Goal: Task Accomplishment & Management: Complete application form

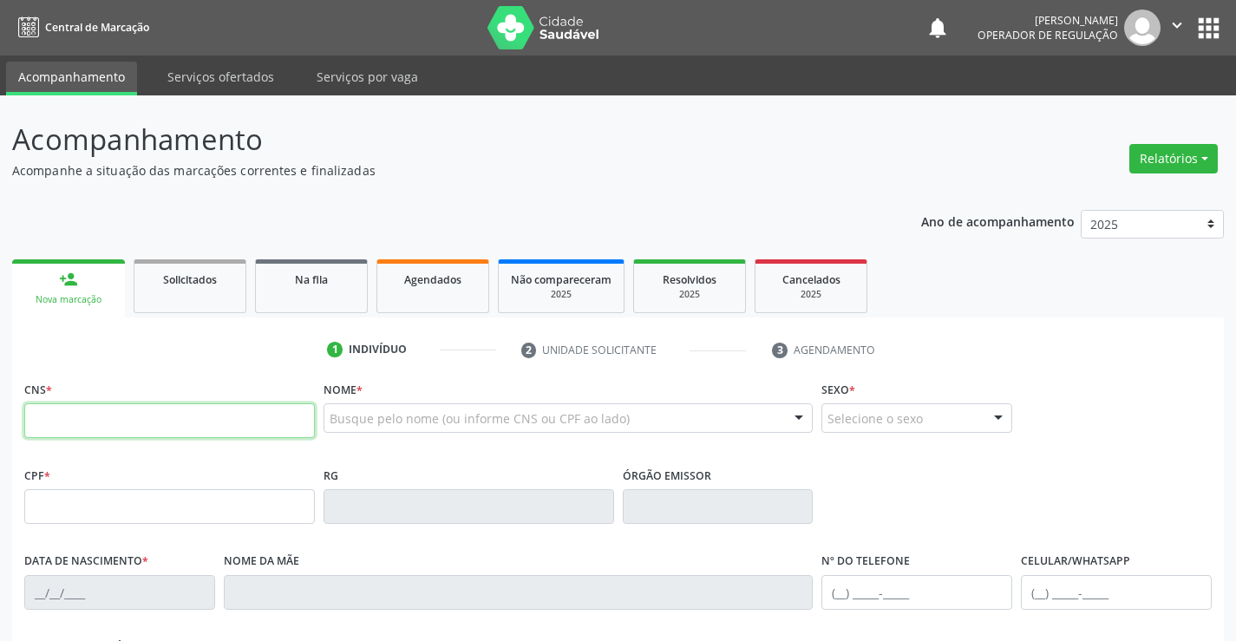
click at [117, 430] on input "text" at bounding box center [169, 420] width 291 height 35
type input "703 5040 1109 6630"
type input "0786892285"
type input "SP"
type input "29/03/1958"
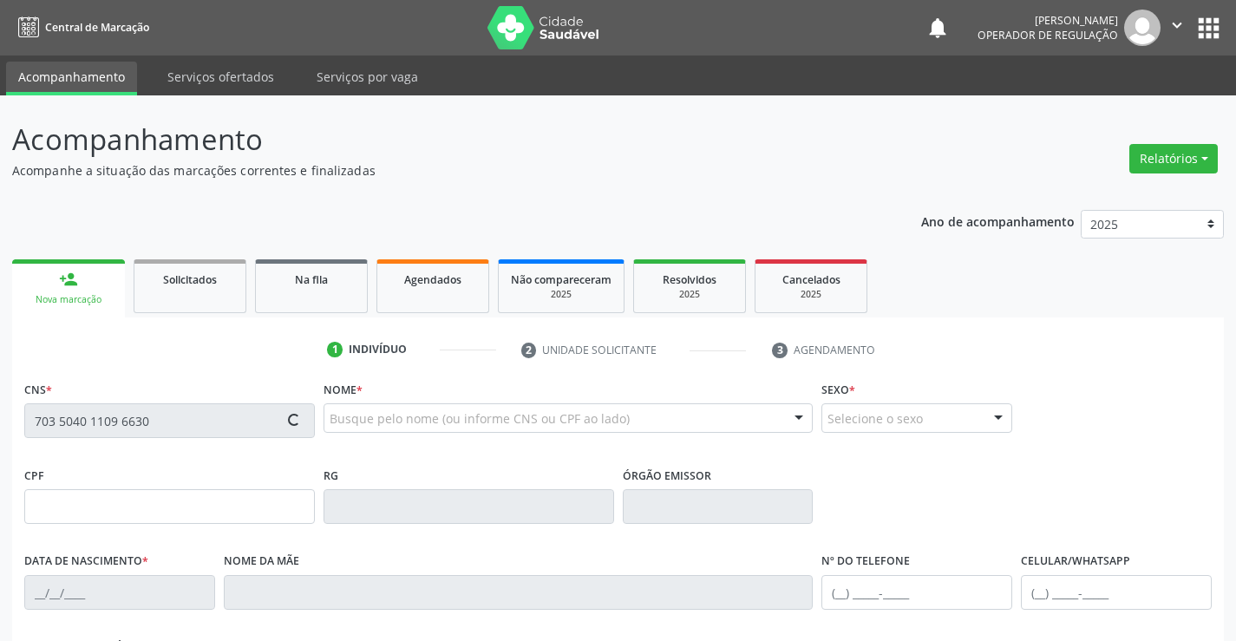
type input "Anita Rodrigues Silva"
type input "(74) 9123-6291"
type input "SN"
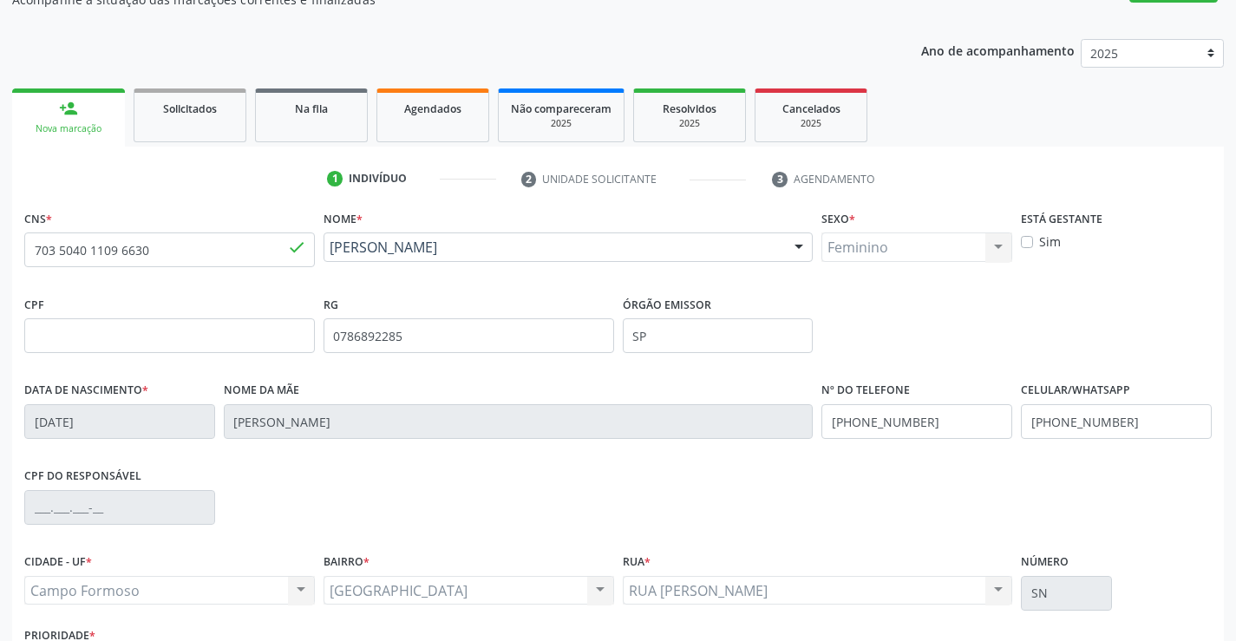
scroll to position [299, 0]
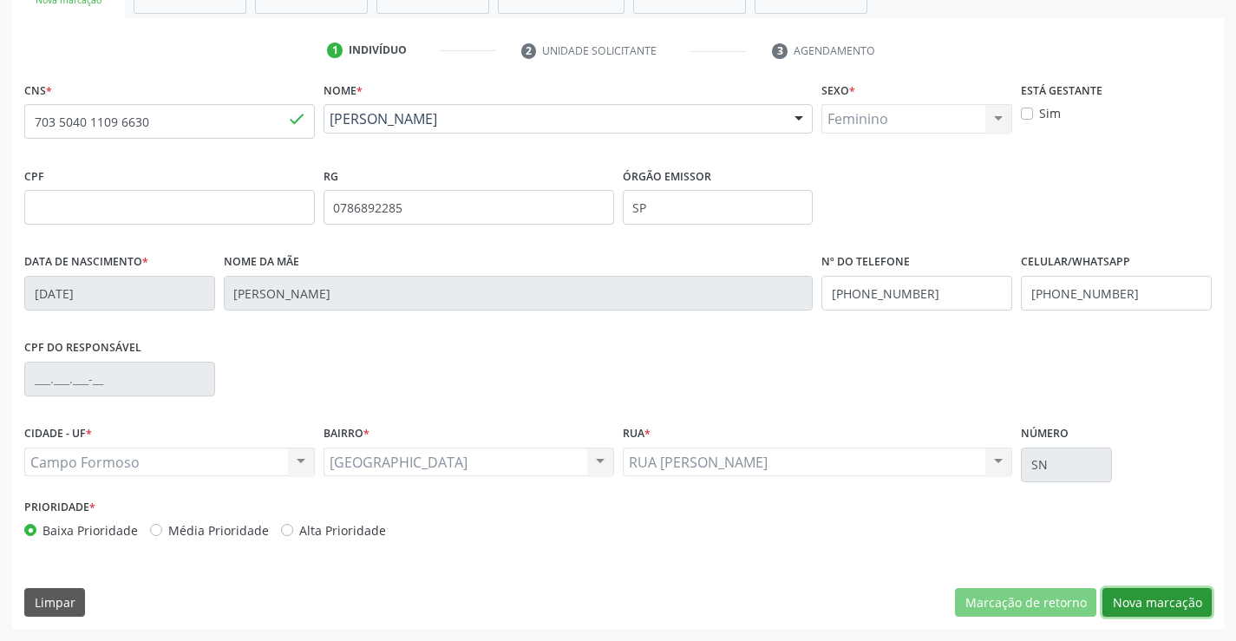
click at [1133, 594] on button "Nova marcação" at bounding box center [1157, 602] width 109 height 29
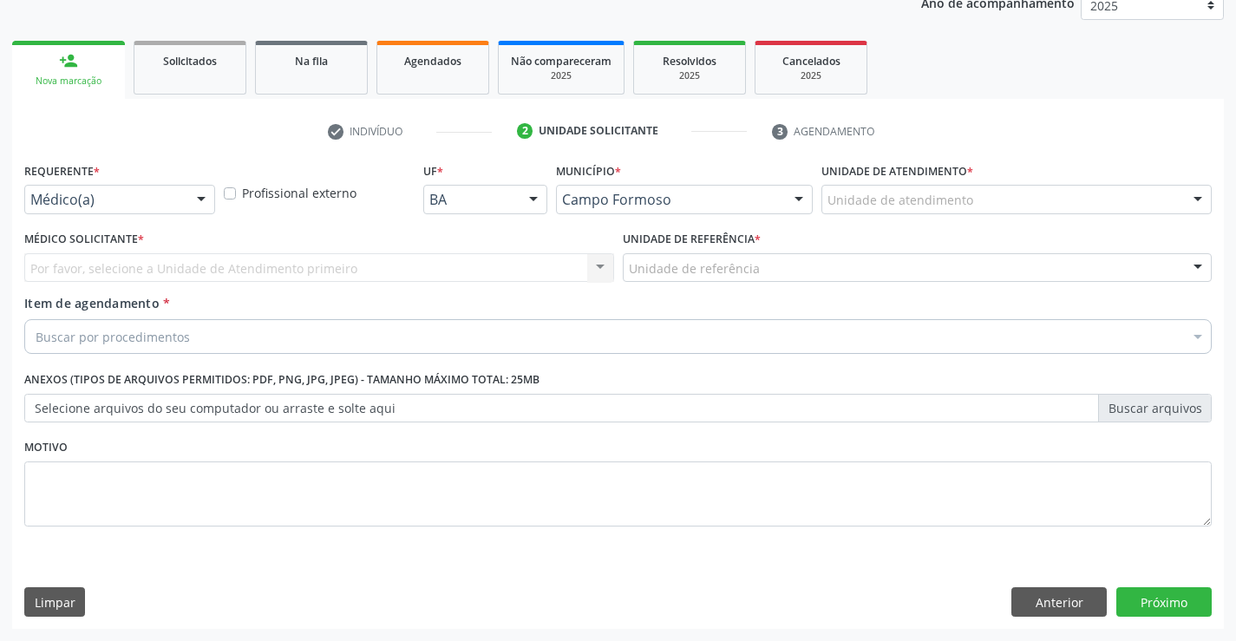
scroll to position [219, 0]
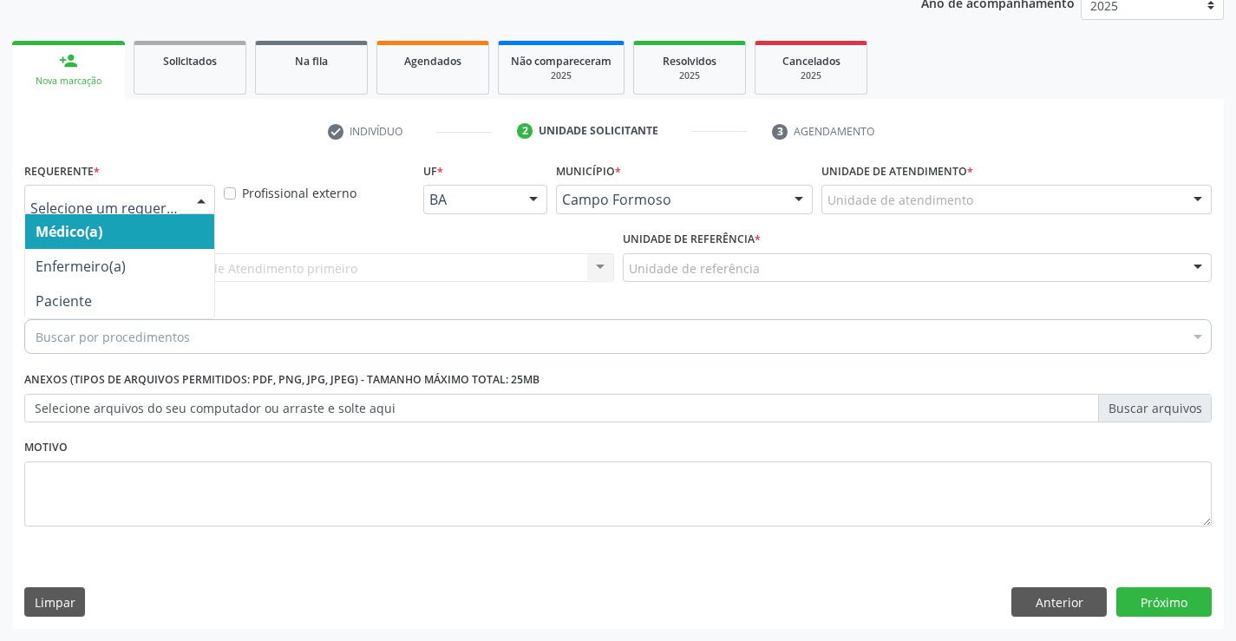
click at [110, 207] on input "text" at bounding box center [104, 208] width 149 height 35
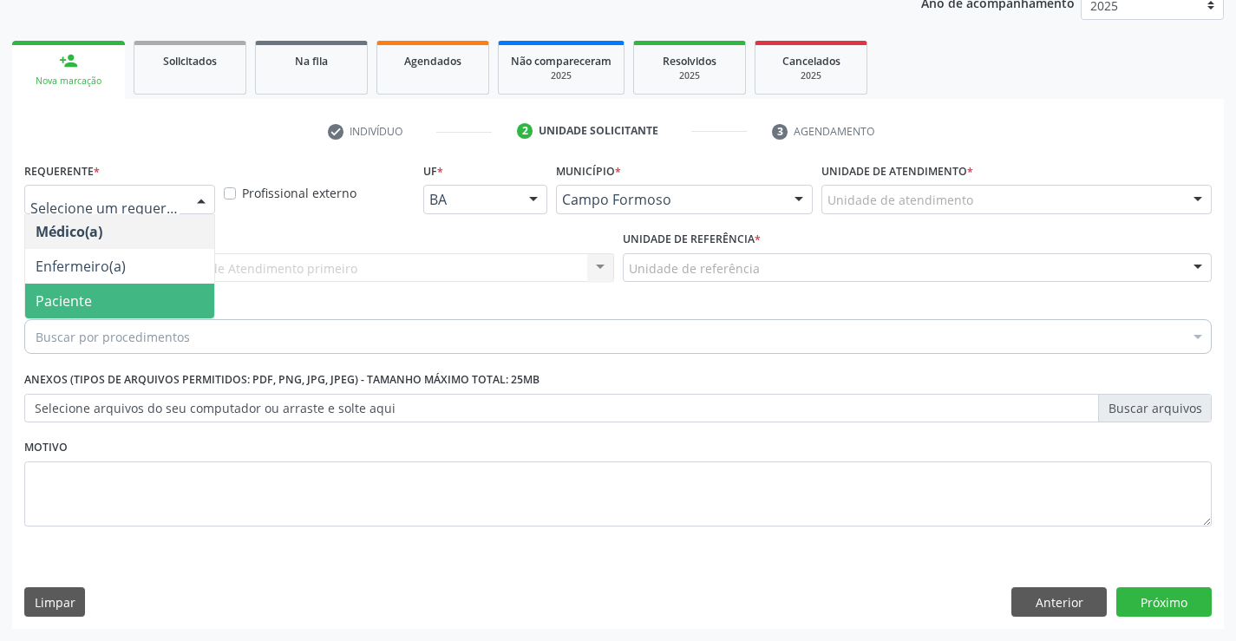
click at [77, 306] on span "Paciente" at bounding box center [64, 301] width 56 height 19
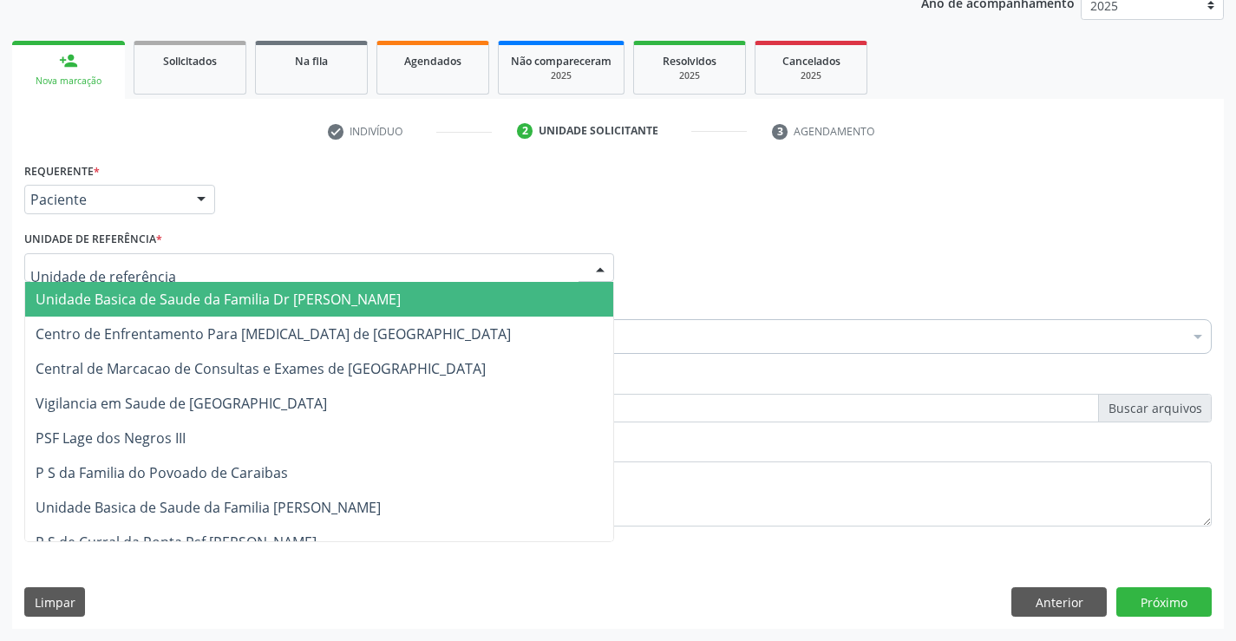
click at [93, 292] on span "Unidade Basica de Saude da Familia Dr [PERSON_NAME]" at bounding box center [218, 299] width 365 height 19
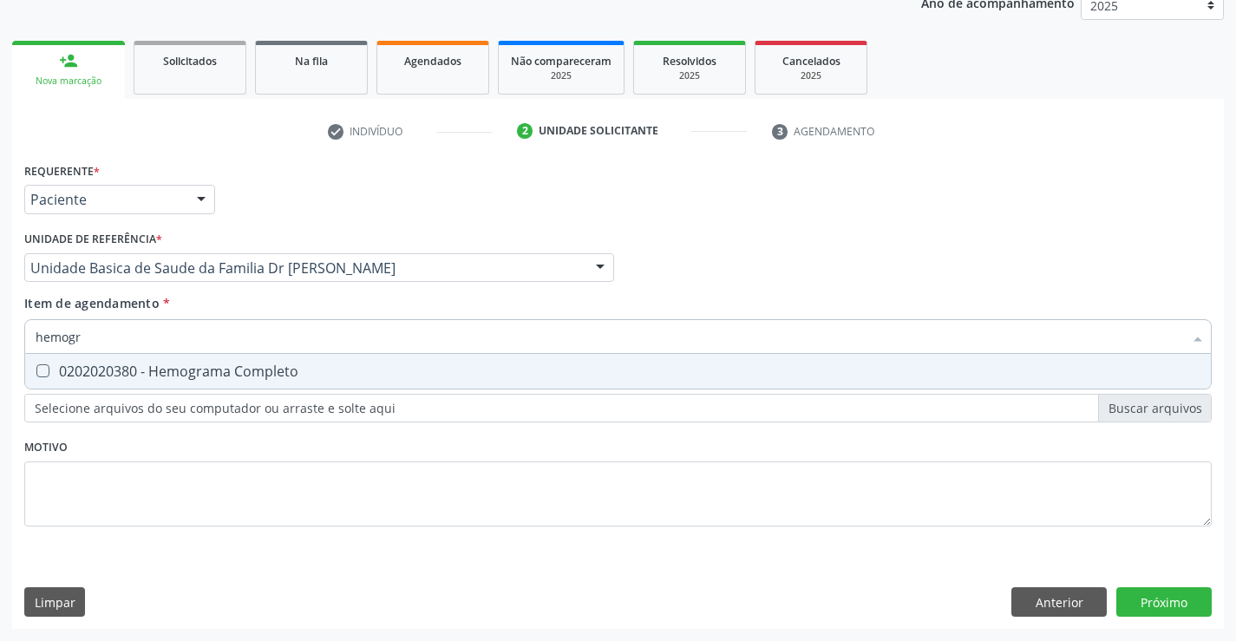
type input "hemogra"
click at [145, 378] on div "0202020380 - Hemograma Completo" at bounding box center [618, 371] width 1165 height 14
checkbox Completo "true"
type input "hemogra"
click at [14, 495] on div "Requerente * Paciente Médico(a) Enfermeiro(a) Paciente Nenhum resultado encontr…" at bounding box center [618, 393] width 1212 height 471
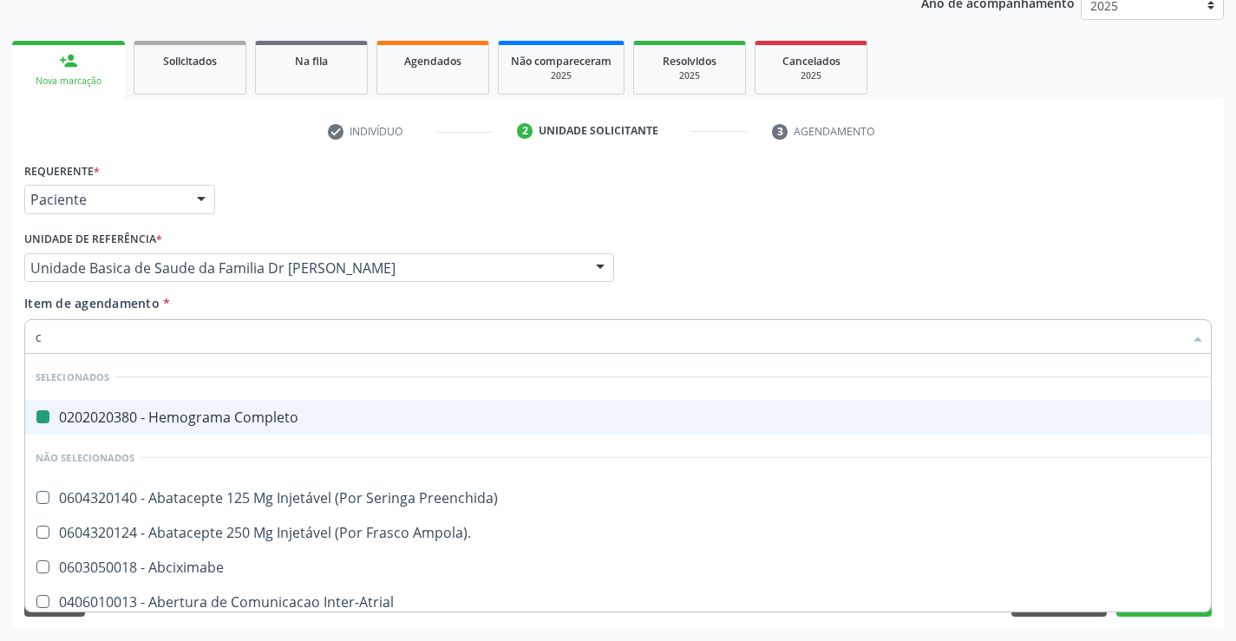
type input "cr"
checkbox Completo "false"
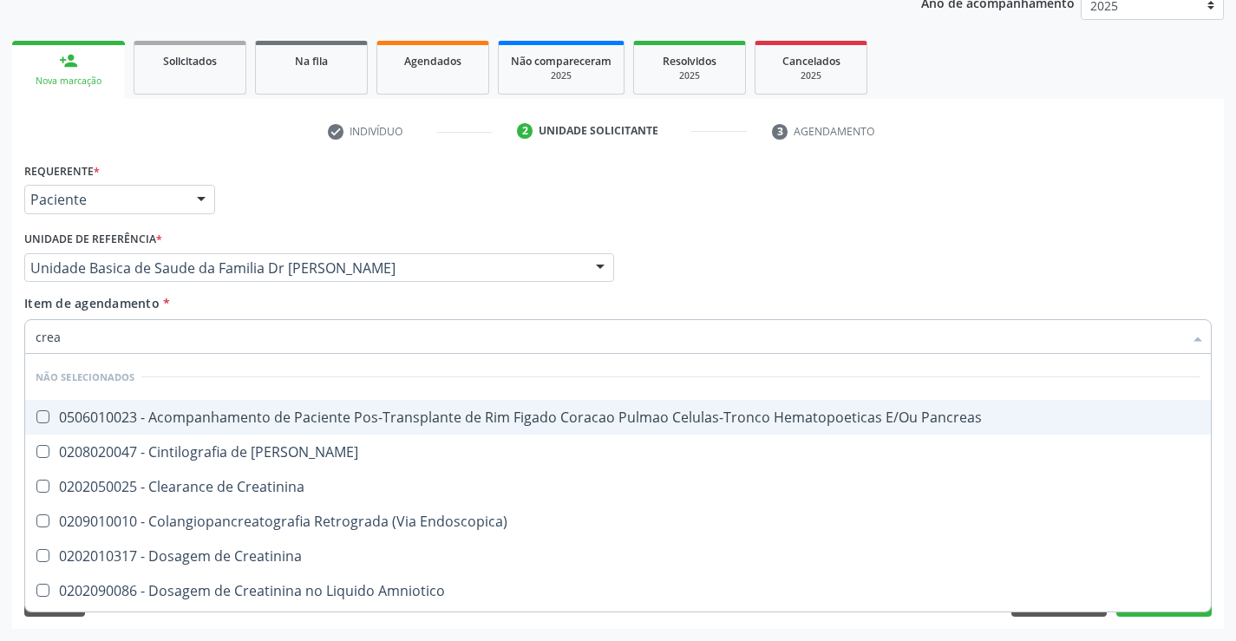
type input "creat"
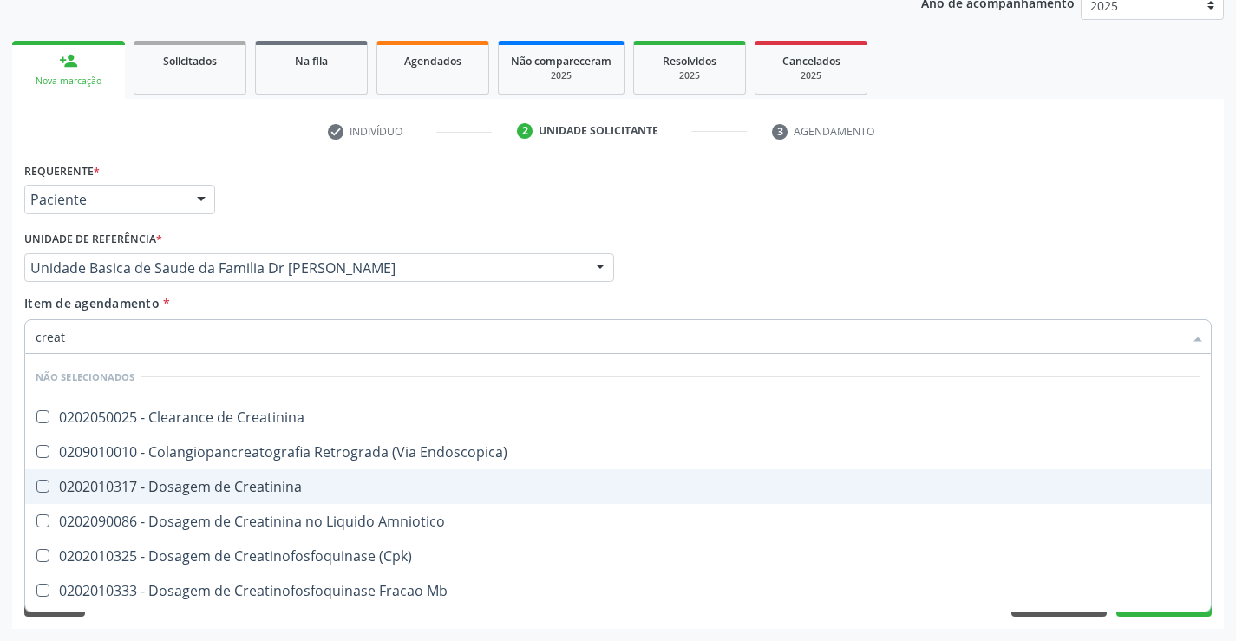
click at [114, 480] on div "0202010317 - Dosagem de Creatinina" at bounding box center [618, 487] width 1165 height 14
checkbox Creatinina "true"
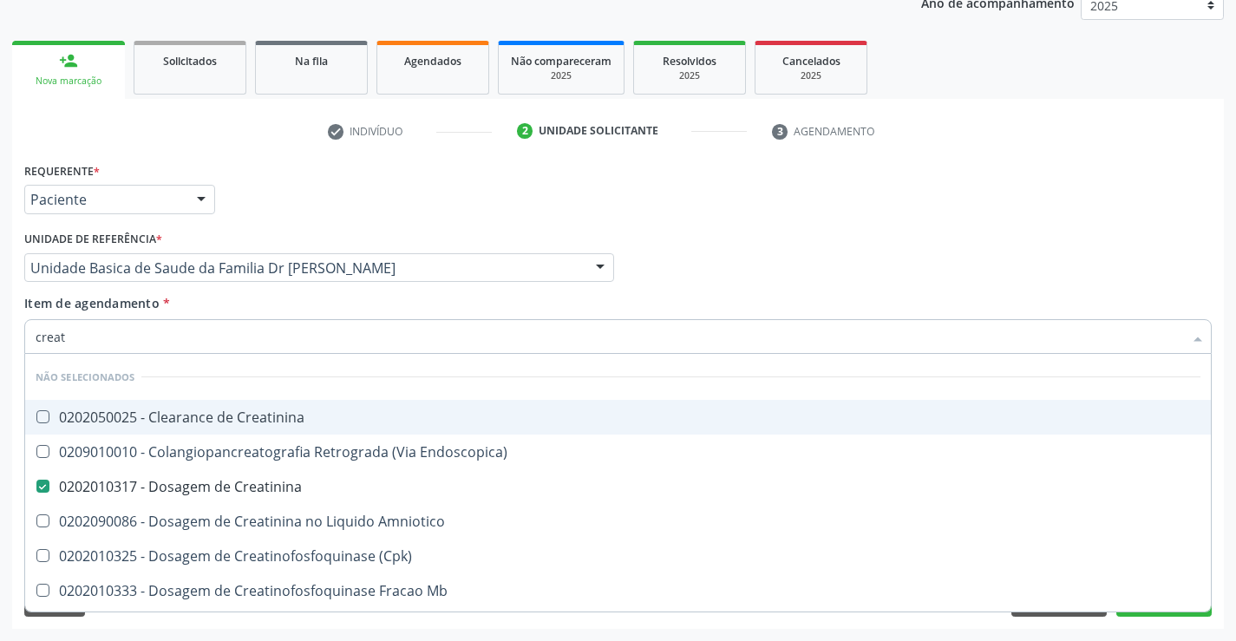
click at [127, 337] on input "creat" at bounding box center [610, 336] width 1148 height 35
click at [116, 344] on input "creat" at bounding box center [610, 336] width 1148 height 35
click at [138, 375] on li "Não selecionados" at bounding box center [618, 377] width 1186 height 46
drag, startPoint x: 75, startPoint y: 332, endPoint x: 57, endPoint y: 339, distance: 18.7
click at [57, 339] on input "creat" at bounding box center [610, 336] width 1148 height 35
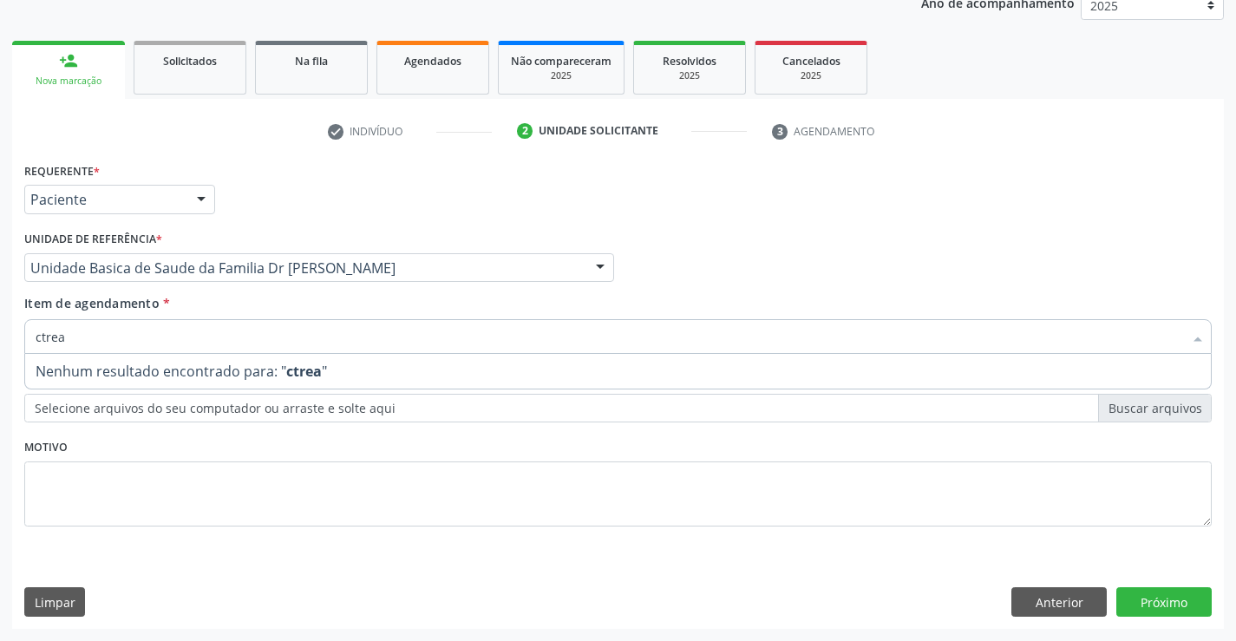
click at [75, 335] on input "ctrea" at bounding box center [610, 336] width 1148 height 35
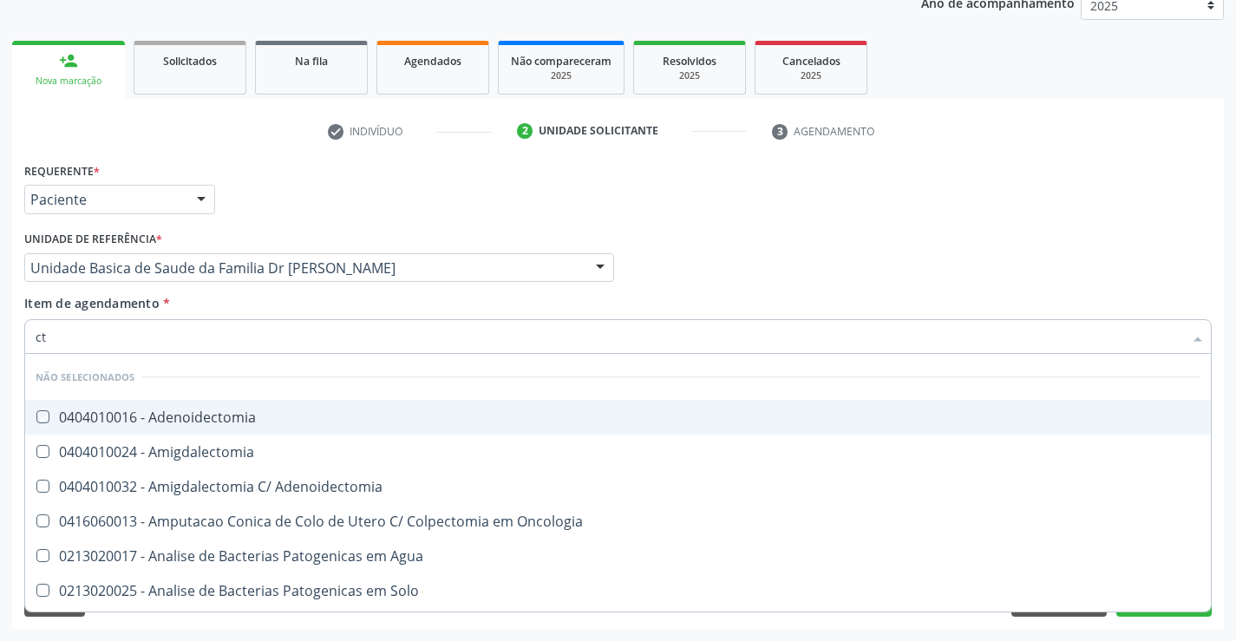
type input "c"
checkbox Adenoidectomia "true"
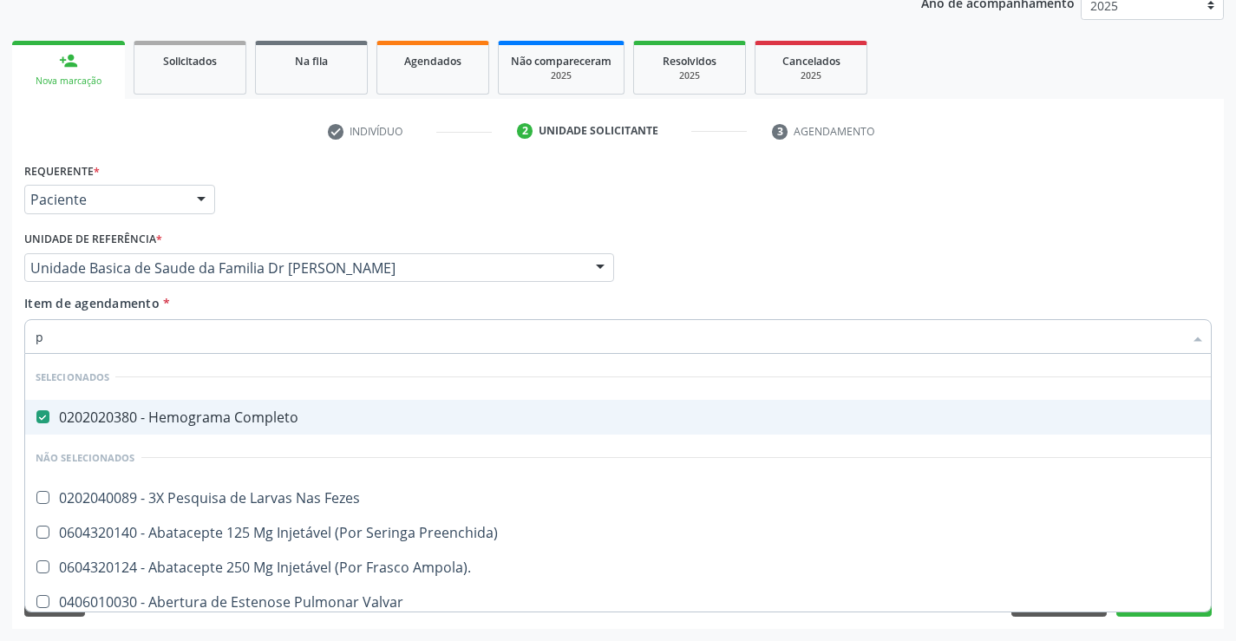
type input "po"
checkbox Completo "false"
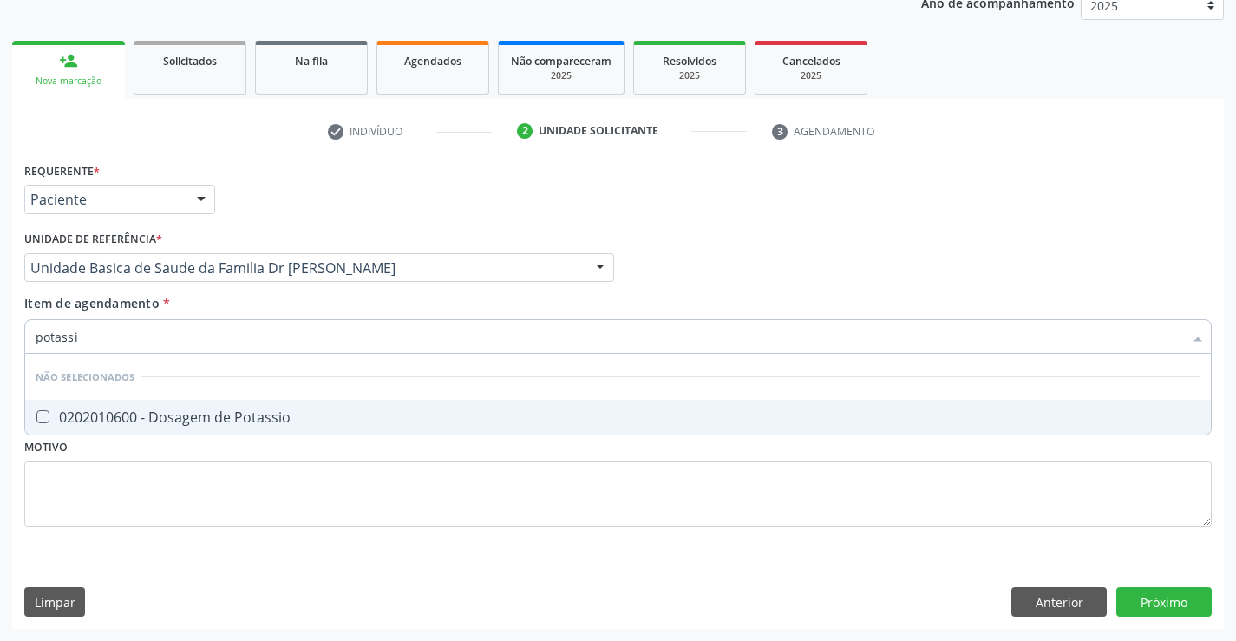
type input "potassio"
click at [39, 419] on Potassio at bounding box center [42, 416] width 13 height 13
click at [36, 419] on Potassio "checkbox" at bounding box center [30, 416] width 11 height 11
checkbox Potassio "true"
type input "potassio"
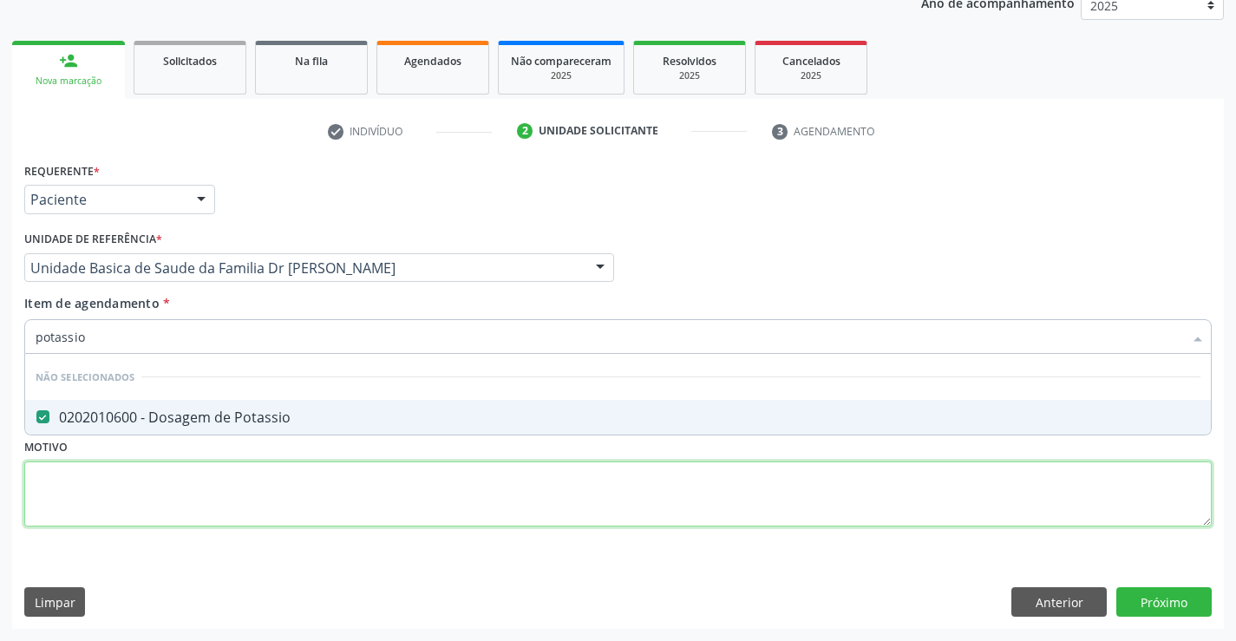
click at [78, 478] on div "Requerente * Paciente Médico(a) Enfermeiro(a) Paciente Nenhum resultado encontr…" at bounding box center [618, 354] width 1188 height 393
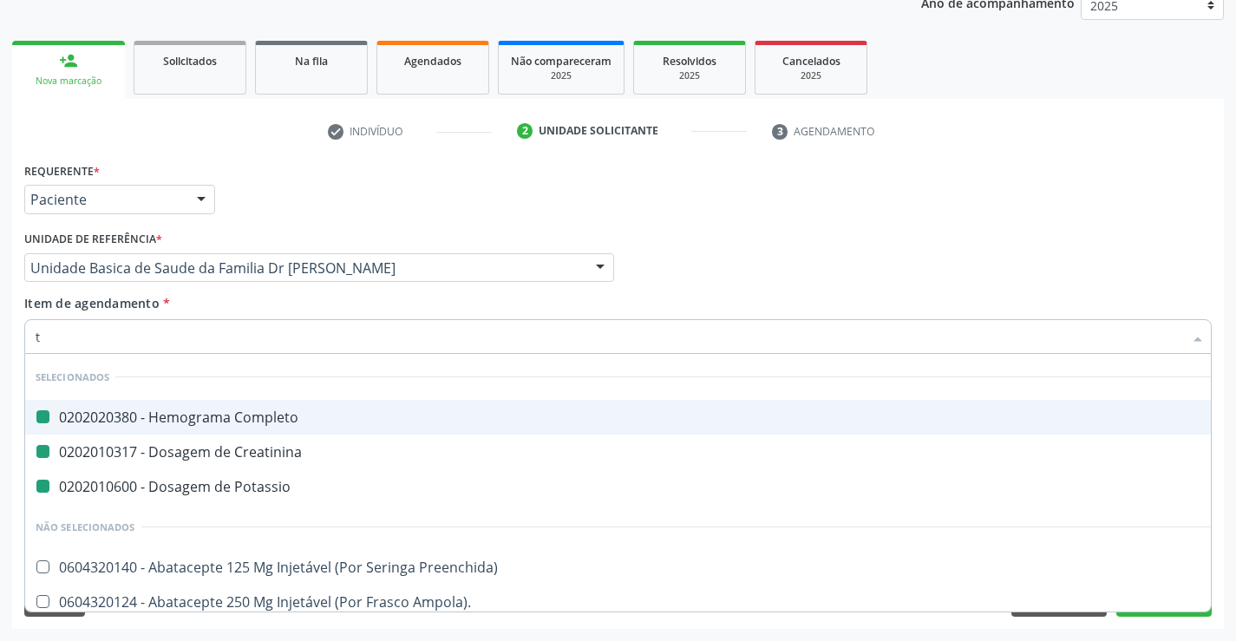
type input "tr"
checkbox Completo "false"
checkbox Creatinina "false"
checkbox Potassio "false"
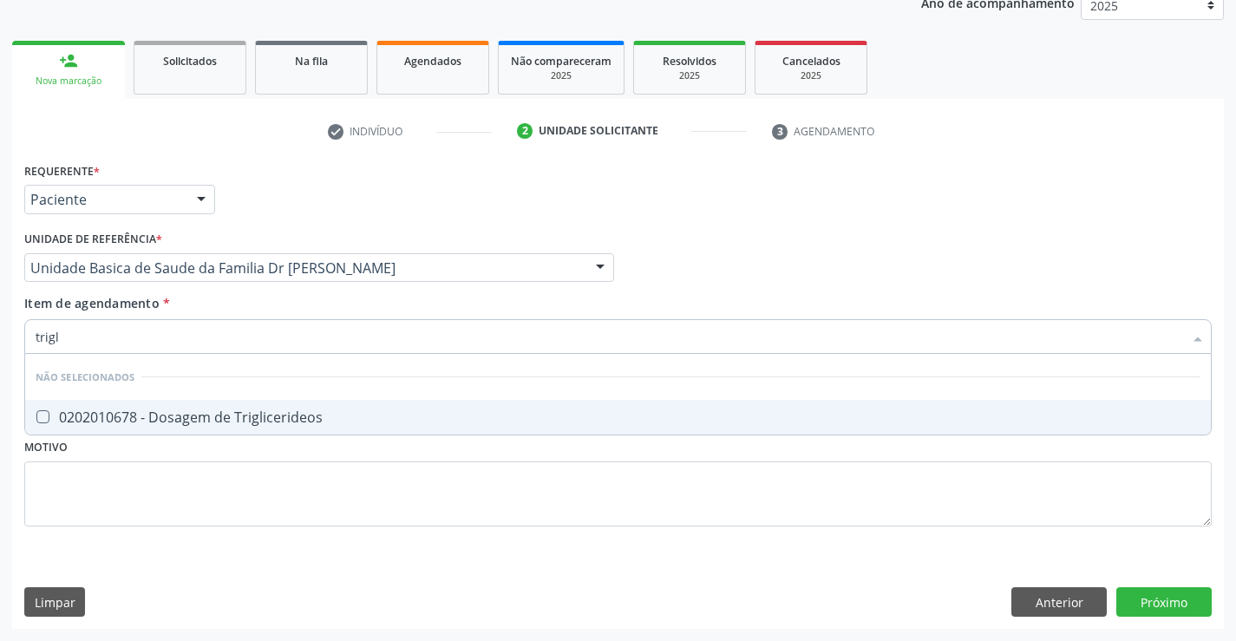
type input "trigli"
click at [43, 410] on Triglicerideos at bounding box center [42, 416] width 13 height 13
click at [36, 411] on Triglicerideos "checkbox" at bounding box center [30, 416] width 11 height 11
checkbox Triglicerideos "true"
type input "trigli"
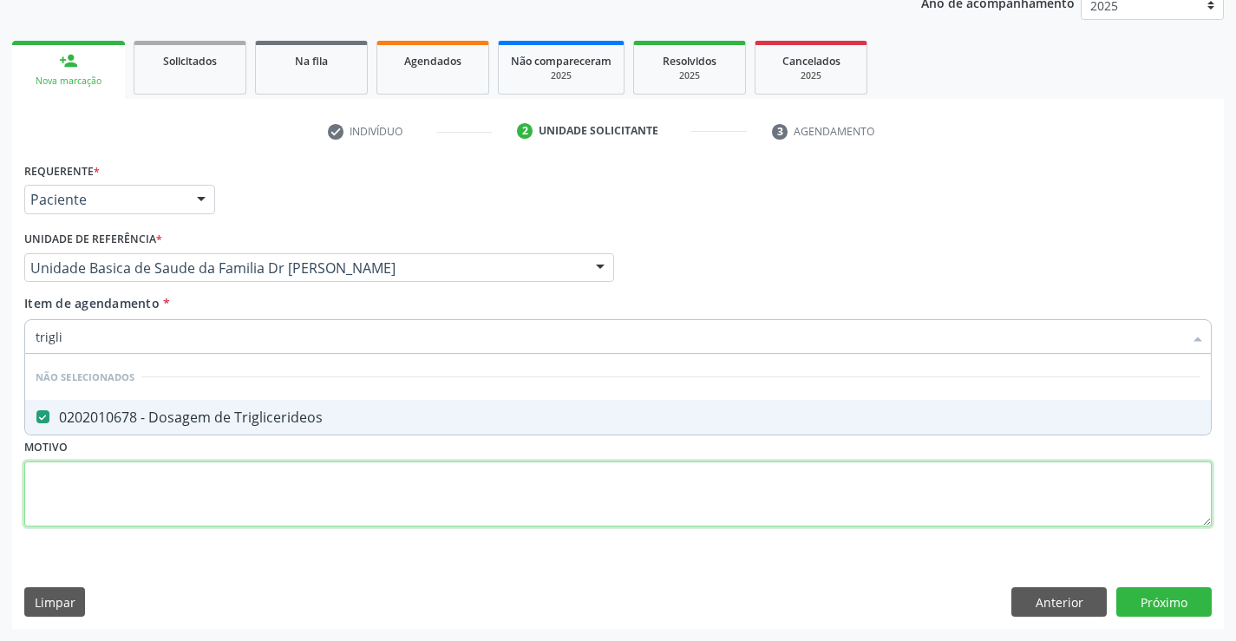
click at [56, 487] on div "Requerente * Paciente Médico(a) Enfermeiro(a) Paciente Nenhum resultado encontr…" at bounding box center [618, 354] width 1188 height 393
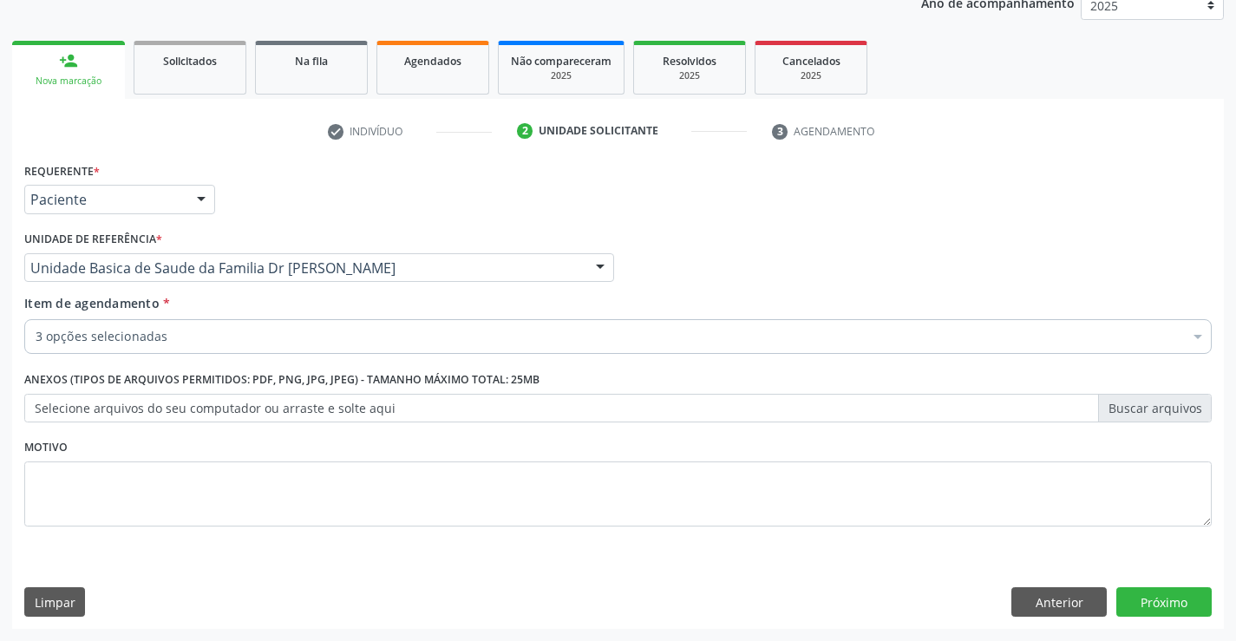
click at [36, 330] on input "Item de agendamento *" at bounding box center [36, 336] width 0 height 35
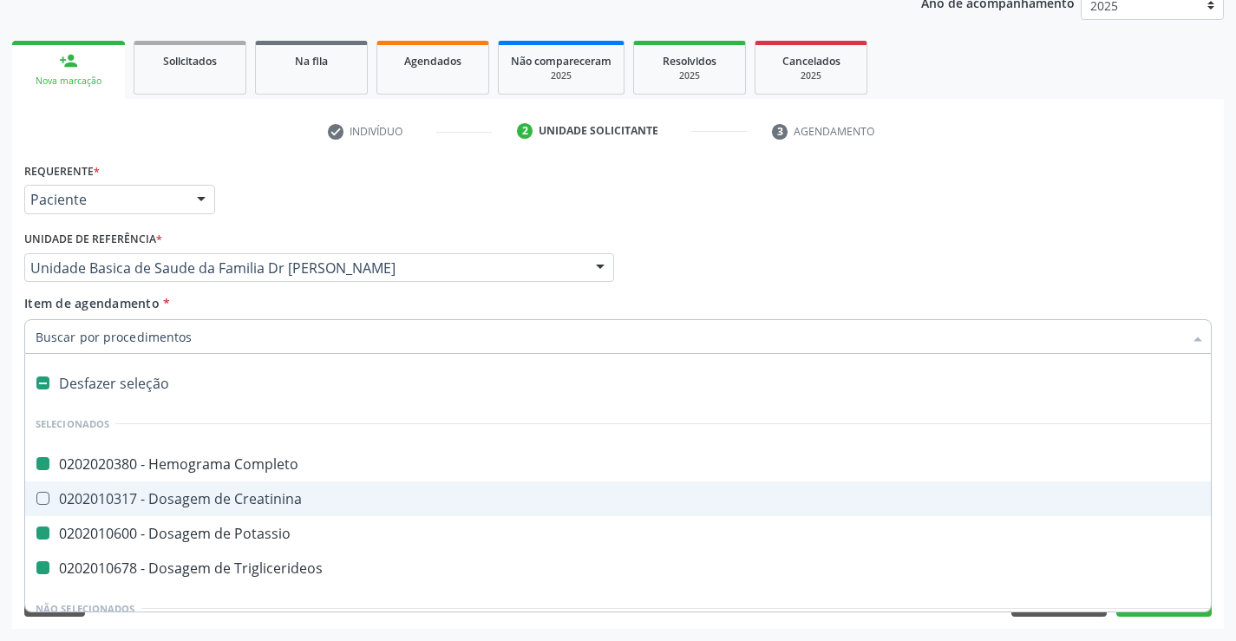
type input "u"
checkbox Completo "false"
checkbox Potassio "false"
checkbox Triglicerideos "false"
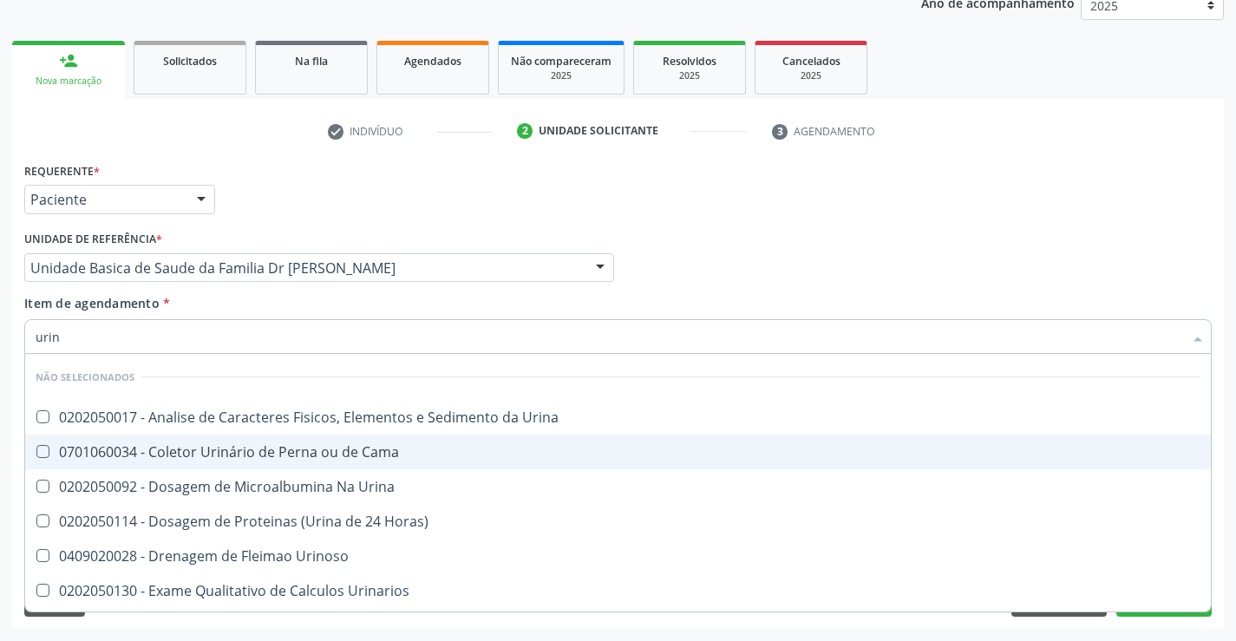
type input "urina"
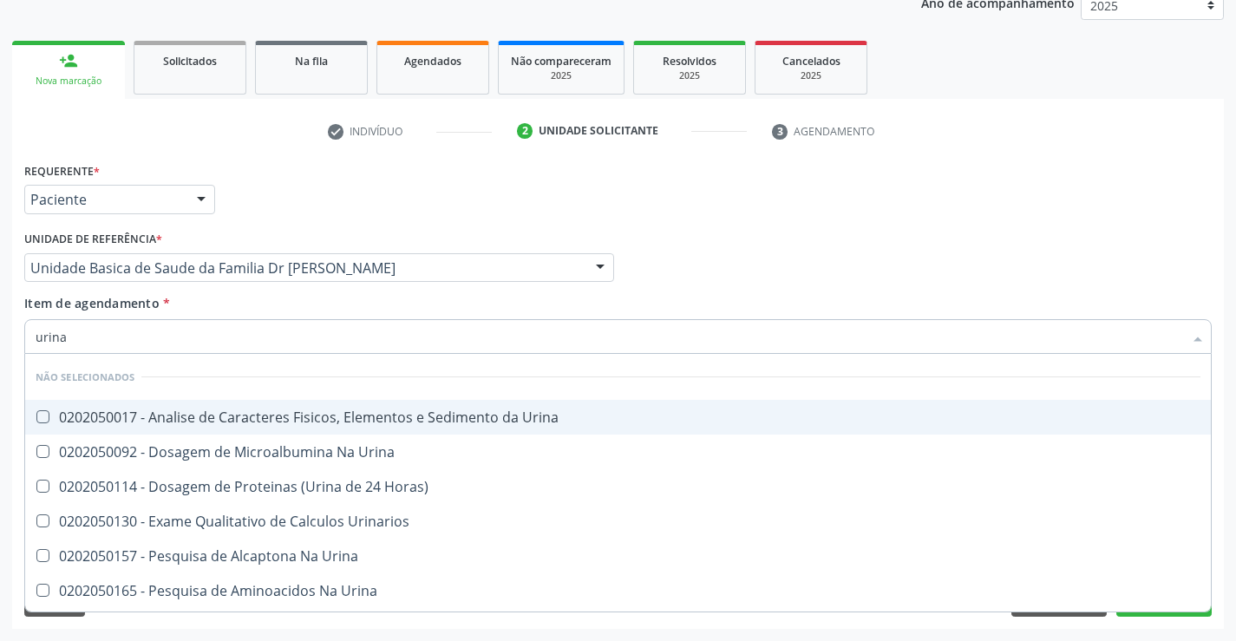
click at [45, 414] on Urina at bounding box center [42, 416] width 13 height 13
click at [36, 414] on Urina "checkbox" at bounding box center [30, 416] width 11 height 11
click at [45, 414] on Urina at bounding box center [42, 416] width 13 height 13
click at [36, 414] on Urina "checkbox" at bounding box center [30, 416] width 11 height 11
checkbox Urina "false"
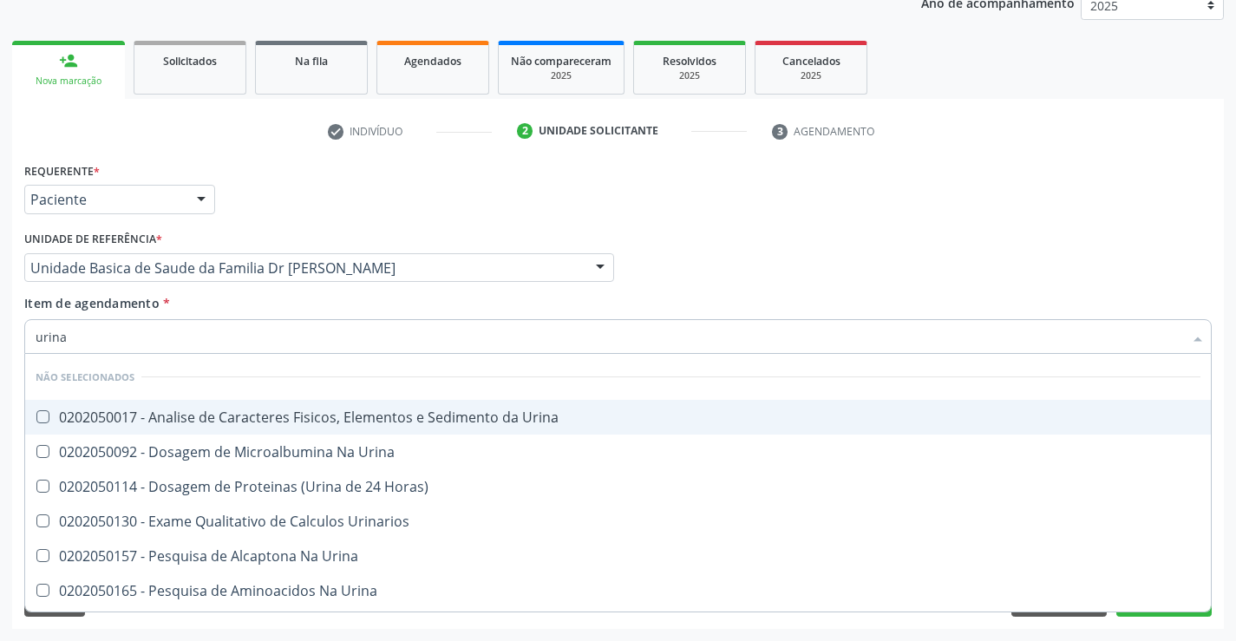
click at [287, 365] on li "Não selecionados" at bounding box center [618, 377] width 1186 height 46
click at [278, 375] on li "Não selecionados" at bounding box center [618, 377] width 1186 height 46
click at [277, 383] on li "Não selecionados" at bounding box center [618, 377] width 1186 height 46
type input "urina"
click at [281, 206] on div "Requerente * Paciente Médico(a) Enfermeiro(a) Paciente Nenhum resultado encontr…" at bounding box center [618, 192] width 1196 height 68
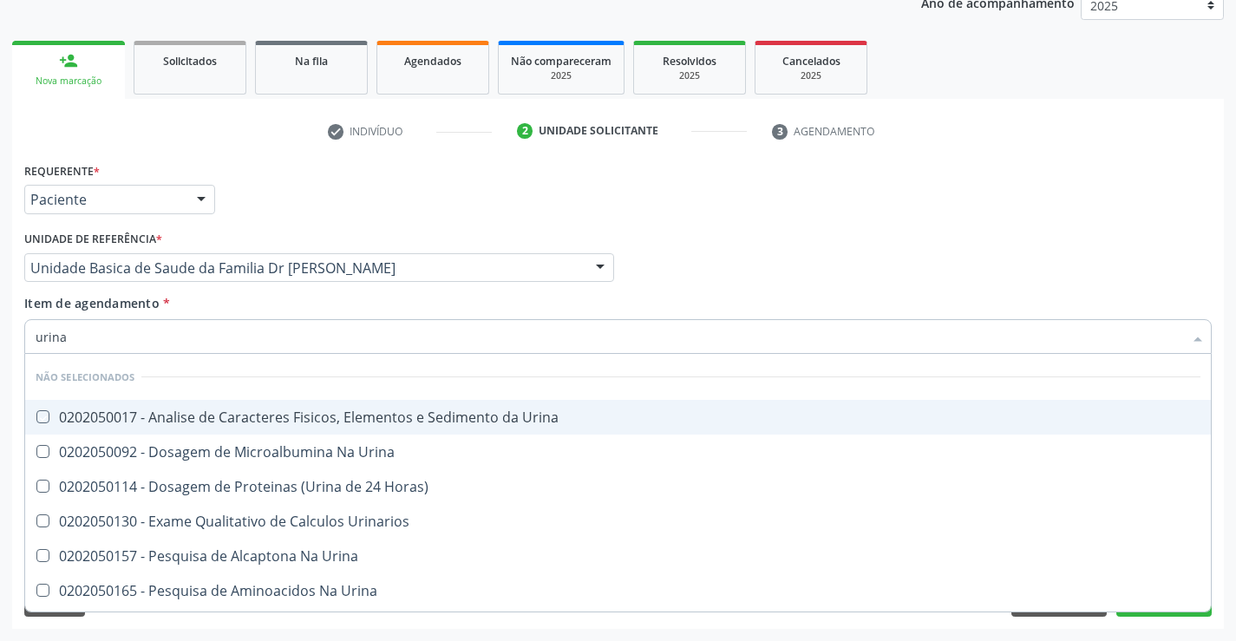
click at [281, 206] on div "Requerente * Paciente Médico(a) Enfermeiro(a) Paciente Nenhum resultado encontr…" at bounding box center [618, 192] width 1196 height 68
checkbox Urina "true"
checkbox Horas\) "true"
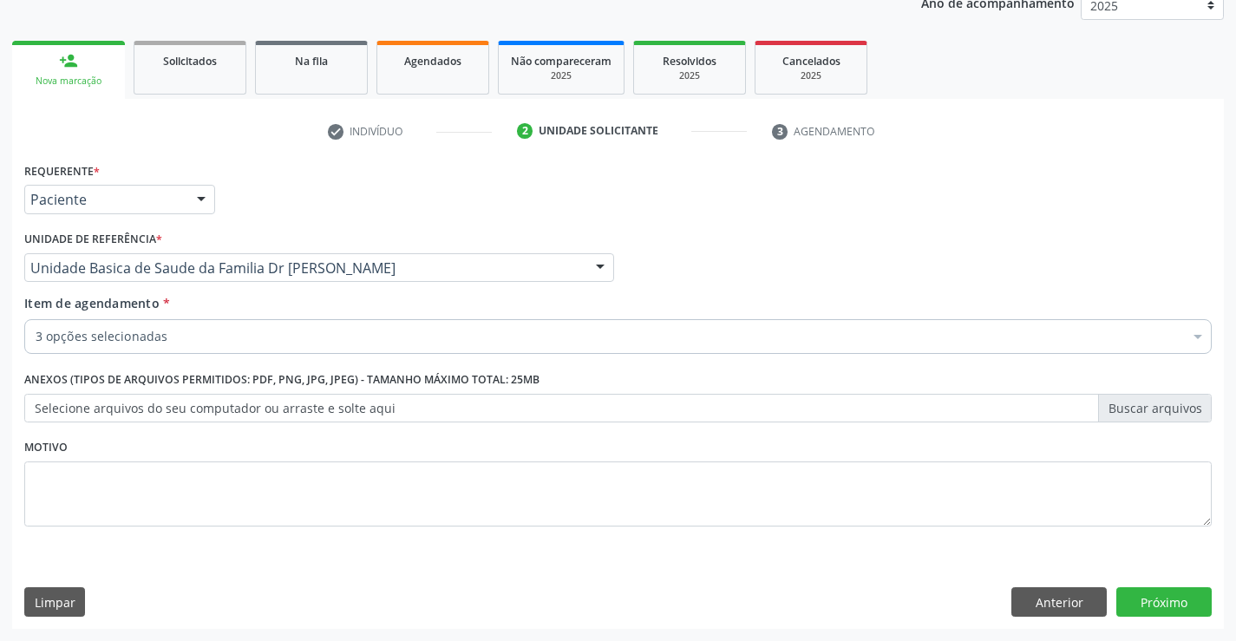
click at [36, 332] on input "Item de agendamento *" at bounding box center [36, 336] width 0 height 35
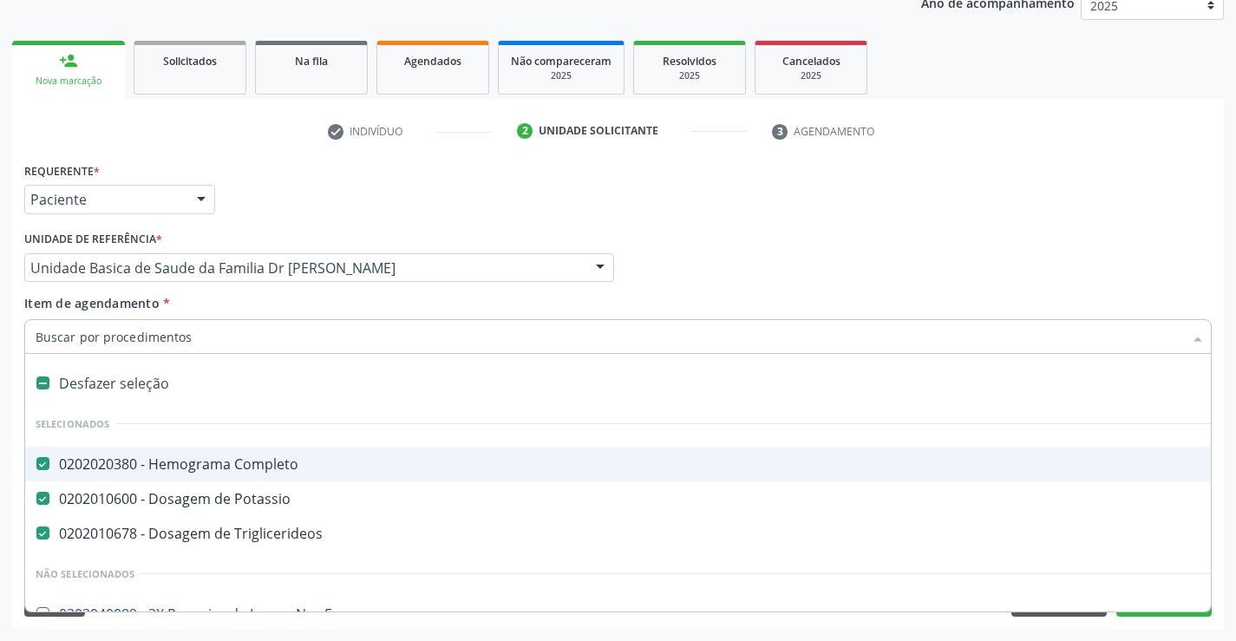
click at [348, 324] on input "Item de agendamento *" at bounding box center [610, 336] width 1148 height 35
click at [346, 325] on input "Item de agendamento *" at bounding box center [610, 336] width 1148 height 35
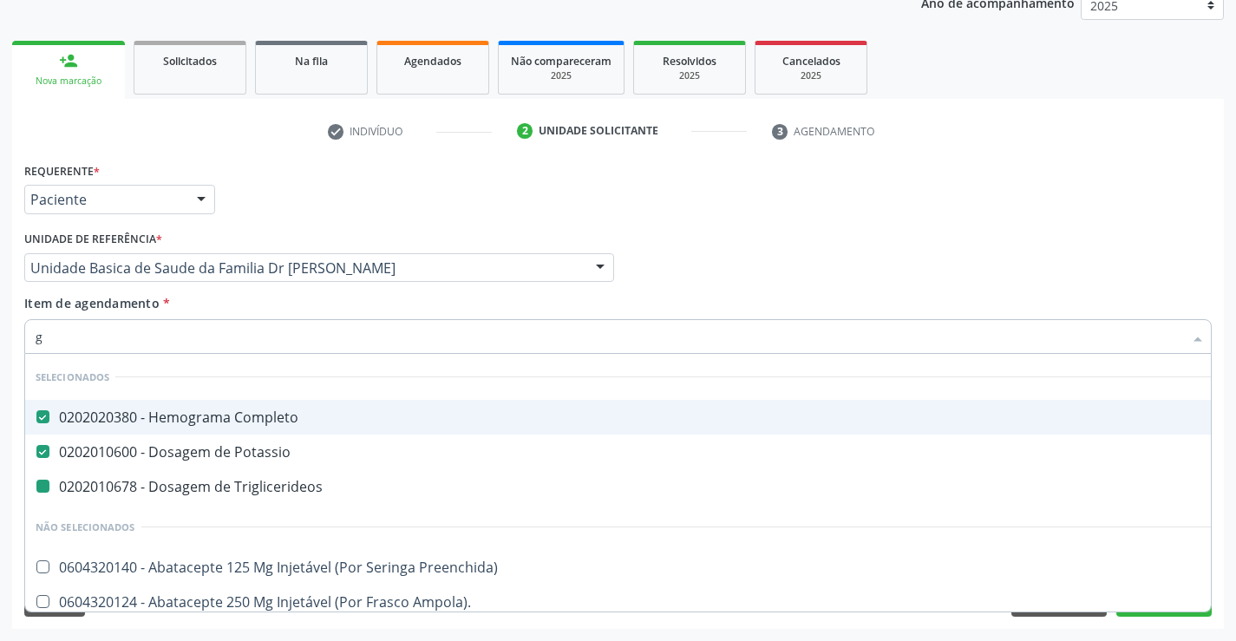
type input "gl"
checkbox Triglicerideos "false"
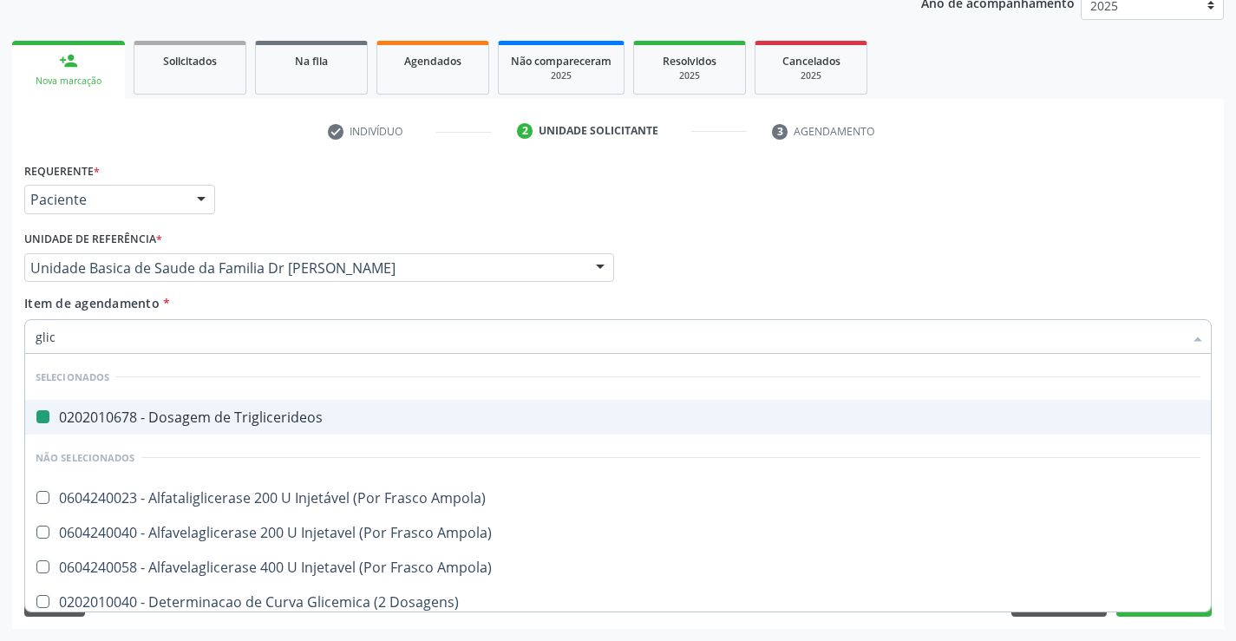
type input "glico"
checkbox Triglicerideos "false"
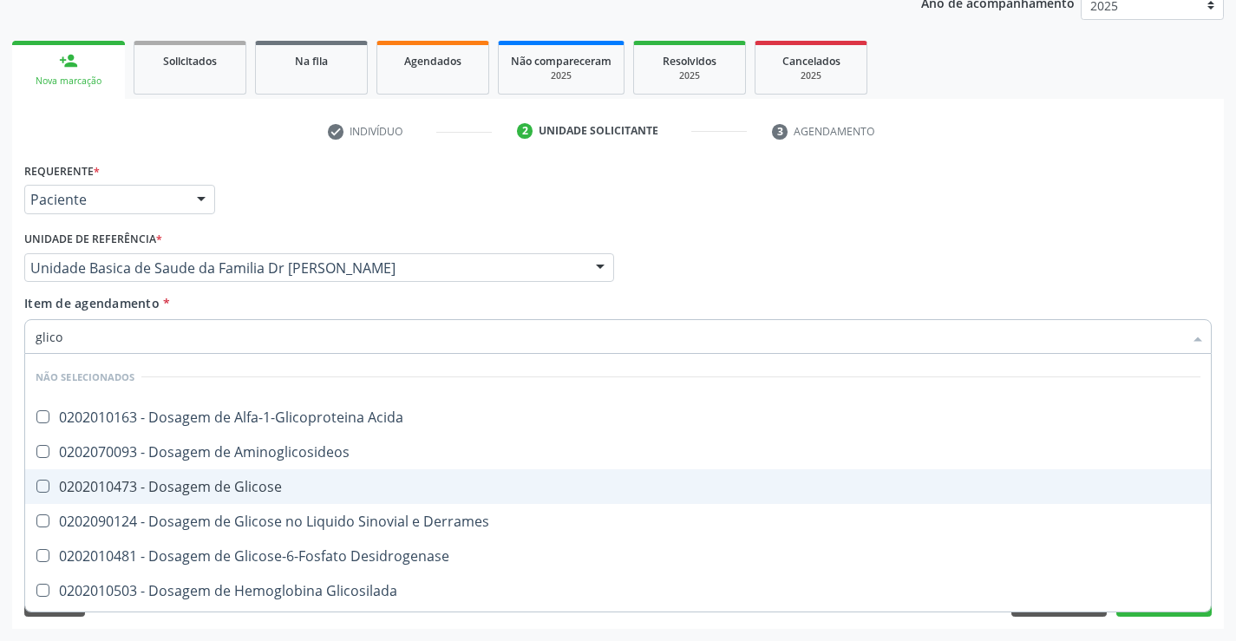
click at [42, 484] on Glicose at bounding box center [42, 486] width 13 height 13
click at [36, 484] on Glicose "checkbox" at bounding box center [30, 486] width 11 height 11
checkbox Glicose "true"
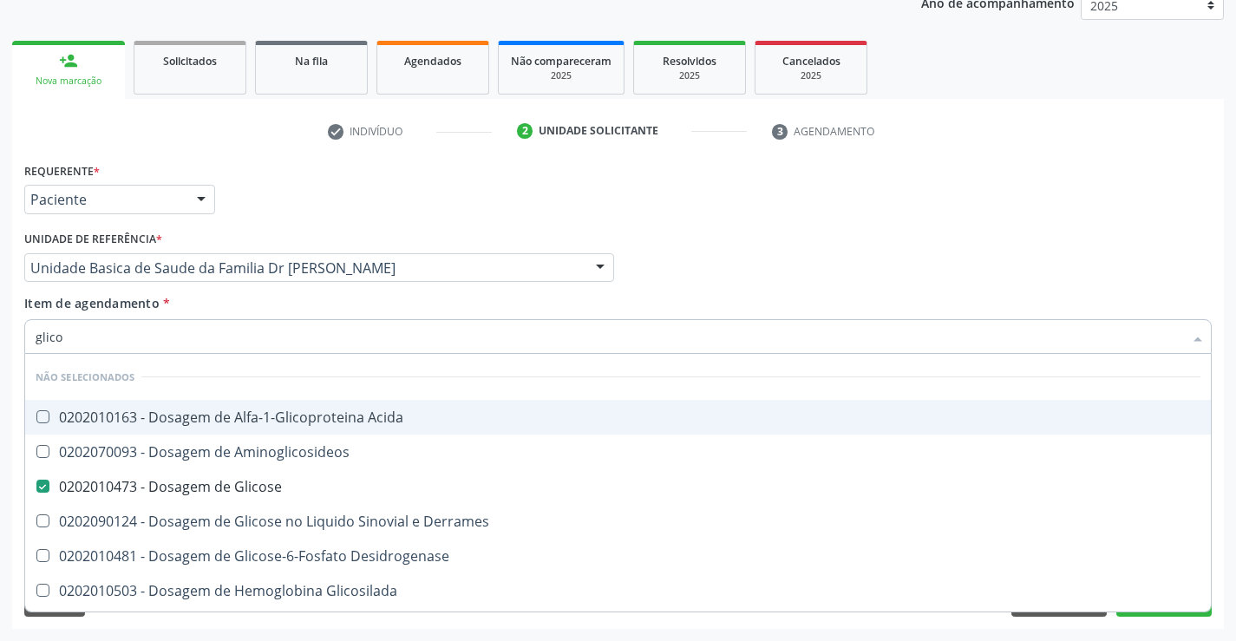
click at [211, 369] on li "Não selecionados" at bounding box center [618, 377] width 1186 height 46
click at [304, 210] on div "Requerente * Paciente Médico(a) Enfermeiro(a) Paciente Nenhum resultado encontr…" at bounding box center [618, 192] width 1196 height 68
checkbox Acida "true"
checkbox Derrames "true"
checkbox Aminoglicosideos "true"
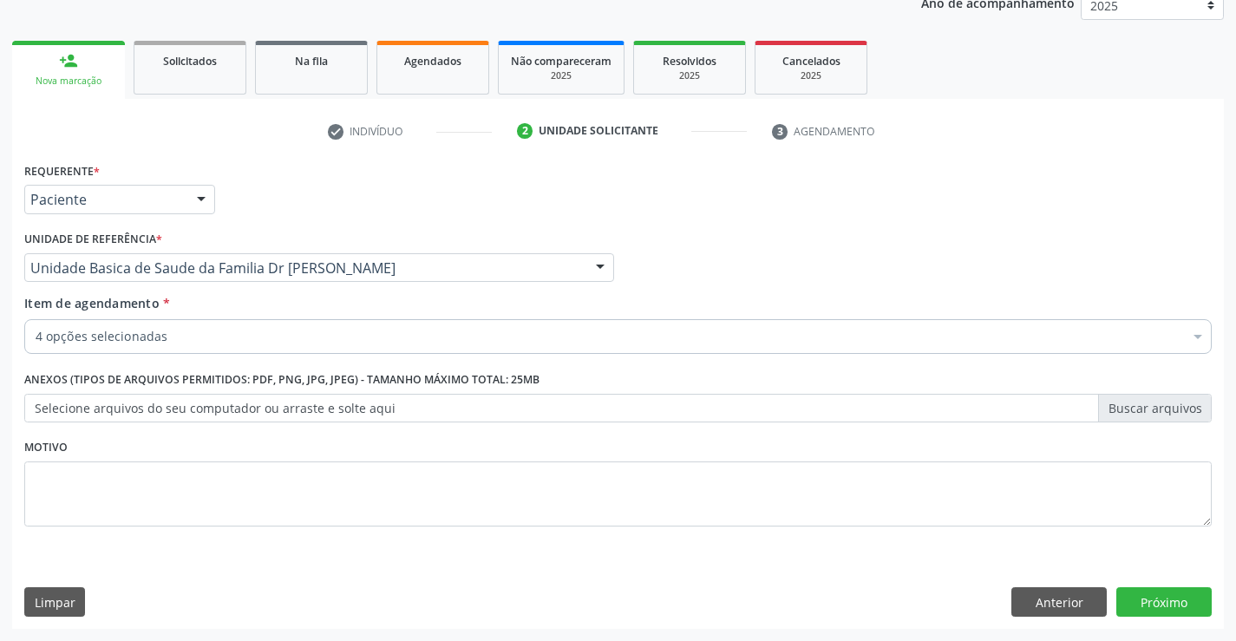
click at [304, 210] on div "Requerente * Paciente Médico(a) Enfermeiro(a) Paciente Nenhum resultado encontr…" at bounding box center [618, 192] width 1196 height 68
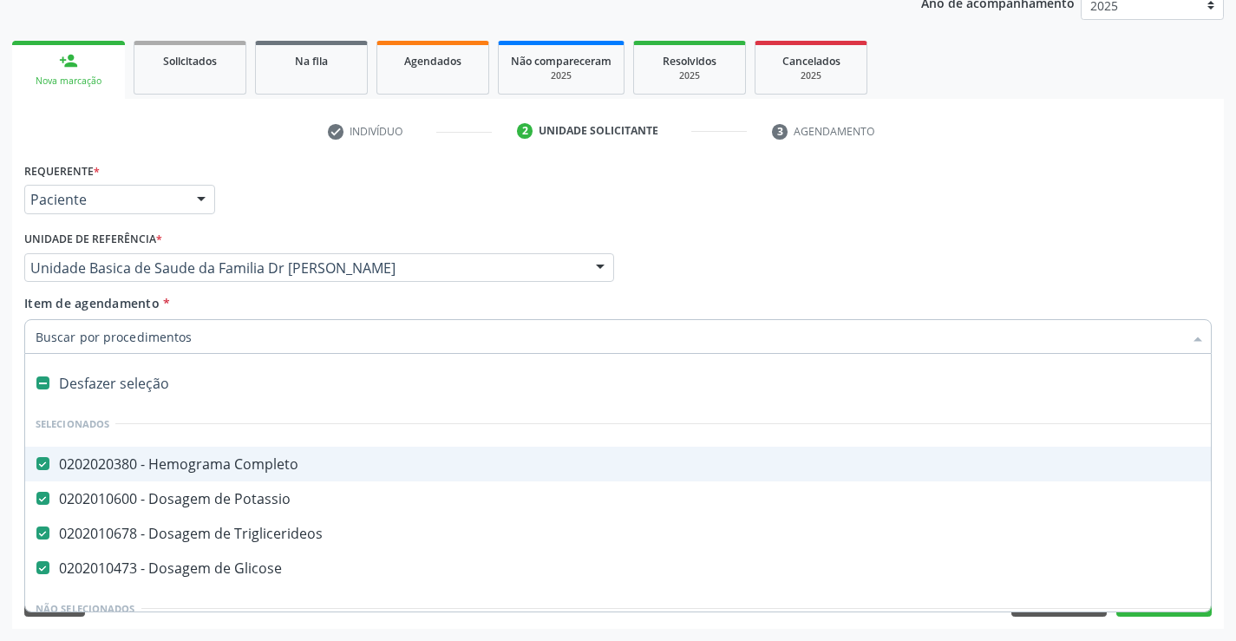
click at [203, 332] on input "Item de agendamento *" at bounding box center [610, 336] width 1148 height 35
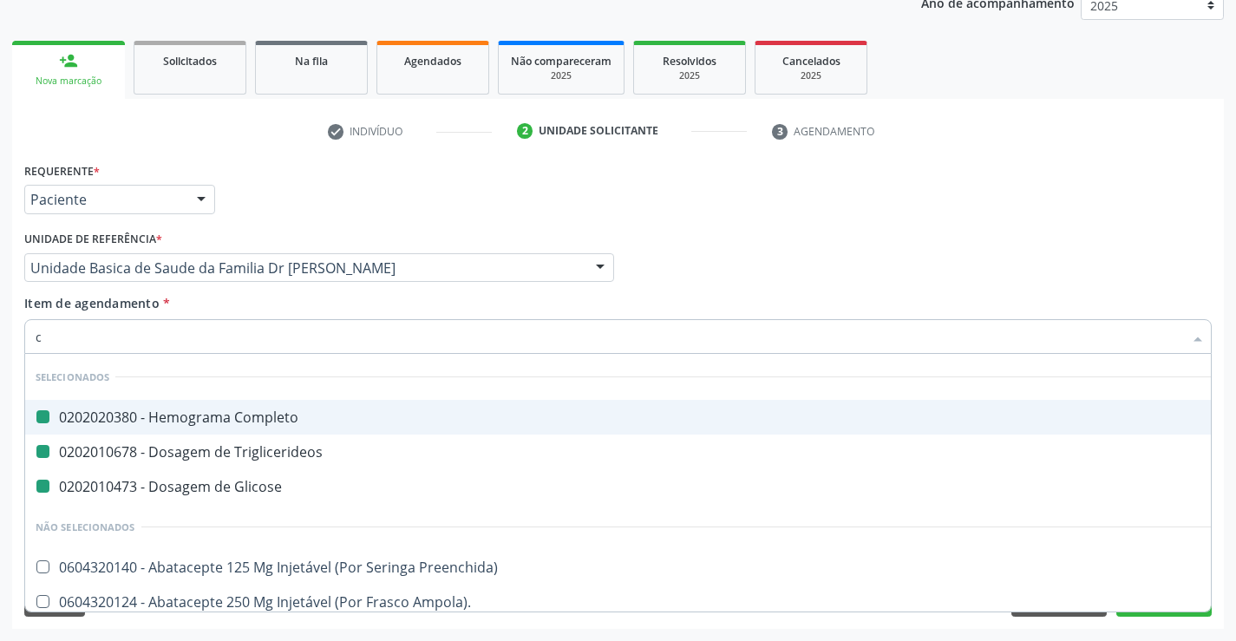
type input "cr"
checkbox Completo "false"
checkbox Glicose "false"
checkbox Triglicerideos "false"
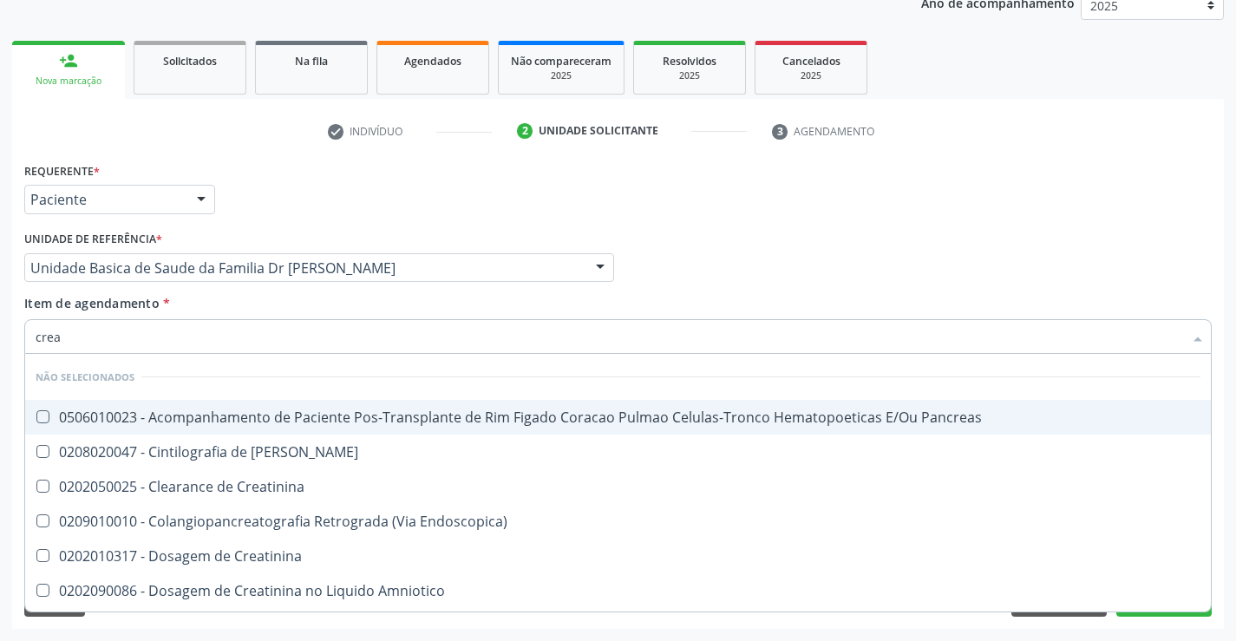
type input "creat"
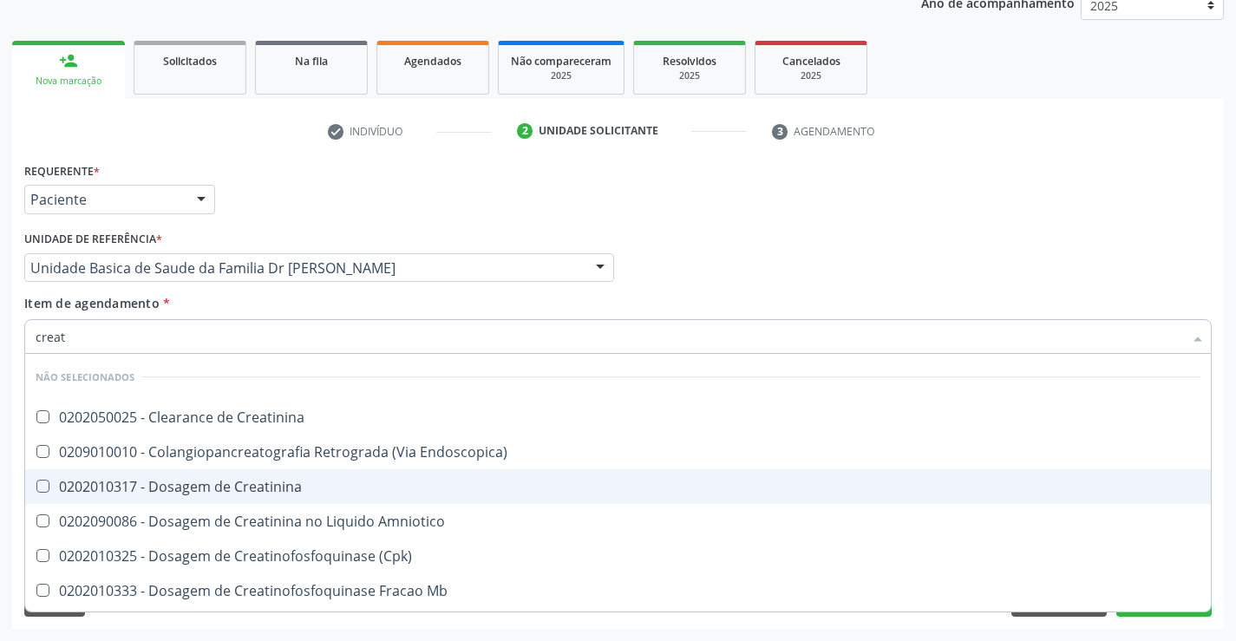
click at [43, 482] on Creatinina at bounding box center [42, 486] width 13 height 13
click at [36, 482] on Creatinina "checkbox" at bounding box center [30, 486] width 11 height 11
checkbox Creatinina "true"
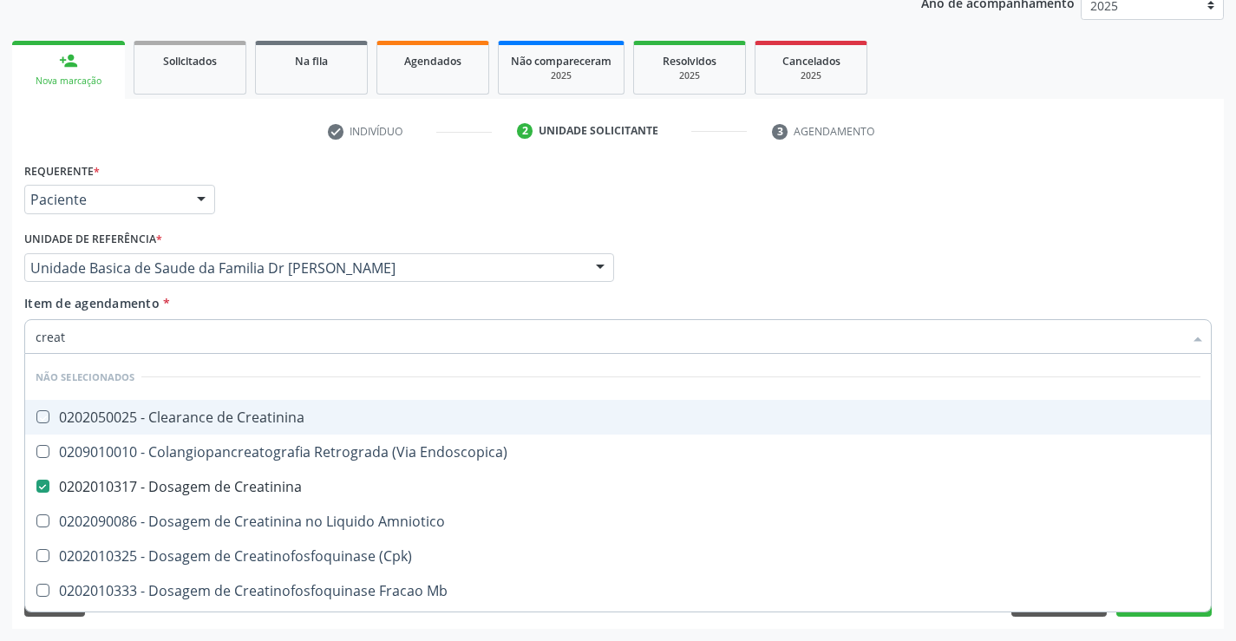
click at [292, 206] on div "Requerente * Paciente Médico(a) Enfermeiro(a) Paciente Nenhum resultado encontr…" at bounding box center [618, 192] width 1196 height 68
checkbox Creatinina "true"
checkbox Endoscopica\) "true"
checkbox \(Cpk\) "true"
checkbox Amniotico "true"
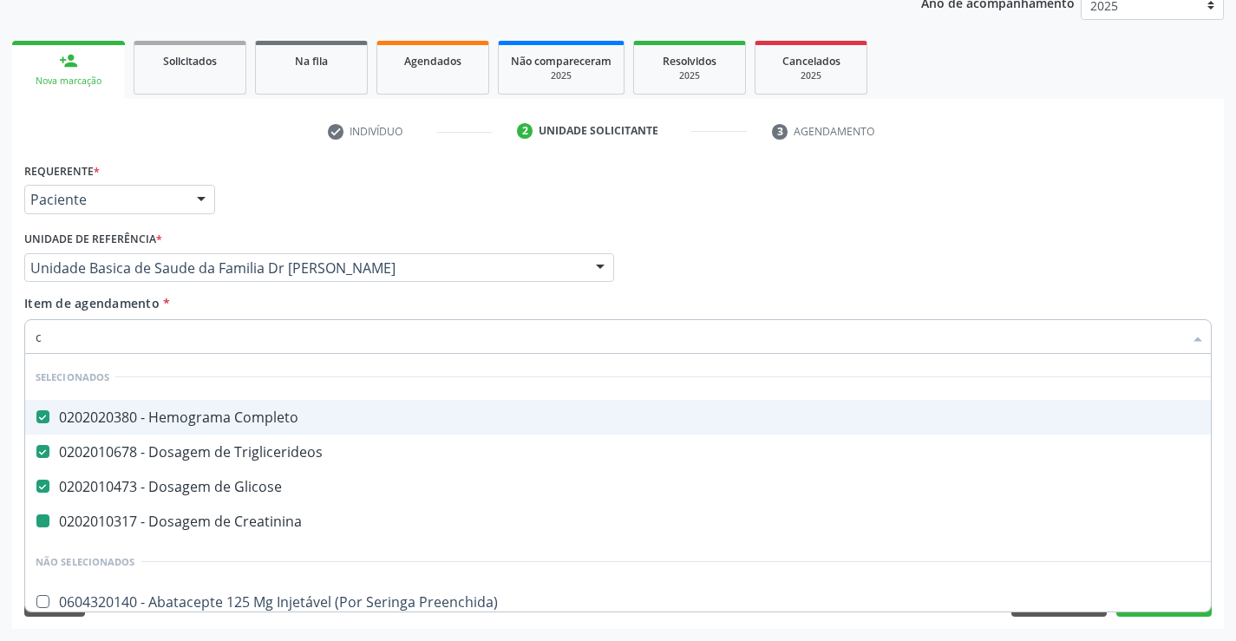
type input "co"
checkbox Creatinina "false"
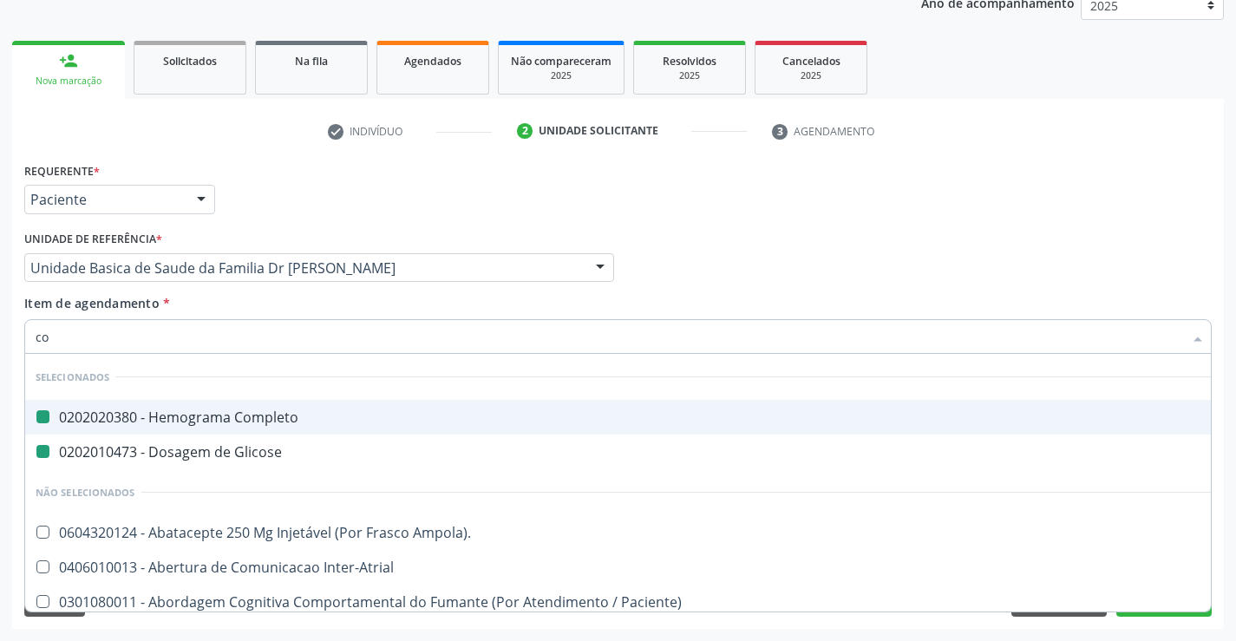
type input "col"
checkbox Completo "false"
checkbox Glicose "false"
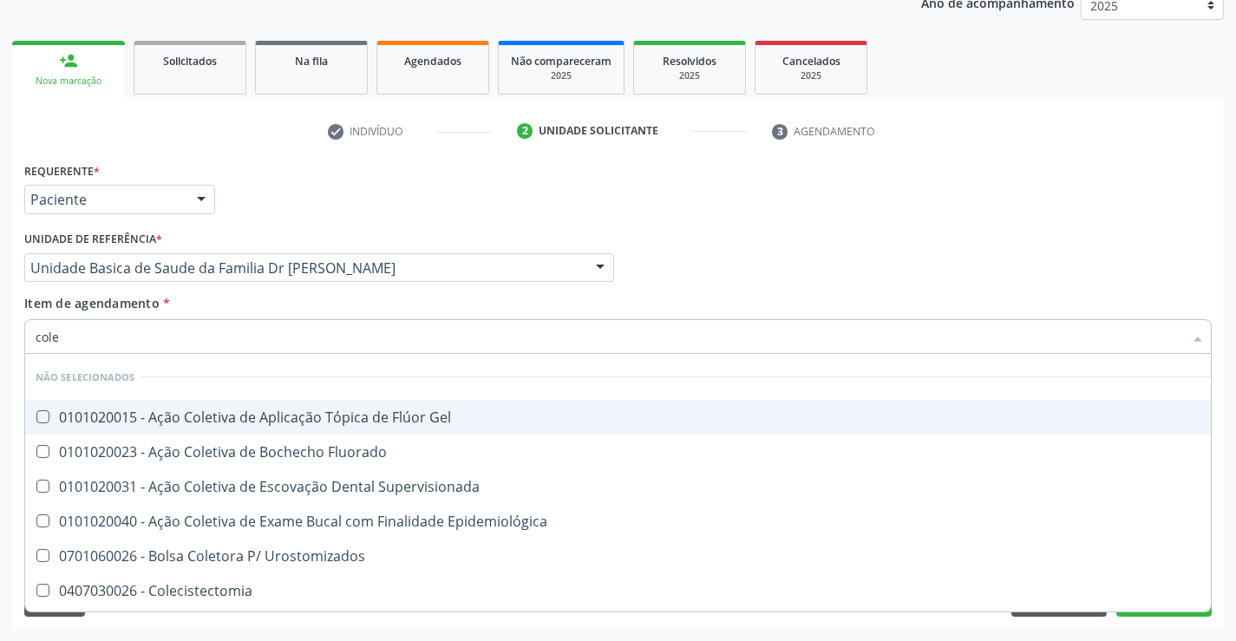
type input "coles"
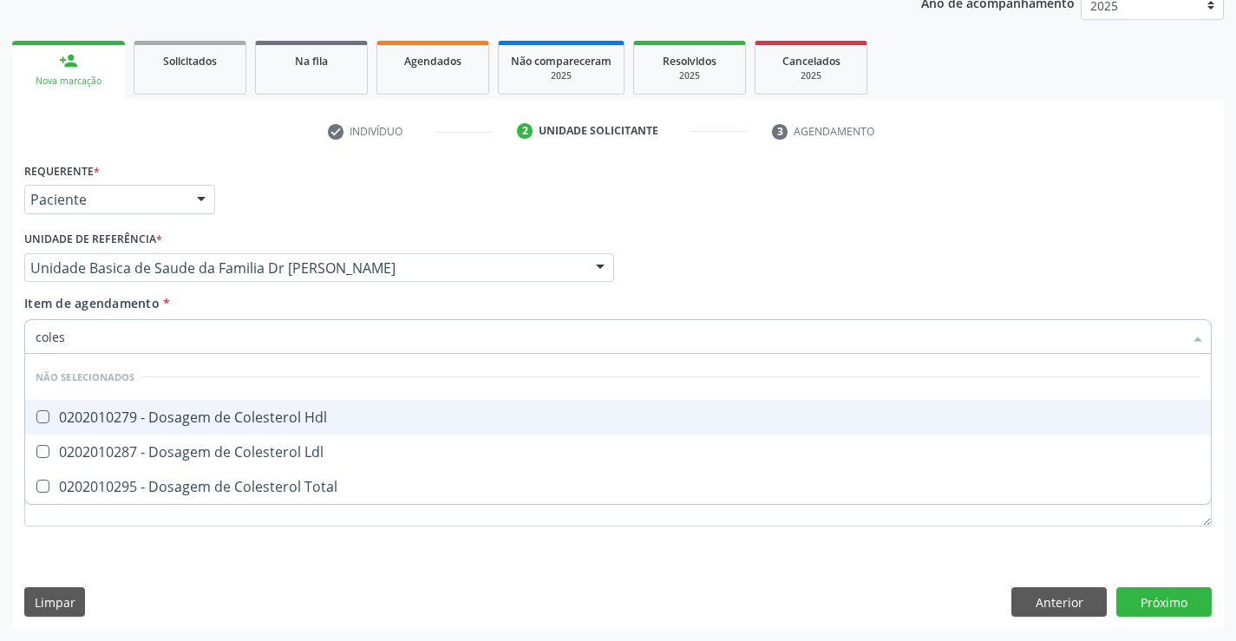
click at [41, 416] on Hdl at bounding box center [42, 416] width 13 height 13
click at [36, 416] on Hdl "checkbox" at bounding box center [30, 416] width 11 height 11
checkbox Hdl "true"
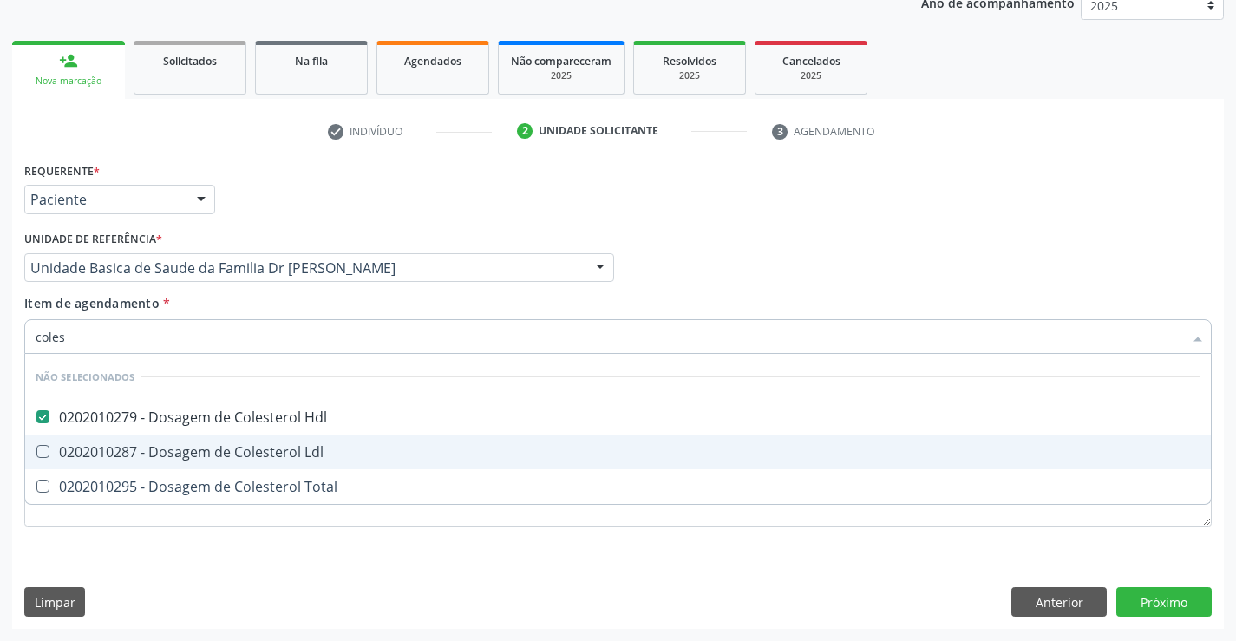
click at [41, 453] on Ldl at bounding box center [42, 451] width 13 height 13
click at [36, 453] on Ldl "checkbox" at bounding box center [30, 451] width 11 height 11
checkbox Ldl "true"
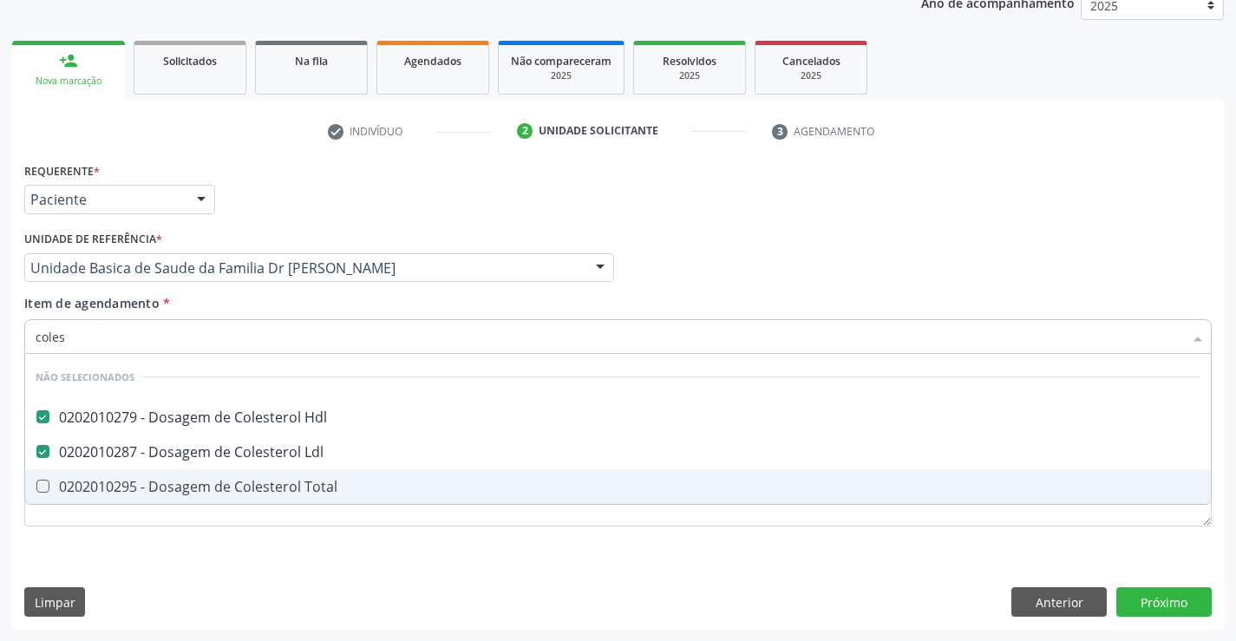
click at [45, 489] on Total at bounding box center [42, 486] width 13 height 13
click at [36, 489] on Total "checkbox" at bounding box center [30, 486] width 11 height 11
click at [45, 489] on Total at bounding box center [42, 486] width 13 height 13
click at [36, 489] on Total "checkbox" at bounding box center [30, 486] width 11 height 11
click at [43, 485] on Total at bounding box center [42, 486] width 13 height 13
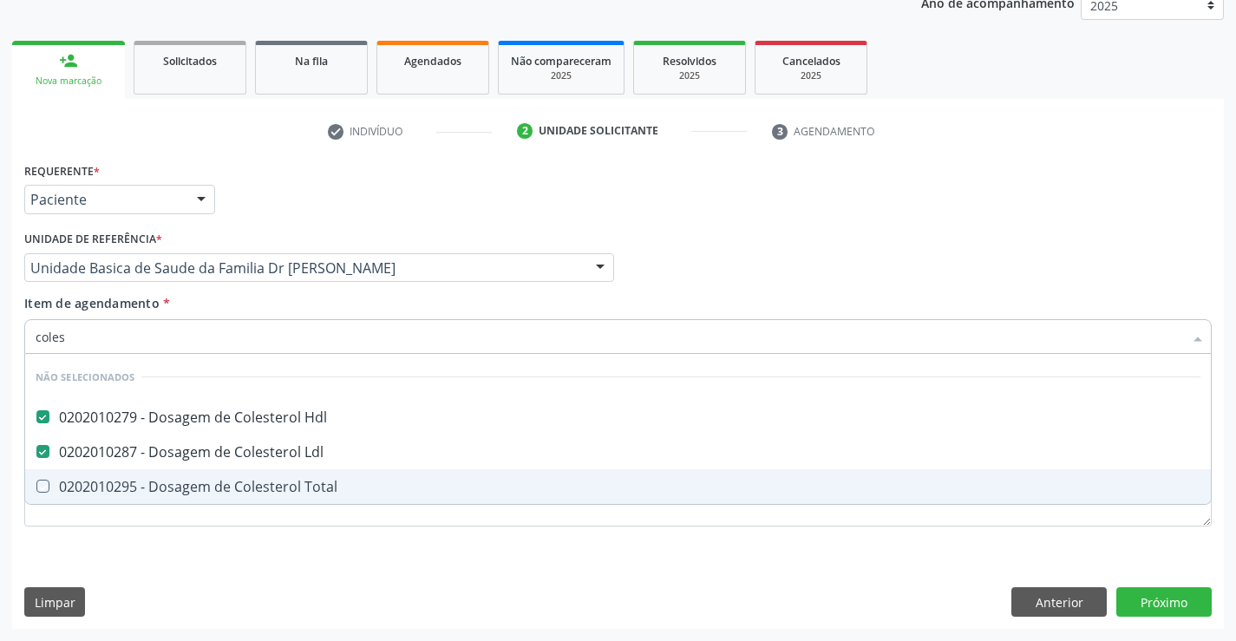
click at [36, 485] on Total "checkbox" at bounding box center [30, 486] width 11 height 11
checkbox Total "true"
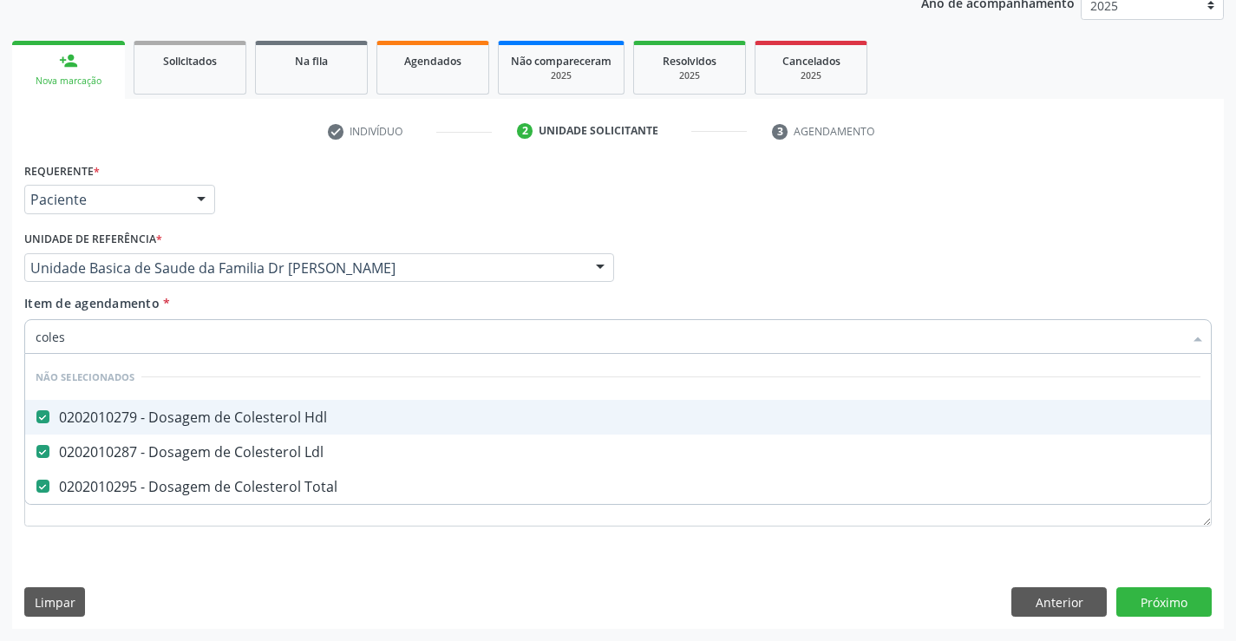
click at [287, 205] on div "Requerente * Paciente Médico(a) Enfermeiro(a) Paciente Nenhum resultado encontr…" at bounding box center [618, 192] width 1196 height 68
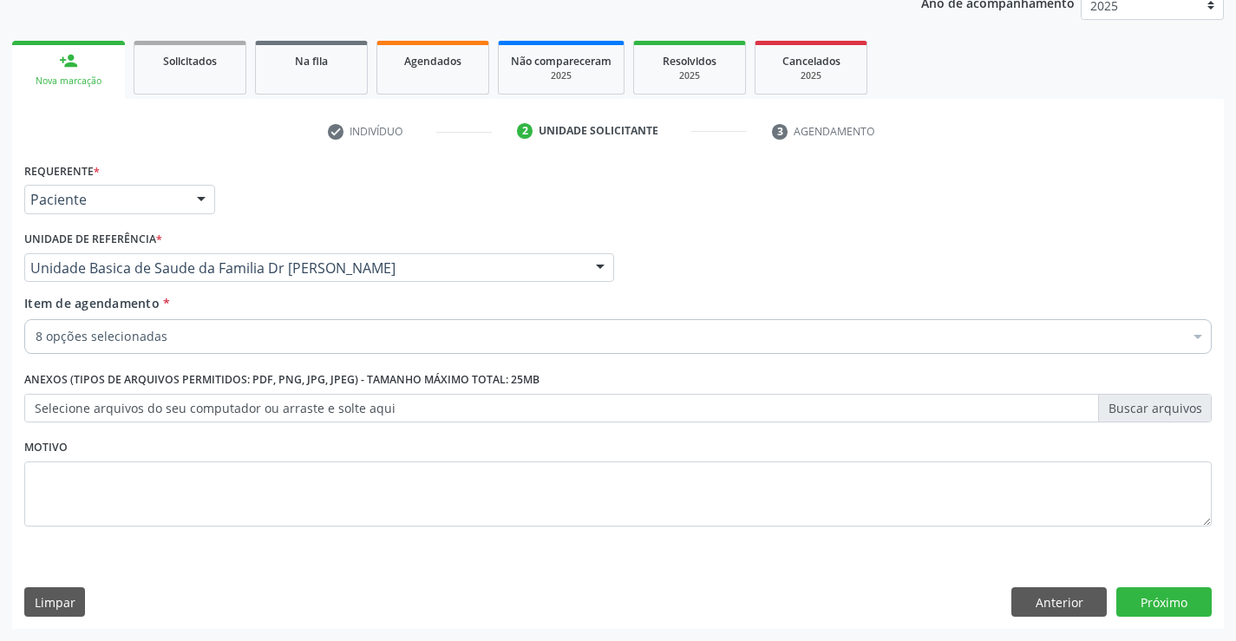
click at [287, 205] on div "Requerente * Paciente Médico(a) Enfermeiro(a) Paciente Nenhum resultado encontr…" at bounding box center [618, 192] width 1196 height 68
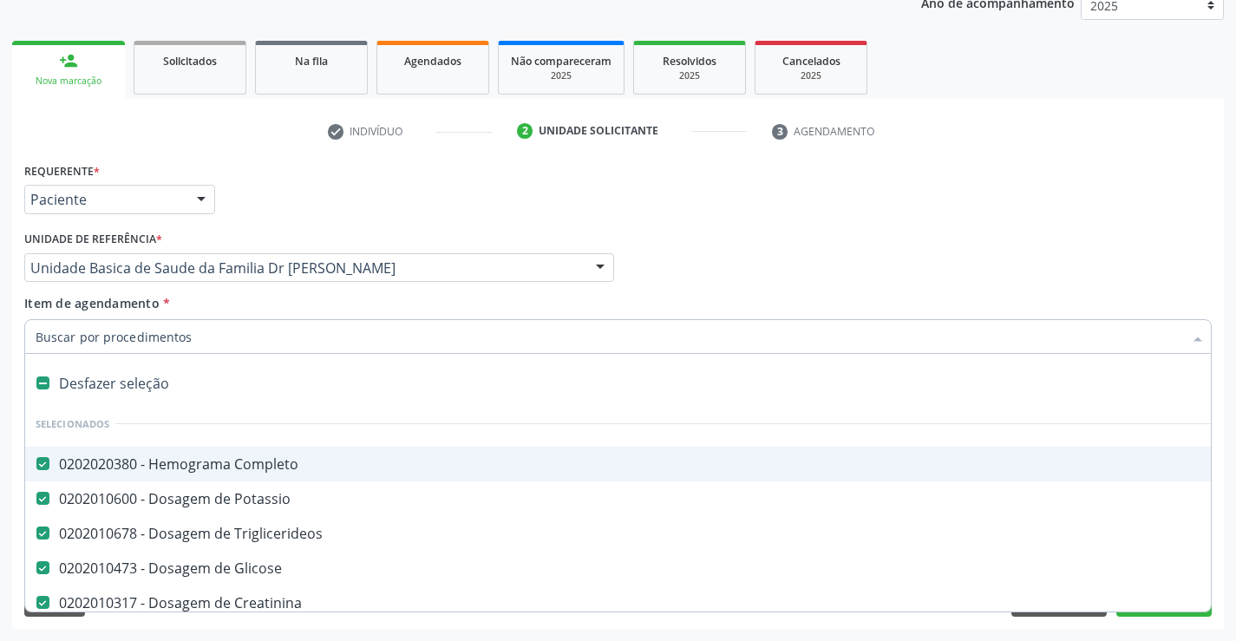
click at [375, 435] on li "Selecionados" at bounding box center [711, 424] width 1372 height 46
click at [501, 209] on div "Requerente * Paciente Médico(a) Enfermeiro(a) Paciente Nenhum resultado encontr…" at bounding box center [618, 192] width 1196 height 68
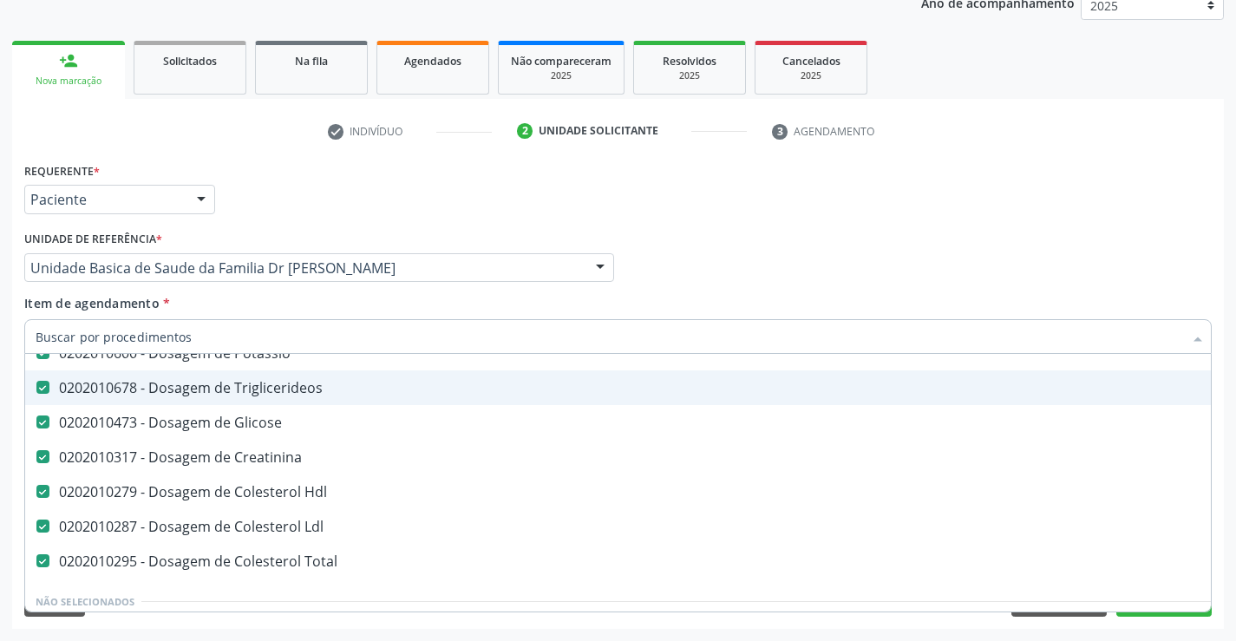
scroll to position [174, 0]
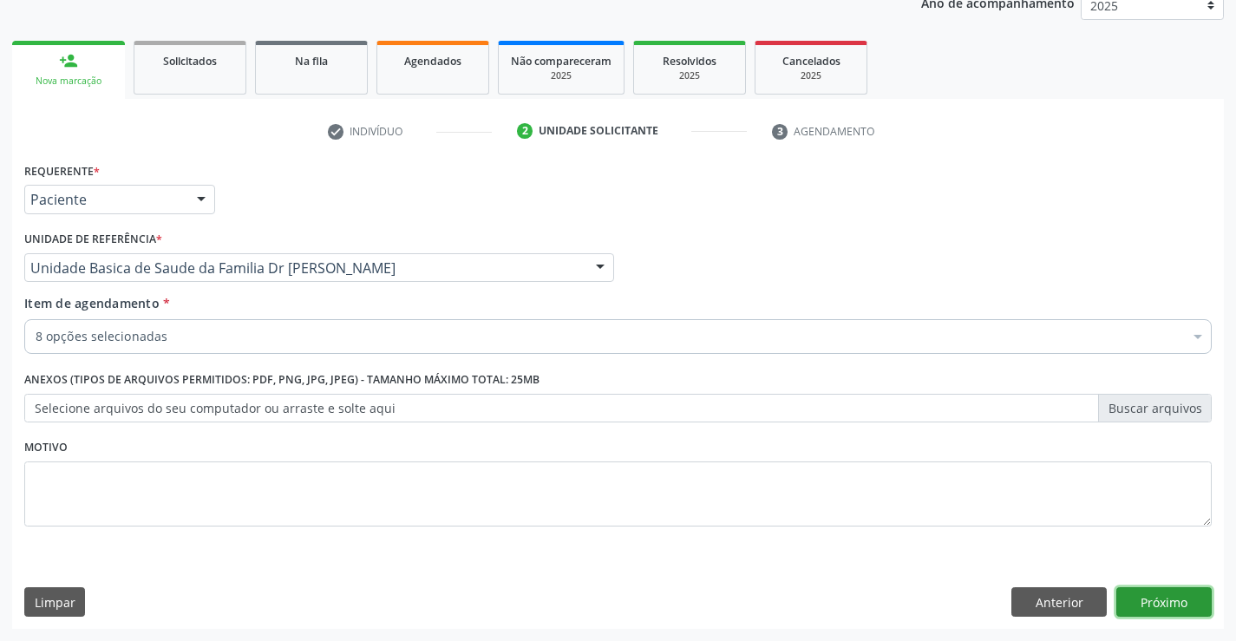
click at [1147, 616] on button "Próximo" at bounding box center [1164, 601] width 95 height 29
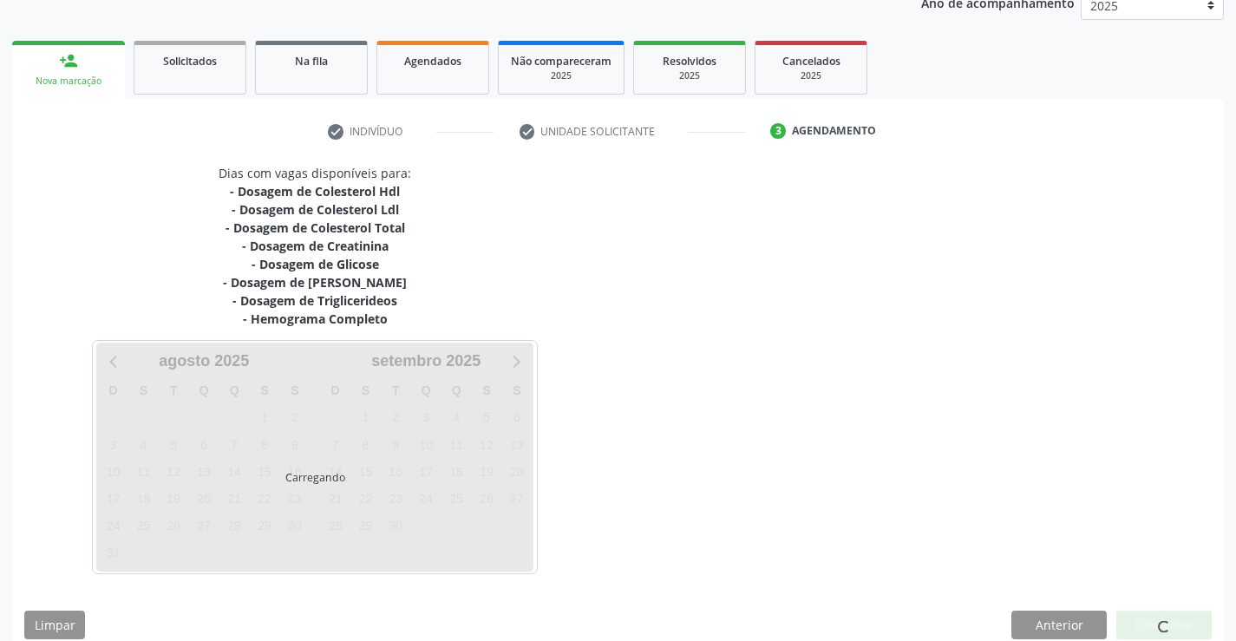
scroll to position [0, 0]
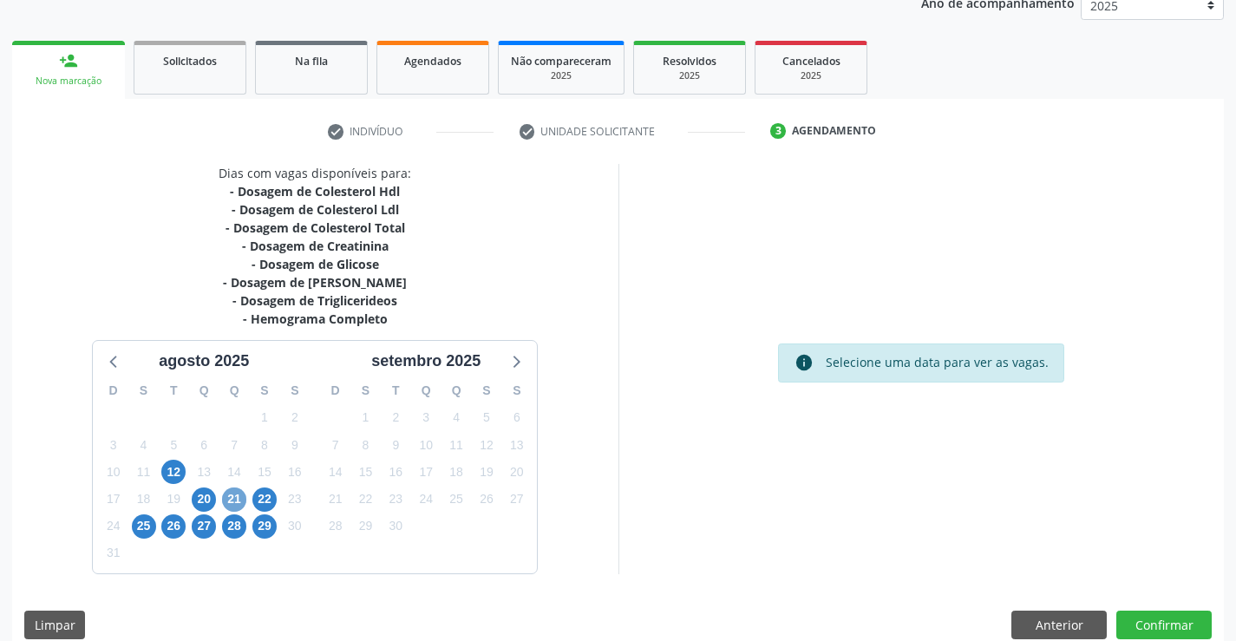
click at [229, 497] on span "21" at bounding box center [234, 500] width 24 height 24
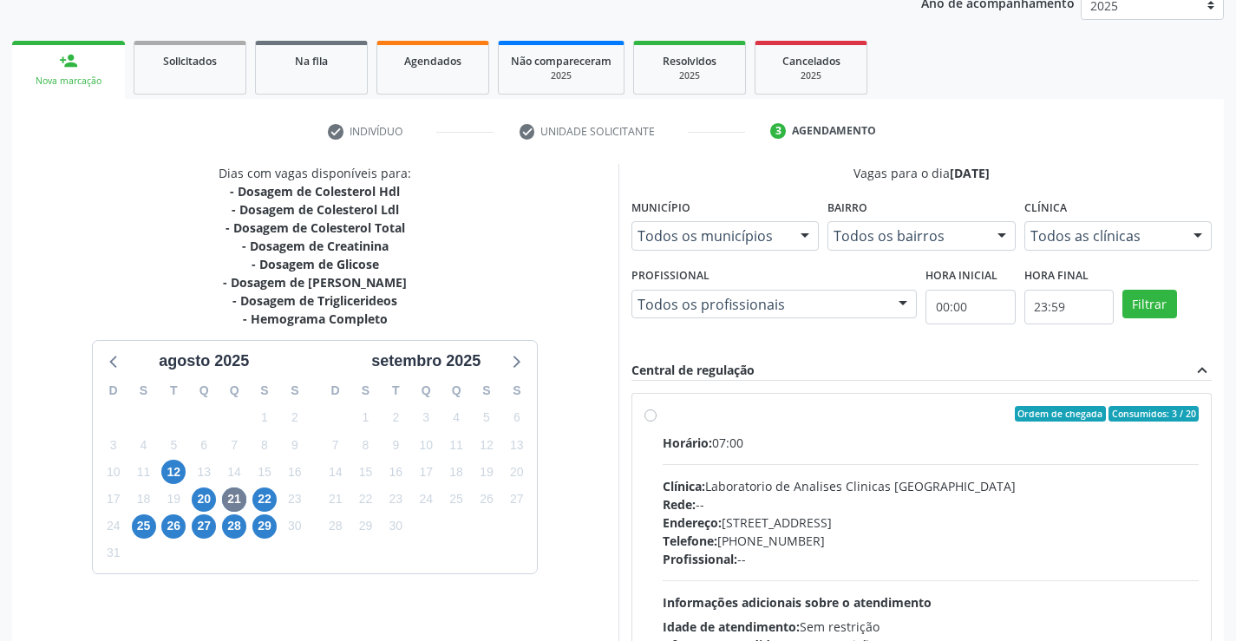
click at [663, 416] on label "Ordem de chegada Consumidos: 3 / 20 Horário: 07:00 Clínica: Laboratorio de Anal…" at bounding box center [931, 539] width 537 height 266
click at [649, 416] on input "Ordem de chegada Consumidos: 3 / 20 Horário: 07:00 Clínica: Laboratorio de Anal…" at bounding box center [651, 414] width 12 height 16
radio input "true"
click at [663, 416] on label "Ordem de chegada Consumidos: 3 / 20 Horário: 07:00 Clínica: Laboratorio de Anal…" at bounding box center [931, 539] width 537 height 266
click at [649, 416] on input "Ordem de chegada Consumidos: 3 / 20 Horário: 07:00 Clínica: Laboratorio de Anal…" at bounding box center [651, 414] width 12 height 16
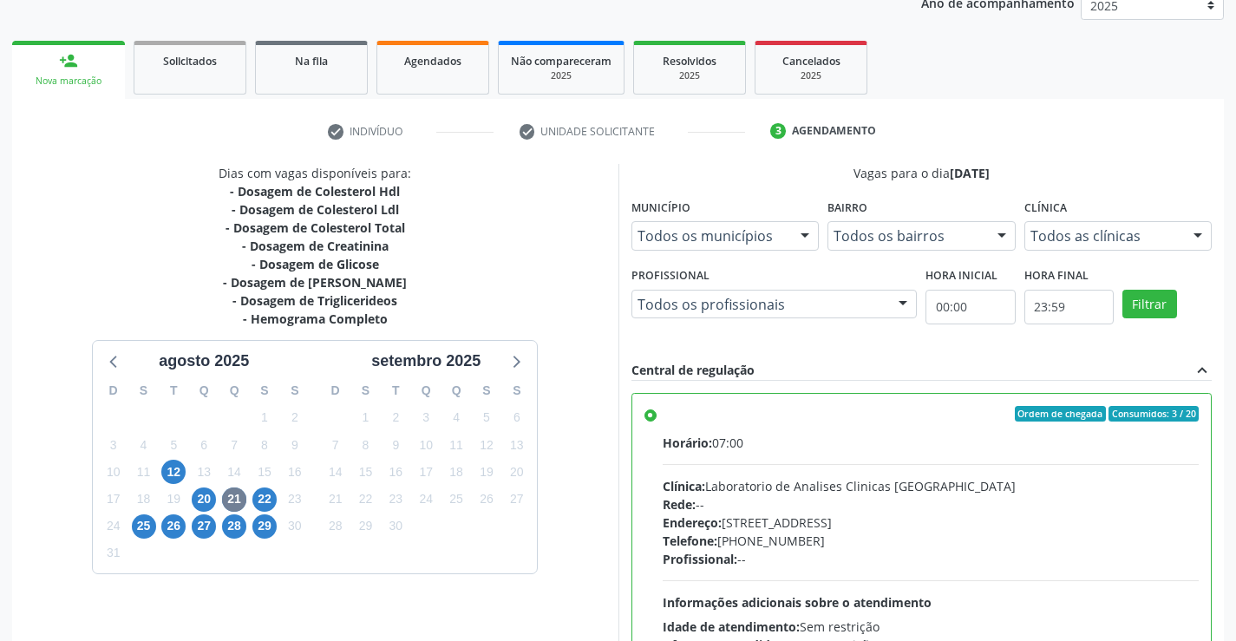
scroll to position [396, 0]
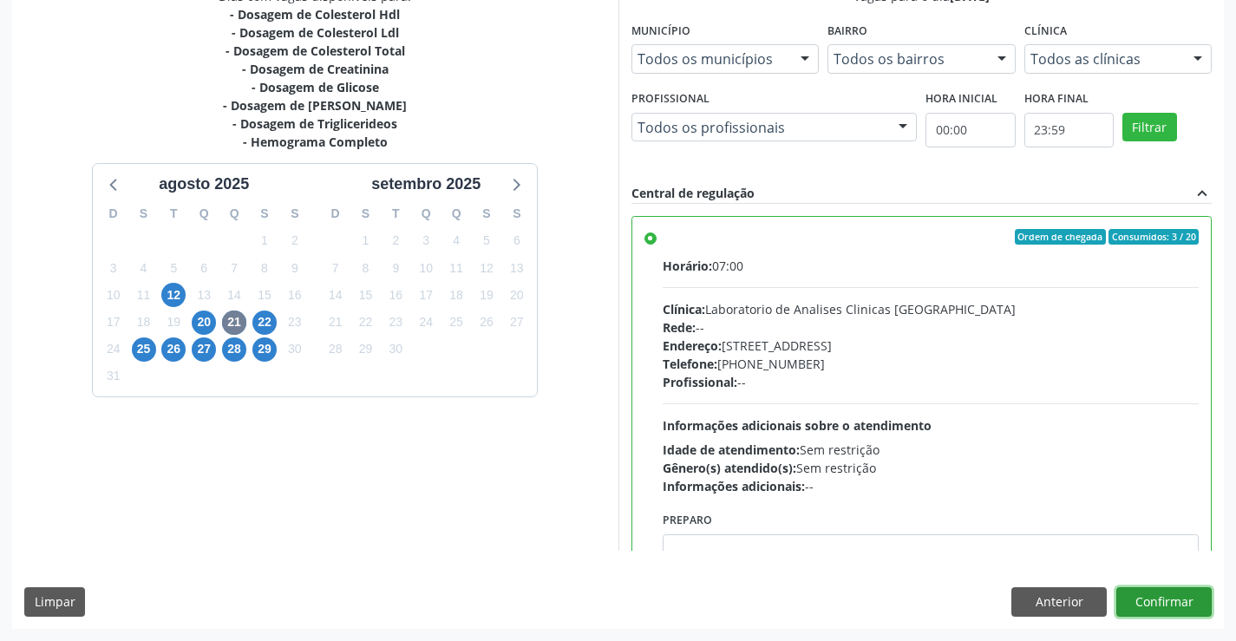
click at [1166, 603] on button "Confirmar" at bounding box center [1164, 601] width 95 height 29
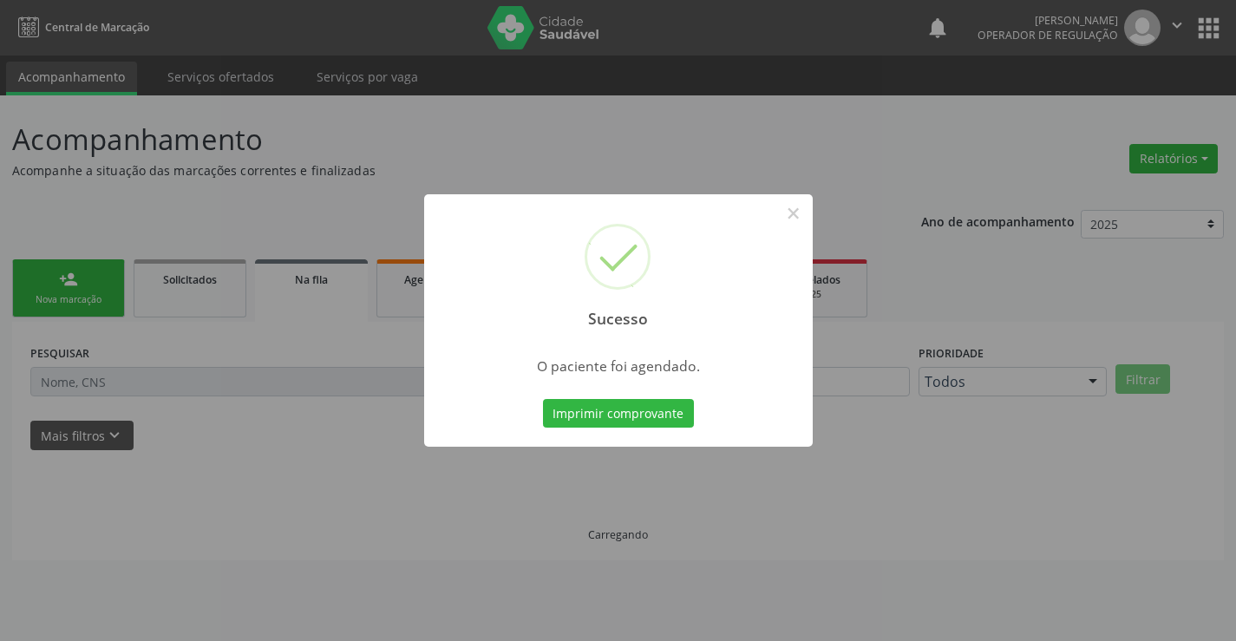
scroll to position [0, 0]
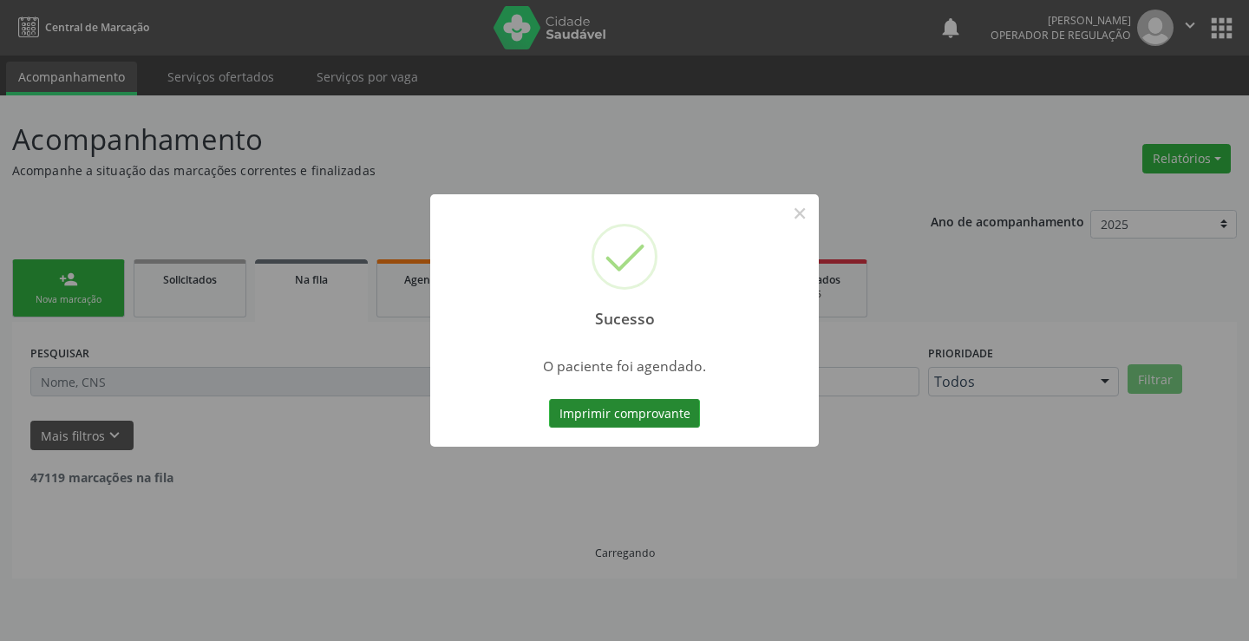
click at [606, 411] on button "Imprimir comprovante" at bounding box center [624, 413] width 151 height 29
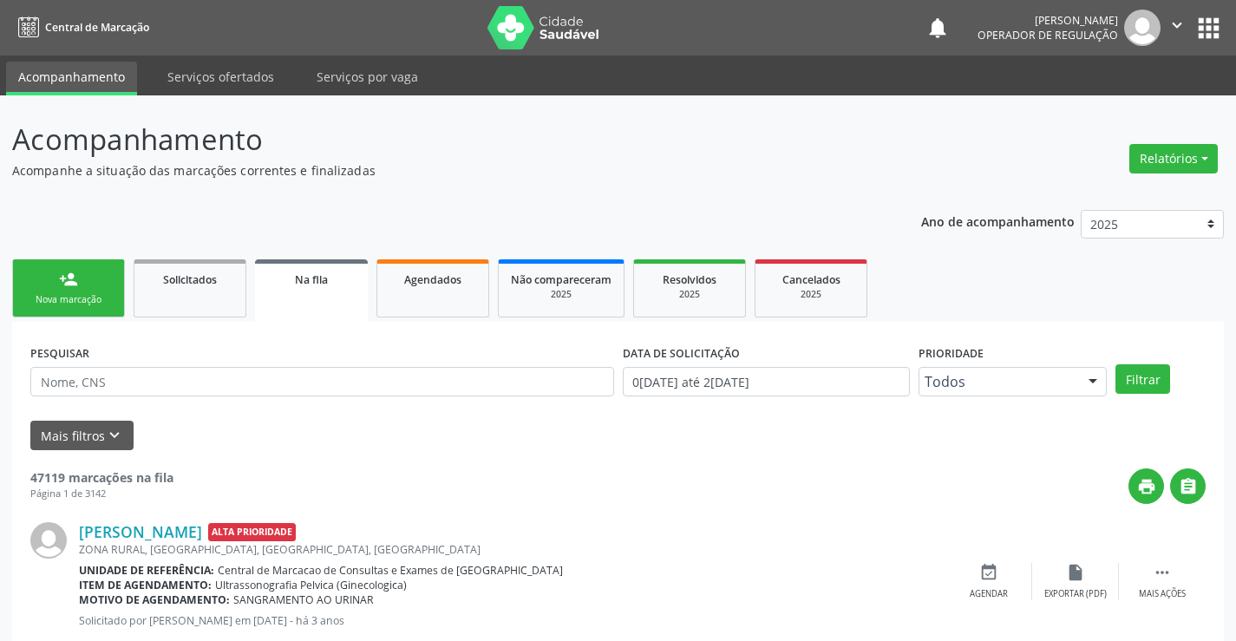
click at [100, 269] on link "person_add Nova marcação" at bounding box center [68, 288] width 113 height 58
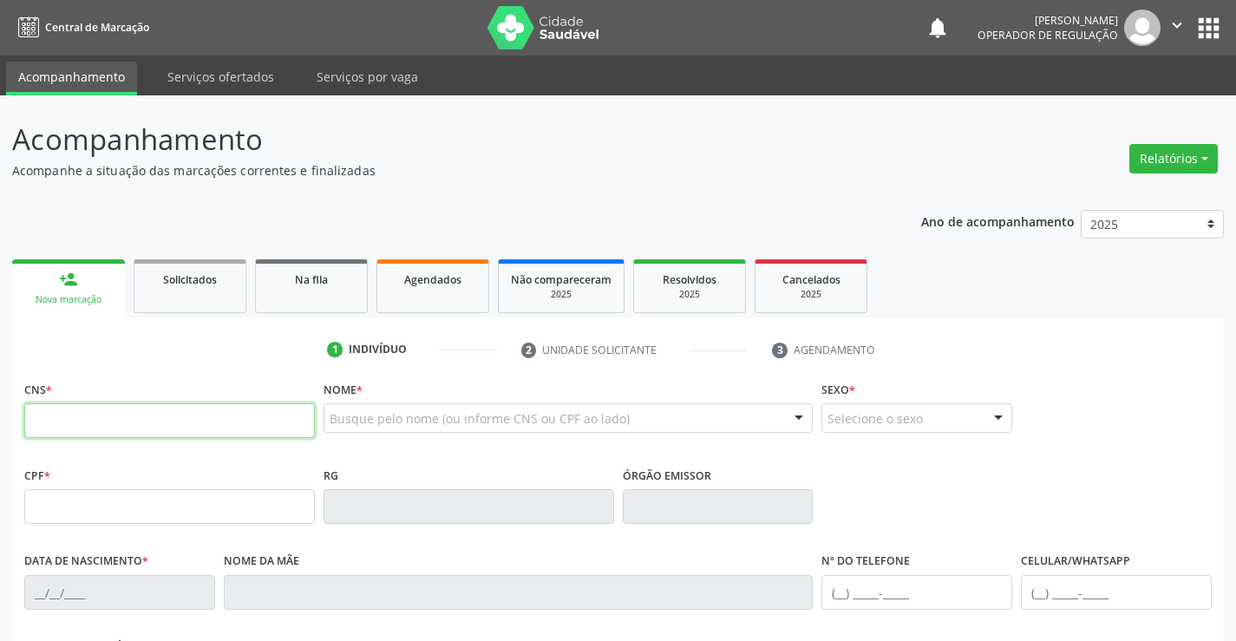
click at [116, 409] on input "text" at bounding box center [169, 420] width 291 height 35
type input "703 5040 1109 6630"
type input "0786892285"
type input "SP"
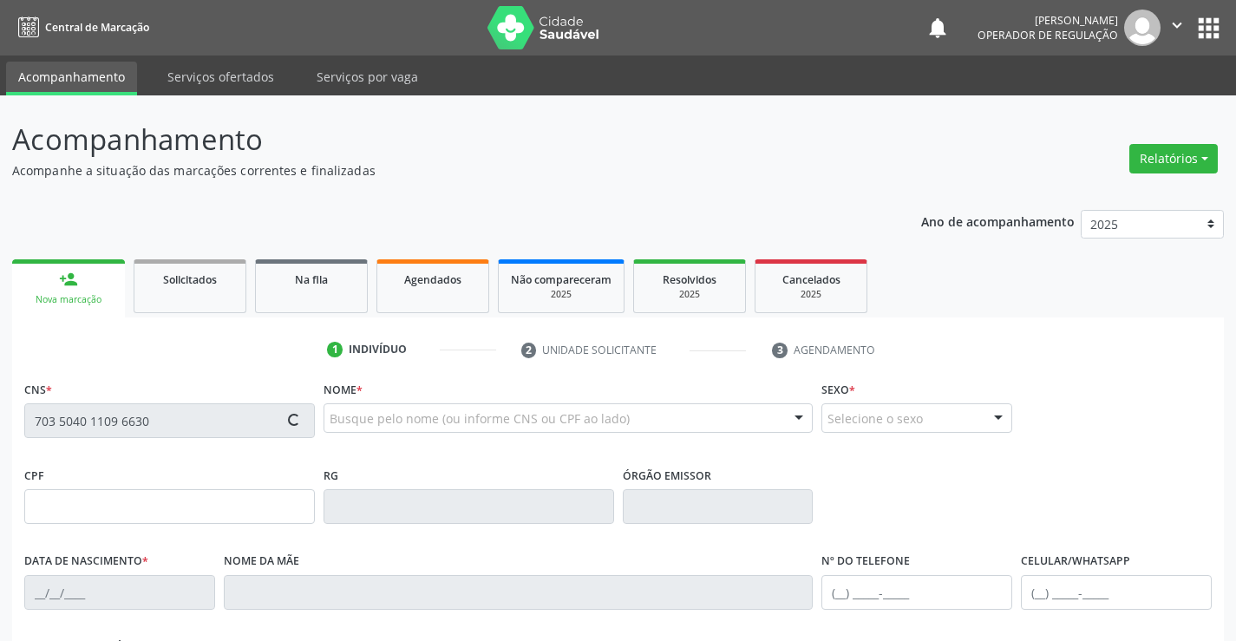
type input "29/03/1958"
type input "Anita Rodrigues Silva"
type input "(74) 9123-6291"
type input "205.293.505-30"
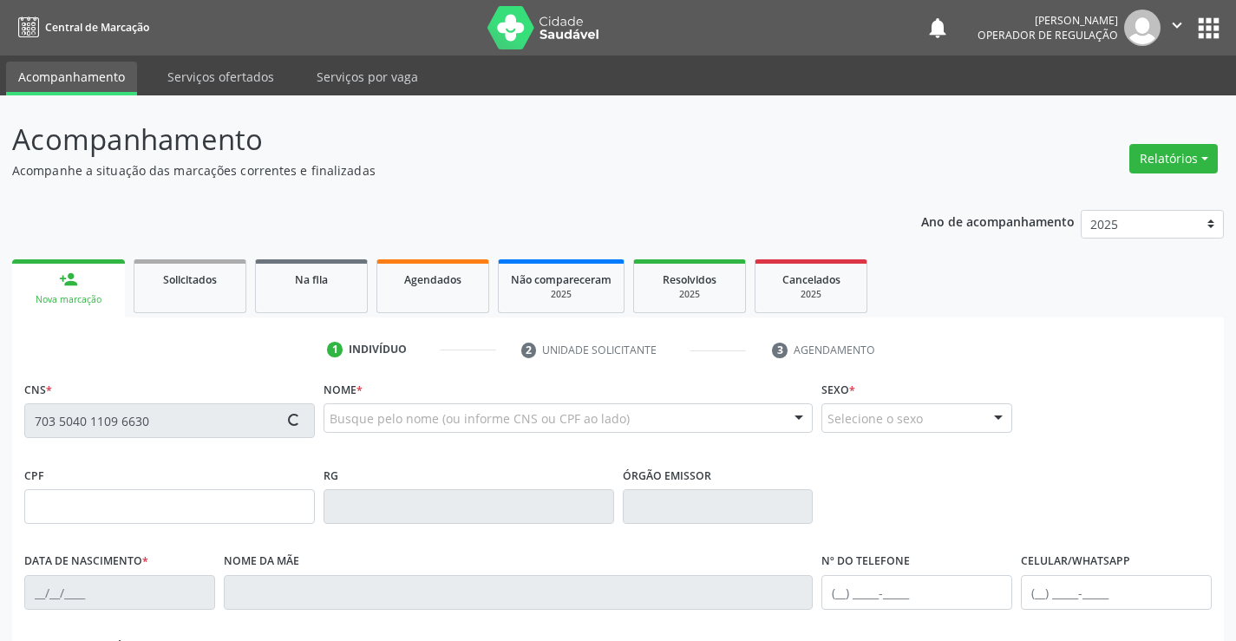
type input "SN"
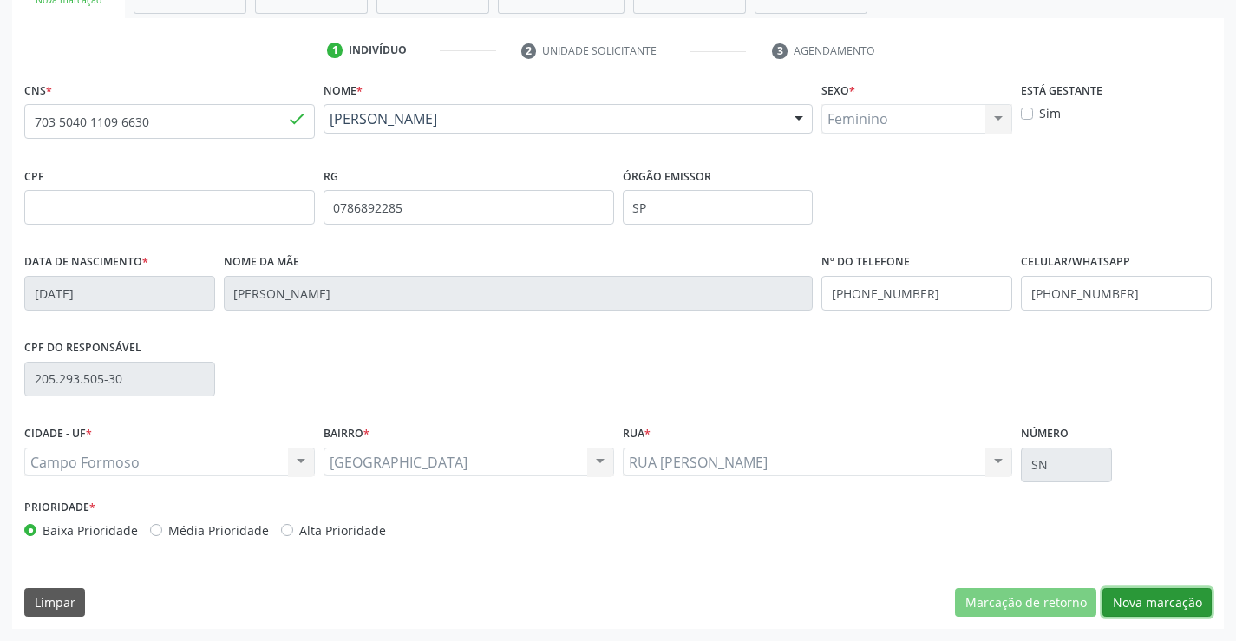
click at [1142, 609] on button "Nova marcação" at bounding box center [1157, 602] width 109 height 29
click at [0, 0] on button "Próximo" at bounding box center [0, 0] width 0 height 0
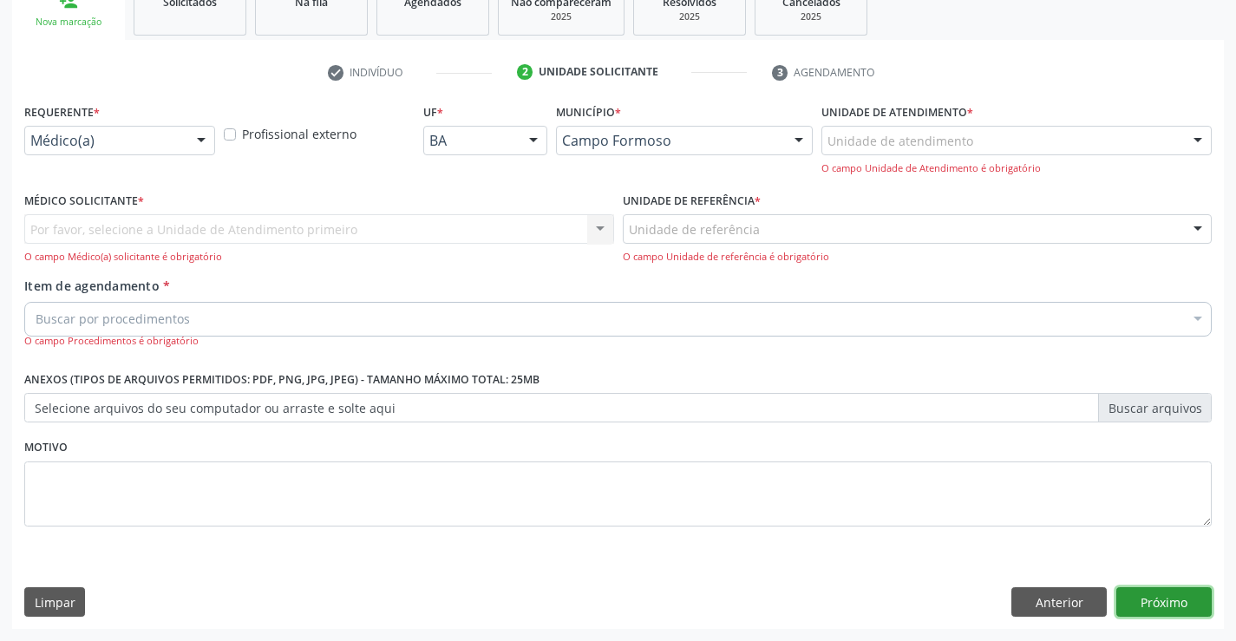
scroll to position [219, 0]
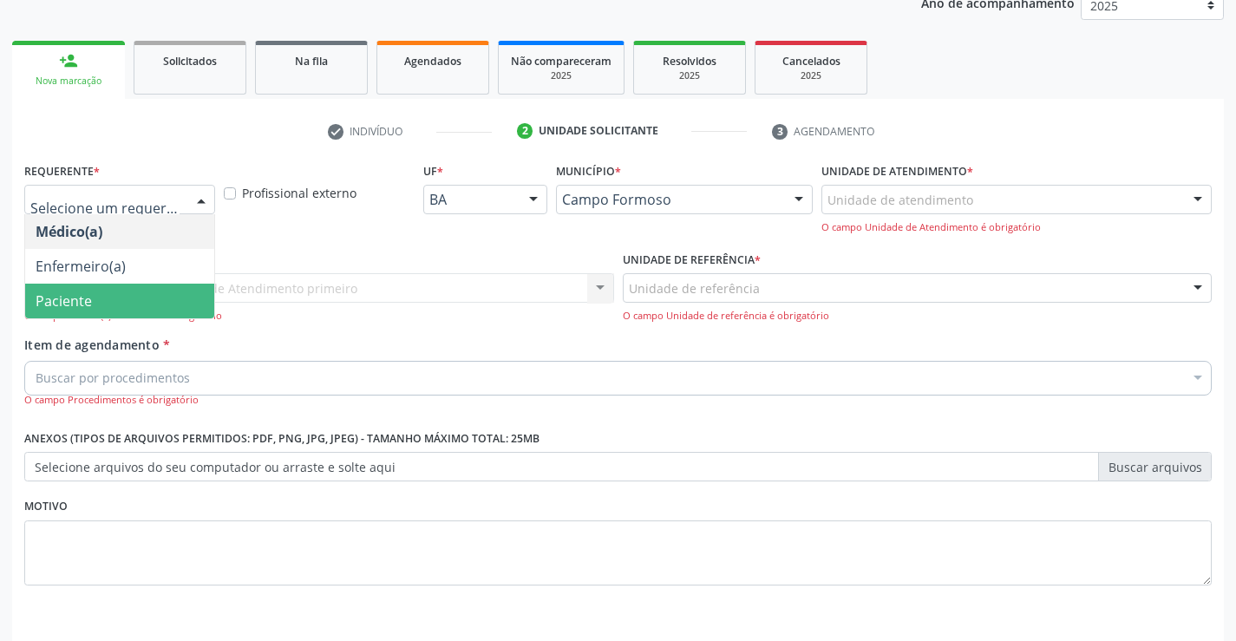
click at [117, 305] on span "Paciente" at bounding box center [119, 301] width 189 height 35
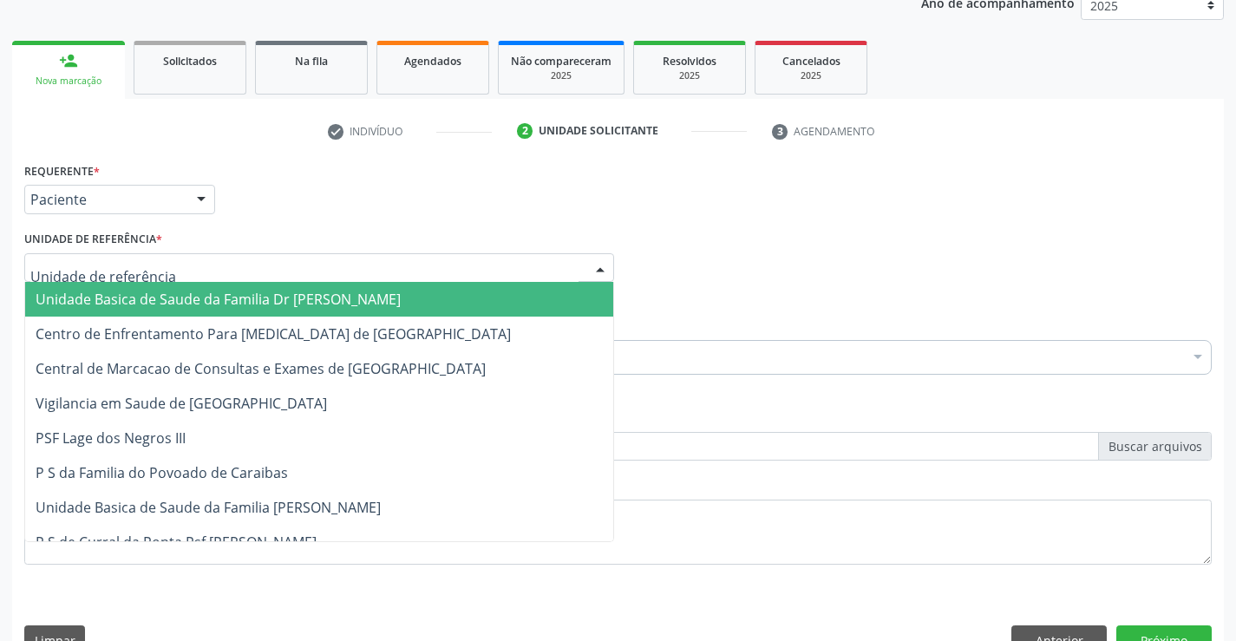
click at [134, 290] on span "Unidade Basica de Saude da Familia Dr [PERSON_NAME]" at bounding box center [218, 299] width 365 height 19
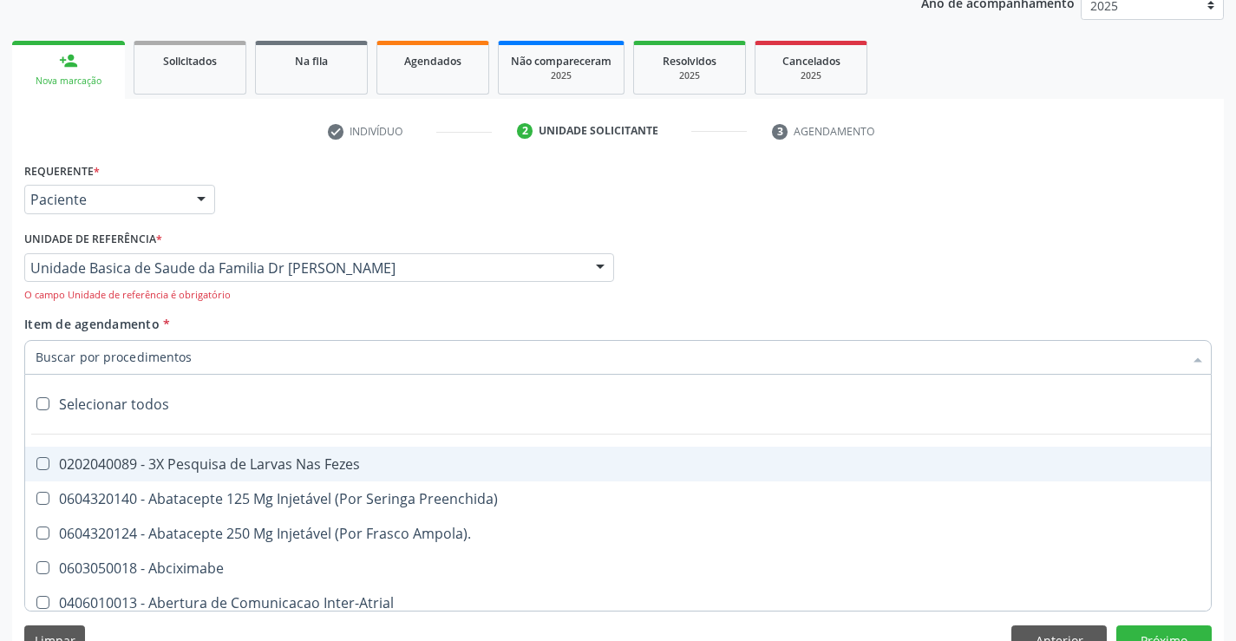
click at [105, 355] on input "Item de agendamento *" at bounding box center [610, 357] width 1148 height 35
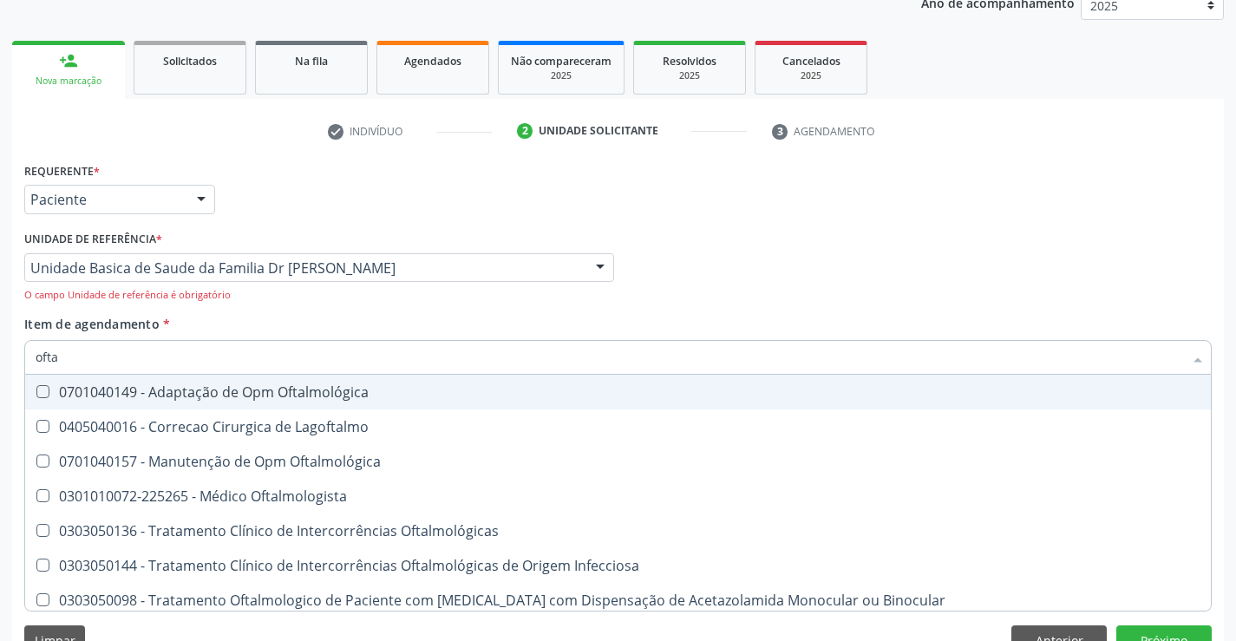
type input "oftal"
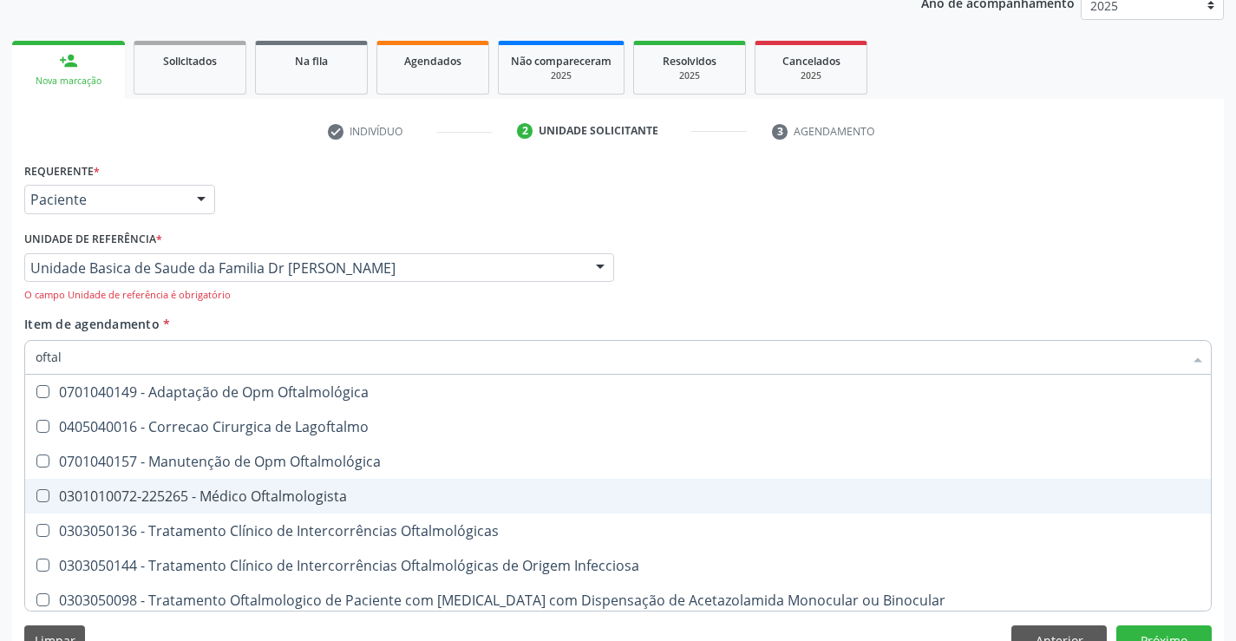
click at [209, 489] on div "0301010072-225265 - Médico Oftalmologista" at bounding box center [618, 496] width 1165 height 14
click at [40, 500] on Oftalmologista at bounding box center [42, 495] width 13 height 13
click at [36, 500] on Oftalmologista "checkbox" at bounding box center [30, 495] width 11 height 11
checkbox Oftalmologista "true"
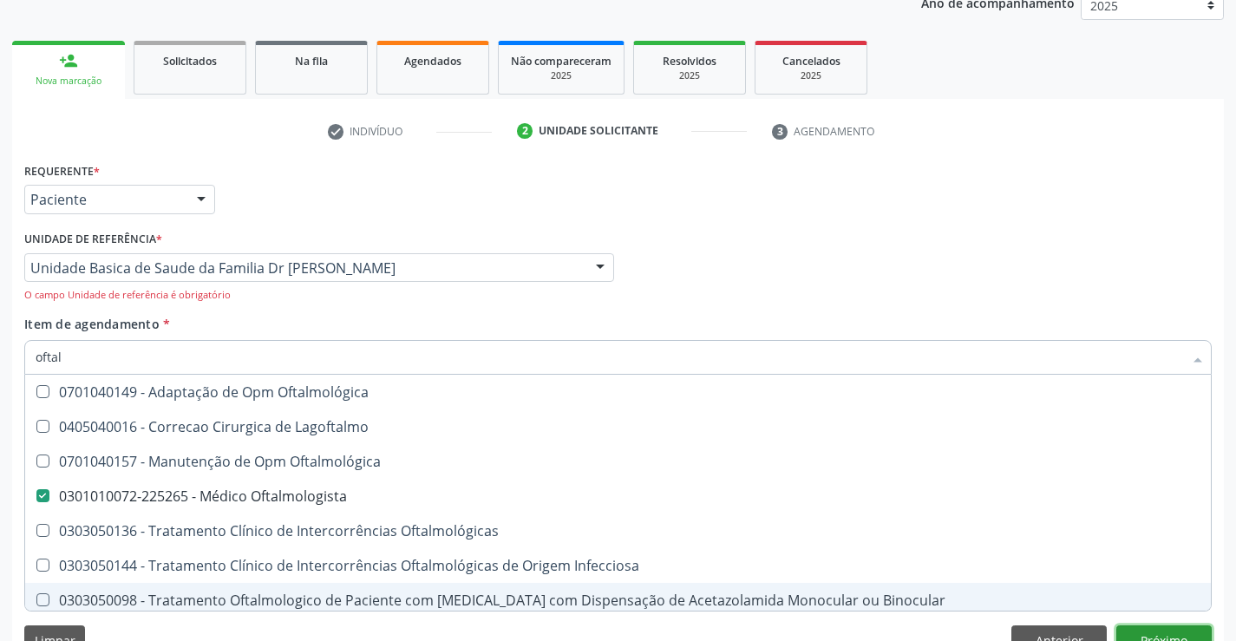
click at [1162, 633] on button "Próximo" at bounding box center [1164, 640] width 95 height 29
click at [1162, 633] on div "Acompanhamento Acompanhe a situação das marcações correntes e finalizadas Relat…" at bounding box center [618, 278] width 1236 height 803
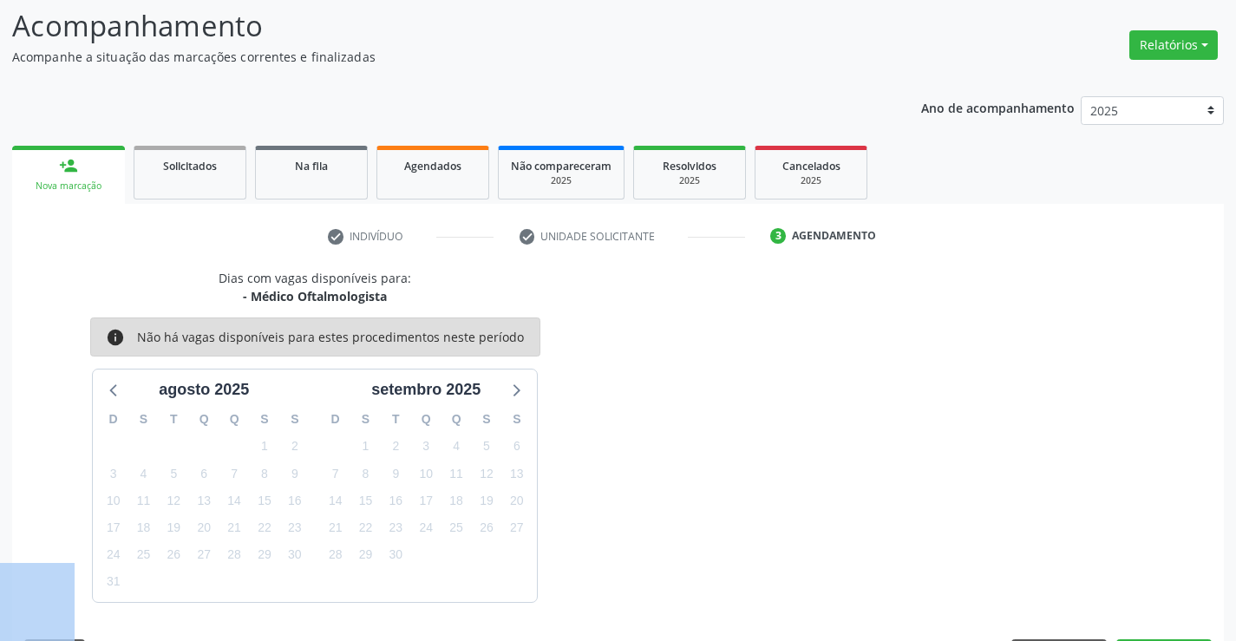
scroll to position [165, 0]
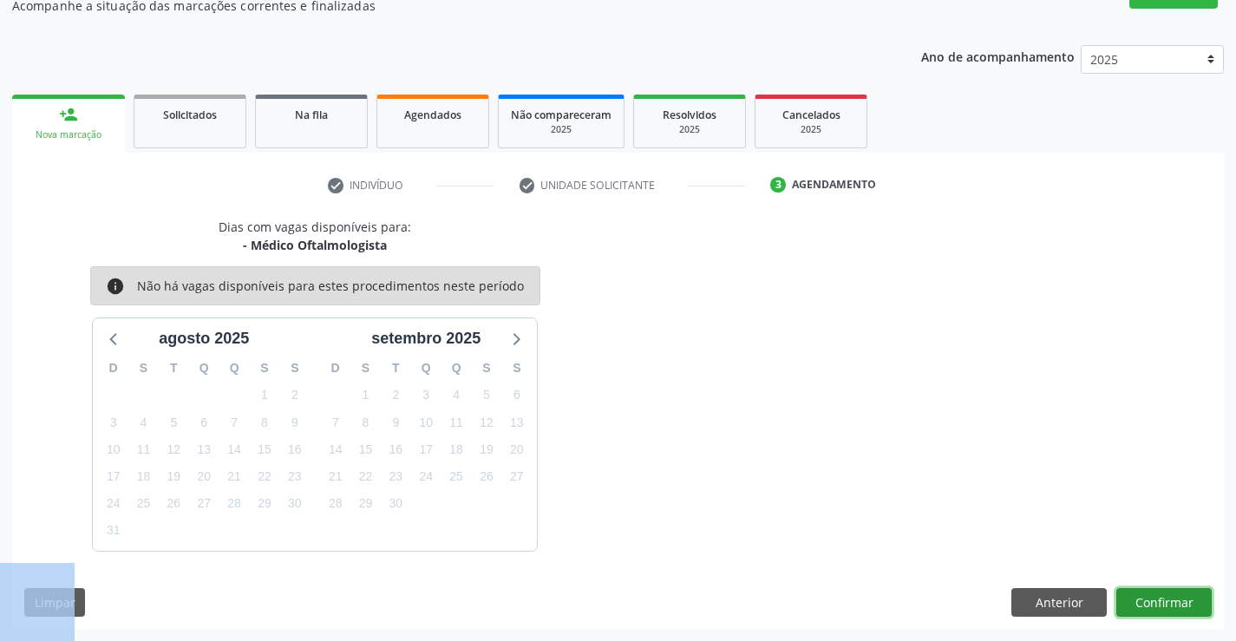
click at [1160, 594] on button "Confirmar" at bounding box center [1164, 602] width 95 height 29
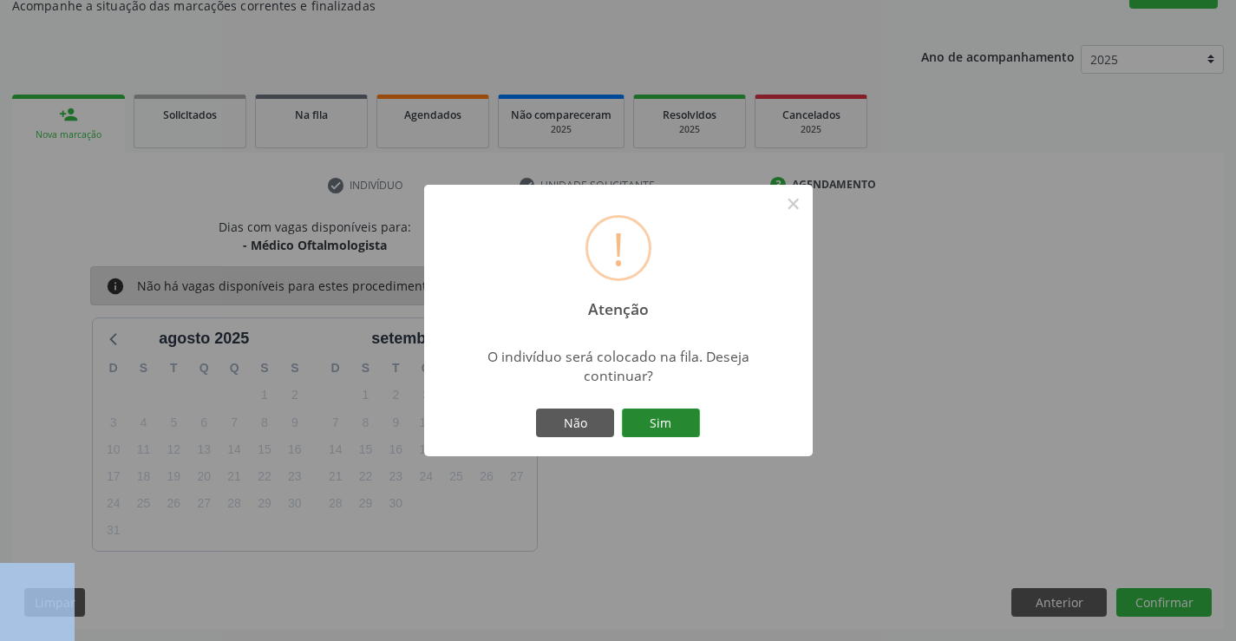
click at [659, 414] on button "Sim" at bounding box center [661, 423] width 78 height 29
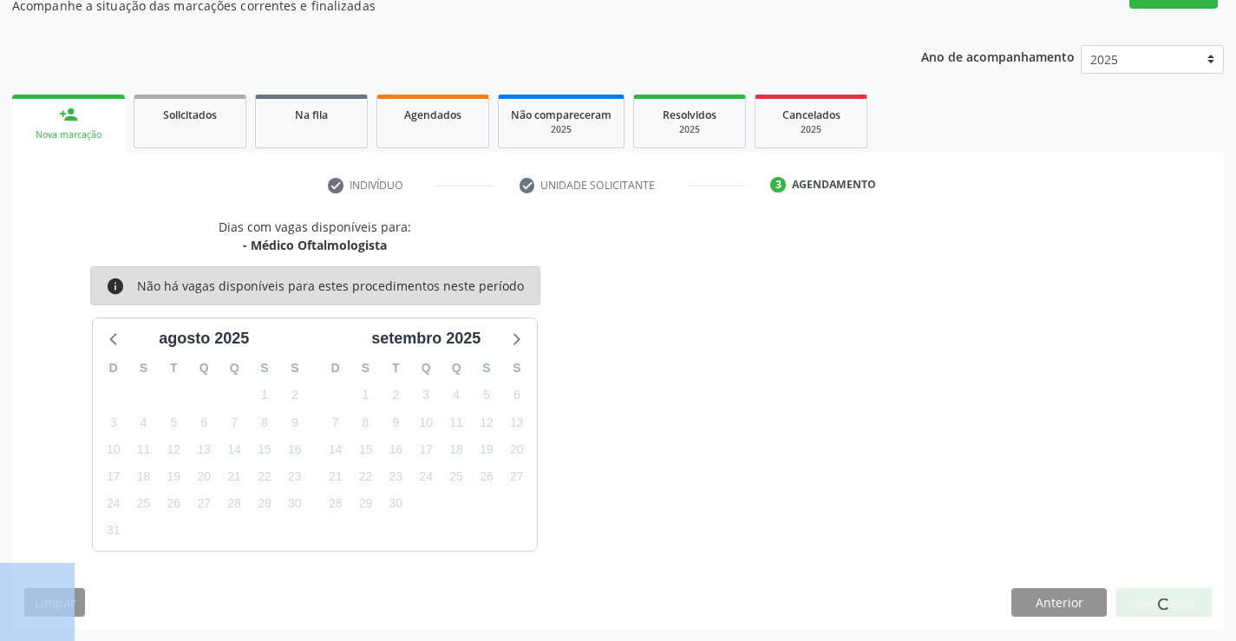
scroll to position [0, 0]
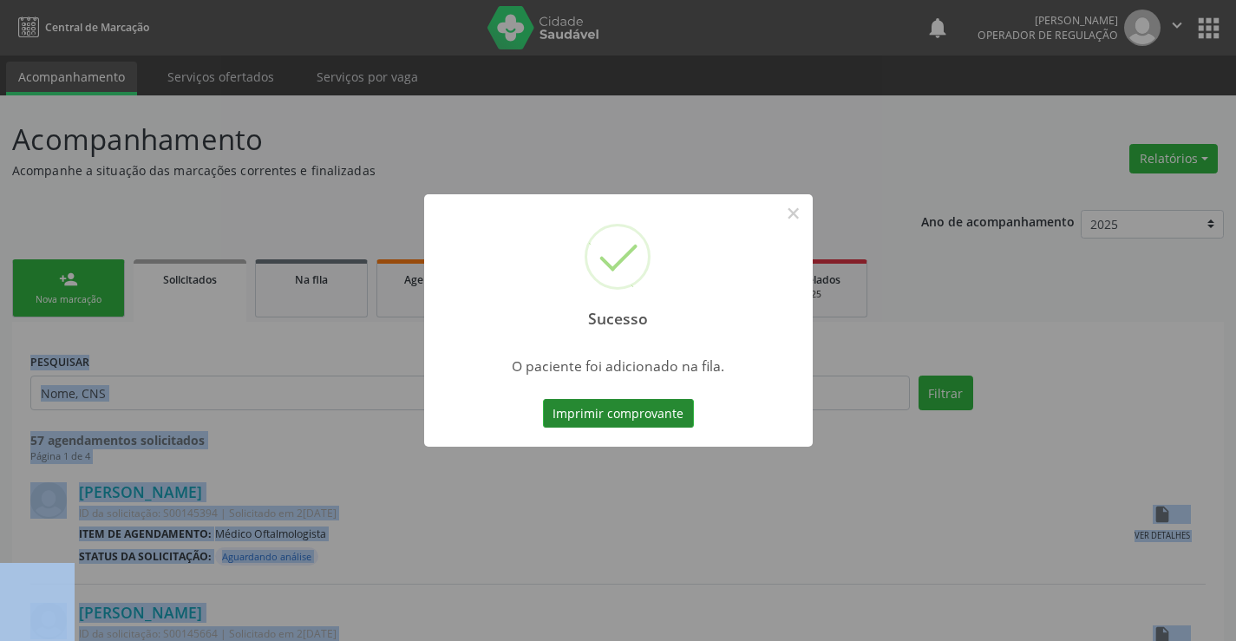
click at [657, 412] on button "Imprimir comprovante" at bounding box center [618, 413] width 151 height 29
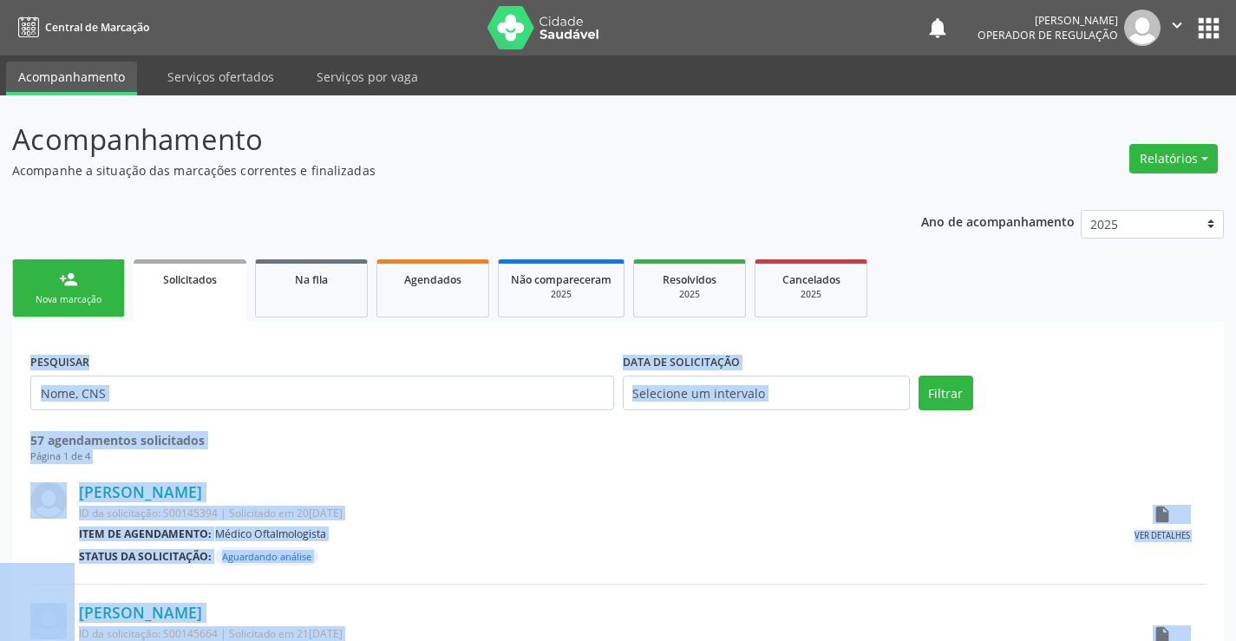
click at [75, 280] on div "person_add" at bounding box center [68, 279] width 19 height 19
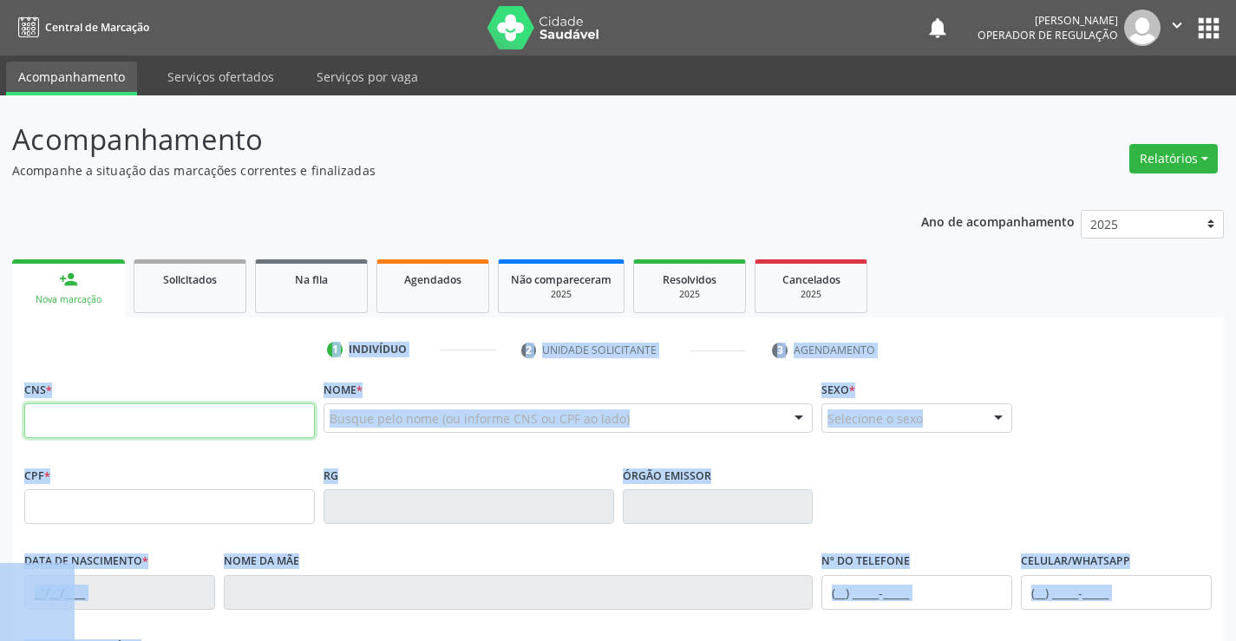
click at [80, 424] on input "text" at bounding box center [169, 420] width 291 height 35
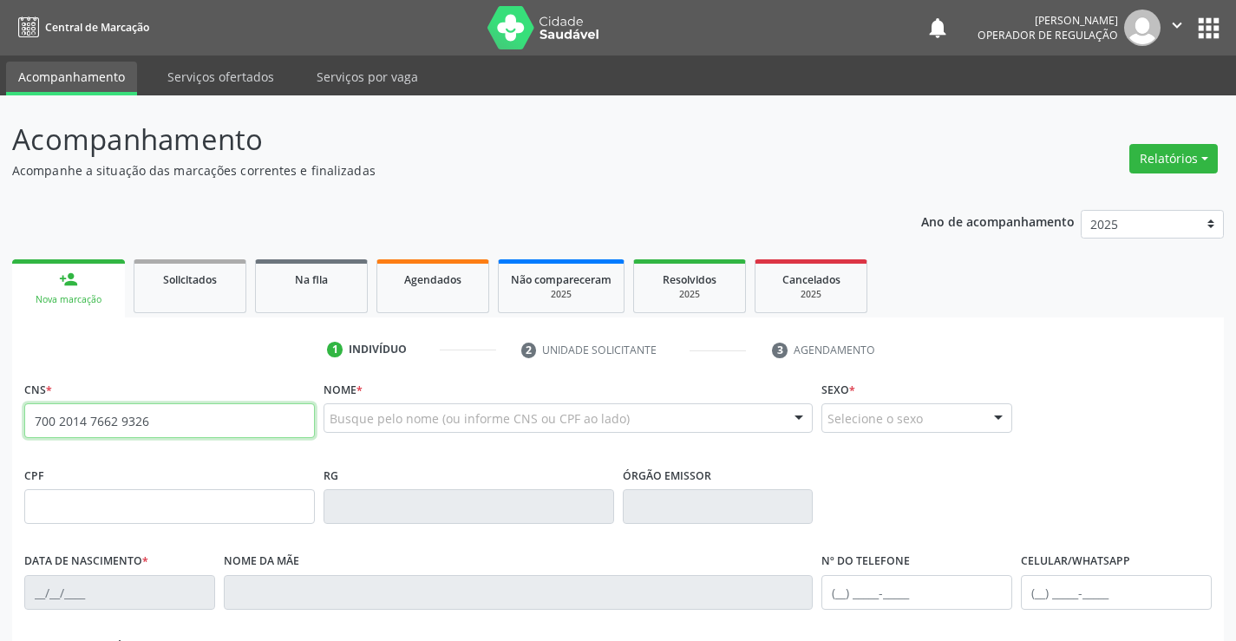
type input "700 2014 7662 9326"
type input "1537885001"
type input "09/07/1958"
type input "(74) 98838-4144"
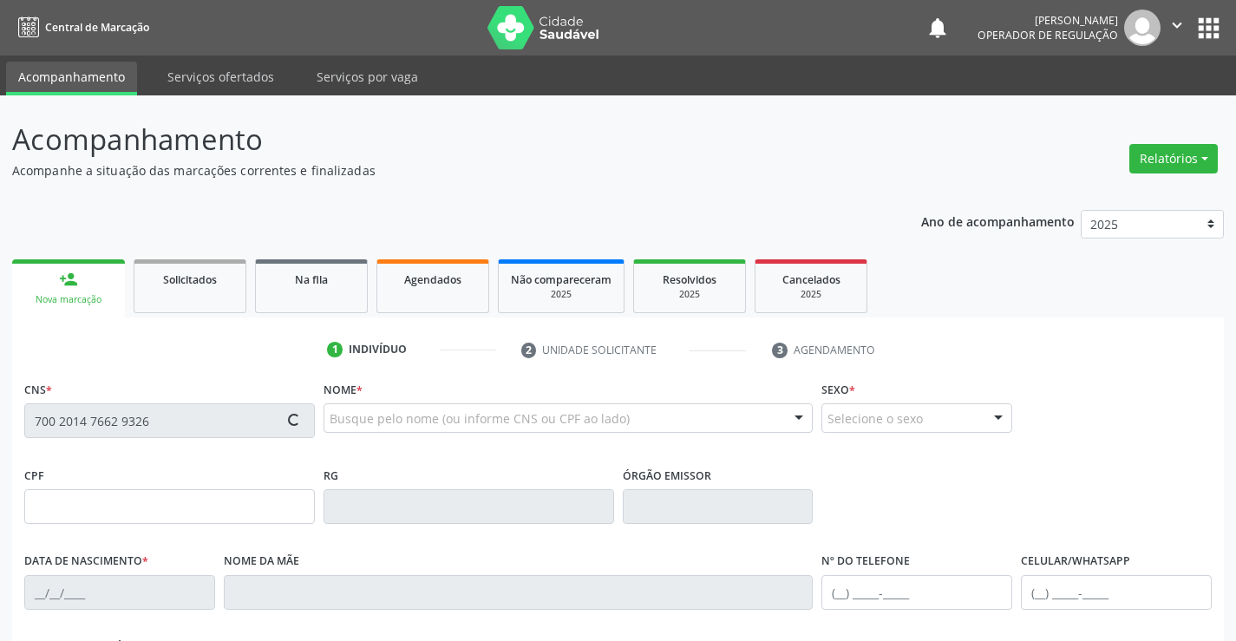
type input "012.501.488-04"
type input "SN"
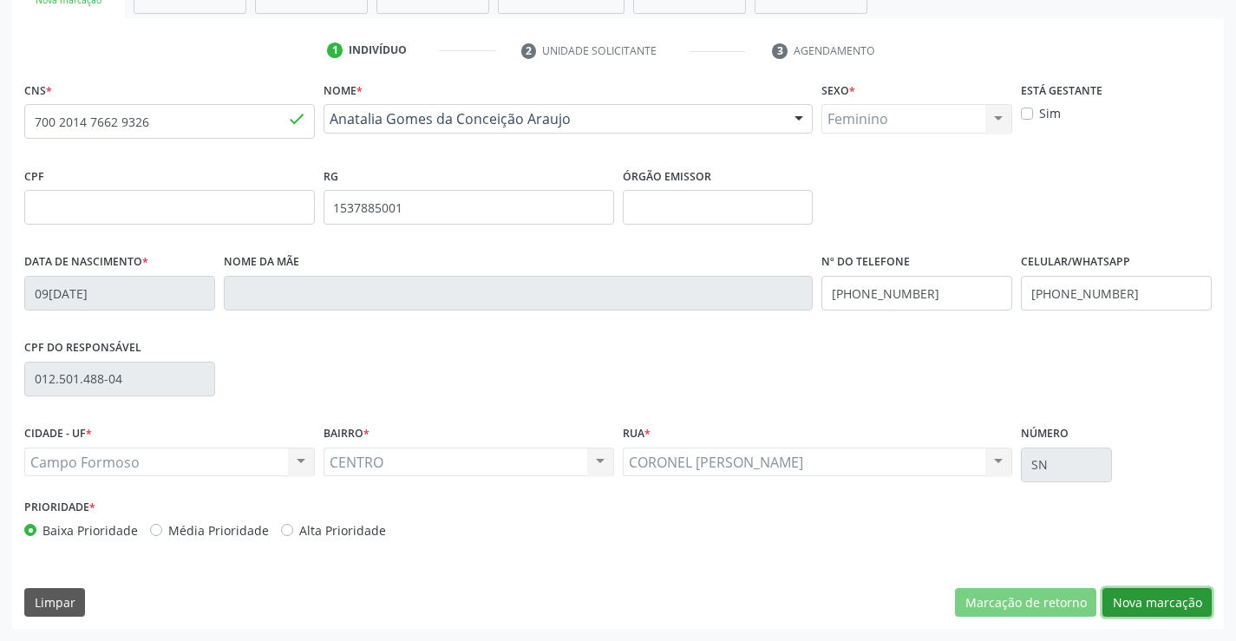
click at [1152, 603] on button "Nova marcação" at bounding box center [1157, 602] width 109 height 29
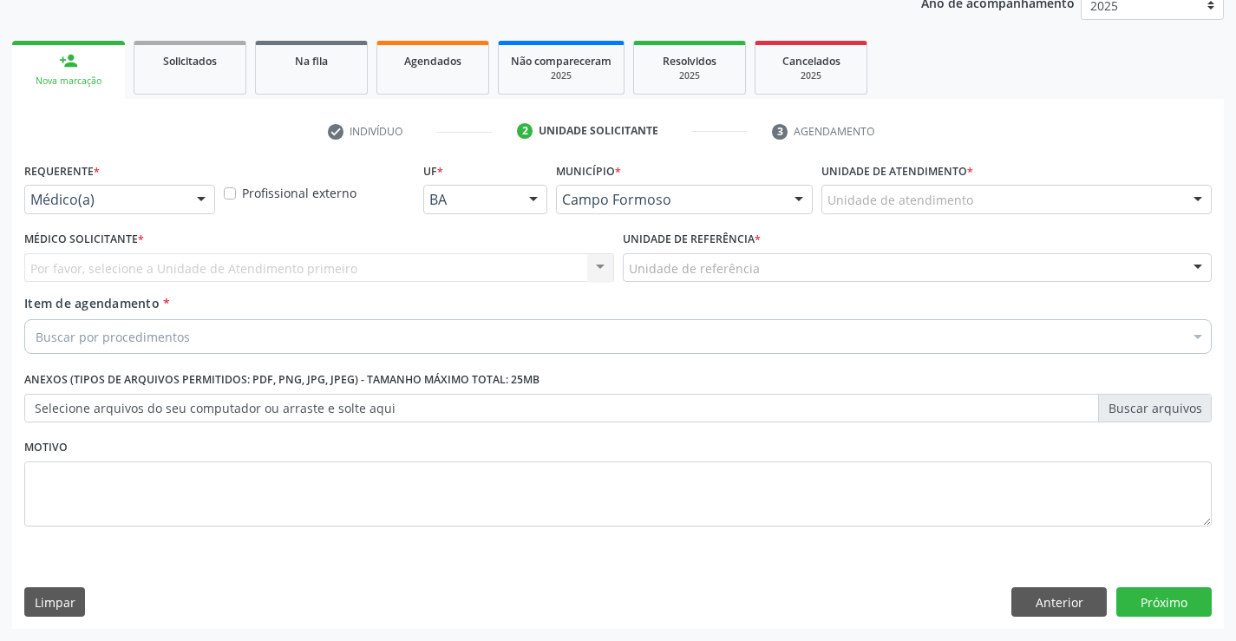
scroll to position [219, 0]
click at [30, 199] on input "text" at bounding box center [30, 208] width 0 height 35
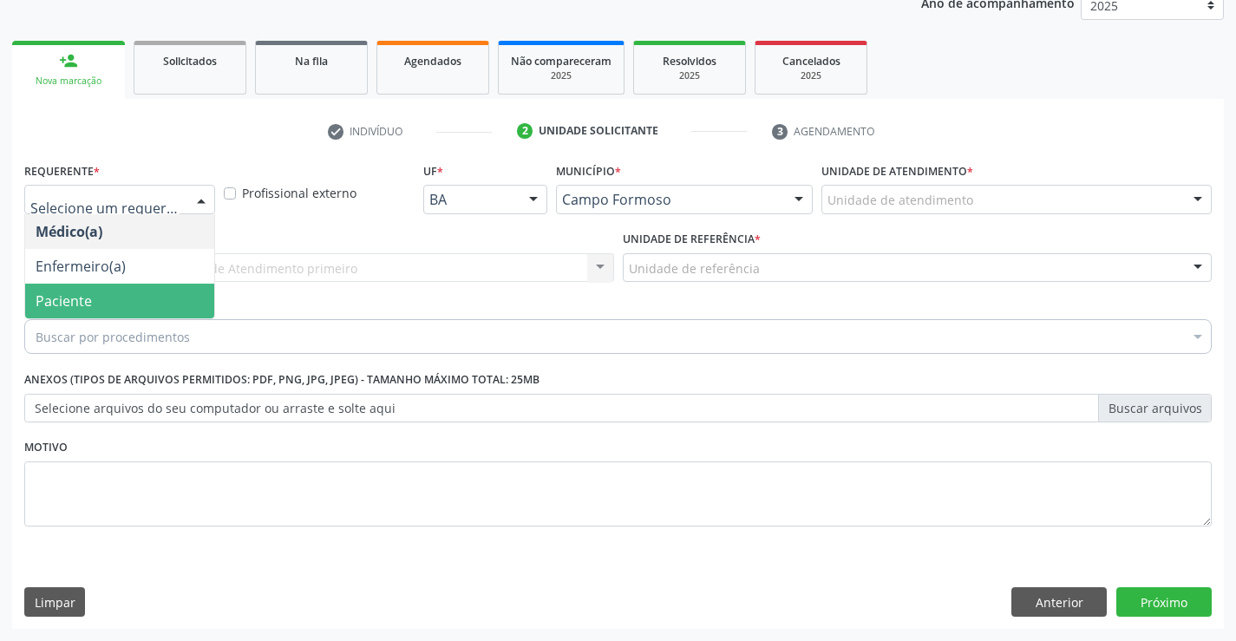
click at [62, 298] on span "Paciente" at bounding box center [64, 301] width 56 height 19
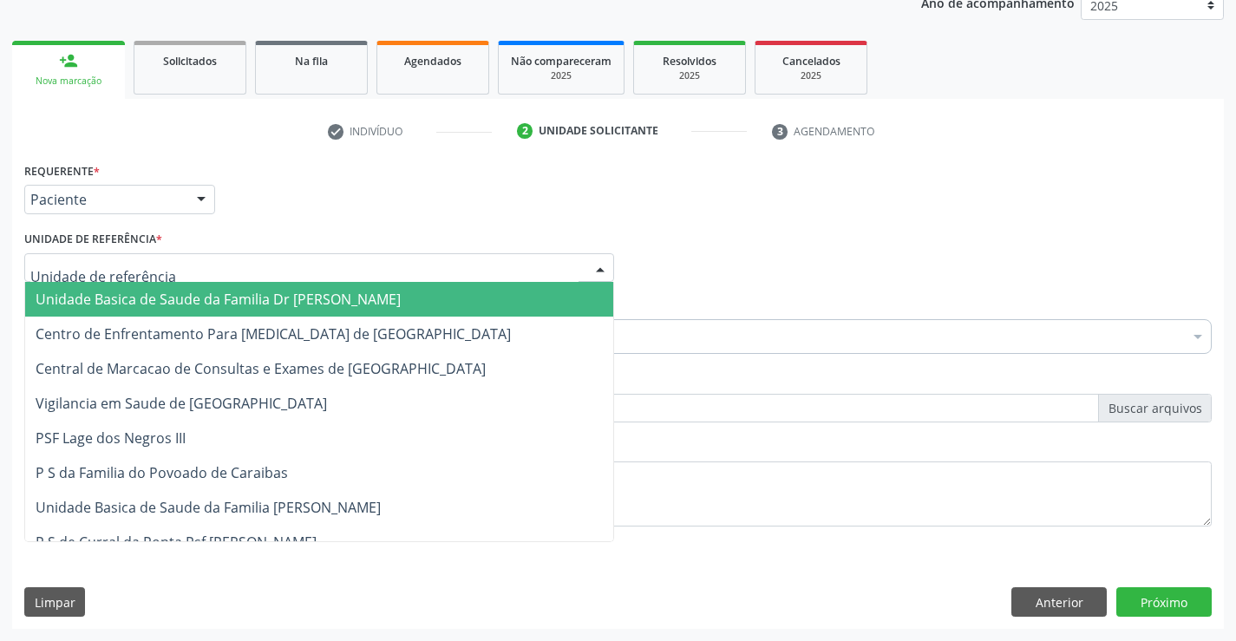
click at [88, 292] on span "Unidade Basica de Saude da Familia Dr [PERSON_NAME]" at bounding box center [218, 299] width 365 height 19
drag, startPoint x: 88, startPoint y: 292, endPoint x: 81, endPoint y: 312, distance: 21.9
click at [88, 292] on span "Unidade Basica de Saude da Familia Dr [PERSON_NAME]" at bounding box center [218, 299] width 365 height 19
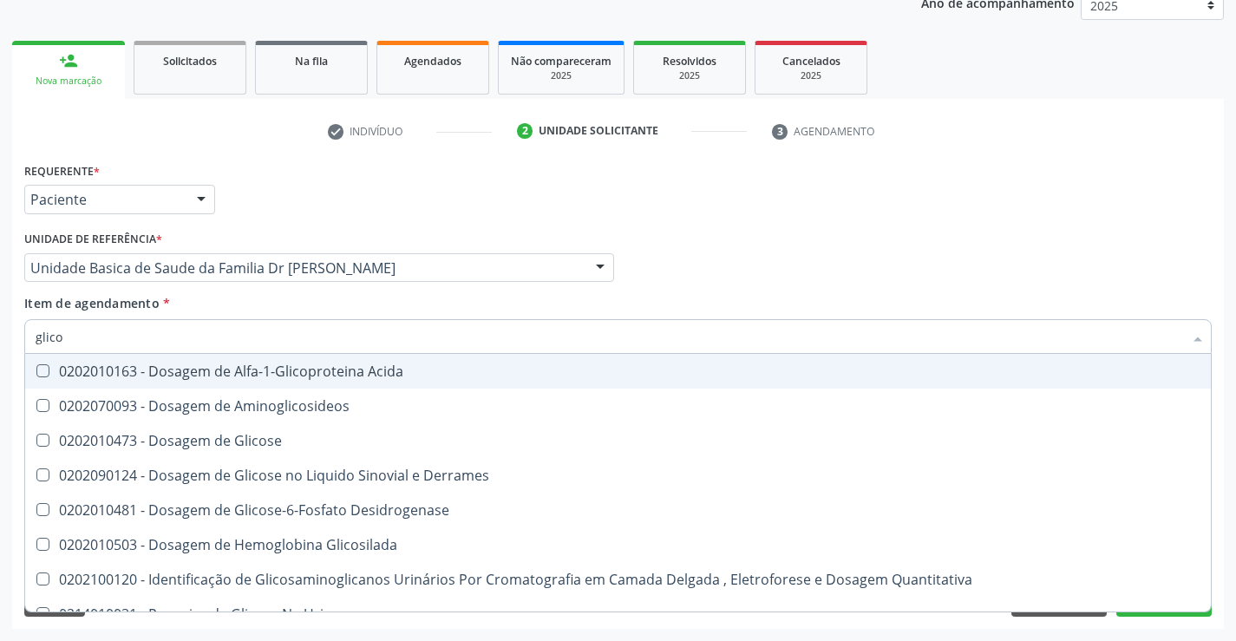
type input "glicos"
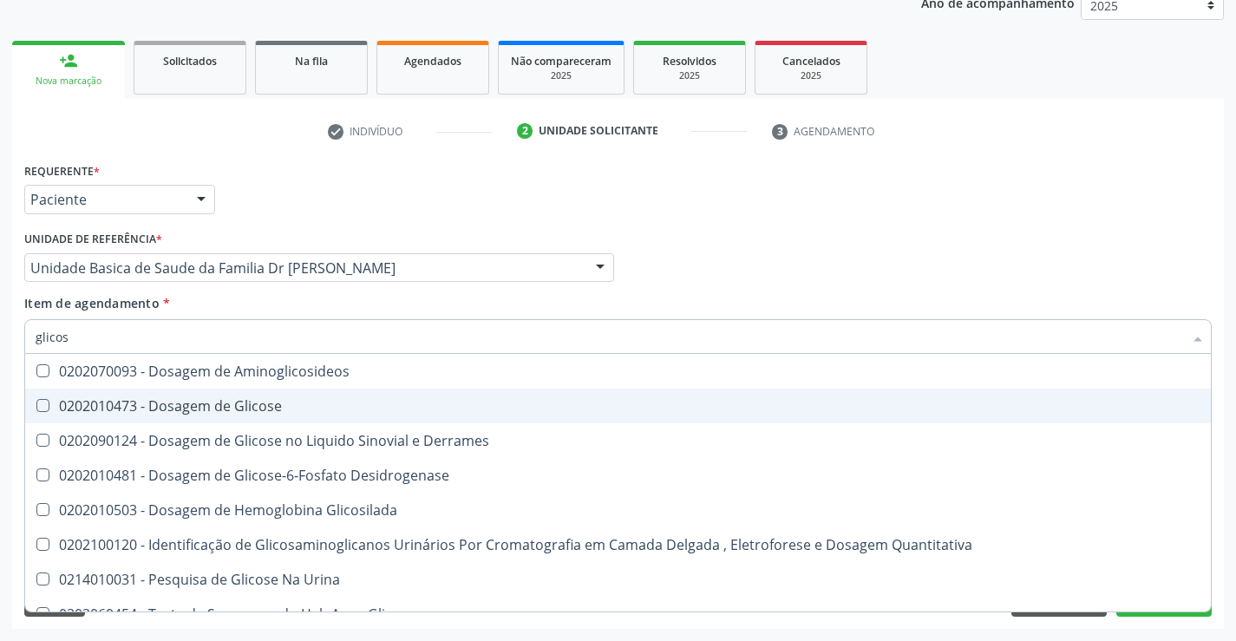
click at [46, 404] on Glicose at bounding box center [42, 405] width 13 height 13
click at [36, 404] on Glicose "checkbox" at bounding box center [30, 405] width 11 height 11
checkbox Glicose "true"
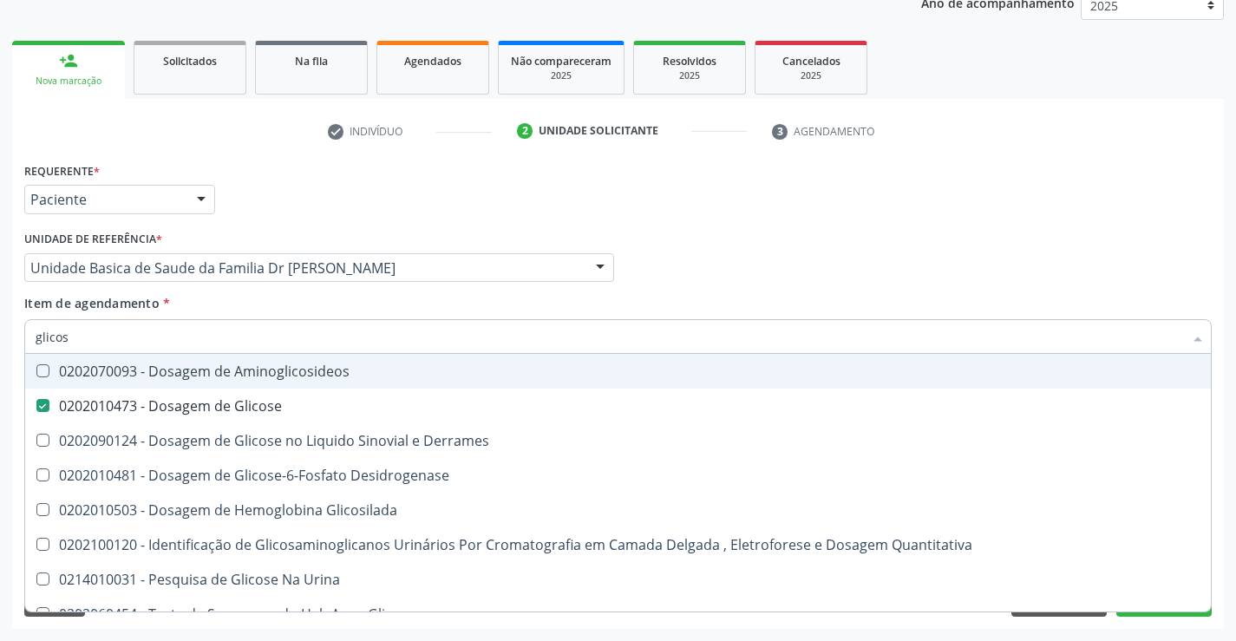
type input "glicos"
click at [387, 185] on div "Requerente * Paciente Médico(a) Enfermeiro(a) Paciente Nenhum resultado encontr…" at bounding box center [618, 192] width 1196 height 68
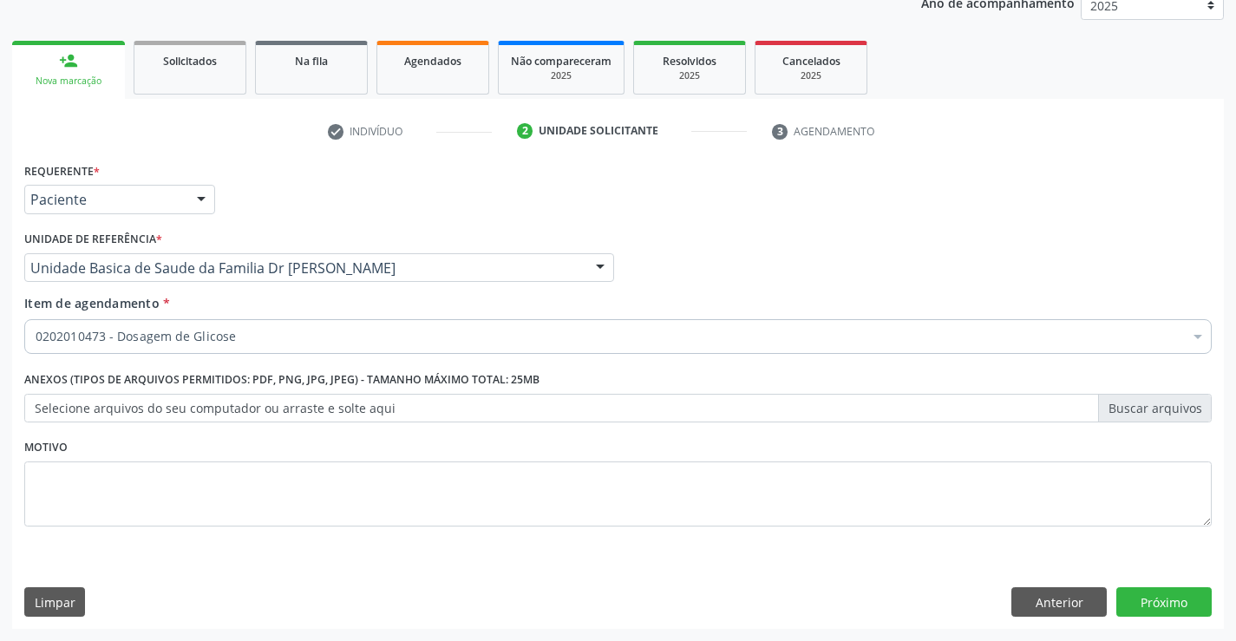
click at [36, 334] on input "Item de agendamento *" at bounding box center [36, 336] width 0 height 35
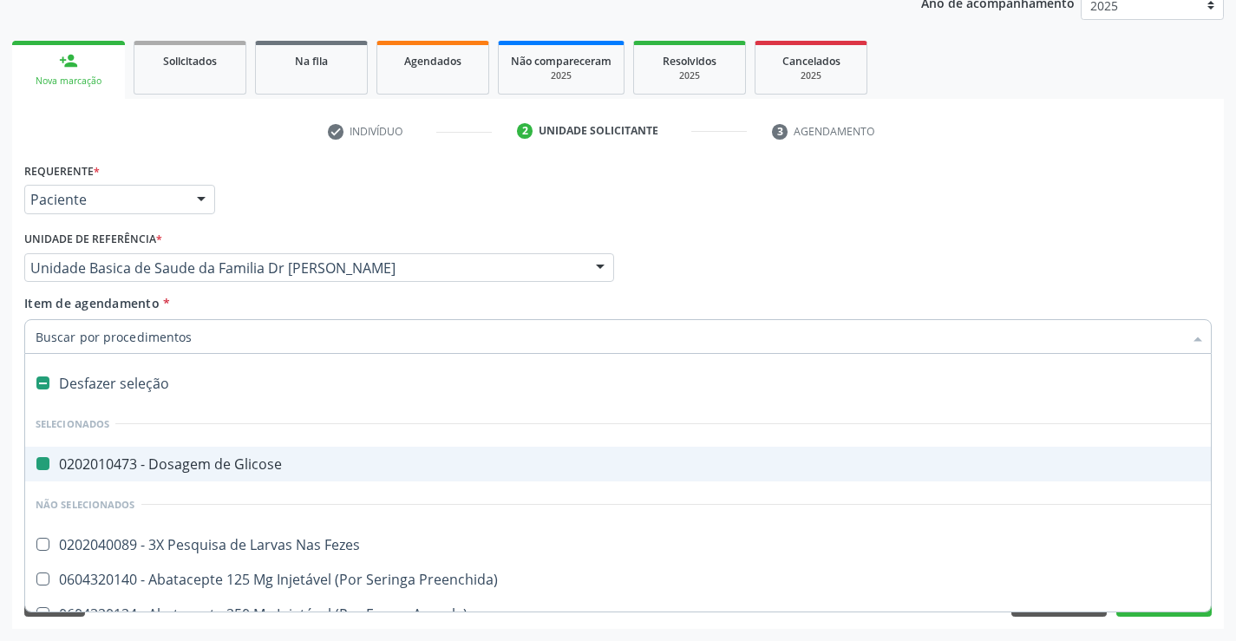
type input "f"
checkbox Glicose "false"
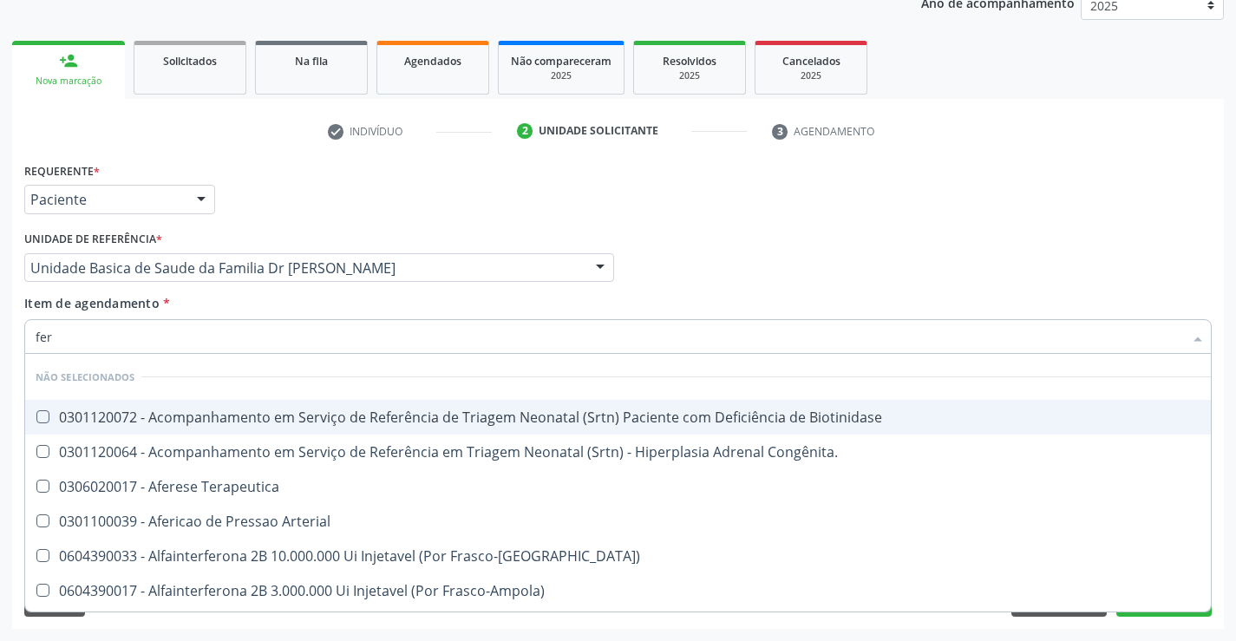
type input "ferr"
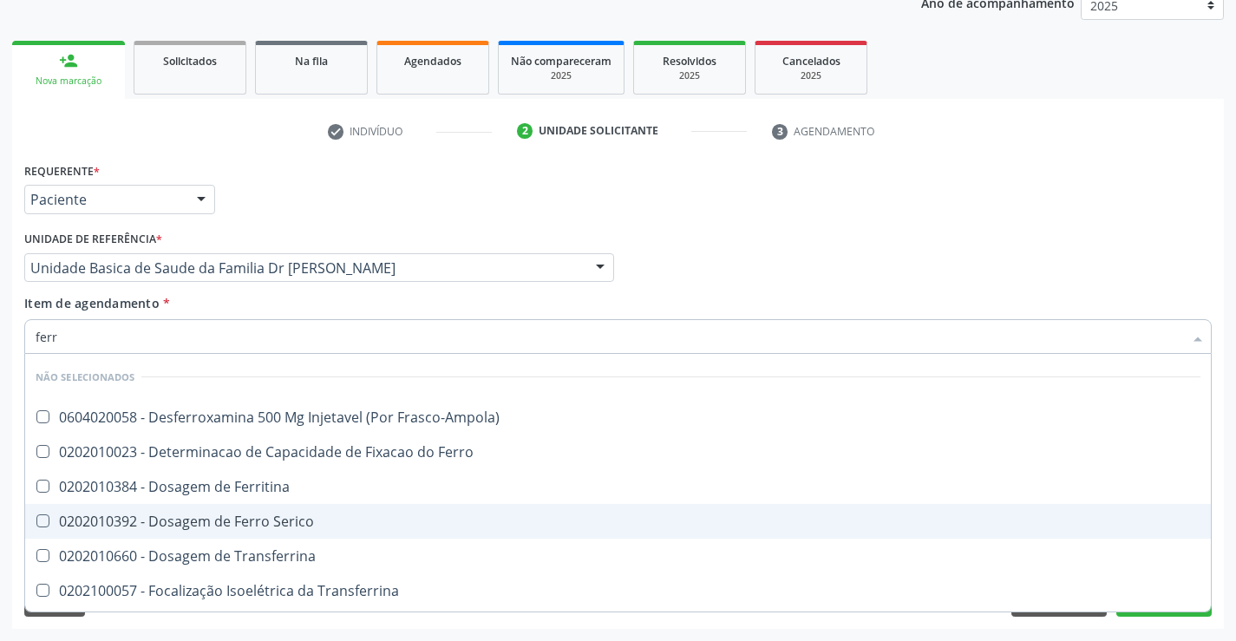
click at [48, 524] on Serico at bounding box center [42, 520] width 13 height 13
click at [36, 524] on Serico "checkbox" at bounding box center [30, 520] width 11 height 11
click at [48, 524] on Serico at bounding box center [42, 520] width 13 height 13
click at [36, 524] on Serico "checkbox" at bounding box center [30, 520] width 11 height 11
click at [46, 521] on Serico at bounding box center [42, 520] width 13 height 13
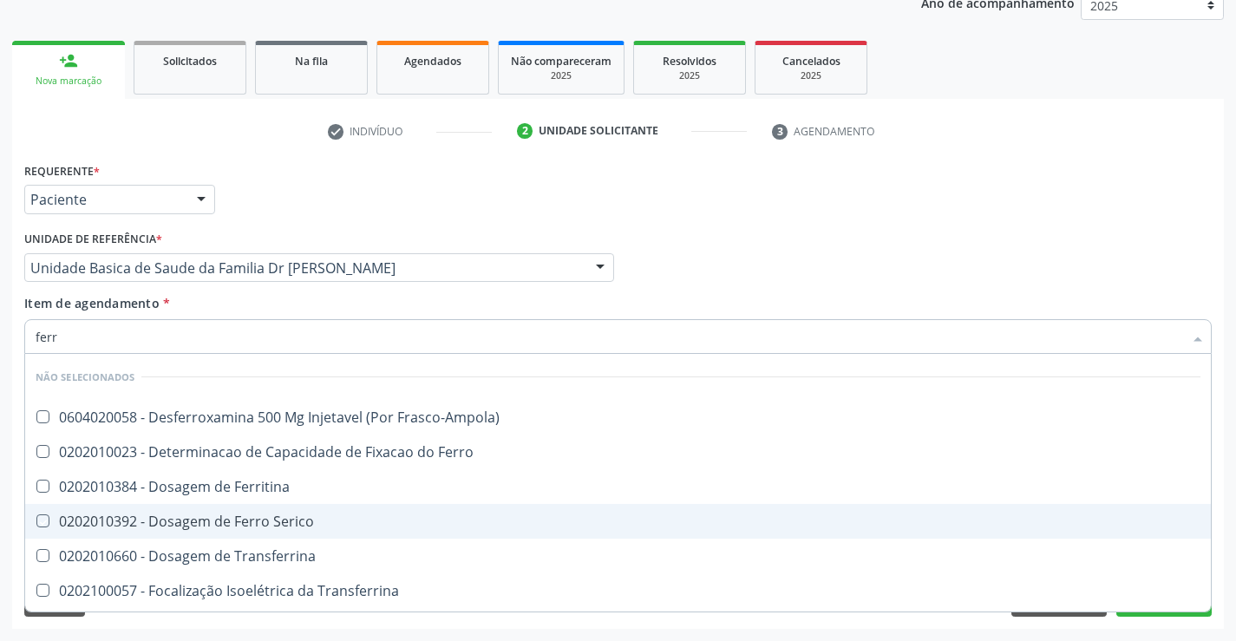
click at [36, 521] on Serico "checkbox" at bounding box center [30, 520] width 11 height 11
checkbox Serico "true"
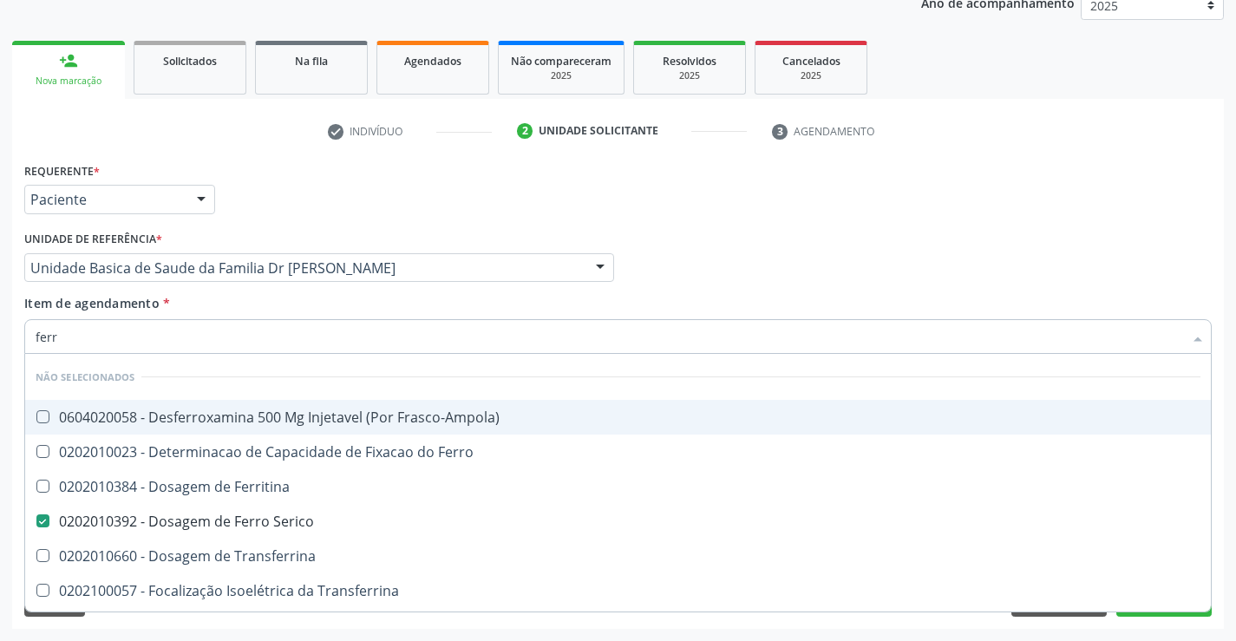
type input "ferr"
click at [390, 186] on div "Requerente * Paciente Médico(a) Enfermeiro(a) Paciente Nenhum resultado encontr…" at bounding box center [618, 192] width 1196 height 68
checkbox Frasco-Ampola\) "true"
checkbox Serico "false"
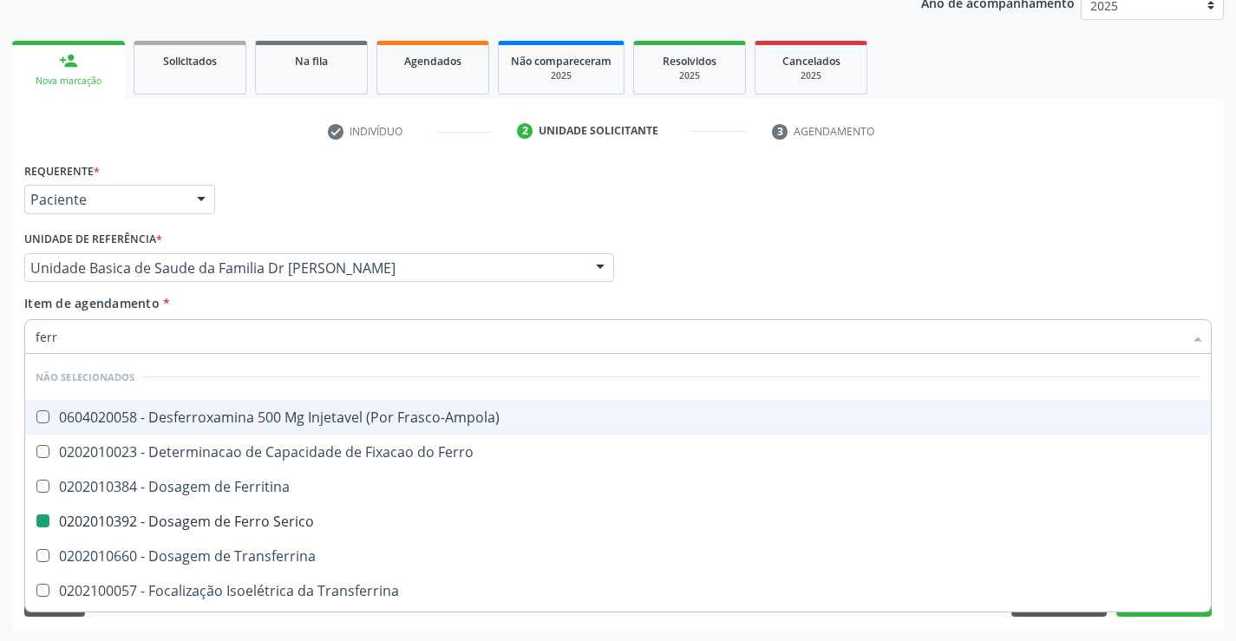
checkbox Ferro "true"
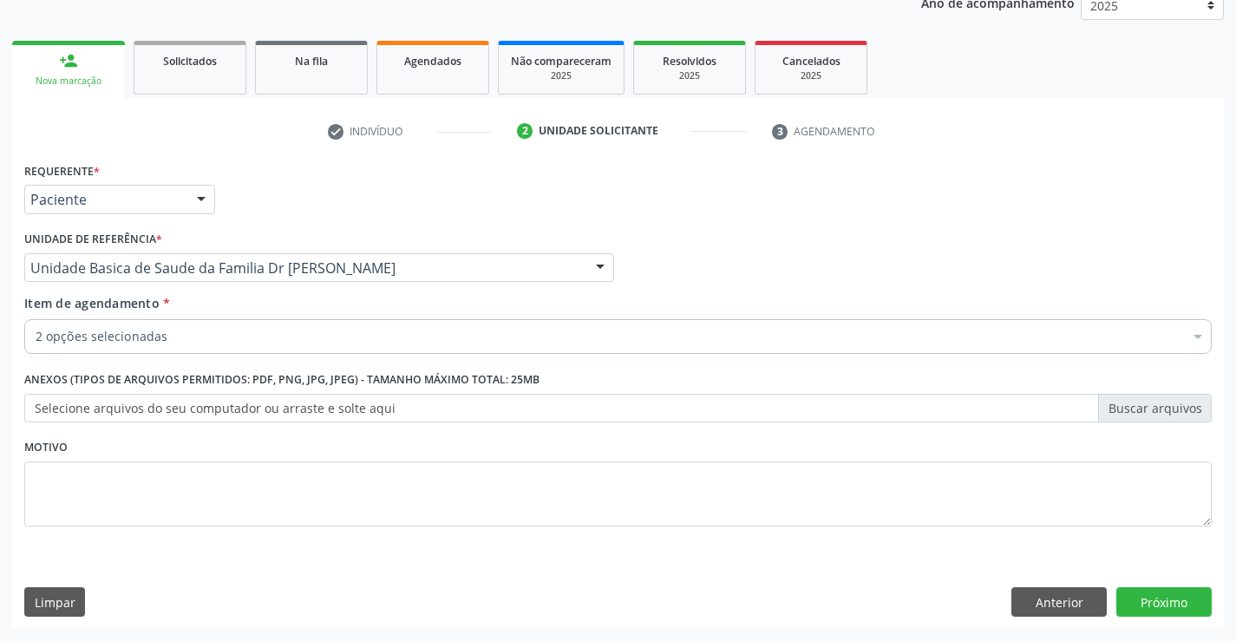
click at [36, 338] on input "Item de agendamento *" at bounding box center [36, 336] width 0 height 35
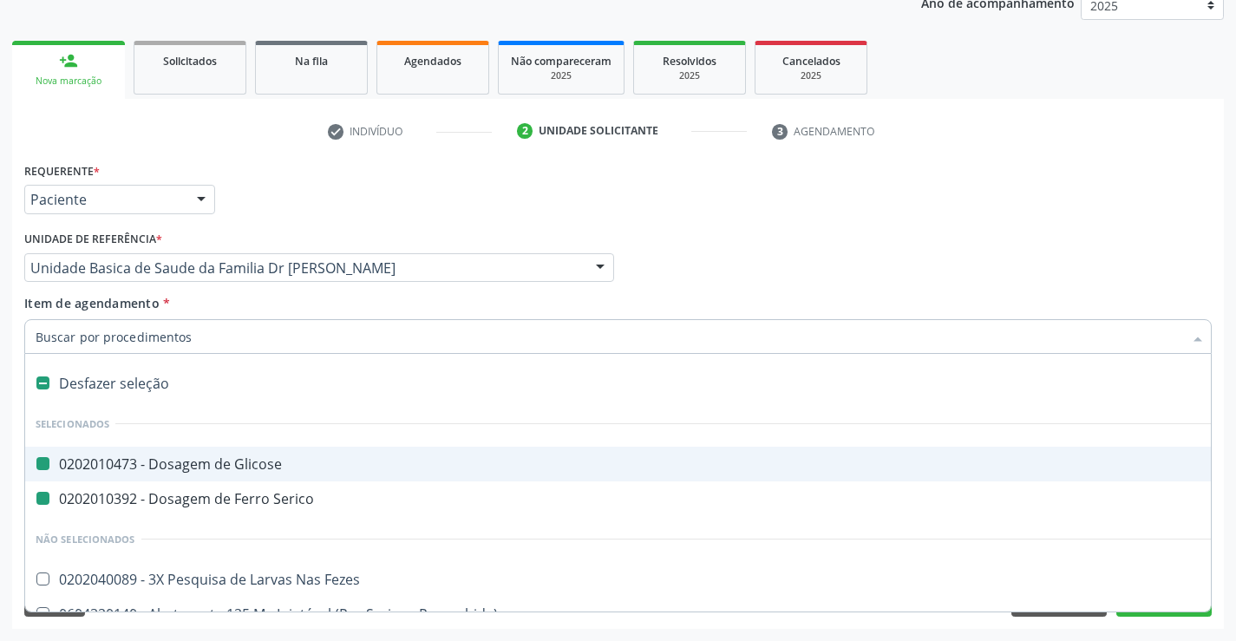
type input "h"
checkbox Glicose "false"
checkbox Serico "false"
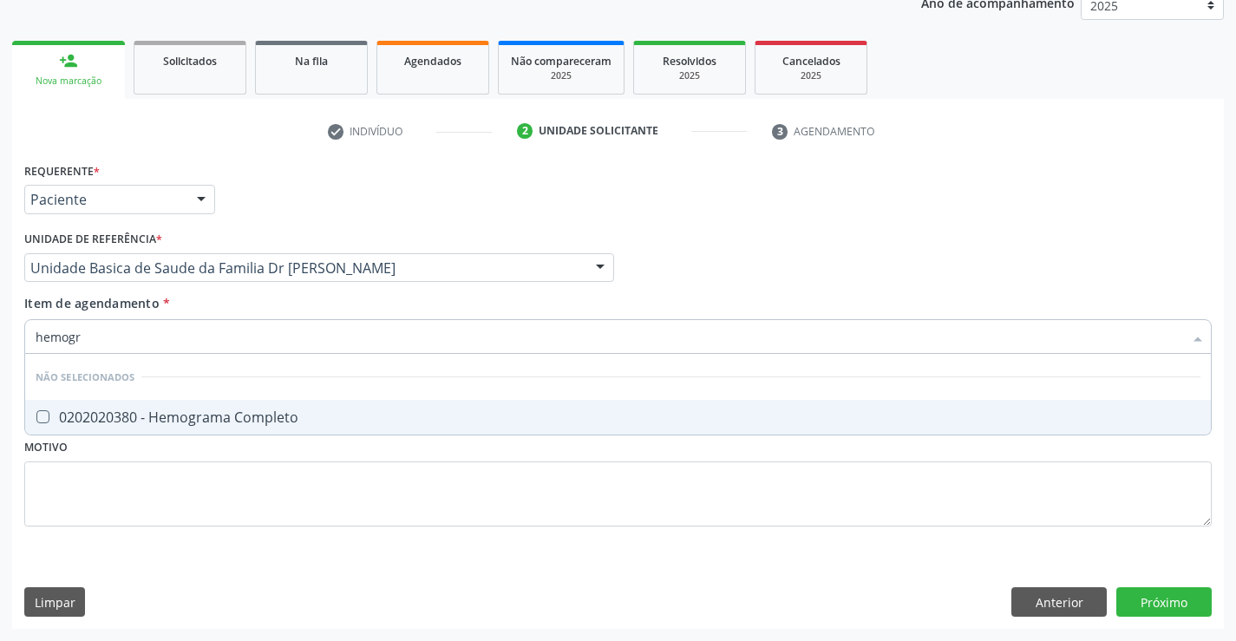
type input "hemogra"
click at [43, 418] on Completo at bounding box center [42, 416] width 13 height 13
click at [36, 418] on Completo "checkbox" at bounding box center [30, 416] width 11 height 11
click at [43, 418] on Completo at bounding box center [42, 416] width 13 height 13
click at [36, 418] on Completo "checkbox" at bounding box center [30, 416] width 11 height 11
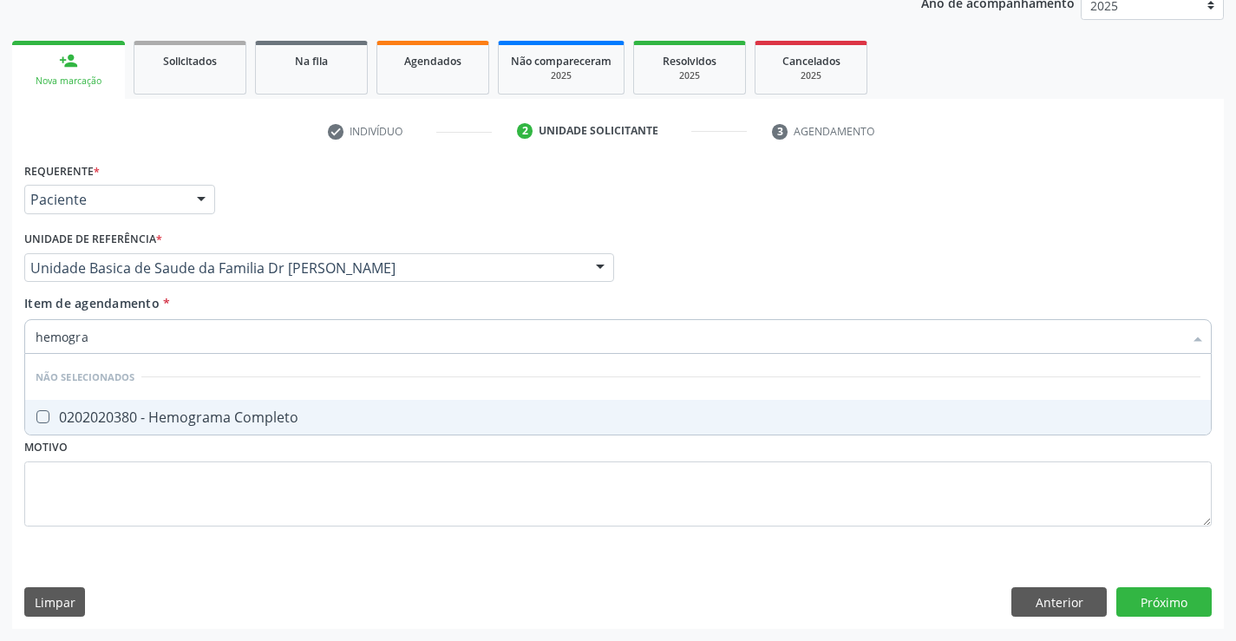
click at [43, 418] on Completo at bounding box center [42, 416] width 13 height 13
click at [36, 418] on Completo "checkbox" at bounding box center [30, 416] width 11 height 11
click at [43, 418] on Completo at bounding box center [42, 416] width 13 height 13
click at [36, 418] on Completo "checkbox" at bounding box center [30, 416] width 11 height 11
click at [43, 418] on Completo at bounding box center [42, 416] width 13 height 13
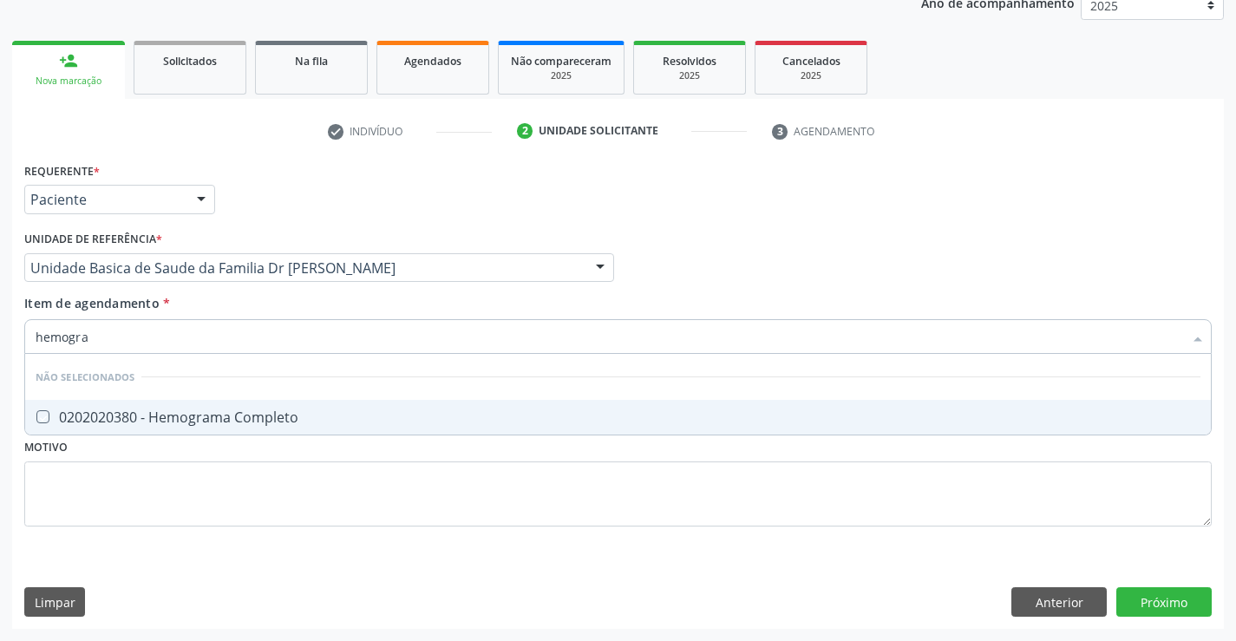
click at [36, 418] on Completo "checkbox" at bounding box center [30, 416] width 11 height 11
click at [43, 418] on Completo at bounding box center [42, 416] width 13 height 13
click at [36, 418] on Completo "checkbox" at bounding box center [30, 416] width 11 height 11
click at [43, 418] on Completo at bounding box center [42, 416] width 13 height 13
click at [36, 418] on Completo "checkbox" at bounding box center [30, 416] width 11 height 11
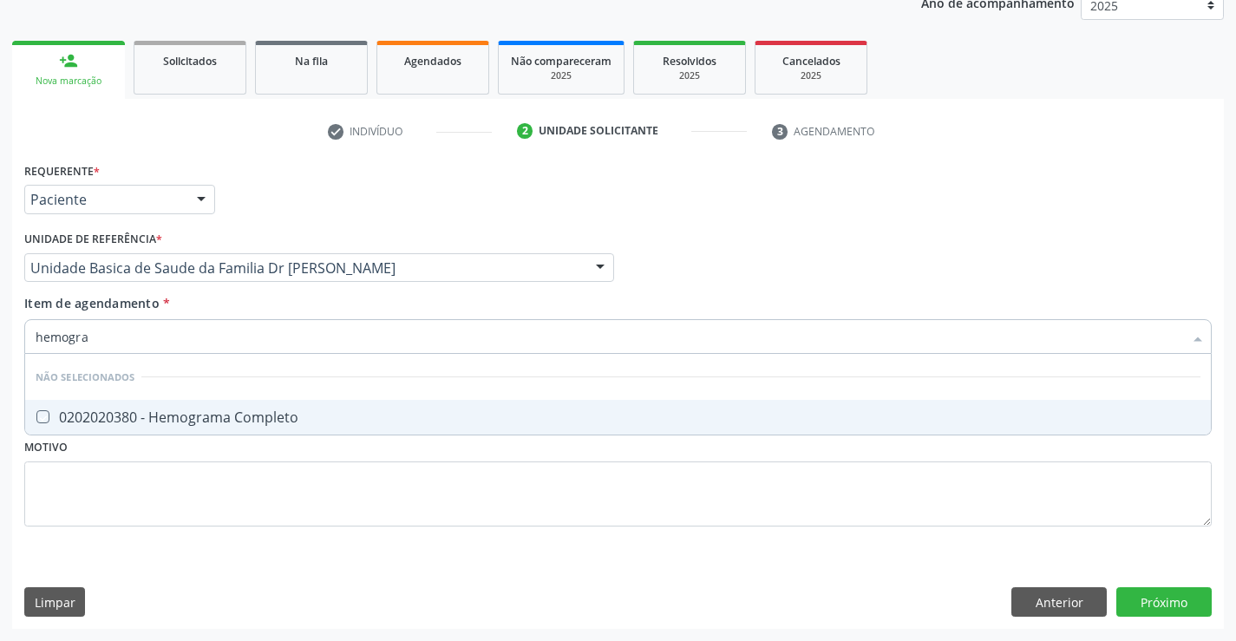
click at [43, 418] on Completo at bounding box center [42, 416] width 13 height 13
click at [36, 418] on Completo "checkbox" at bounding box center [30, 416] width 11 height 11
click at [43, 418] on Completo at bounding box center [42, 416] width 13 height 13
click at [36, 418] on Completo "checkbox" at bounding box center [30, 416] width 11 height 11
checkbox Completo "true"
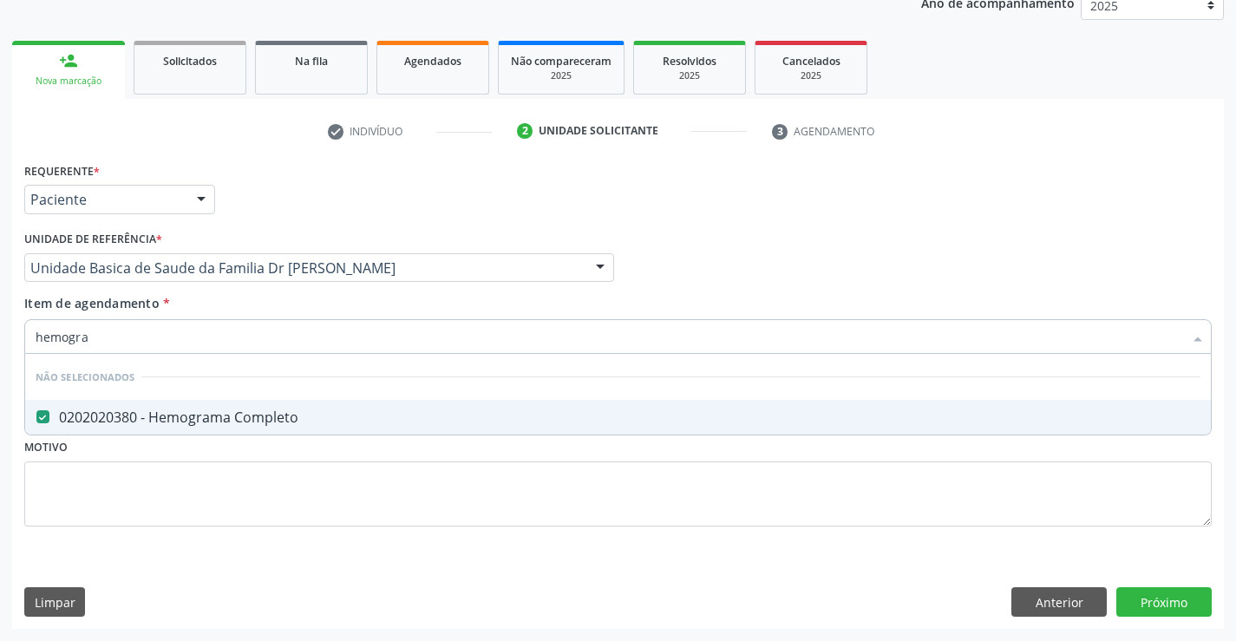
click at [352, 178] on div "Requerente * Paciente Médico(a) Enfermeiro(a) Paciente Nenhum resultado encontr…" at bounding box center [618, 192] width 1196 height 68
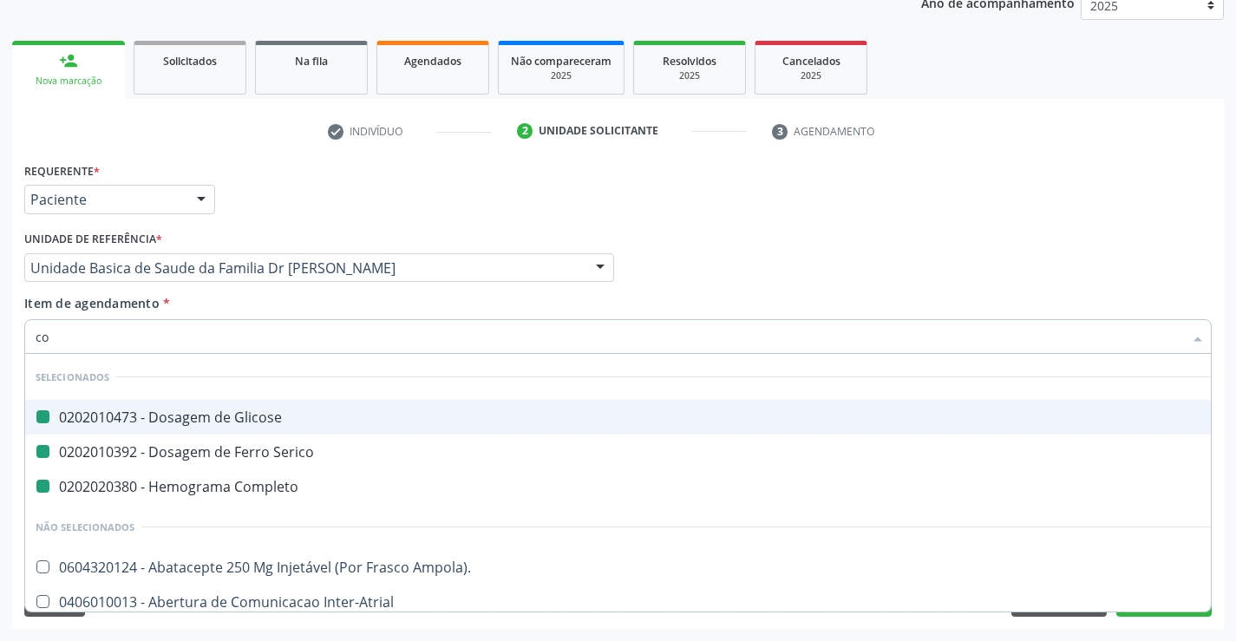
type input "col"
checkbox Glicose "false"
checkbox Serico "false"
checkbox Completo "false"
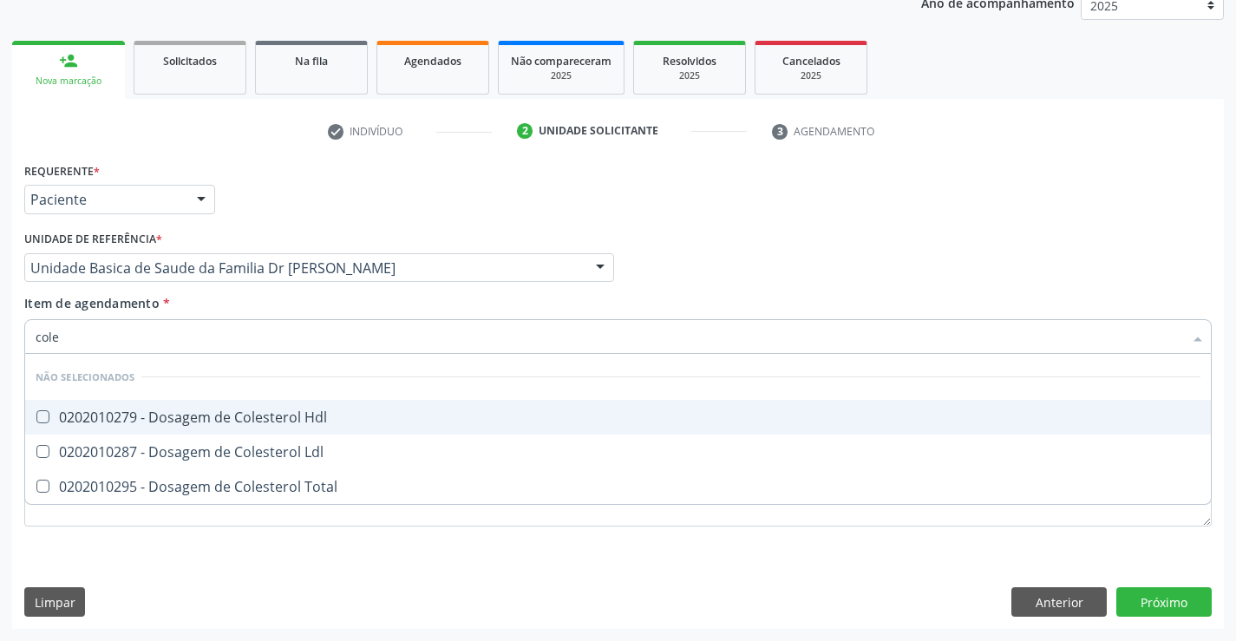
type input "coles"
click at [44, 420] on Hdl at bounding box center [42, 416] width 13 height 13
click at [36, 420] on Hdl "checkbox" at bounding box center [30, 416] width 11 height 11
checkbox Hdl "true"
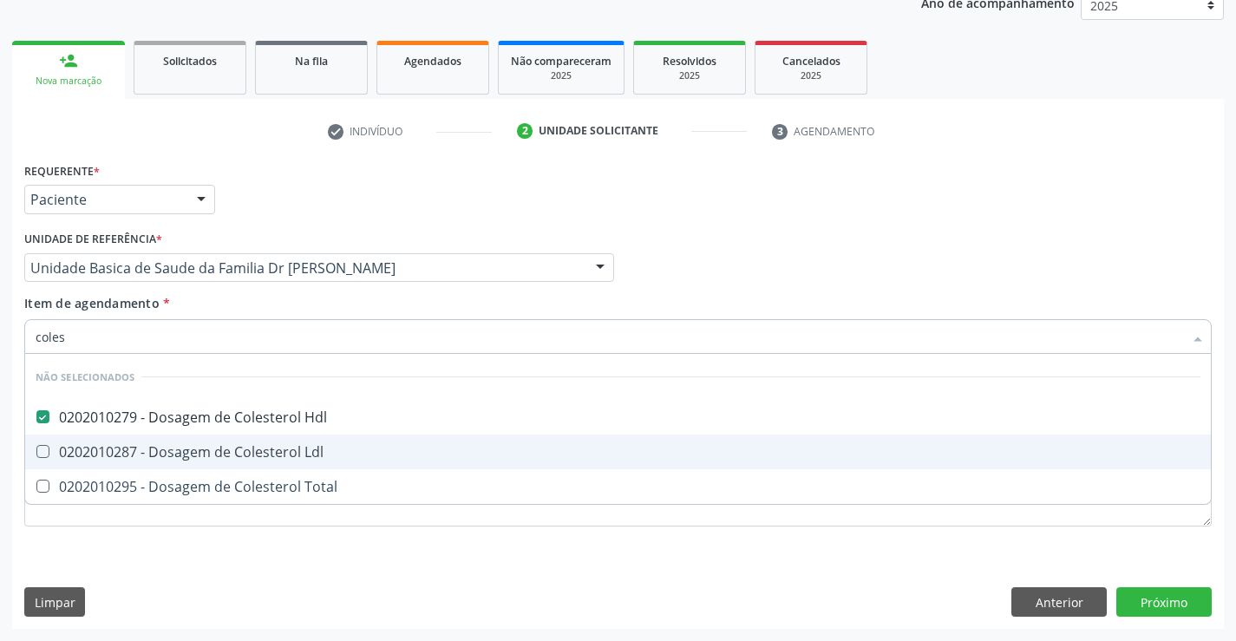
click at [46, 449] on Ldl at bounding box center [42, 451] width 13 height 13
click at [36, 449] on Ldl "checkbox" at bounding box center [30, 451] width 11 height 11
checkbox Ldl "true"
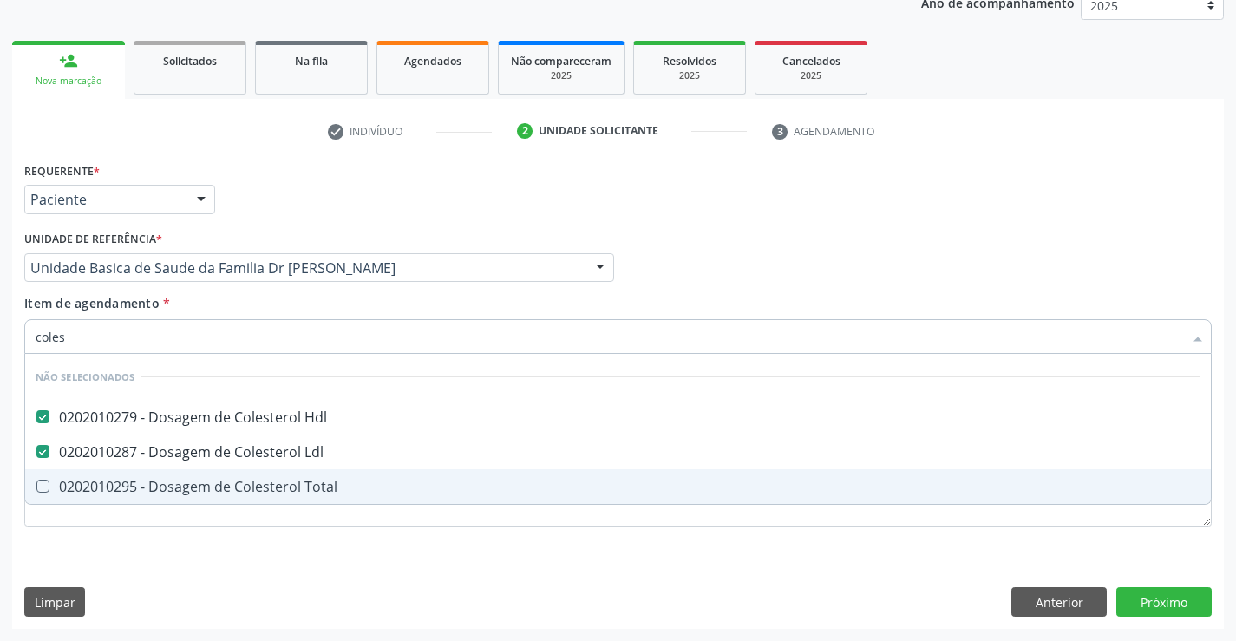
click at [44, 482] on Total at bounding box center [42, 486] width 13 height 13
click at [36, 482] on Total "checkbox" at bounding box center [30, 486] width 11 height 11
checkbox Total "true"
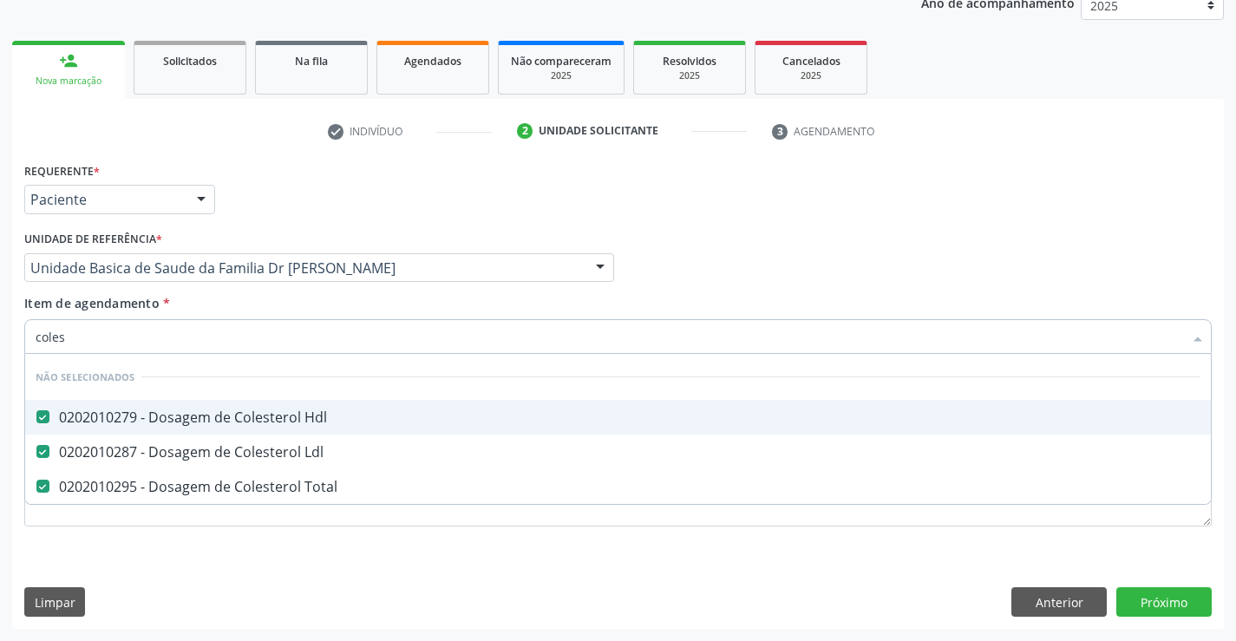
type input "coles"
click at [383, 233] on div "Unidade de referência * Unidade Basica de Saude da Familia Dr Paulo Sudre Unida…" at bounding box center [319, 254] width 590 height 56
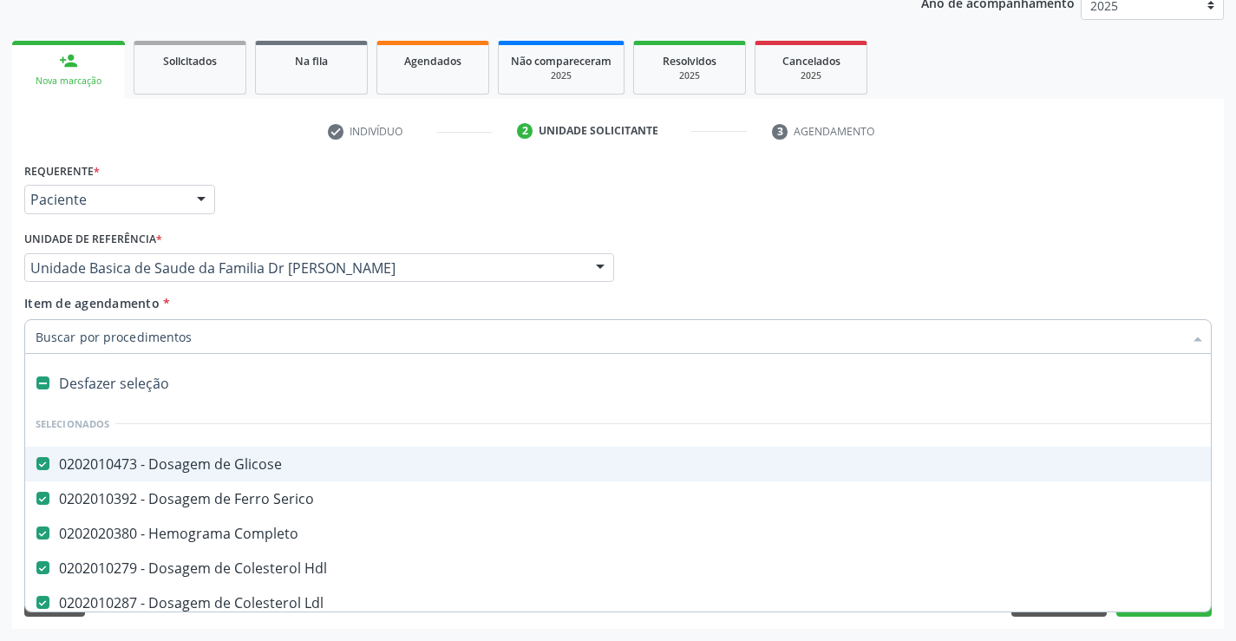
type input "t"
checkbox Total "false"
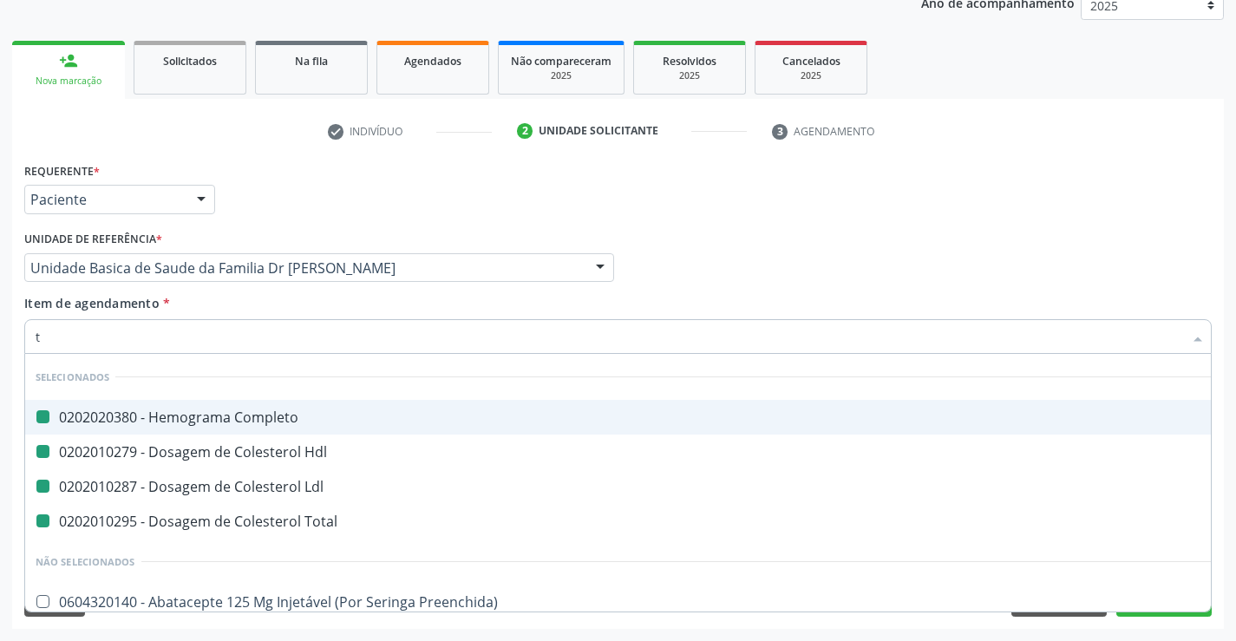
type input "tr"
checkbox Completo "false"
checkbox Hdl "false"
checkbox Ldl "false"
checkbox Total "false"
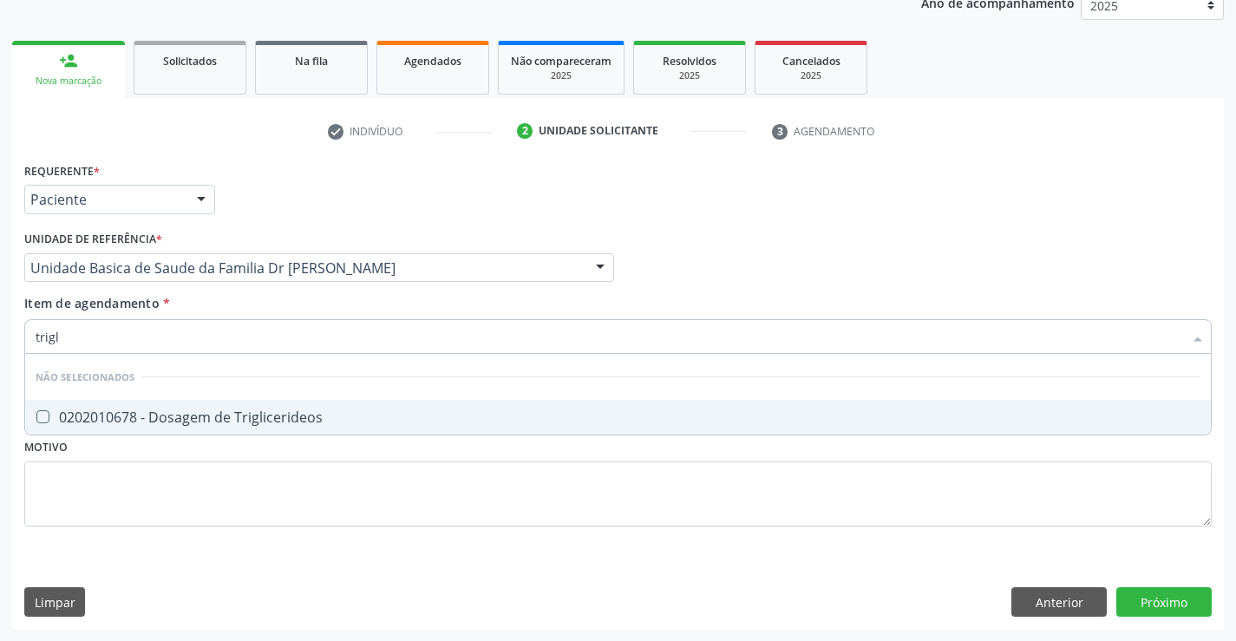
type input "trigli"
click at [45, 418] on Triglicerideos at bounding box center [42, 416] width 13 height 13
click at [36, 418] on Triglicerideos "checkbox" at bounding box center [30, 416] width 11 height 11
checkbox Triglicerideos "true"
click at [344, 203] on div "Requerente * Paciente Médico(a) Enfermeiro(a) Paciente Nenhum resultado encontr…" at bounding box center [618, 192] width 1196 height 68
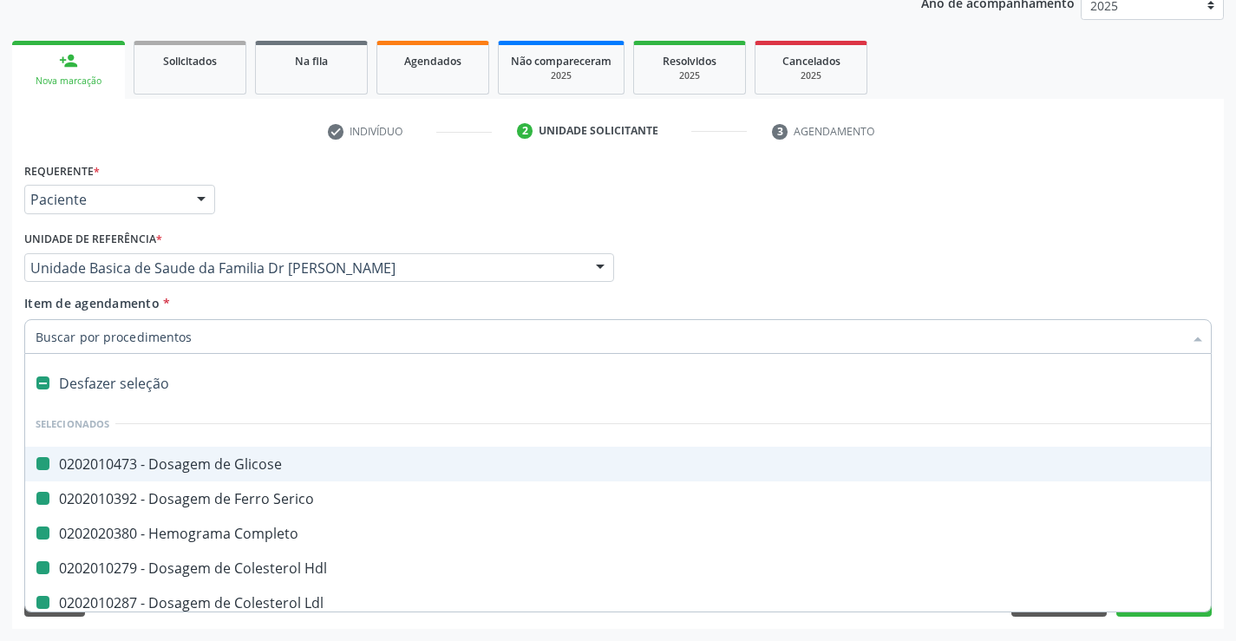
type input "u"
checkbox Glicose "false"
checkbox Serico "false"
checkbox Completo "false"
checkbox Hdl "false"
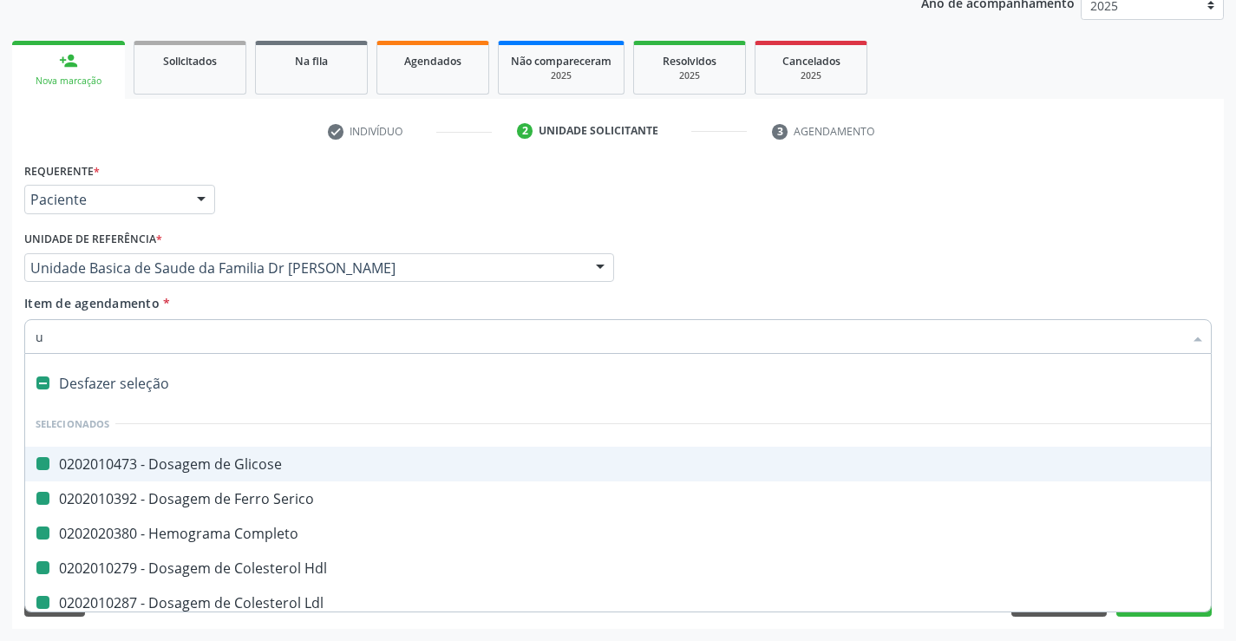
checkbox Ldl "false"
checkbox Total "false"
checkbox Triglicerideos "false"
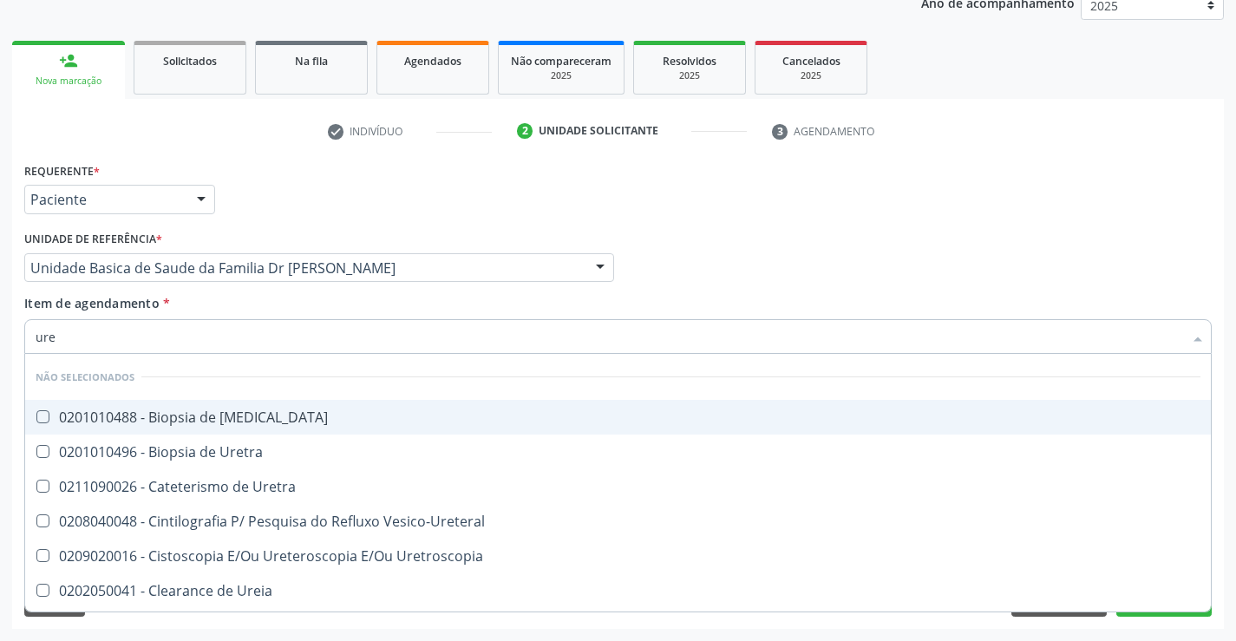
type input "urei"
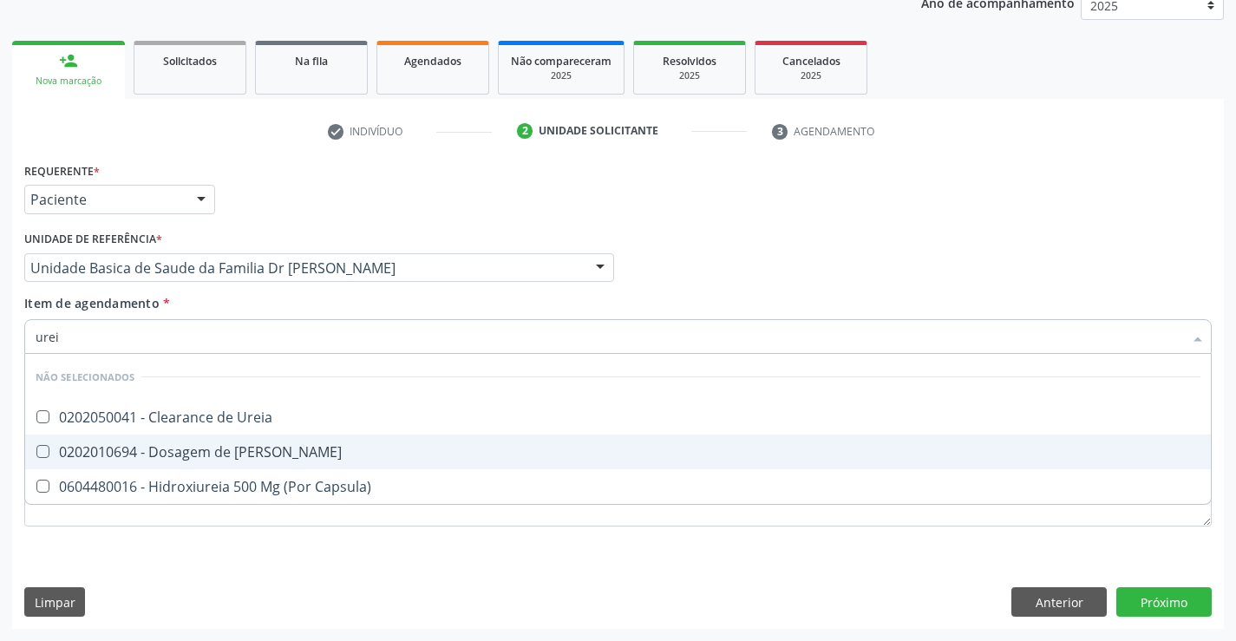
click at [43, 449] on Ureia at bounding box center [42, 451] width 13 height 13
click at [36, 449] on Ureia "checkbox" at bounding box center [30, 451] width 11 height 11
checkbox Ureia "true"
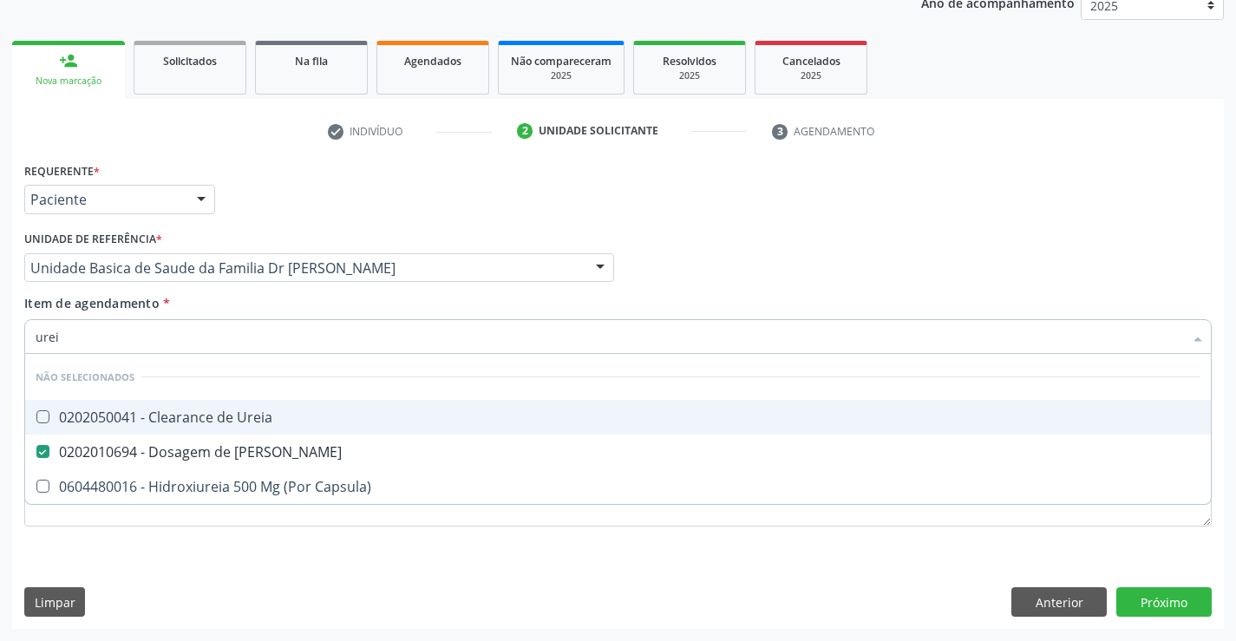
type input "urei"
click at [305, 180] on div "Requerente * Paciente Médico(a) Enfermeiro(a) Paciente Nenhum resultado encontr…" at bounding box center [618, 192] width 1196 height 68
checkbox Ureia "true"
checkbox Capsula\) "true"
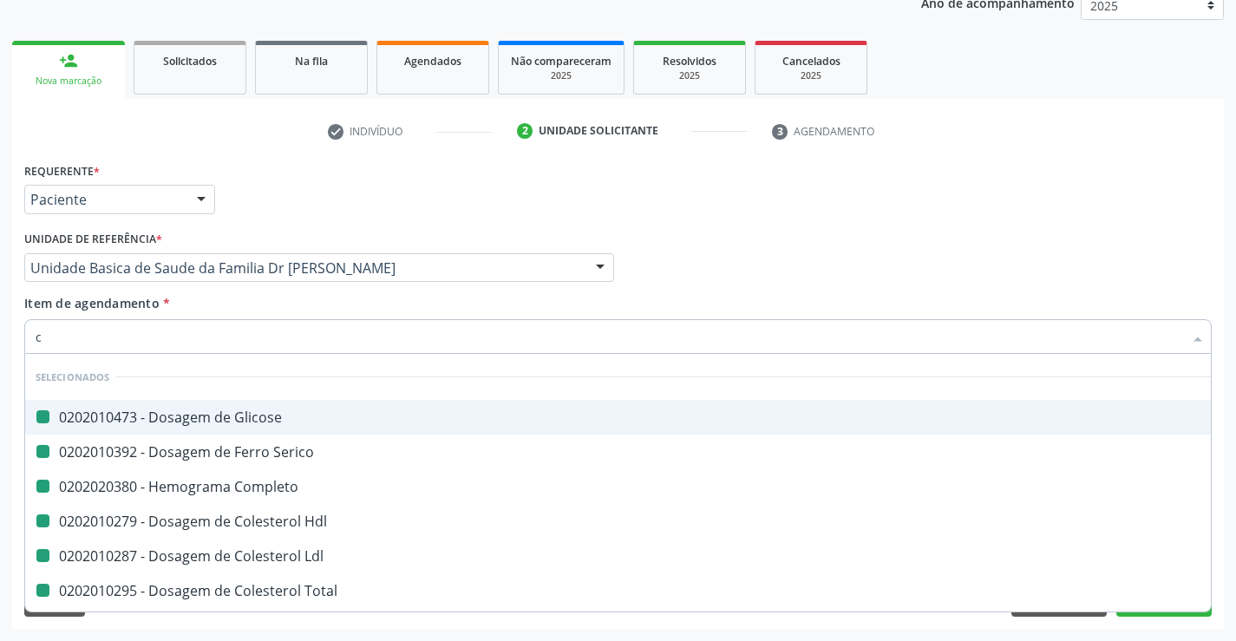
type input "cr"
checkbox Glicose "false"
checkbox Serico "false"
checkbox Completo "false"
checkbox Hdl "false"
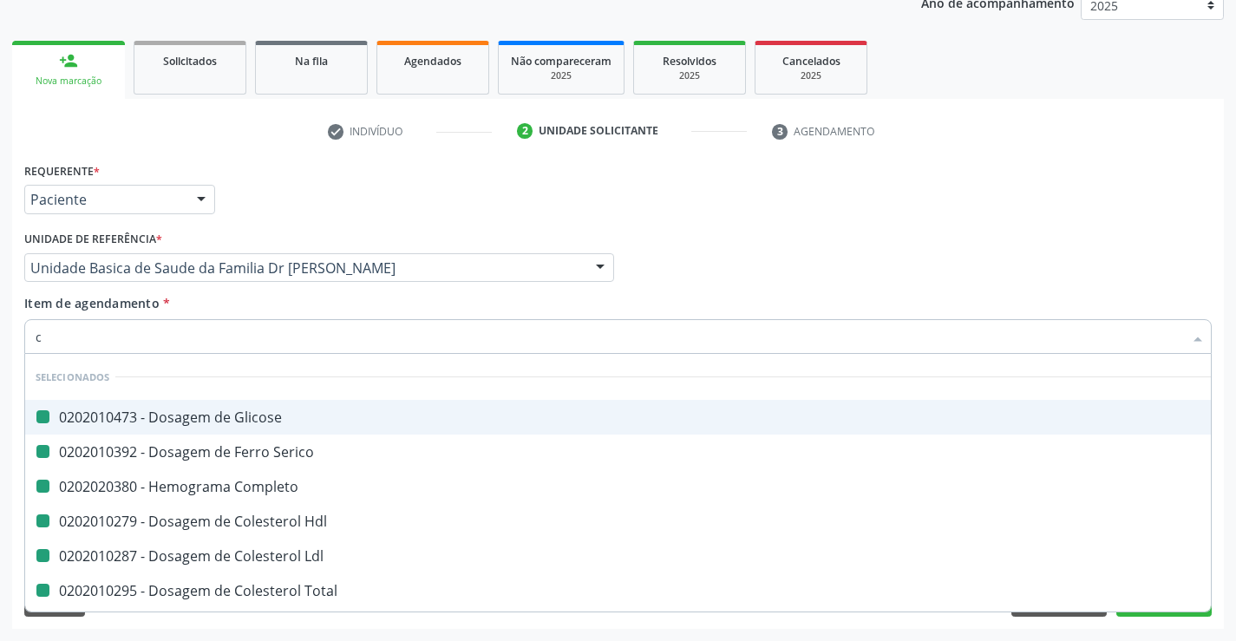
checkbox Ldl "false"
checkbox Total "false"
checkbox Triglicerideos "false"
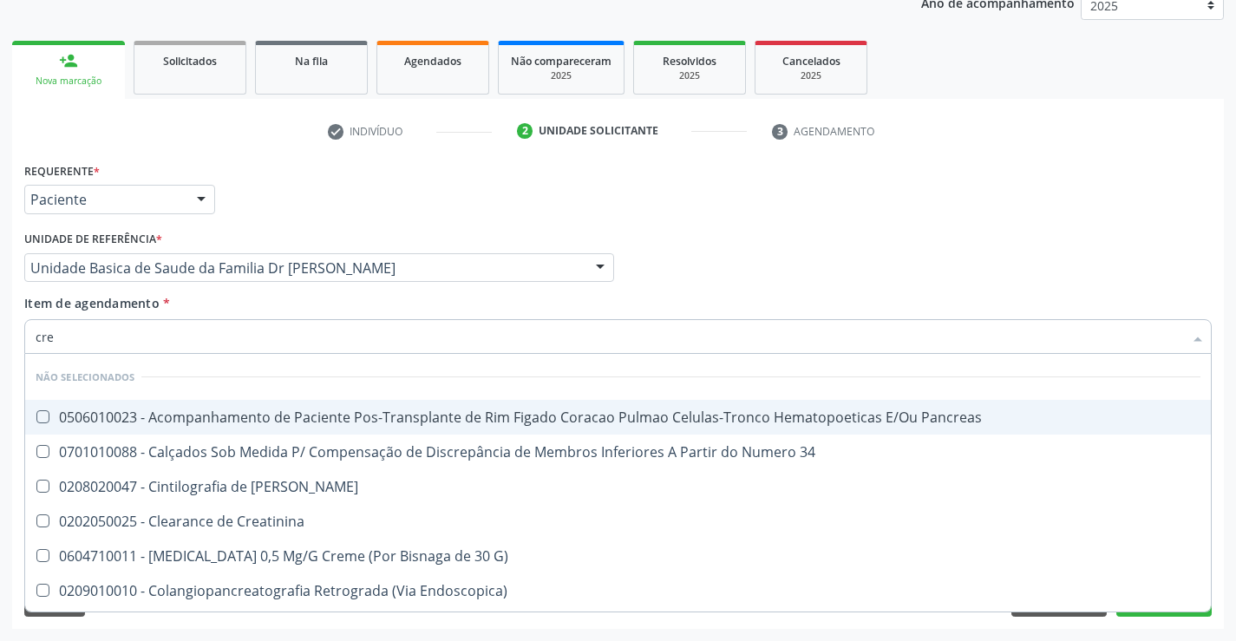
type input "crea"
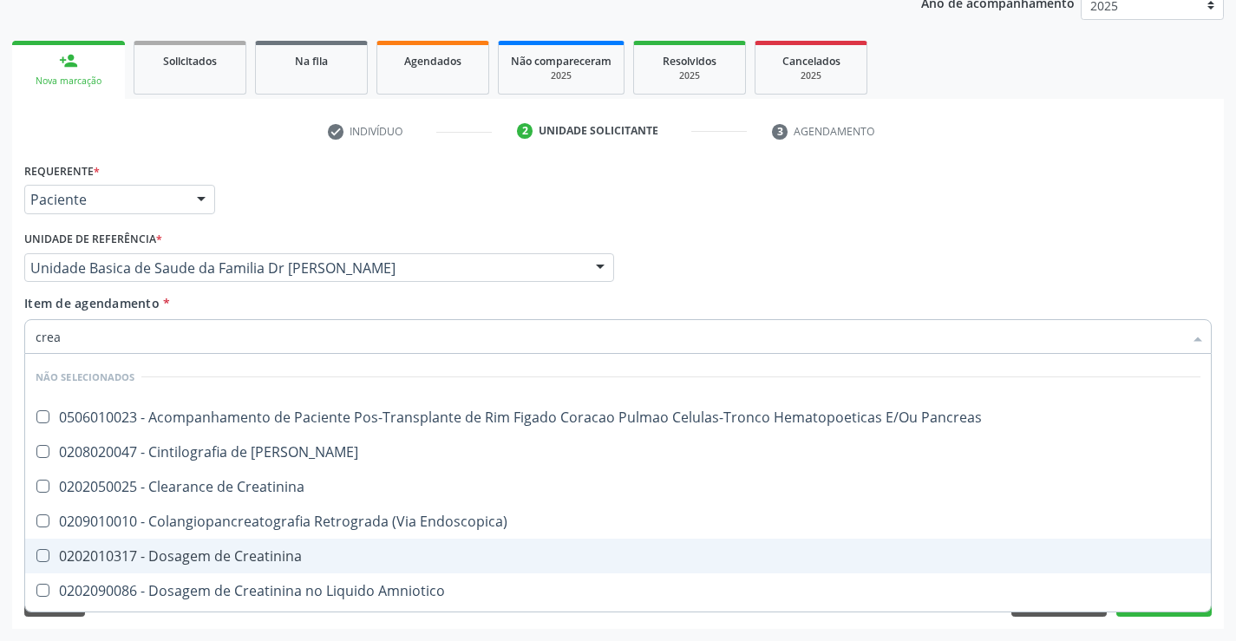
click at [44, 554] on Creatinina at bounding box center [42, 555] width 13 height 13
click at [36, 554] on Creatinina "checkbox" at bounding box center [30, 555] width 11 height 11
checkbox Creatinina "true"
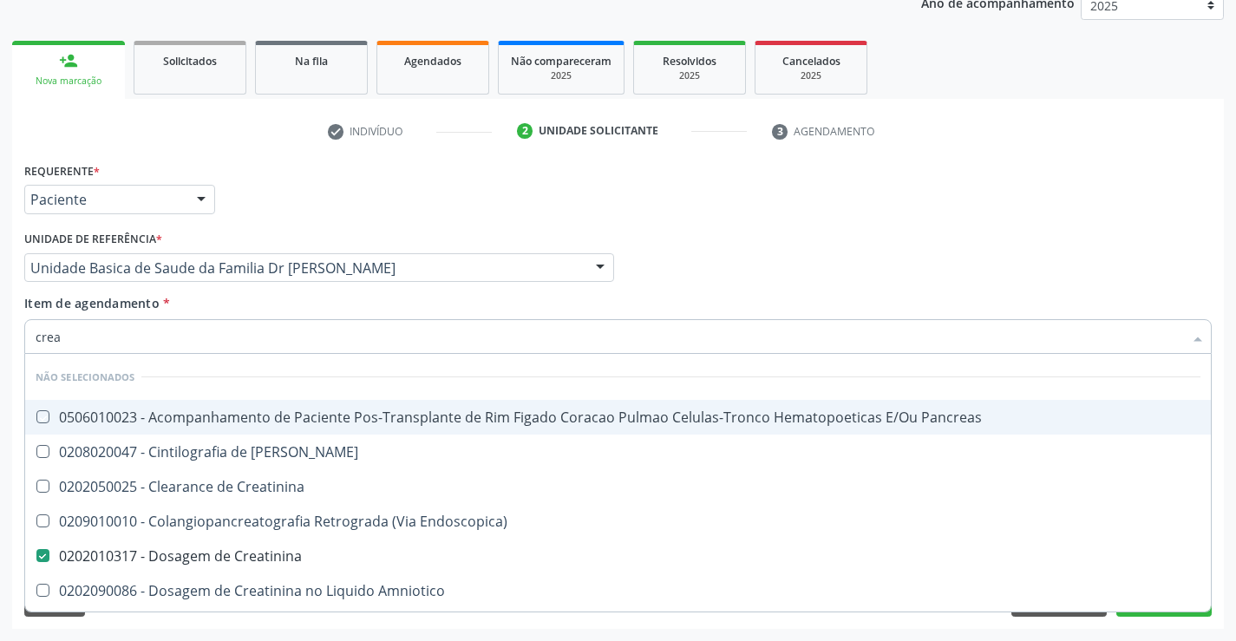
click at [482, 211] on div "Requerente * Paciente Médico(a) Enfermeiro(a) Paciente Nenhum resultado encontr…" at bounding box center [618, 192] width 1196 height 68
checkbox Pancreas "true"
checkbox Creatinina "true"
checkbox Endoscopica\) "true"
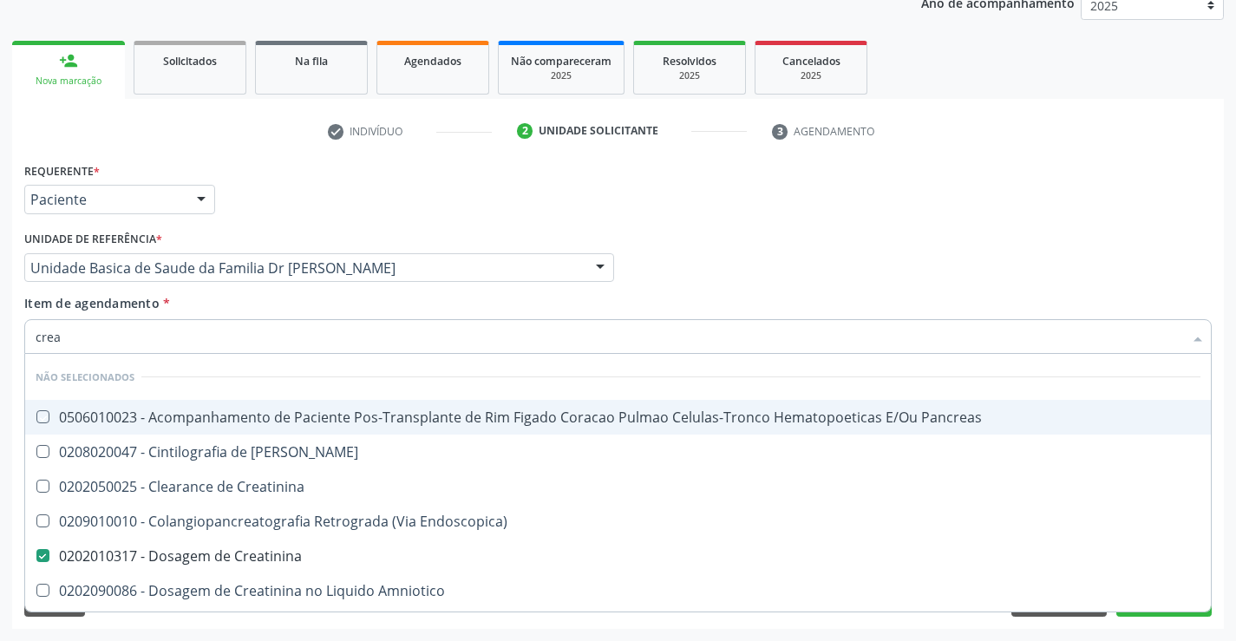
checkbox Amniotico "true"
checkbox \(Cpk\) "true"
checkbox Oncologia "true"
checkbox Mb "true"
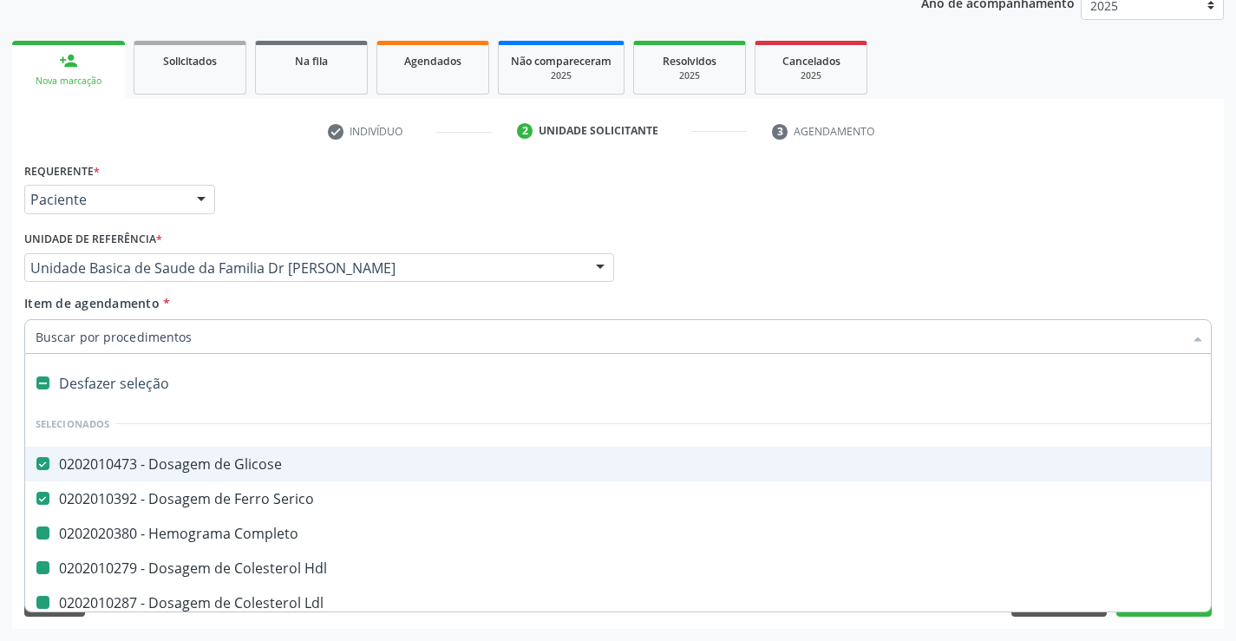
type input "u"
checkbox Completo "false"
checkbox Hdl "false"
checkbox Ldl "false"
checkbox Total "false"
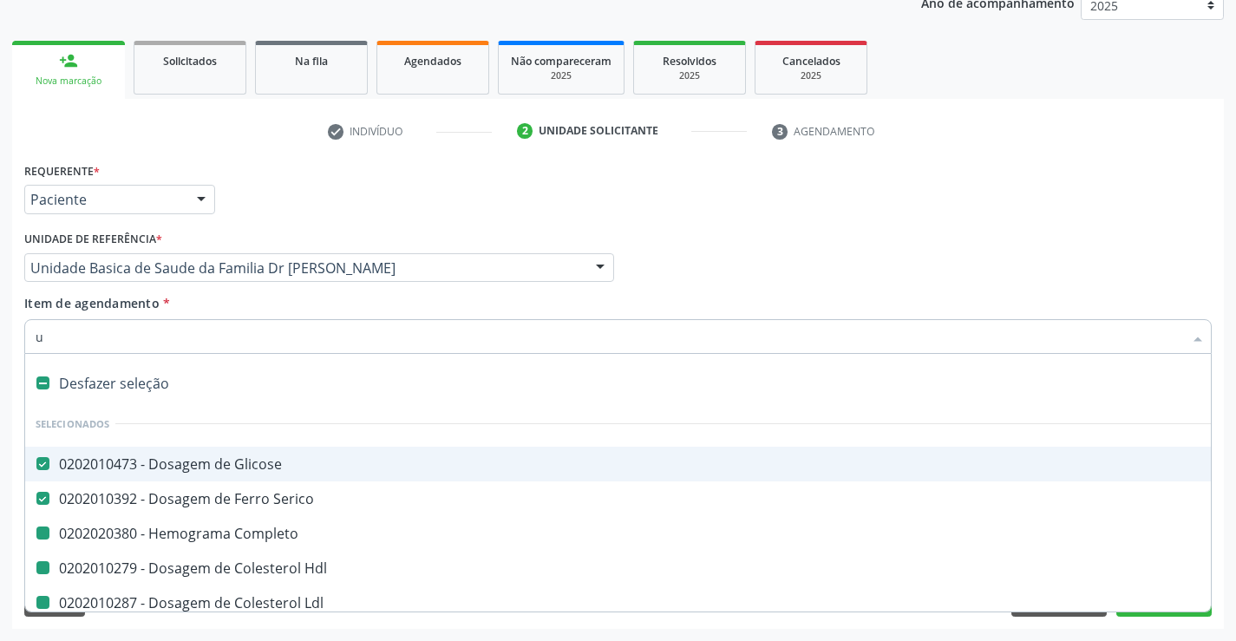
checkbox Triglicerideos "false"
checkbox Creatinina "false"
checkbox Ureia "false"
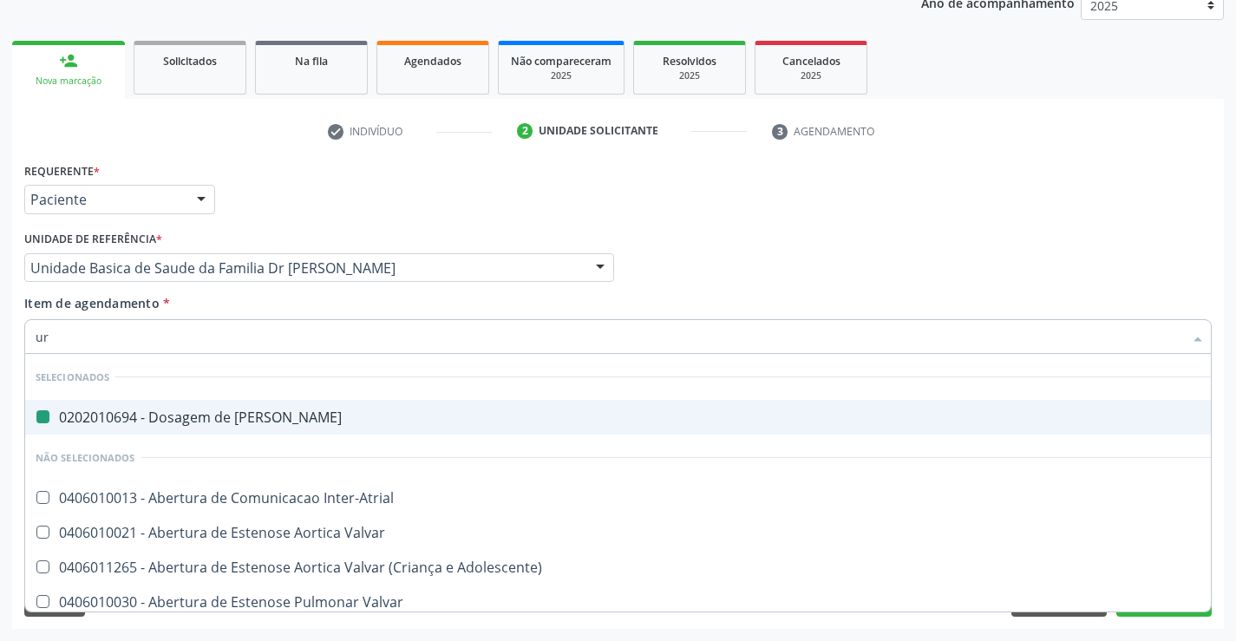
type input "uri"
checkbox Ureia "false"
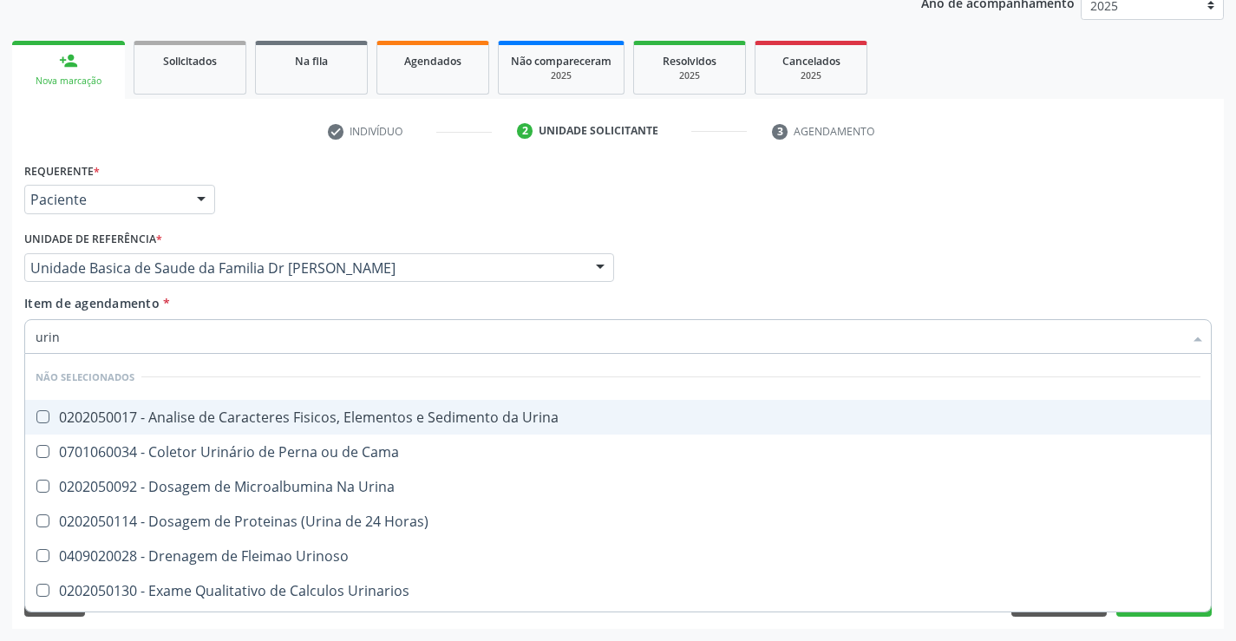
type input "urina"
click at [46, 416] on Urina at bounding box center [42, 416] width 13 height 13
click at [36, 416] on Urina "checkbox" at bounding box center [30, 416] width 11 height 11
checkbox Urina "true"
click at [336, 161] on div "Requerente * Paciente Médico(a) Enfermeiro(a) Paciente Nenhum resultado encontr…" at bounding box center [618, 192] width 1196 height 68
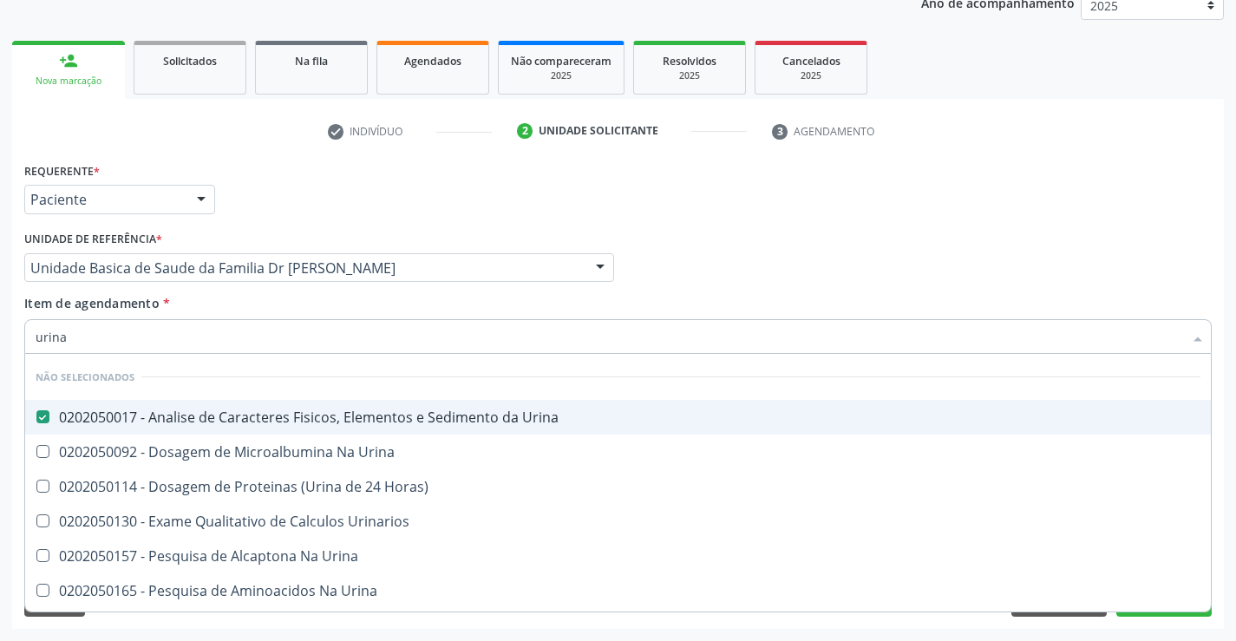
checkbox Urina "true"
checkbox Horas\) "true"
checkbox Urinarios "true"
checkbox Urina "true"
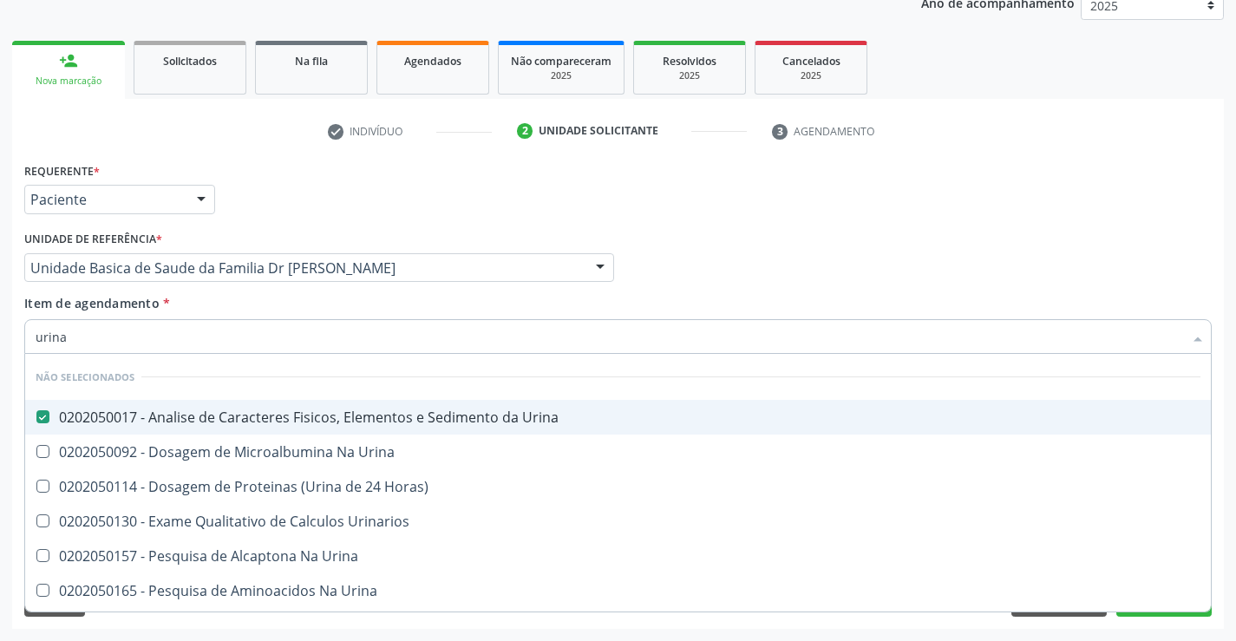
checkbox Urina "true"
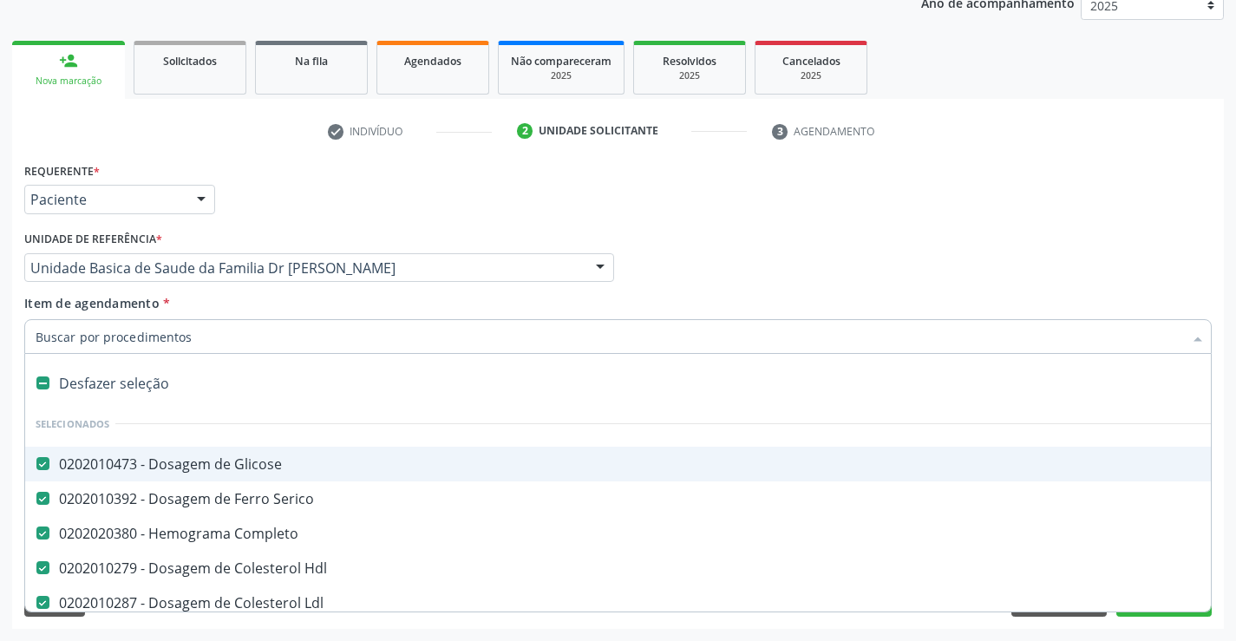
type input "t"
checkbox Creatinina "false"
checkbox Urina "false"
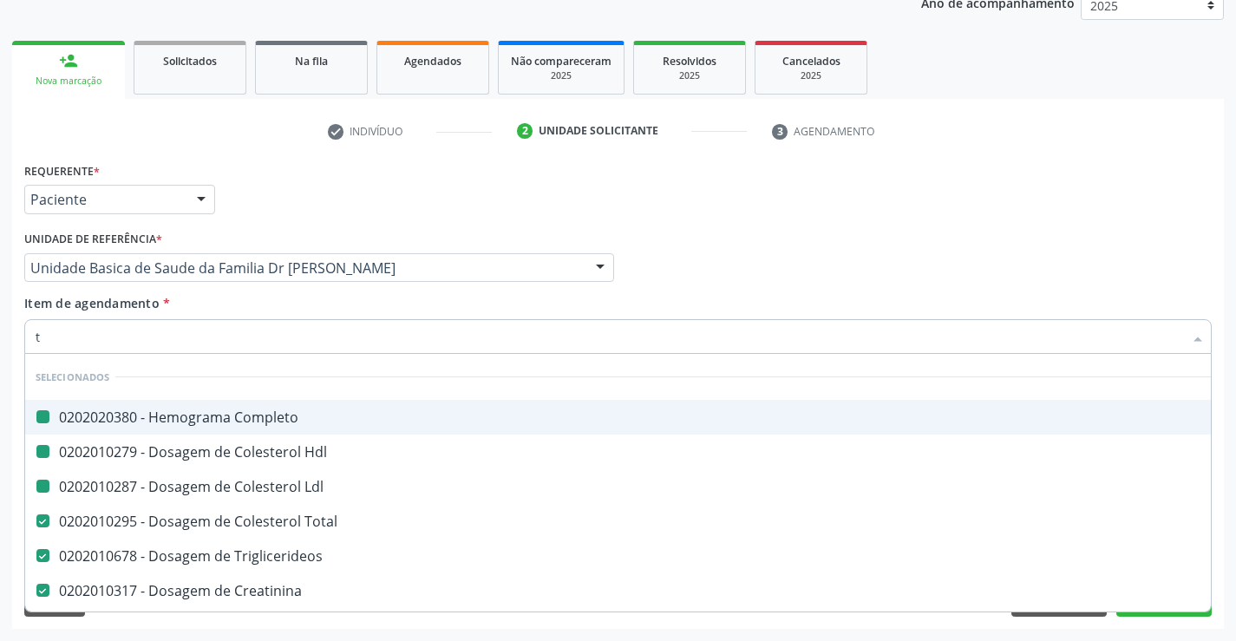
type input "tg"
checkbox Completo "false"
checkbox Hdl "false"
checkbox Ldl "false"
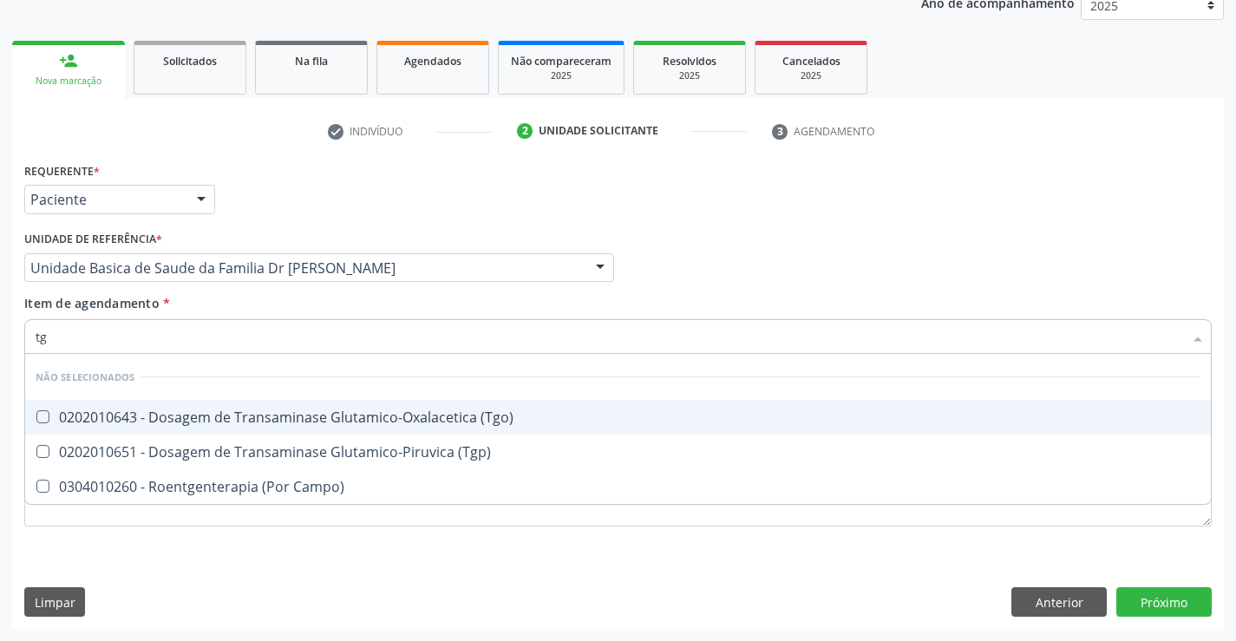
click at [36, 416] on \(Tgo\) at bounding box center [42, 416] width 13 height 13
click at [36, 416] on \(Tgo\) "checkbox" at bounding box center [30, 416] width 11 height 11
checkbox \(Tgo\) "true"
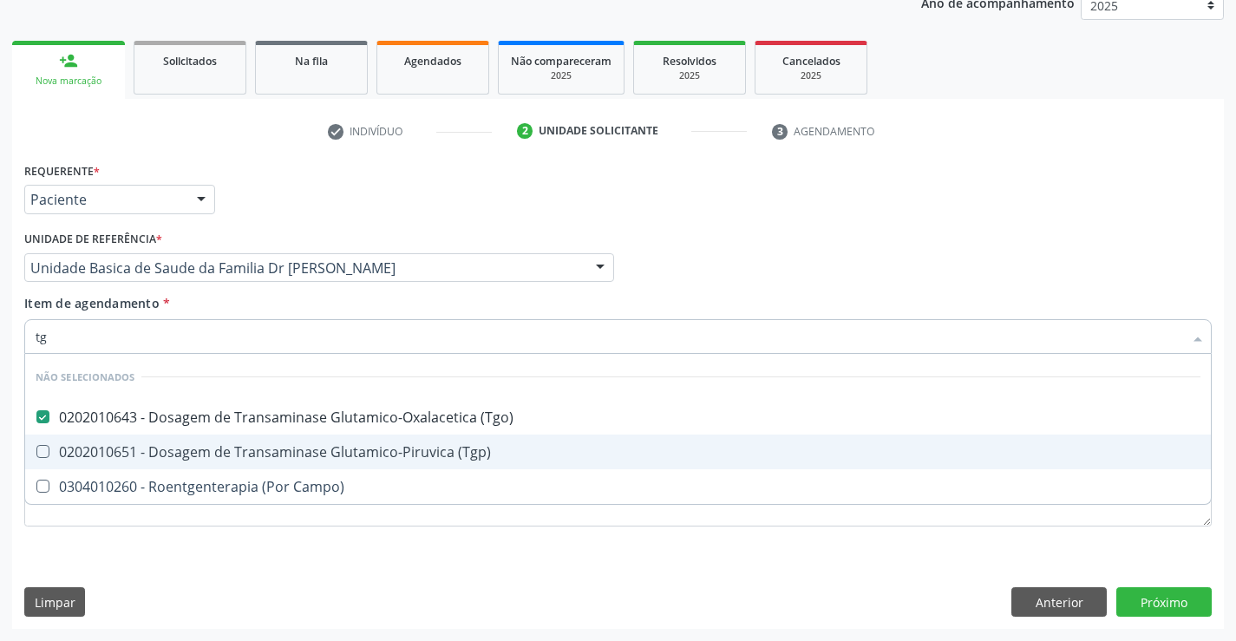
click at [43, 452] on \(Tgp\) at bounding box center [42, 451] width 13 height 13
click at [36, 452] on \(Tgp\) "checkbox" at bounding box center [30, 451] width 11 height 11
checkbox \(Tgp\) "true"
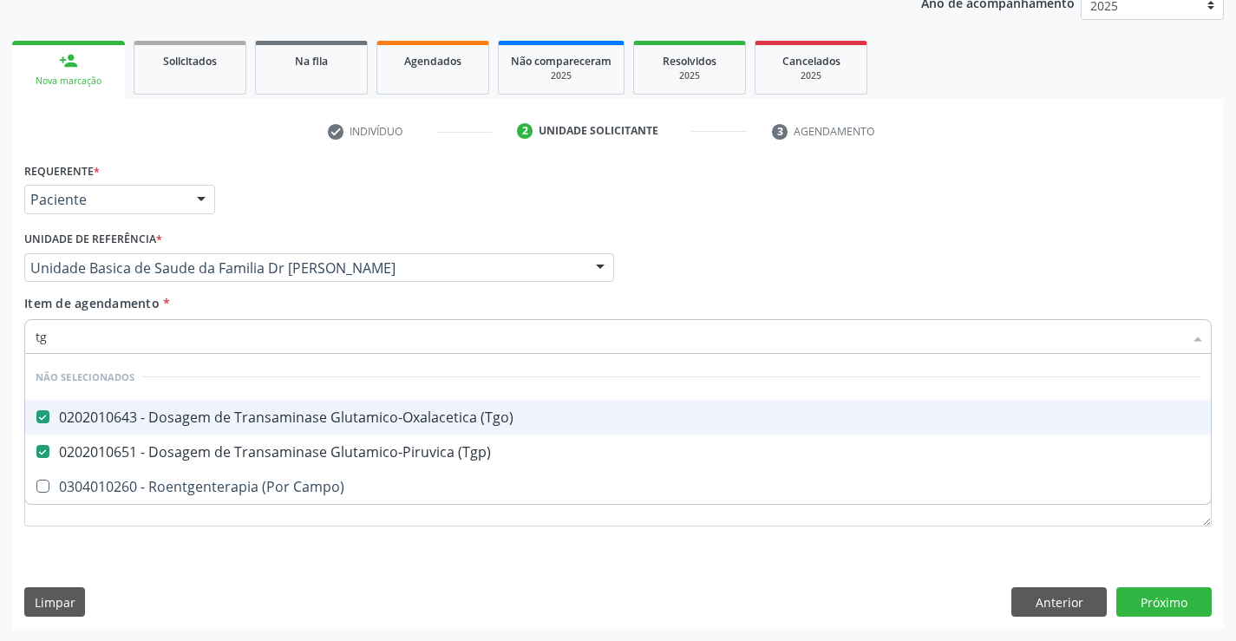
click at [416, 193] on div "Requerente * Paciente Médico(a) Enfermeiro(a) Paciente Nenhum resultado encontr…" at bounding box center [618, 192] width 1196 height 68
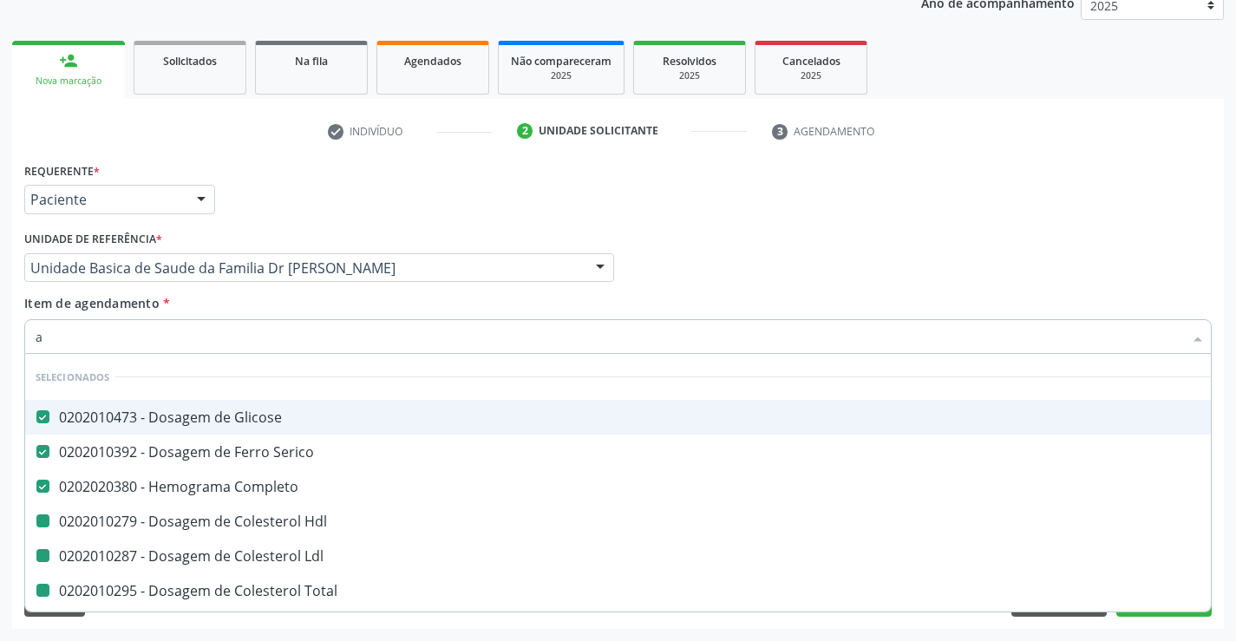
type input "ac"
checkbox Hdl "false"
checkbox Ldl "false"
checkbox Total "false"
checkbox Triglicerideos "false"
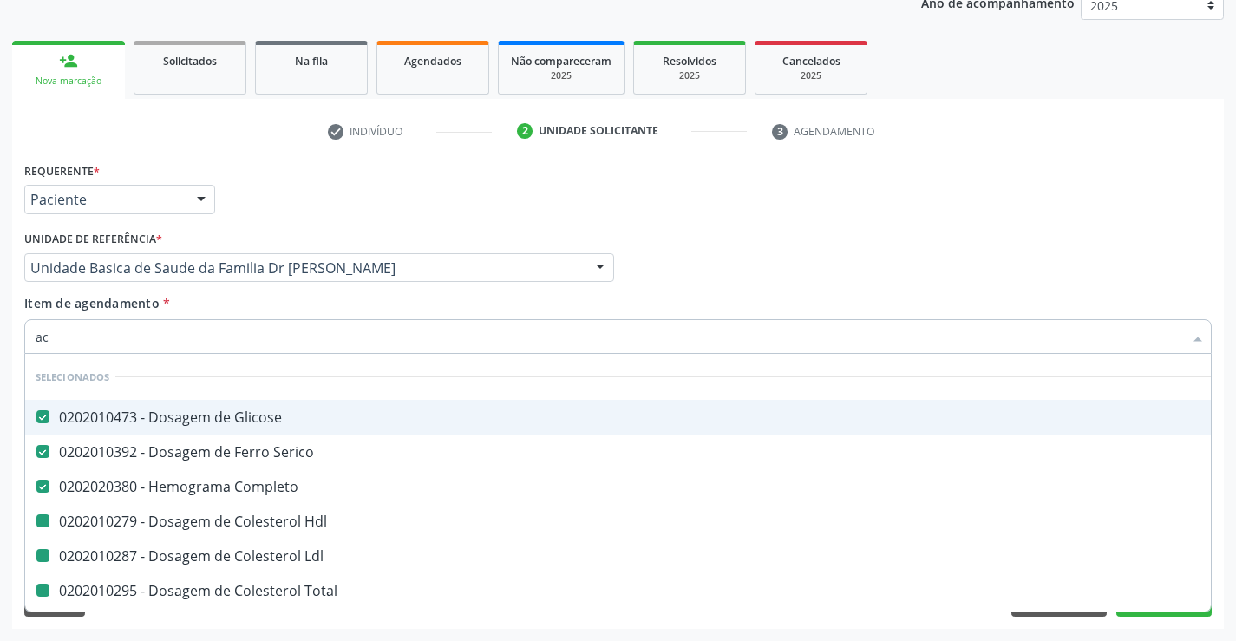
checkbox Ureia "false"
checkbox Creatinina "false"
checkbox Urina "false"
checkbox \(Tgo\) "false"
checkbox \(Tgp\) "false"
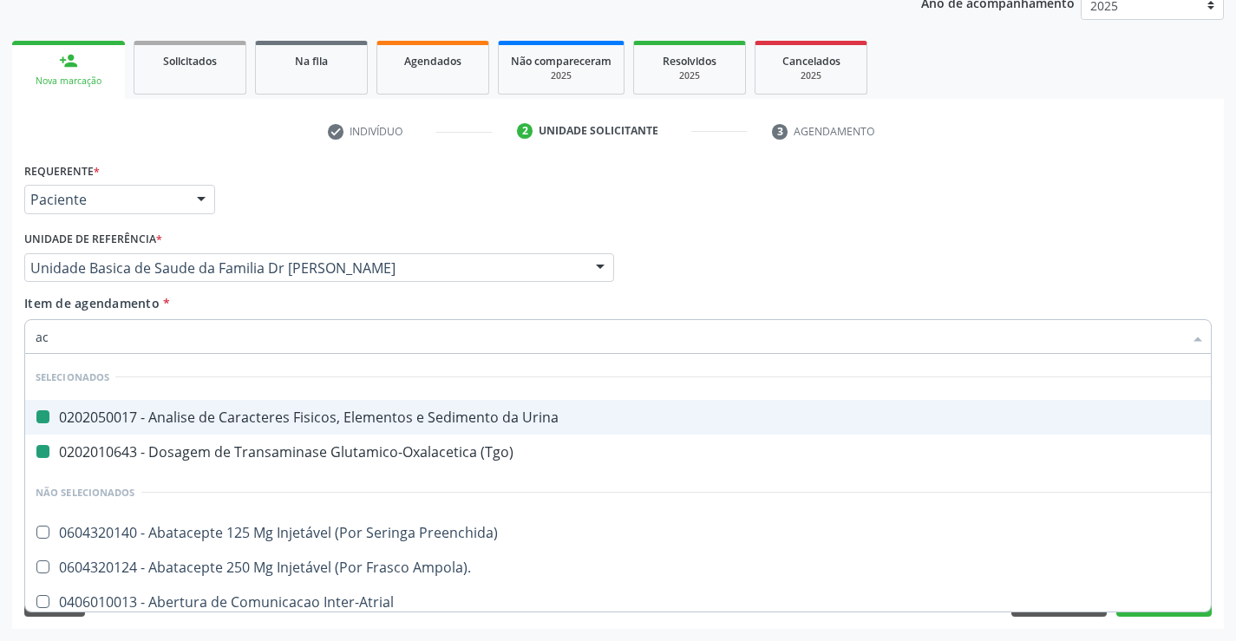
type input "aci"
checkbox Urina "false"
checkbox \(Tgo\) "false"
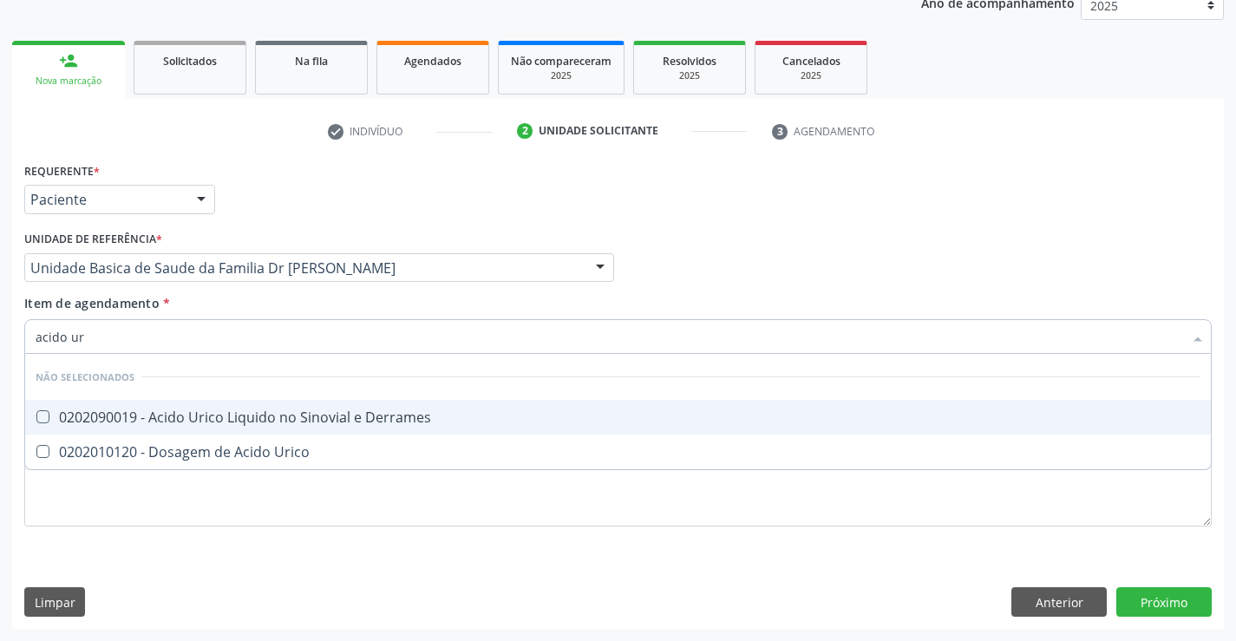
type input "acido uri"
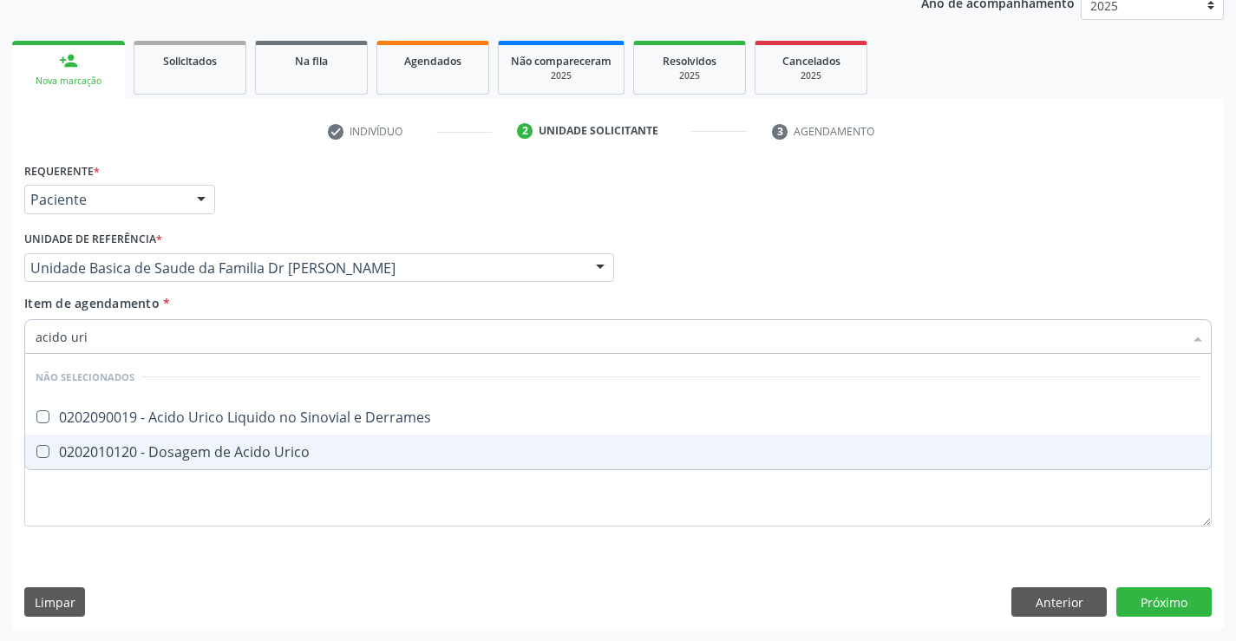
click at [48, 451] on Urico at bounding box center [42, 451] width 13 height 13
click at [36, 451] on Urico "checkbox" at bounding box center [30, 451] width 11 height 11
click at [48, 451] on Urico at bounding box center [42, 451] width 13 height 13
click at [36, 451] on Urico "checkbox" at bounding box center [30, 451] width 11 height 11
click at [45, 453] on Urico at bounding box center [42, 451] width 13 height 13
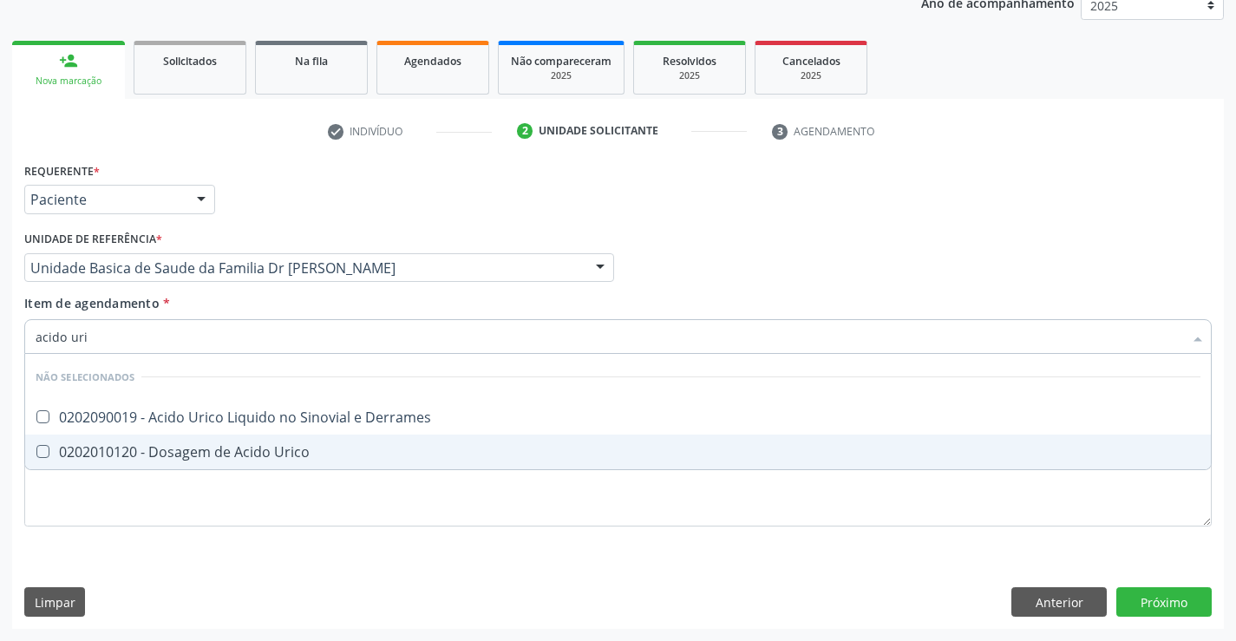
click at [36, 453] on Urico "checkbox" at bounding box center [30, 451] width 11 height 11
click at [45, 453] on Urico at bounding box center [42, 451] width 13 height 13
click at [36, 453] on Urico "checkbox" at bounding box center [30, 451] width 11 height 11
click at [45, 453] on Urico at bounding box center [42, 451] width 13 height 13
click at [36, 453] on Urico "checkbox" at bounding box center [30, 451] width 11 height 11
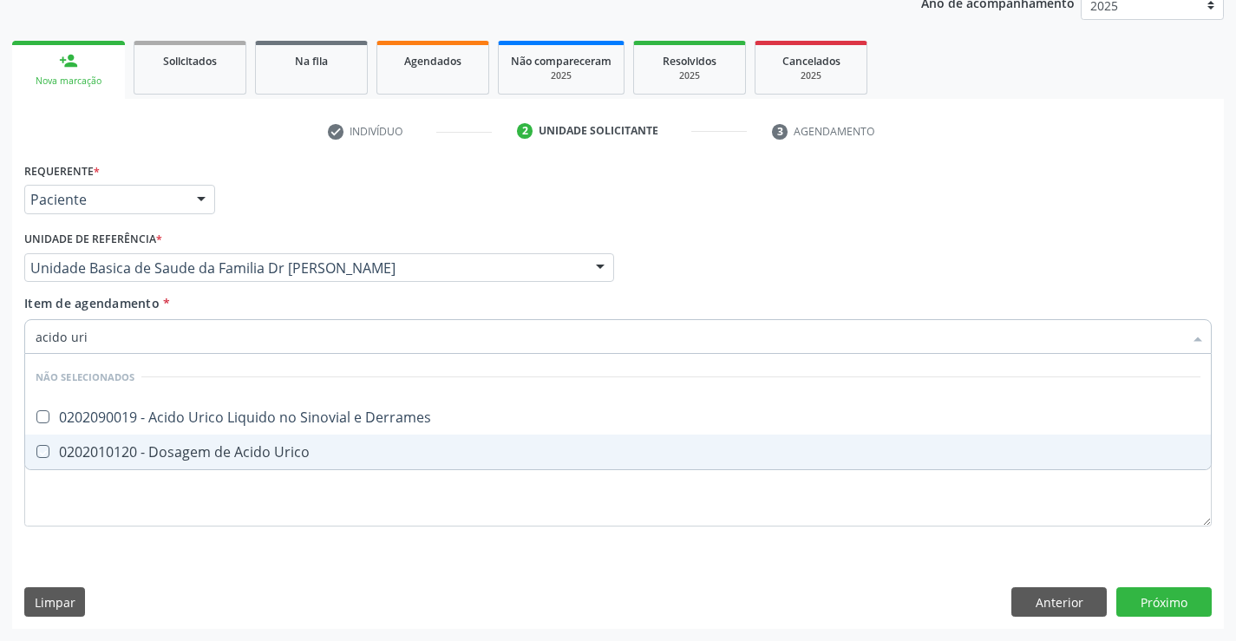
click at [45, 453] on Urico at bounding box center [42, 451] width 13 height 13
click at [36, 453] on Urico "checkbox" at bounding box center [30, 451] width 11 height 11
click at [45, 453] on Urico at bounding box center [42, 451] width 13 height 13
click at [36, 453] on Urico "checkbox" at bounding box center [30, 451] width 11 height 11
checkbox Urico "true"
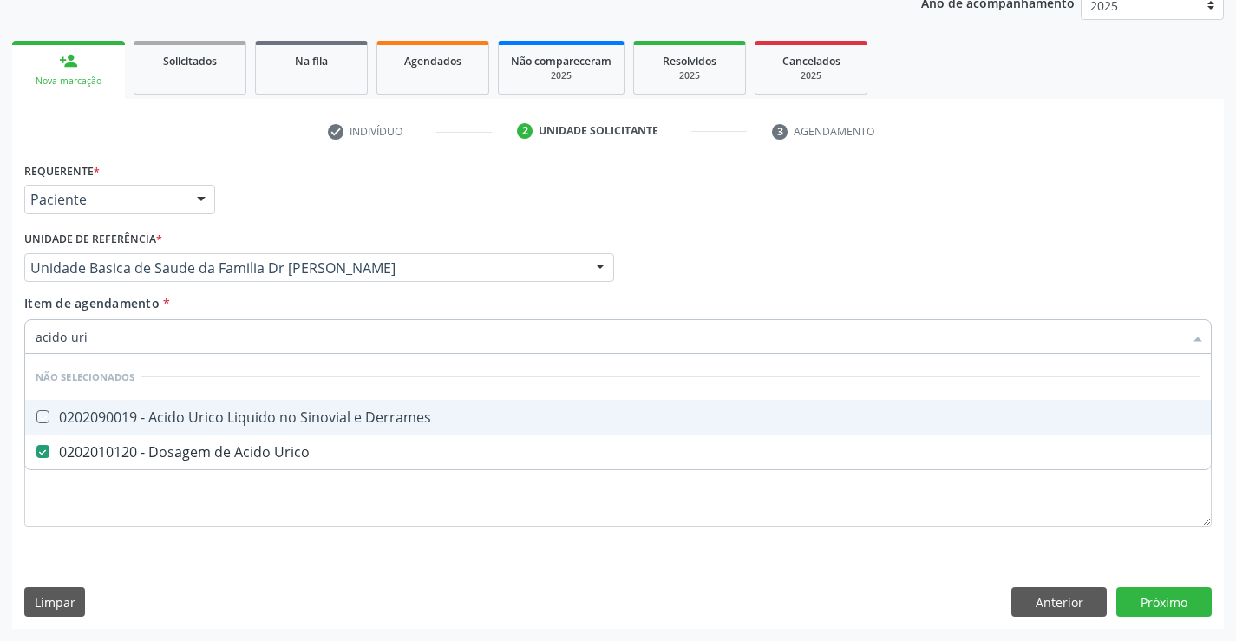
click at [307, 158] on div "Requerente * Paciente Médico(a) Enfermeiro(a) Paciente Nenhum resultado encontr…" at bounding box center [618, 192] width 1196 height 68
checkbox Derrames "true"
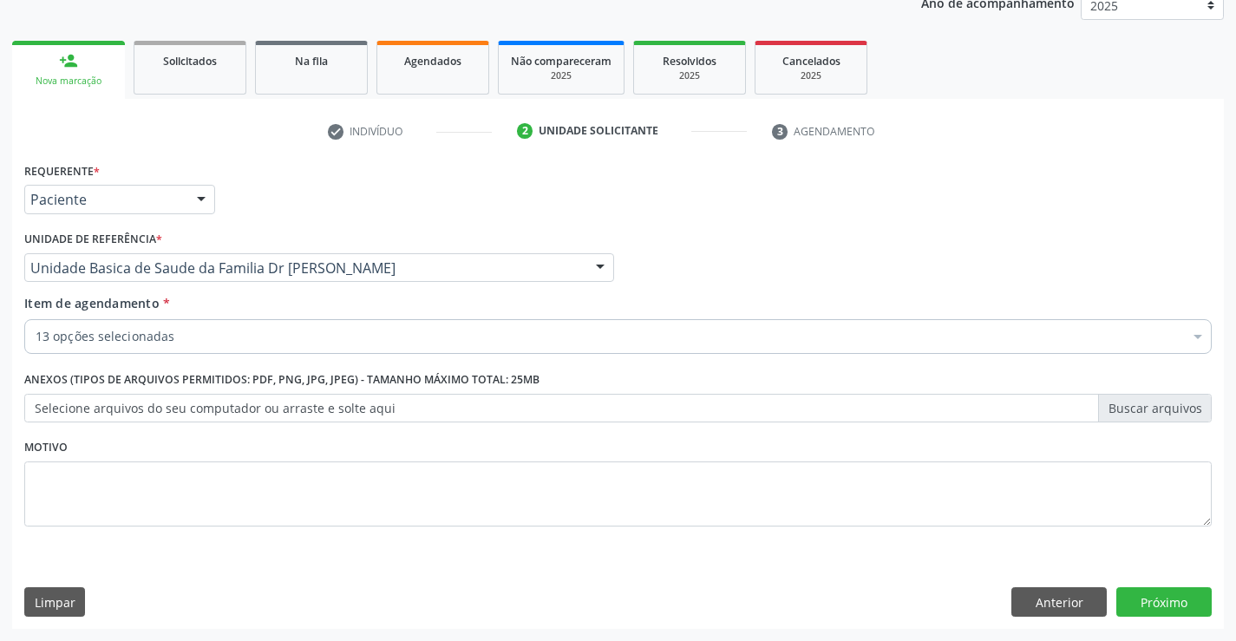
click at [201, 324] on div "13 opções selecionadas" at bounding box center [618, 336] width 1188 height 35
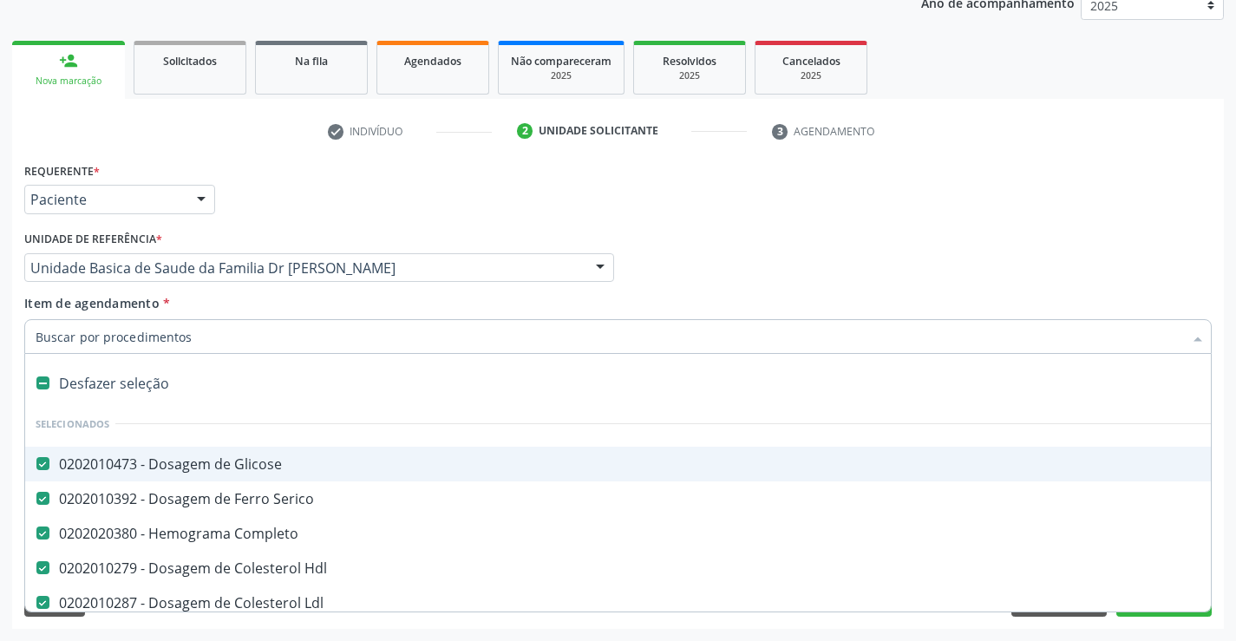
type input "u"
checkbox Triglicerideos "false"
checkbox Ureia "false"
checkbox Creatinina "false"
checkbox Urina "false"
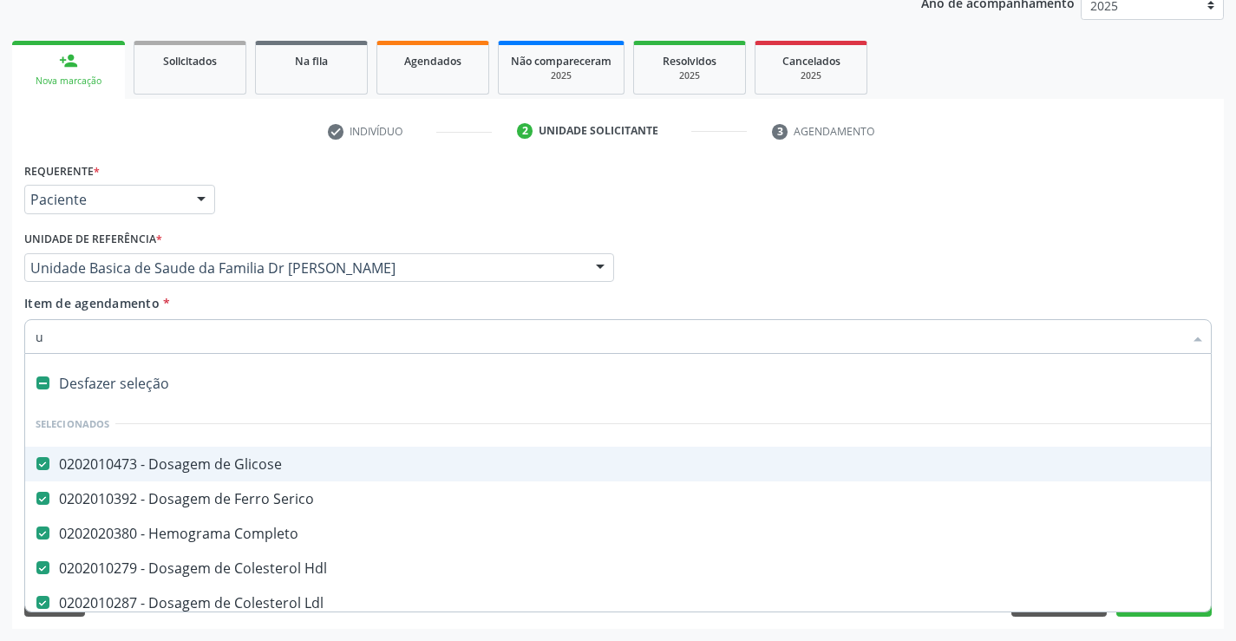
checkbox \(Tgo\) "false"
checkbox \(Tgp\) "false"
checkbox Urico "false"
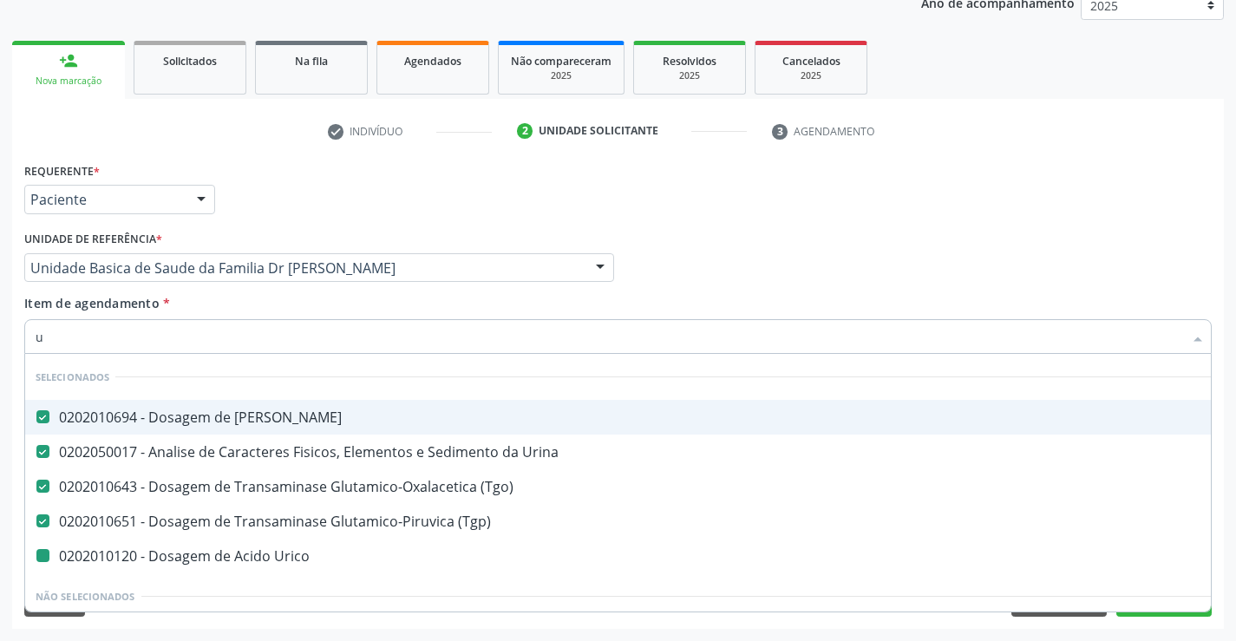
type input "ur"
checkbox Urico "false"
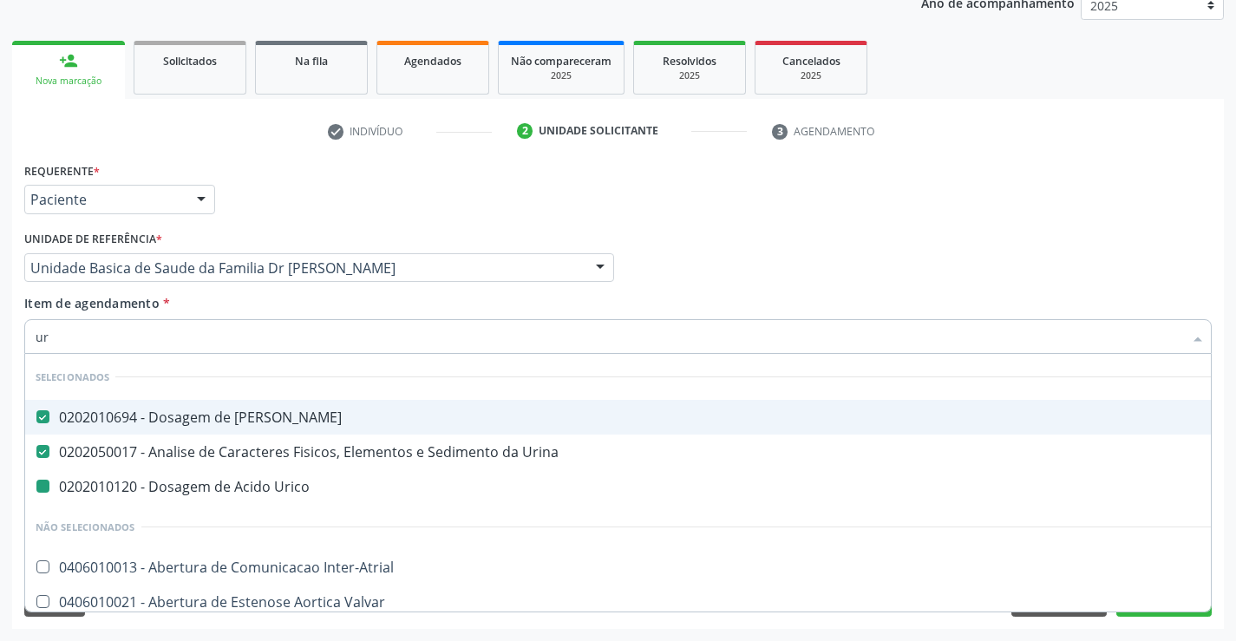
type input "ure"
checkbox Urico "false"
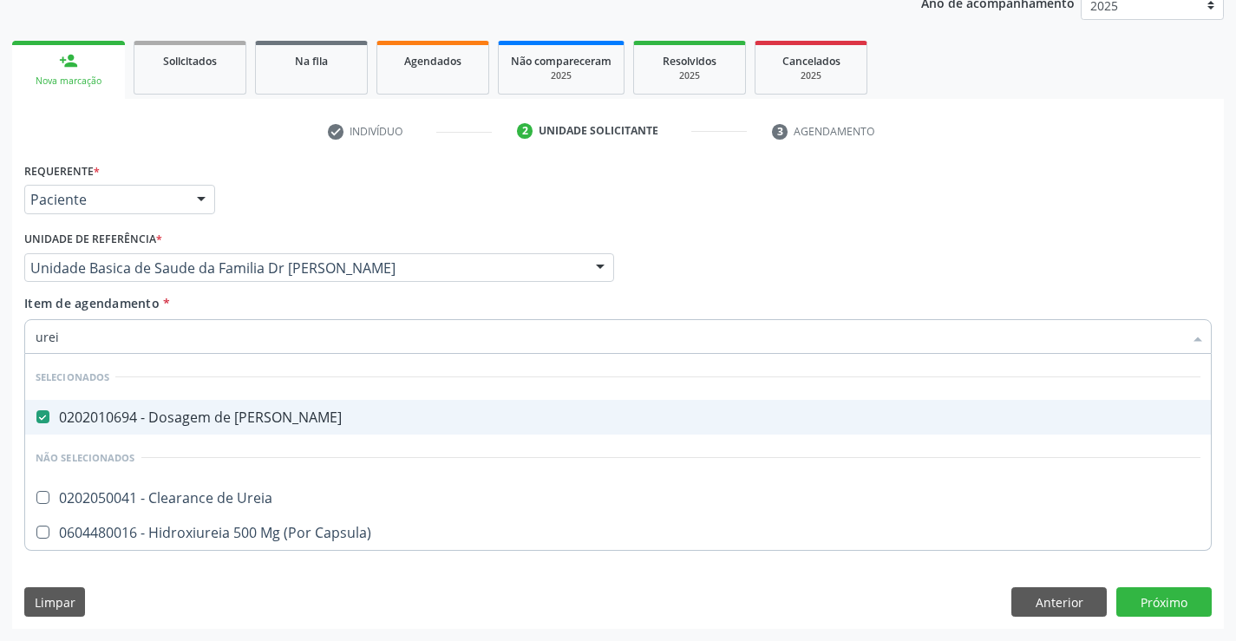
click at [344, 215] on div "Requerente * Paciente Médico(a) Enfermeiro(a) Paciente Nenhum resultado encontr…" at bounding box center [618, 192] width 1196 height 68
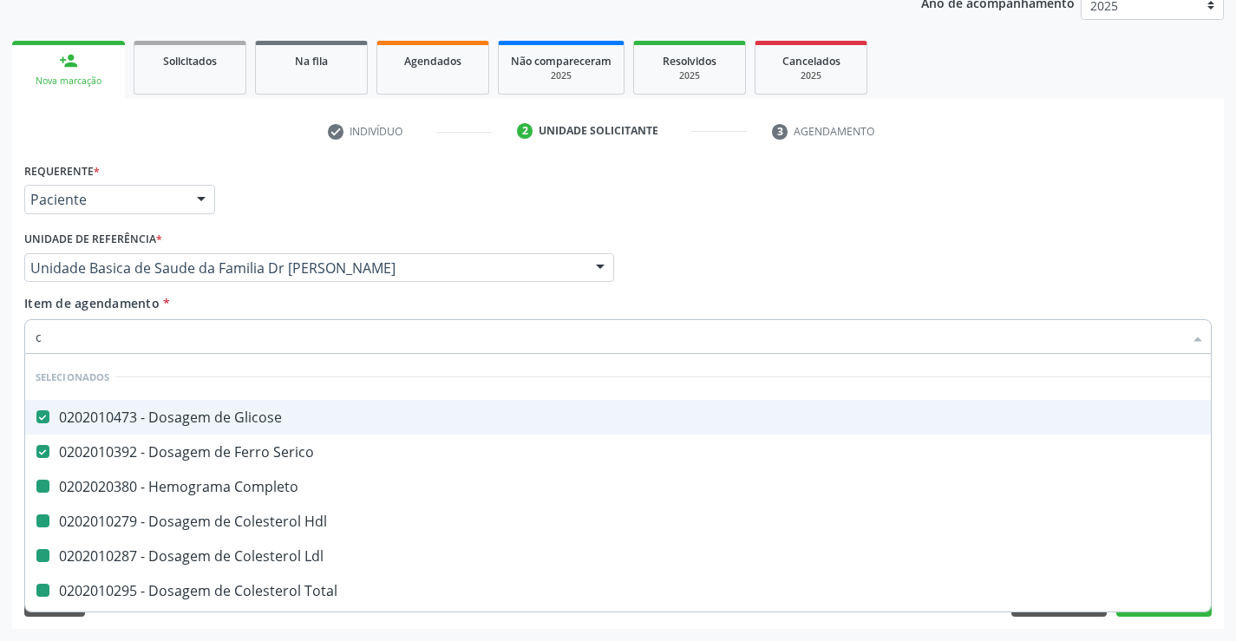
type input "cr"
checkbox Completo "false"
checkbox Hdl "false"
checkbox Ldl "false"
checkbox Total "false"
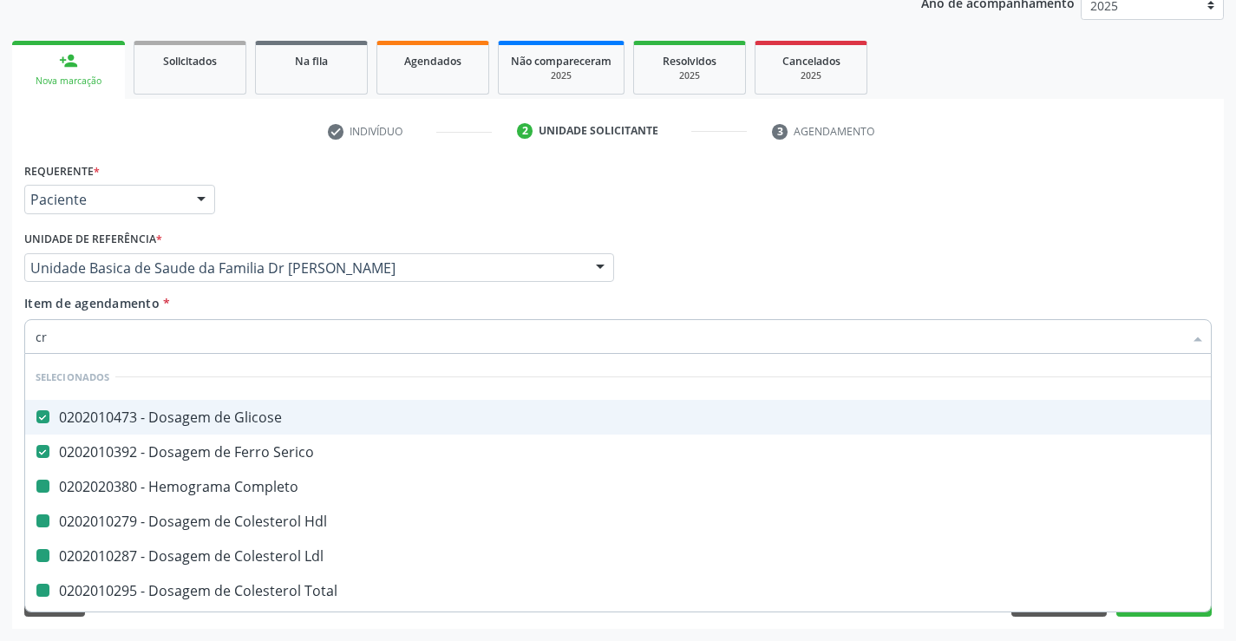
checkbox Triglicerideos "false"
checkbox Creatinina "false"
checkbox Urina "false"
checkbox \(Tgo\) "false"
checkbox \(Tgp\) "false"
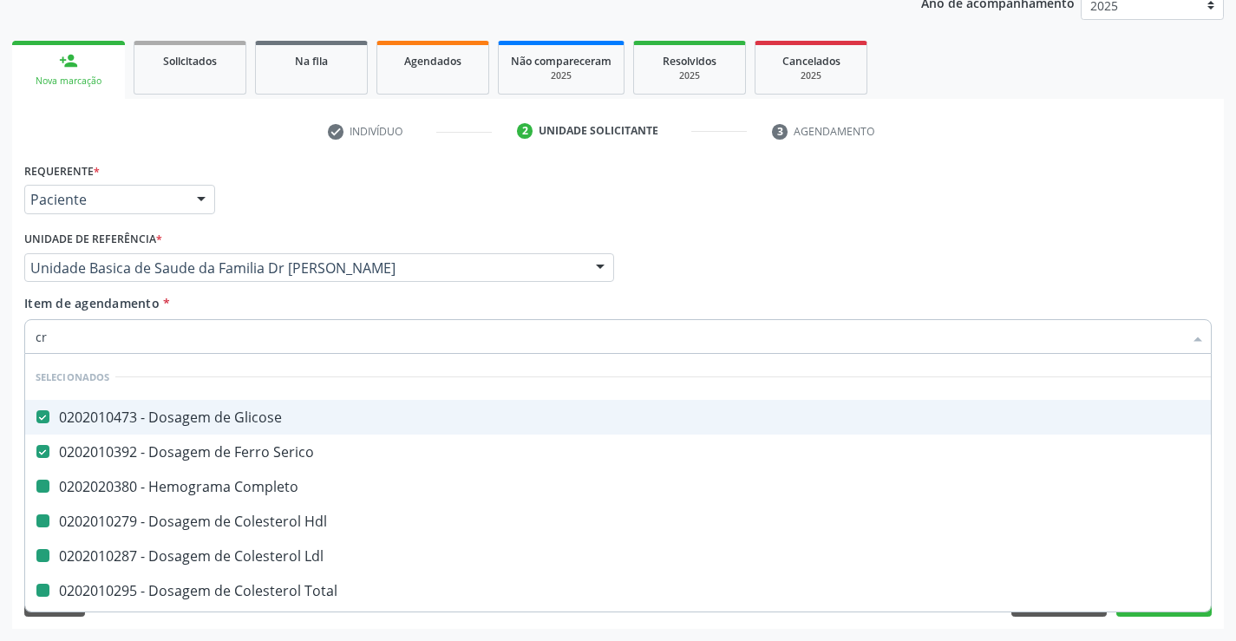
checkbox Urico "false"
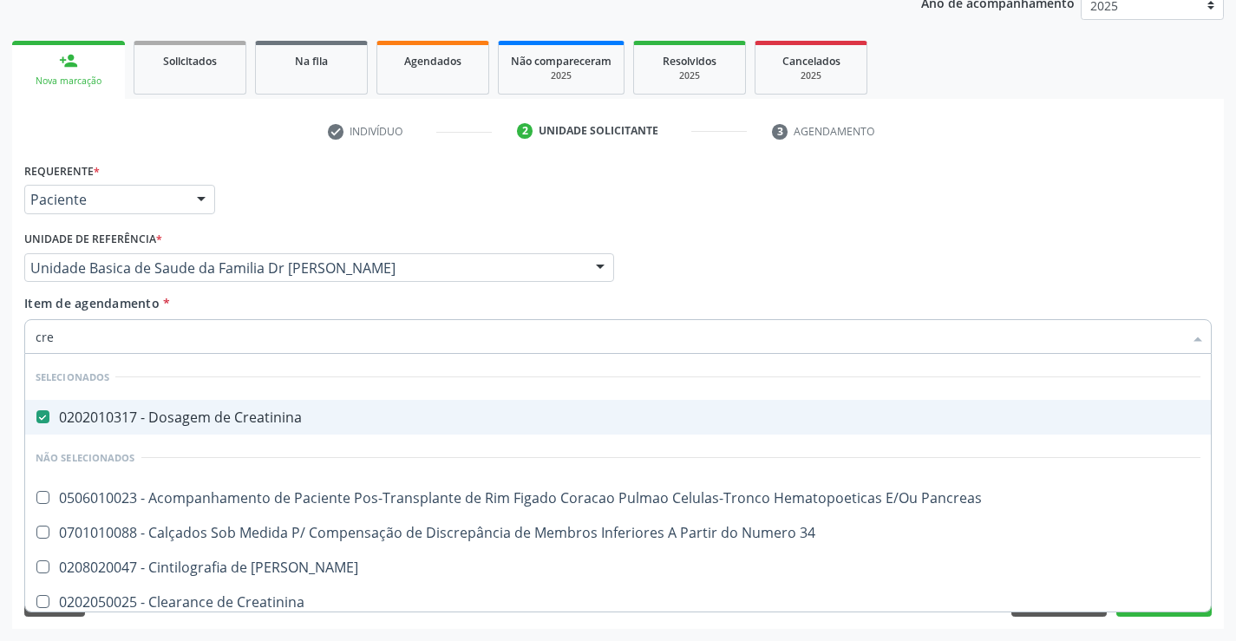
type input "crea"
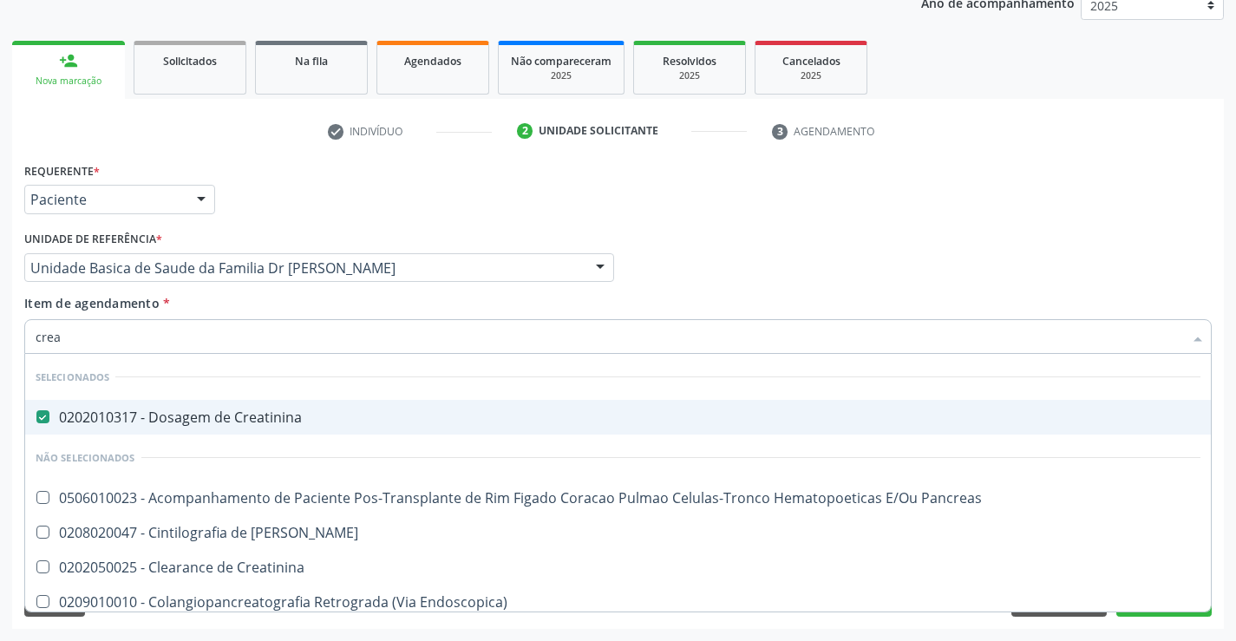
click at [416, 213] on div "Requerente * Paciente Médico(a) Enfermeiro(a) Paciente Nenhum resultado encontr…" at bounding box center [618, 192] width 1196 height 68
checkbox Pancreas "true"
checkbox Creatinina "true"
checkbox Endoscopica\) "true"
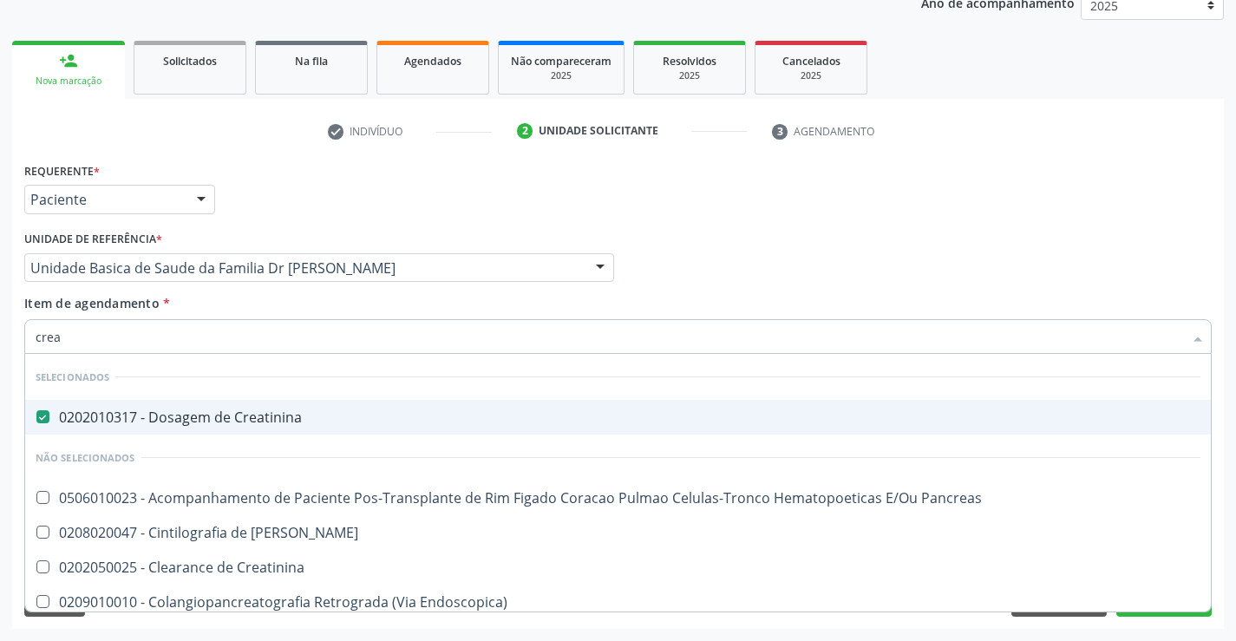
checkbox Amniotico "true"
checkbox \(Cpk\) "true"
checkbox Mb "true"
checkbox Oncologia "true"
checkbox Rim "true"
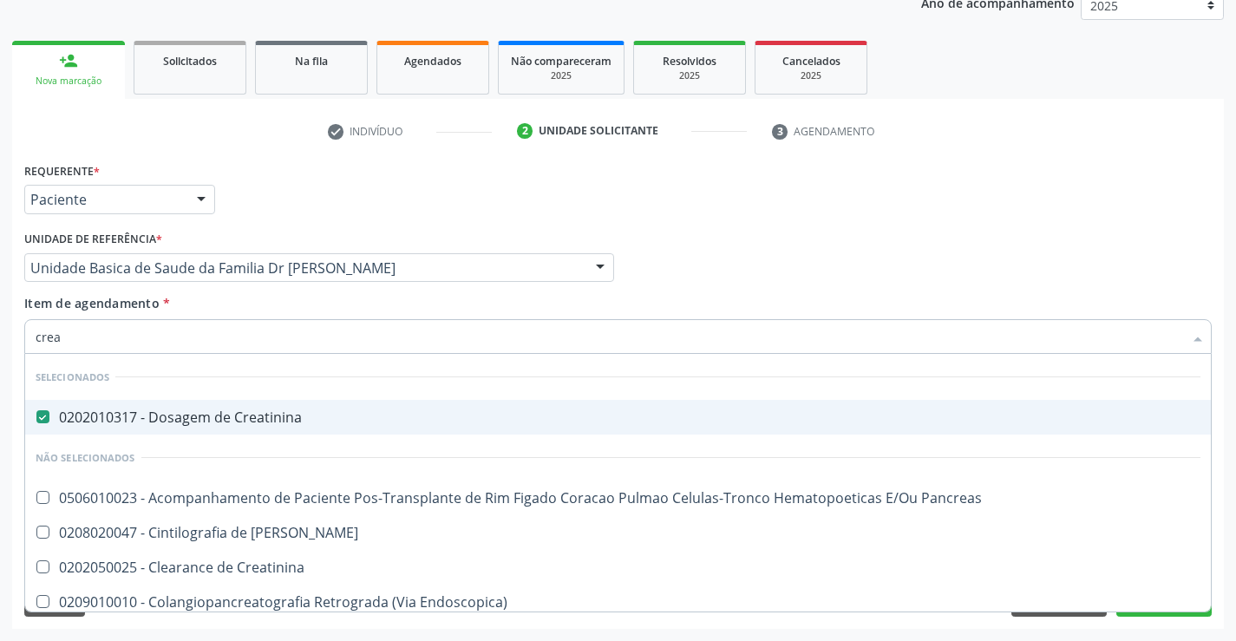
checkbox Rim "true"
checkbox Rim-Pancreas "true"
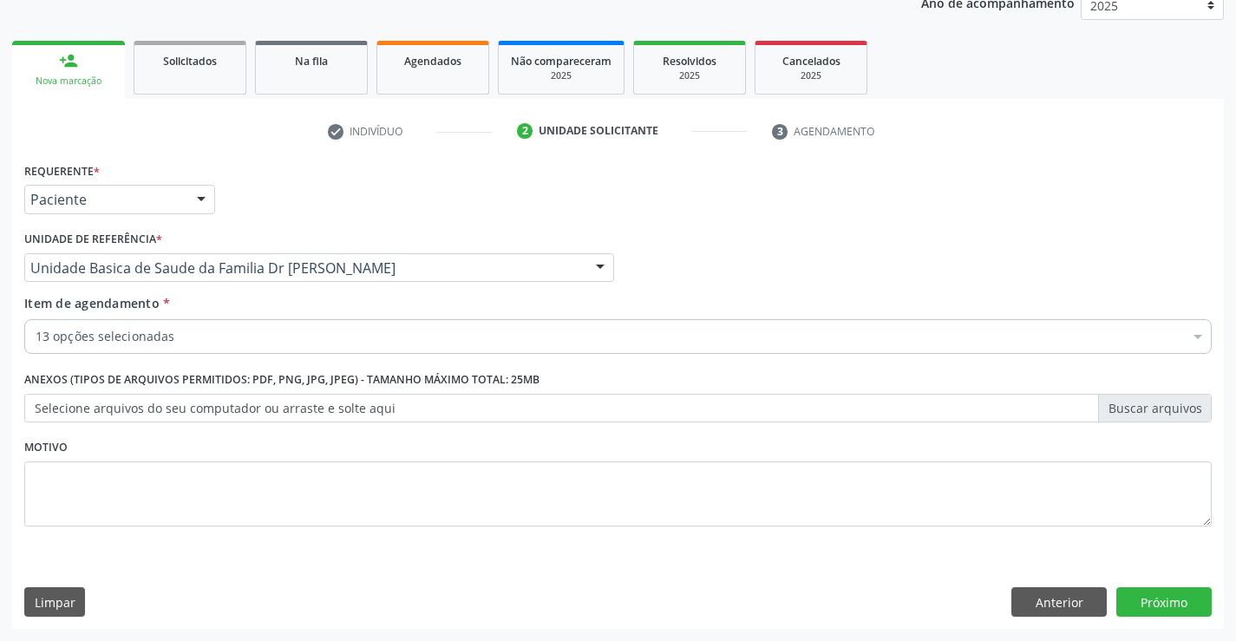
click at [187, 323] on div "Item de agendamento * 13 opções selecionadas Desfazer seleção Selecionados 0202…" at bounding box center [618, 321] width 1188 height 55
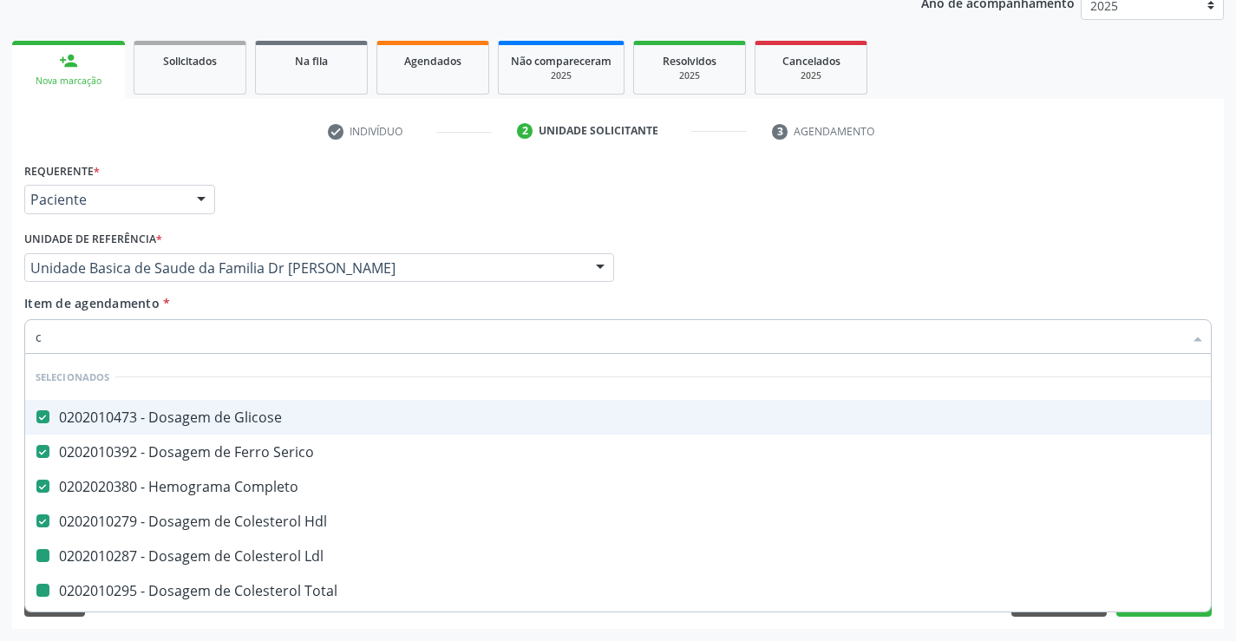
type input "ca"
checkbox Ldl "false"
checkbox Total "false"
checkbox Triglicerideos "false"
checkbox Creatinina "false"
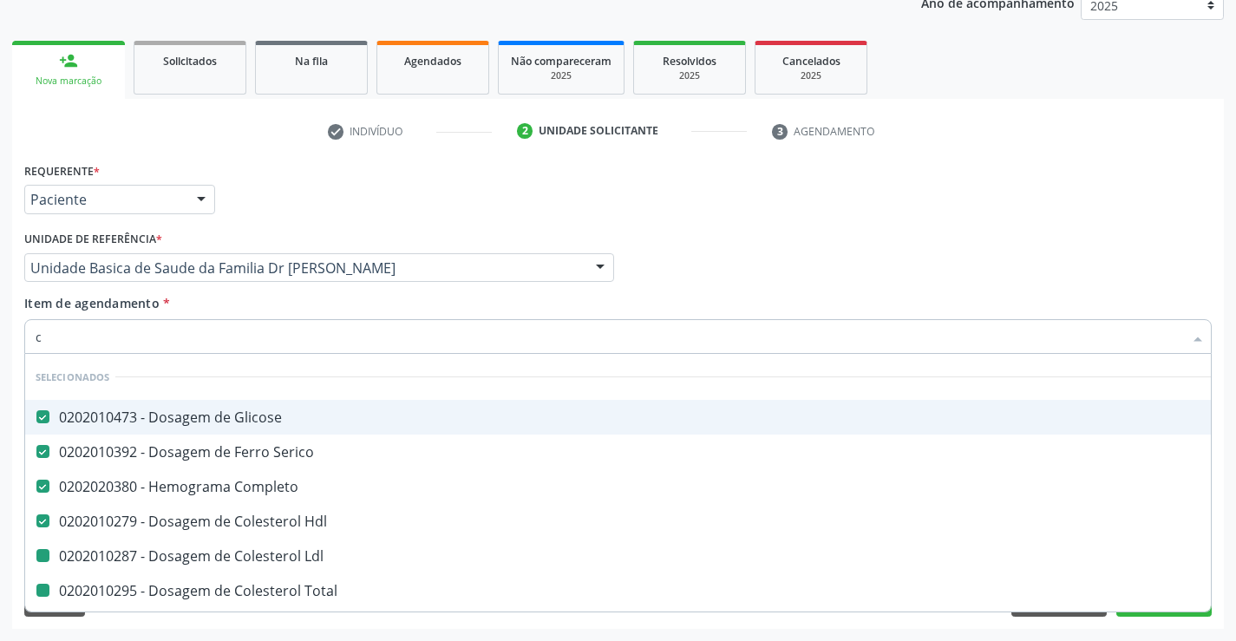
checkbox Urina "false"
checkbox \(Tgo\) "false"
checkbox \(Tgp\) "false"
checkbox Urico "false"
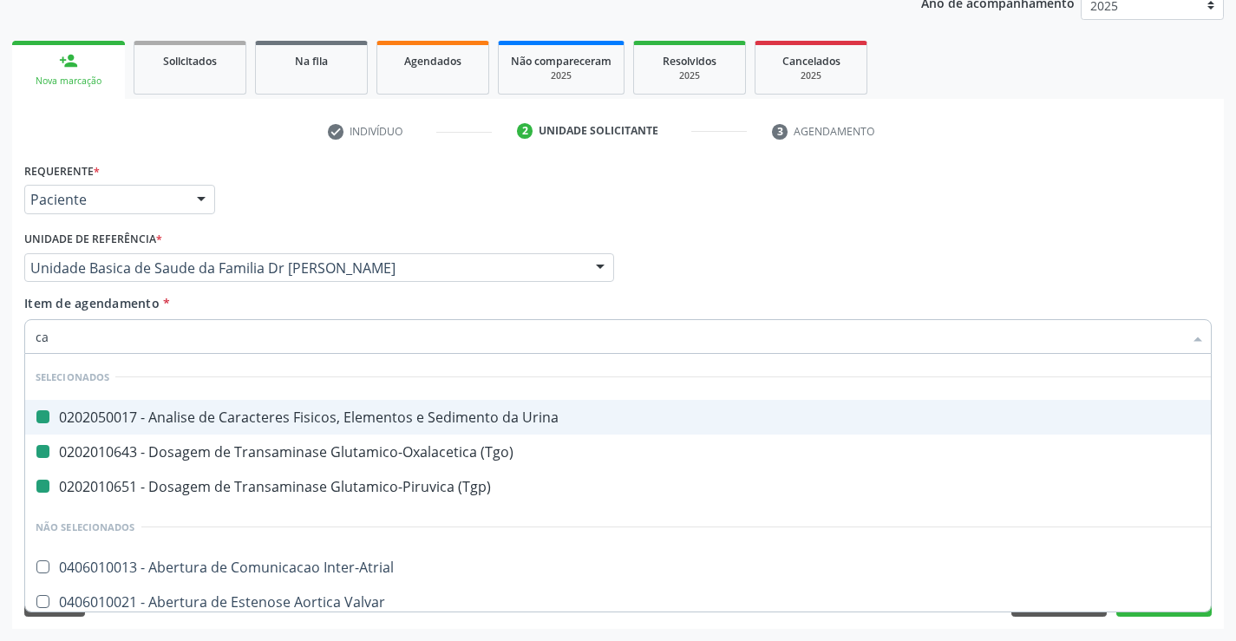
type input "cal"
checkbox Urina "false"
checkbox \(Tgp\) "false"
checkbox \(Tgo\) "false"
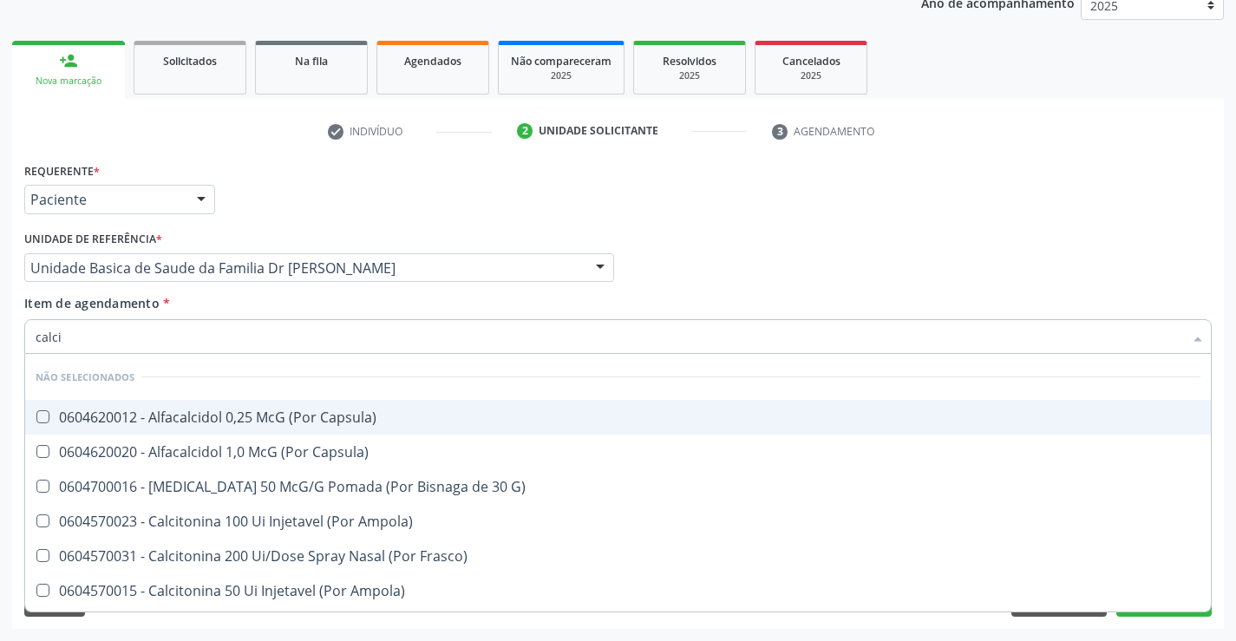
type input "calcio"
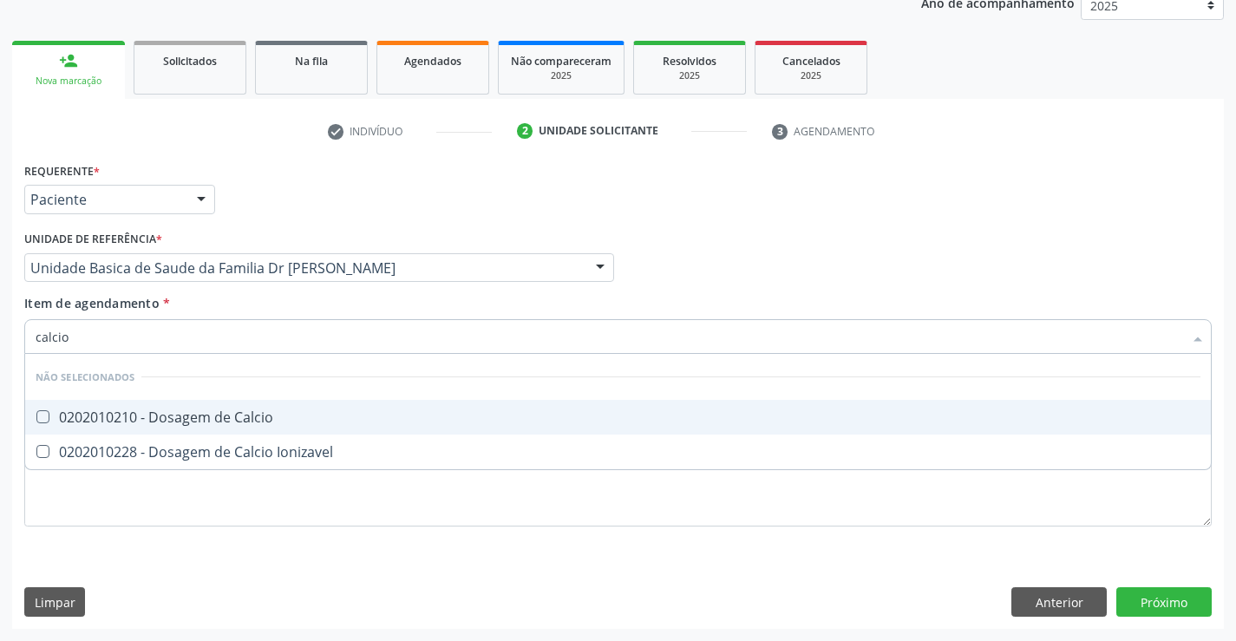
click at [38, 413] on Calcio at bounding box center [42, 416] width 13 height 13
click at [36, 413] on Calcio "checkbox" at bounding box center [30, 416] width 11 height 11
checkbox Calcio "true"
click at [525, 181] on div "Requerente * Paciente Médico(a) Enfermeiro(a) Paciente Nenhum resultado encontr…" at bounding box center [618, 192] width 1196 height 68
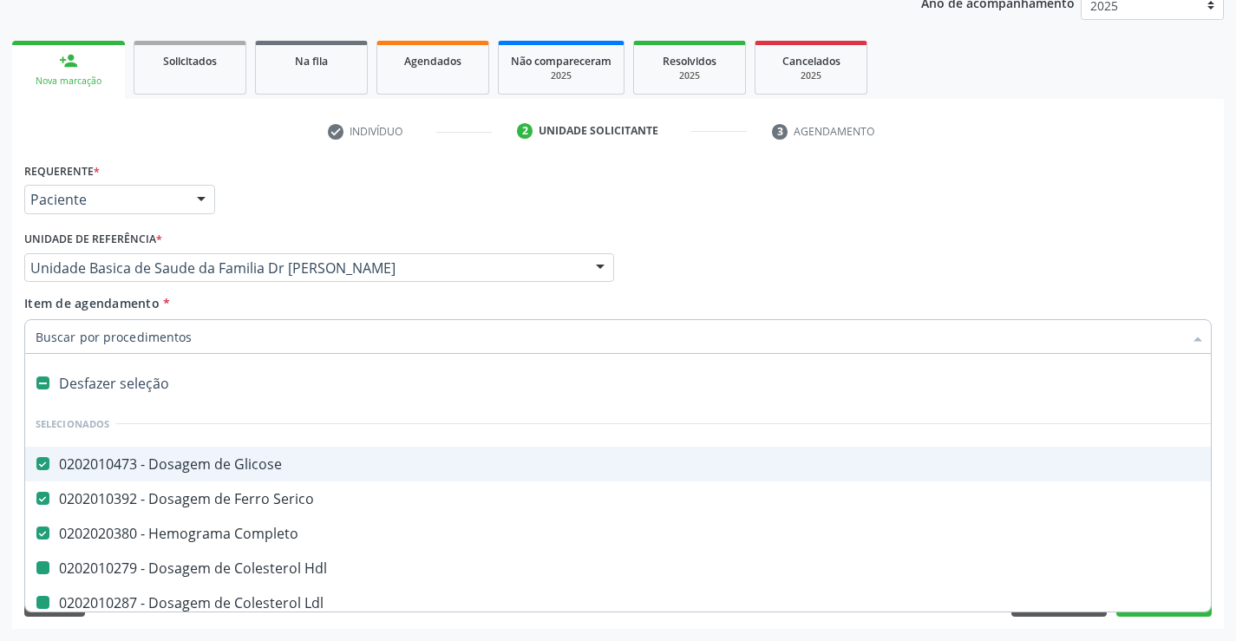
type input "f"
checkbox Hdl "false"
checkbox Ldl "false"
checkbox Total "false"
checkbox Triglicerideos "false"
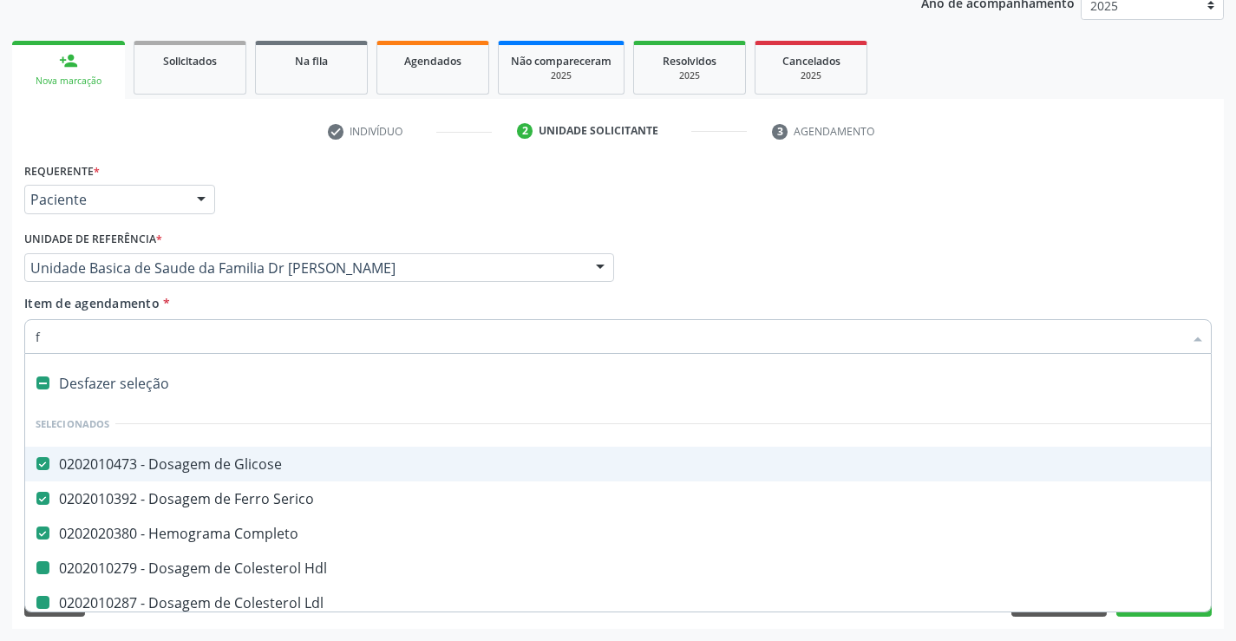
checkbox Ureia "false"
checkbox Creatinina "false"
checkbox Urina "false"
checkbox \(Tgo\) "false"
checkbox \(Tgp\) "false"
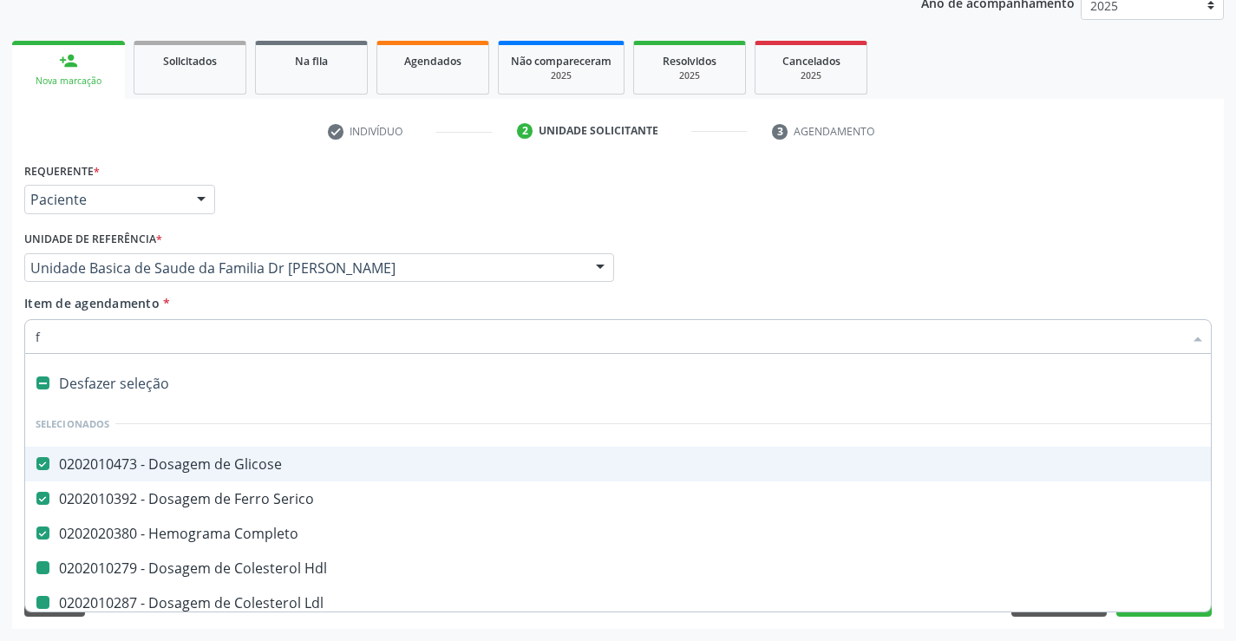
checkbox Urico "false"
checkbox Calcio "false"
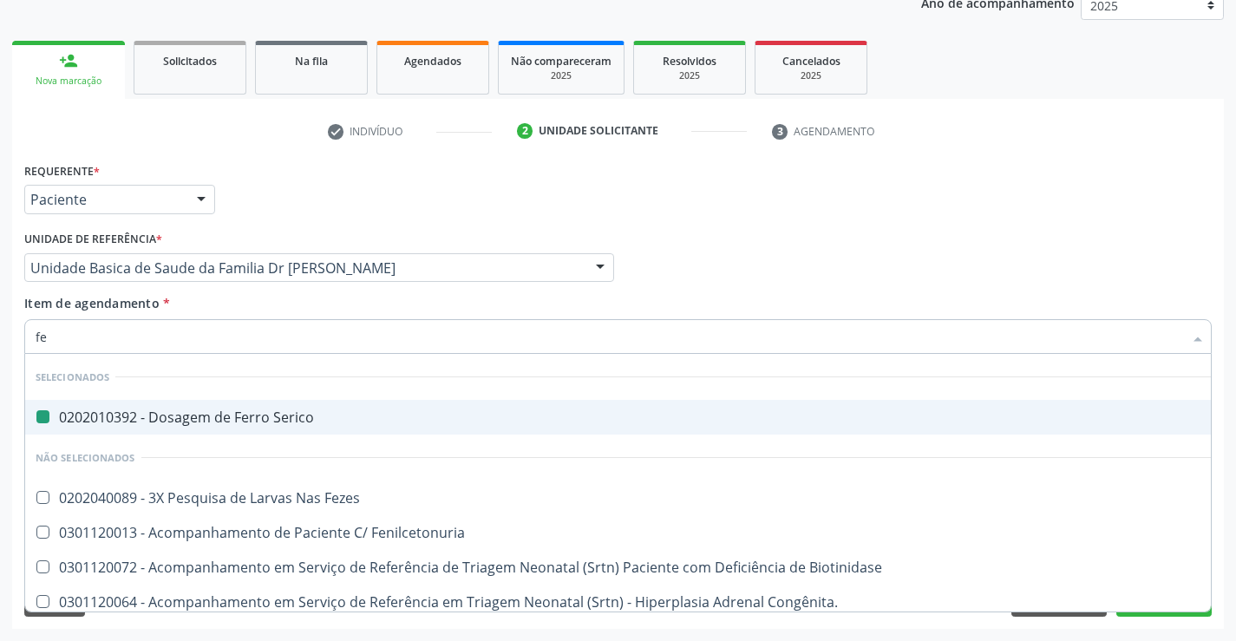
type input "fez"
checkbox Serico "false"
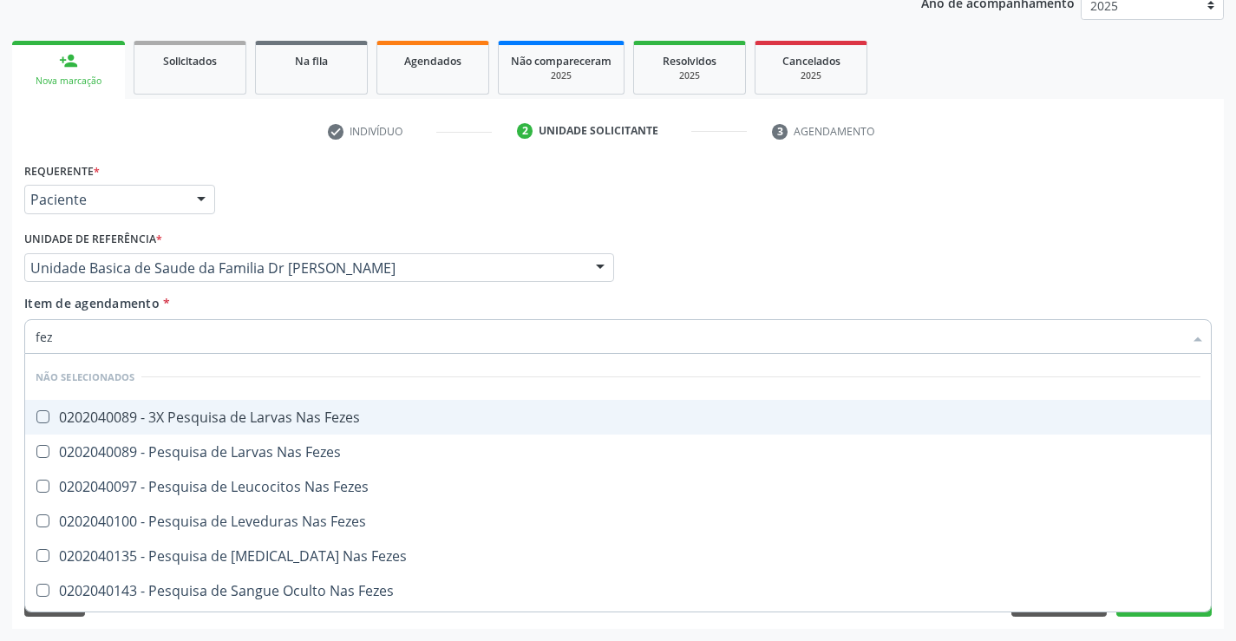
type input "feze"
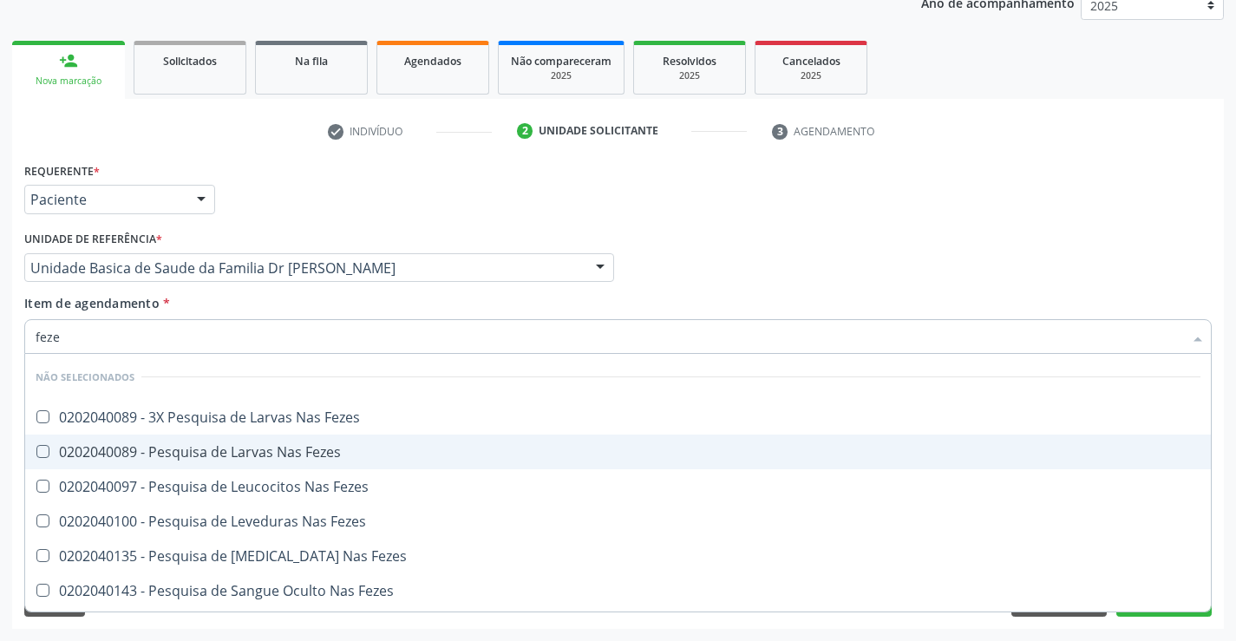
click at [41, 455] on Fezes at bounding box center [42, 451] width 13 height 13
click at [36, 455] on Fezes "checkbox" at bounding box center [30, 451] width 11 height 11
checkbox Fezes "true"
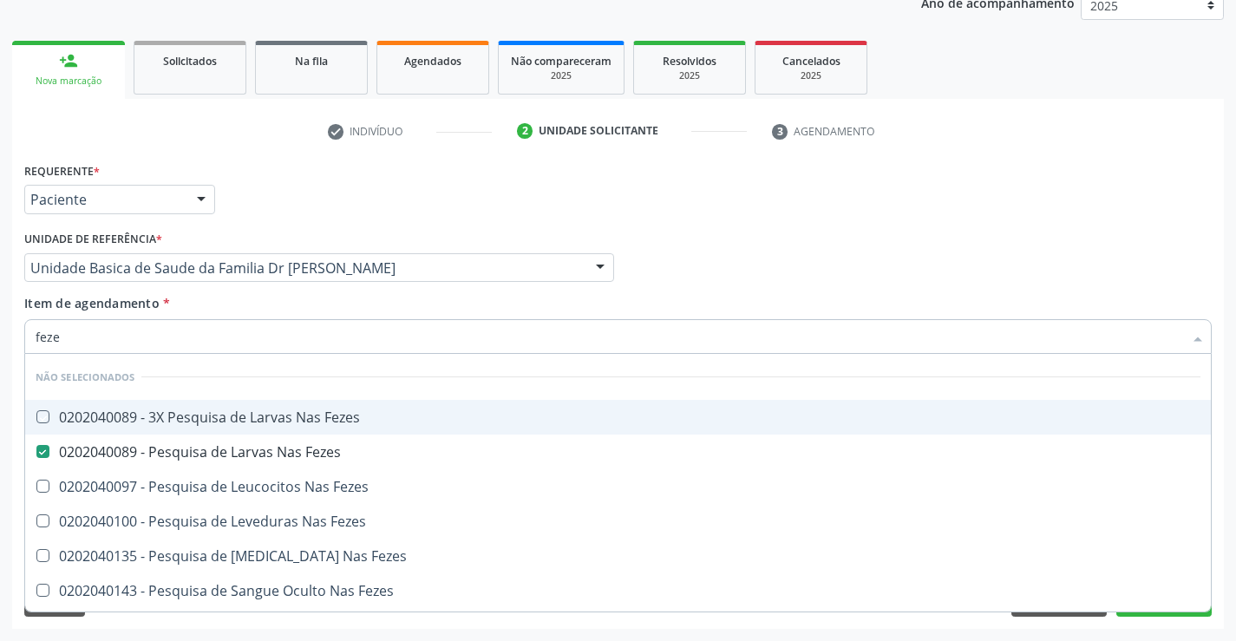
click at [505, 196] on div "Requerente * Paciente Médico(a) Enfermeiro(a) Paciente Nenhum resultado encontr…" at bounding box center [618, 192] width 1196 height 68
checkbox Fezes "true"
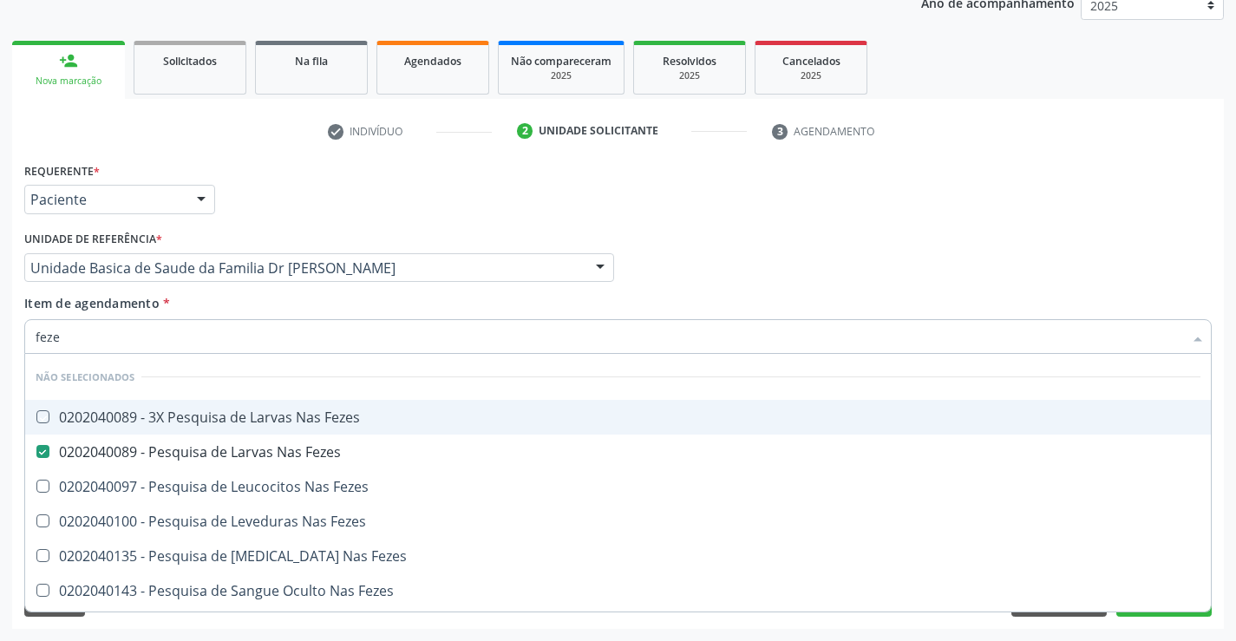
checkbox Fezes "true"
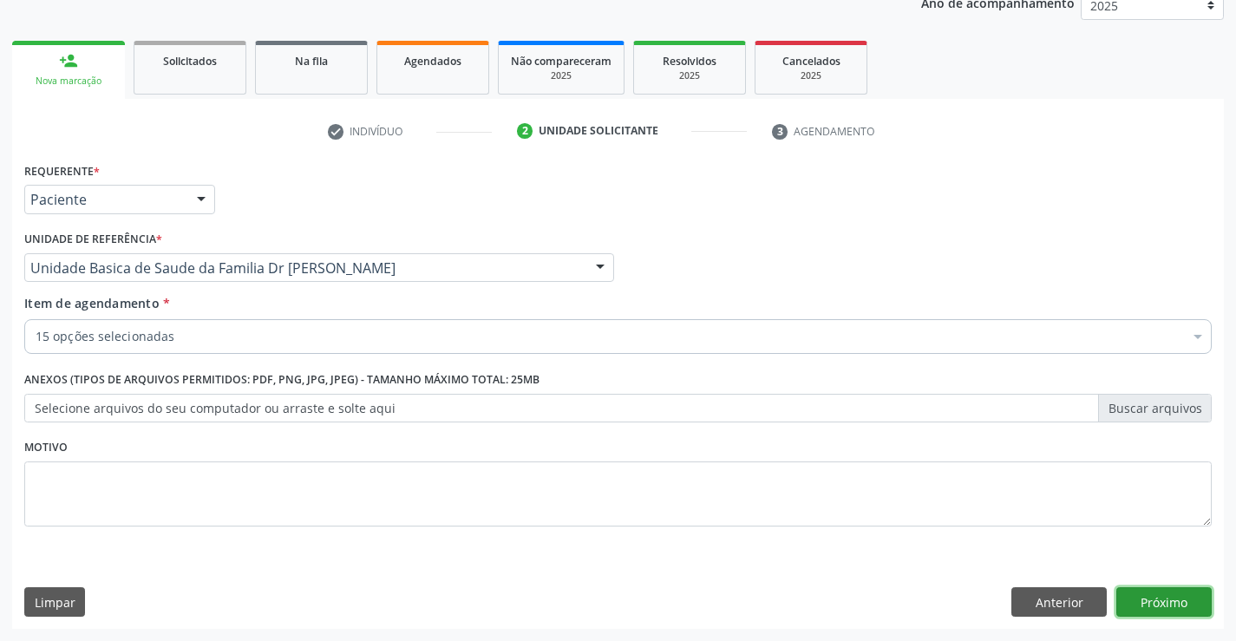
click at [1170, 604] on button "Próximo" at bounding box center [1164, 601] width 95 height 29
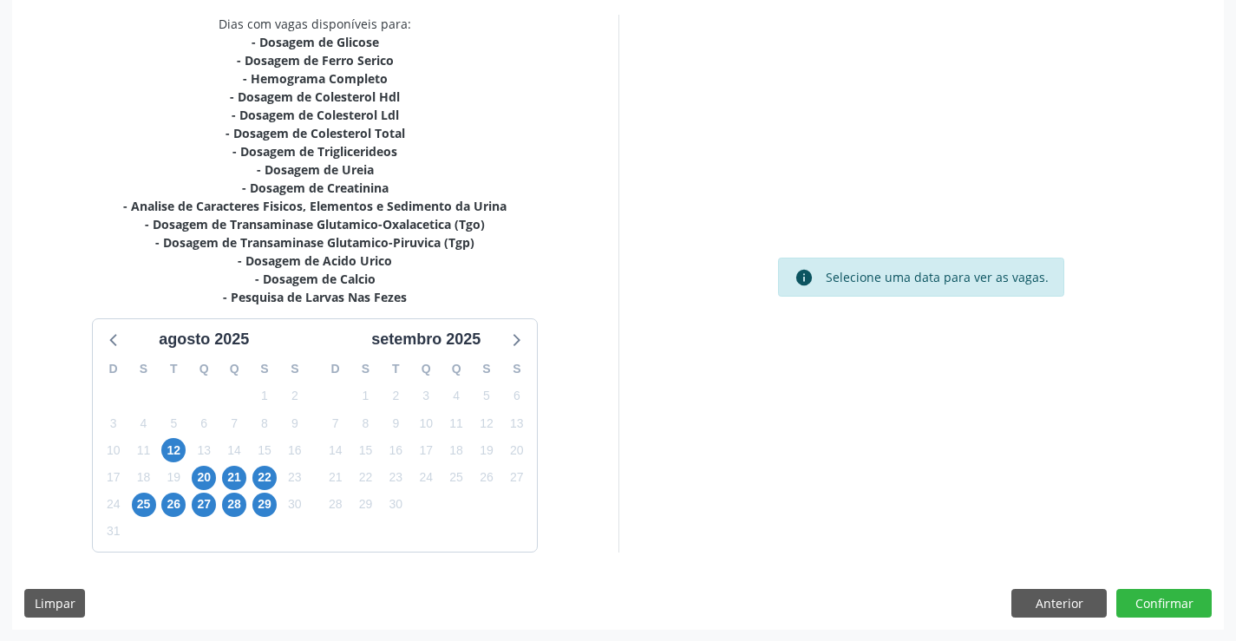
scroll to position [369, 0]
click at [238, 471] on span "21" at bounding box center [234, 477] width 24 height 24
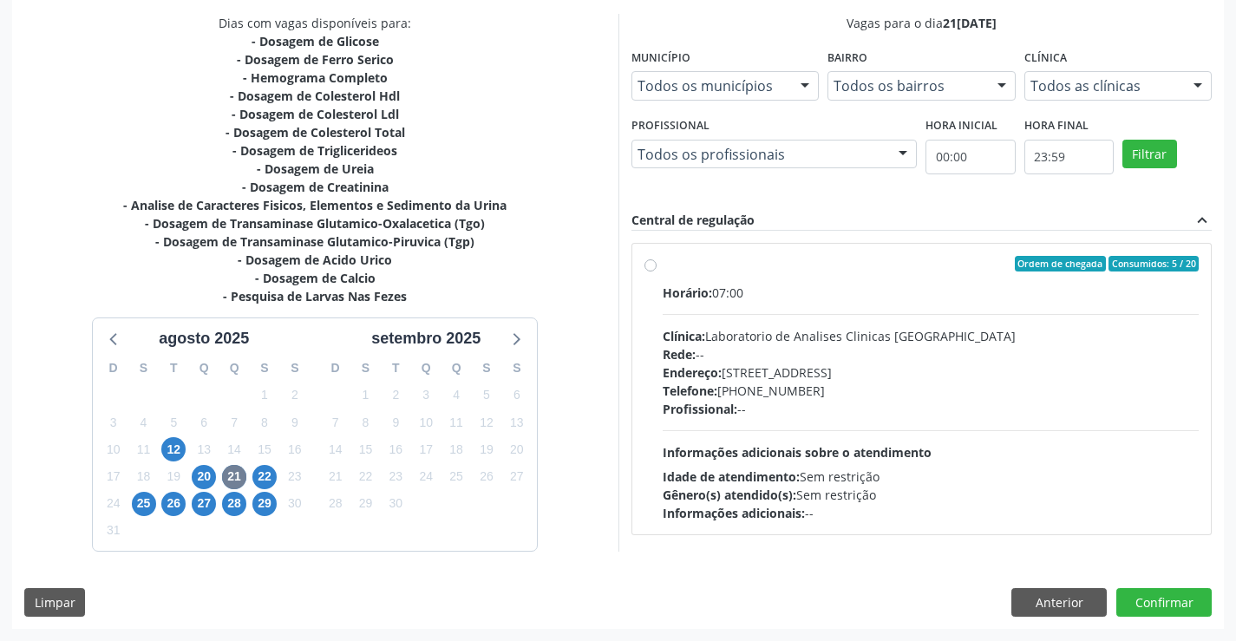
click at [663, 264] on label "Ordem de chegada Consumidos: 5 / 20 Horário: 07:00 Clínica: Laboratorio de Anal…" at bounding box center [931, 389] width 537 height 266
click at [648, 264] on input "Ordem de chegada Consumidos: 5 / 20 Horário: 07:00 Clínica: Laboratorio de Anal…" at bounding box center [651, 264] width 12 height 16
radio input "true"
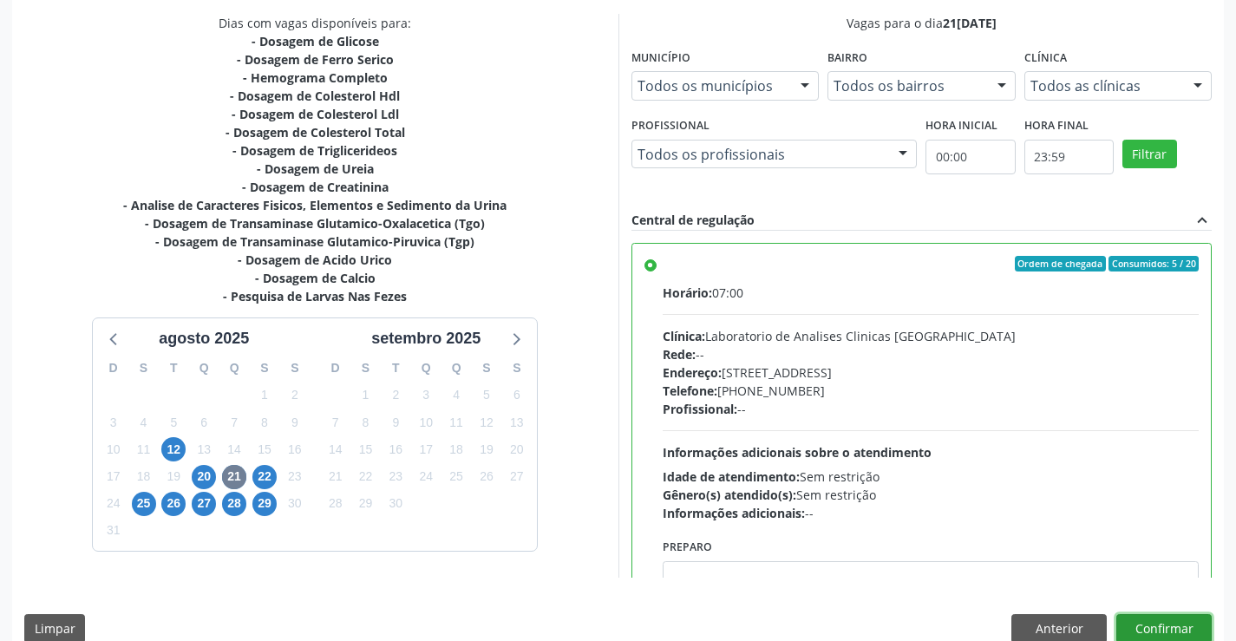
click at [1185, 631] on button "Confirmar" at bounding box center [1164, 628] width 95 height 29
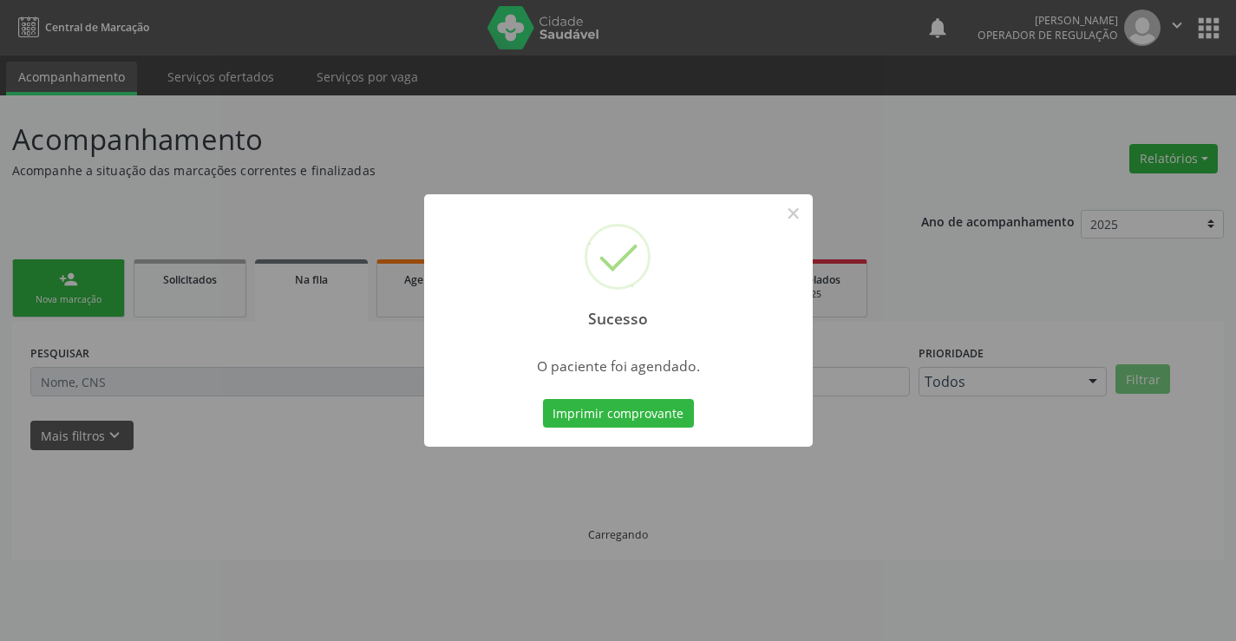
scroll to position [0, 0]
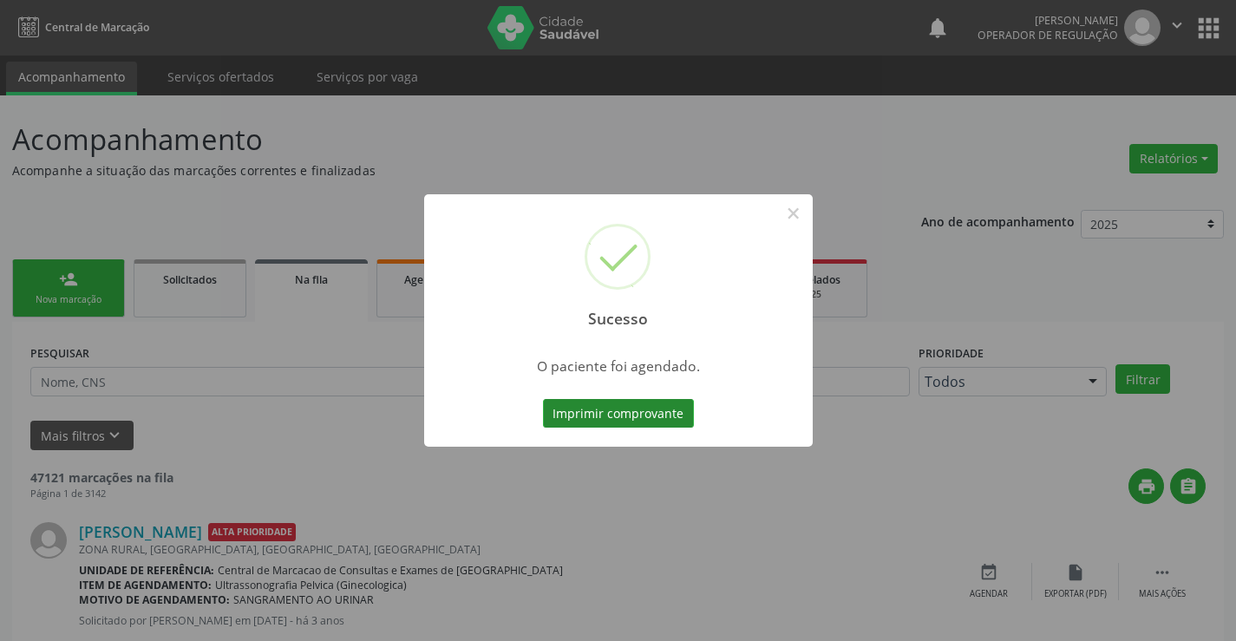
click at [601, 416] on button "Imprimir comprovante" at bounding box center [618, 413] width 151 height 29
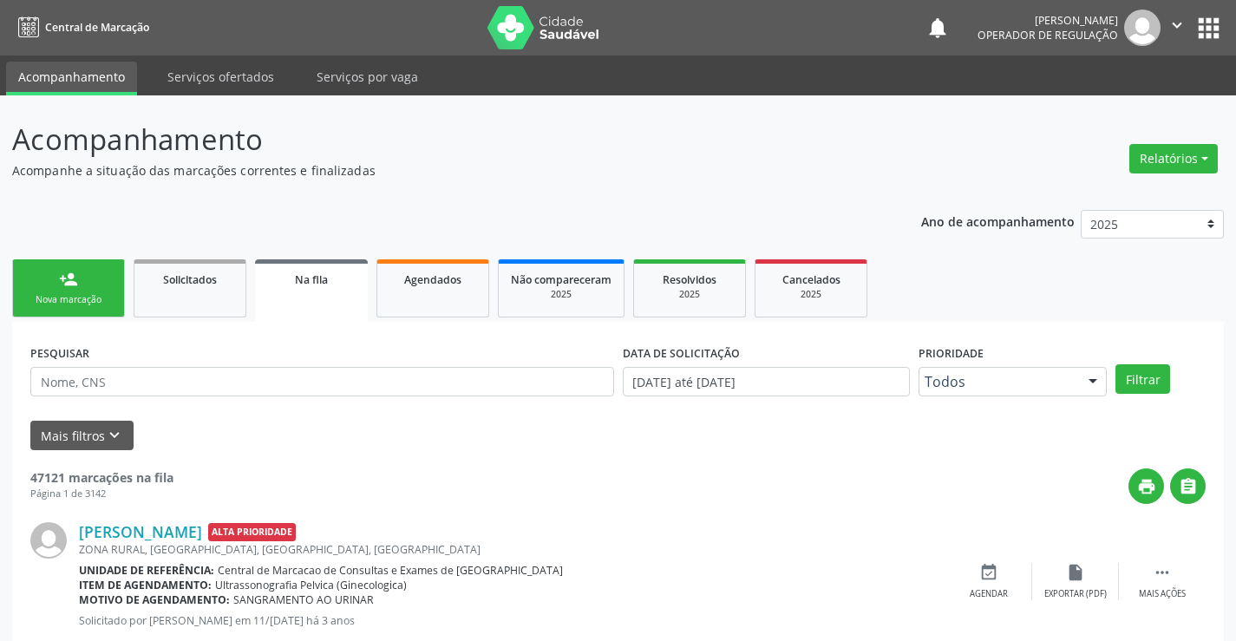
click at [309, 287] on div "Na fila" at bounding box center [311, 279] width 88 height 18
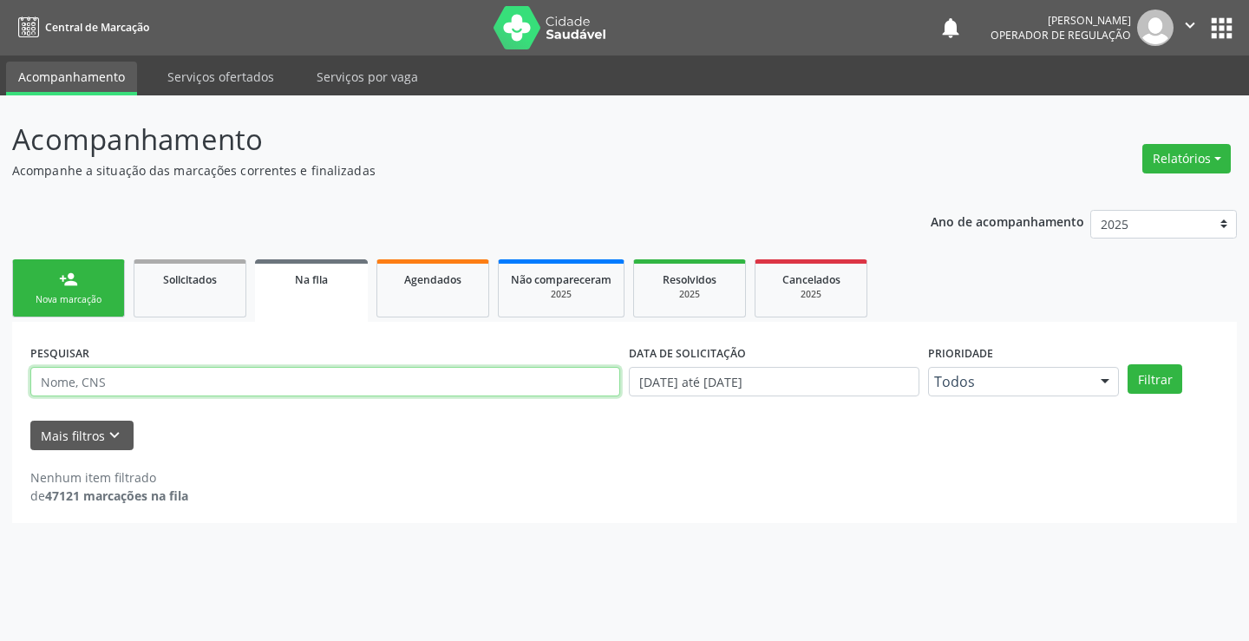
click at [90, 386] on input "text" at bounding box center [325, 381] width 590 height 29
type input "700201476629326"
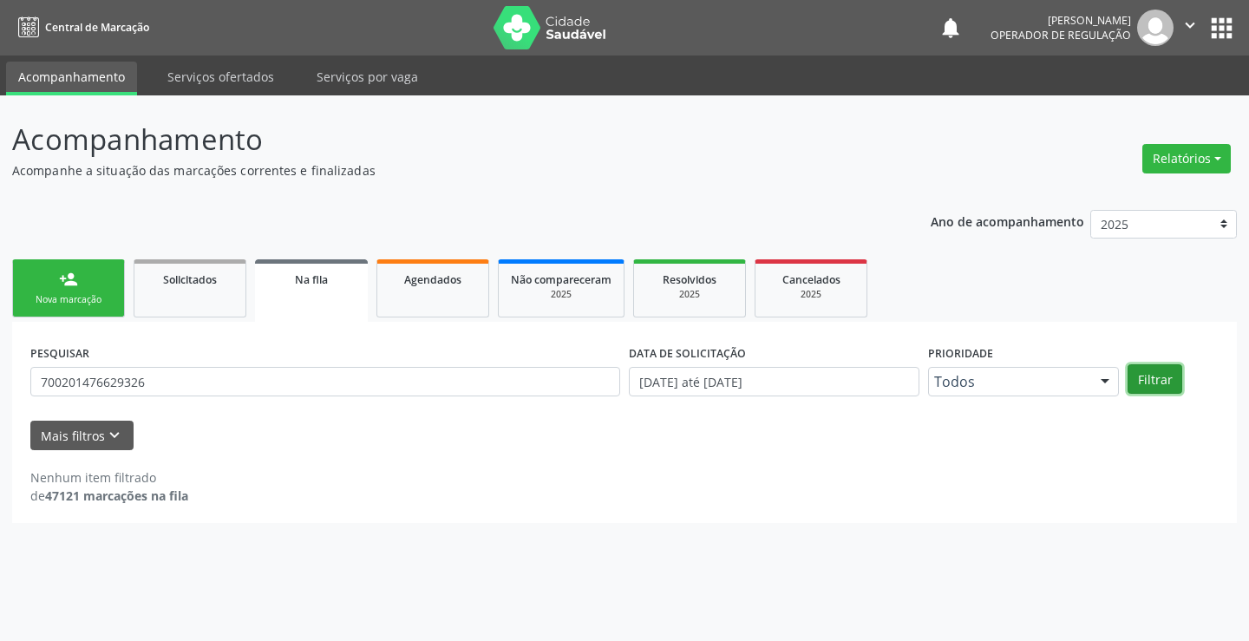
click at [1158, 381] on button "Filtrar" at bounding box center [1155, 378] width 55 height 29
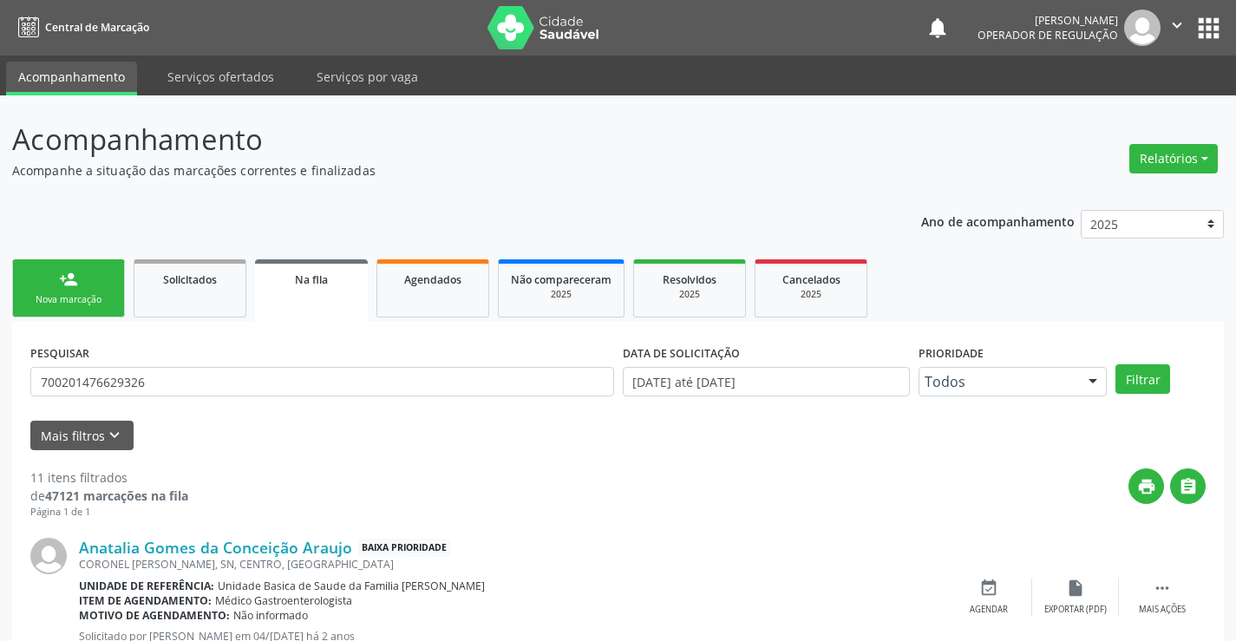
click at [90, 299] on div "Nova marcação" at bounding box center [68, 299] width 87 height 13
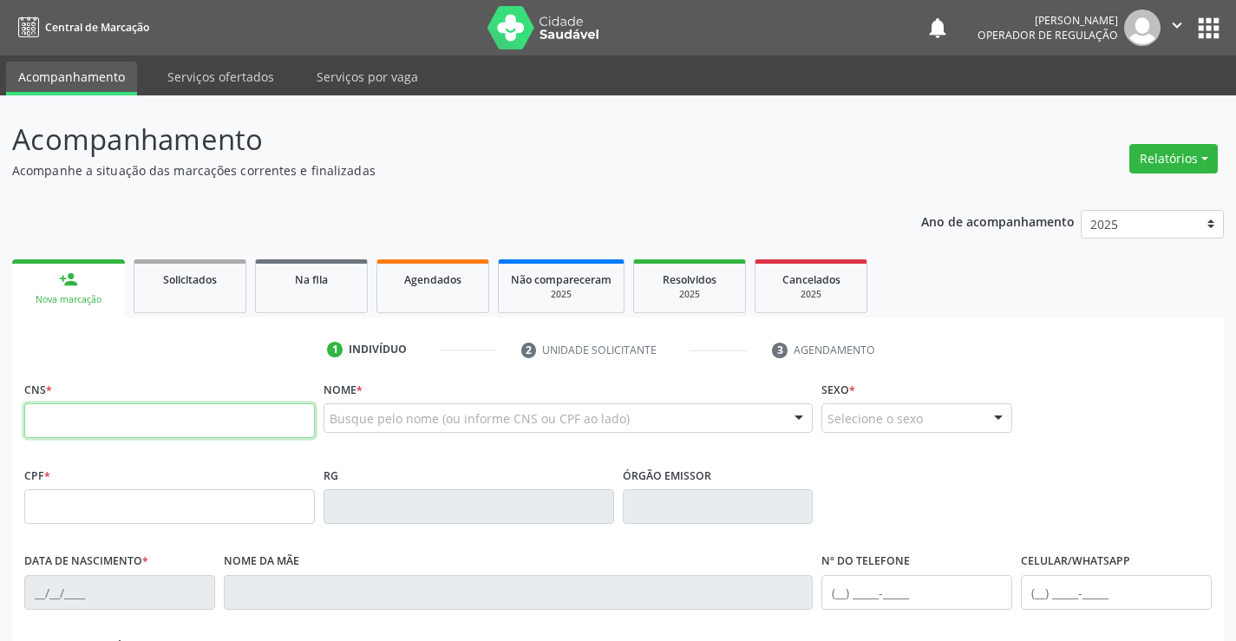
click at [79, 419] on input "text" at bounding box center [169, 420] width 291 height 35
type input "706 4056 1188 5985"
type input "1603335803"
type input "11/05/2002"
type input "(74) 98857-1362"
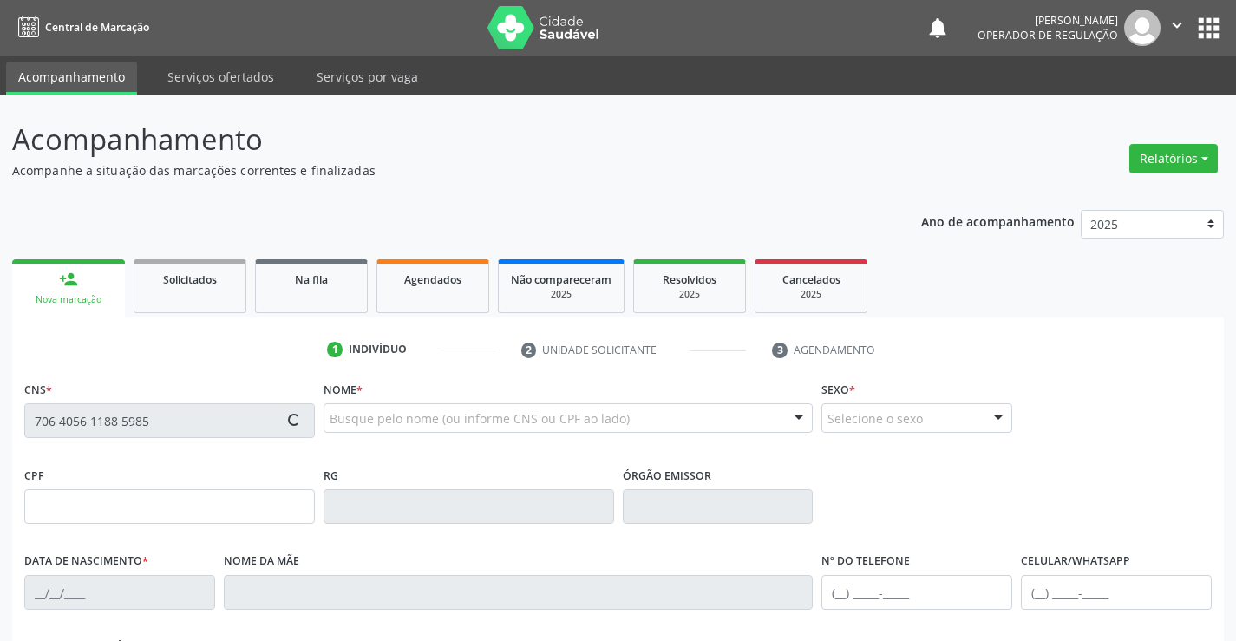
type input "S/N"
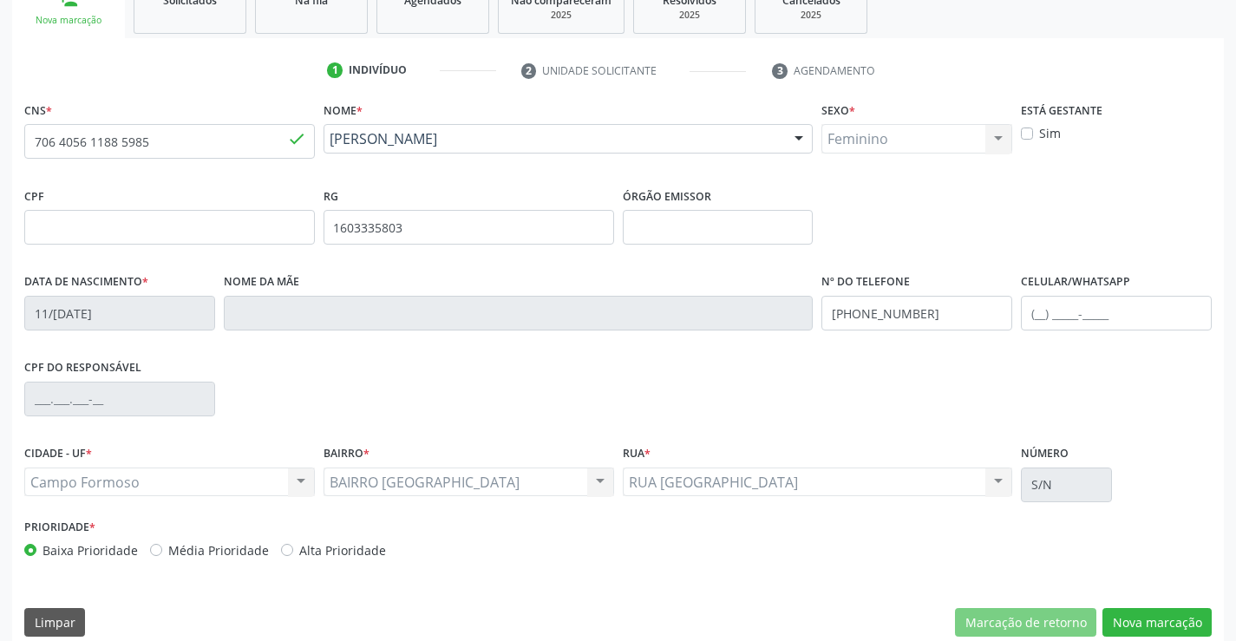
scroll to position [299, 0]
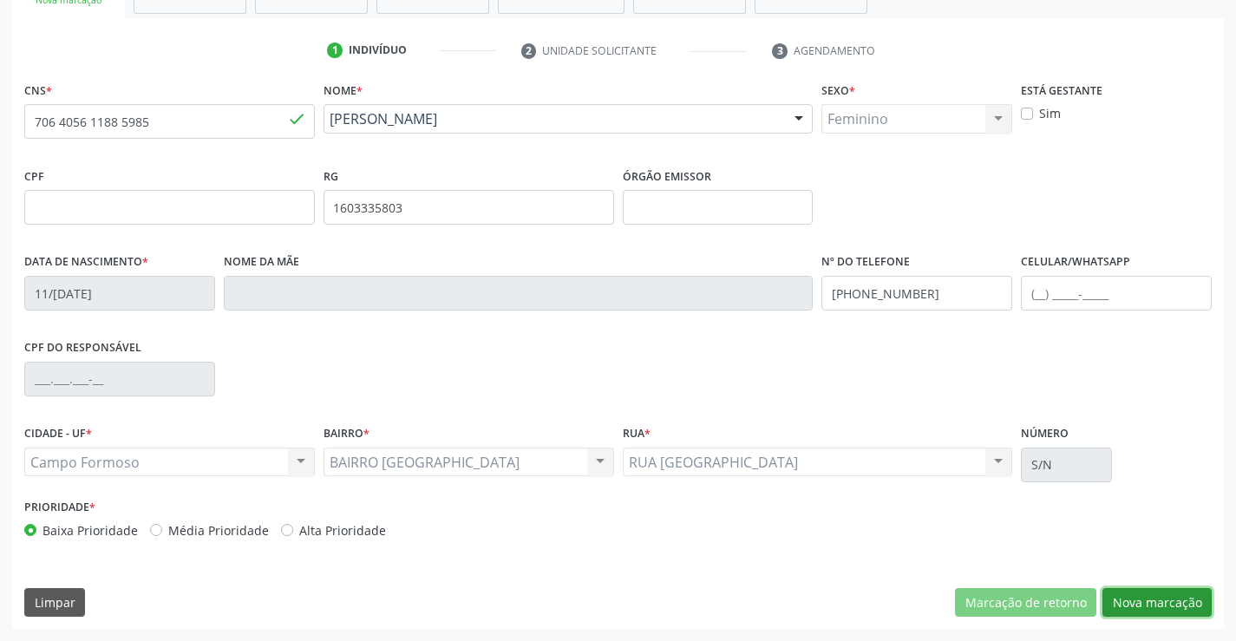
click at [1152, 594] on button "Nova marcação" at bounding box center [1157, 602] width 109 height 29
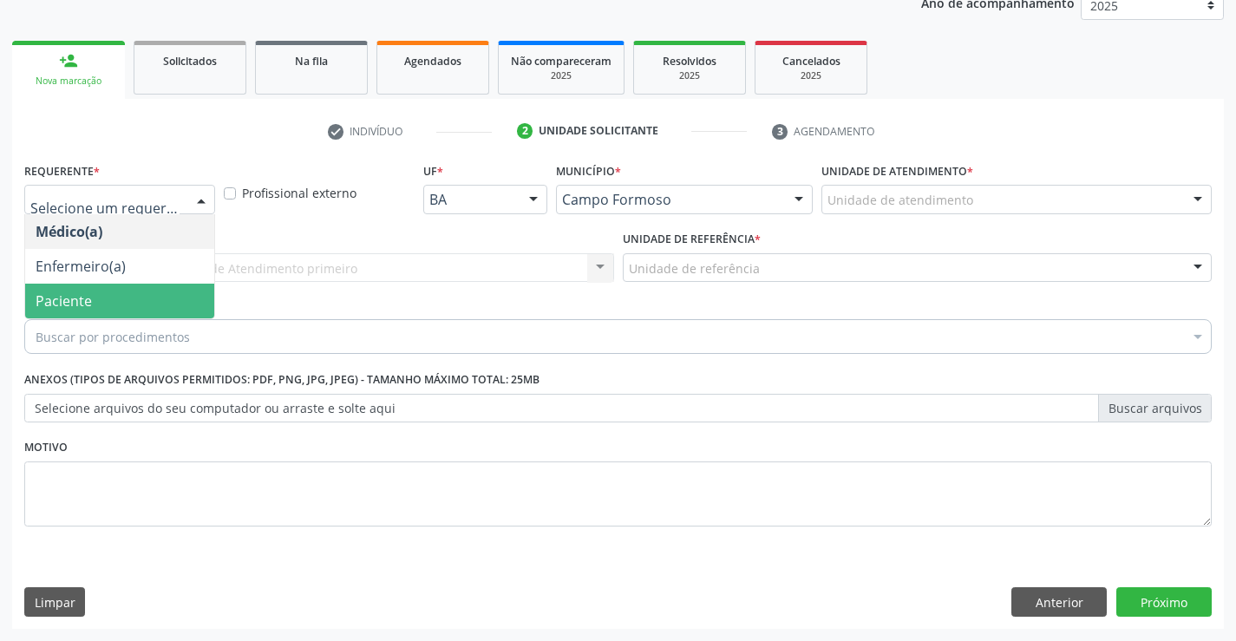
click at [95, 293] on span "Paciente" at bounding box center [119, 301] width 189 height 35
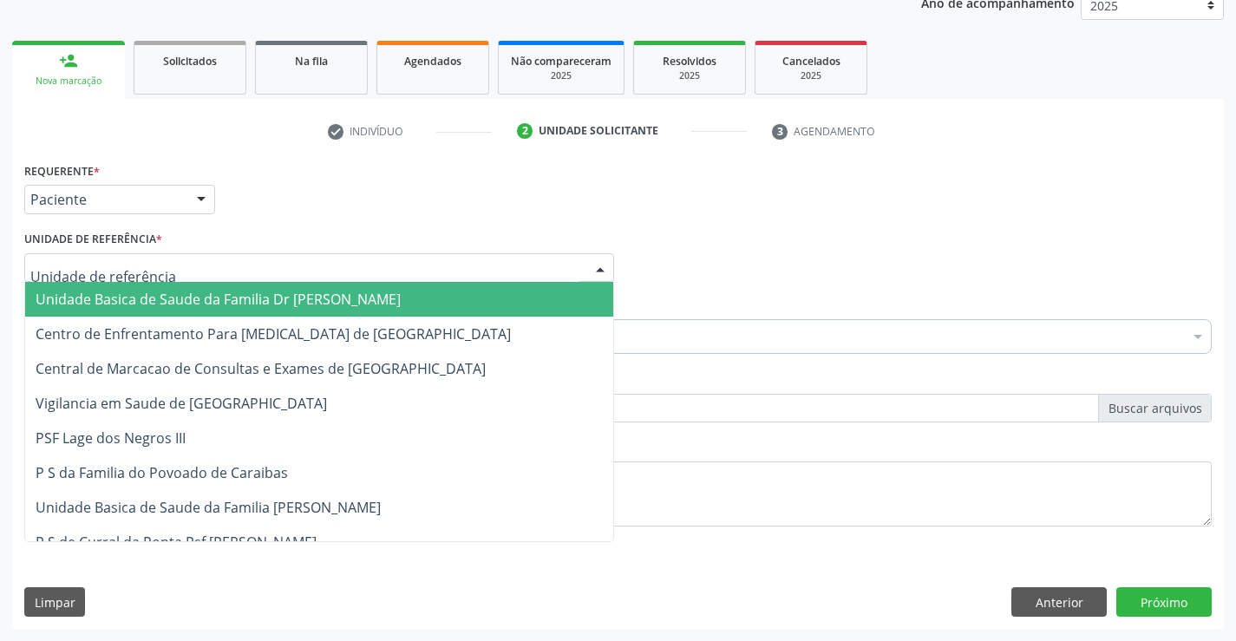
click at [118, 298] on span "Unidade Basica de Saude da Familia Dr [PERSON_NAME]" at bounding box center [218, 299] width 365 height 19
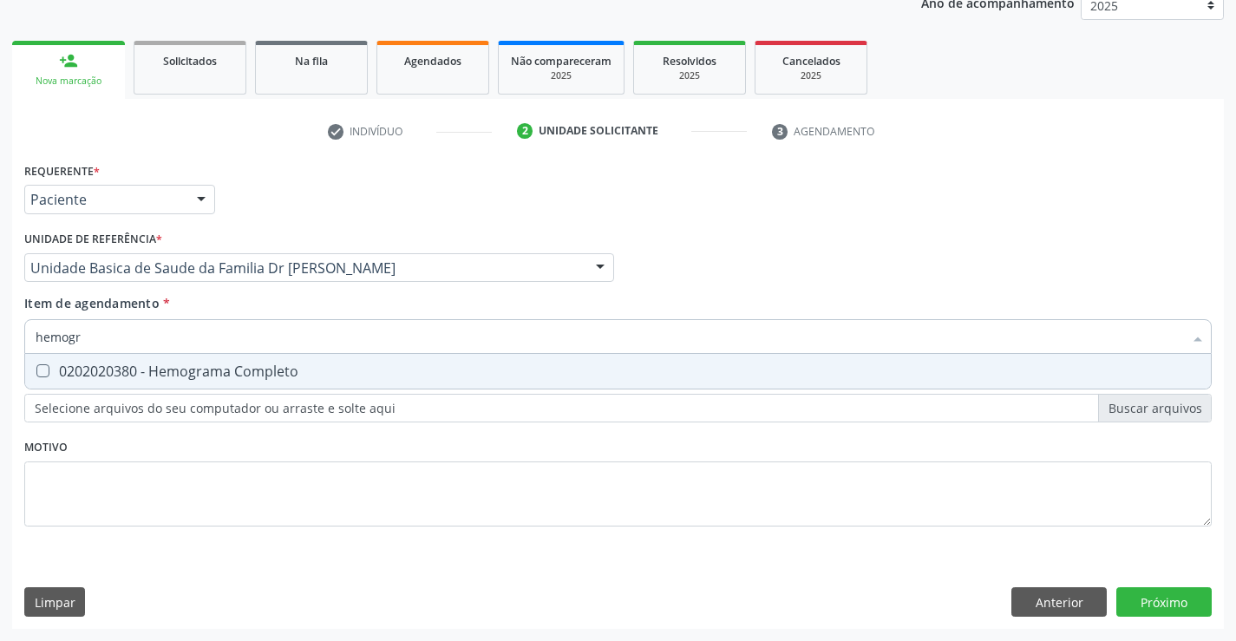
type input "hemogra"
click at [40, 369] on Completo at bounding box center [42, 370] width 13 height 13
click at [36, 369] on Completo "checkbox" at bounding box center [30, 370] width 11 height 11
checkbox Completo "true"
type input "hemogra"
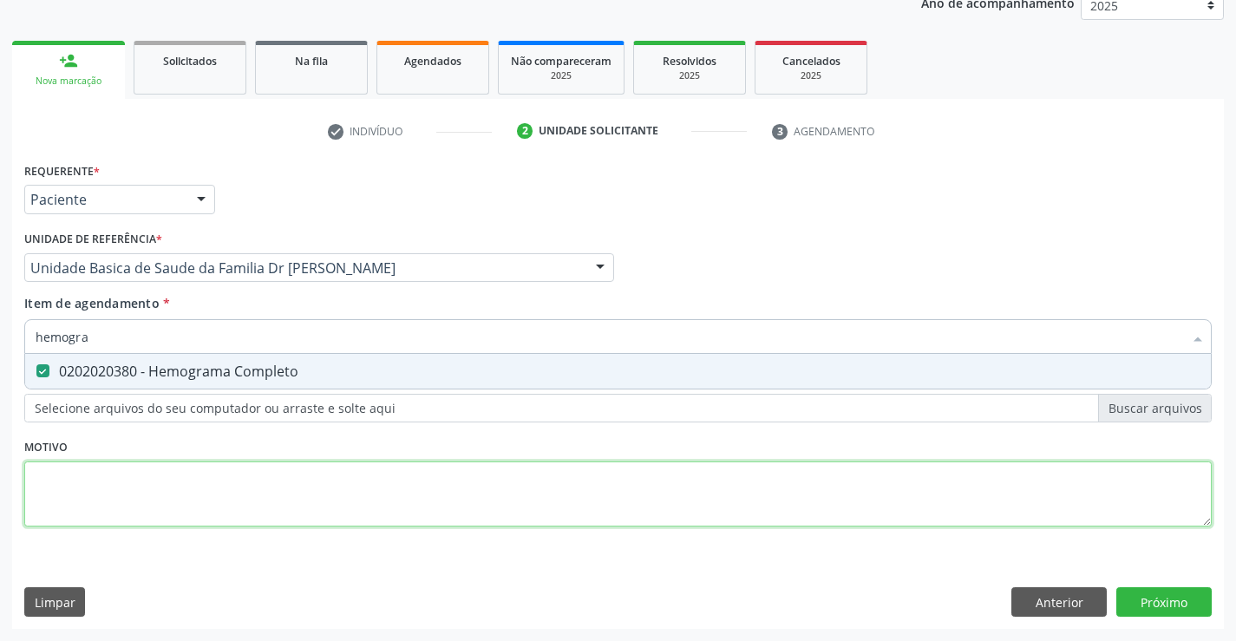
click at [56, 493] on div "Requerente * Paciente Médico(a) Enfermeiro(a) Paciente Nenhum resultado encontr…" at bounding box center [618, 354] width 1188 height 393
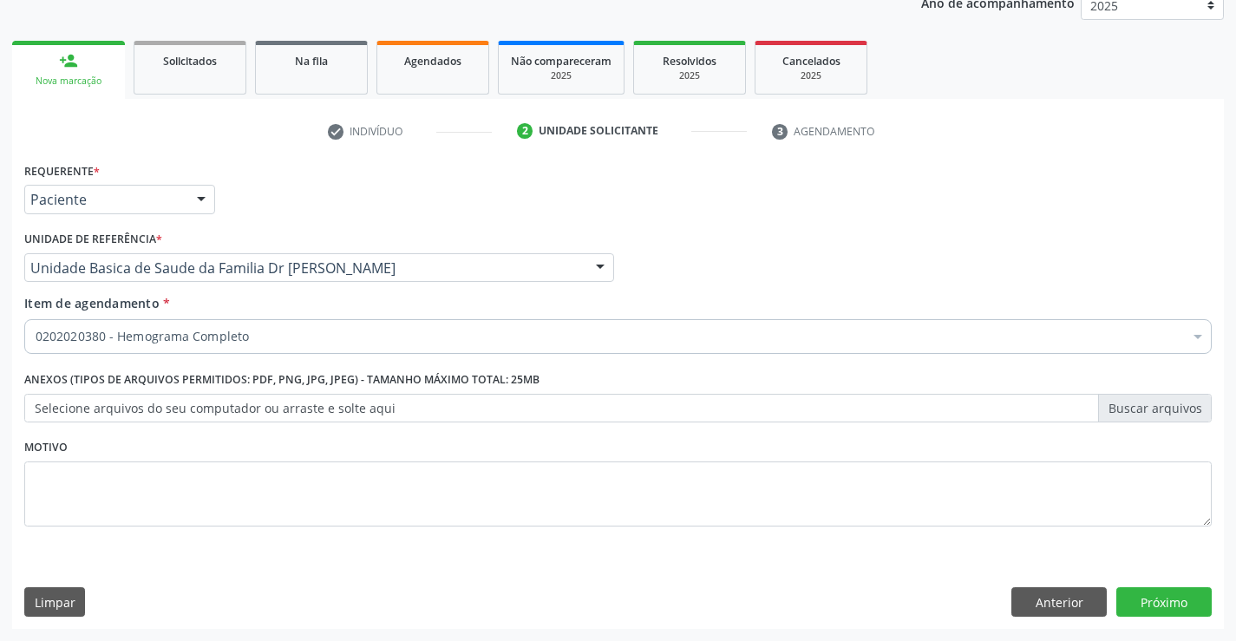
click at [255, 288] on div "Unidade de referência * Unidade Basica de Saude da Familia Dr Paulo Sudre Unida…" at bounding box center [319, 260] width 599 height 68
click at [255, 291] on div "Unidade de referência * Unidade Basica de Saude da Familia Dr Paulo Sudre Unida…" at bounding box center [319, 260] width 599 height 68
click at [397, 206] on div "Requerente * Paciente Médico(a) Enfermeiro(a) Paciente Nenhum resultado encontr…" at bounding box center [618, 192] width 1196 height 68
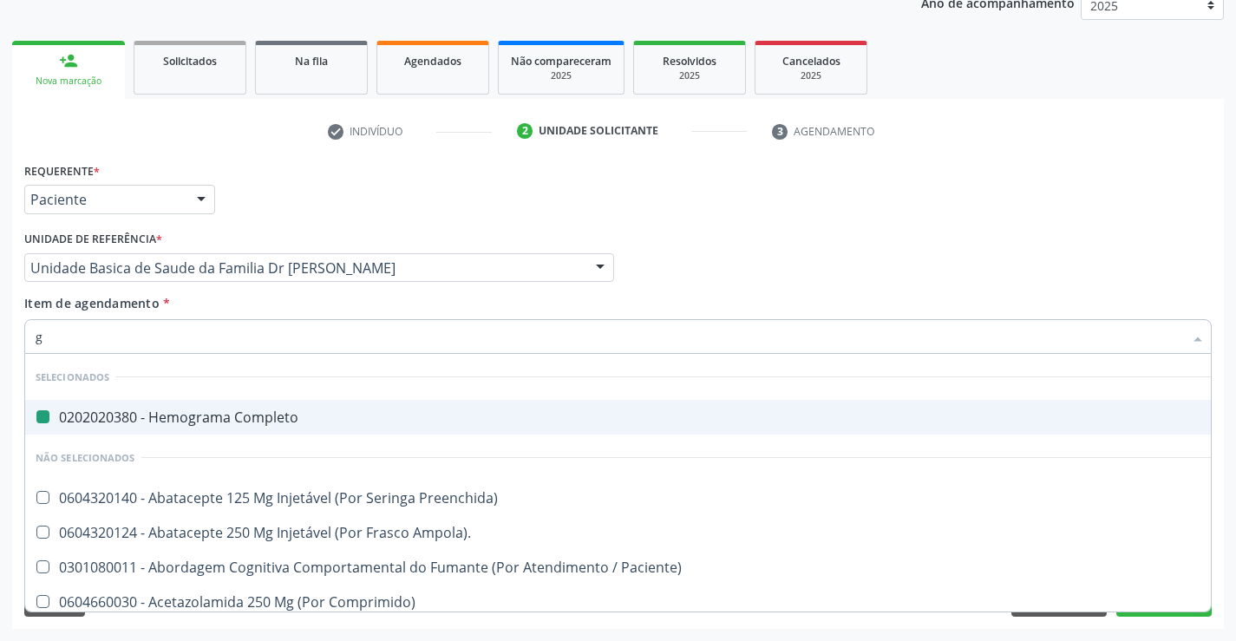
type input "gl"
checkbox Completo "false"
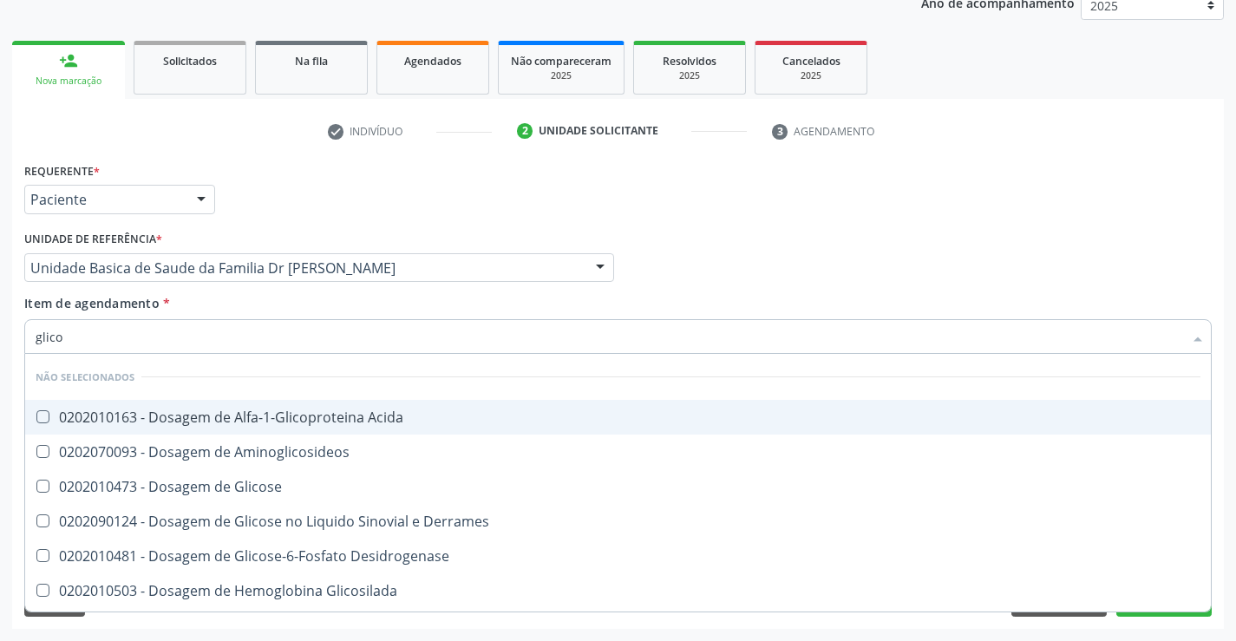
type input "glicos"
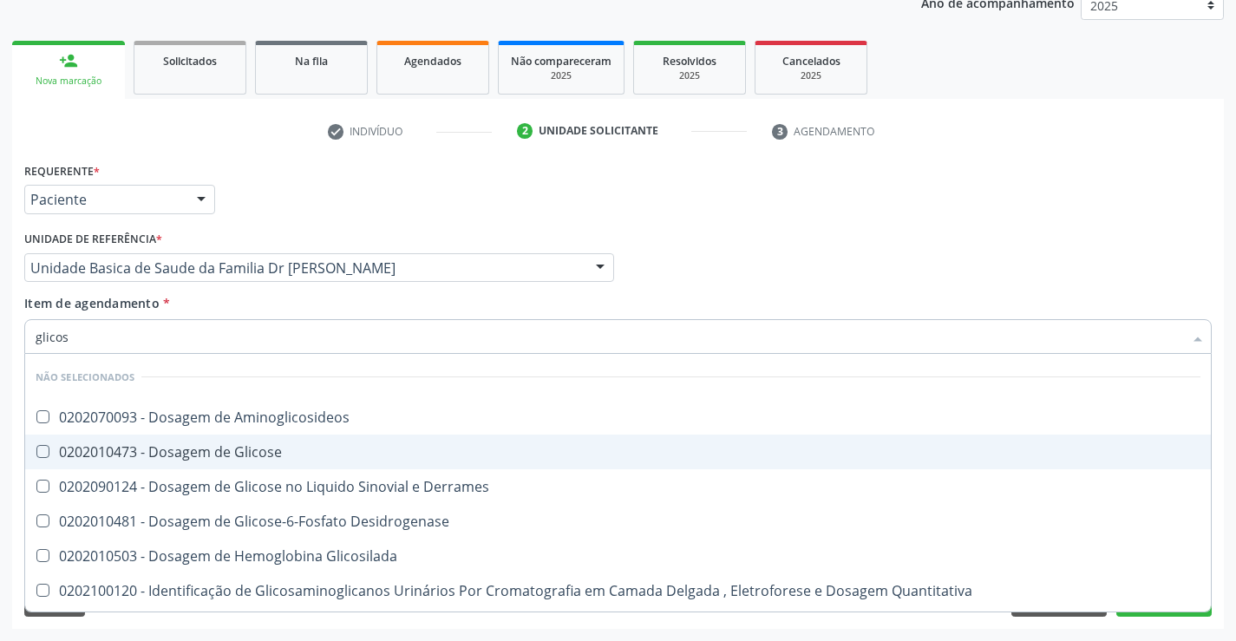
click at [45, 453] on Glicose at bounding box center [42, 451] width 13 height 13
click at [36, 453] on Glicose "checkbox" at bounding box center [30, 451] width 11 height 11
checkbox Glicose "true"
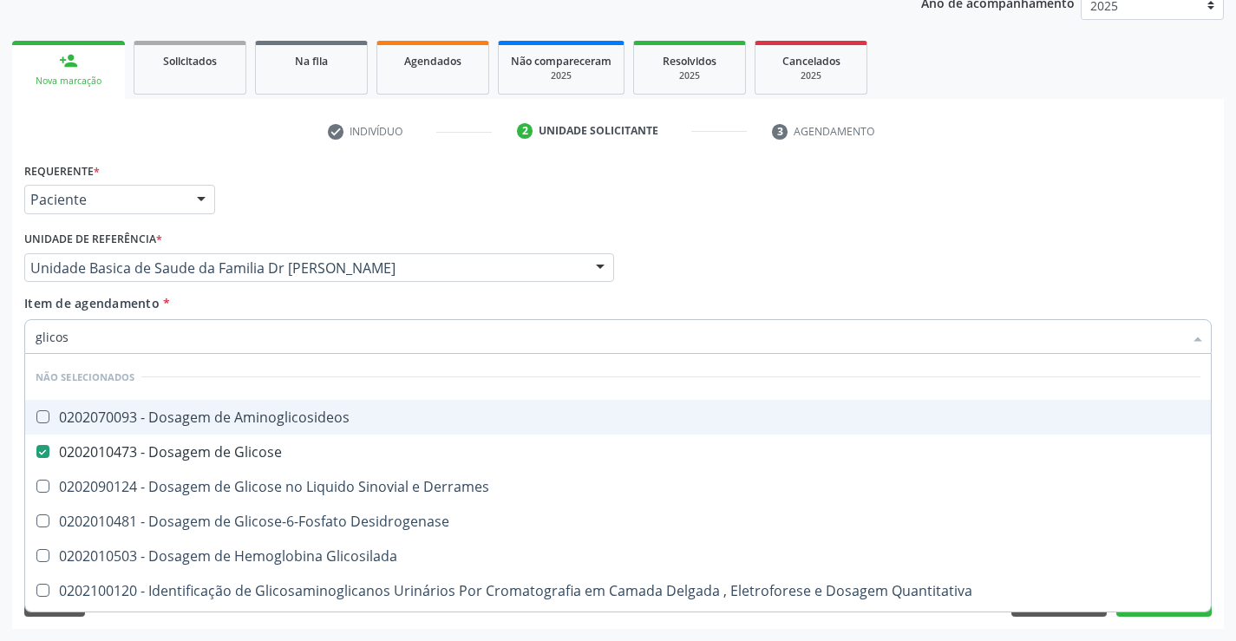
type input "glicos"
click at [456, 202] on div "Requerente * Paciente Médico(a) Enfermeiro(a) Paciente Nenhum resultado encontr…" at bounding box center [618, 192] width 1196 height 68
checkbox Aminoglicosideos "true"
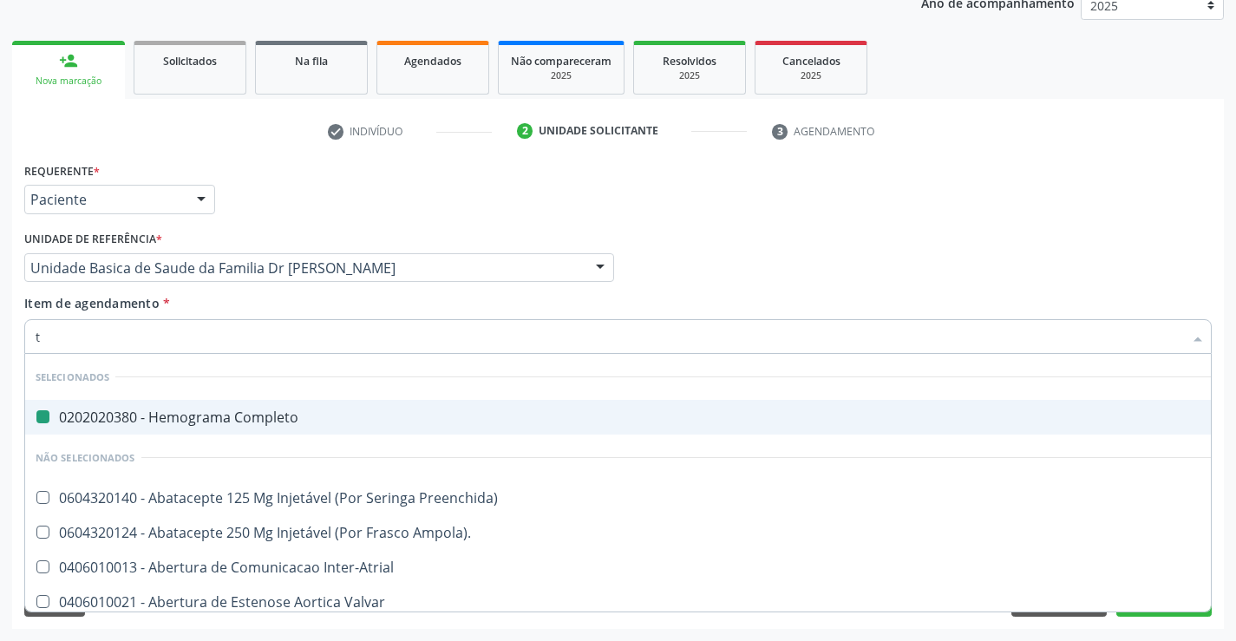
type input "tr"
checkbox Completo "false"
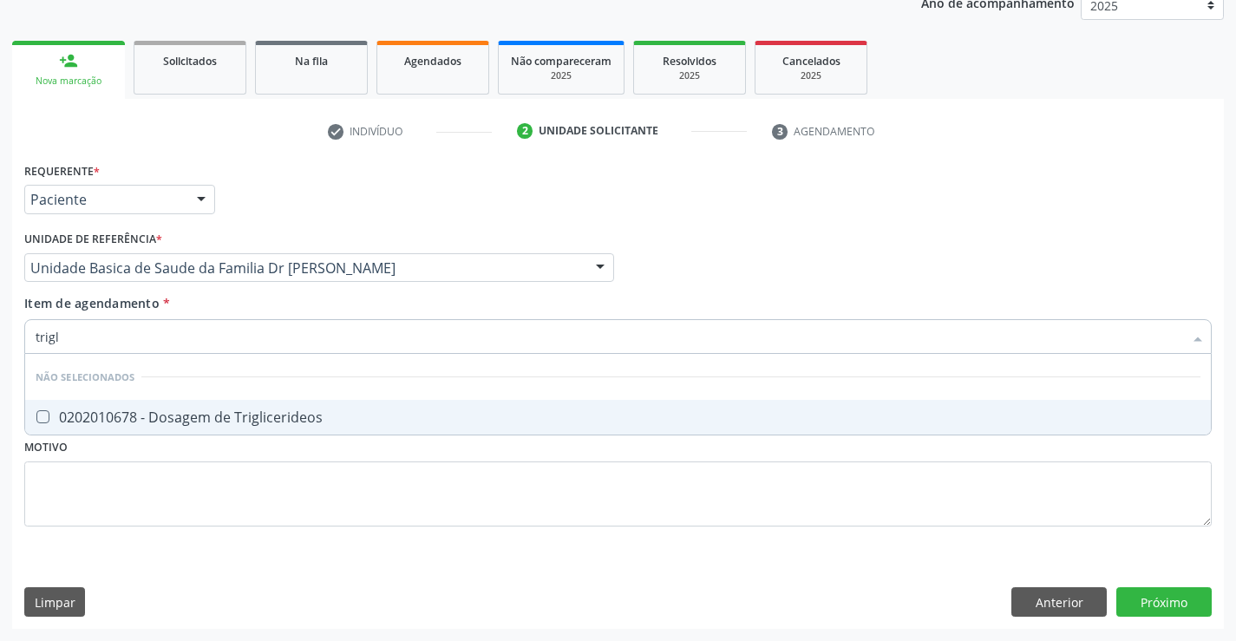
type input "trigli"
click at [42, 419] on Triglicerideos at bounding box center [42, 416] width 13 height 13
click at [36, 419] on Triglicerideos "checkbox" at bounding box center [30, 416] width 11 height 11
checkbox Triglicerideos "true"
click at [411, 198] on div "Requerente * Paciente Médico(a) Enfermeiro(a) Paciente Nenhum resultado encontr…" at bounding box center [618, 192] width 1196 height 68
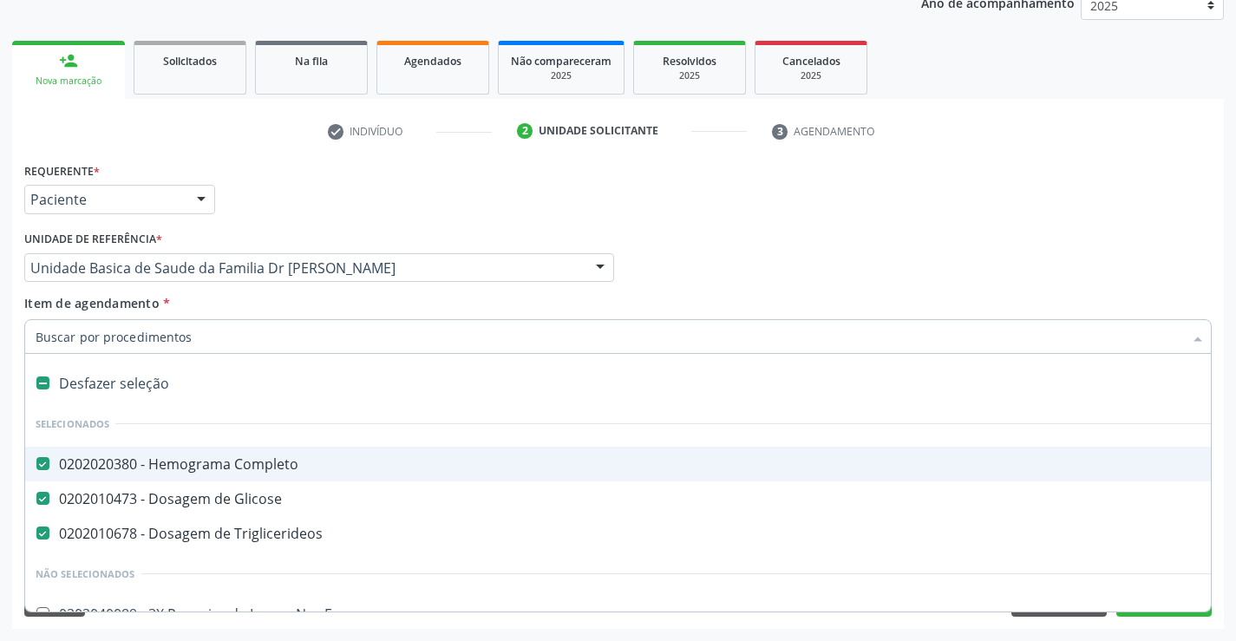
click at [233, 326] on div at bounding box center [618, 336] width 1188 height 35
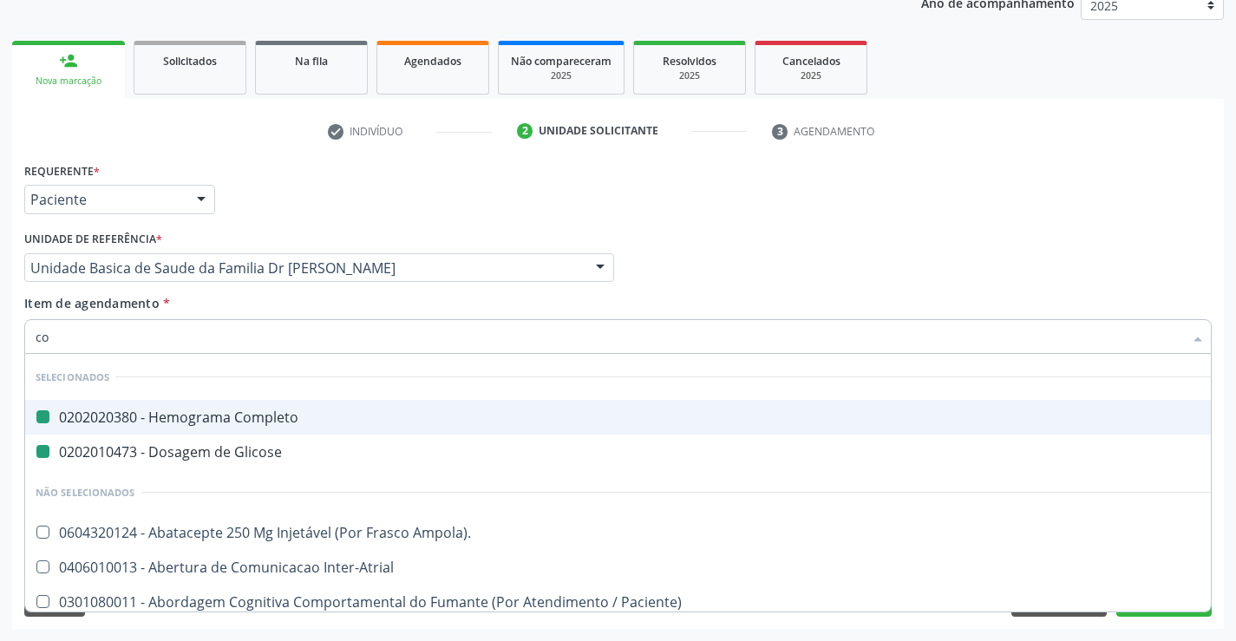
type input "col"
checkbox Completo "false"
checkbox Glicose "false"
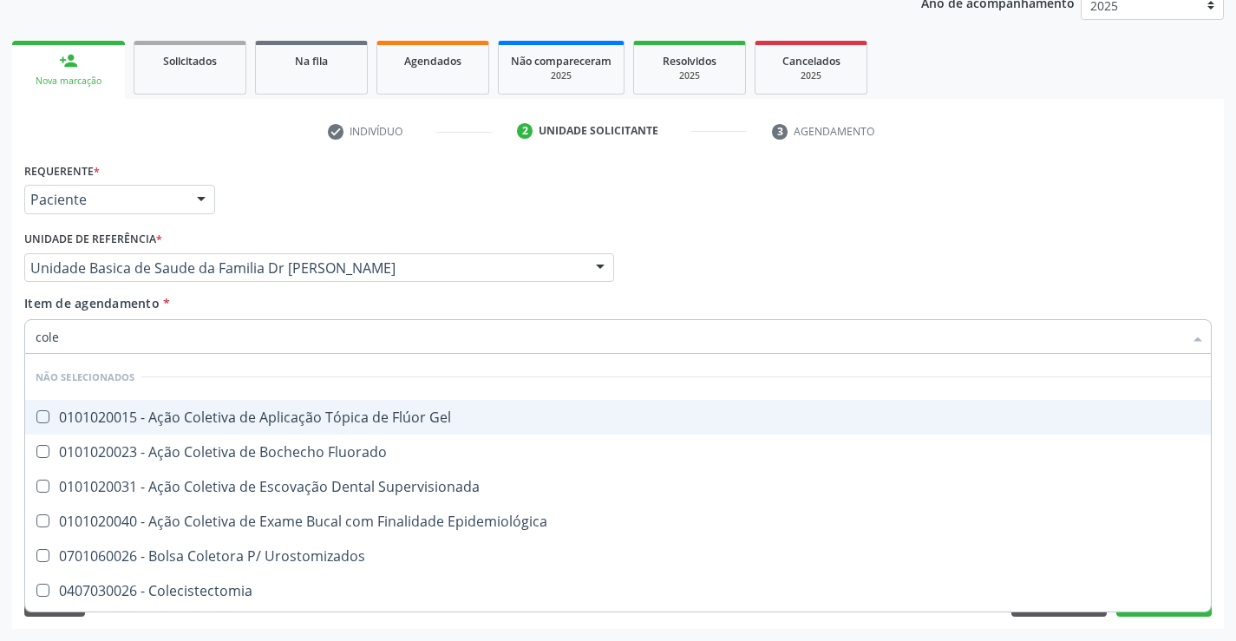
type input "coles"
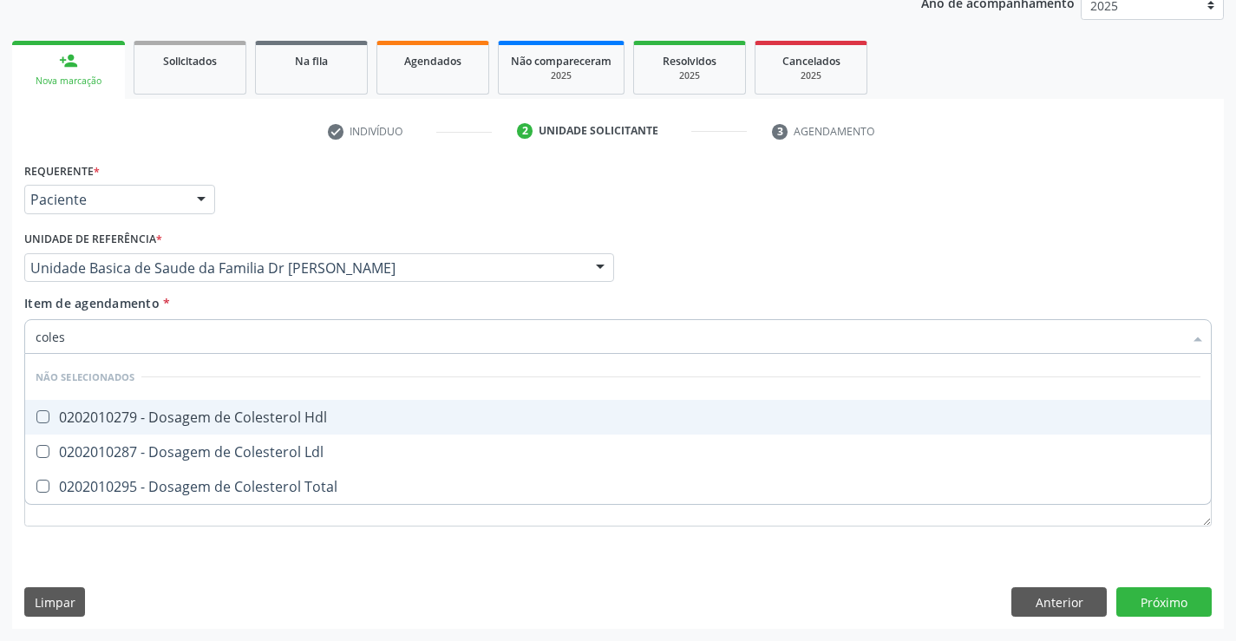
click at [44, 414] on Hdl at bounding box center [42, 416] width 13 height 13
click at [36, 414] on Hdl "checkbox" at bounding box center [30, 416] width 11 height 11
checkbox Hdl "true"
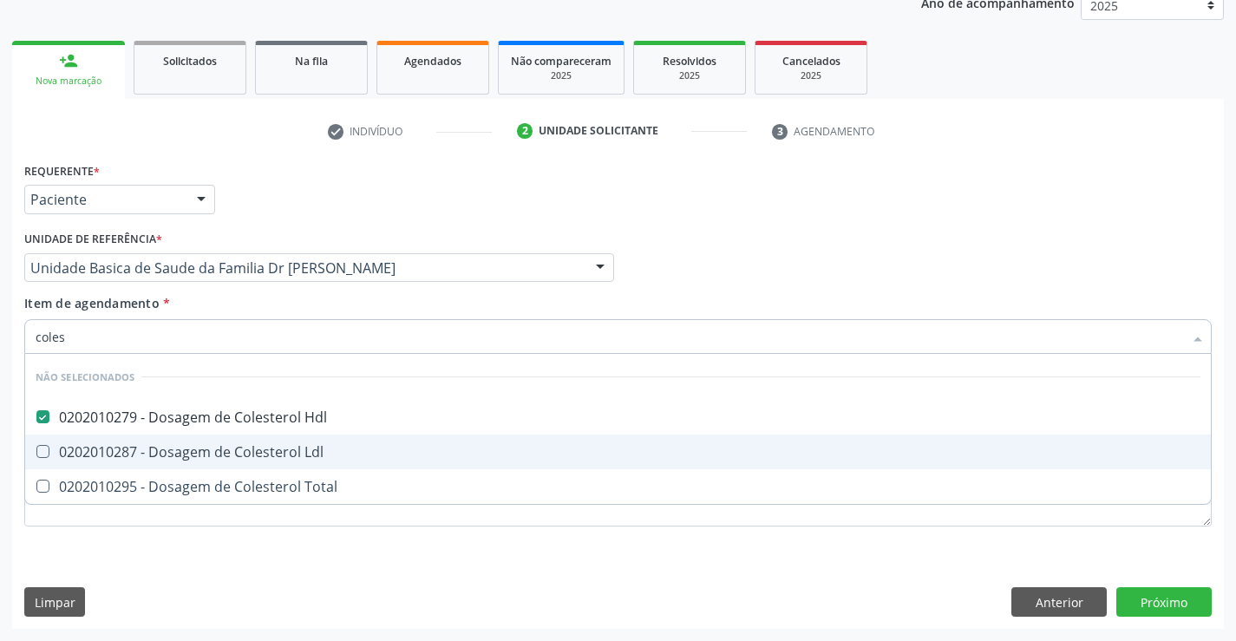
click at [42, 451] on Ldl at bounding box center [42, 451] width 13 height 13
click at [36, 451] on Ldl "checkbox" at bounding box center [30, 451] width 11 height 11
checkbox Ldl "true"
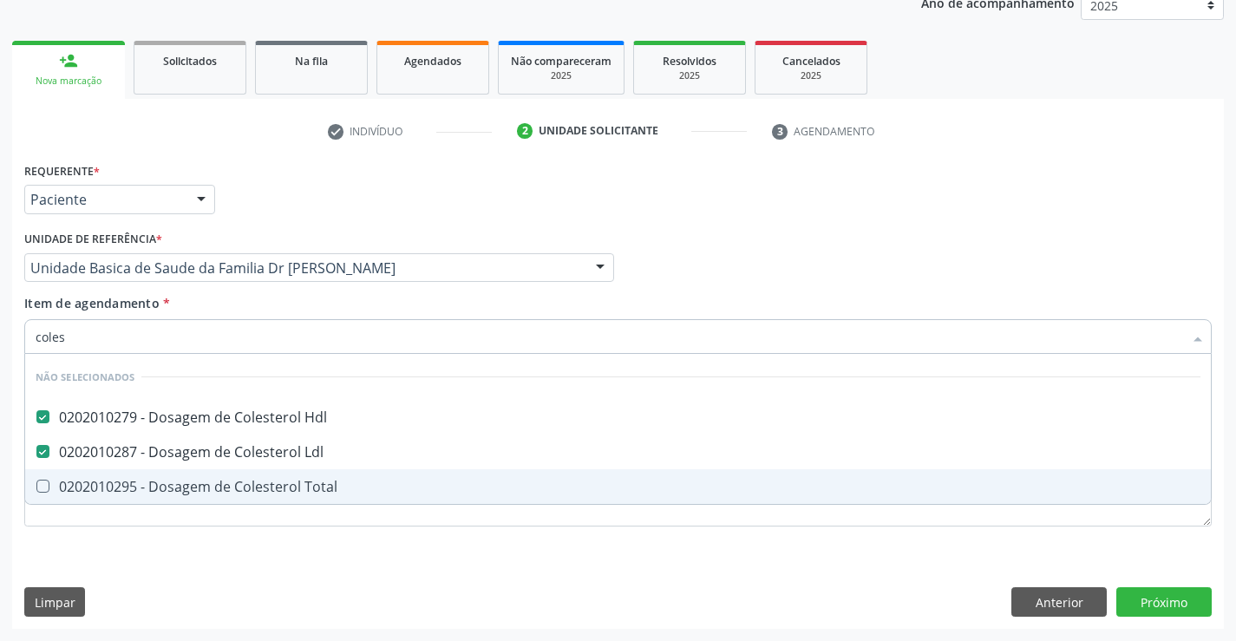
click at [43, 488] on Total at bounding box center [42, 486] width 13 height 13
click at [36, 488] on Total "checkbox" at bounding box center [30, 486] width 11 height 11
checkbox Total "true"
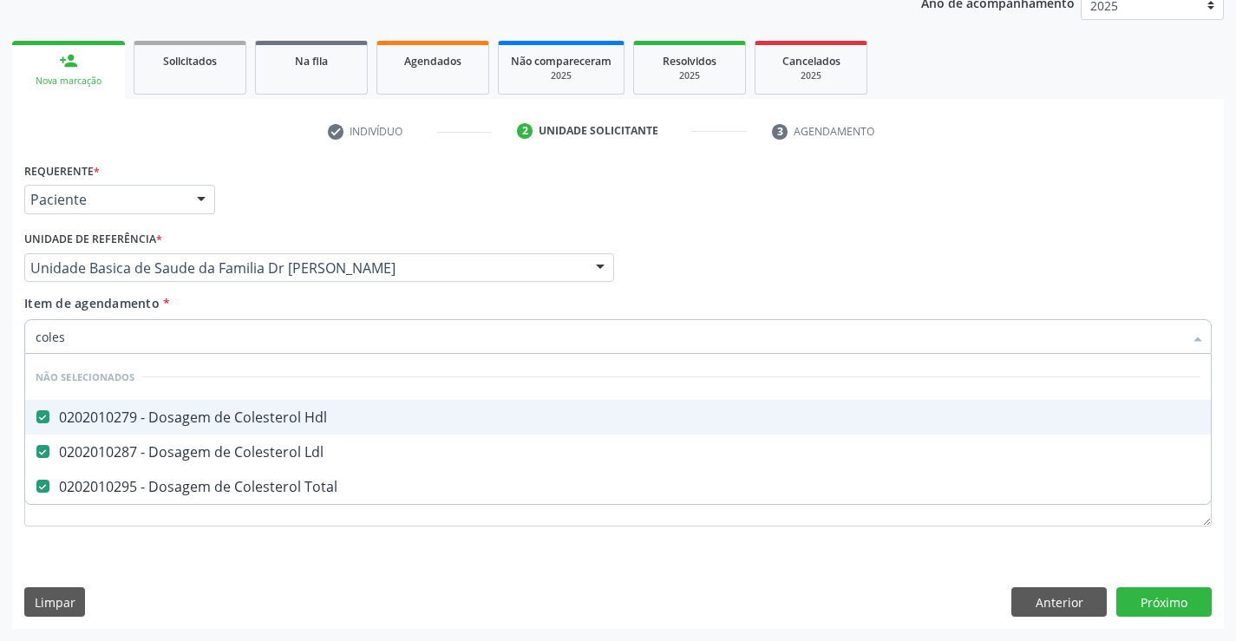
type input "coles"
click at [360, 214] on div "Requerente * Paciente Médico(a) Enfermeiro(a) Paciente Nenhum resultado encontr…" at bounding box center [618, 192] width 1196 height 68
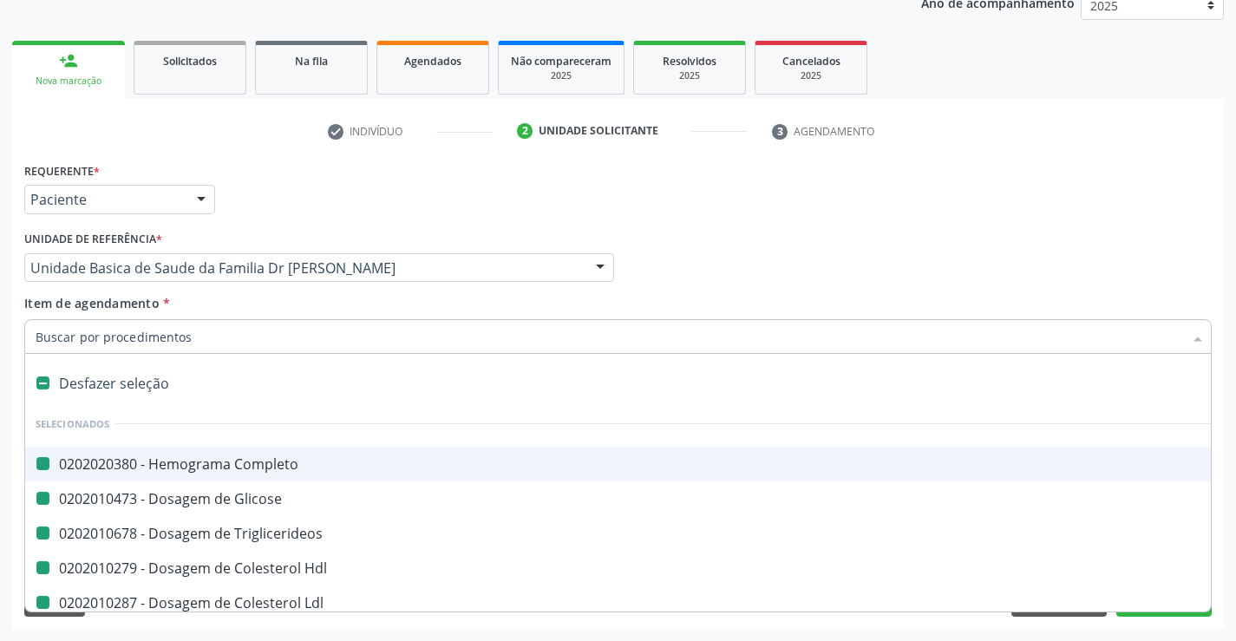
type input "u"
checkbox Completo "false"
checkbox Glicose "false"
checkbox Triglicerideos "false"
checkbox Hdl "false"
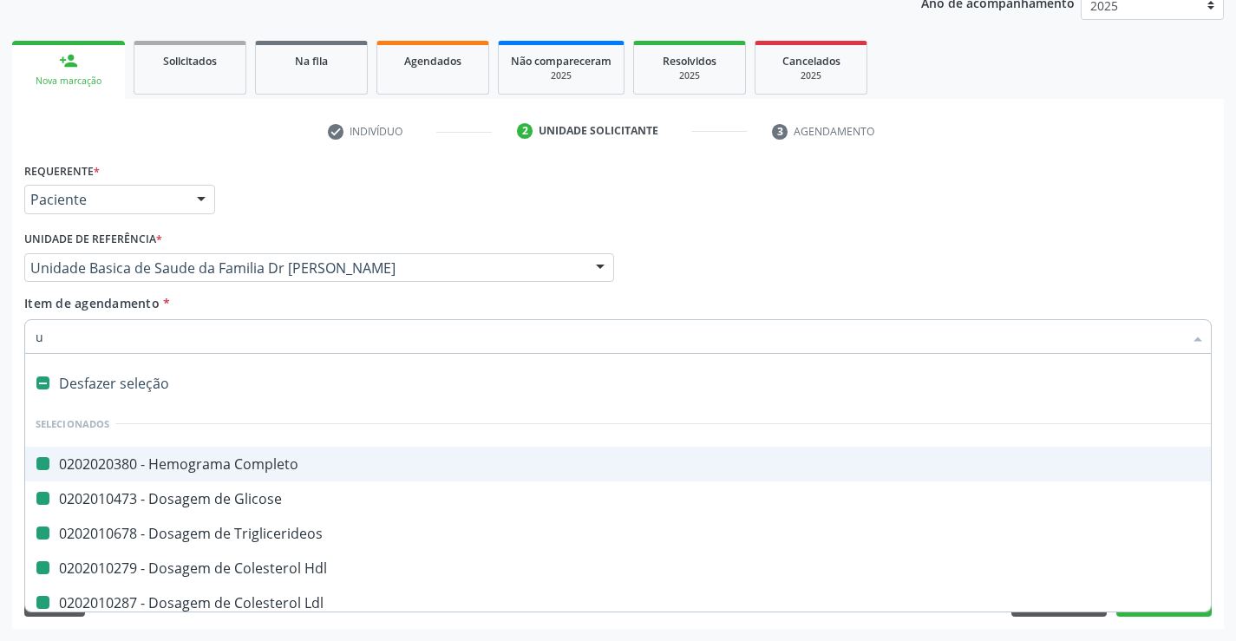
checkbox Ldl "false"
checkbox Total "false"
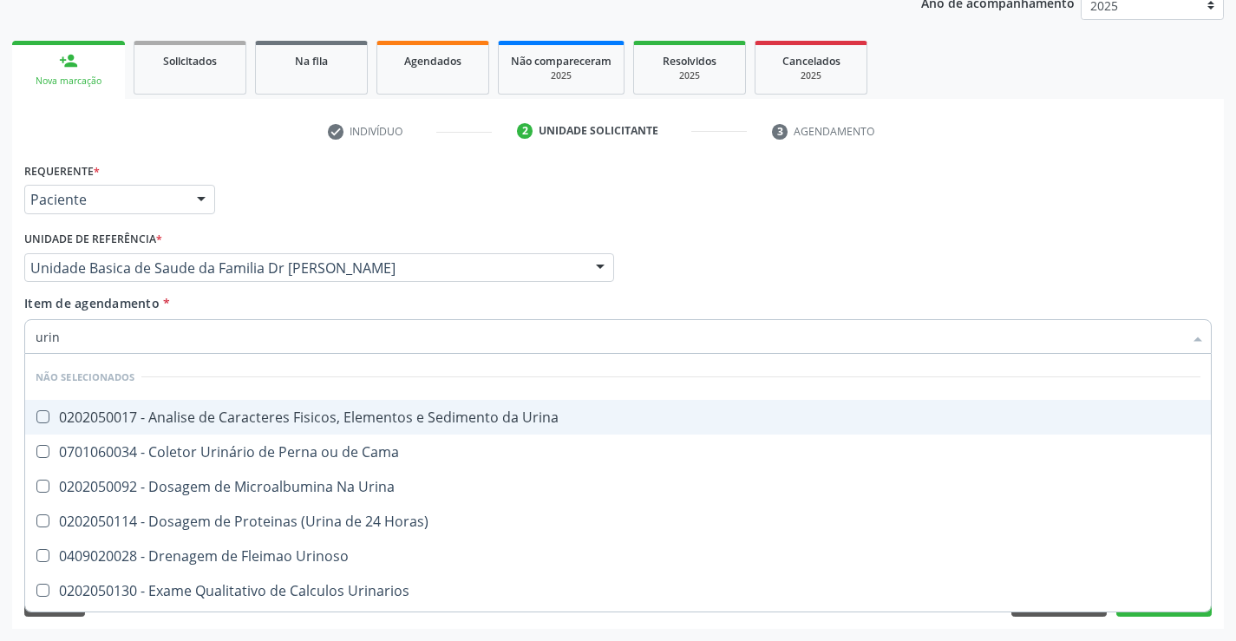
type input "urina"
click at [43, 415] on Urina at bounding box center [42, 416] width 13 height 13
click at [36, 415] on Urina "checkbox" at bounding box center [30, 416] width 11 height 11
checkbox Urina "true"
type input "urina"
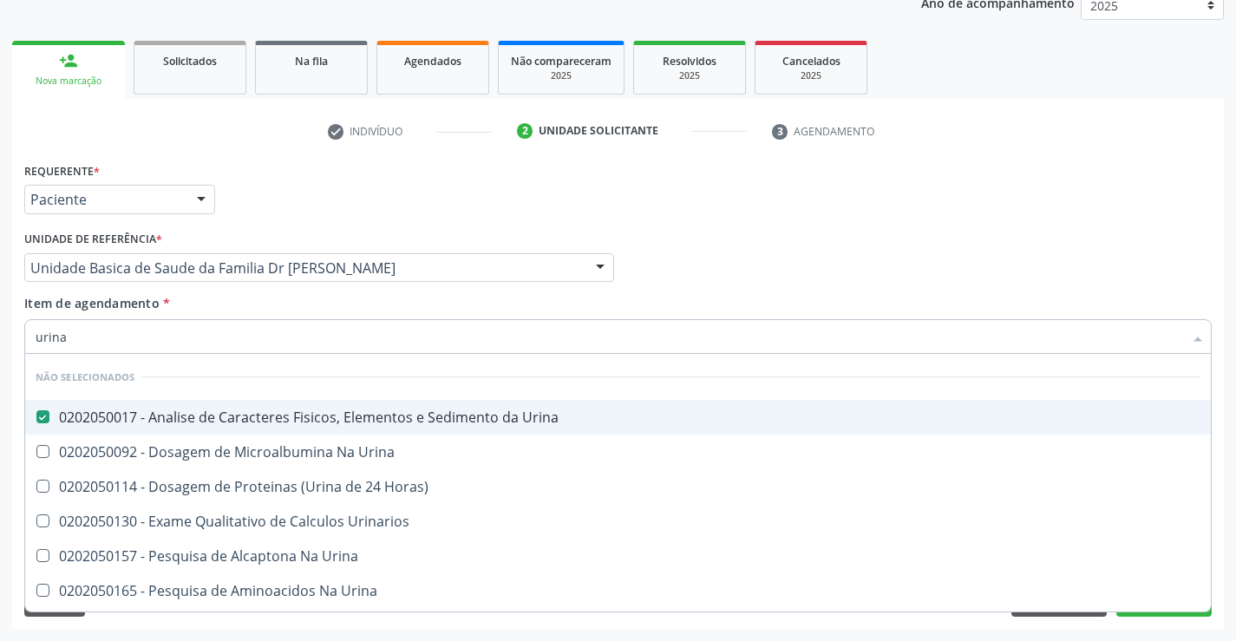
click at [335, 217] on div "Requerente * Paciente Médico(a) Enfermeiro(a) Paciente Nenhum resultado encontr…" at bounding box center [618, 192] width 1196 height 68
checkbox Urina "true"
checkbox Horas\) "true"
checkbox Urinarios "true"
checkbox Urina "true"
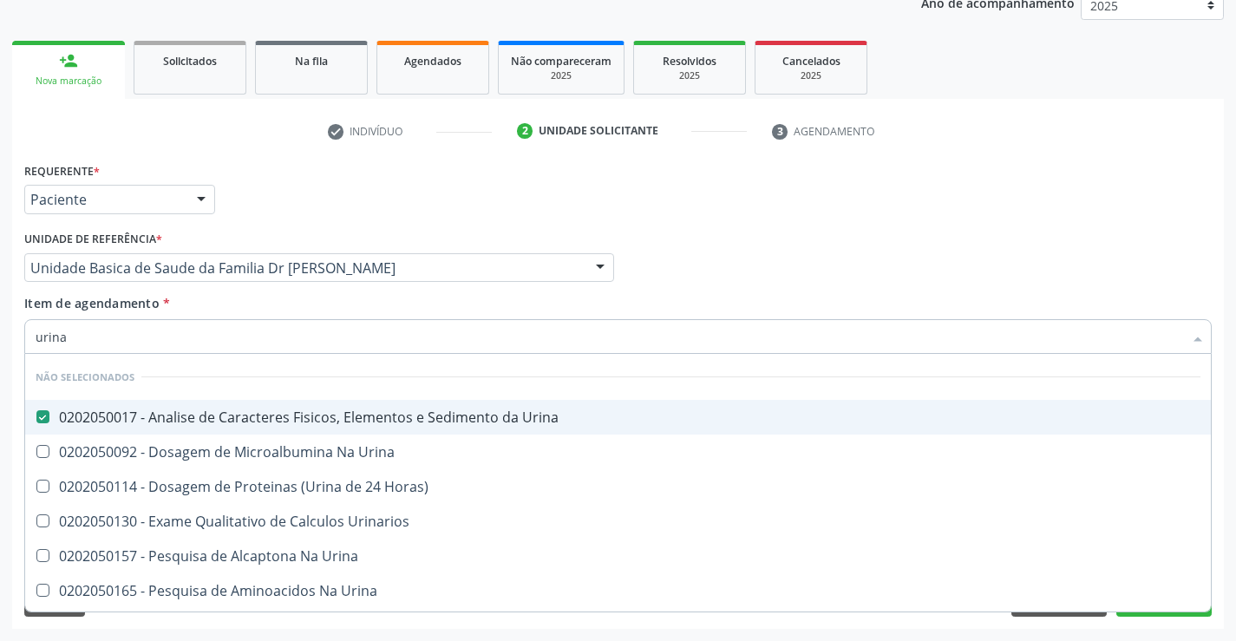
checkbox Urina "true"
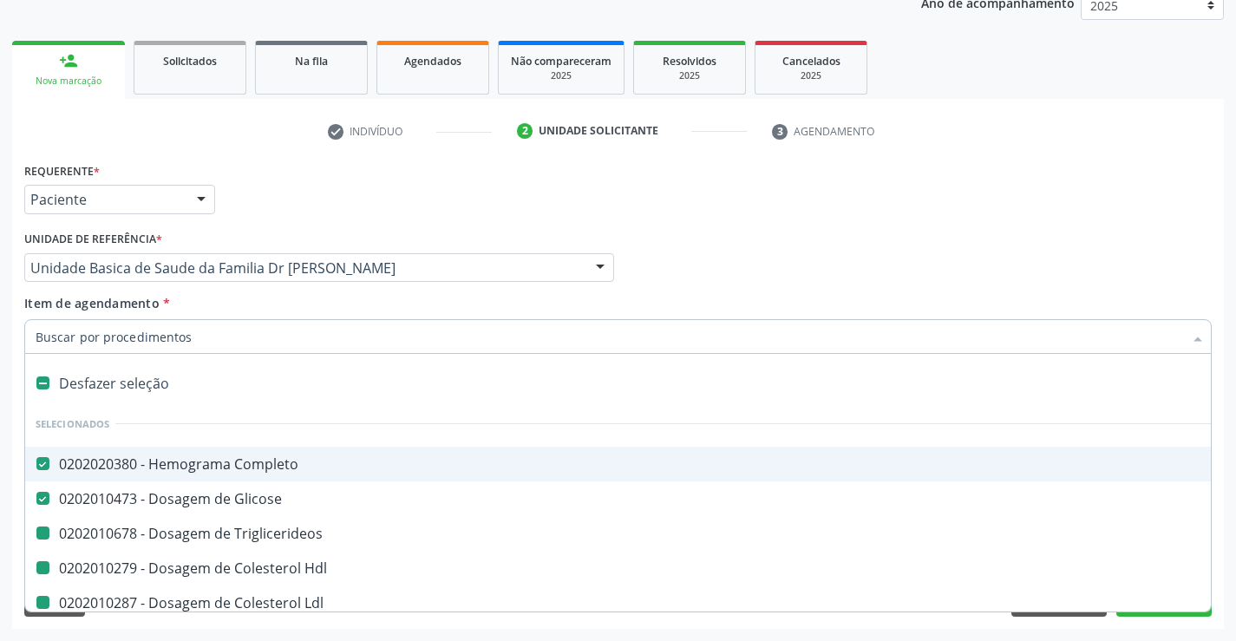
type input "f"
checkbox Triglicerideos "false"
checkbox Hdl "false"
checkbox Ldl "false"
checkbox Total "false"
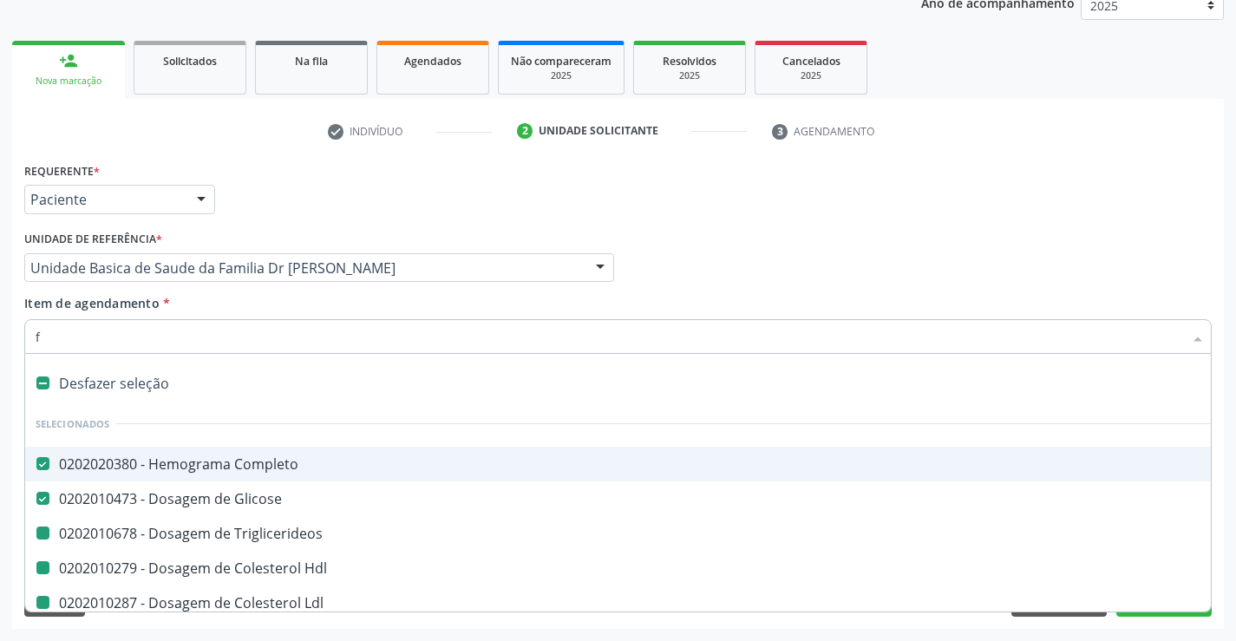
checkbox Urina "false"
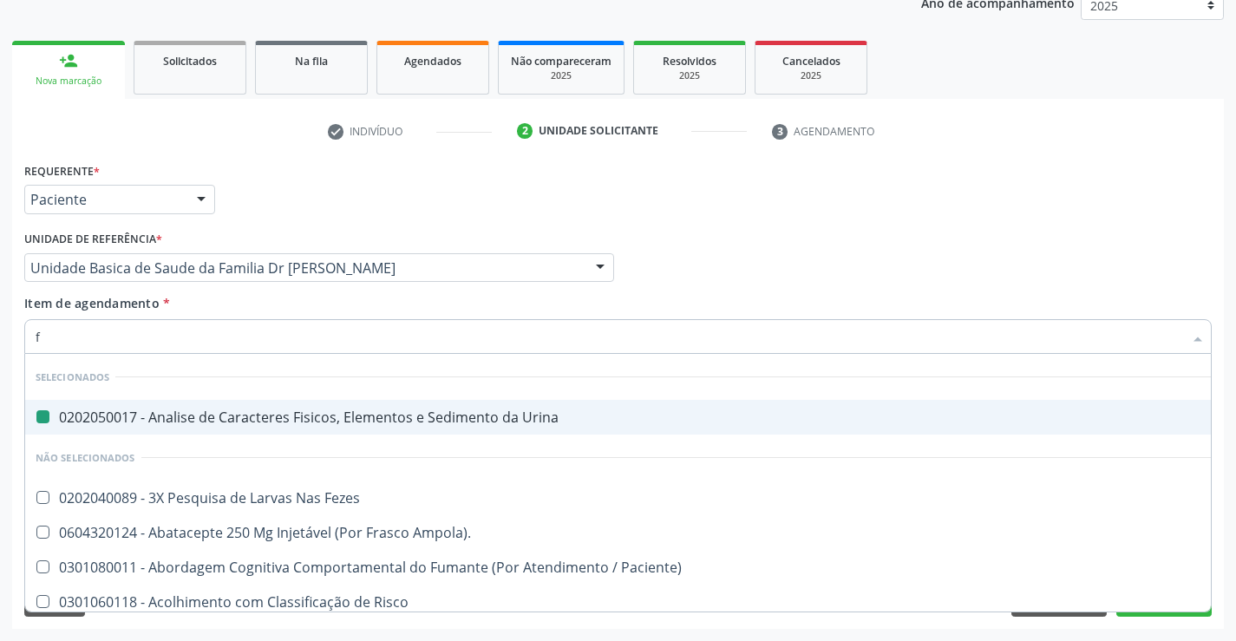
type input "fe"
checkbox Urina "false"
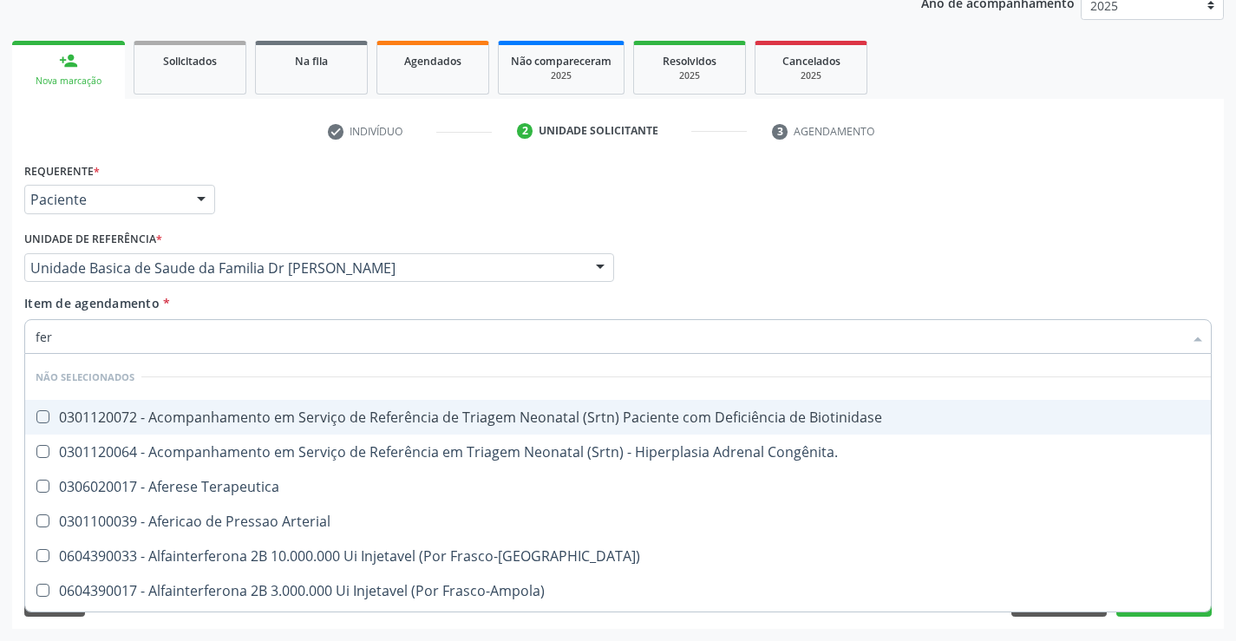
type input "ferr"
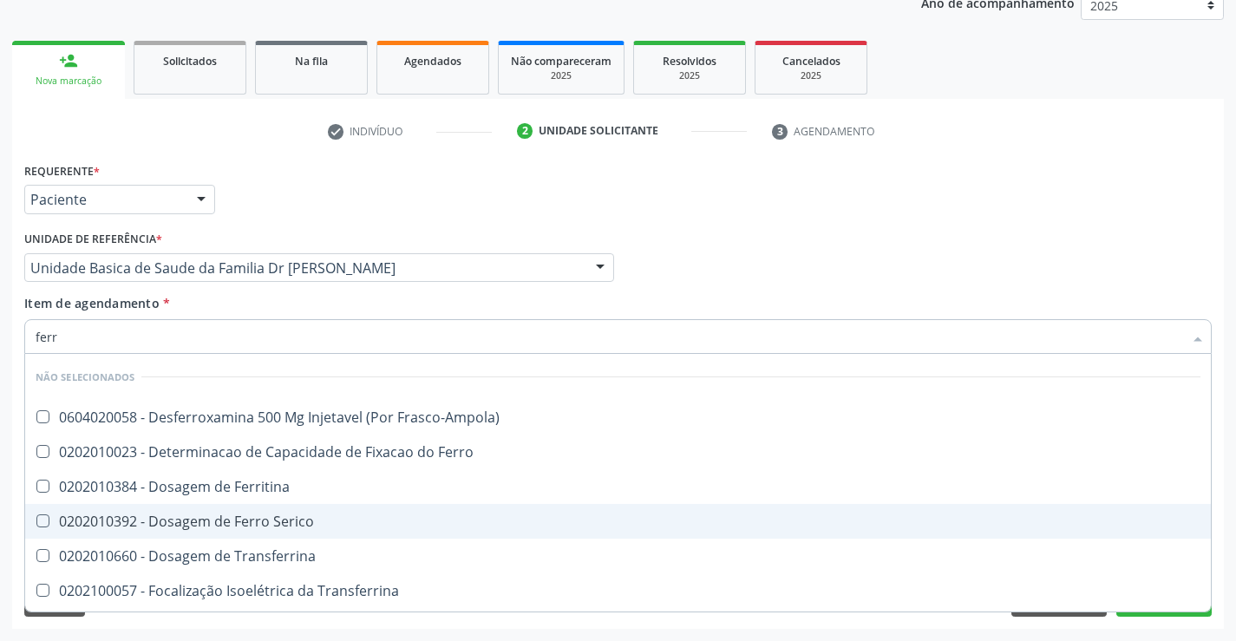
click at [45, 519] on Serico at bounding box center [42, 520] width 13 height 13
click at [36, 519] on Serico "checkbox" at bounding box center [30, 520] width 11 height 11
checkbox Serico "true"
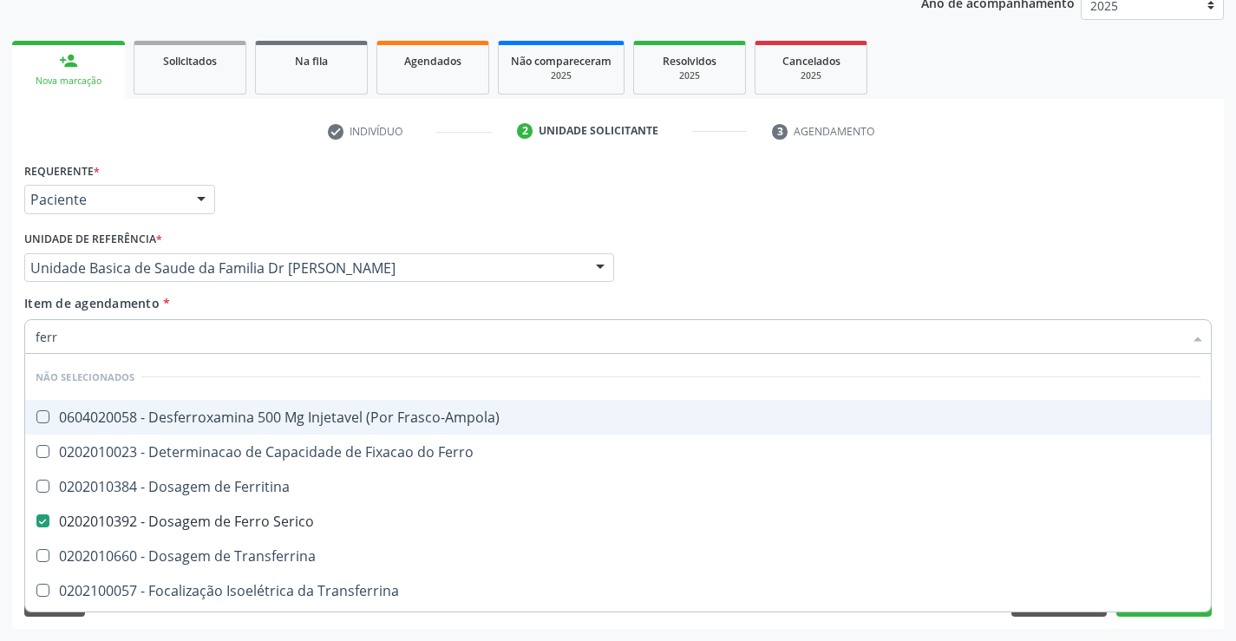
type input "ferr"
click at [464, 191] on div "Requerente * Paciente Médico(a) Enfermeiro(a) Paciente Nenhum resultado encontr…" at bounding box center [618, 192] width 1196 height 68
checkbox Frasco-Ampola\) "true"
checkbox Ferritina "true"
checkbox Transferrina "true"
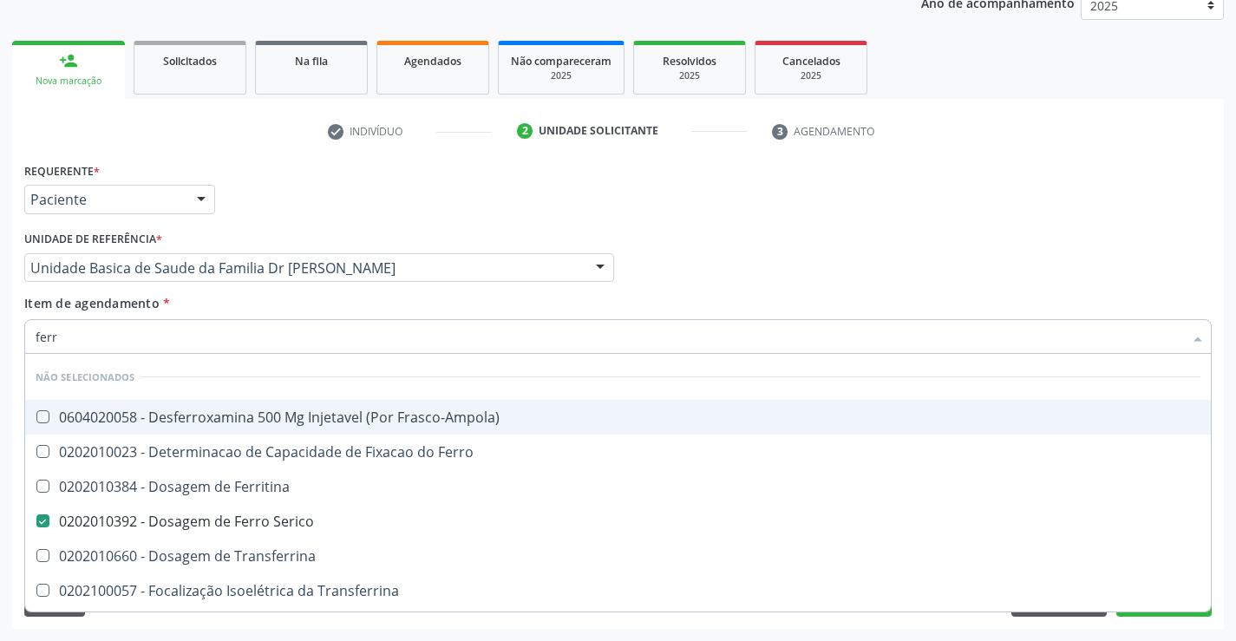
checkbox Transferrina "true"
checkbox Ml\) "true"
checkbox \(Nefroplastia\) "true"
checkbox Ferro "true"
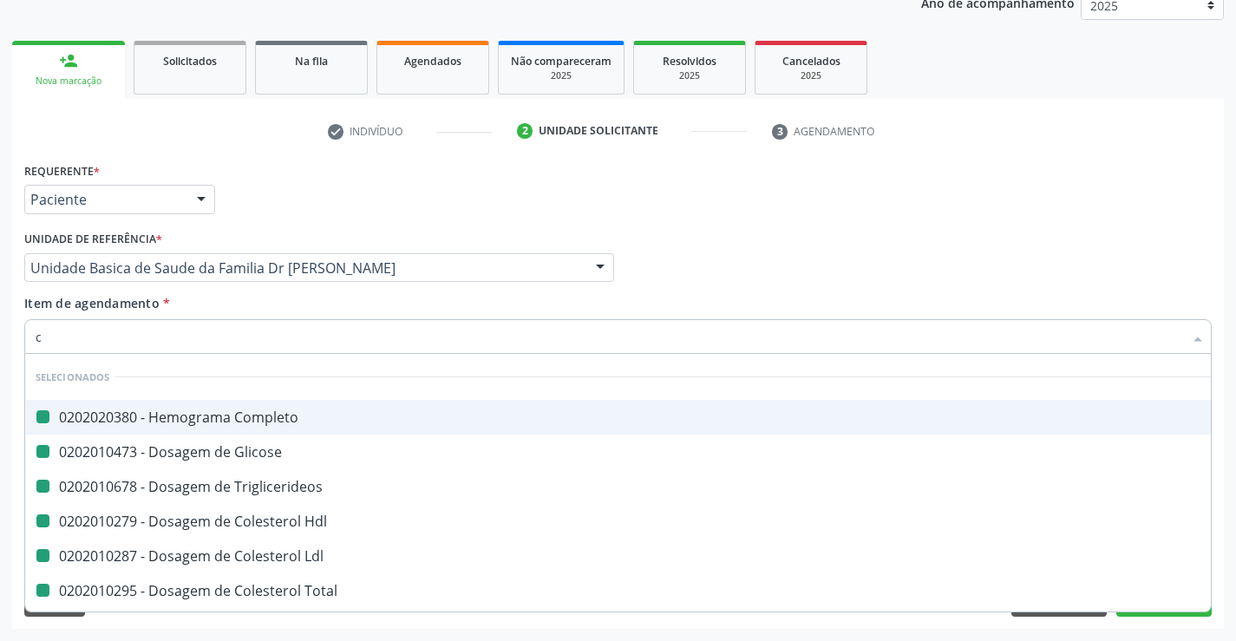
type input "cr"
checkbox Completo "false"
checkbox Triglicerideos "false"
checkbox Hdl "false"
checkbox Ldl "false"
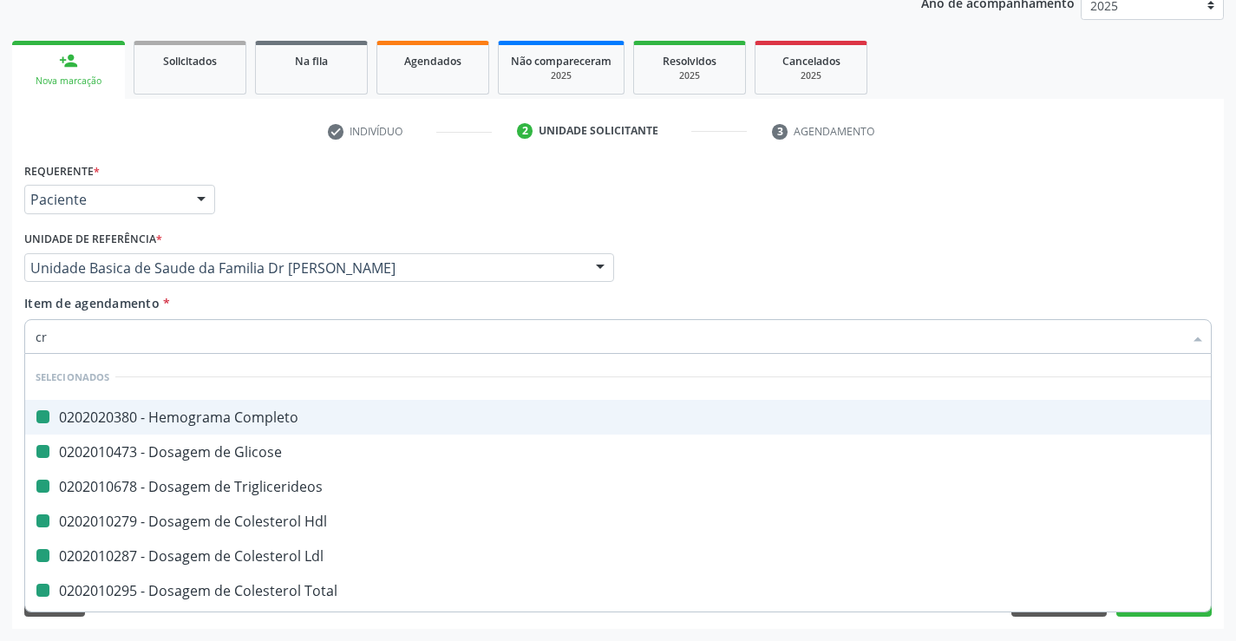
checkbox Total "false"
checkbox Urina "false"
checkbox Serico "false"
checkbox Glicose "false"
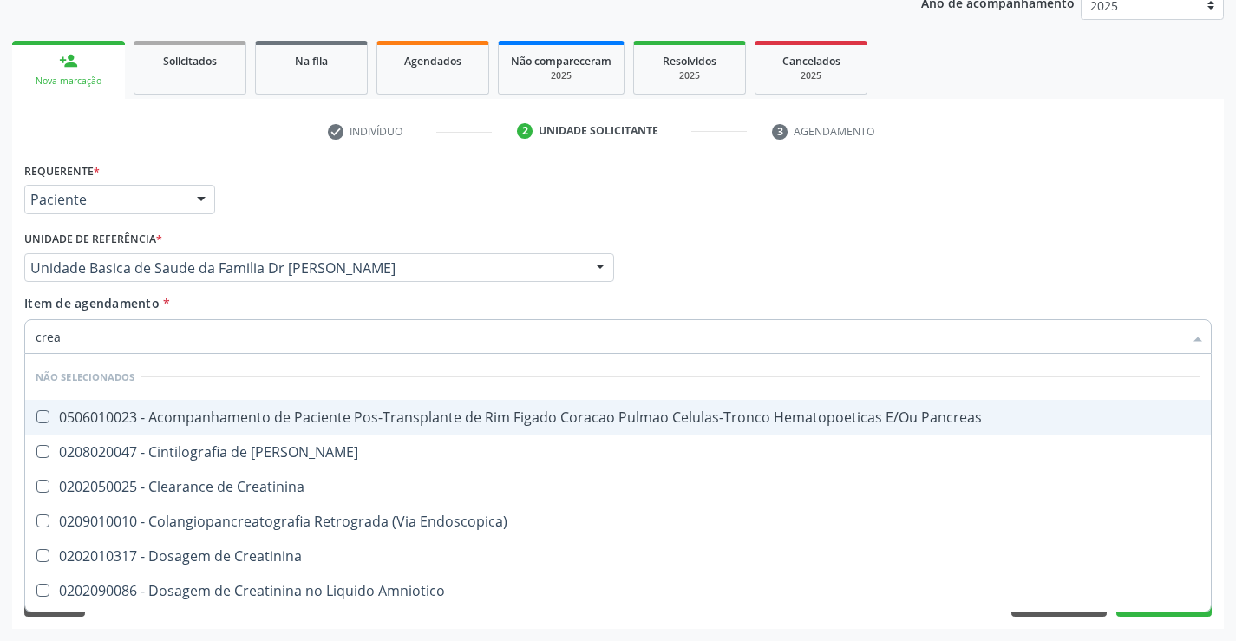
type input "creat"
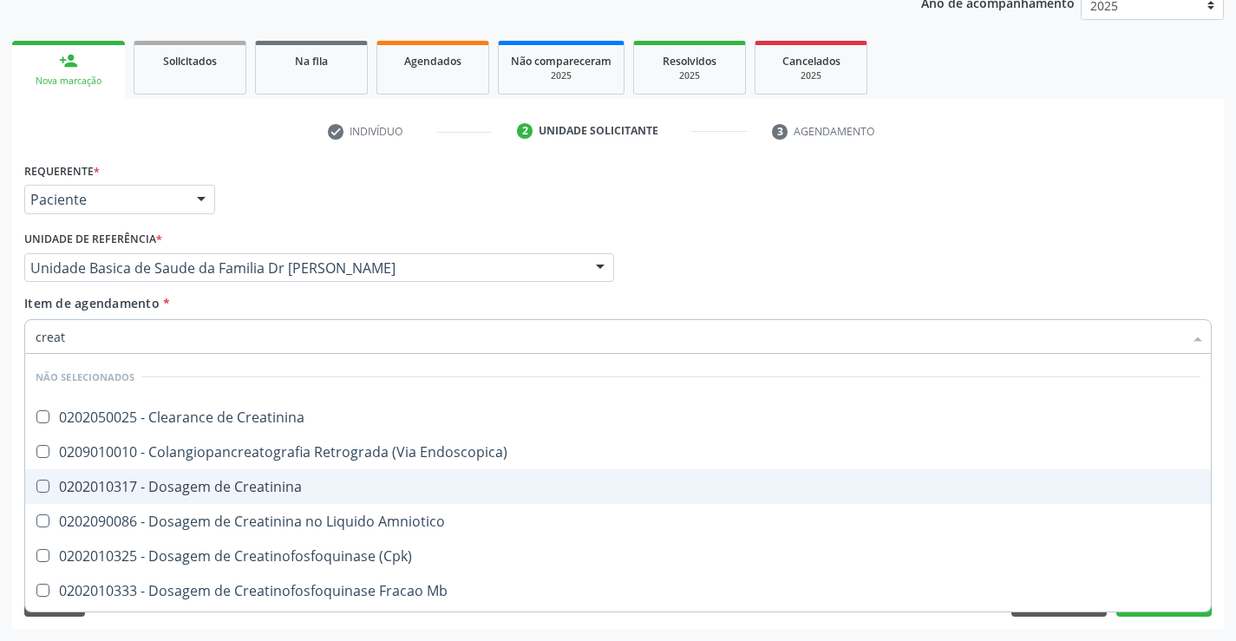
click at [42, 484] on Creatinina at bounding box center [42, 486] width 13 height 13
click at [36, 484] on Creatinina "checkbox" at bounding box center [30, 486] width 11 height 11
checkbox Creatinina "true"
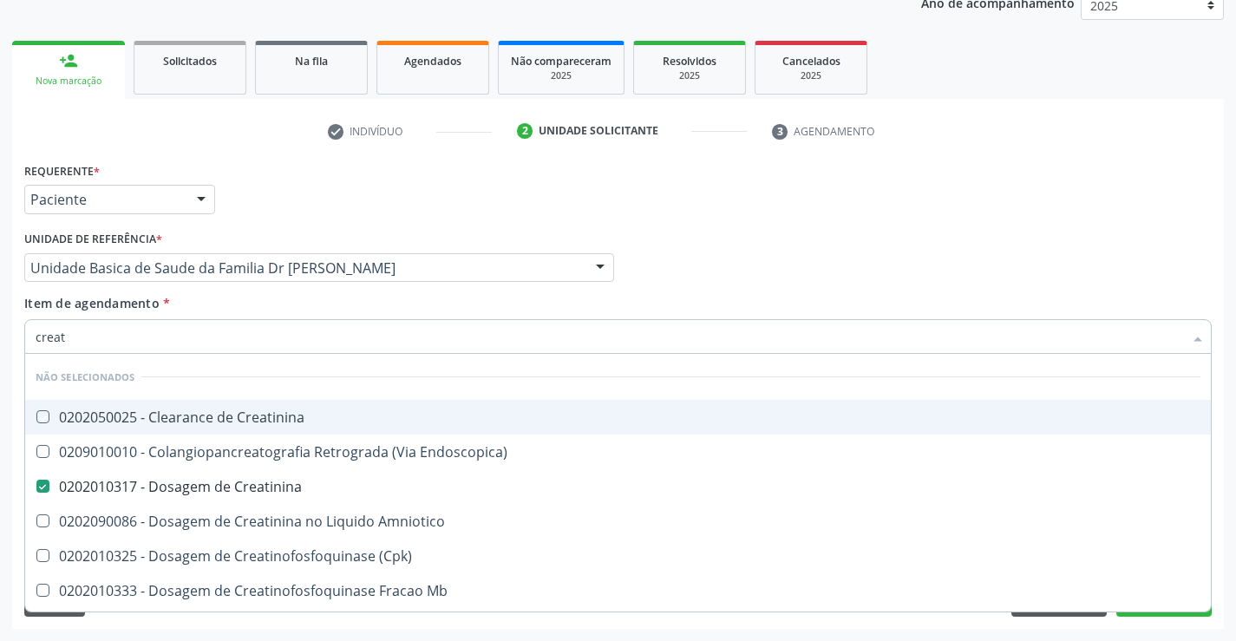
click at [451, 179] on div "Requerente * Paciente Médico(a) Enfermeiro(a) Paciente Nenhum resultado encontr…" at bounding box center [618, 192] width 1196 height 68
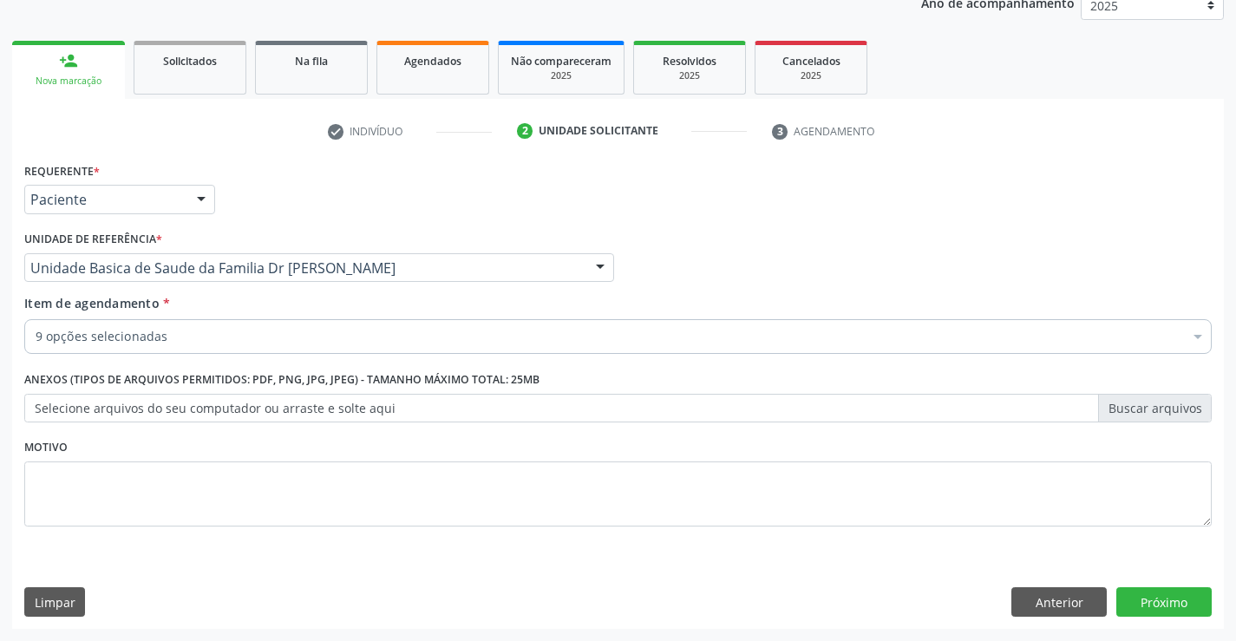
click at [342, 191] on div "Requerente * Paciente Médico(a) Enfermeiro(a) Paciente Nenhum resultado encontr…" at bounding box center [618, 192] width 1196 height 68
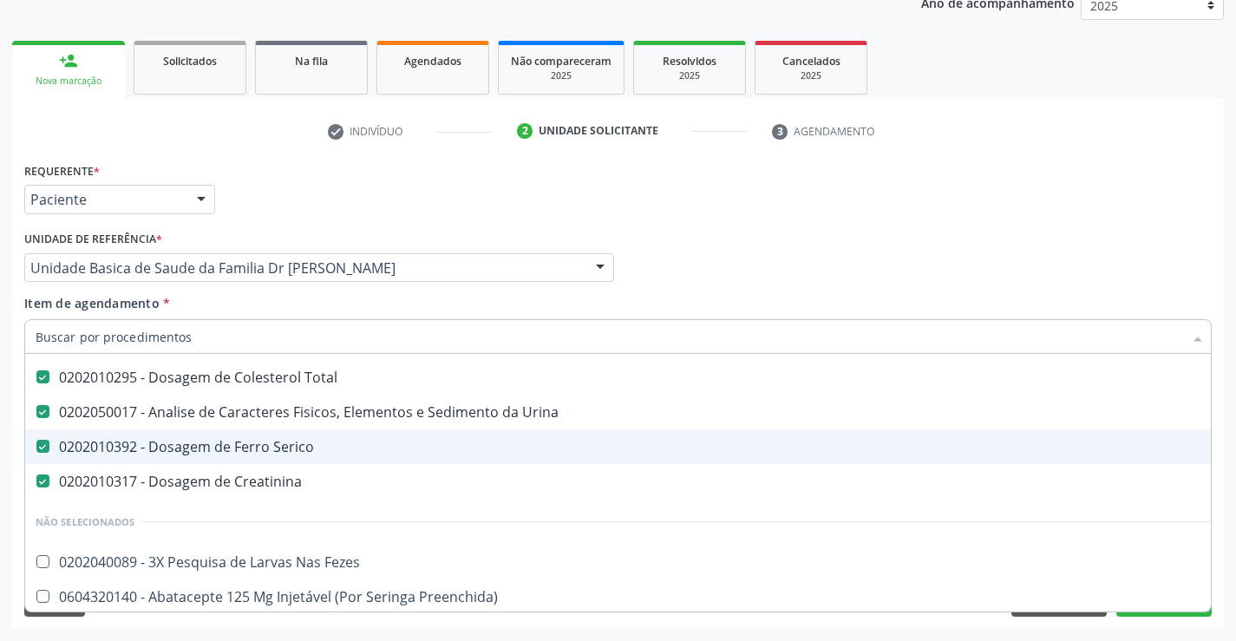
scroll to position [174, 0]
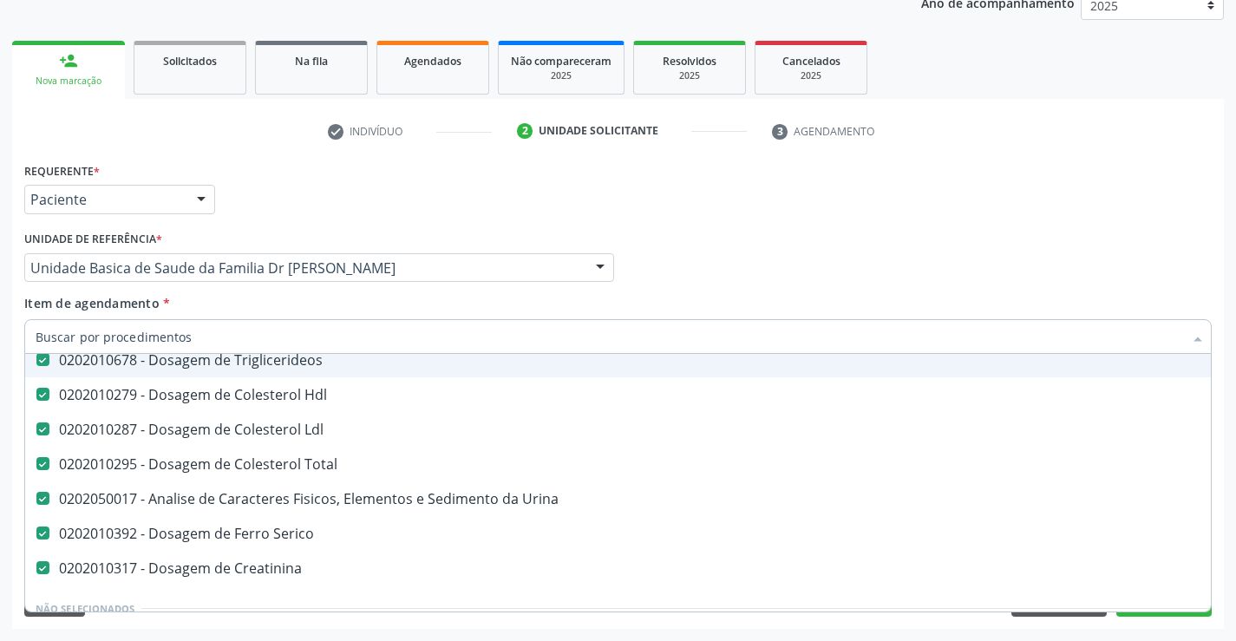
click at [198, 329] on input "Item de agendamento *" at bounding box center [610, 336] width 1148 height 35
type input "u"
checkbox Triglicerideos "false"
checkbox Hdl "false"
checkbox Ldl "false"
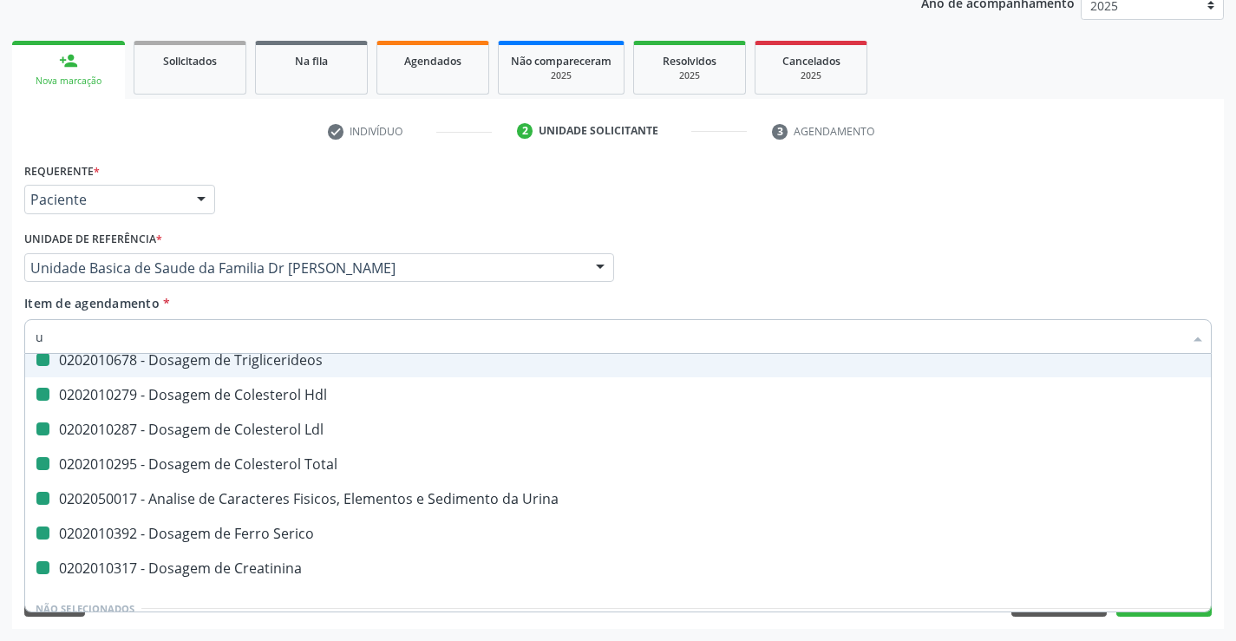
checkbox Total "false"
checkbox Urina "false"
checkbox Serico "false"
checkbox Creatinina "false"
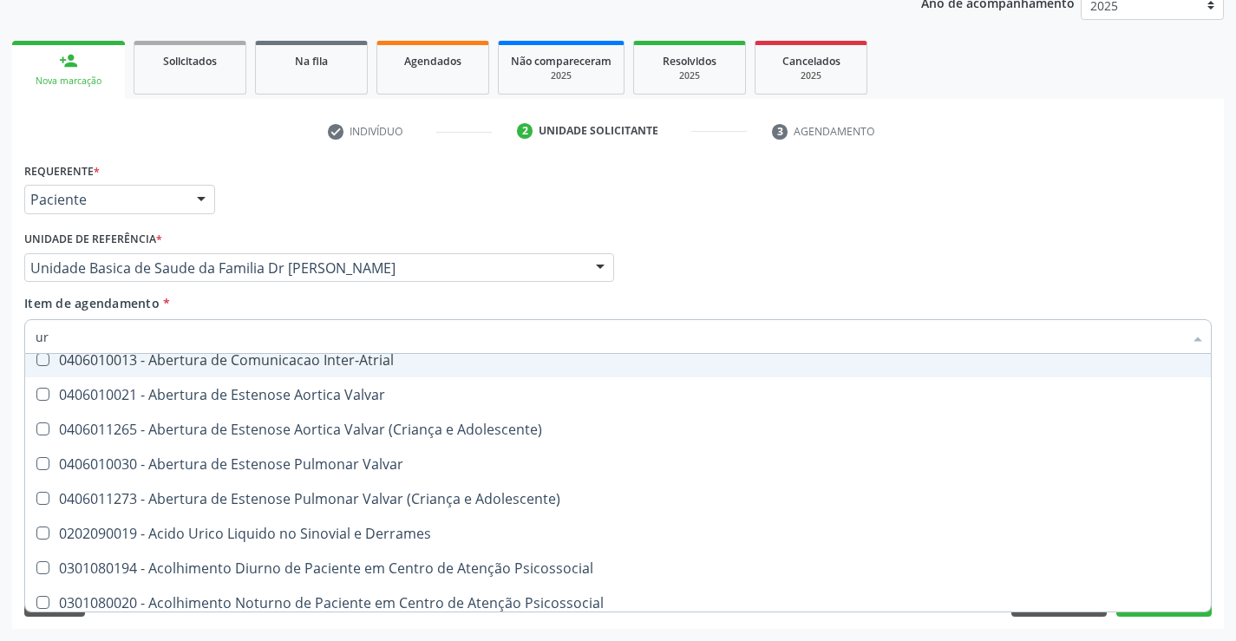
type input "ure"
checkbox Urina "false"
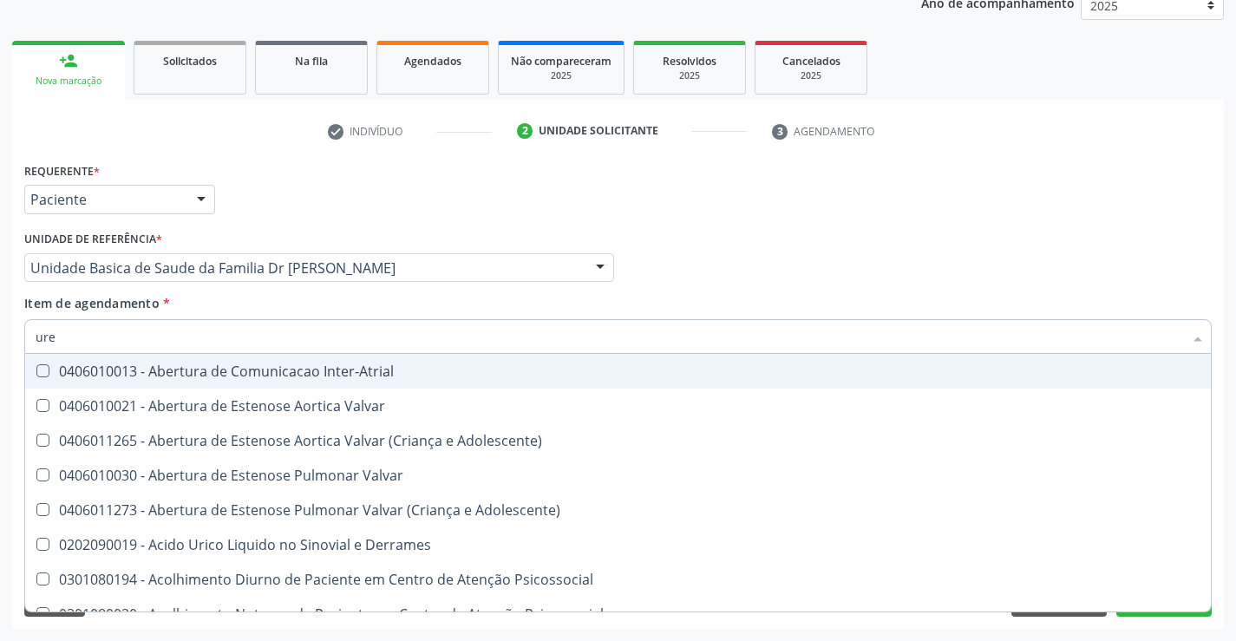
type input "urei"
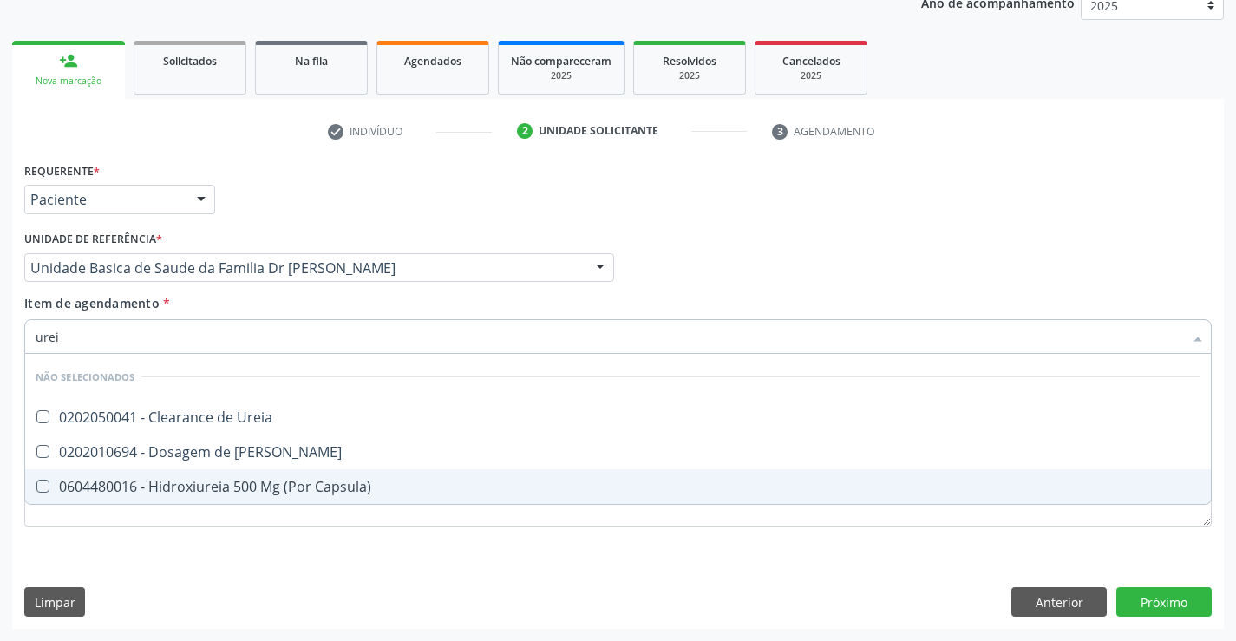
scroll to position [0, 0]
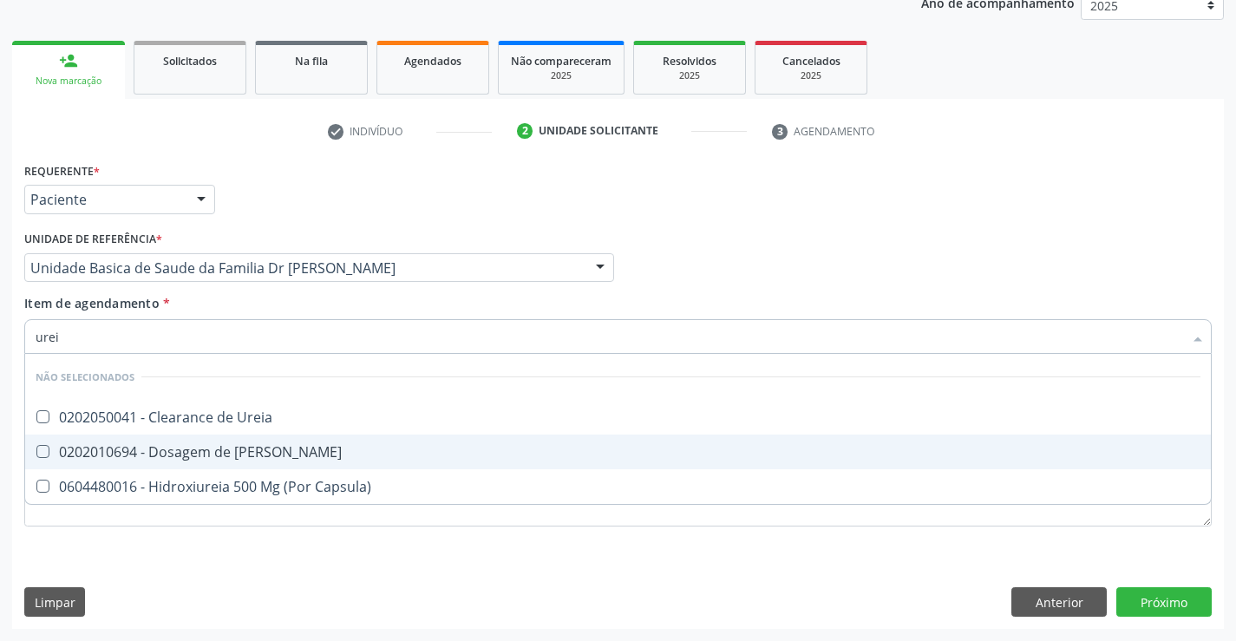
click at [43, 443] on span "0202010694 - Dosagem de Ureia" at bounding box center [618, 452] width 1186 height 35
checkbox Ureia "true"
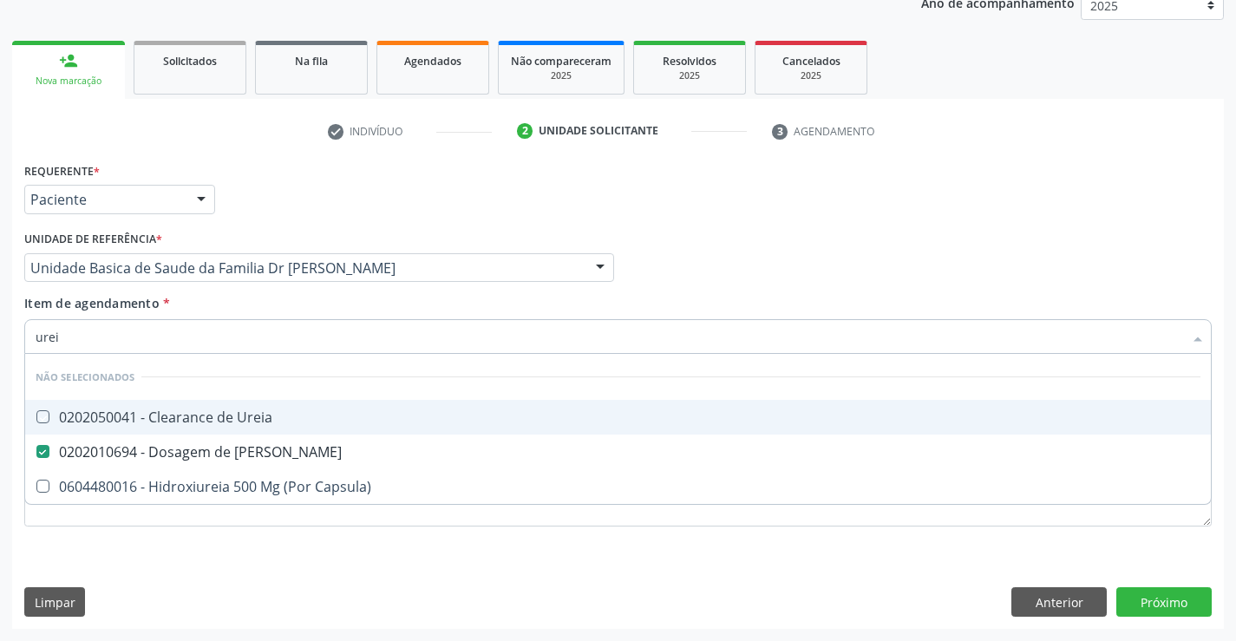
click at [302, 206] on div "Requerente * Paciente Médico(a) Enfermeiro(a) Paciente Nenhum resultado encontr…" at bounding box center [618, 192] width 1196 height 68
checkbox Ureia "true"
checkbox Capsula\) "true"
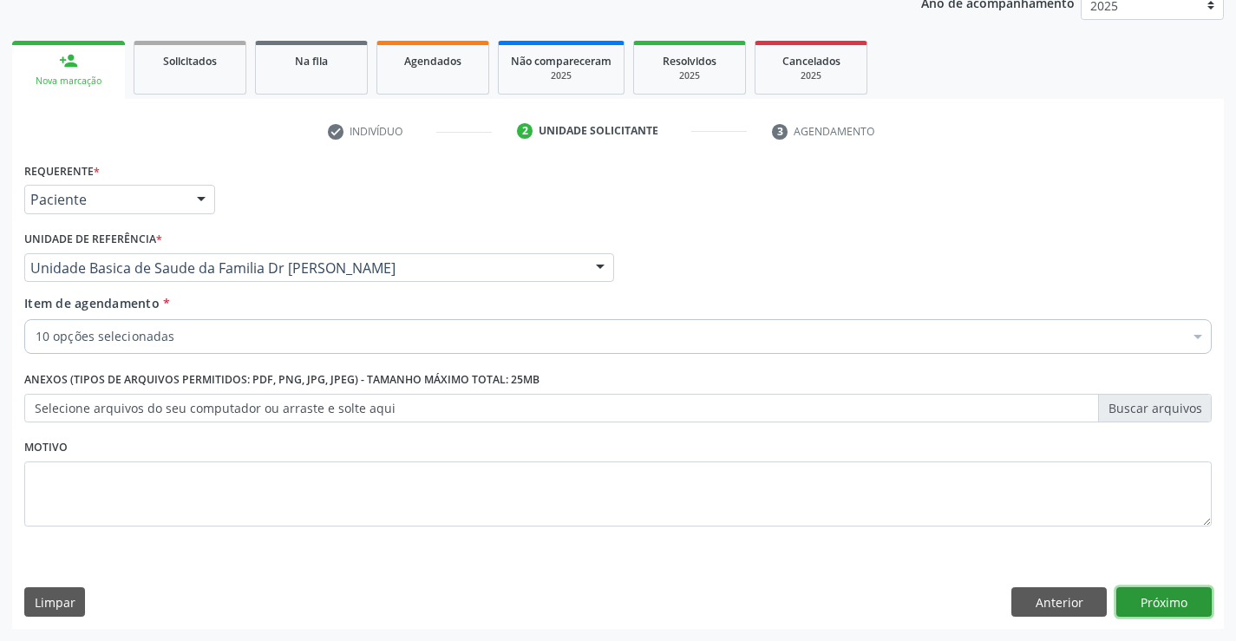
click at [1158, 616] on button "Próximo" at bounding box center [1164, 601] width 95 height 29
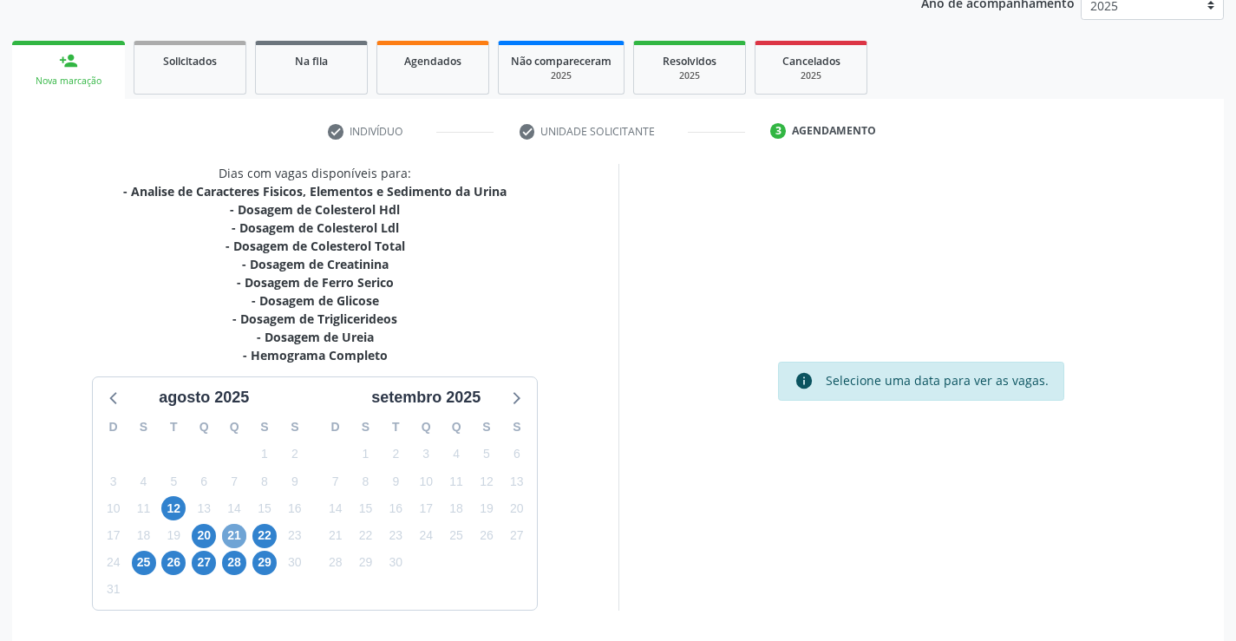
click at [234, 535] on span "21" at bounding box center [234, 536] width 24 height 24
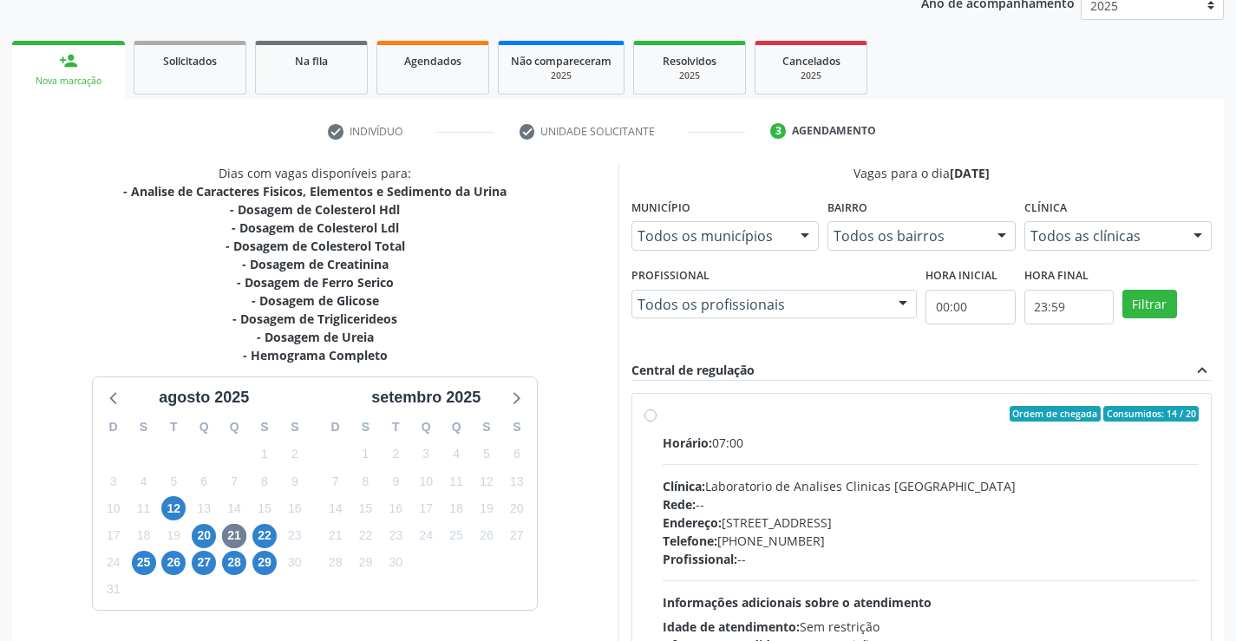
click at [663, 413] on label "Ordem de chegada Consumidos: 14 / 20 Horário: 07:00 Clínica: Laboratorio de Ana…" at bounding box center [931, 539] width 537 height 266
click at [654, 413] on input "Ordem de chegada Consumidos: 14 / 20 Horário: 07:00 Clínica: Laboratorio de Ana…" at bounding box center [651, 414] width 12 height 16
radio input "true"
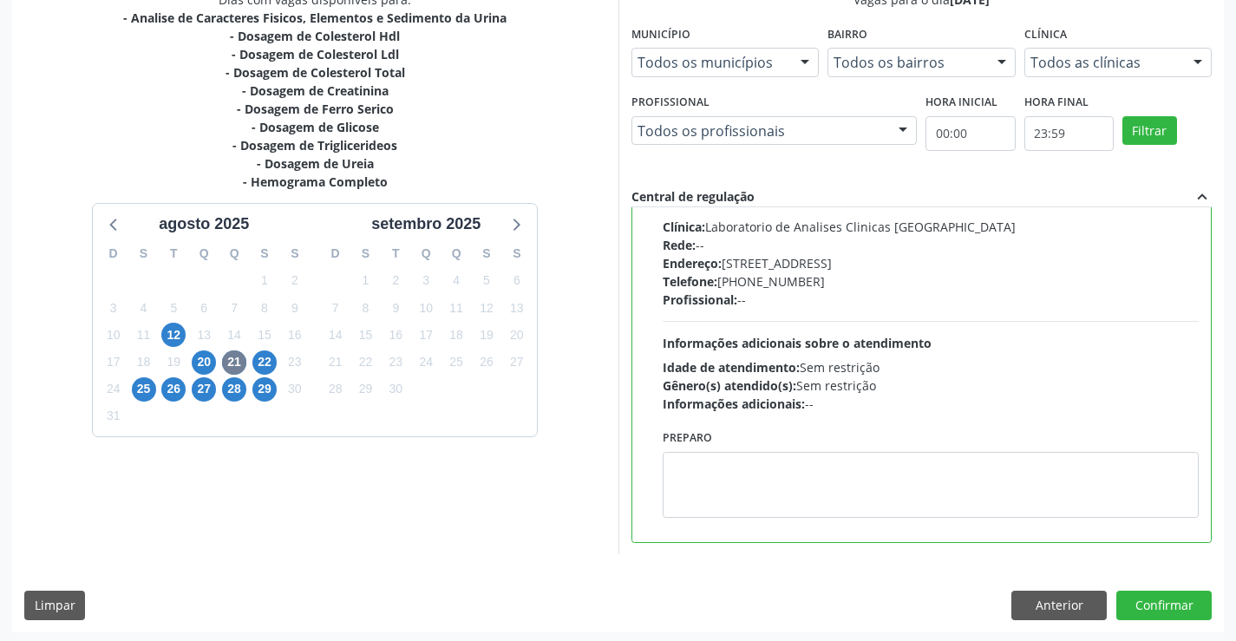
scroll to position [396, 0]
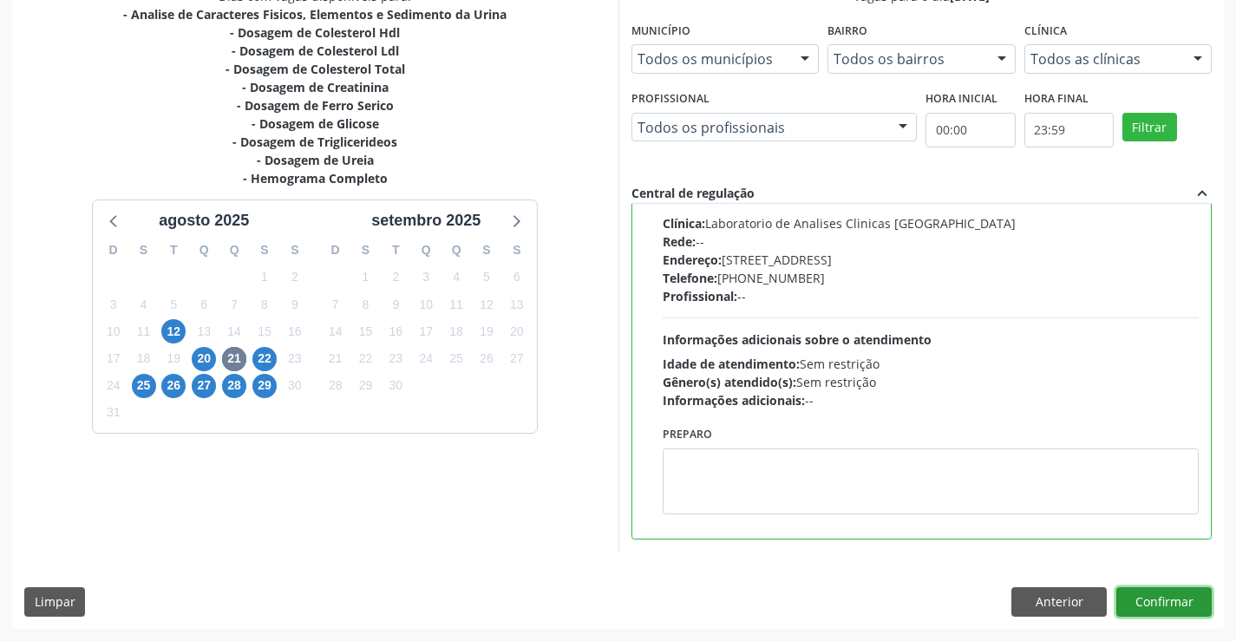
click at [1154, 599] on button "Confirmar" at bounding box center [1164, 601] width 95 height 29
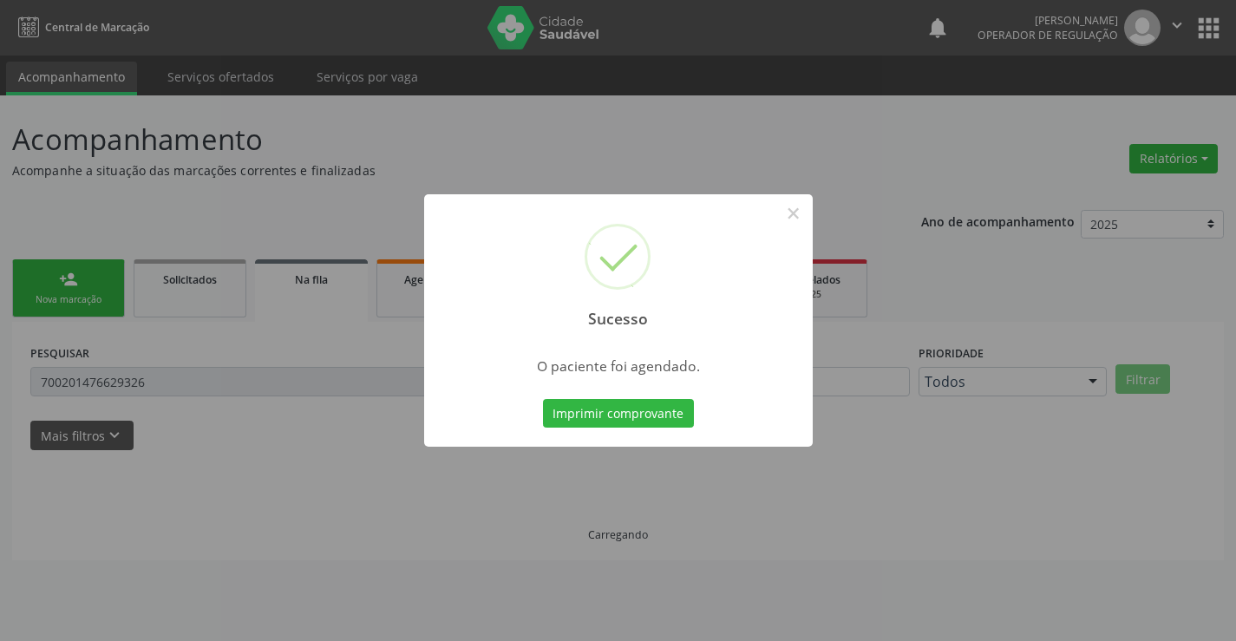
scroll to position [0, 0]
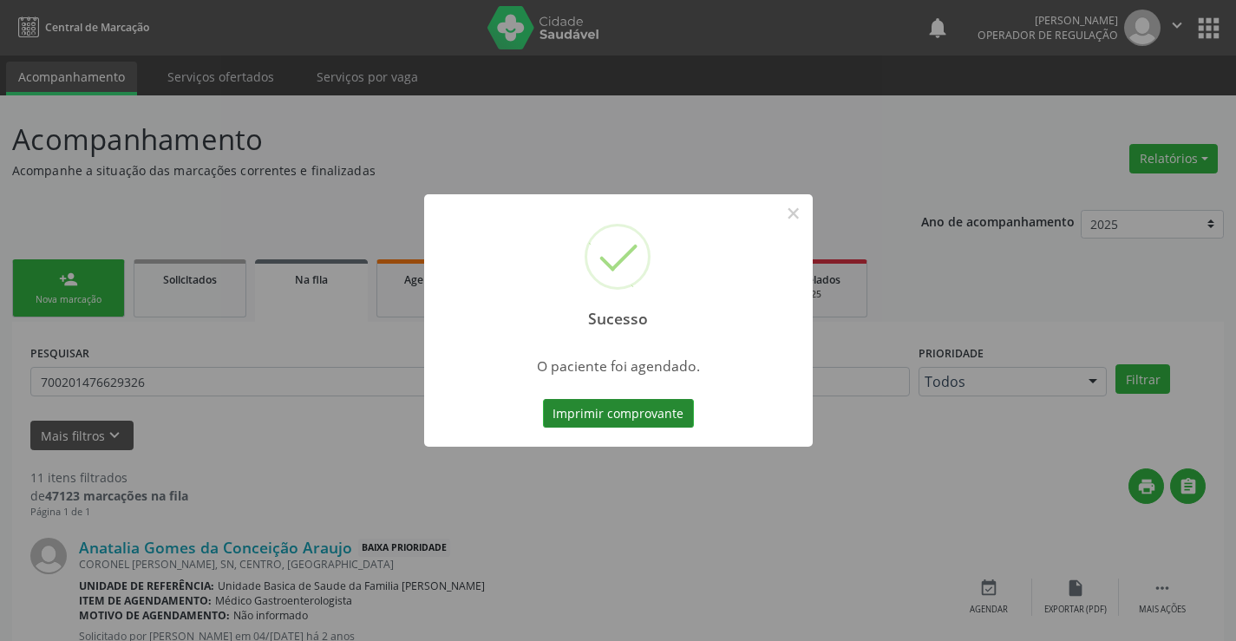
click at [614, 417] on button "Imprimir comprovante" at bounding box center [618, 413] width 151 height 29
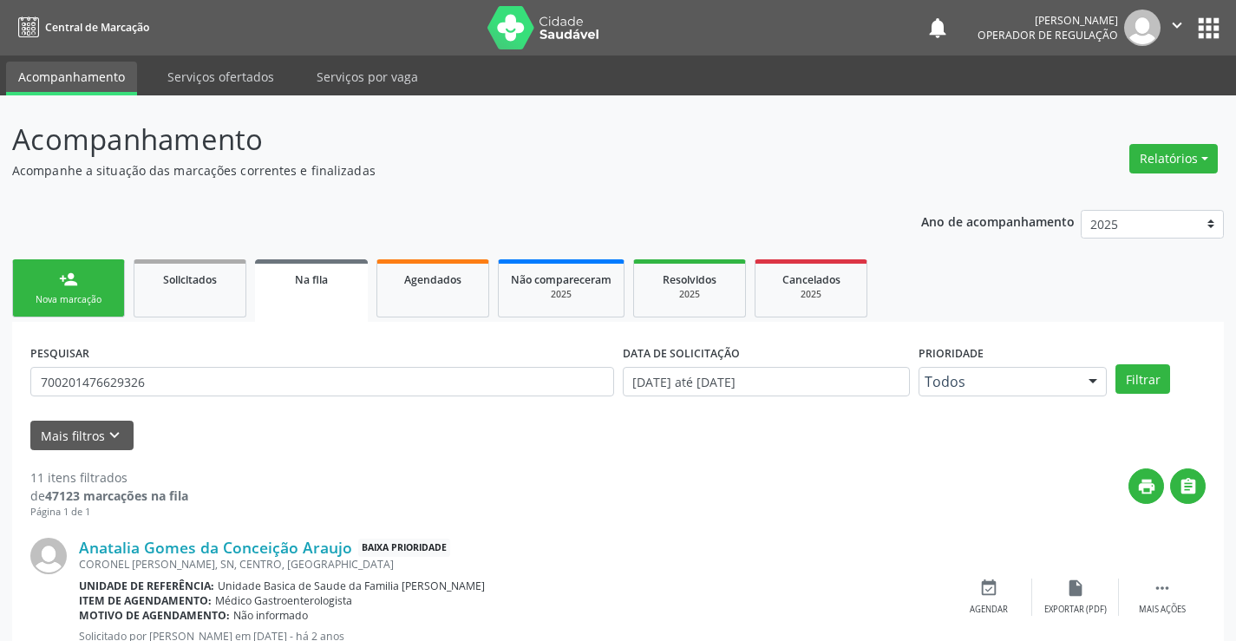
click at [69, 274] on div "person_add" at bounding box center [68, 279] width 19 height 19
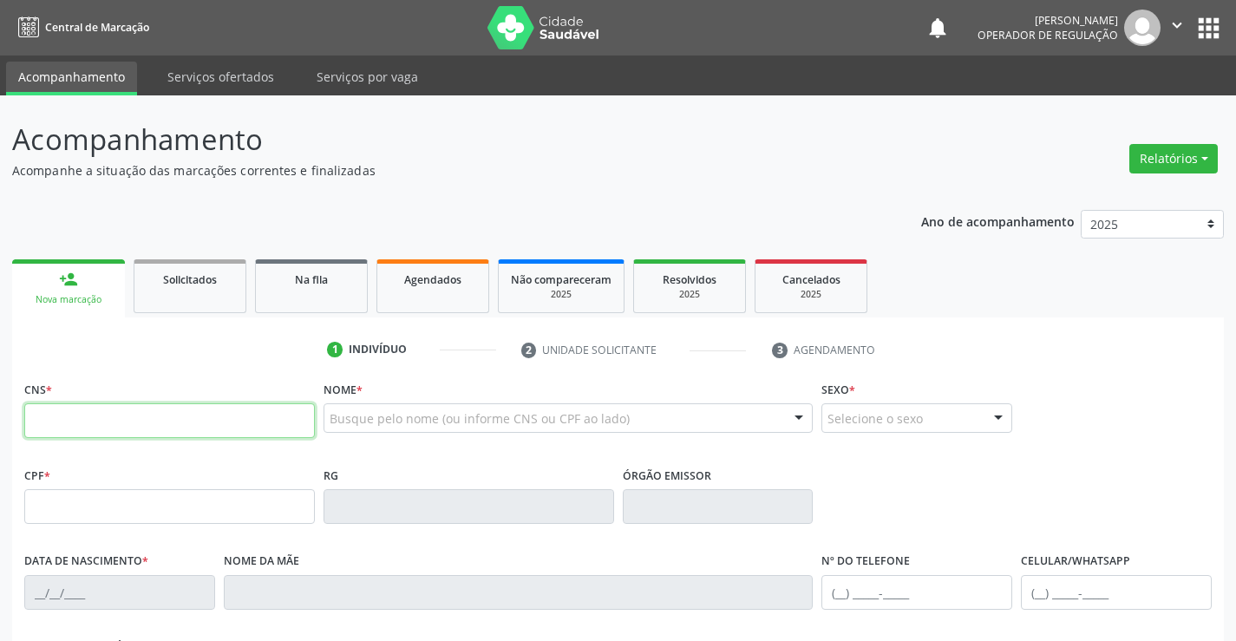
click at [104, 411] on input "text" at bounding box center [169, 420] width 291 height 35
type input "700 2014 7662 9326"
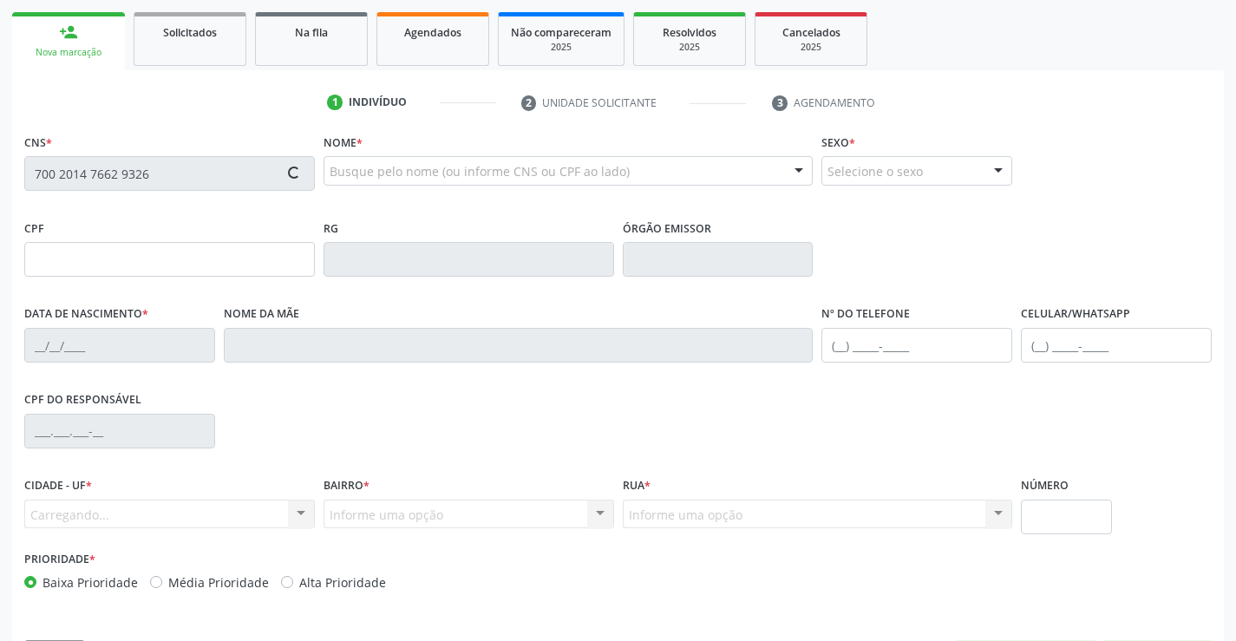
scroll to position [260, 0]
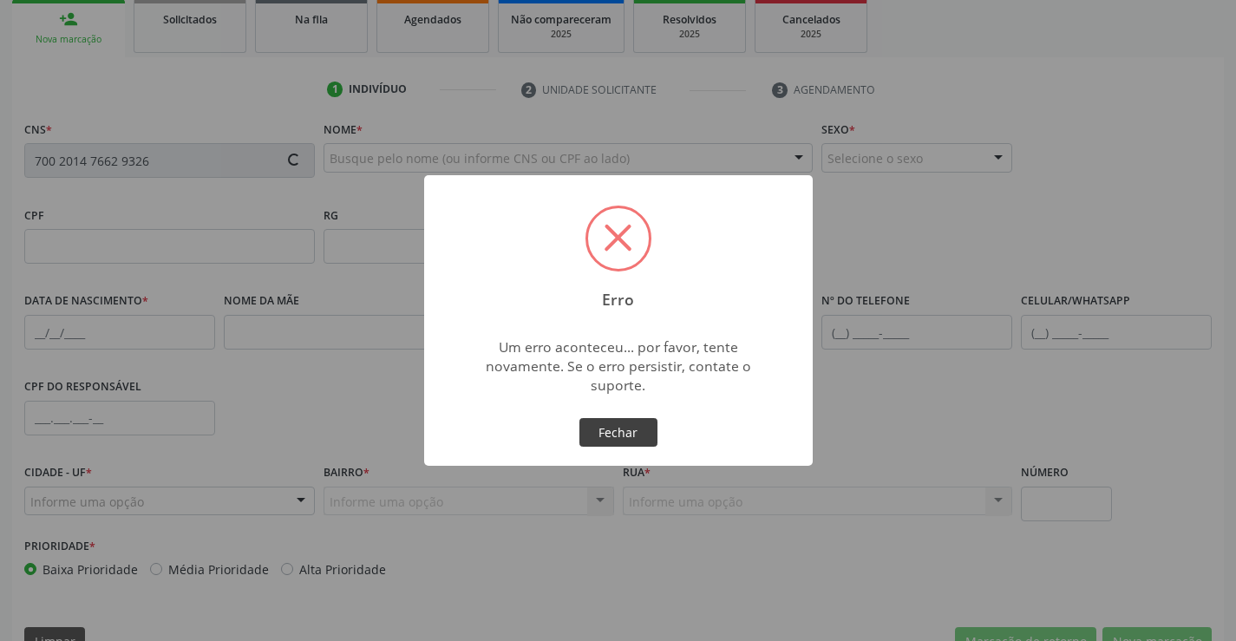
click at [642, 436] on button "Fechar" at bounding box center [619, 432] width 78 height 29
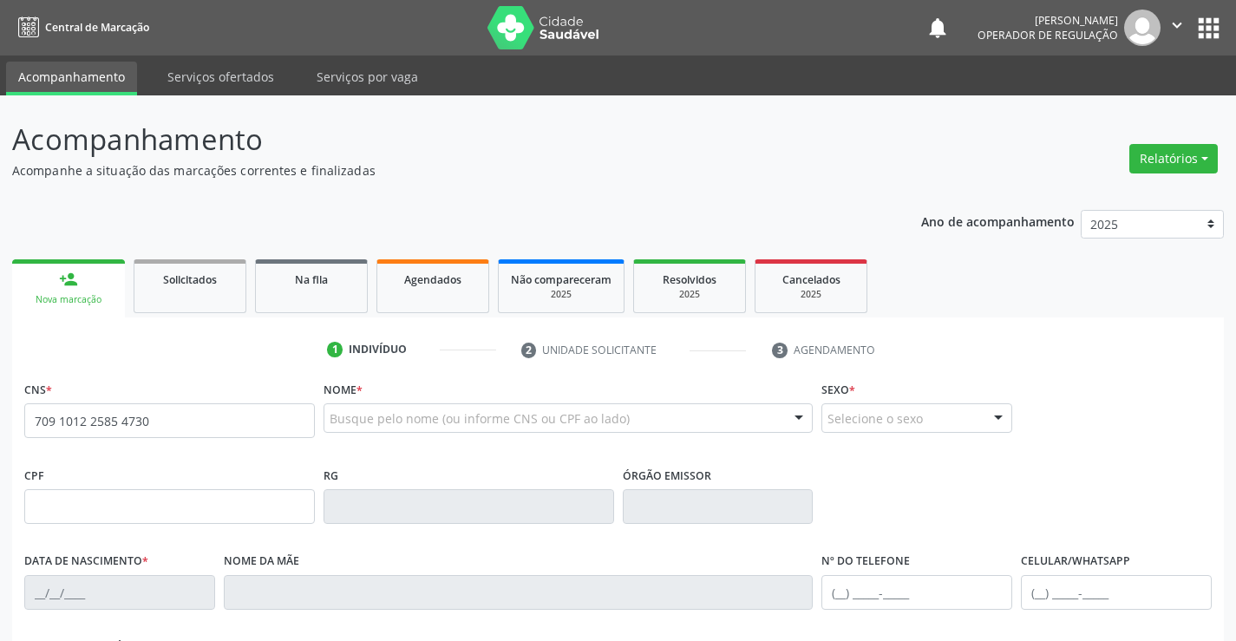
type input "709 1012 2585 4730"
type input "0279750455"
type input "1[DATE]"
type input "S/N"
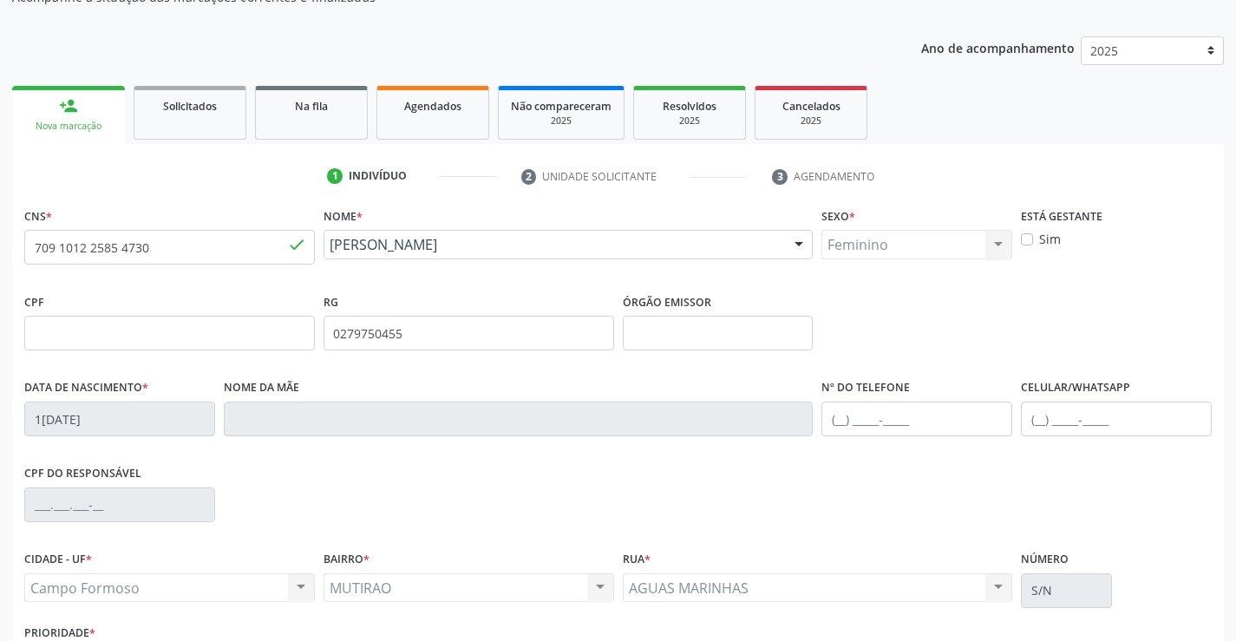
scroll to position [299, 0]
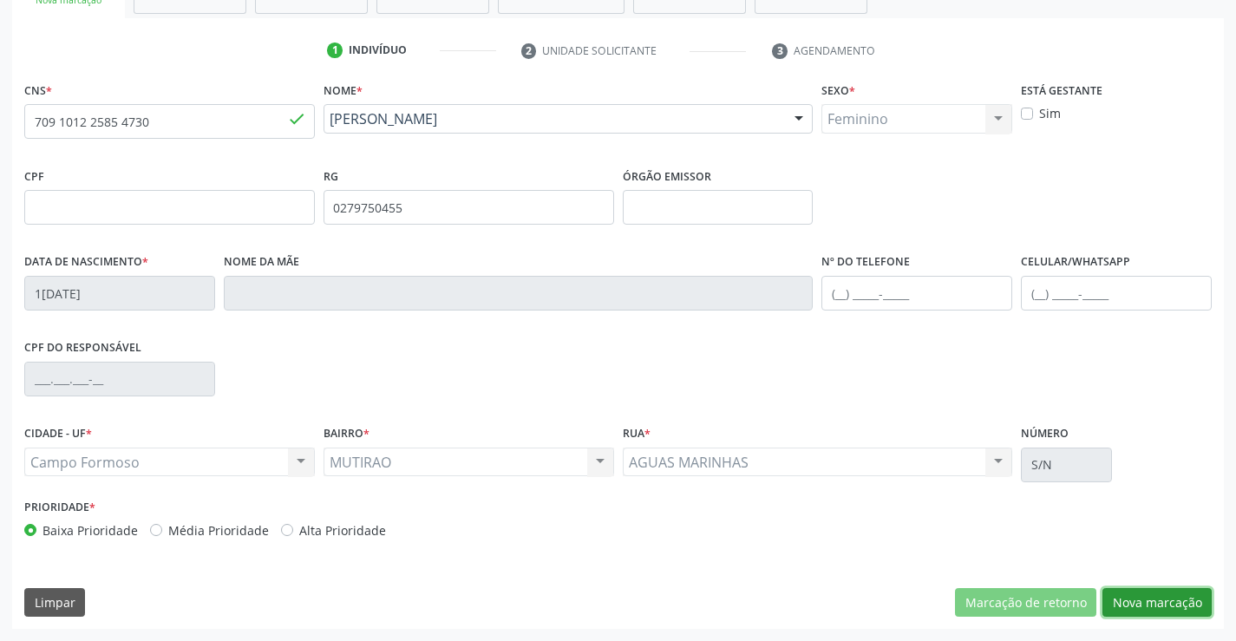
drag, startPoint x: 1122, startPoint y: 601, endPoint x: 1111, endPoint y: 588, distance: 16.7
click at [1123, 601] on button "Nova marcação" at bounding box center [1157, 602] width 109 height 29
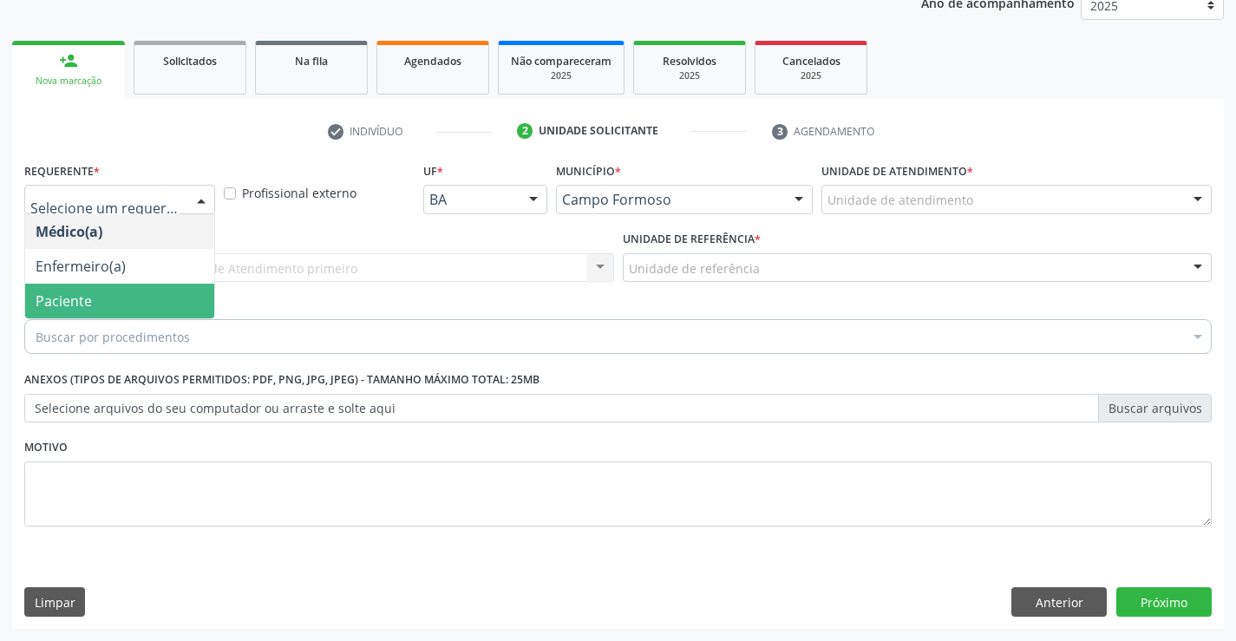
click at [107, 292] on span "Paciente" at bounding box center [119, 301] width 189 height 35
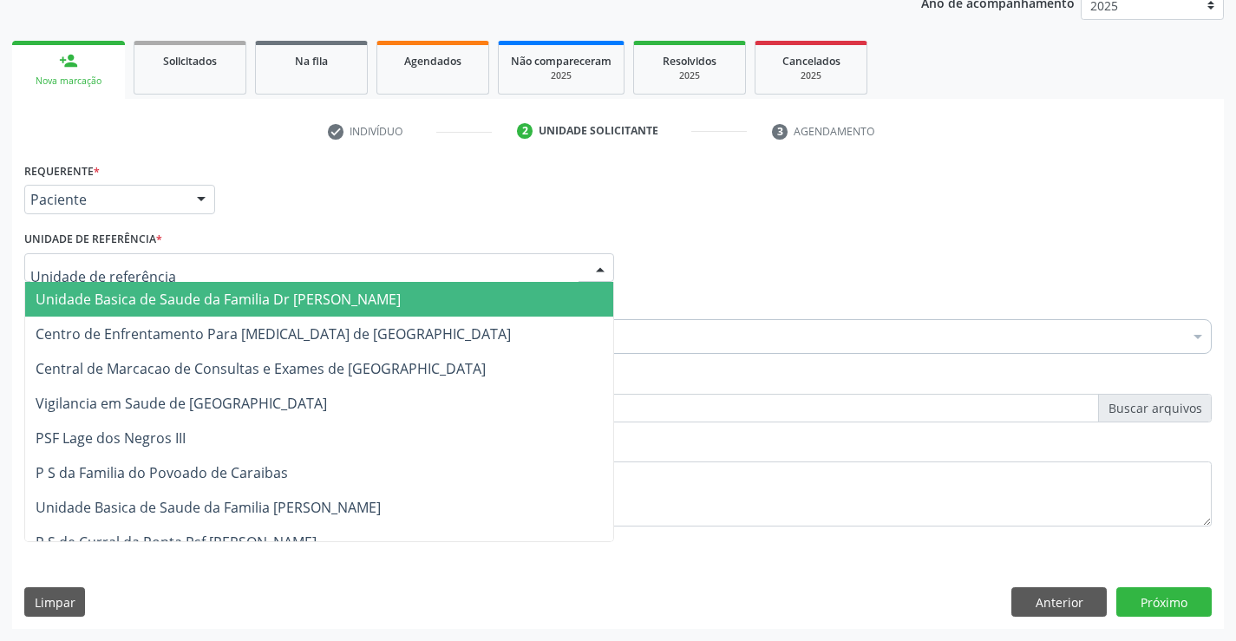
click at [134, 287] on span "Unidade Basica de Saude da Familia Dr [PERSON_NAME]" at bounding box center [319, 299] width 588 height 35
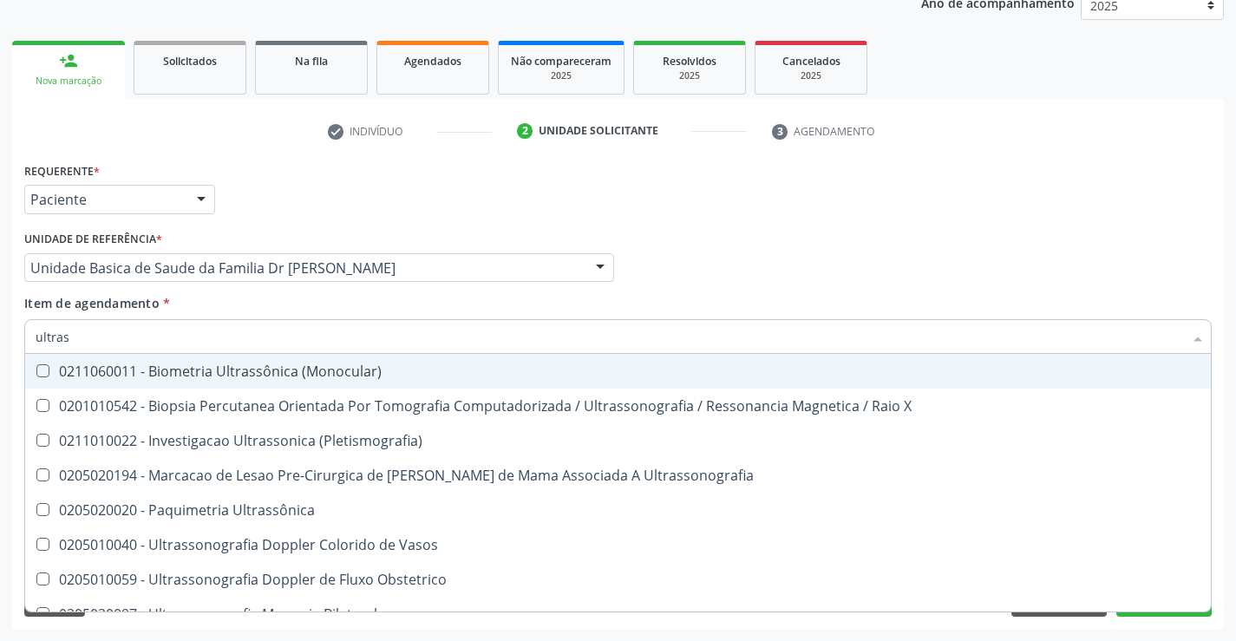
type input "ultrass"
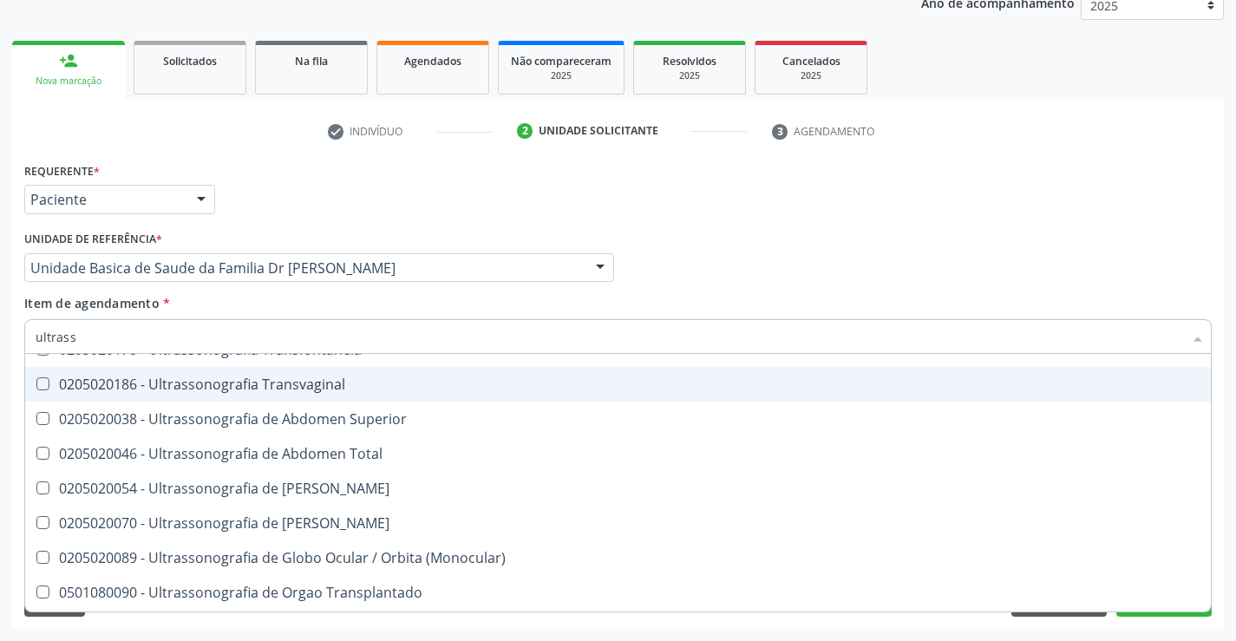
scroll to position [434, 0]
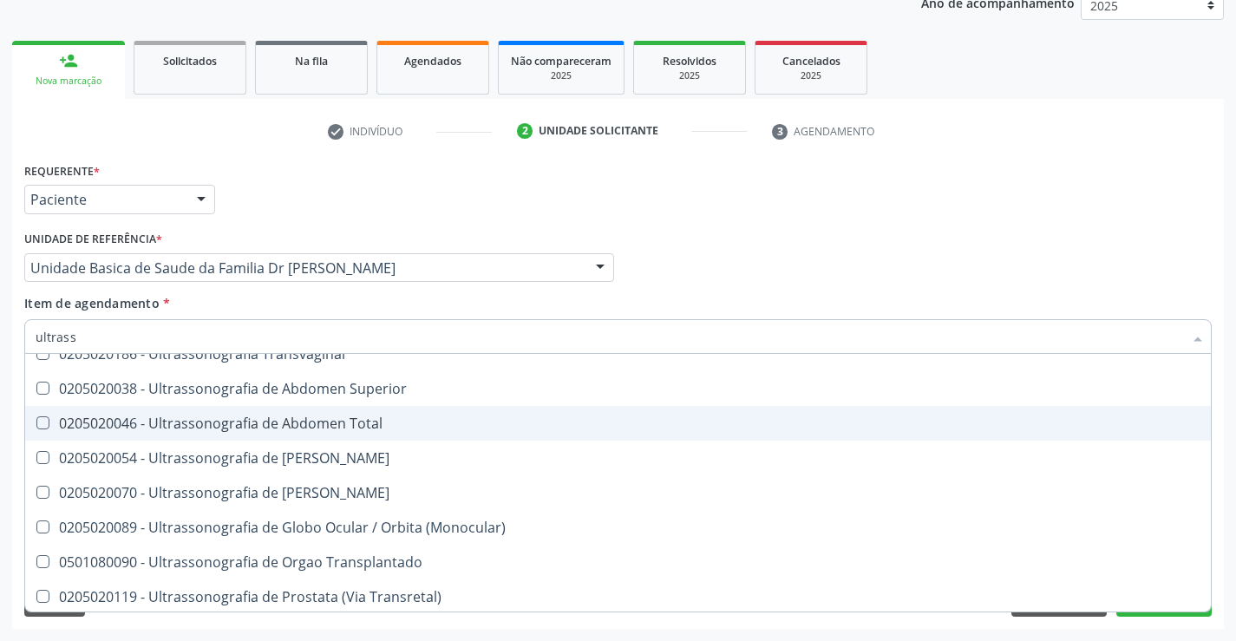
click at [391, 425] on div "0205020046 - Ultrassonografia de Abdomen Total" at bounding box center [618, 423] width 1165 height 14
checkbox Total "true"
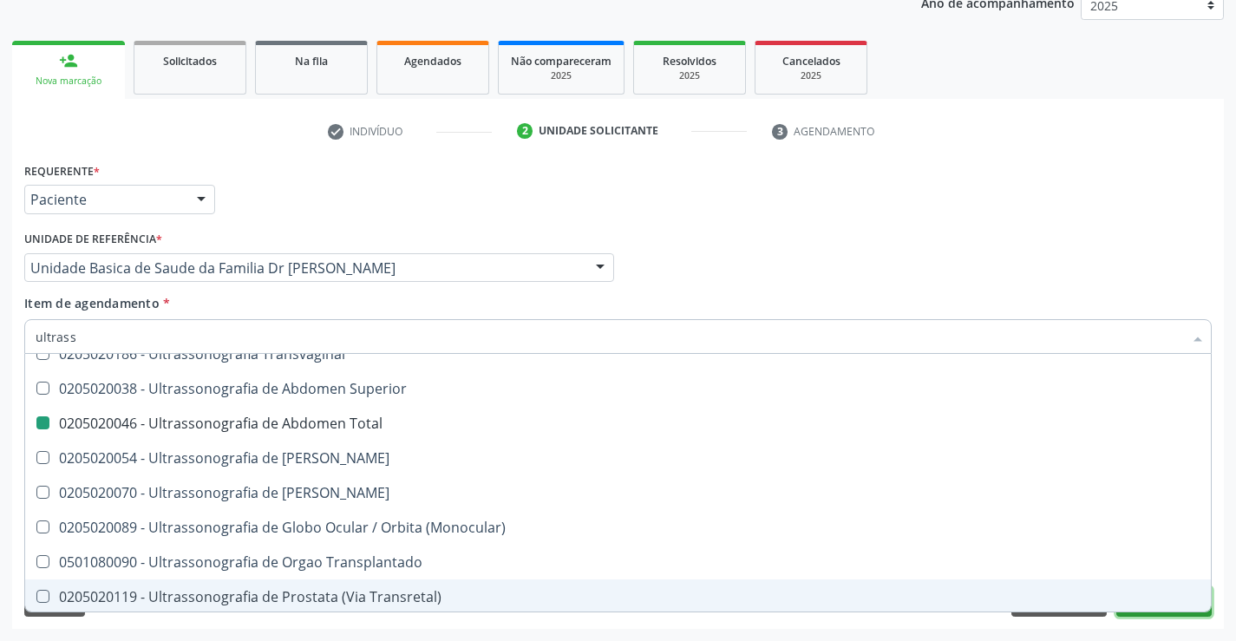
click at [1170, 616] on button "Próximo" at bounding box center [1164, 601] width 95 height 29
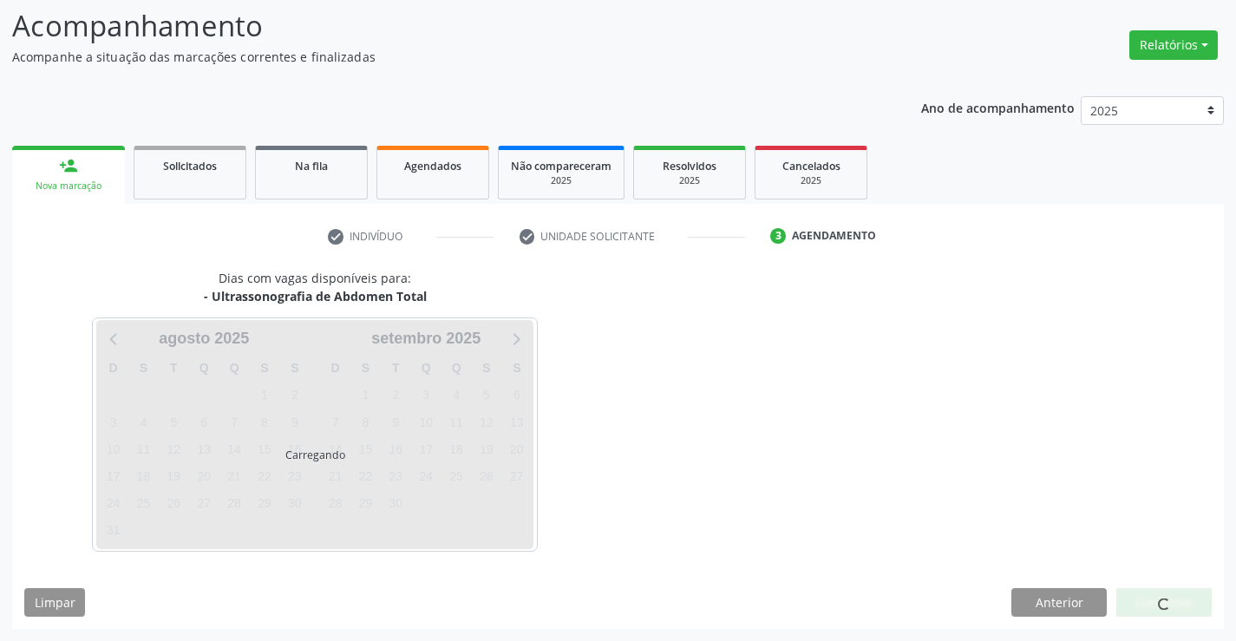
scroll to position [0, 0]
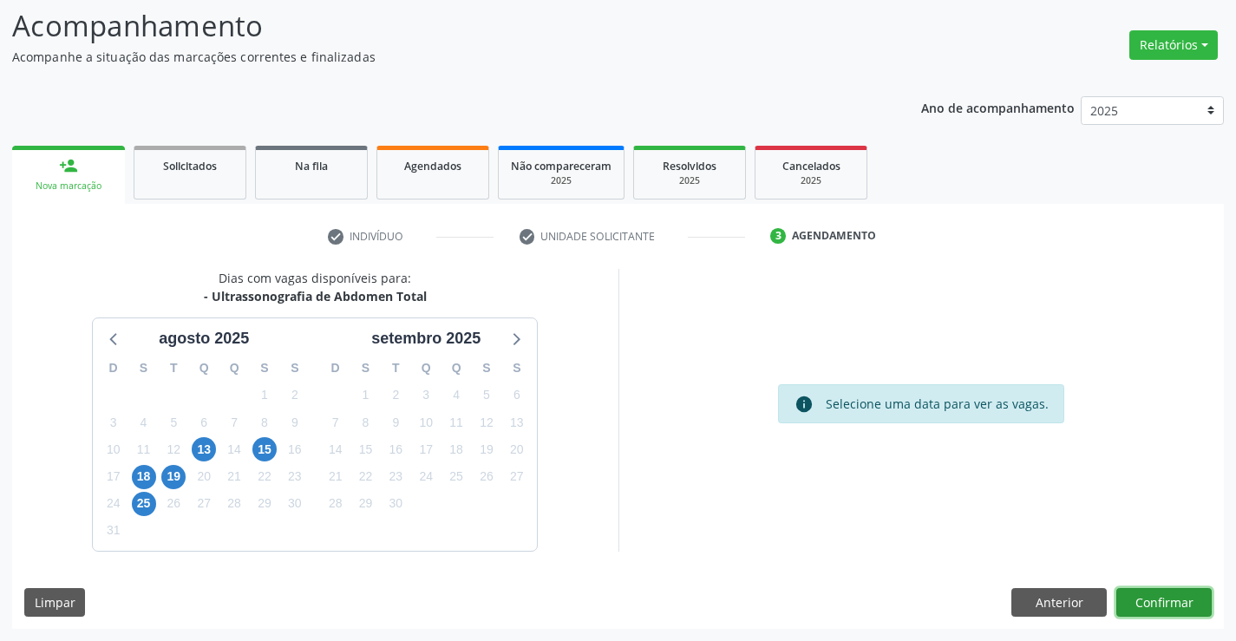
click at [1171, 599] on button "Confirmar" at bounding box center [1164, 602] width 95 height 29
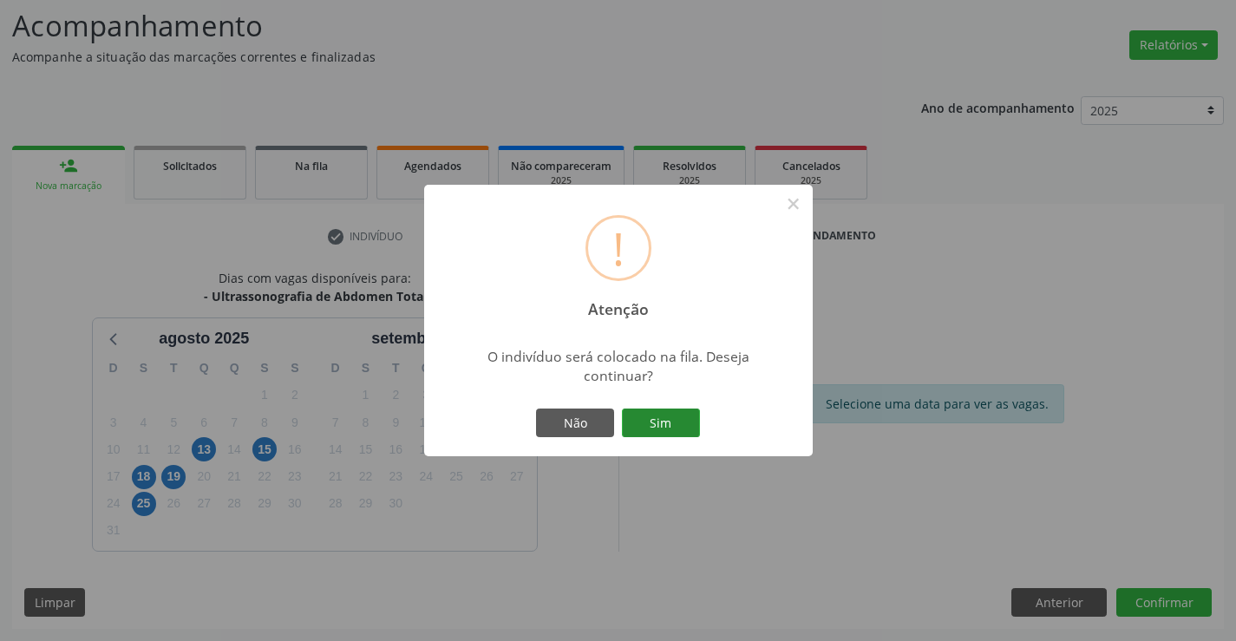
click at [667, 425] on button "Sim" at bounding box center [661, 423] width 78 height 29
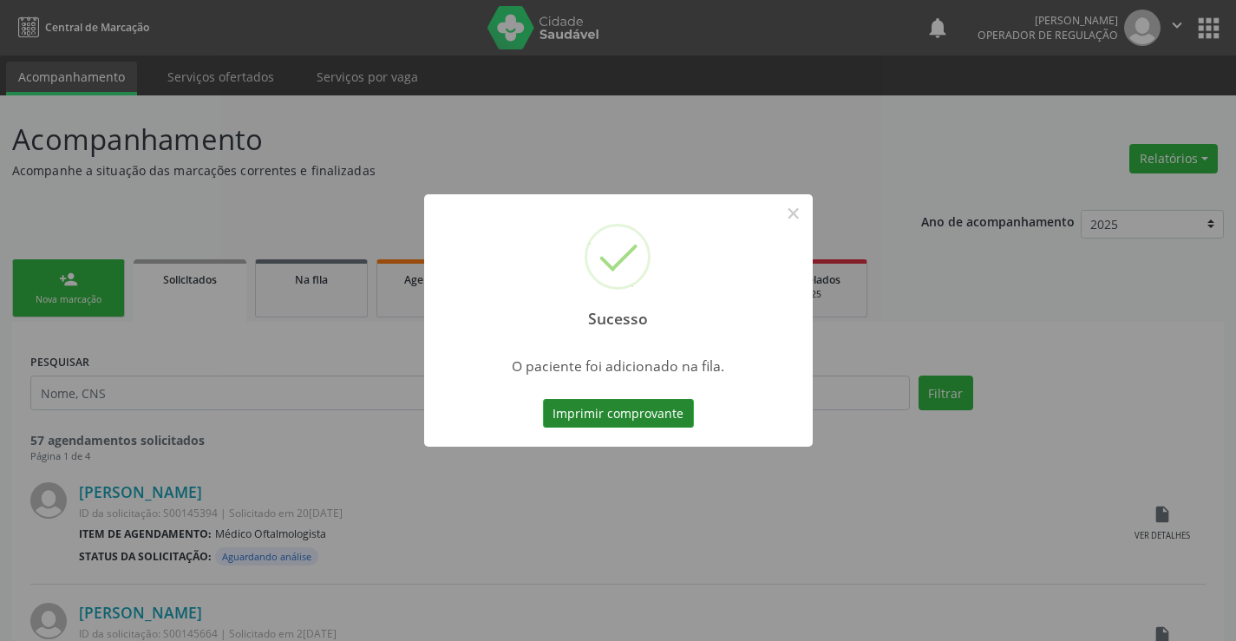
click at [667, 419] on button "Imprimir comprovante" at bounding box center [618, 413] width 151 height 29
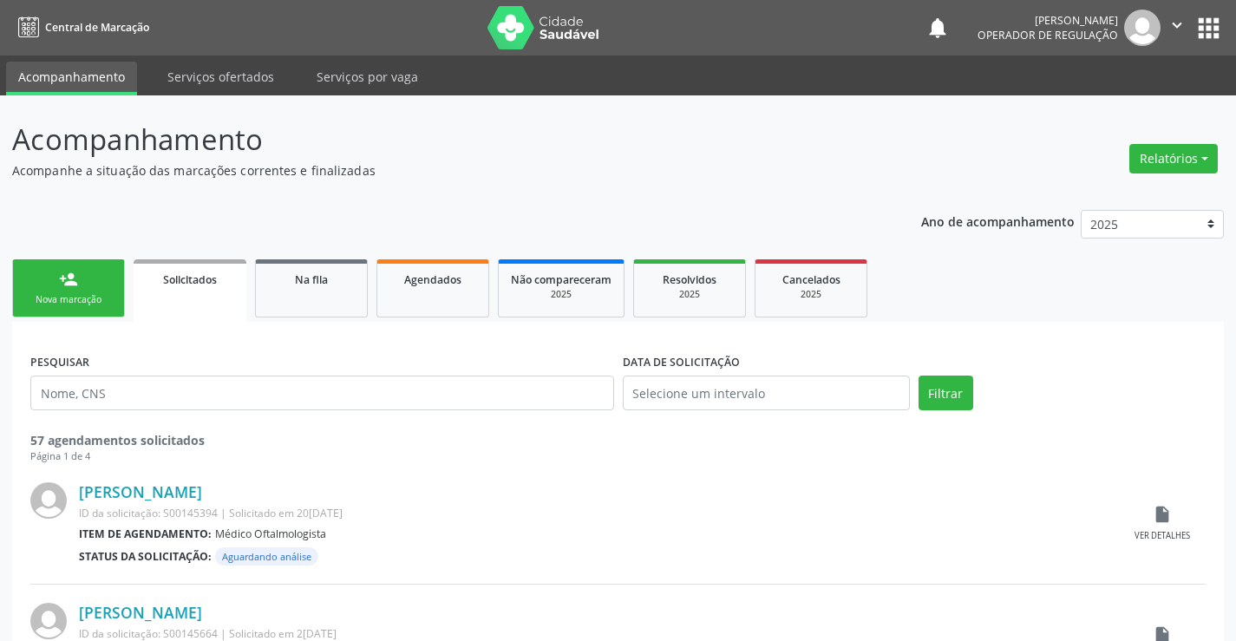
click at [56, 279] on link "person_add Nova marcação" at bounding box center [68, 288] width 113 height 58
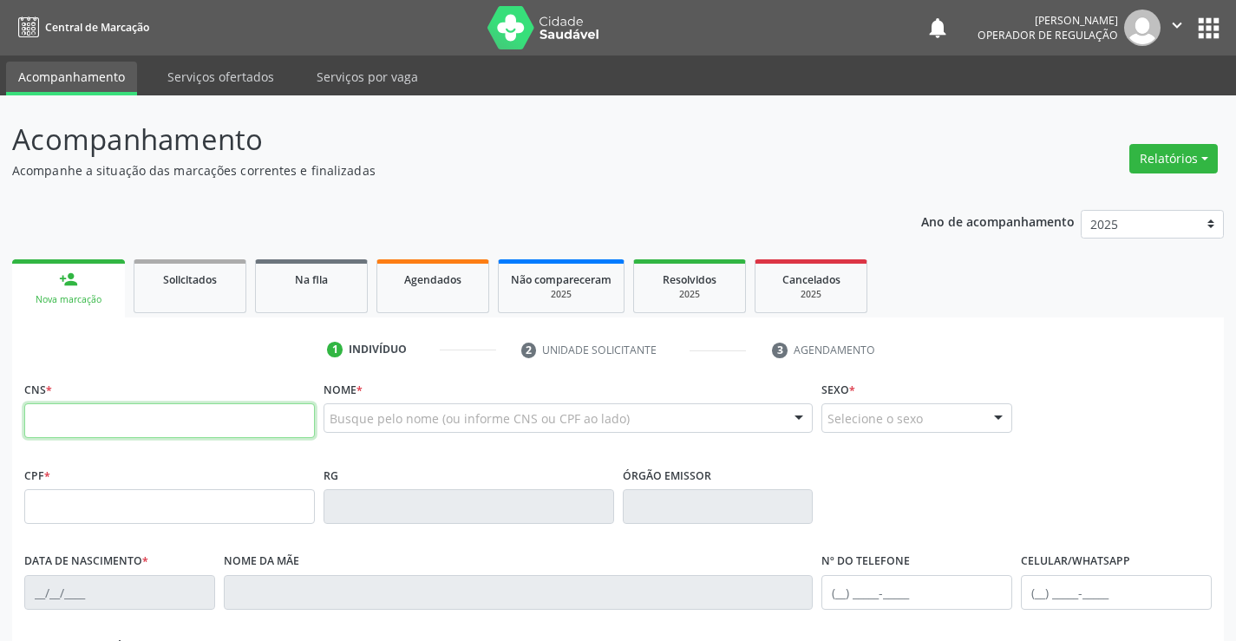
click at [83, 423] on input "text" at bounding box center [169, 420] width 291 height 35
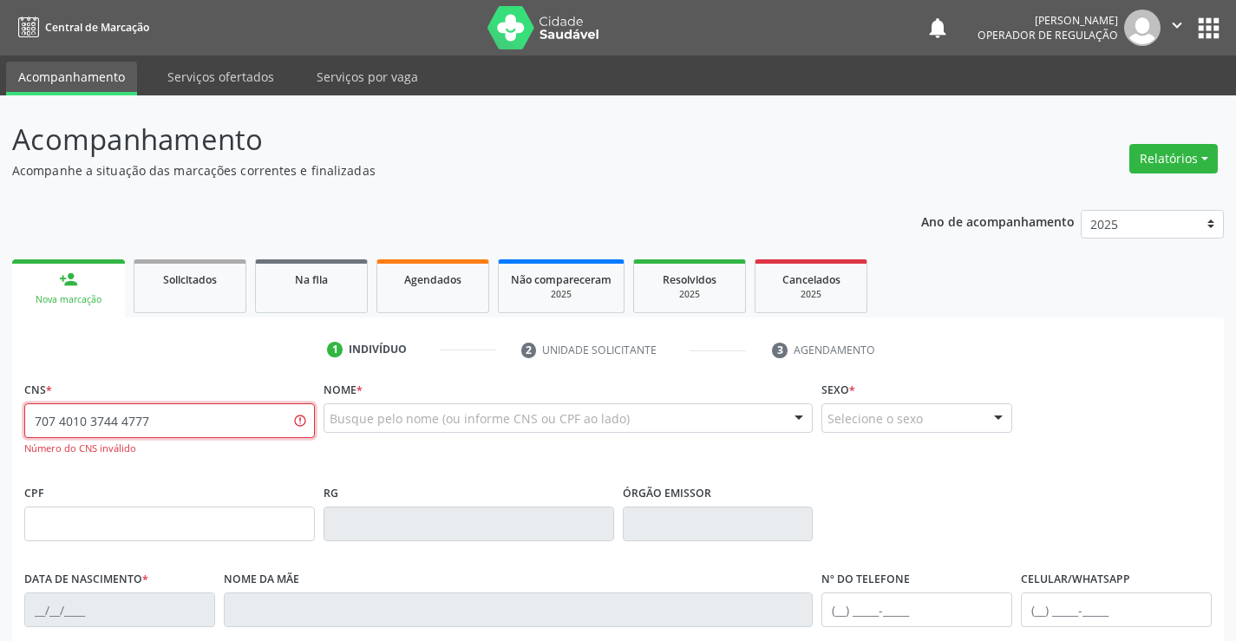
type input "707 4010 3744 4777"
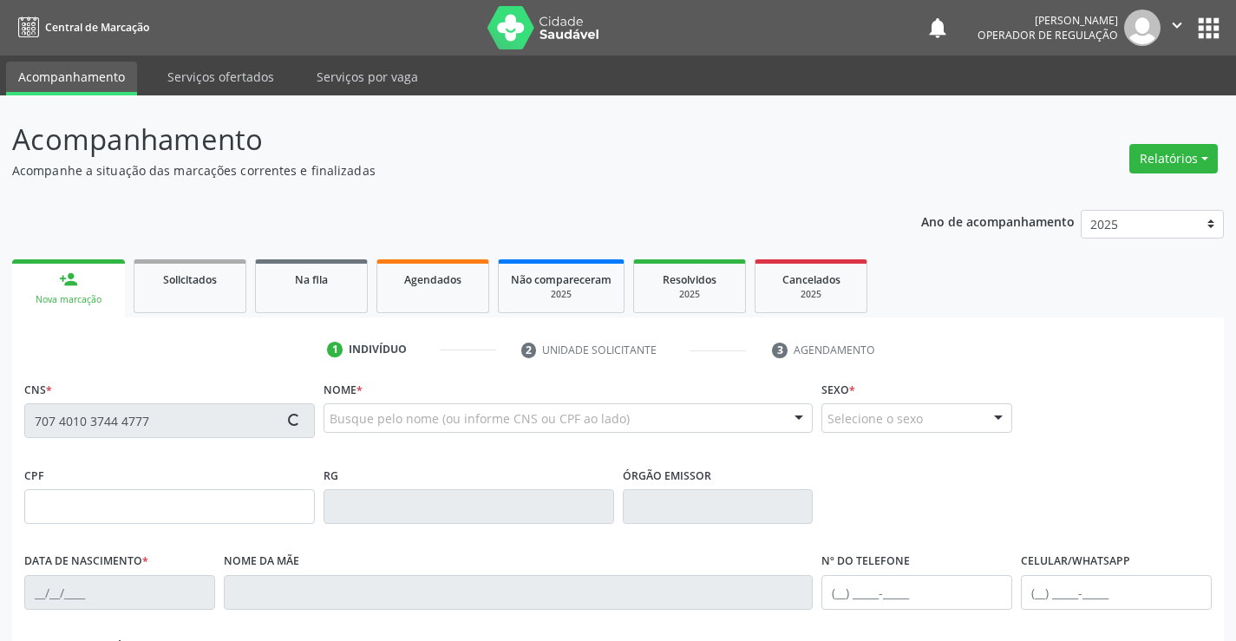
type input "0301955353"
type input "[DATE]"
type input "[PHONE_NUMBER]"
type input "373.107.805-82"
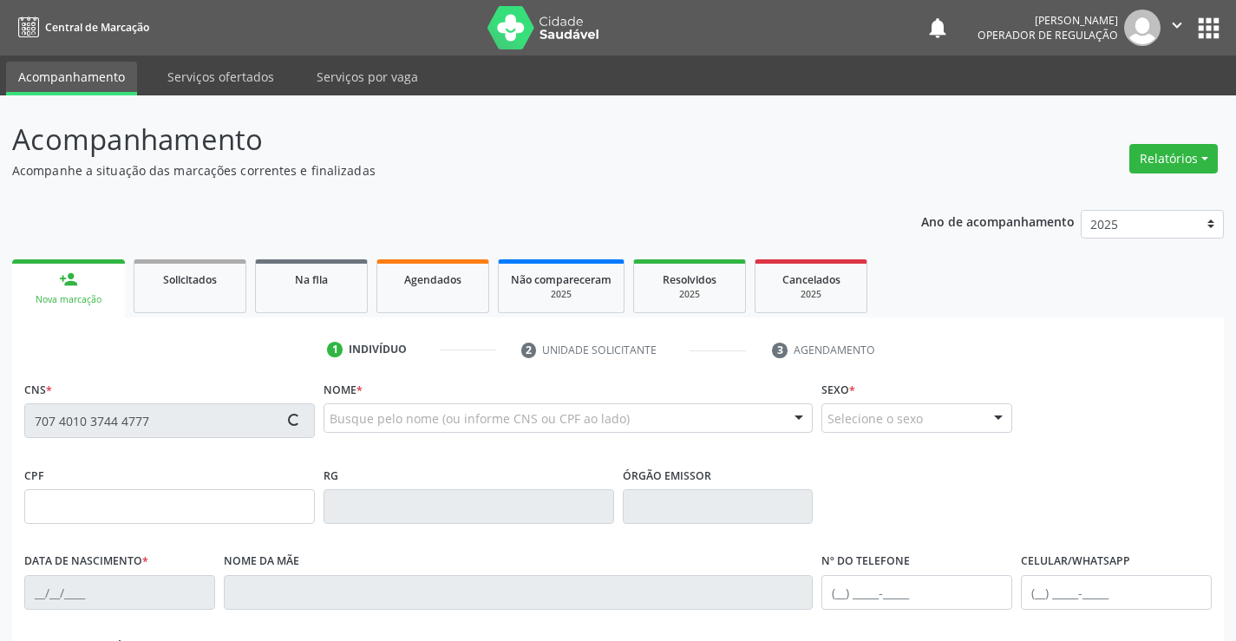
type input "S/N"
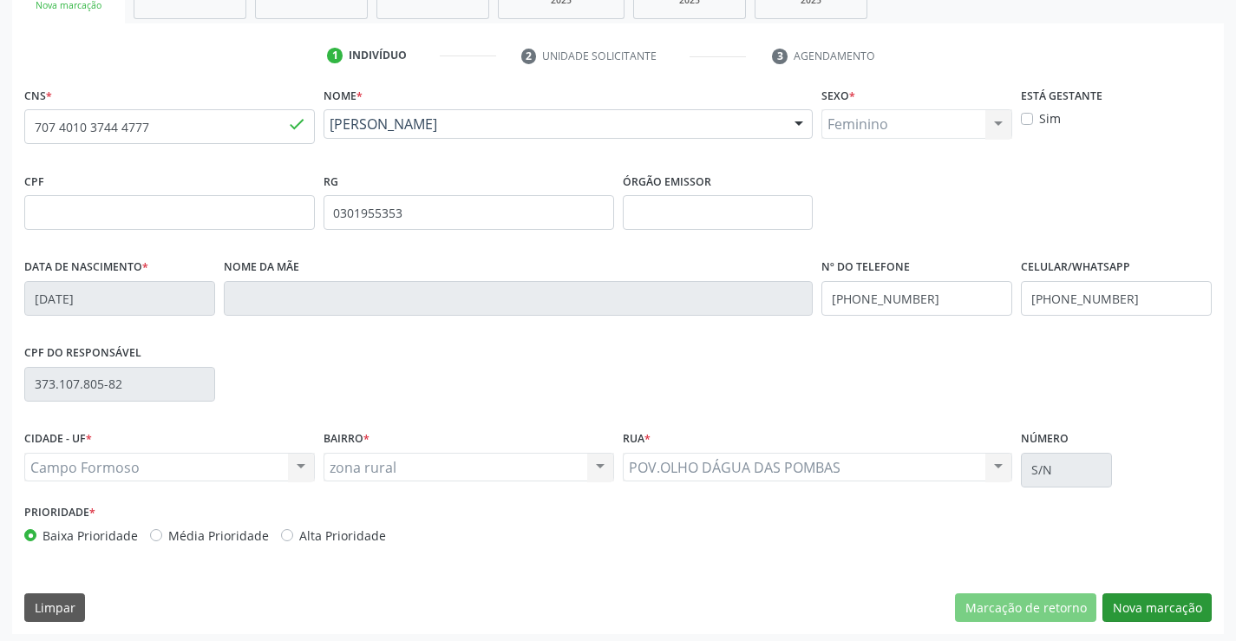
scroll to position [299, 0]
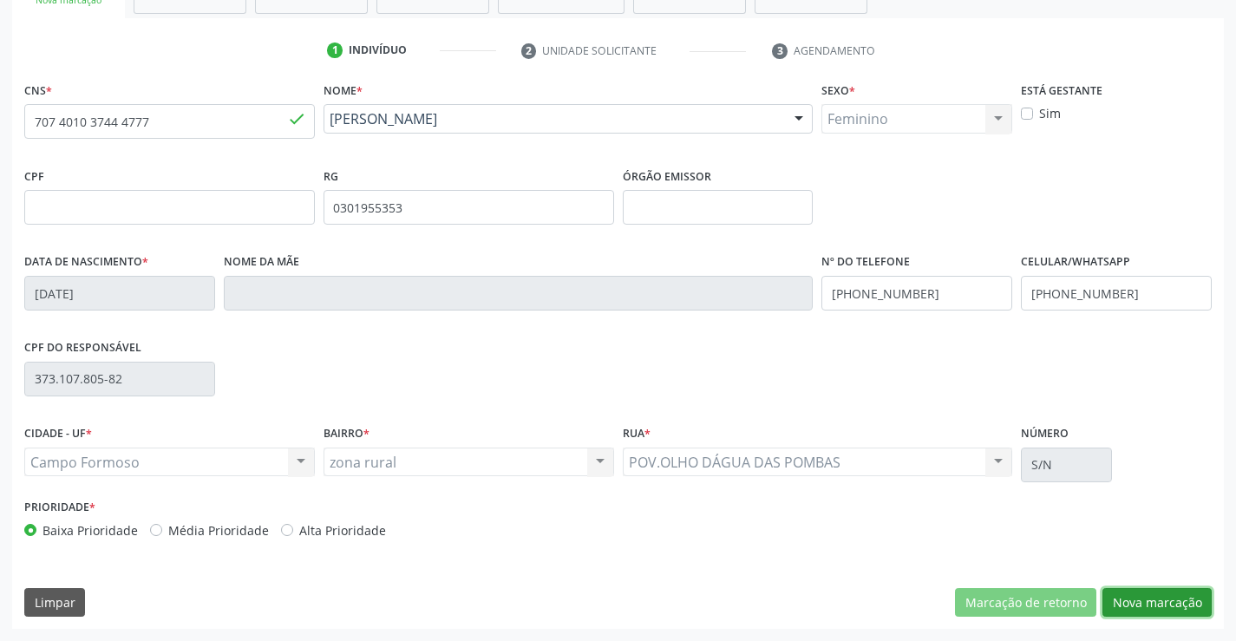
click at [1156, 610] on button "Nova marcação" at bounding box center [1157, 602] width 109 height 29
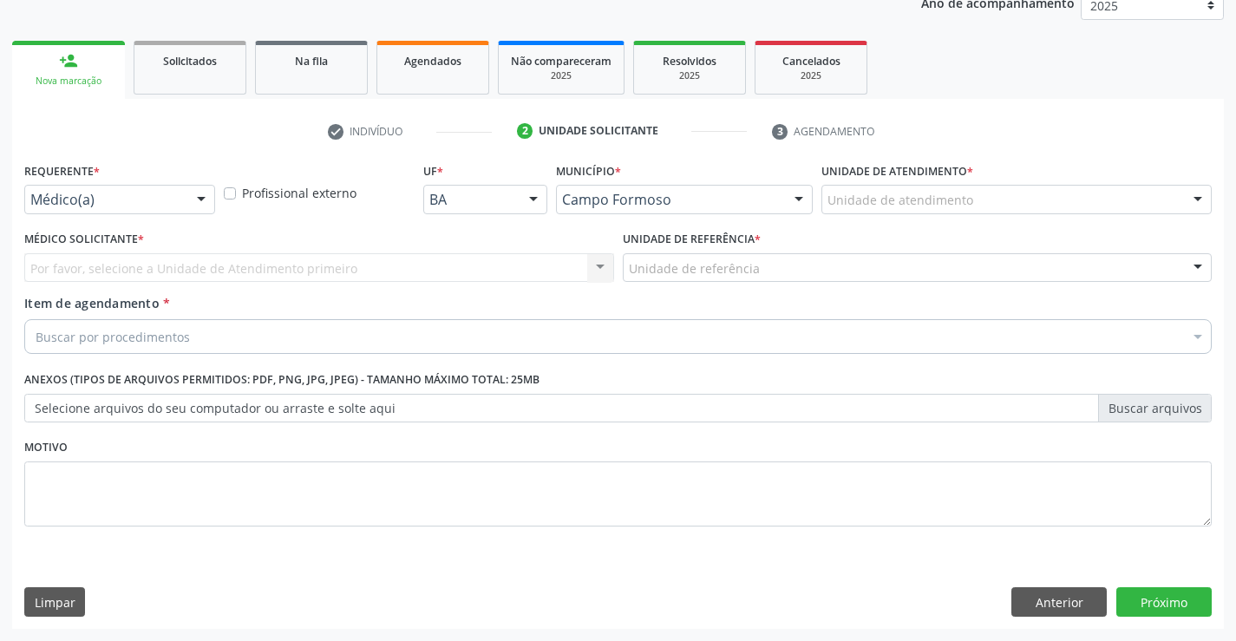
scroll to position [219, 0]
click at [140, 258] on div "Por favor, selecione a Unidade de Atendimento primeiro Nenhum resultado encontr…" at bounding box center [319, 267] width 590 height 29
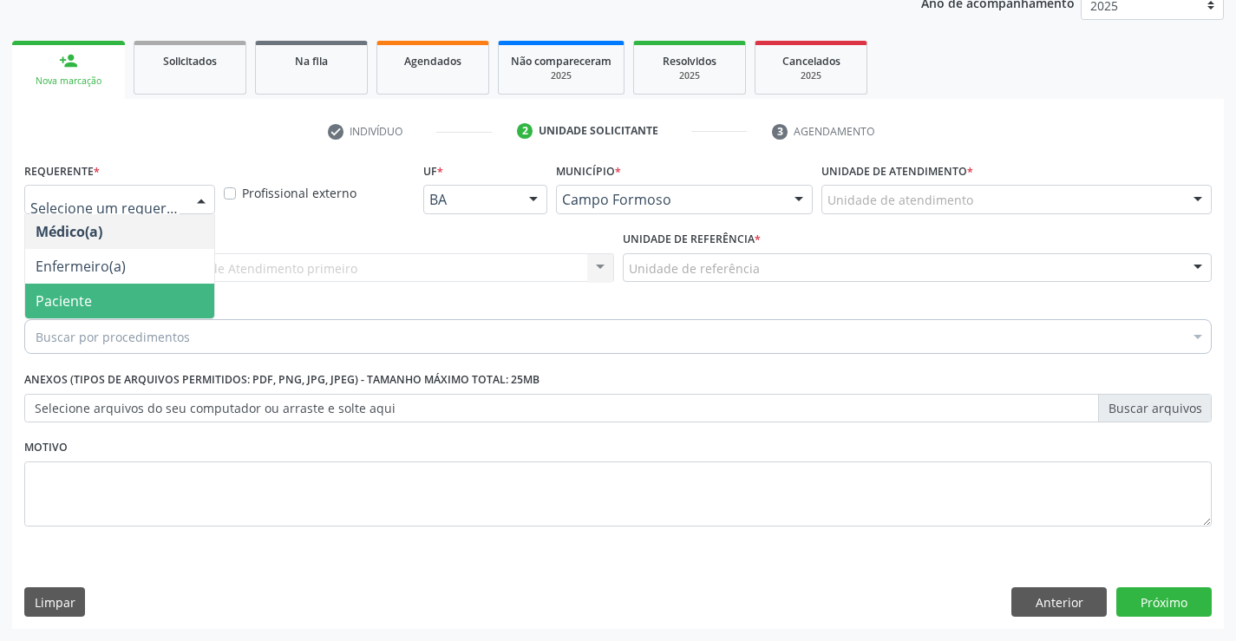
click at [125, 311] on span "Paciente" at bounding box center [119, 301] width 189 height 35
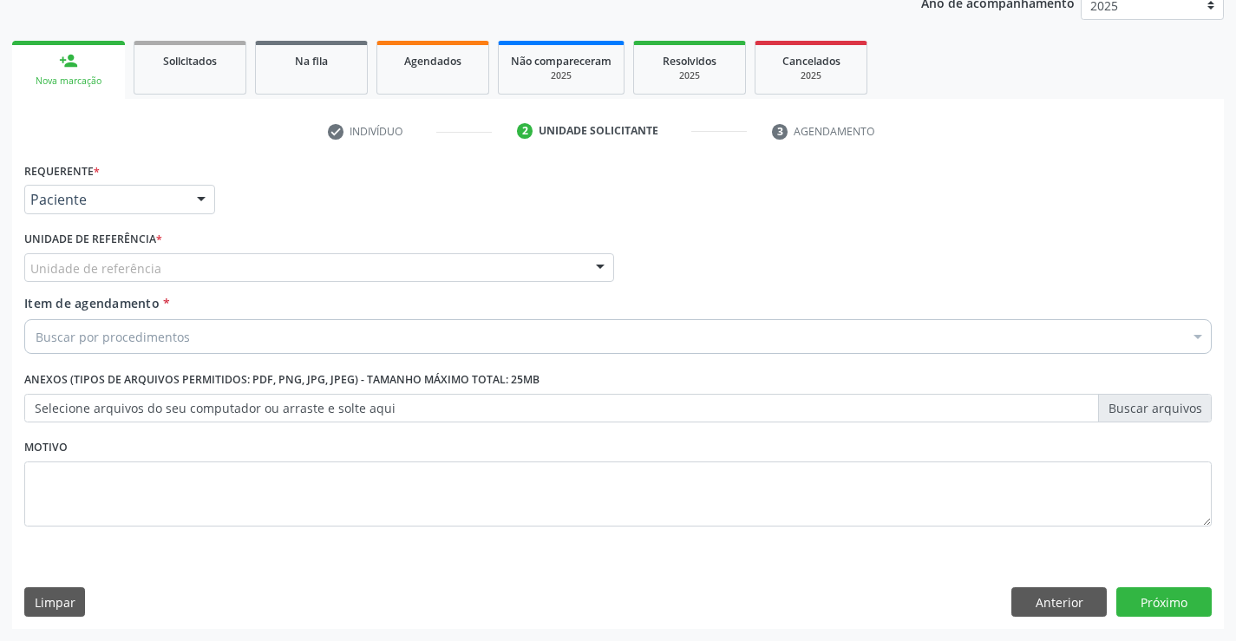
click at [165, 265] on div "Unidade de referência" at bounding box center [319, 267] width 590 height 29
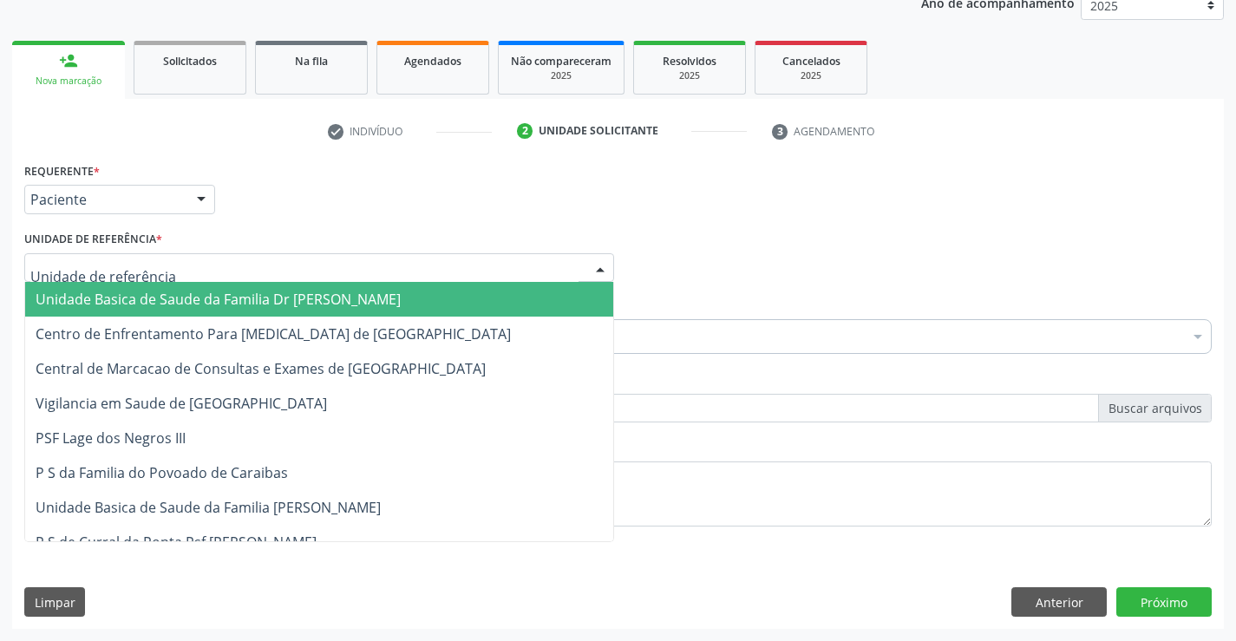
click at [166, 289] on span "Unidade Basica de Saude da Familia Dr [PERSON_NAME]" at bounding box center [319, 299] width 588 height 35
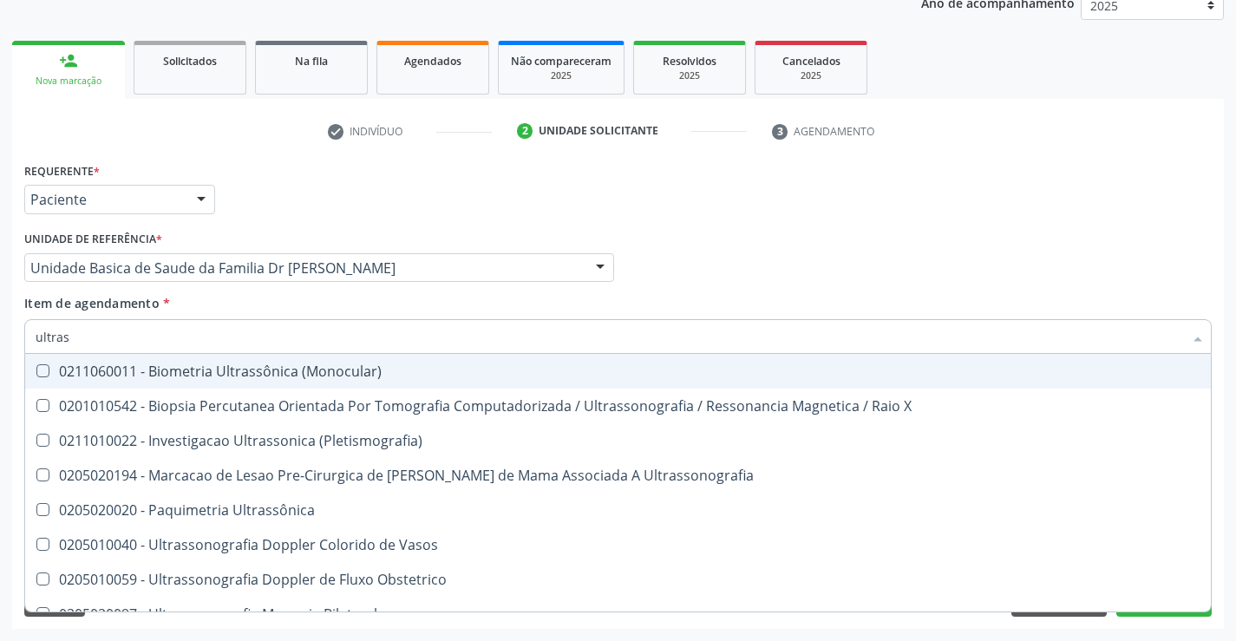
type input "ultrass"
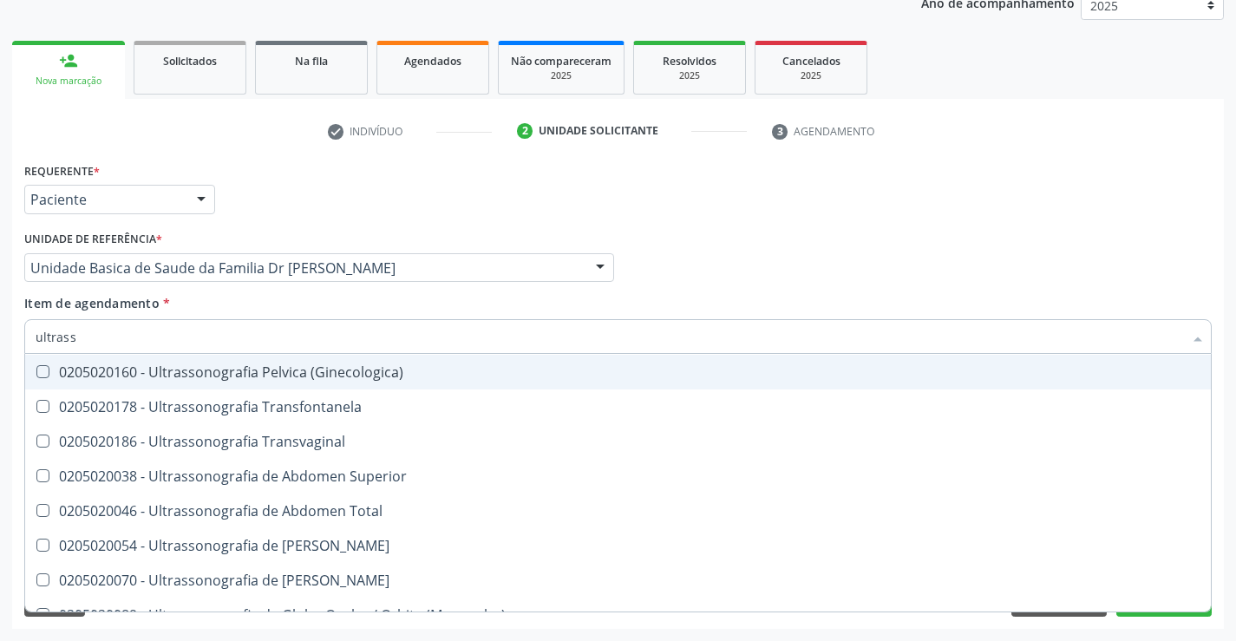
scroll to position [347, 0]
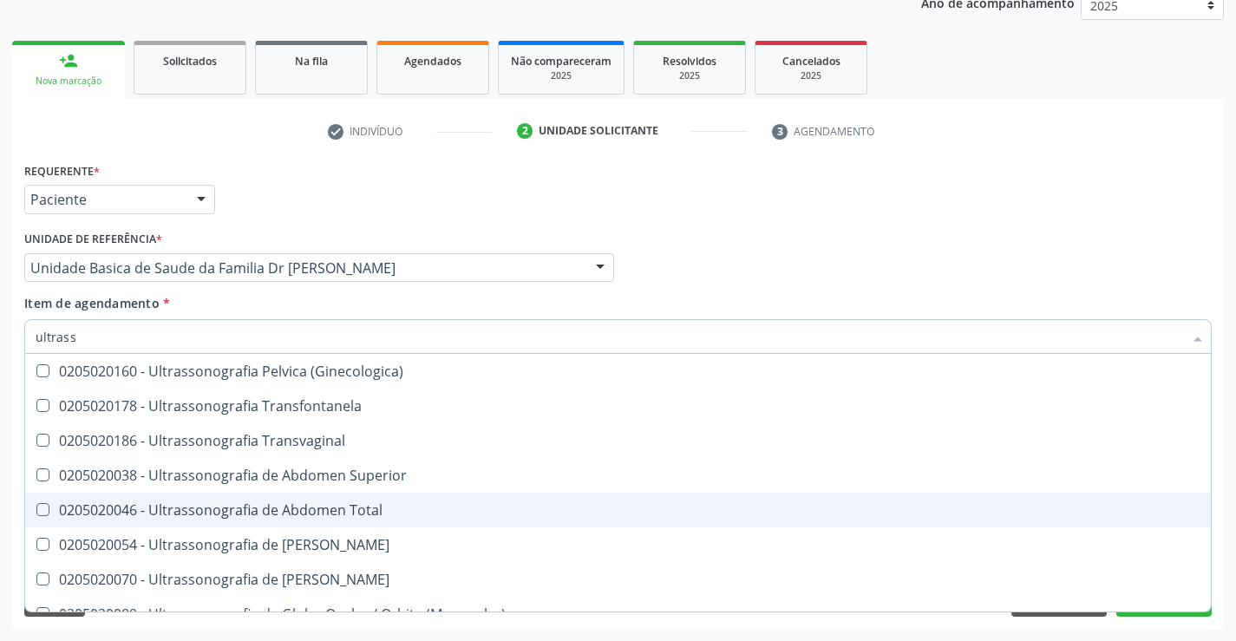
click at [365, 511] on div "0205020046 - Ultrassonografia de Abdomen Total" at bounding box center [618, 510] width 1165 height 14
checkbox Total "true"
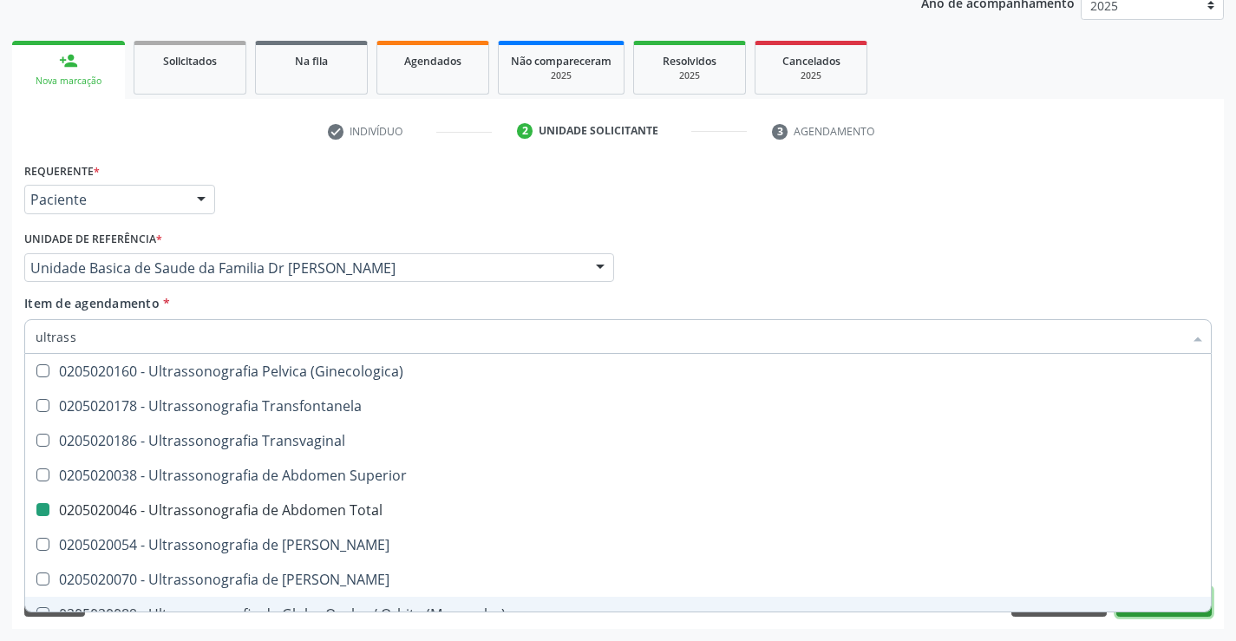
click at [1163, 614] on button "Próximo" at bounding box center [1164, 601] width 95 height 29
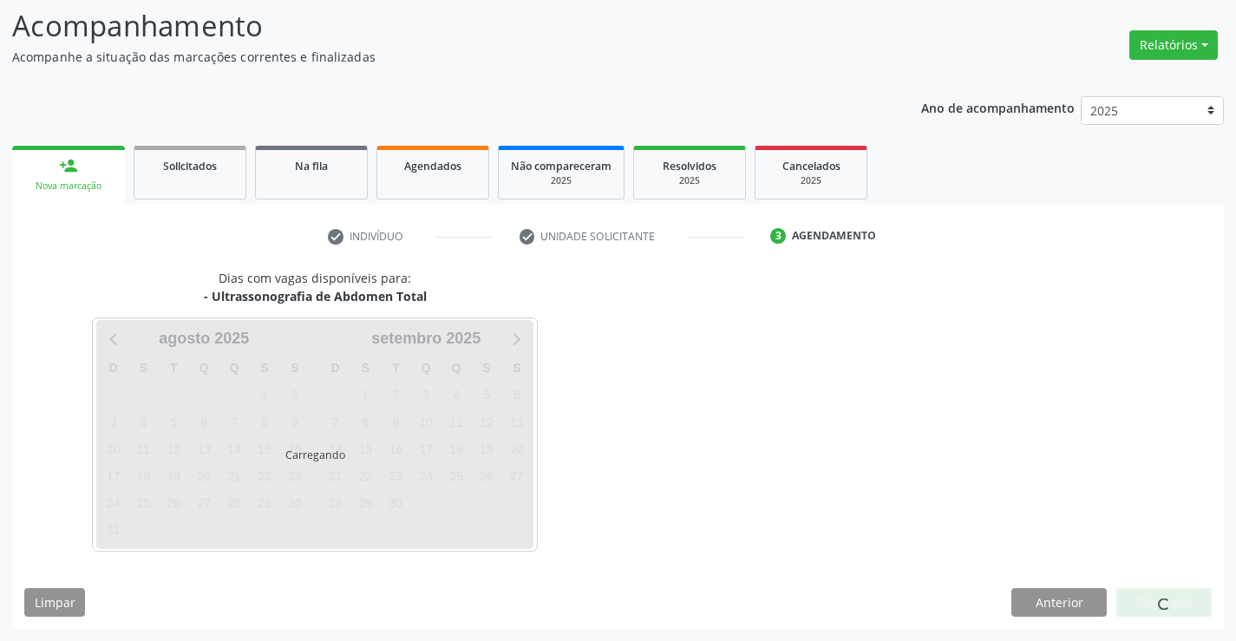
scroll to position [0, 0]
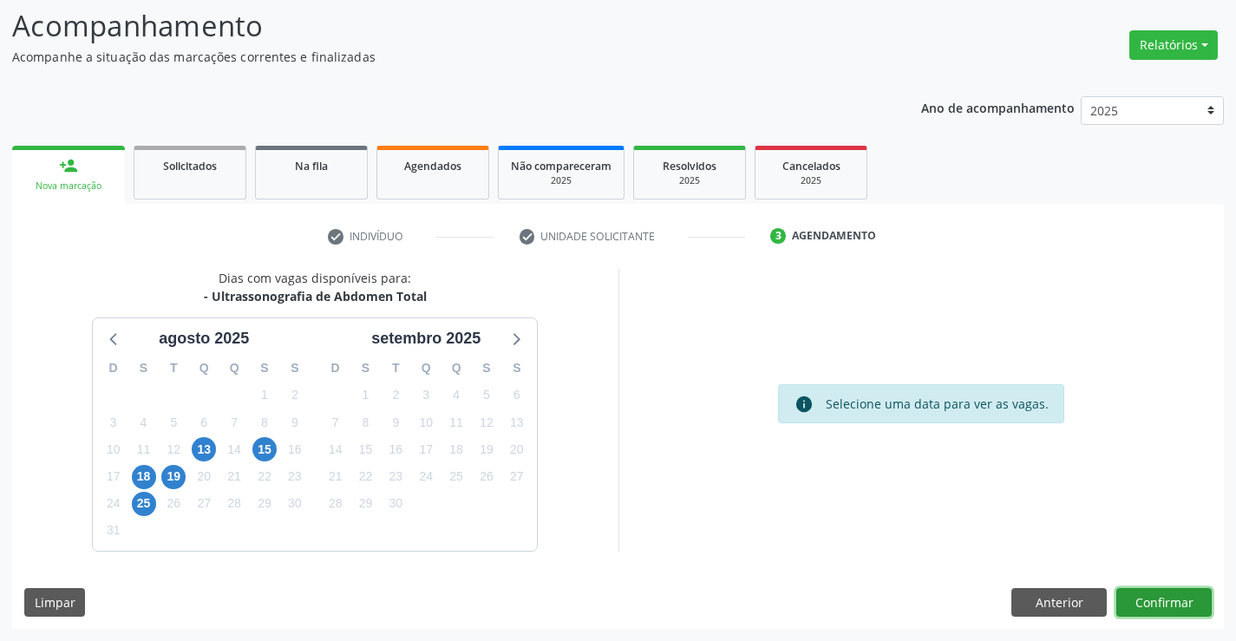
click at [1143, 602] on button "Confirmar" at bounding box center [1164, 602] width 95 height 29
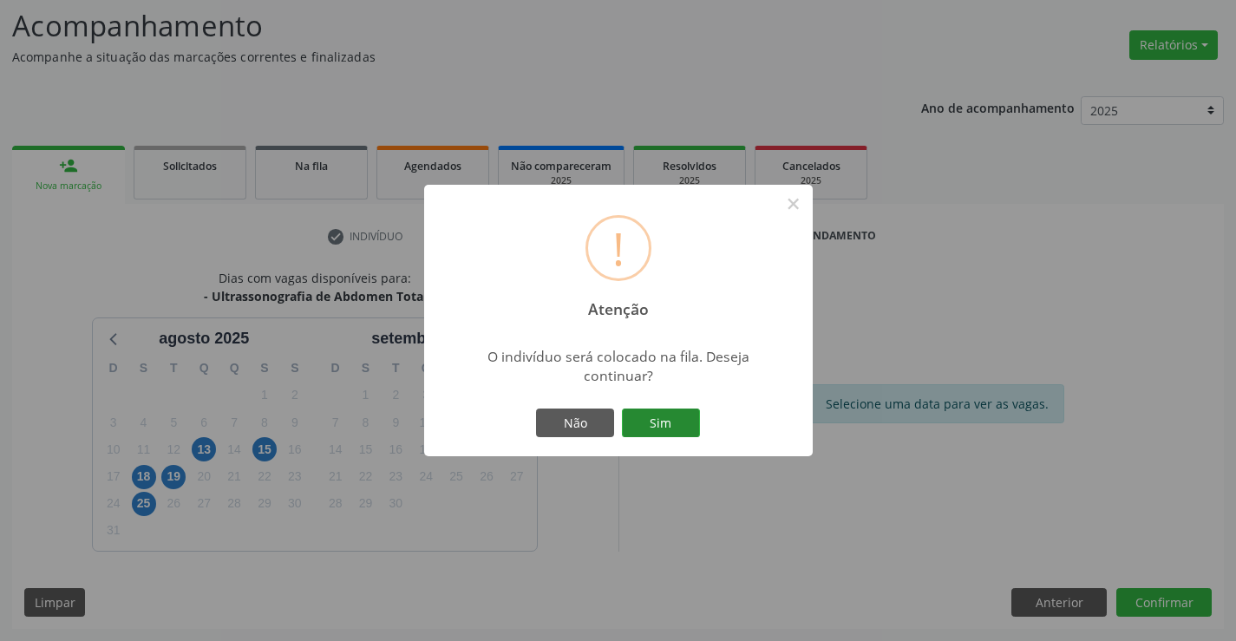
click at [665, 425] on button "Sim" at bounding box center [661, 423] width 78 height 29
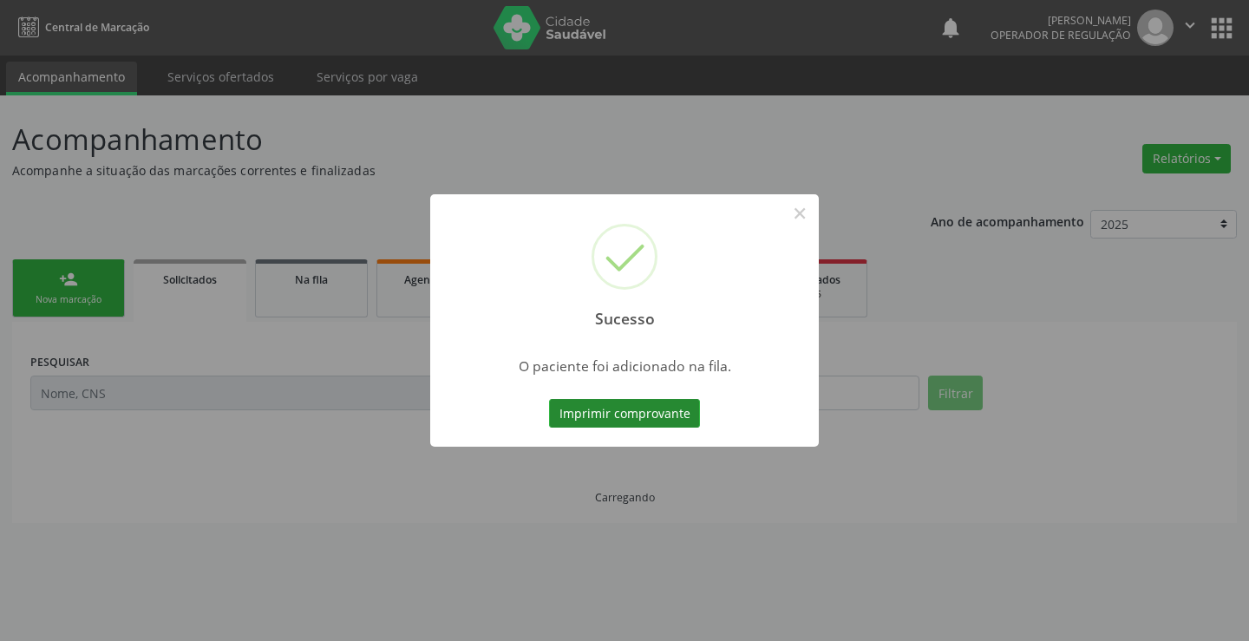
click at [648, 417] on button "Imprimir comprovante" at bounding box center [624, 413] width 151 height 29
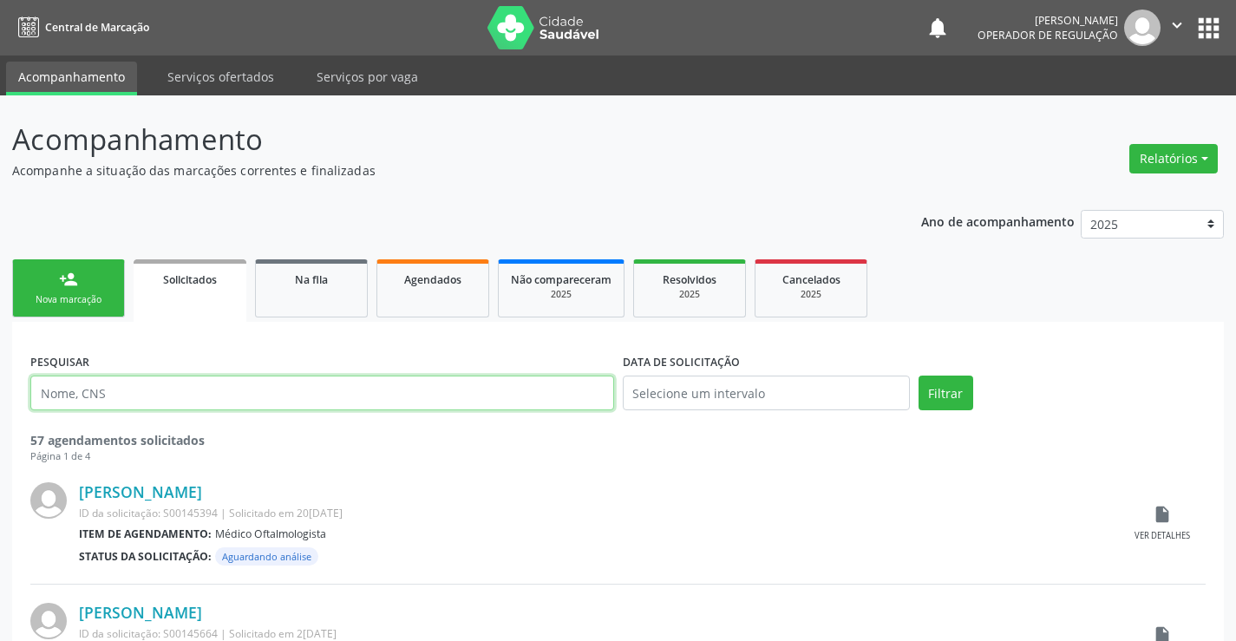
click at [119, 400] on input "text" at bounding box center [322, 393] width 584 height 35
click at [76, 272] on div "person_add" at bounding box center [68, 279] width 19 height 19
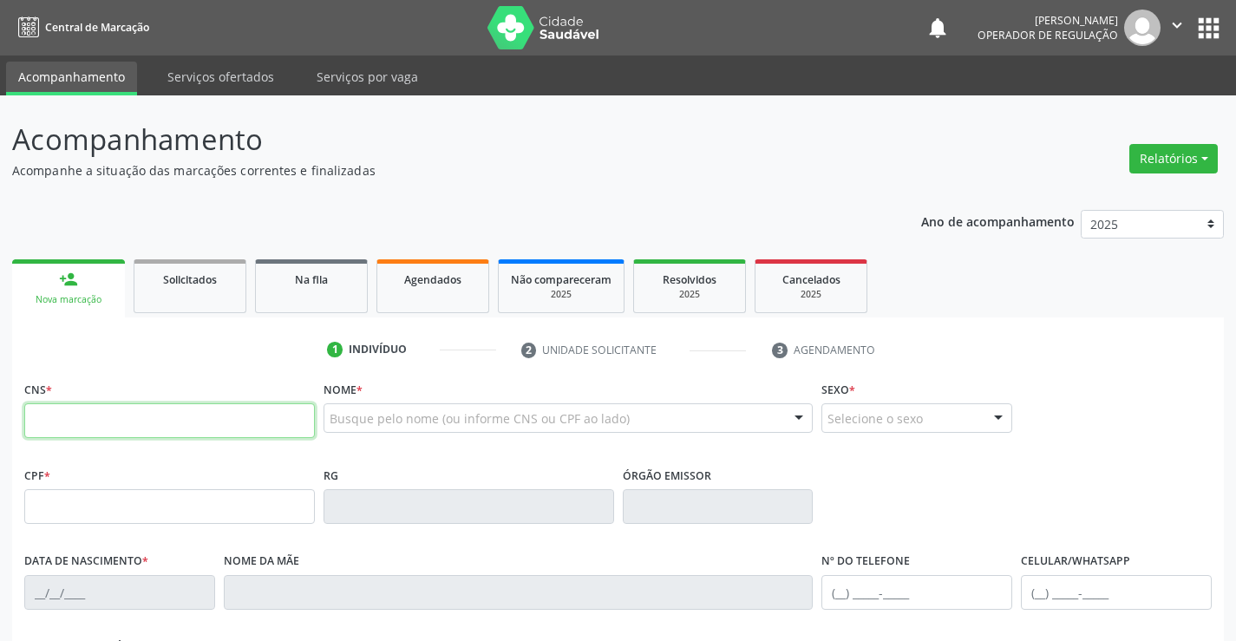
click at [101, 417] on input "text" at bounding box center [169, 420] width 291 height 35
type input "706 0043 5630 9948"
type input "0235178710"
type input "20/03/1957"
type input "(74) 98868-1192"
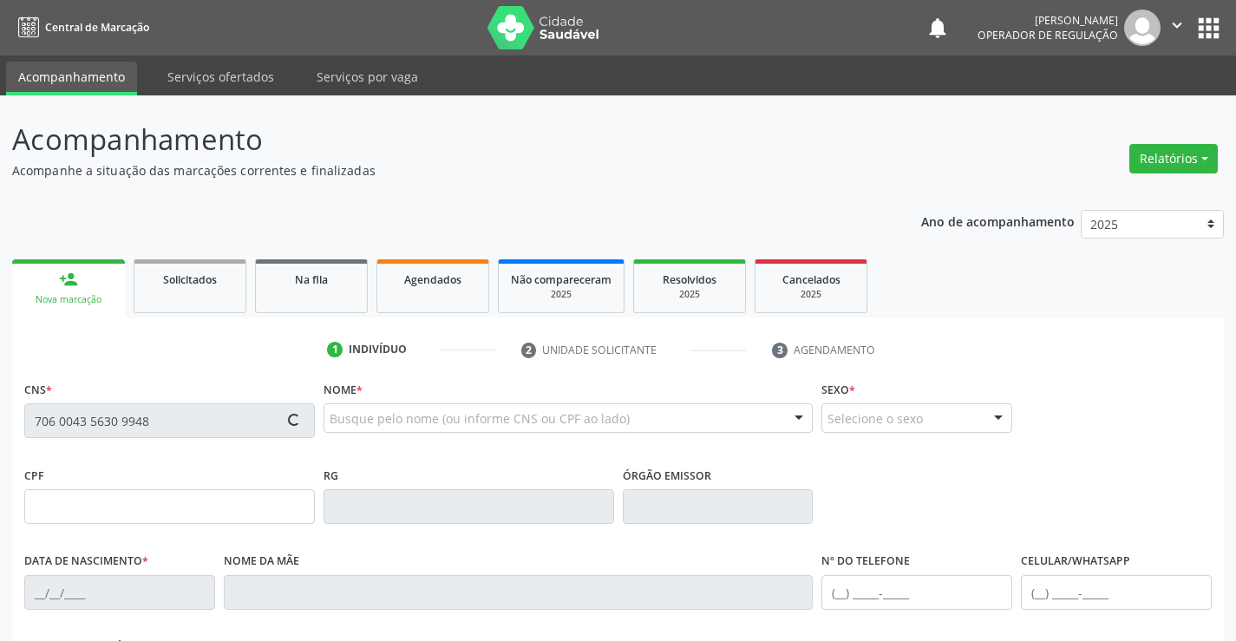
type input "(74) 98868-1192"
type input "568.155.905-00"
type input "SN"
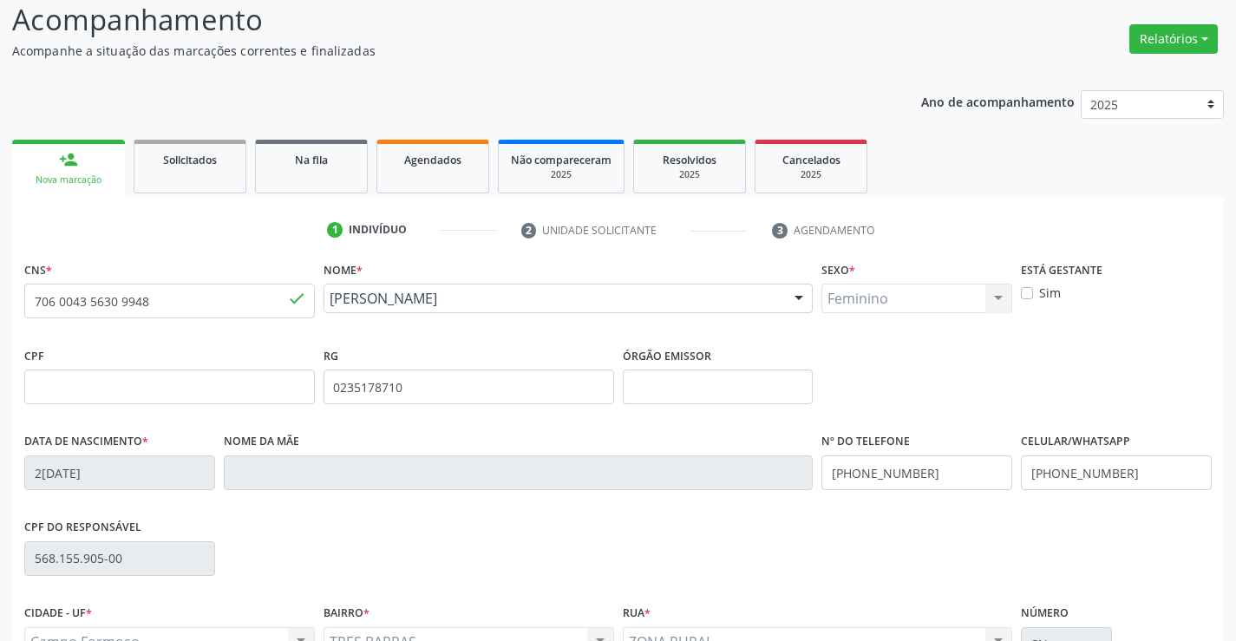
scroll to position [299, 0]
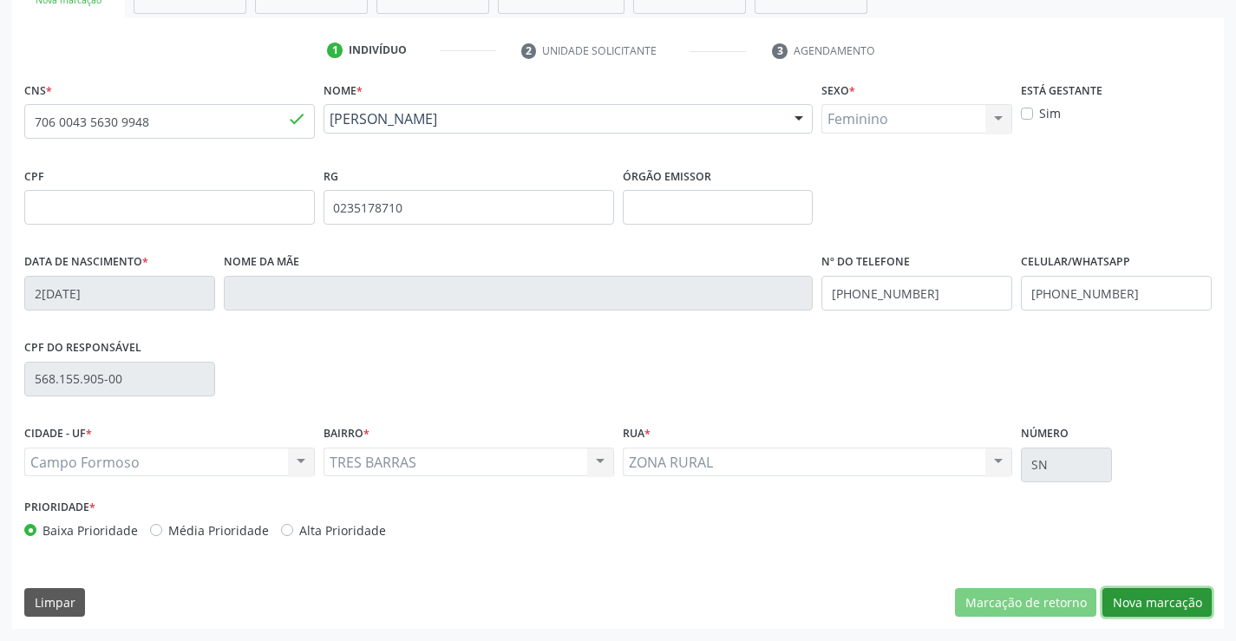
click at [1154, 600] on button "Nova marcação" at bounding box center [1157, 602] width 109 height 29
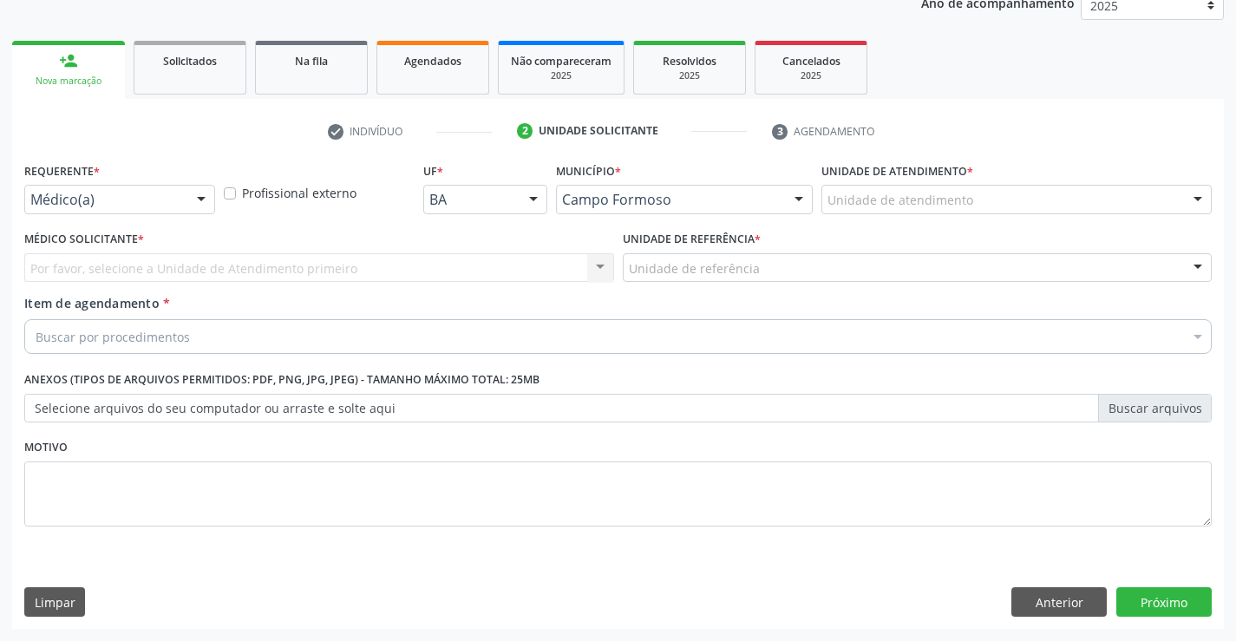
scroll to position [219, 0]
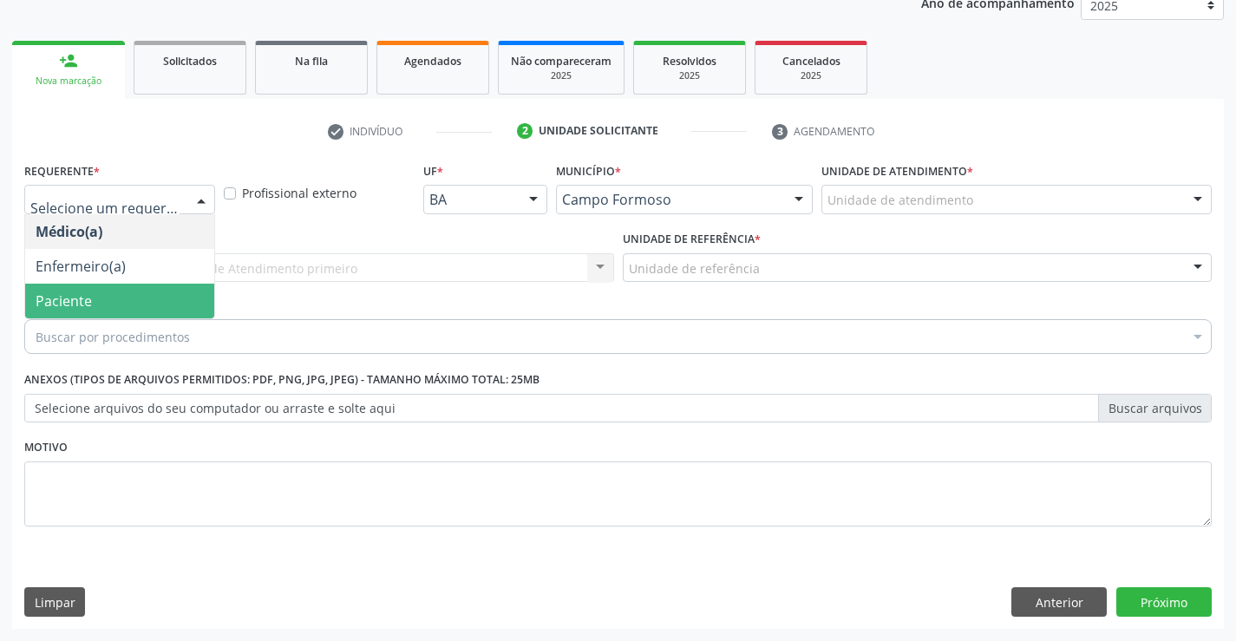
click at [76, 305] on span "Paciente" at bounding box center [64, 301] width 56 height 19
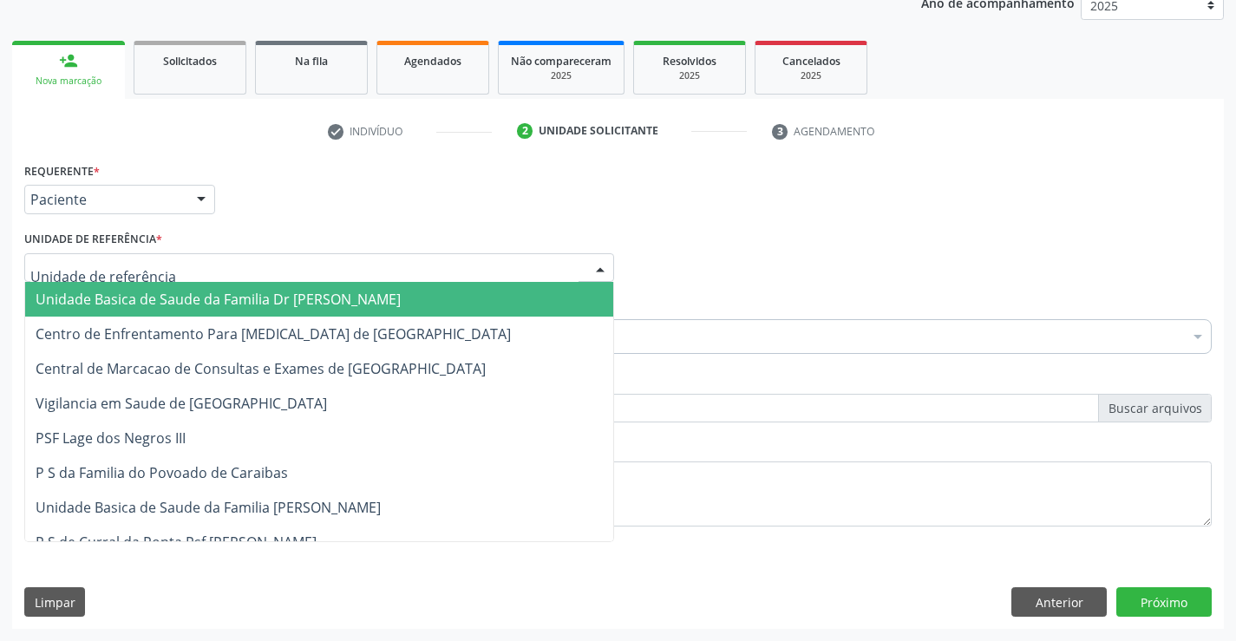
click at [96, 291] on span "Unidade Basica de Saude da Familia Dr [PERSON_NAME]" at bounding box center [218, 299] width 365 height 19
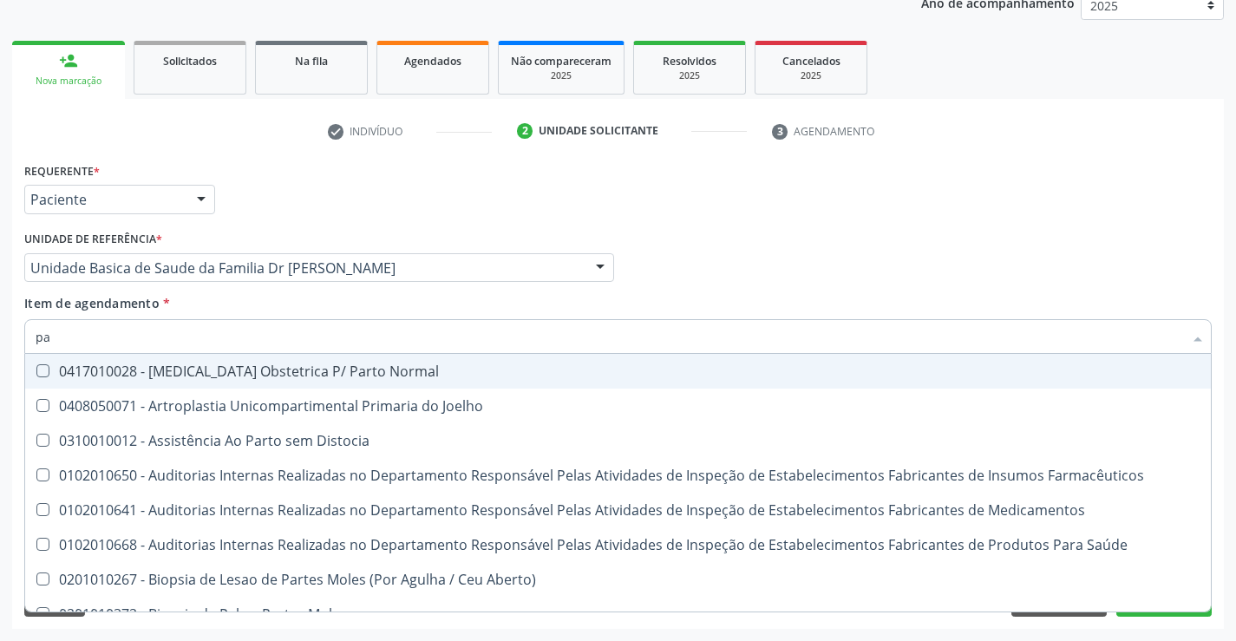
type input "p"
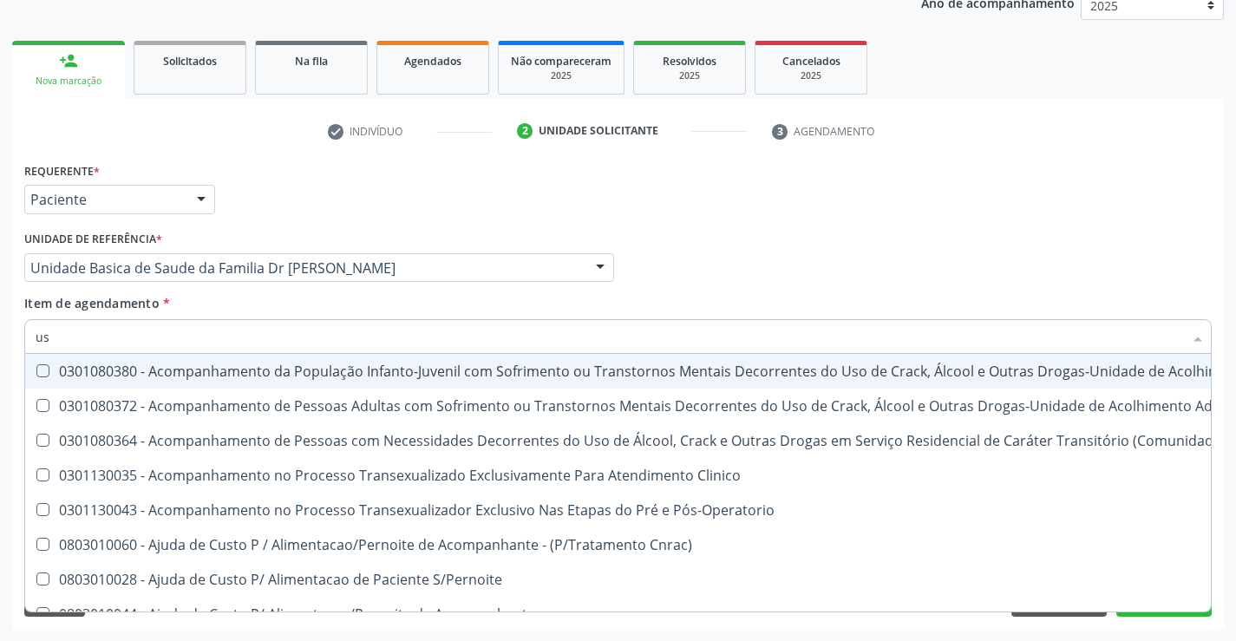
type input "usg"
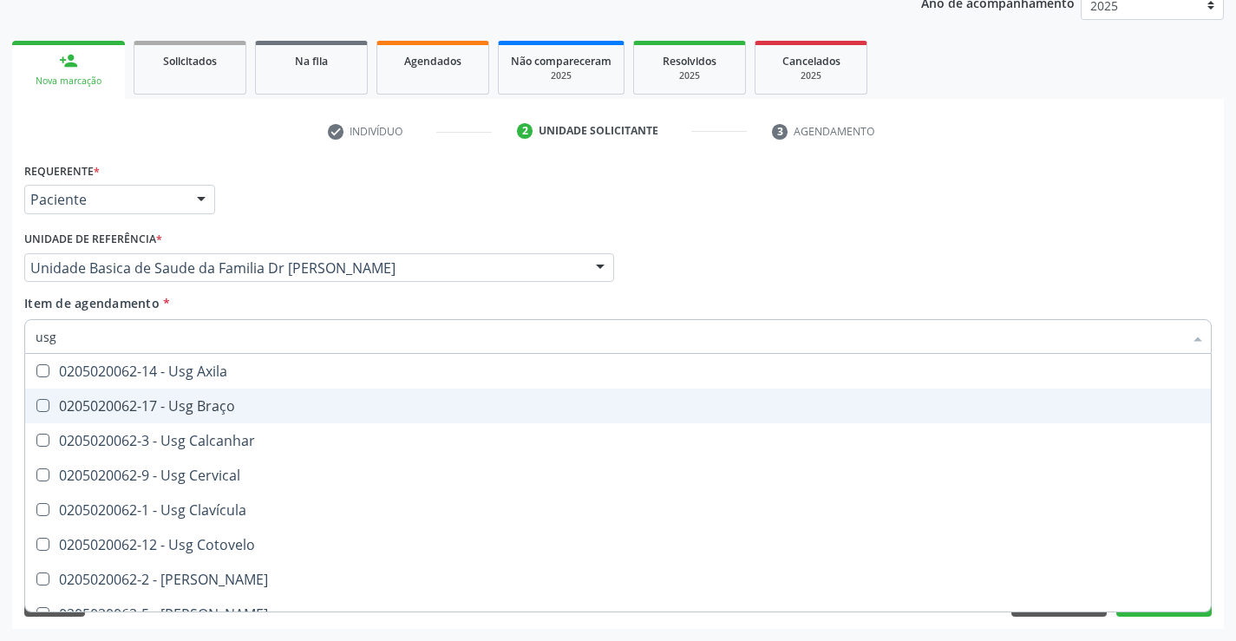
scroll to position [174, 0]
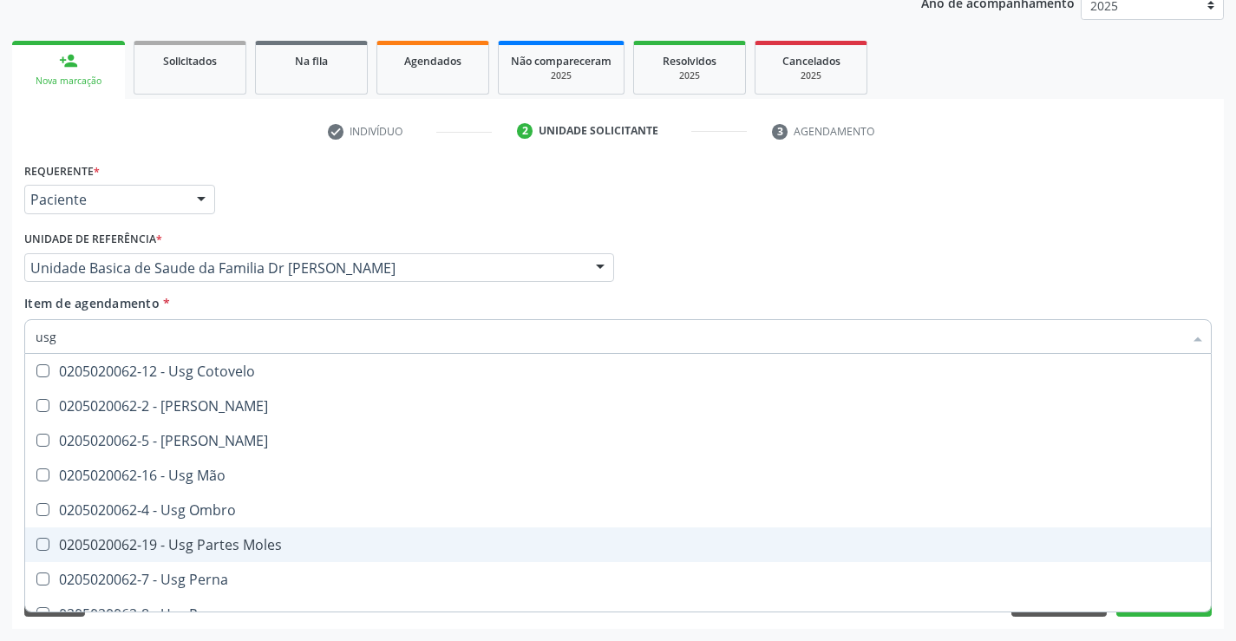
click at [265, 538] on div "0205020062-19 - Usg Partes Moles" at bounding box center [618, 545] width 1165 height 14
checkbox Moles "true"
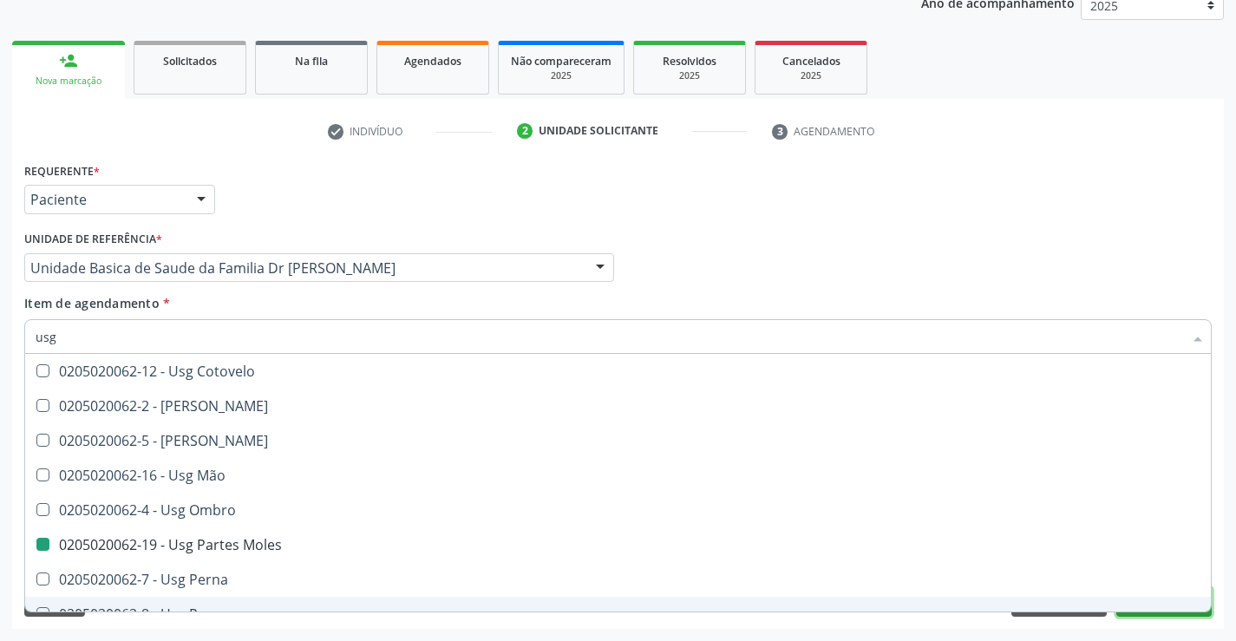
click at [1141, 615] on button "Próximo" at bounding box center [1164, 601] width 95 height 29
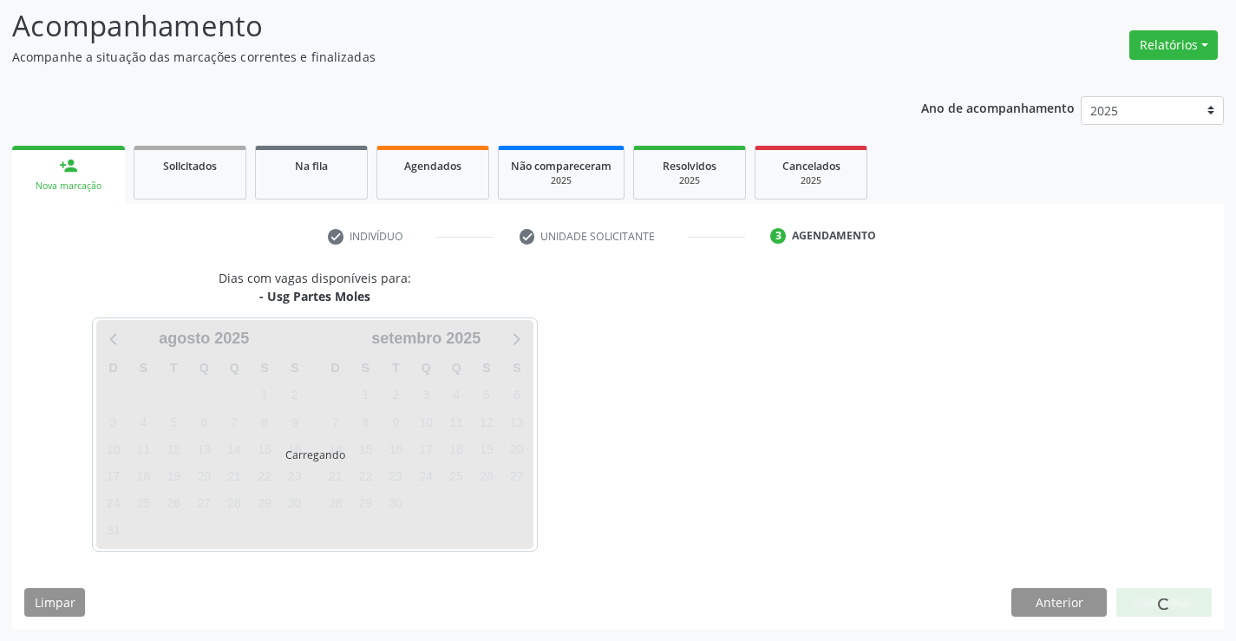
scroll to position [0, 0]
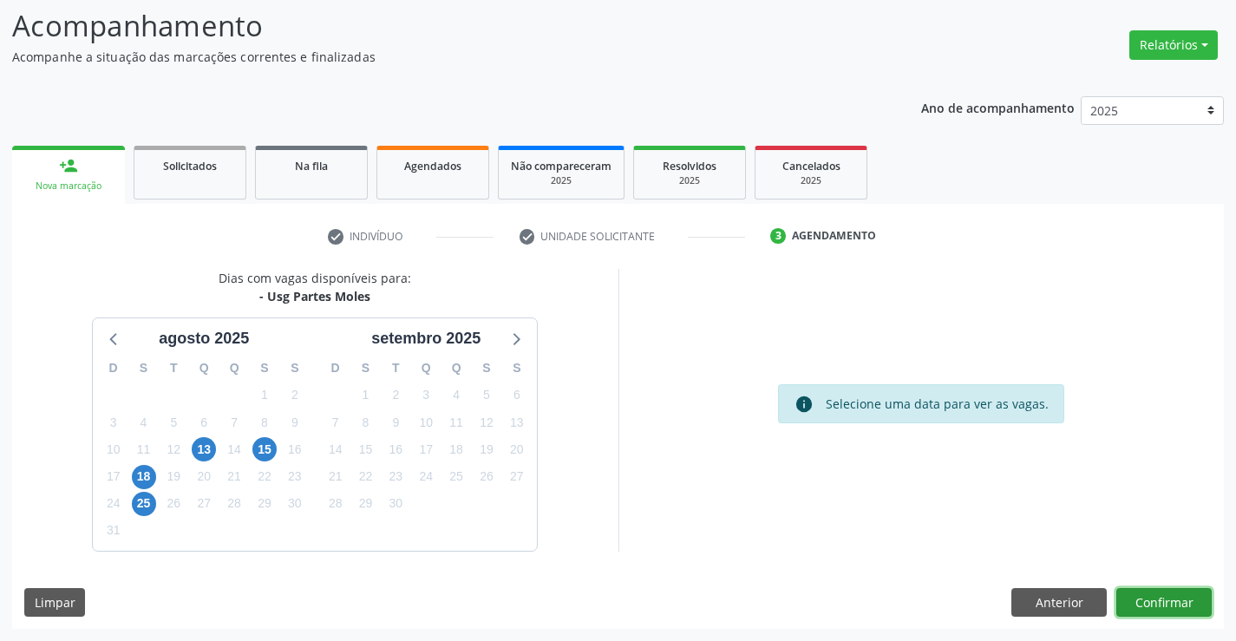
click at [1166, 600] on button "Confirmar" at bounding box center [1164, 602] width 95 height 29
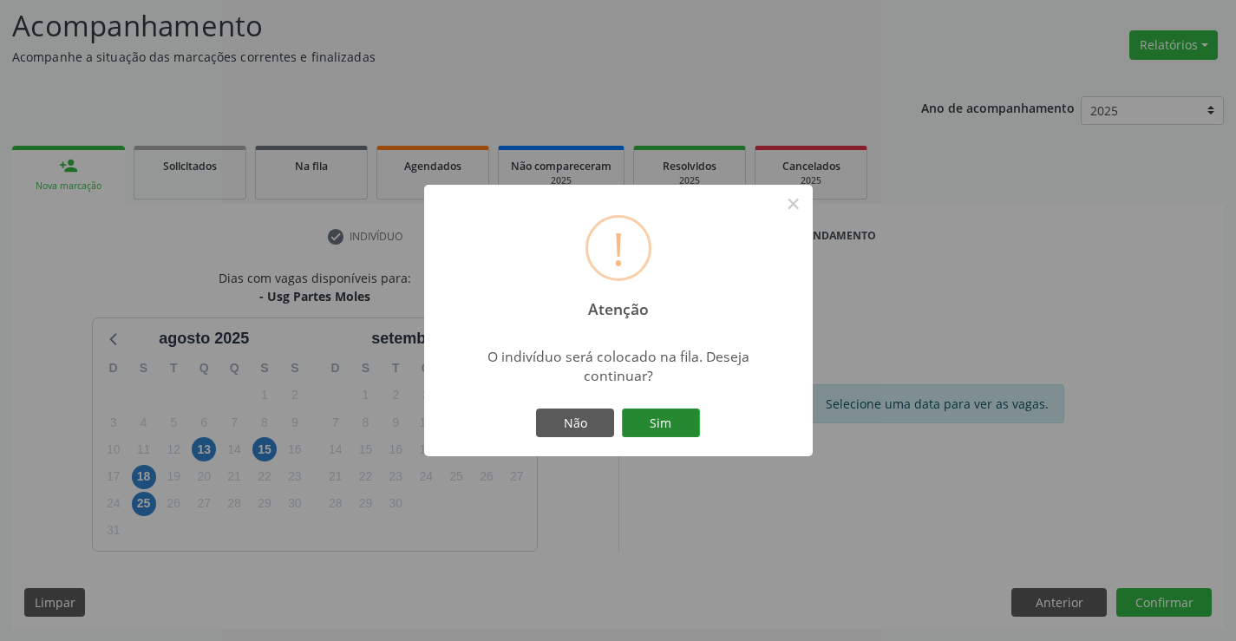
click at [675, 426] on button "Sim" at bounding box center [661, 423] width 78 height 29
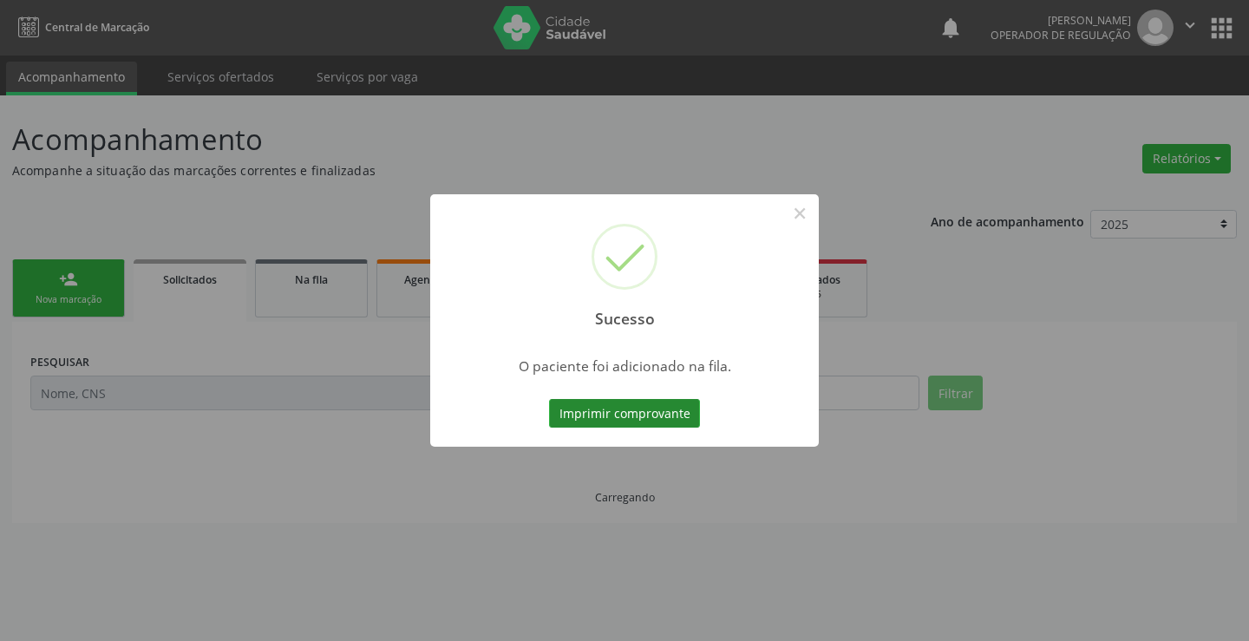
click at [654, 410] on button "Imprimir comprovante" at bounding box center [624, 413] width 151 height 29
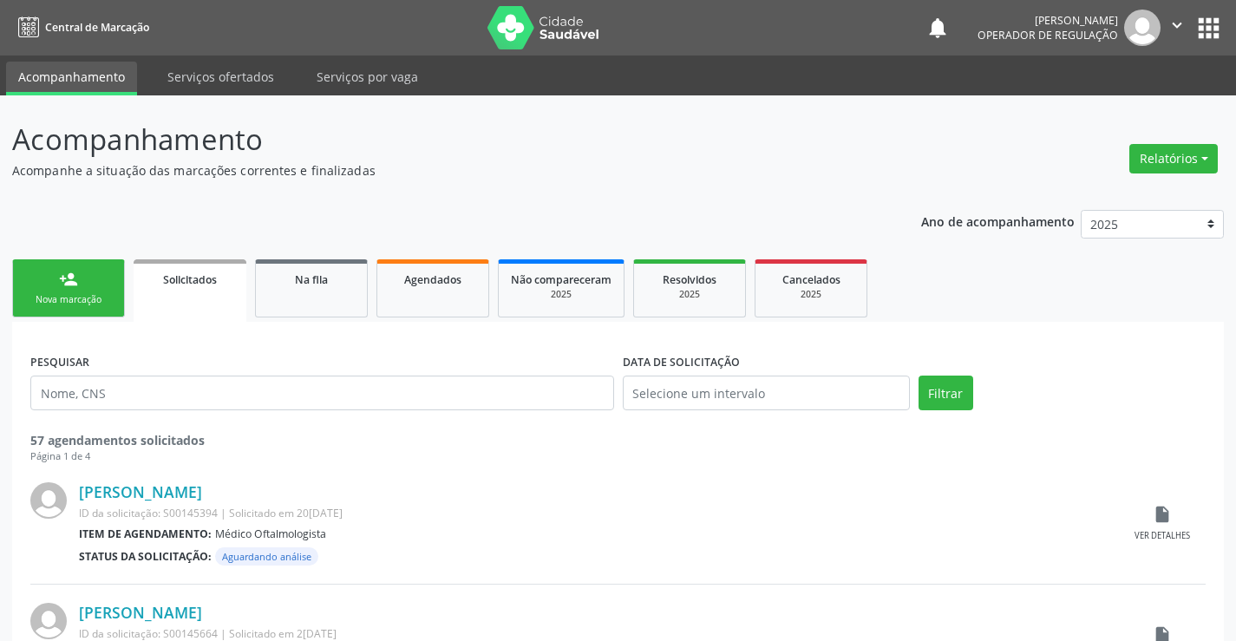
click at [68, 278] on div "person_add" at bounding box center [68, 279] width 19 height 19
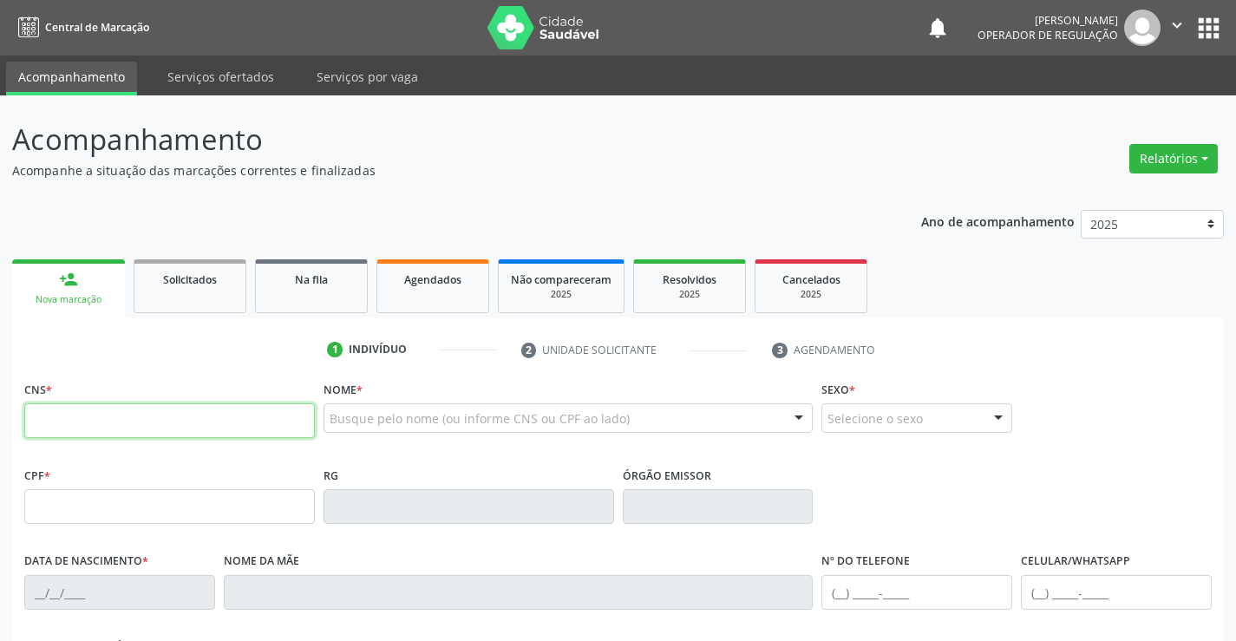
click at [61, 424] on input "text" at bounding box center [169, 420] width 291 height 35
type input "700 0094 0128 7508"
type input "000.573.285-95"
type input "0787594121"
type input "21/08/1968"
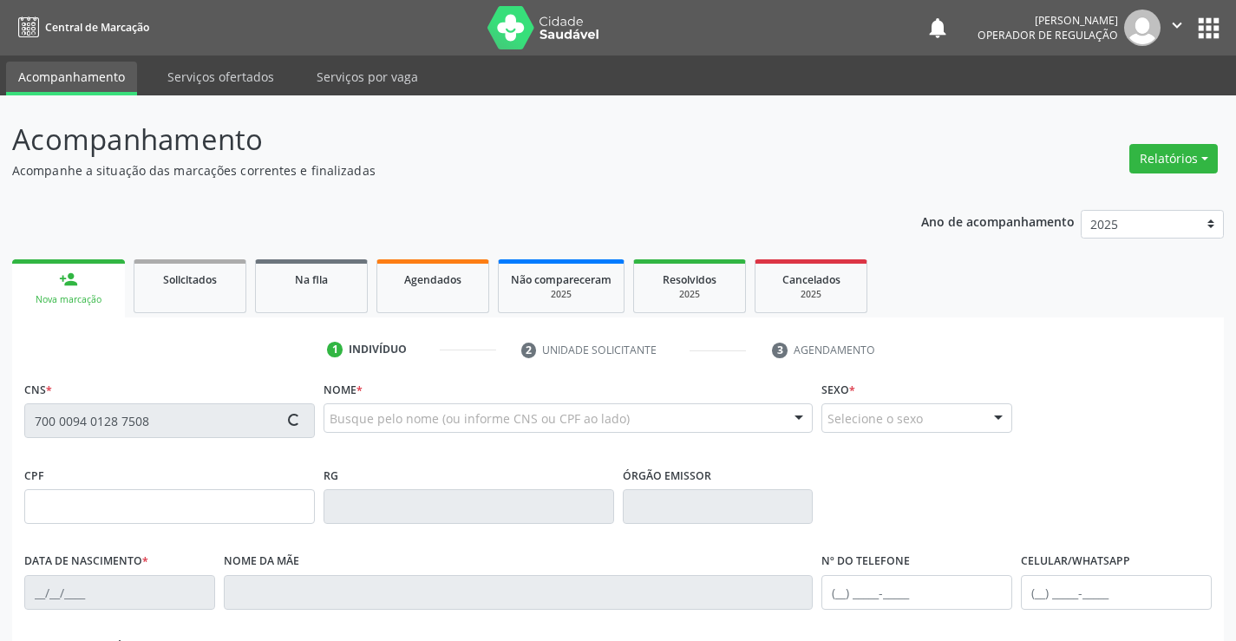
type input "(74) 9955-9966"
type input "SN"
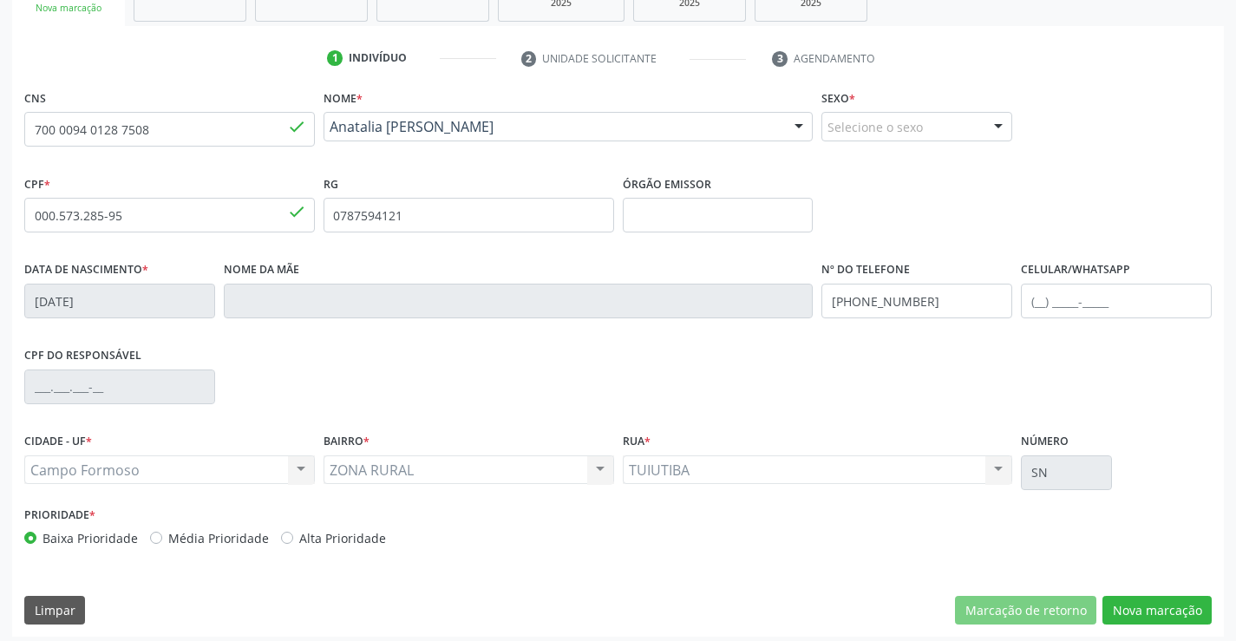
scroll to position [299, 0]
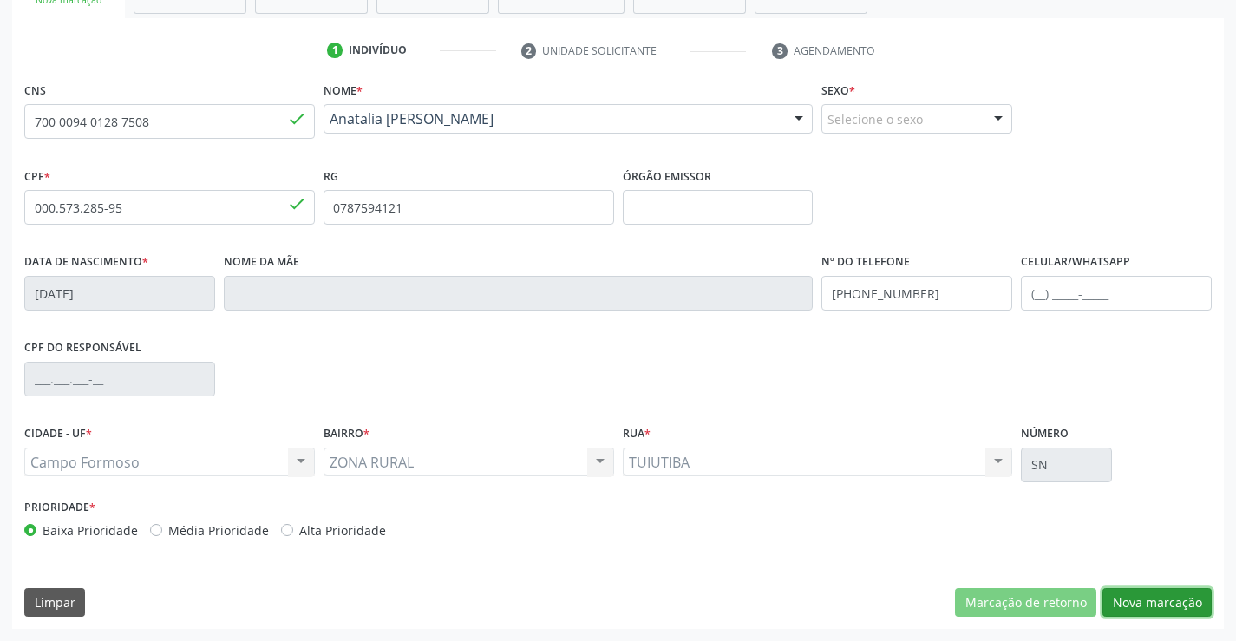
click at [1154, 603] on button "Nova marcação" at bounding box center [1157, 602] width 109 height 29
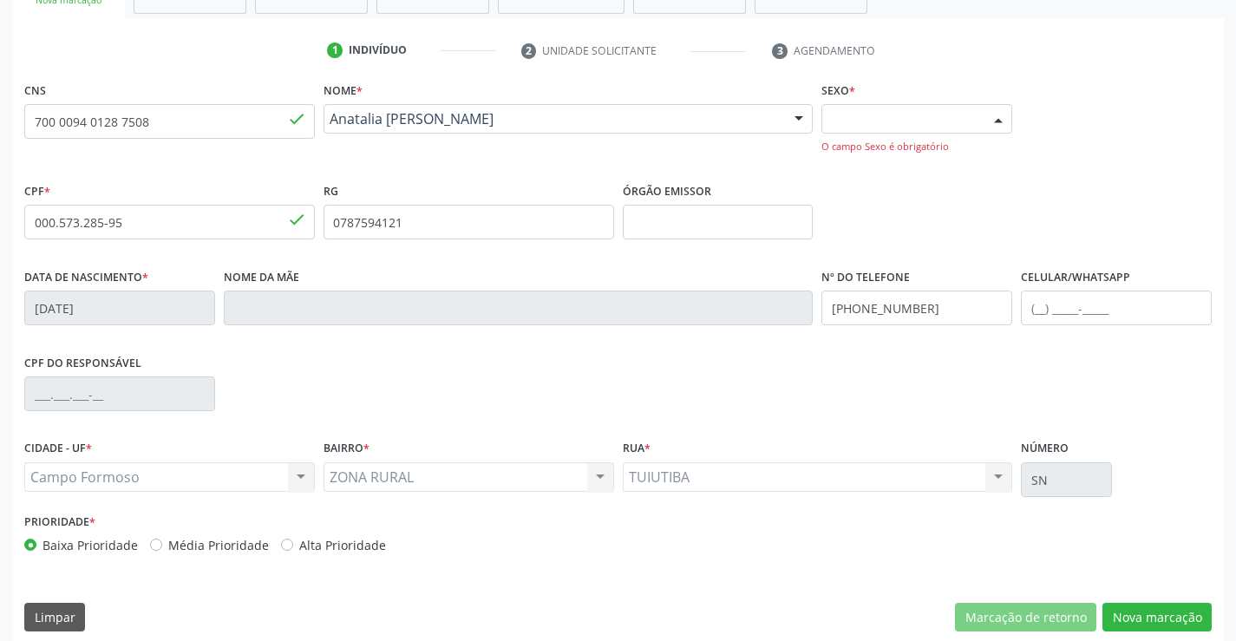
click at [919, 118] on div "Selecione o sexo" at bounding box center [917, 118] width 191 height 29
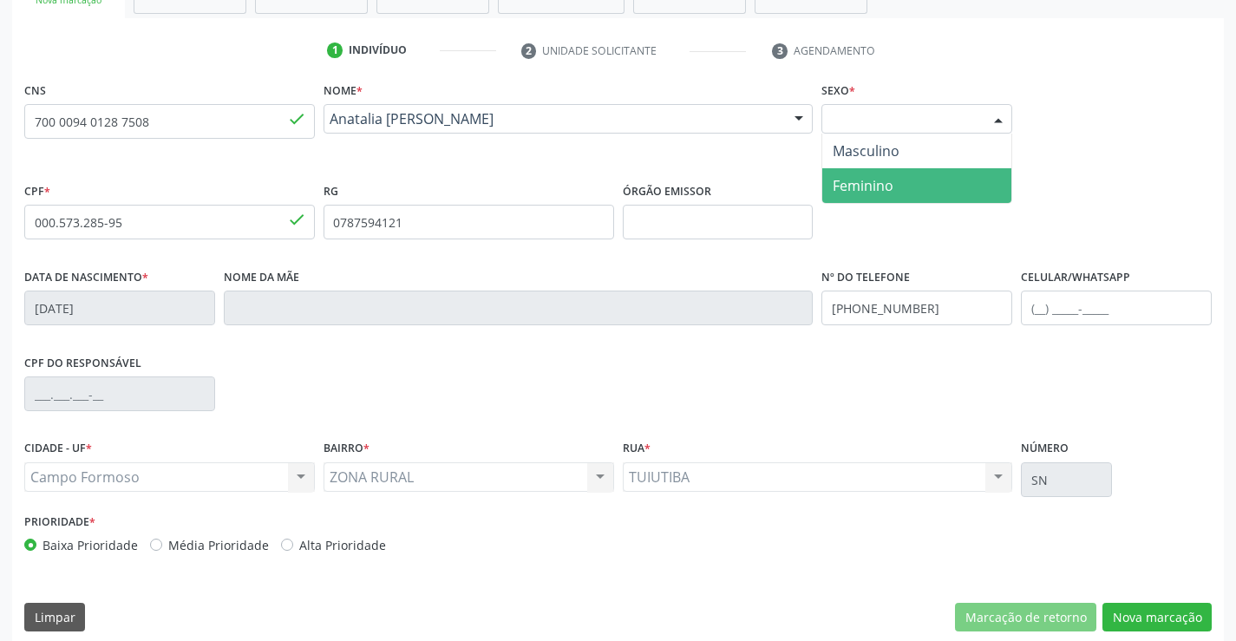
click at [896, 189] on span "Feminino" at bounding box center [916, 185] width 189 height 35
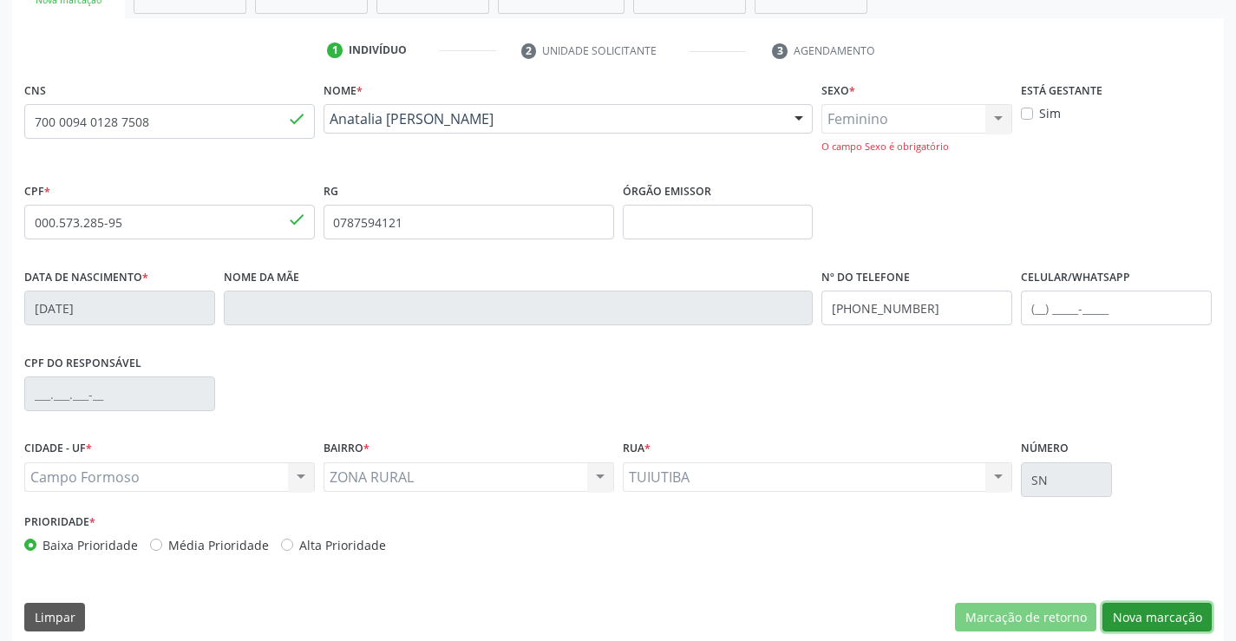
click at [1120, 606] on button "Nova marcação" at bounding box center [1157, 617] width 109 height 29
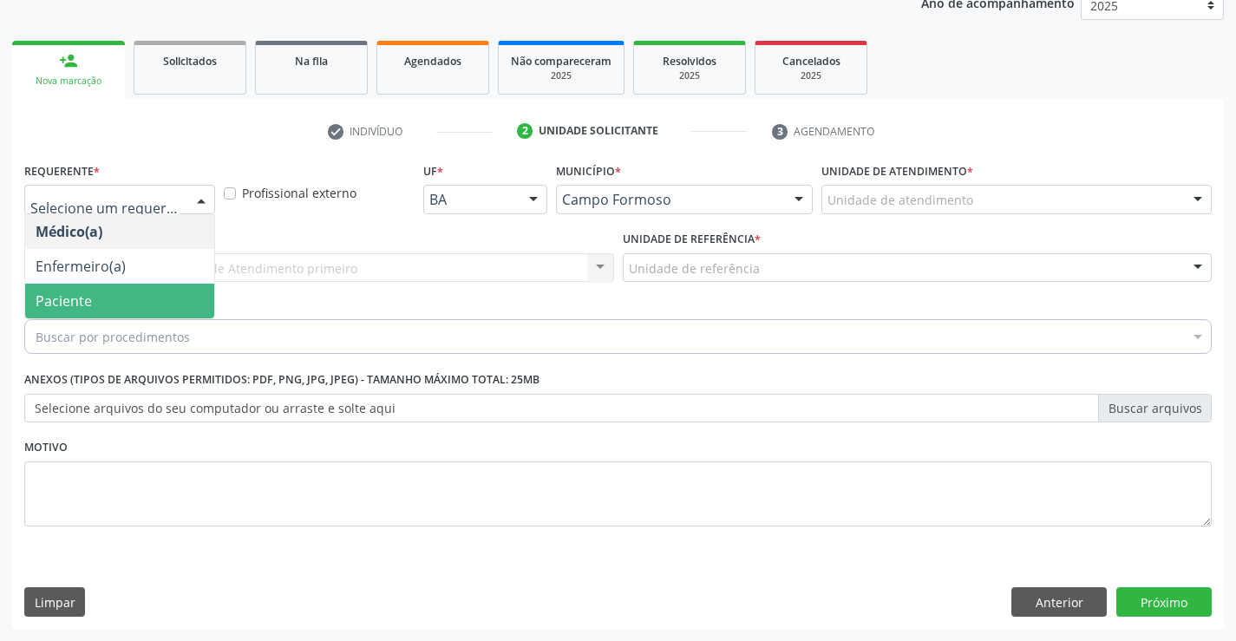
click at [108, 292] on span "Paciente" at bounding box center [119, 301] width 189 height 35
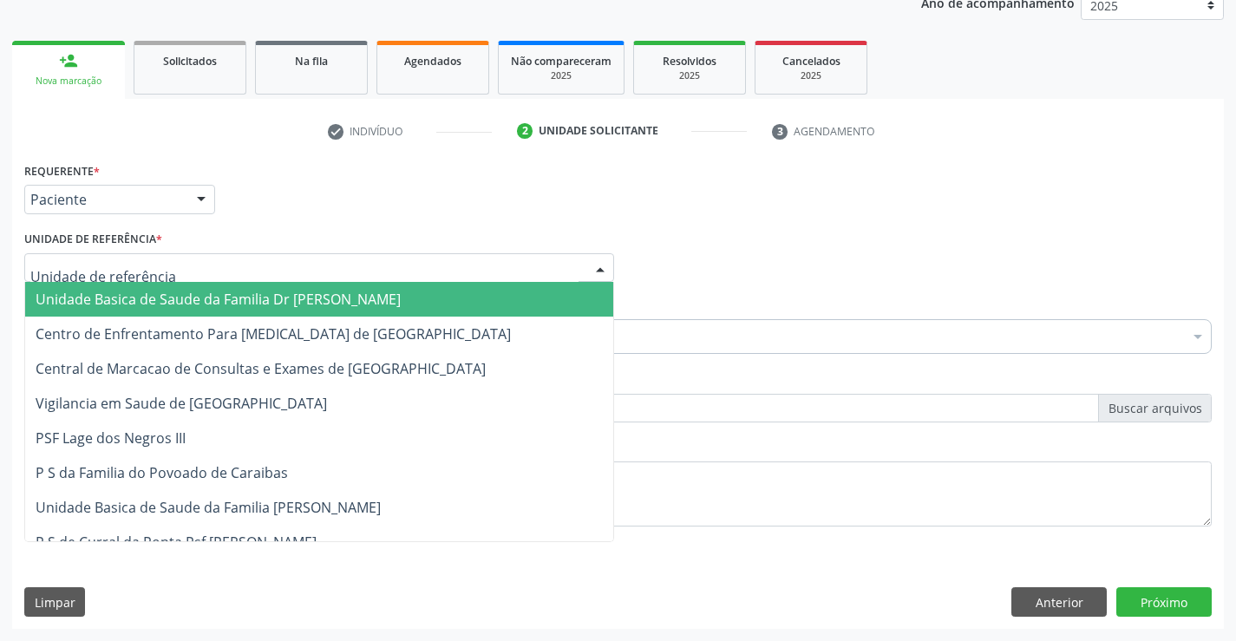
click at [125, 290] on span "Unidade Basica de Saude da Familia Dr [PERSON_NAME]" at bounding box center [218, 299] width 365 height 19
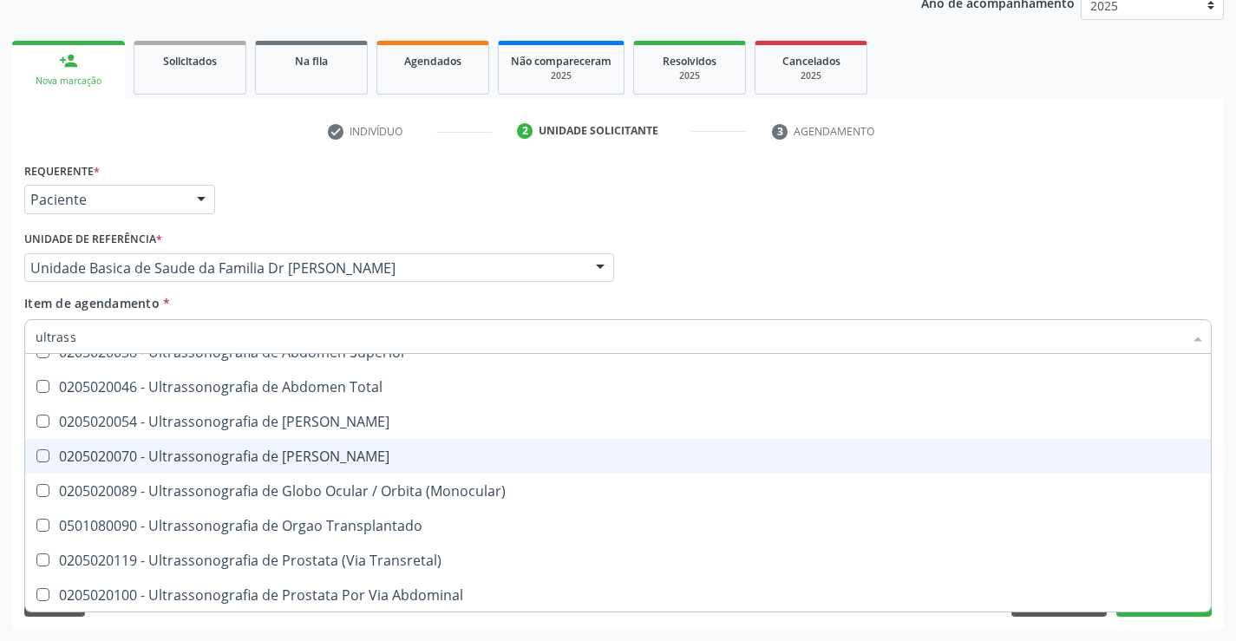
scroll to position [541, 0]
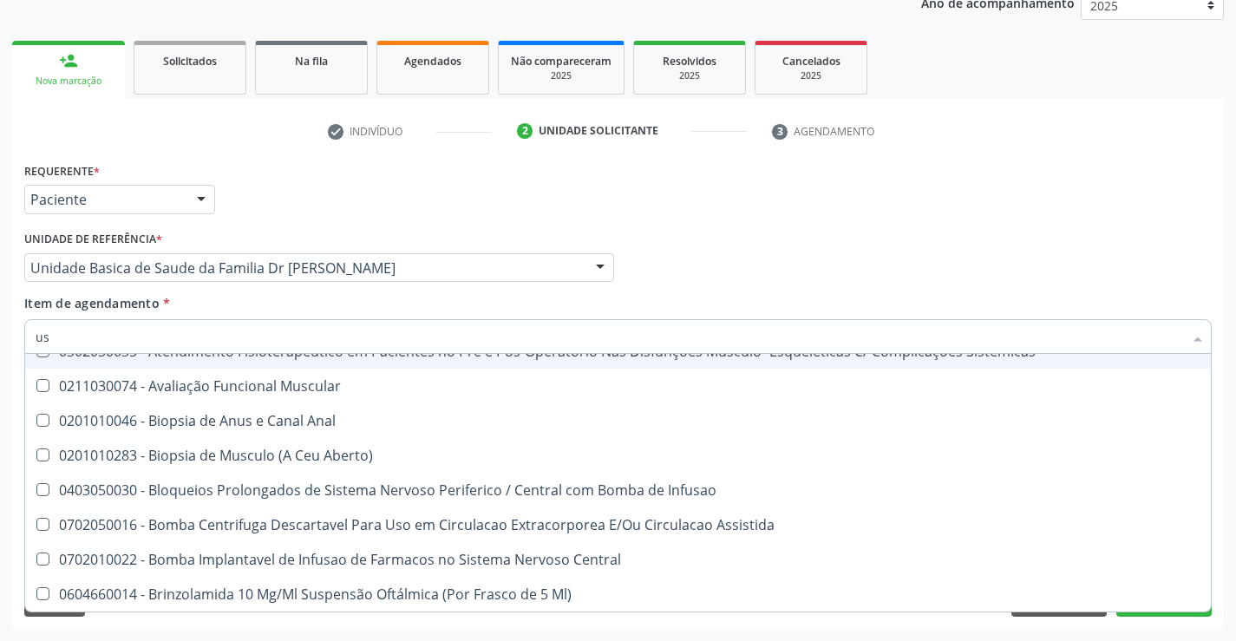
type input "usg"
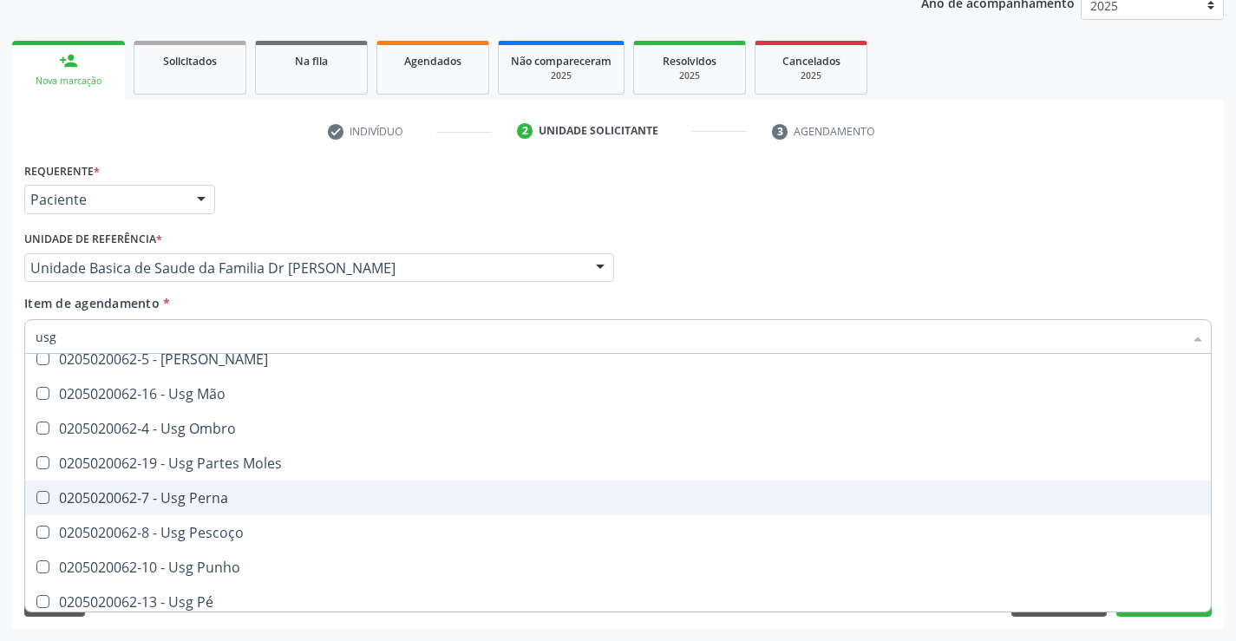
scroll to position [229, 0]
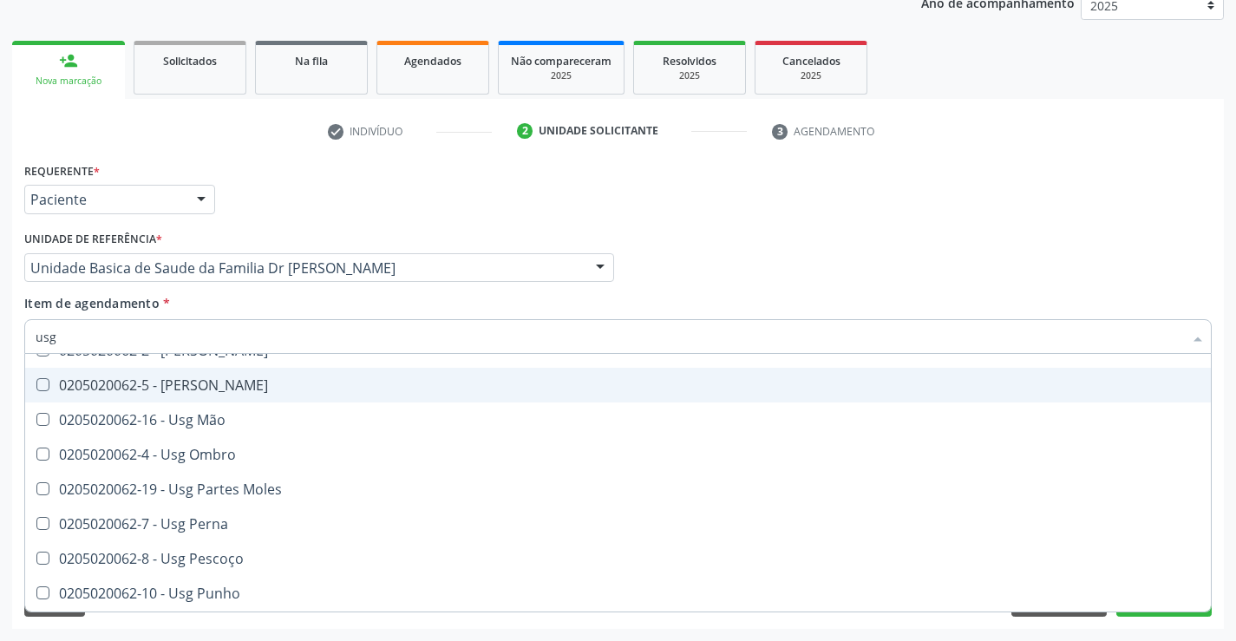
click at [261, 394] on span "0205020062-5 - Usg Joelho" at bounding box center [618, 385] width 1186 height 35
checkbox Joelho "true"
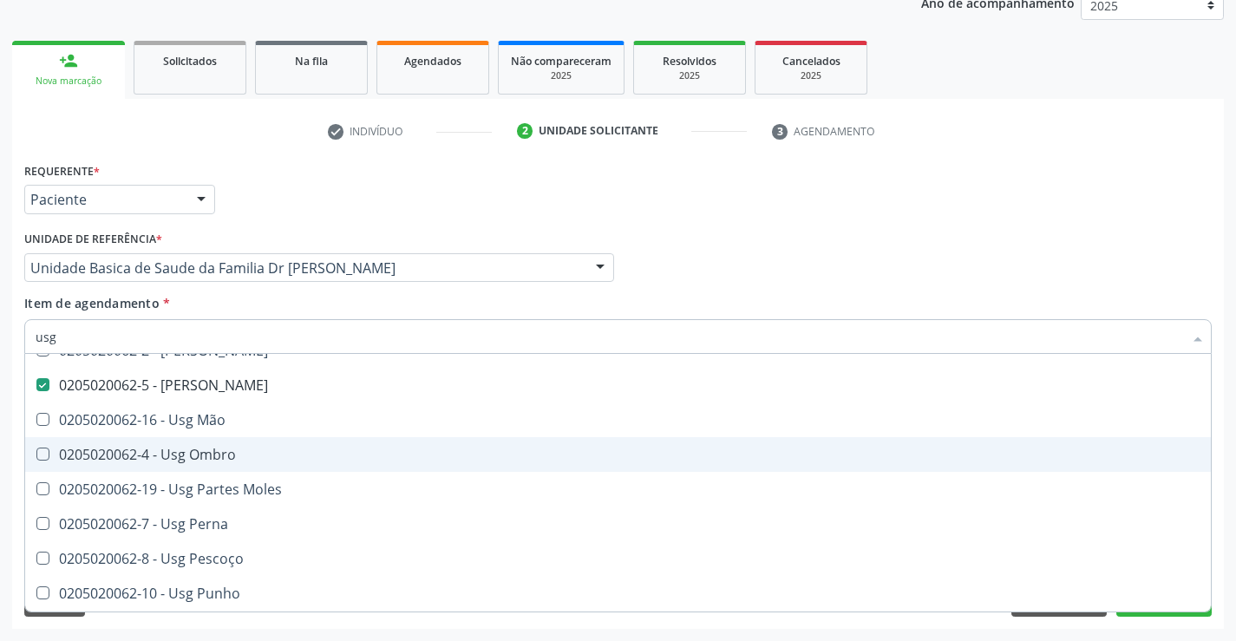
type input "us"
checkbox Joelho "false"
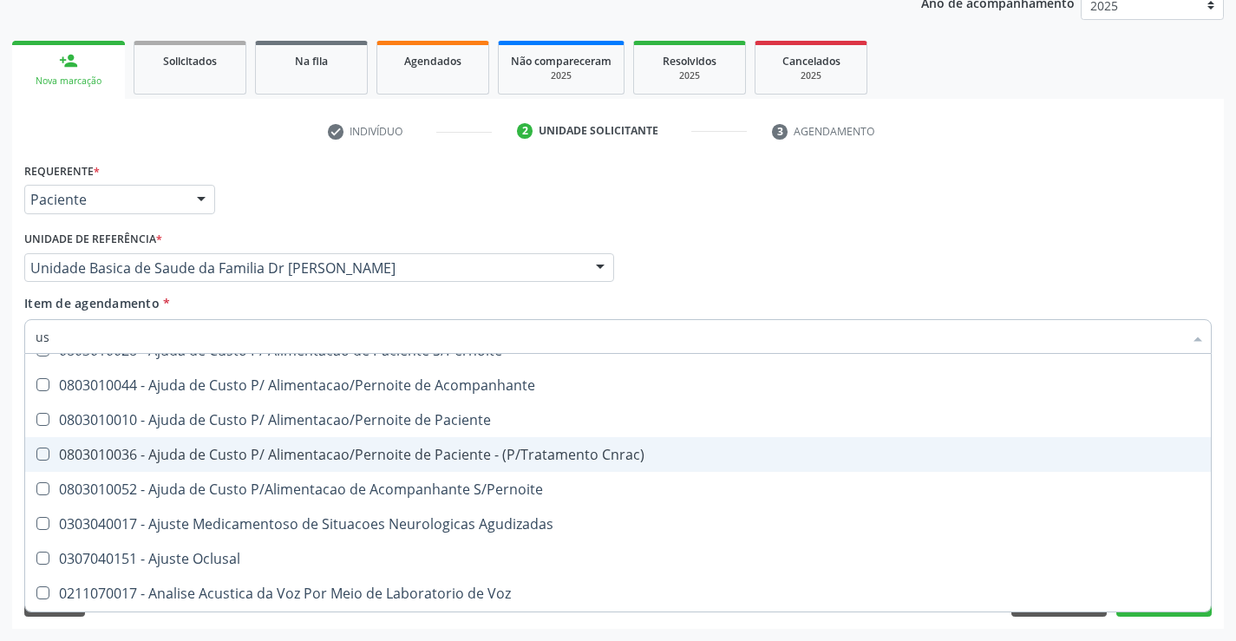
type input "u"
checkbox Joelho "false"
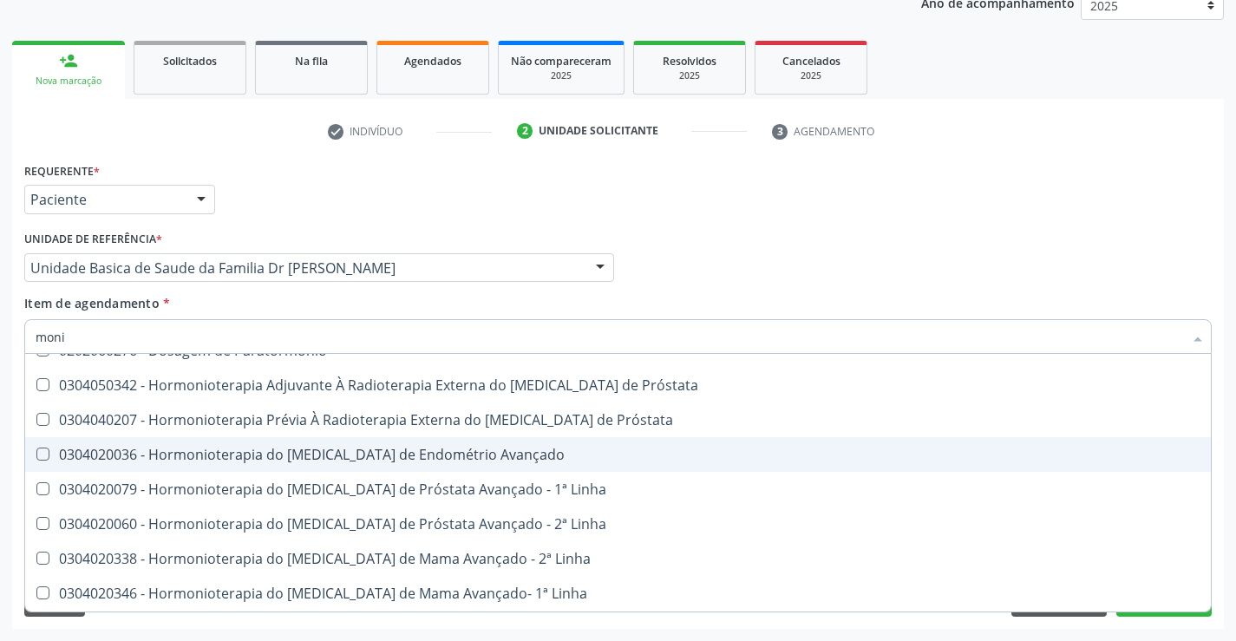
type input "monit"
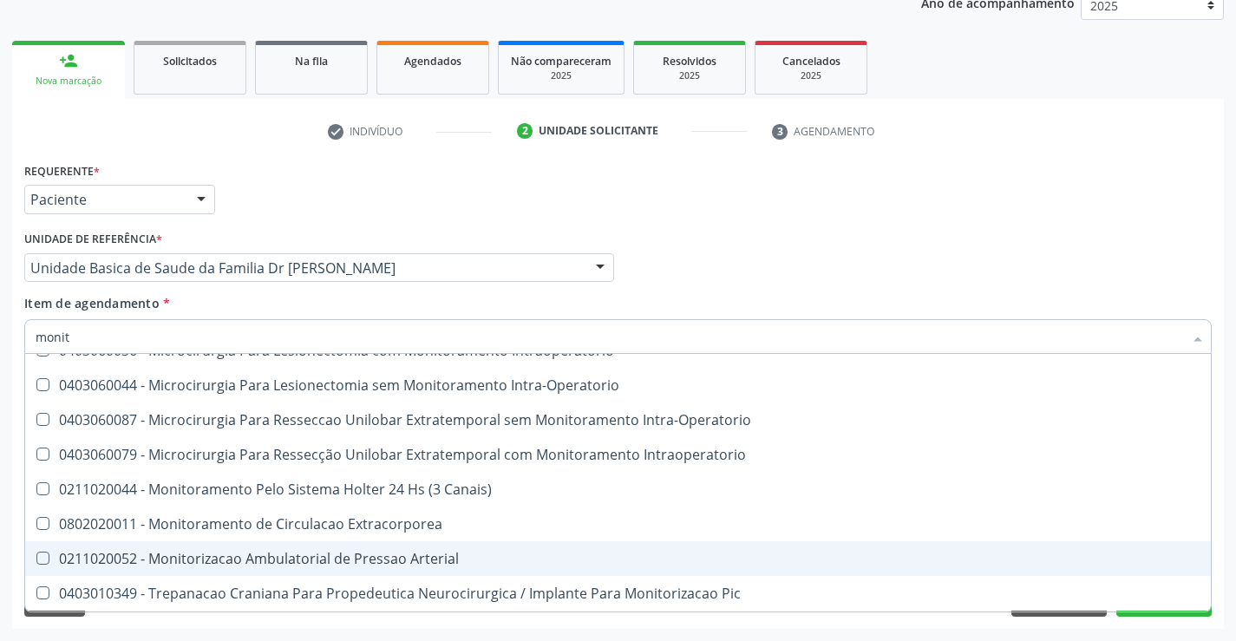
click at [438, 557] on div "0211020052 - Monitorizacao Ambulatorial de Pressao Arterial" at bounding box center [618, 559] width 1165 height 14
checkbox Arterial "true"
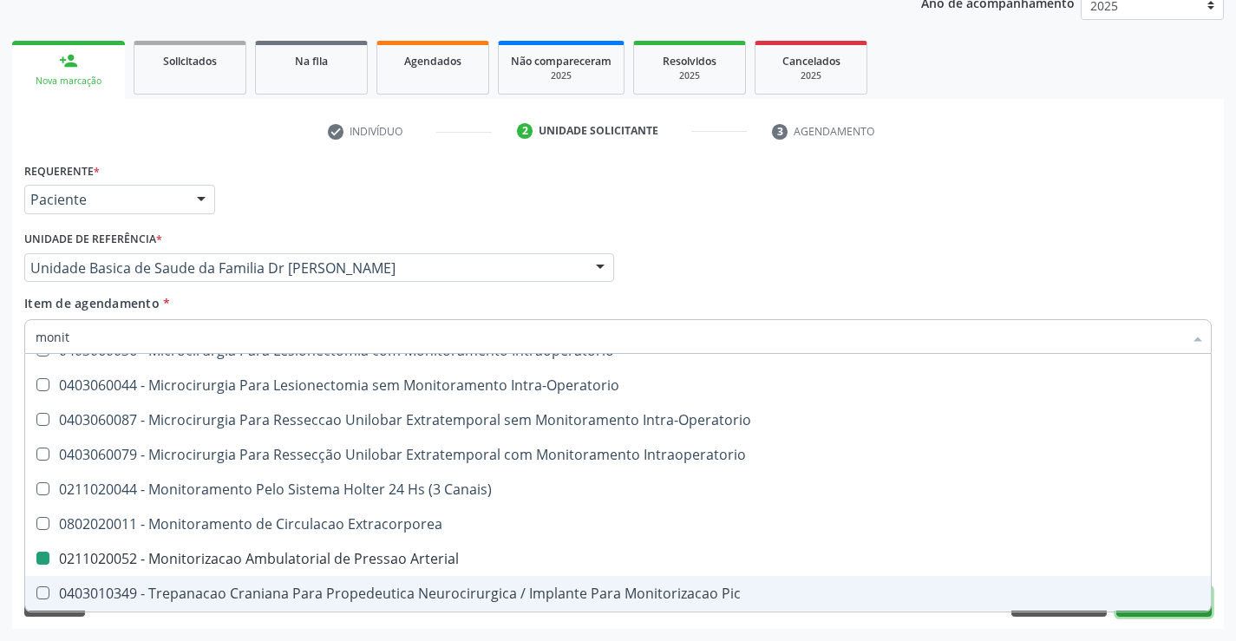
click at [1143, 614] on button "Próximo" at bounding box center [1164, 601] width 95 height 29
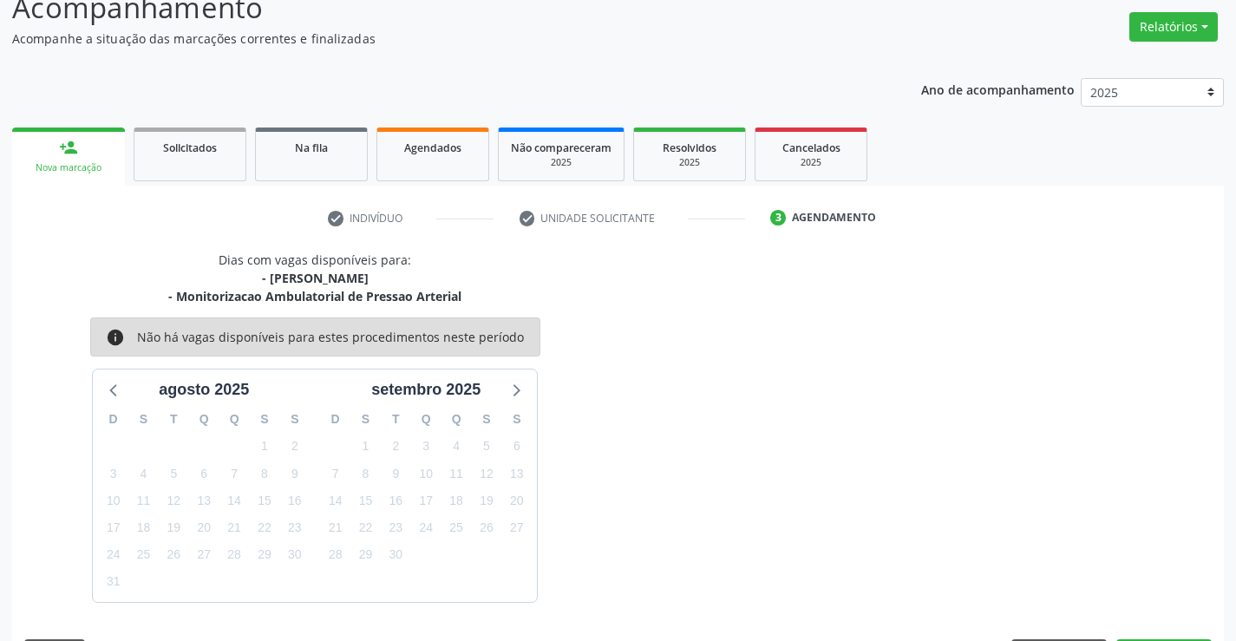
scroll to position [183, 0]
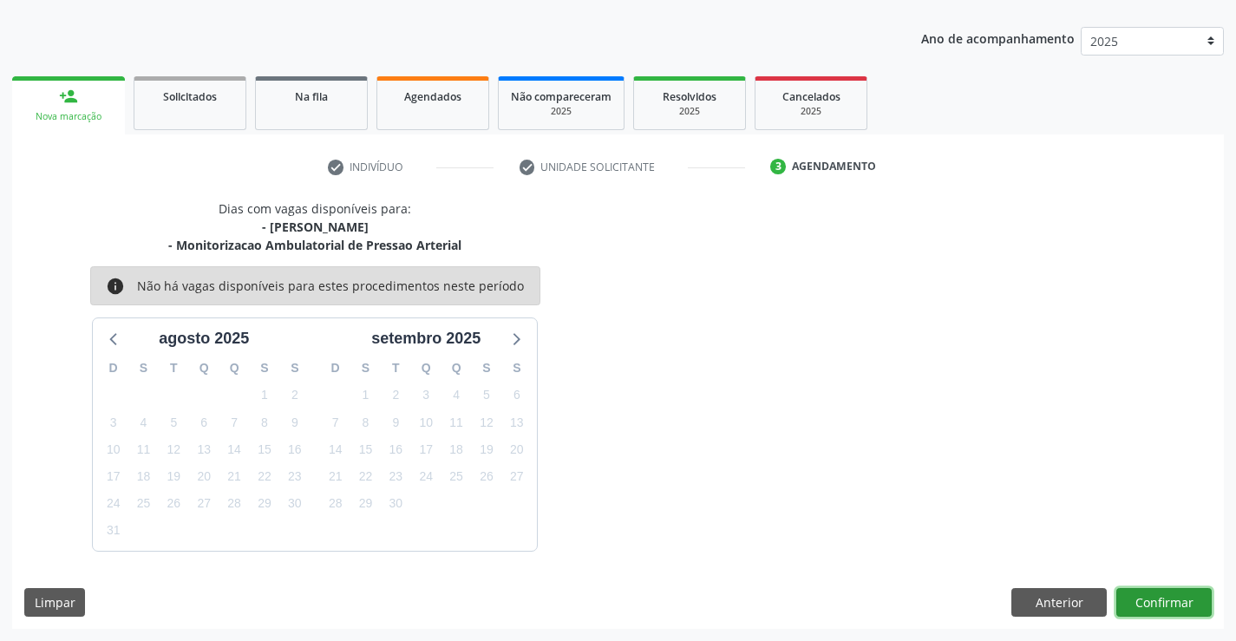
click at [1148, 605] on button "Confirmar" at bounding box center [1164, 602] width 95 height 29
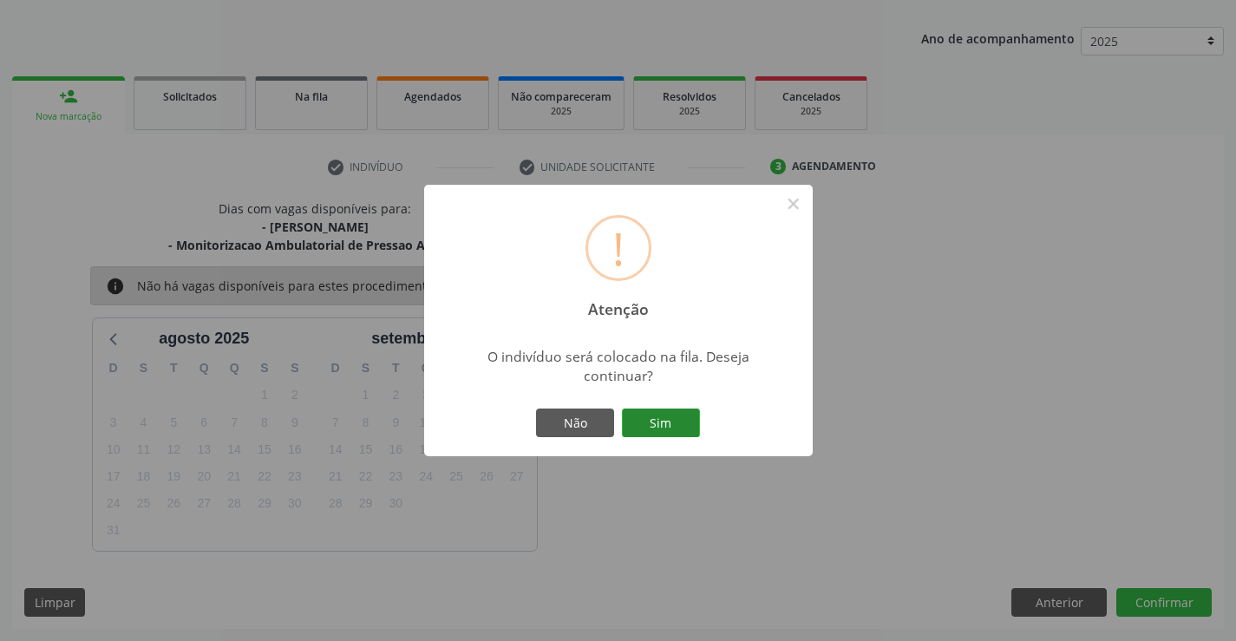
click at [666, 425] on button "Sim" at bounding box center [661, 423] width 78 height 29
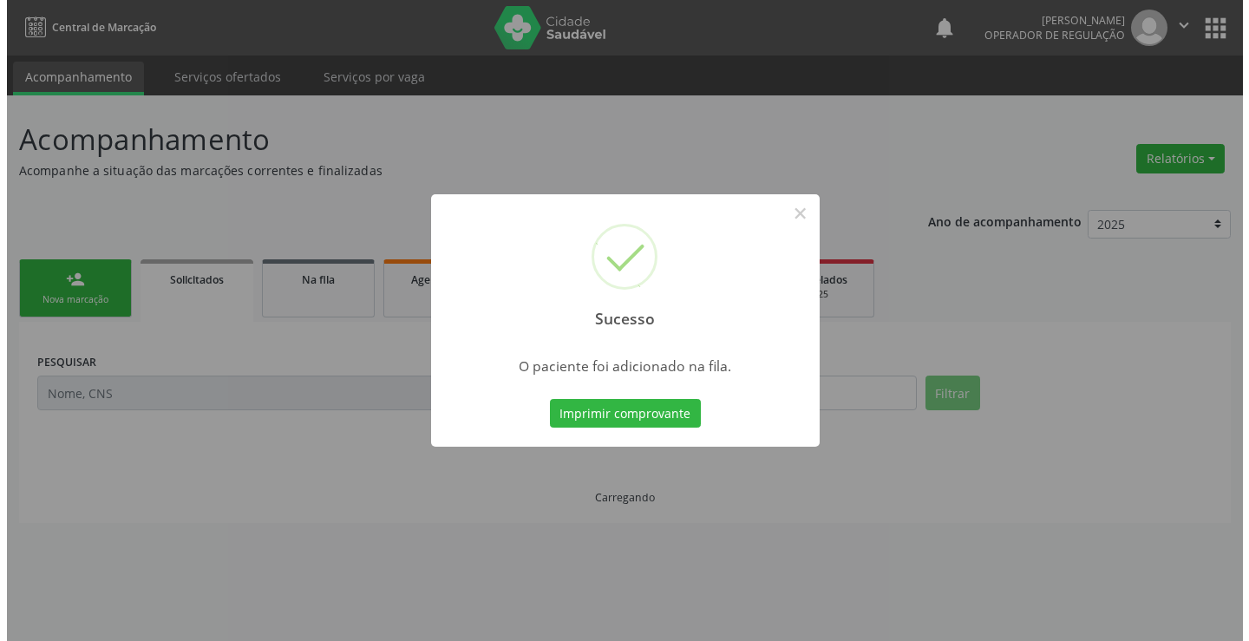
scroll to position [0, 0]
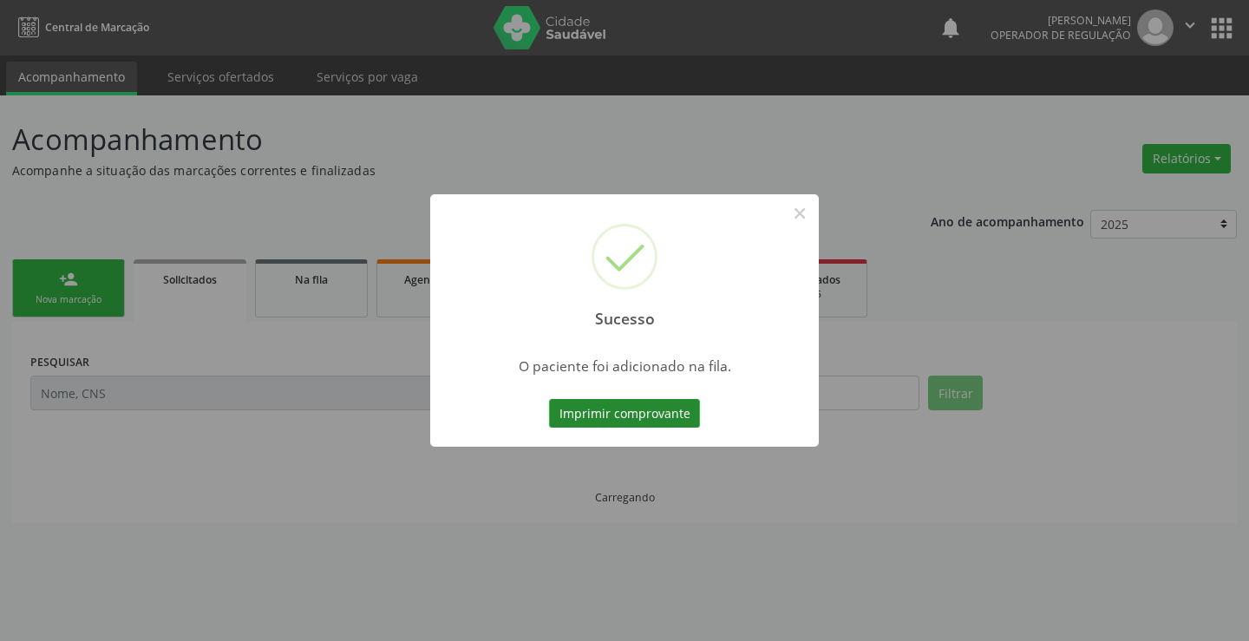
click at [661, 412] on button "Imprimir comprovante" at bounding box center [624, 413] width 151 height 29
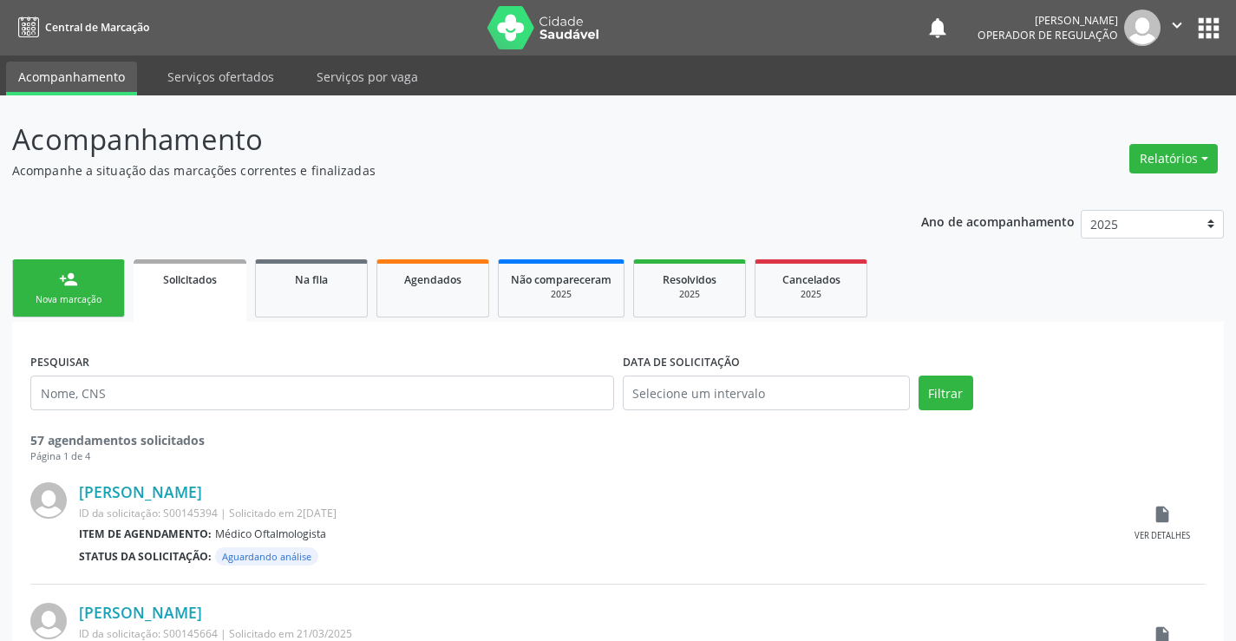
click at [87, 277] on link "person_add Nova marcação" at bounding box center [68, 288] width 113 height 58
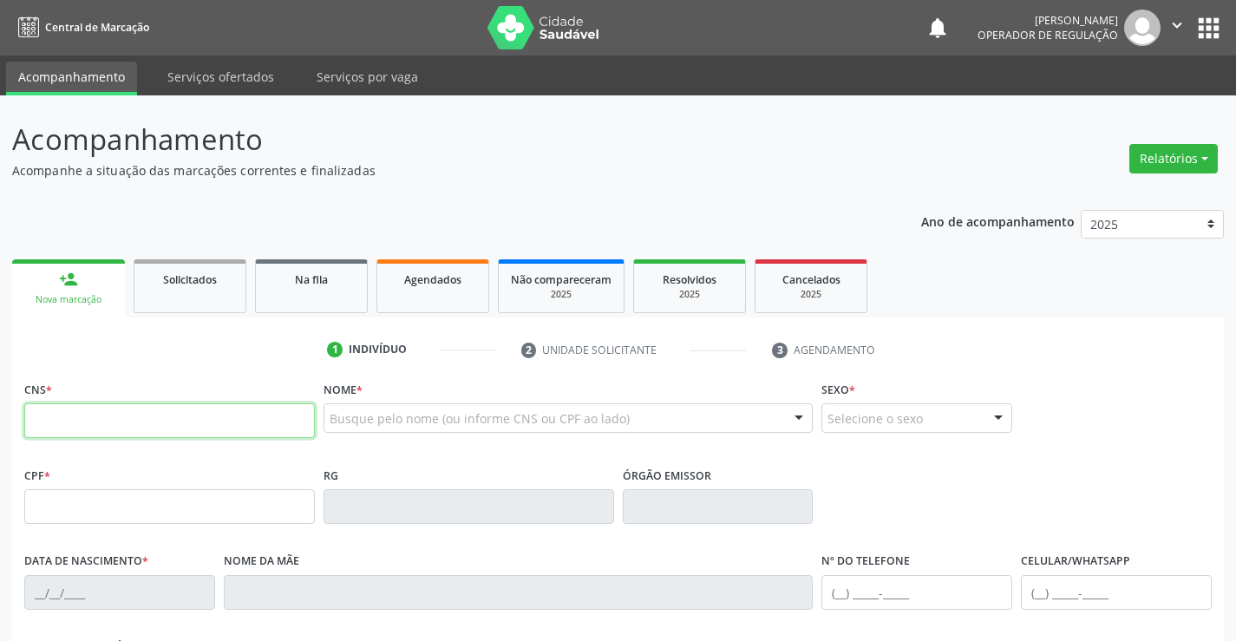
click at [89, 411] on input "text" at bounding box center [169, 420] width 291 height 35
type input "700 6049 5470 1367"
type input "[DATE]"
type input "[PHONE_NUMBER]"
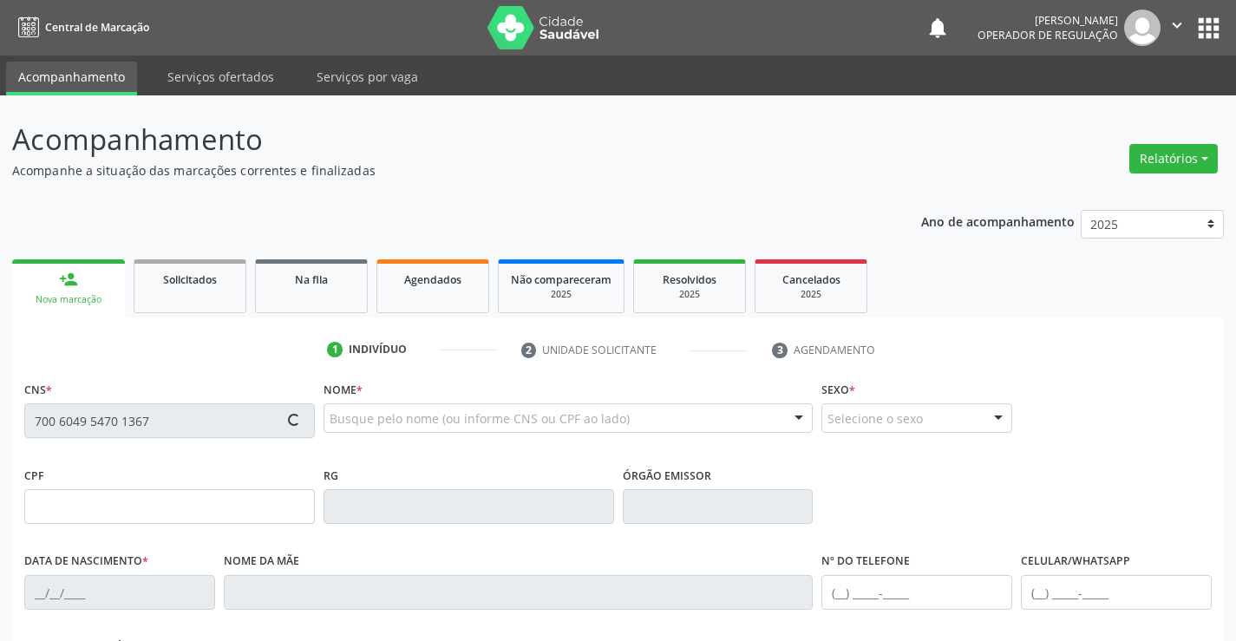
type input "S/N"
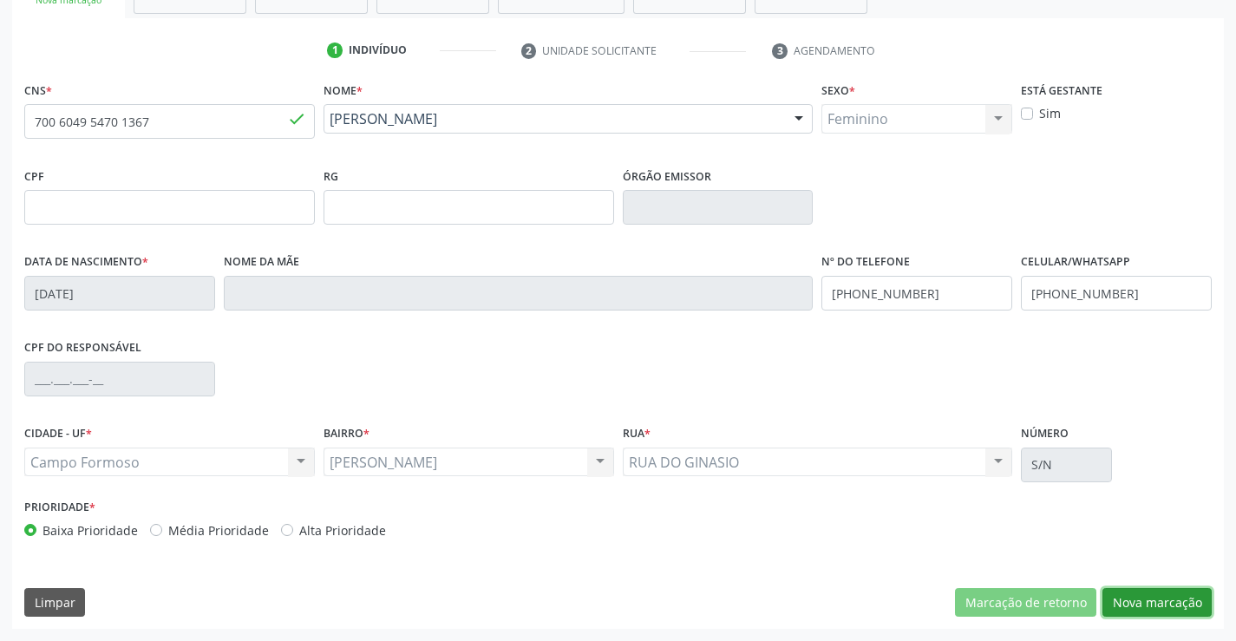
click at [1143, 592] on button "Nova marcação" at bounding box center [1157, 602] width 109 height 29
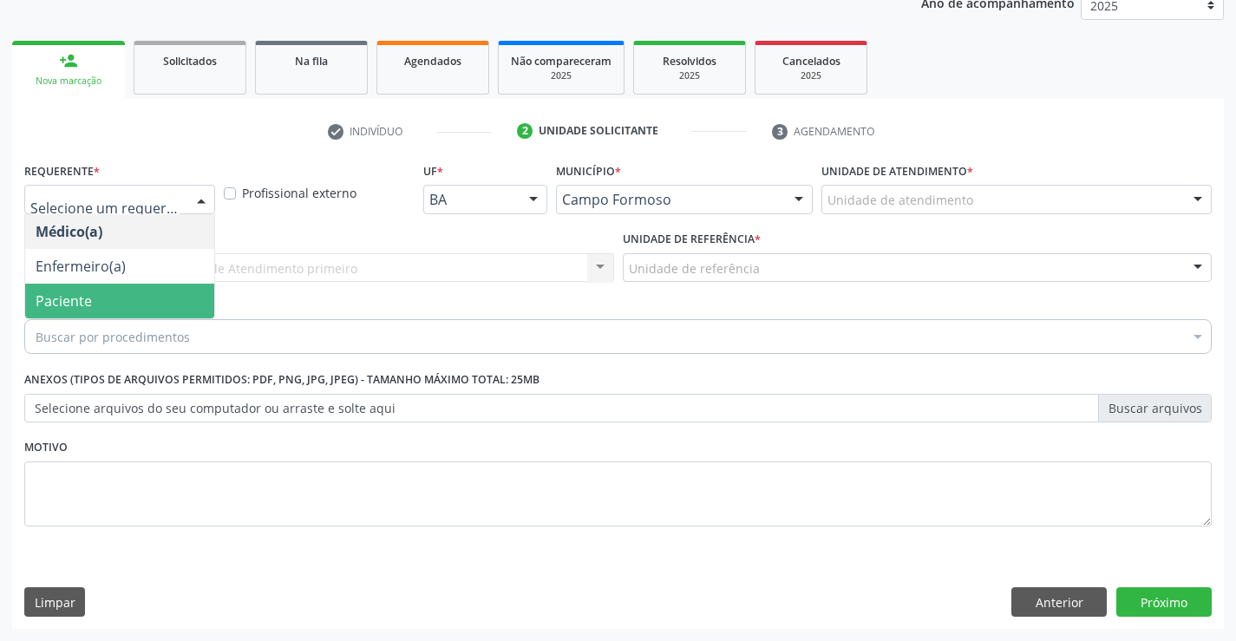
click at [130, 301] on span "Paciente" at bounding box center [119, 301] width 189 height 35
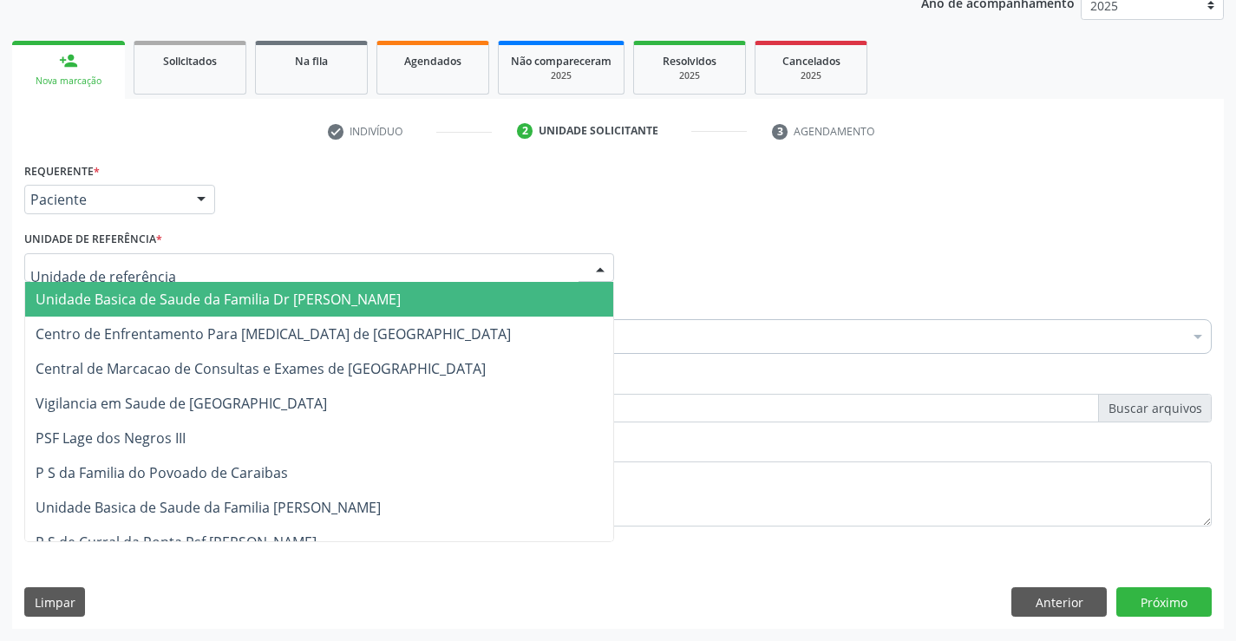
click at [150, 293] on span "Unidade Basica de Saude da Familia Dr [PERSON_NAME]" at bounding box center [218, 299] width 365 height 19
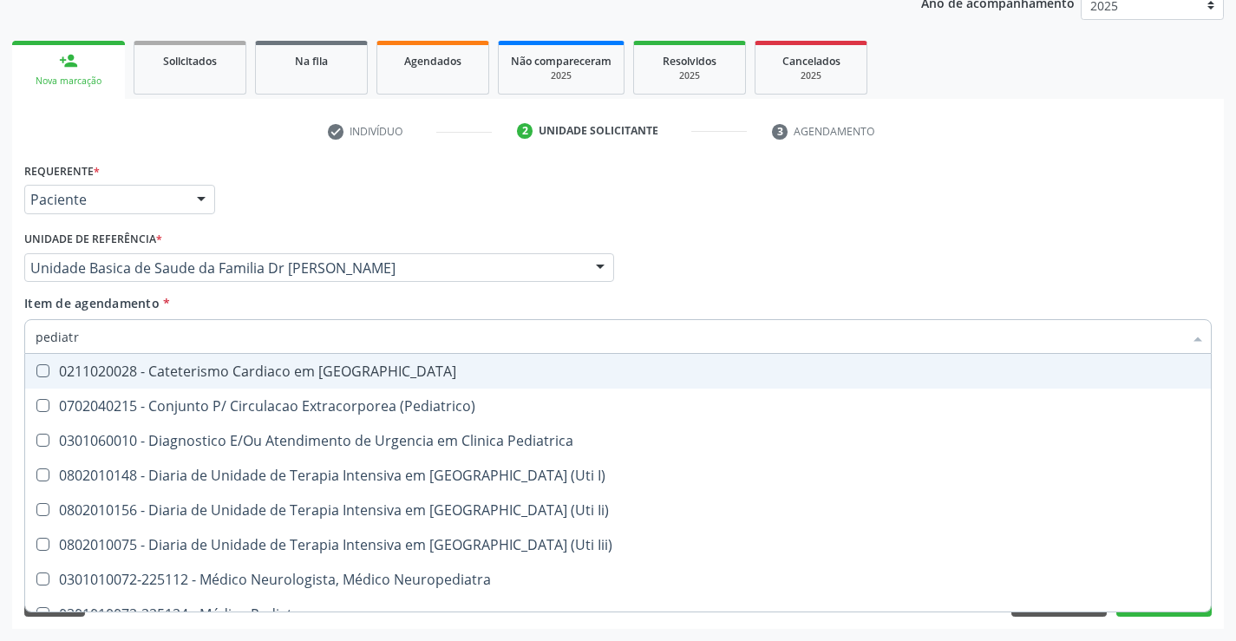
type input "pediatra"
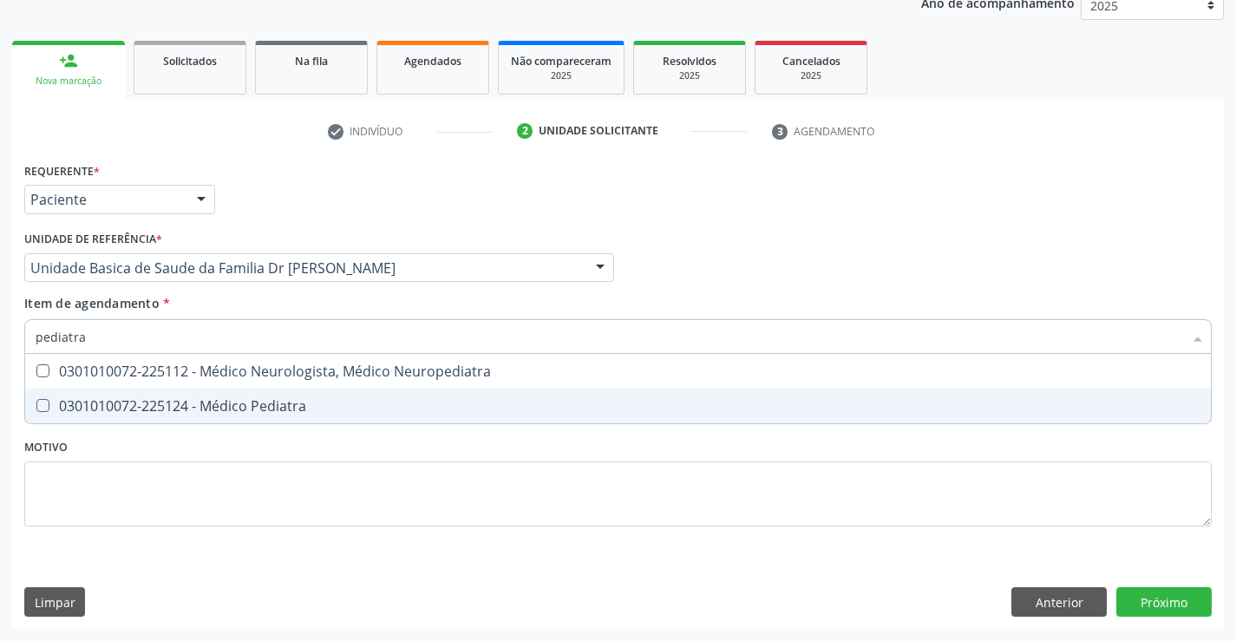
click at [181, 405] on div "0301010072-225124 - Médico Pediatra" at bounding box center [618, 406] width 1165 height 14
checkbox Pediatra "true"
click at [1144, 605] on div "Requerente * Paciente Médico(a) Enfermeiro(a) Paciente Nenhum resultado encontr…" at bounding box center [618, 393] width 1212 height 471
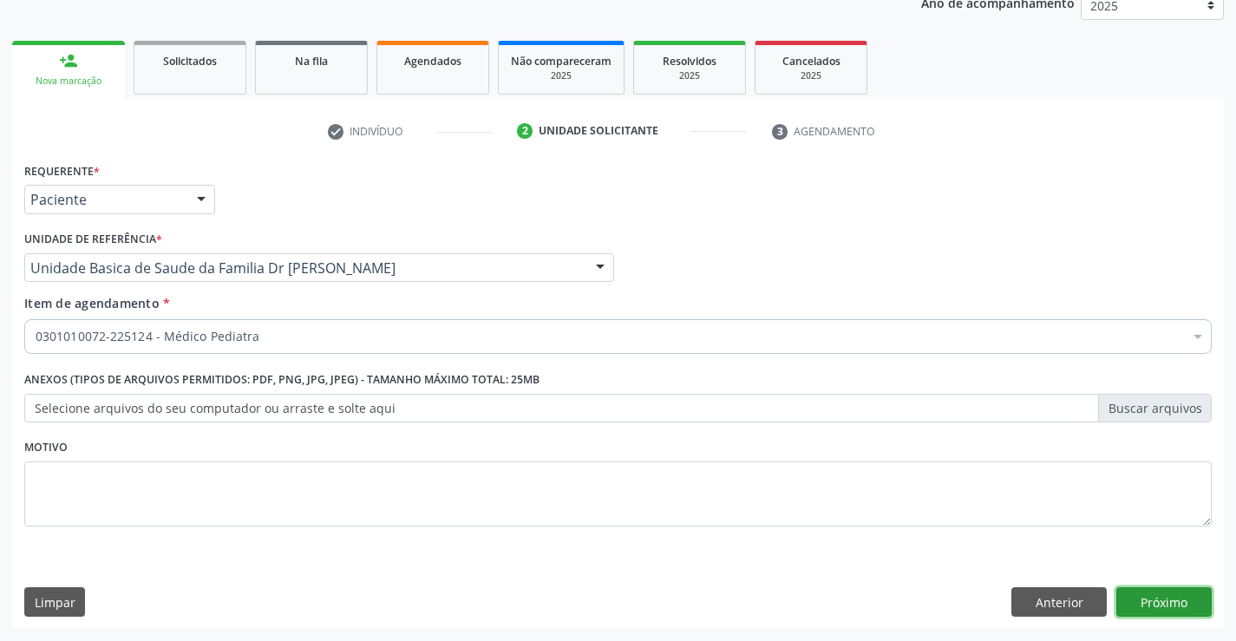
click at [1163, 606] on button "Próximo" at bounding box center [1164, 601] width 95 height 29
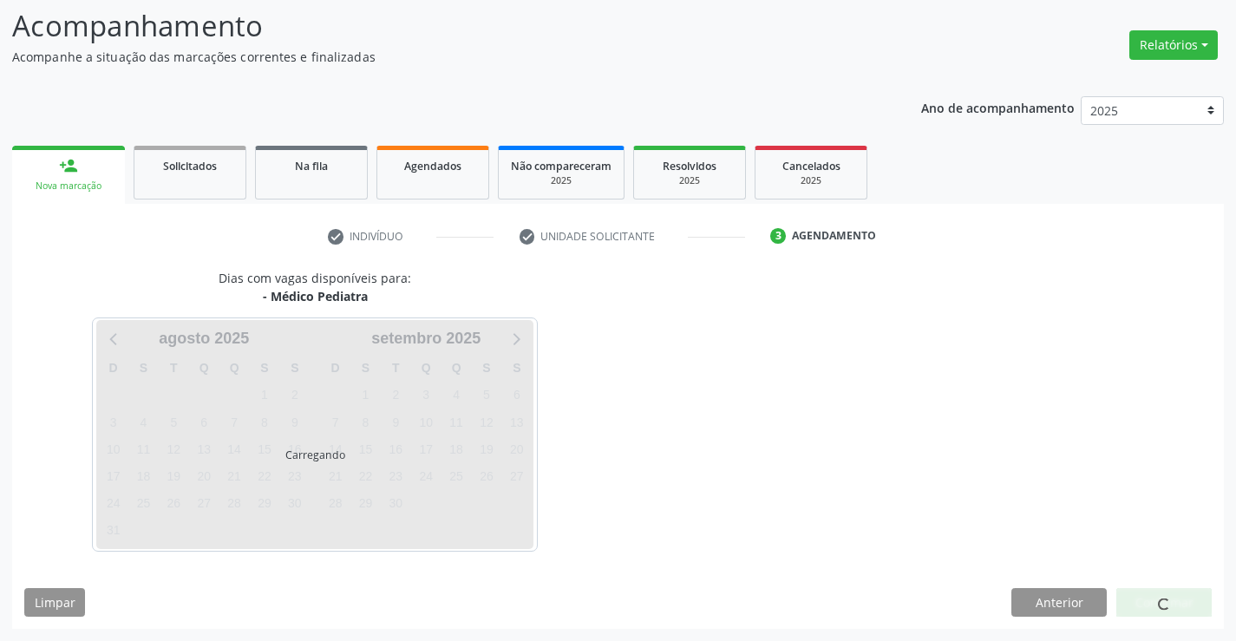
scroll to position [114, 0]
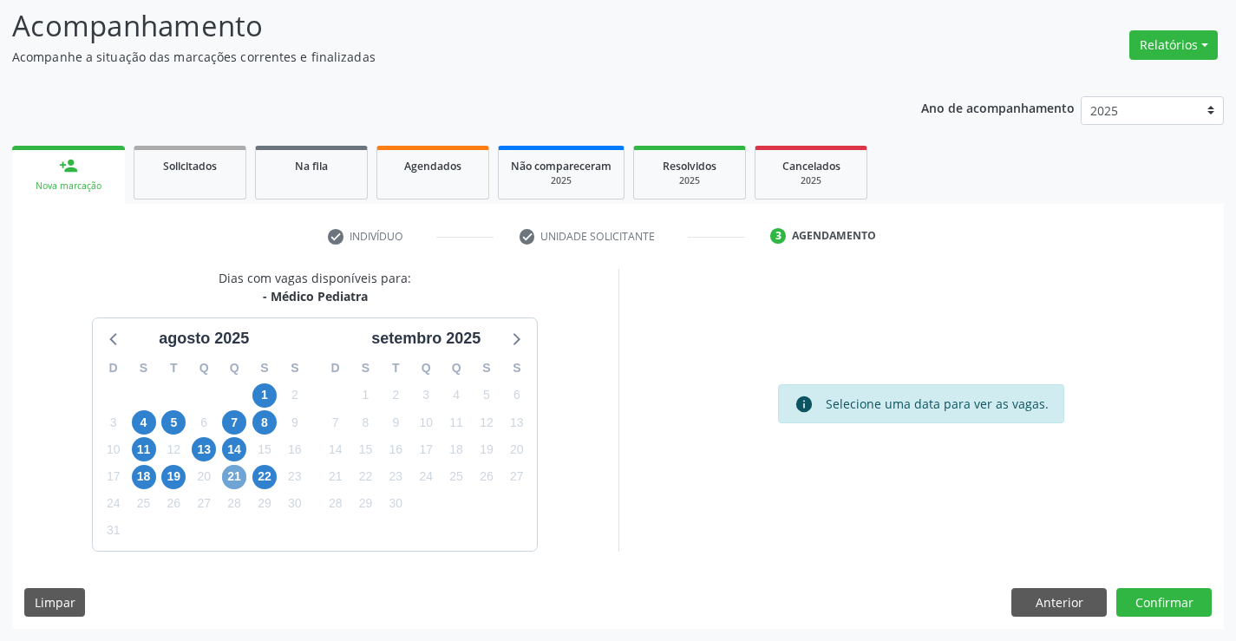
click at [233, 479] on span "21" at bounding box center [234, 477] width 24 height 24
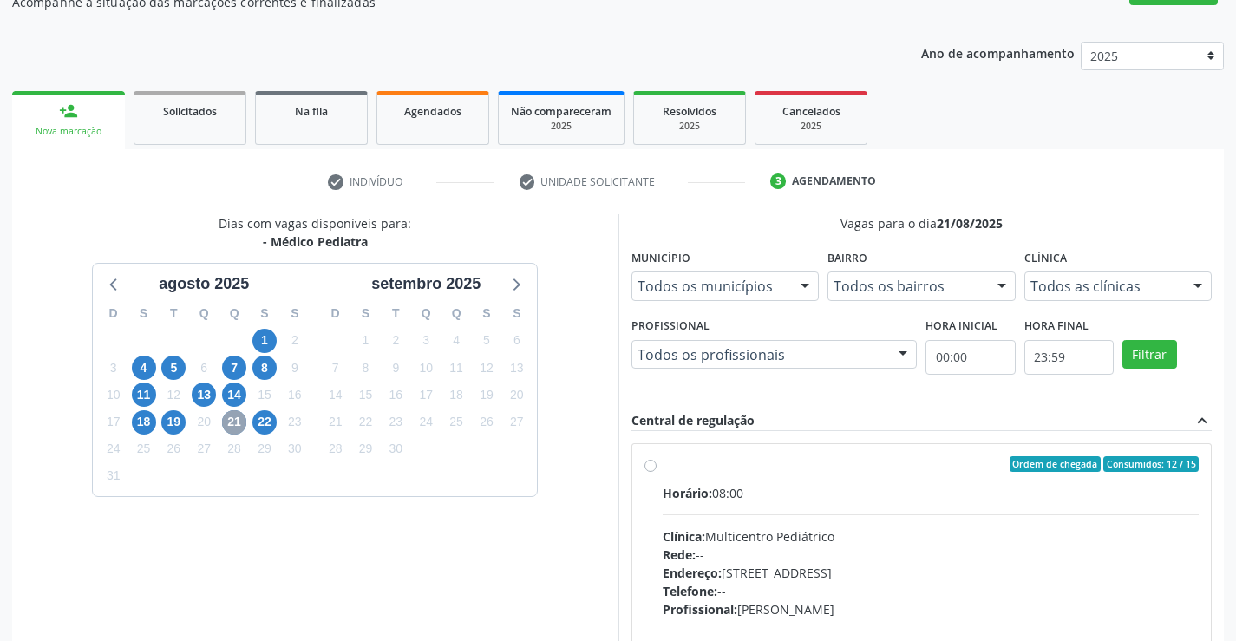
scroll to position [364, 0]
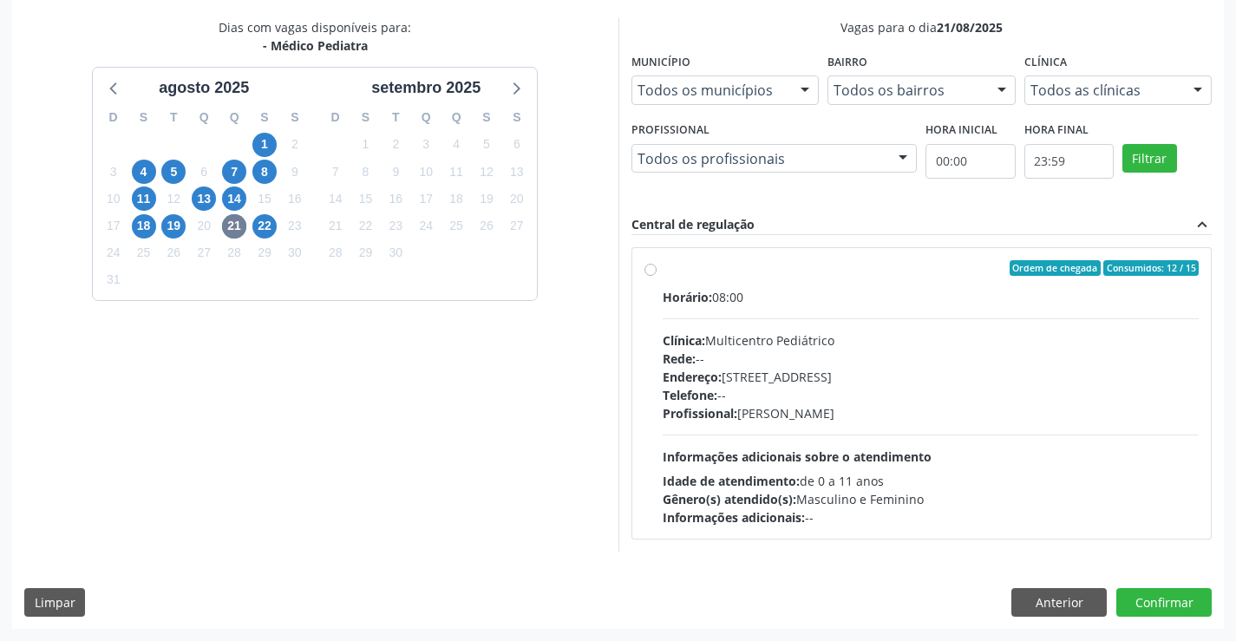
click at [663, 265] on label "Ordem de chegada Consumidos: 12 / 15 Horário: 08:00 Clínica: Multicentro Pediát…" at bounding box center [931, 393] width 537 height 266
click at [646, 265] on input "Ordem de chegada Consumidos: 12 / 15 Horário: 08:00 Clínica: Multicentro Pediát…" at bounding box center [651, 268] width 12 height 16
radio input "true"
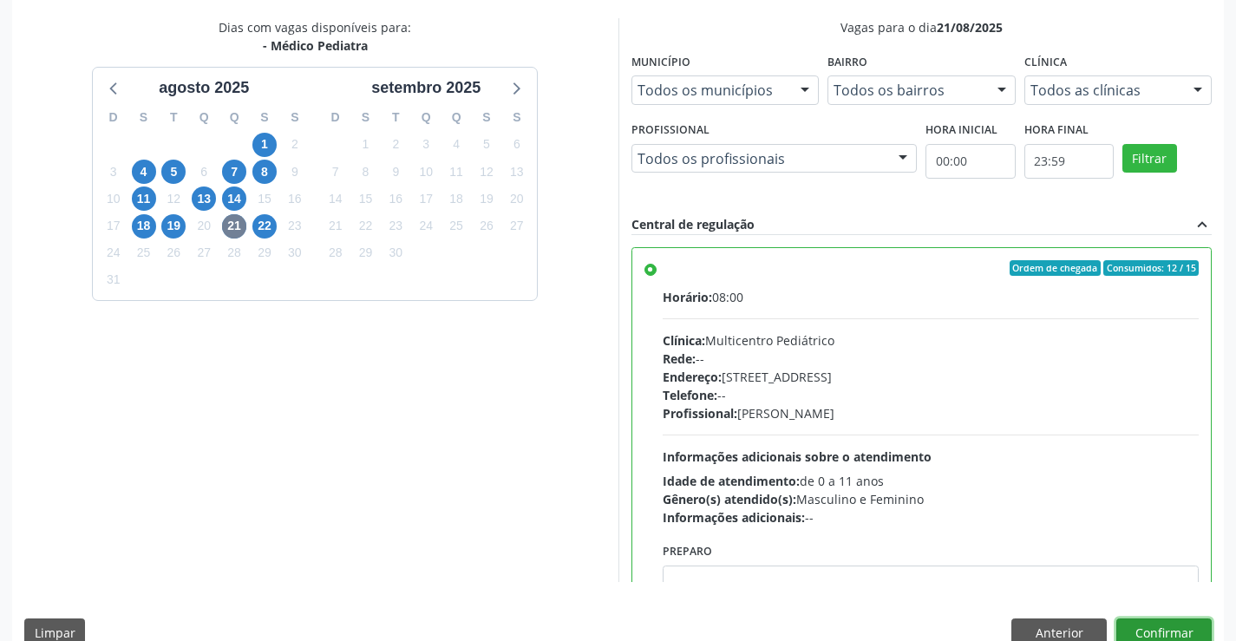
click at [1171, 626] on button "Confirmar" at bounding box center [1164, 633] width 95 height 29
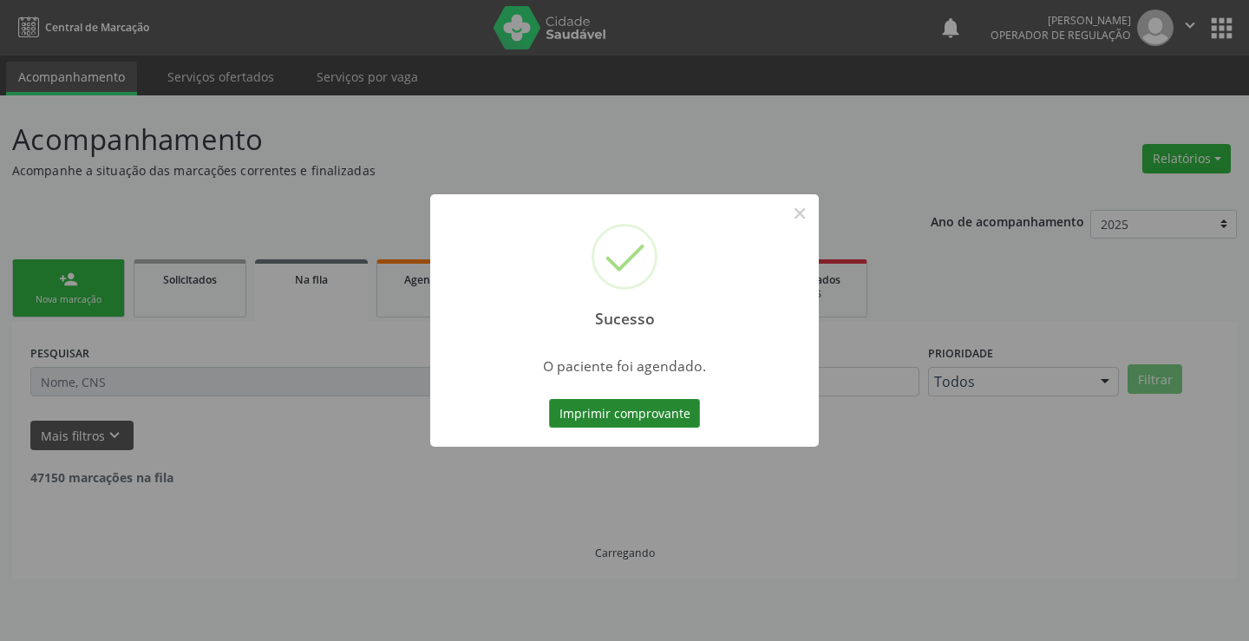
click at [626, 414] on button "Imprimir comprovante" at bounding box center [624, 413] width 151 height 29
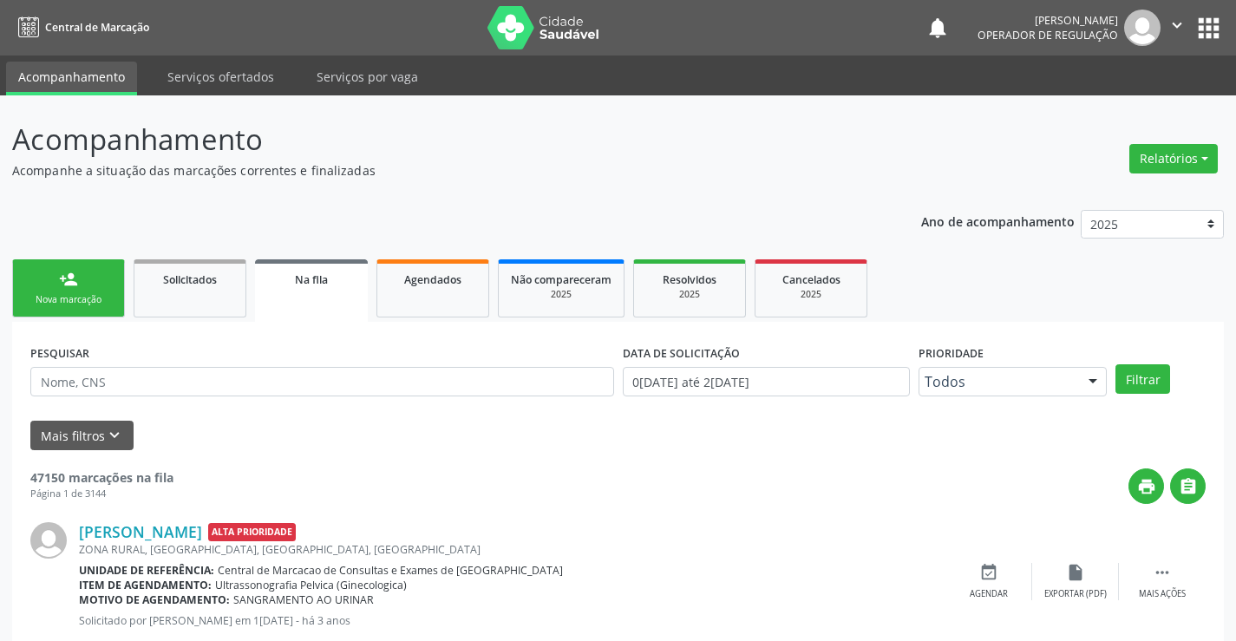
click at [521, 284] on div "Sucesso ×" at bounding box center [618, 295] width 194 height 75
click at [121, 377] on div "Sucesso × O paciente foi agendado. Imprimir comprovante Cancel" at bounding box center [618, 320] width 1236 height 641
click at [421, 287] on div "Sucesso × O paciente foi agendado. Imprimir comprovante Cancel" at bounding box center [618, 320] width 1236 height 641
click at [385, 449] on div "Sucesso × O paciente foi agendado. Imprimir comprovante Cancel" at bounding box center [618, 320] width 1236 height 641
click at [100, 286] on div "Sucesso × O paciente foi agendado. Imprimir comprovante Cancel" at bounding box center [618, 320] width 1236 height 641
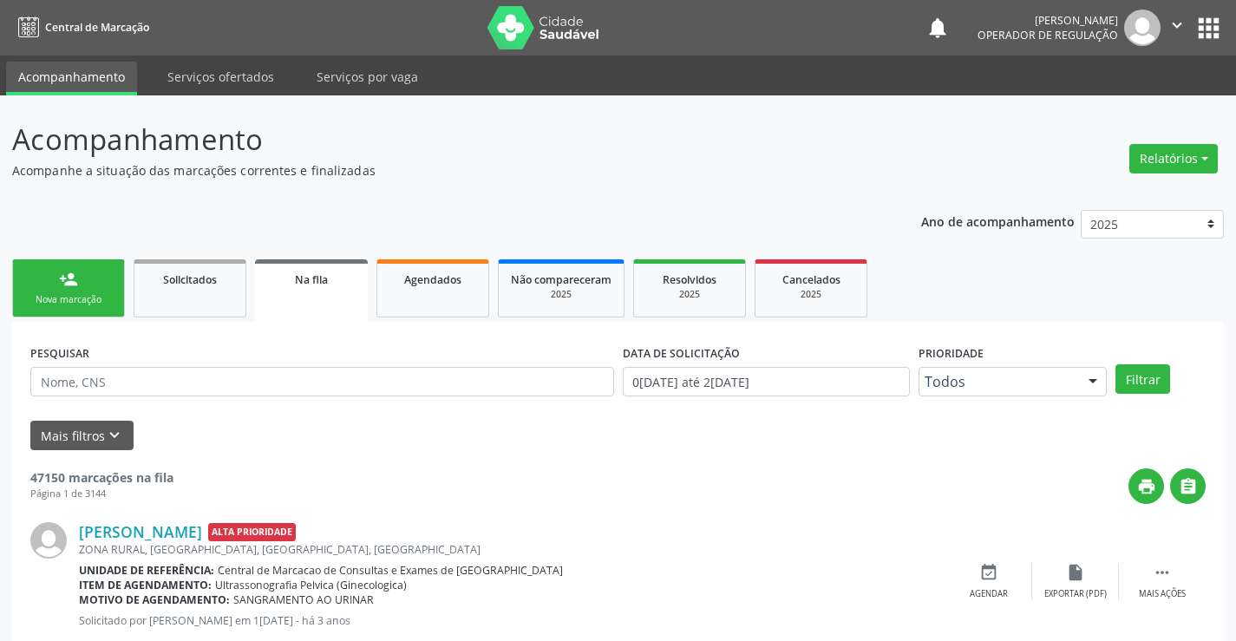
click at [521, 286] on div "Sucesso ×" at bounding box center [618, 295] width 194 height 75
click at [521, 284] on div "Sucesso ×" at bounding box center [618, 295] width 194 height 75
click at [521, 384] on div "Sucesso × O paciente foi agendado. Imprimir comprovante Cancel" at bounding box center [618, 321] width 194 height 127
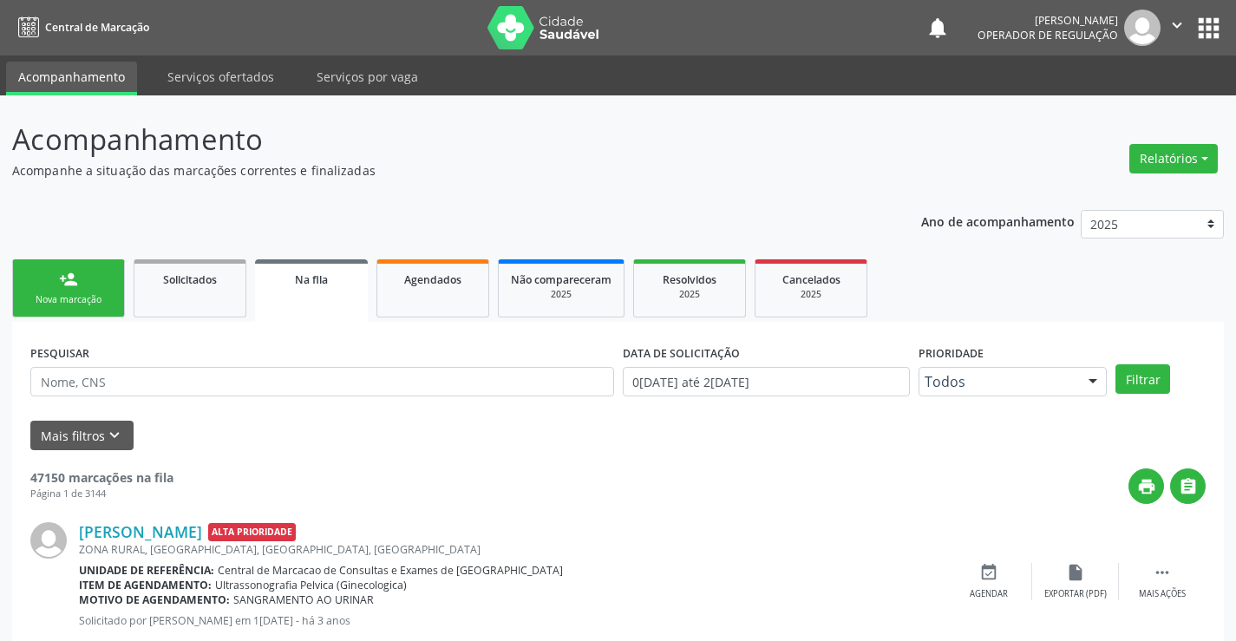
click at [420, 296] on div "Sucesso × O paciente foi agendado. Imprimir comprovante Cancel" at bounding box center [618, 320] width 1236 height 641
click at [521, 285] on div "Sucesso ×" at bounding box center [618, 295] width 194 height 75
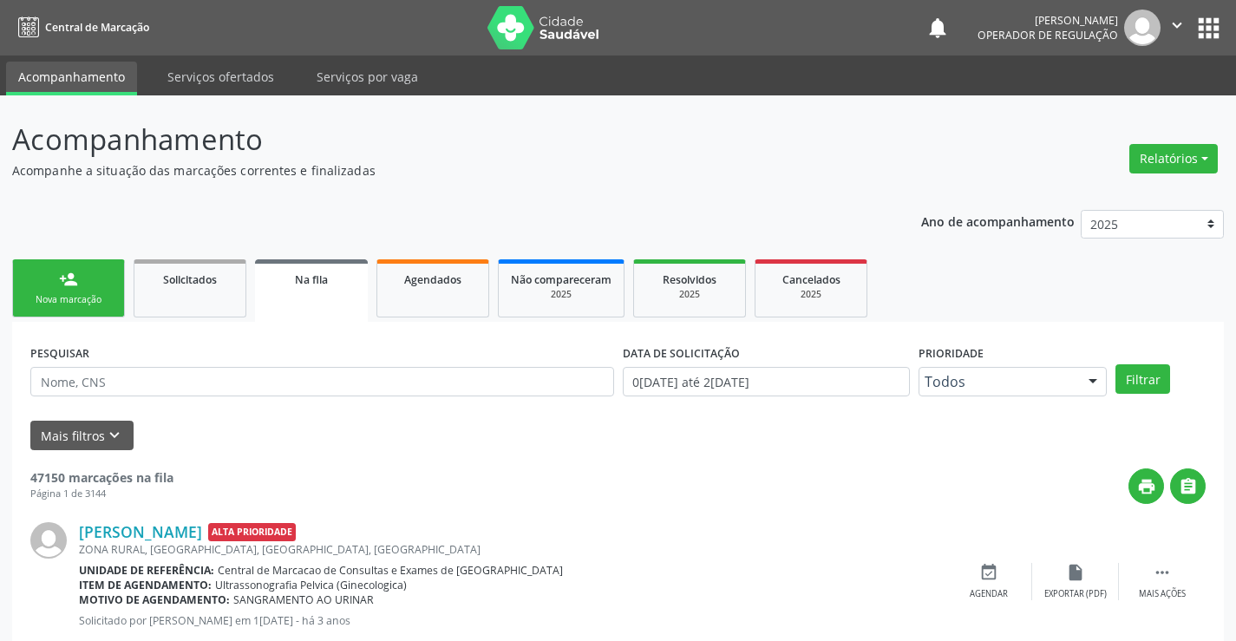
click at [521, 285] on div "Sucesso ×" at bounding box center [618, 295] width 194 height 75
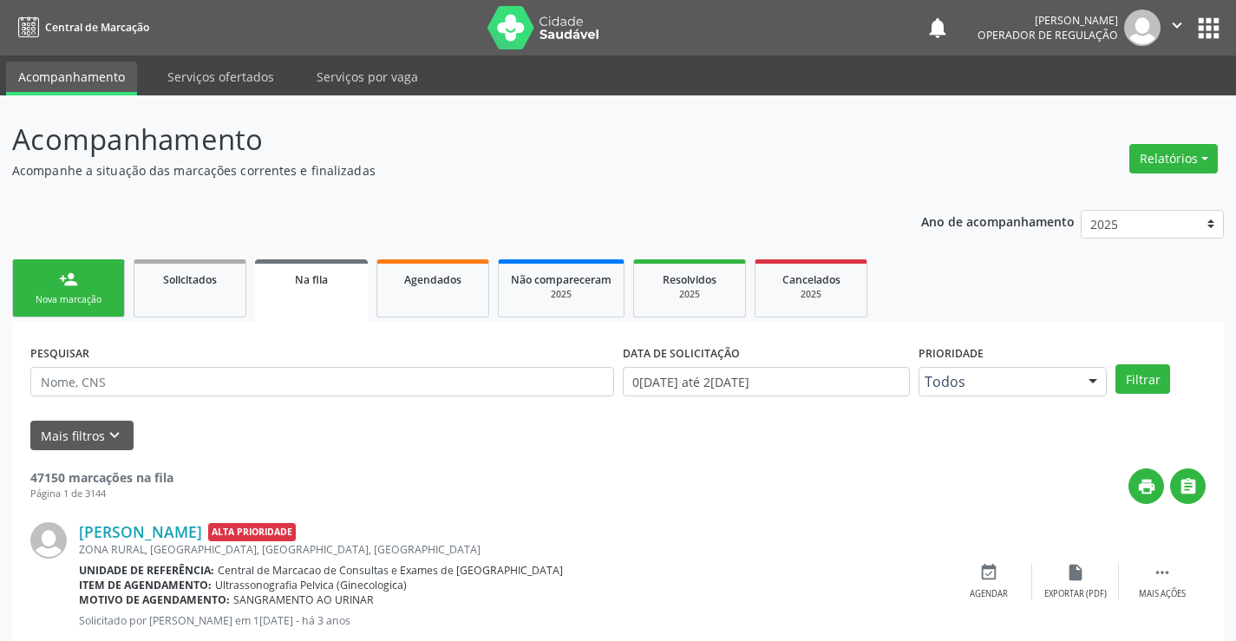
click at [521, 285] on div "Sucesso ×" at bounding box center [618, 295] width 194 height 75
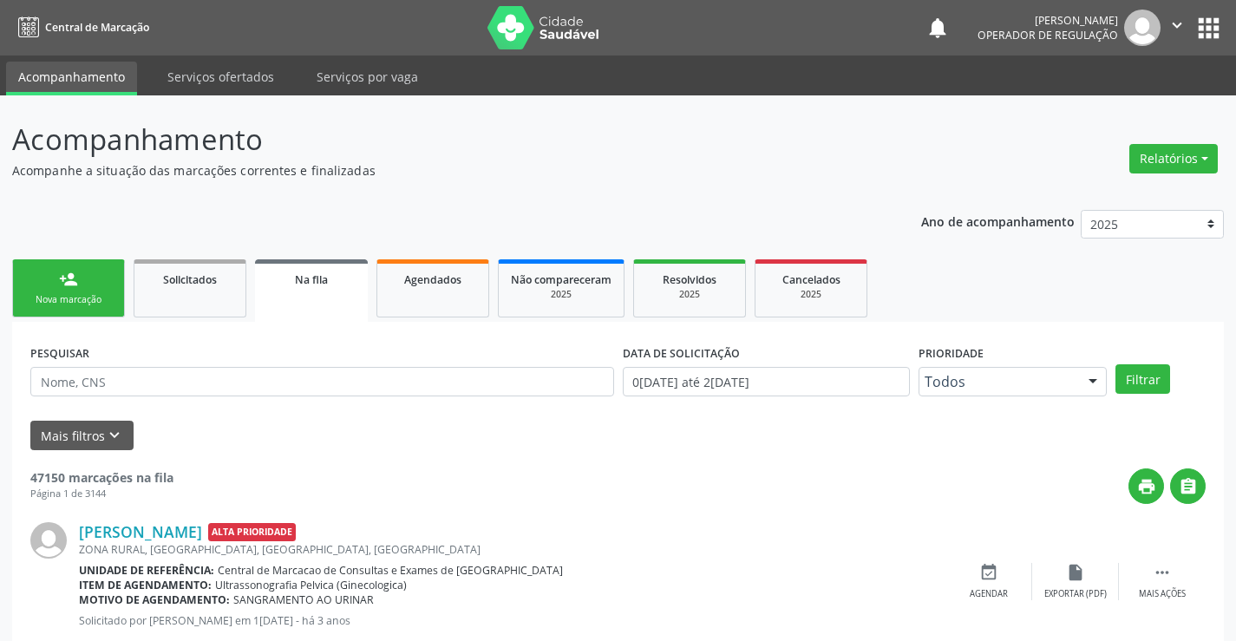
click at [521, 285] on div "Sucesso ×" at bounding box center [618, 295] width 194 height 75
click at [311, 285] on div "Sucesso × O paciente foi agendado. Imprimir comprovante Cancel" at bounding box center [618, 320] width 1236 height 641
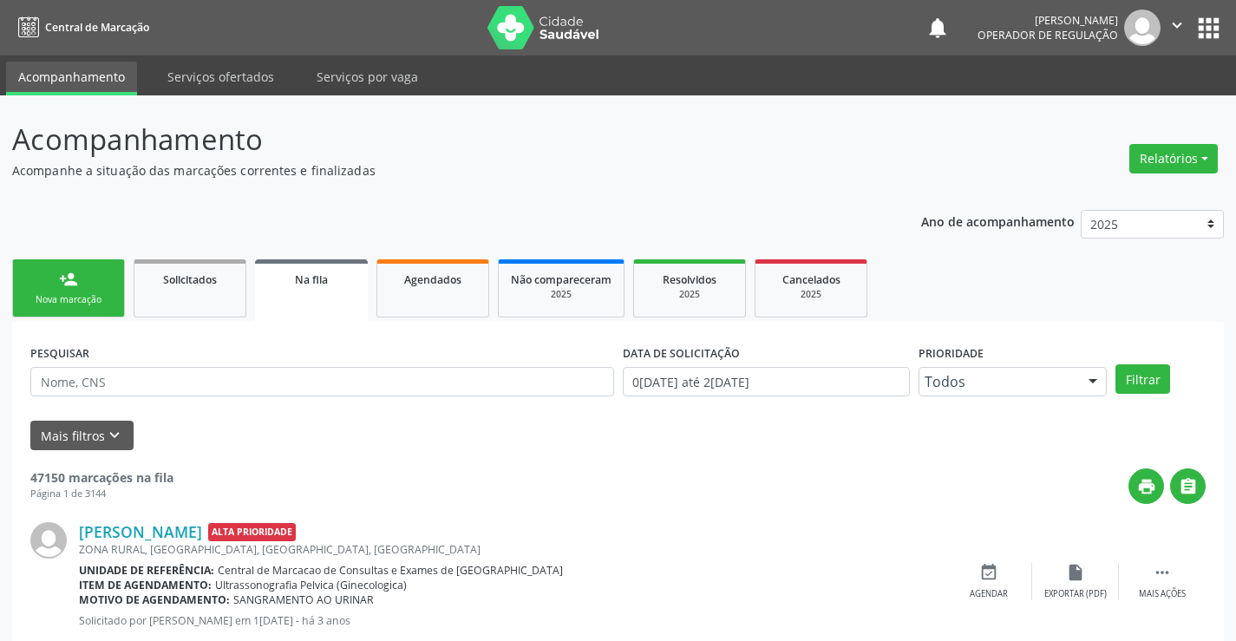
click at [311, 285] on div "Sucesso × O paciente foi agendado. Imprimir comprovante Cancel" at bounding box center [618, 320] width 1236 height 641
click at [86, 300] on div "Sucesso × O paciente foi agendado. Imprimir comprovante Cancel" at bounding box center [618, 320] width 1236 height 641
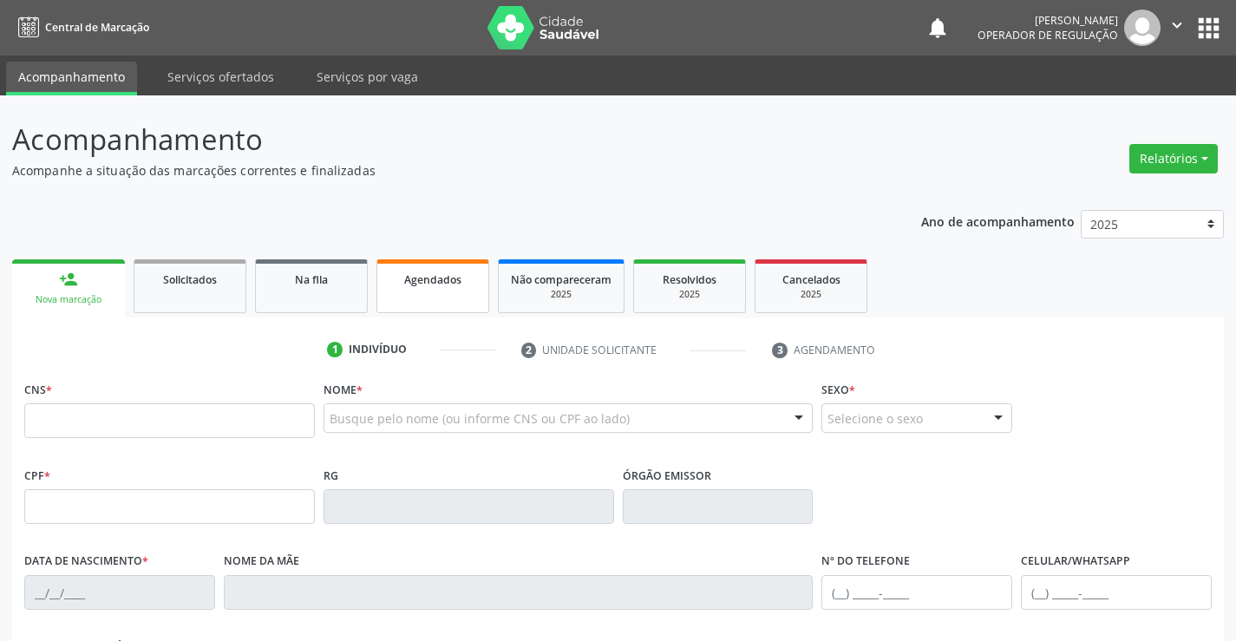
click at [448, 288] on link "Agendados" at bounding box center [433, 286] width 113 height 54
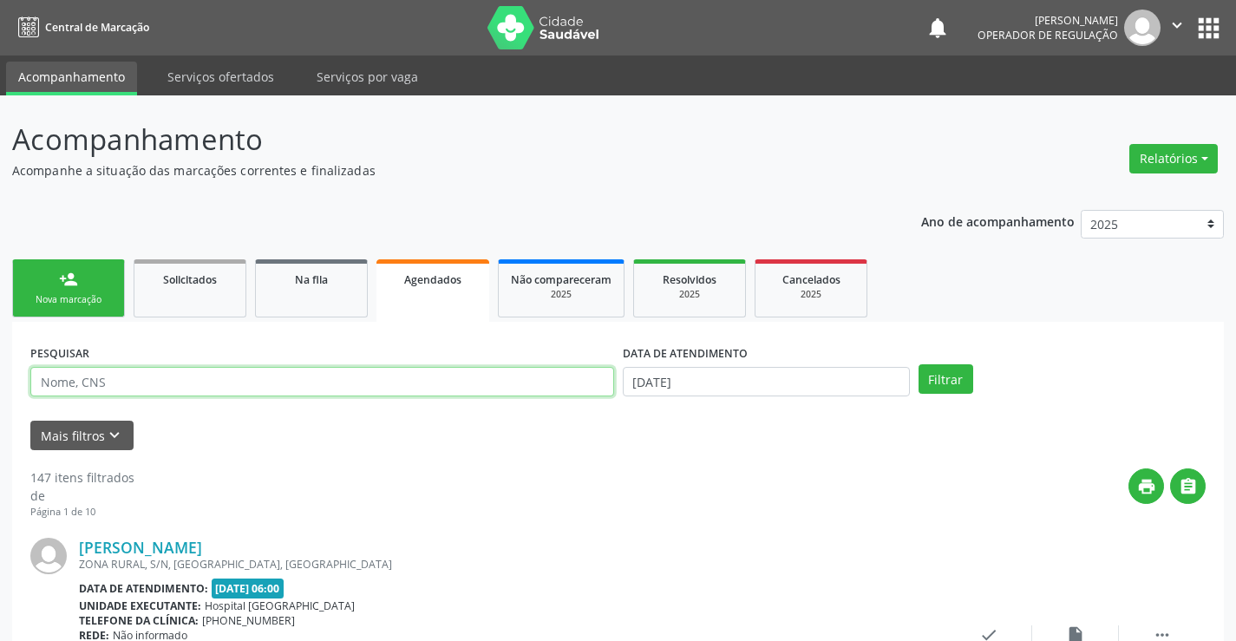
click at [148, 382] on input "text" at bounding box center [322, 381] width 584 height 29
type input "701806242720073"
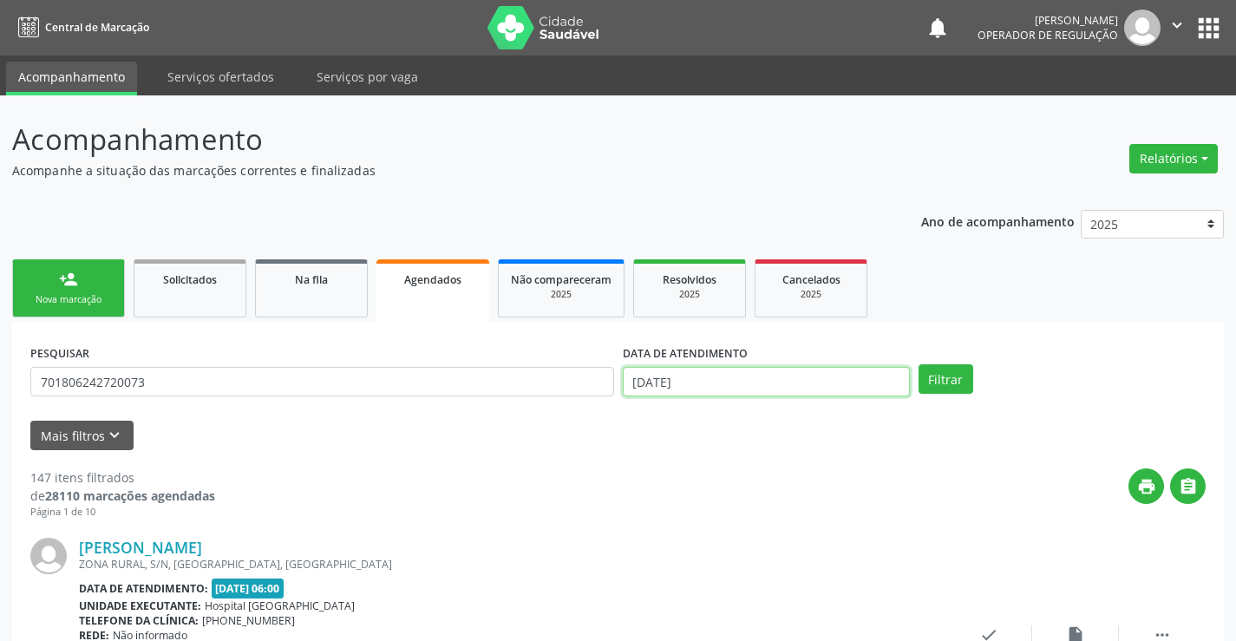
click at [730, 382] on input "20/08/2025" at bounding box center [766, 381] width 287 height 29
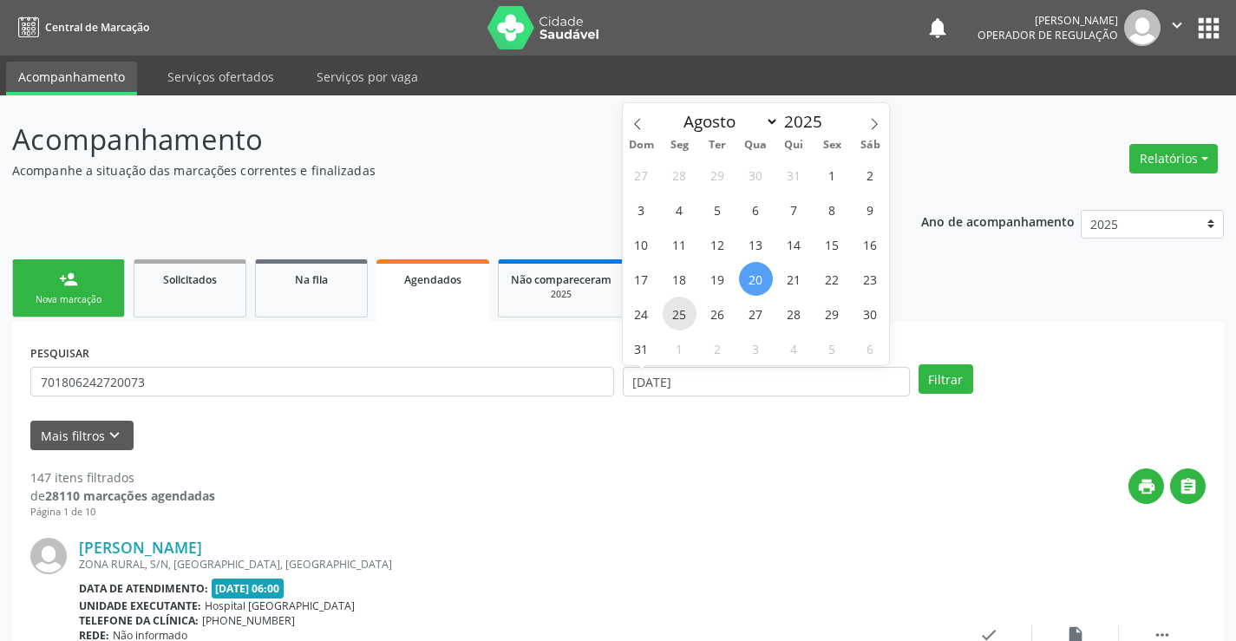
click at [688, 317] on span "25" at bounding box center [680, 314] width 34 height 34
type input "25/08/2025"
click at [688, 317] on span "25" at bounding box center [680, 314] width 34 height 34
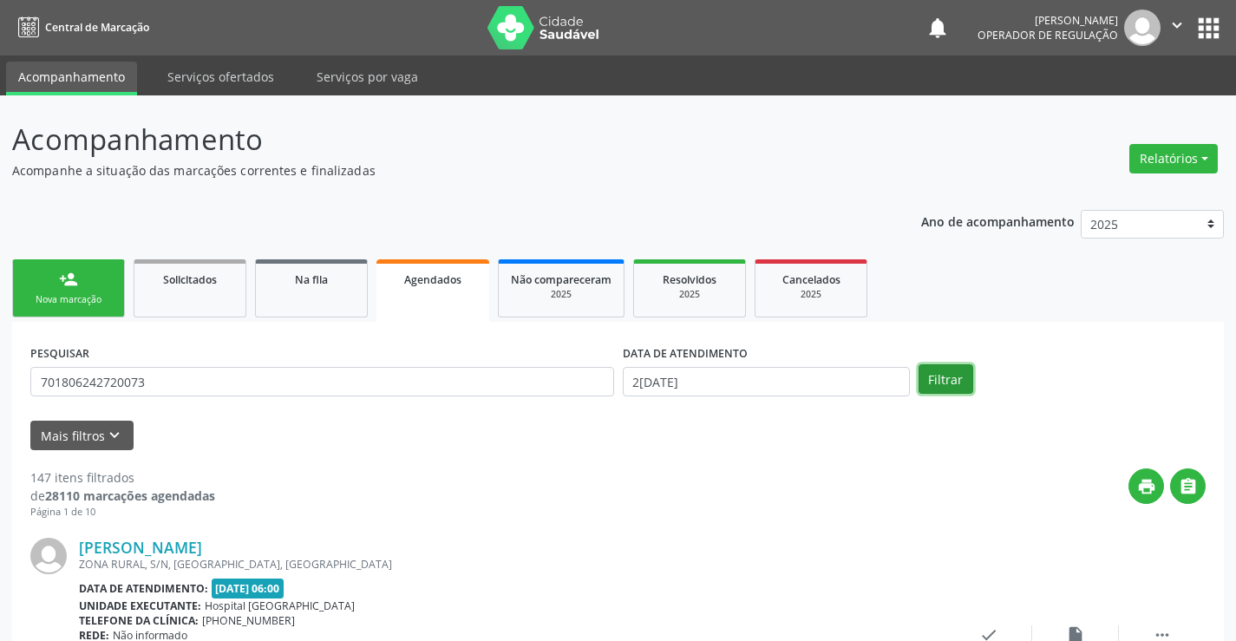
click at [948, 380] on button "Filtrar" at bounding box center [946, 378] width 55 height 29
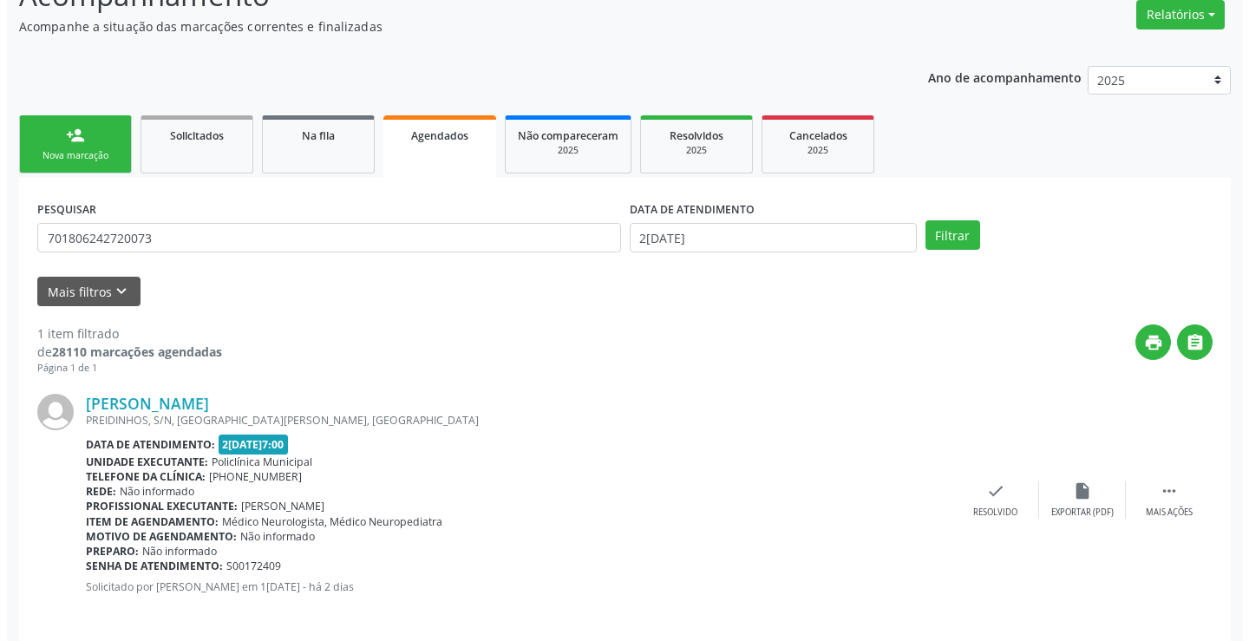
scroll to position [158, 0]
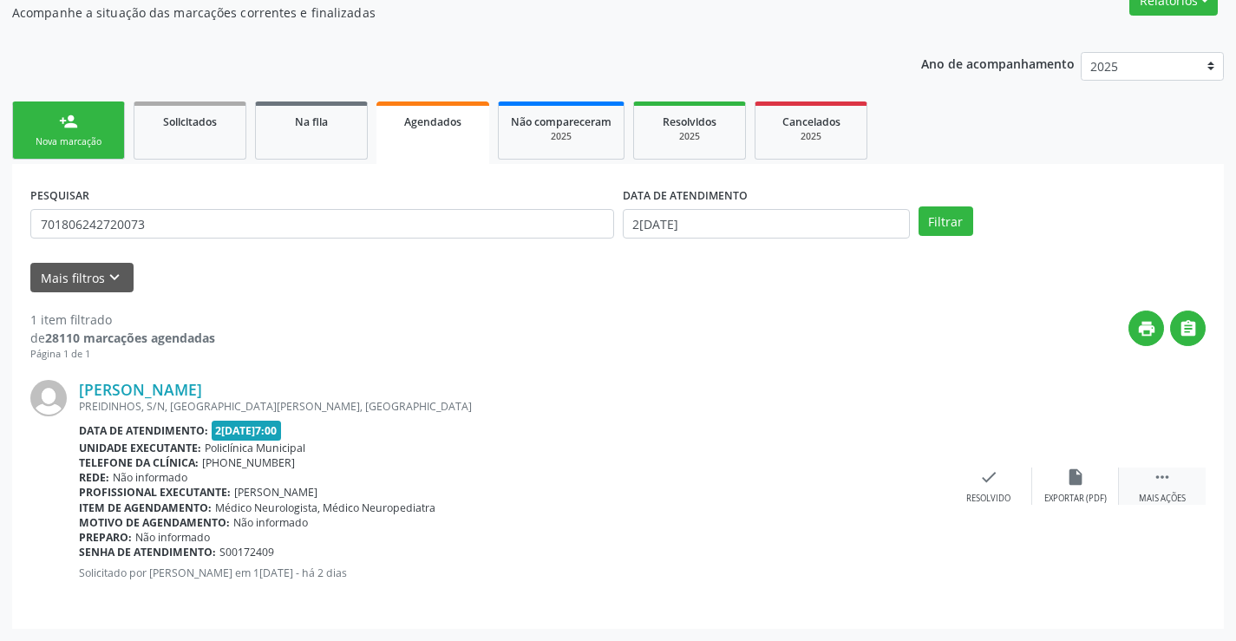
click at [1164, 475] on icon "" at bounding box center [1162, 477] width 19 height 19
click at [896, 482] on icon "cancel" at bounding box center [902, 477] width 19 height 19
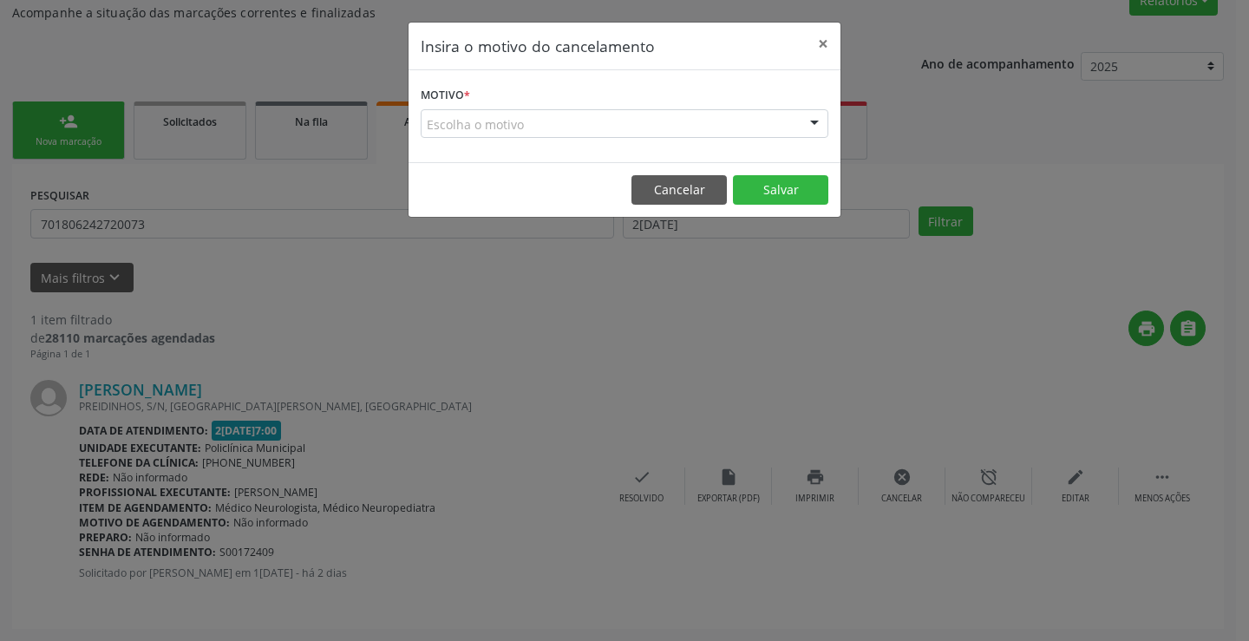
click at [541, 123] on div "Escolha o motivo" at bounding box center [625, 123] width 408 height 29
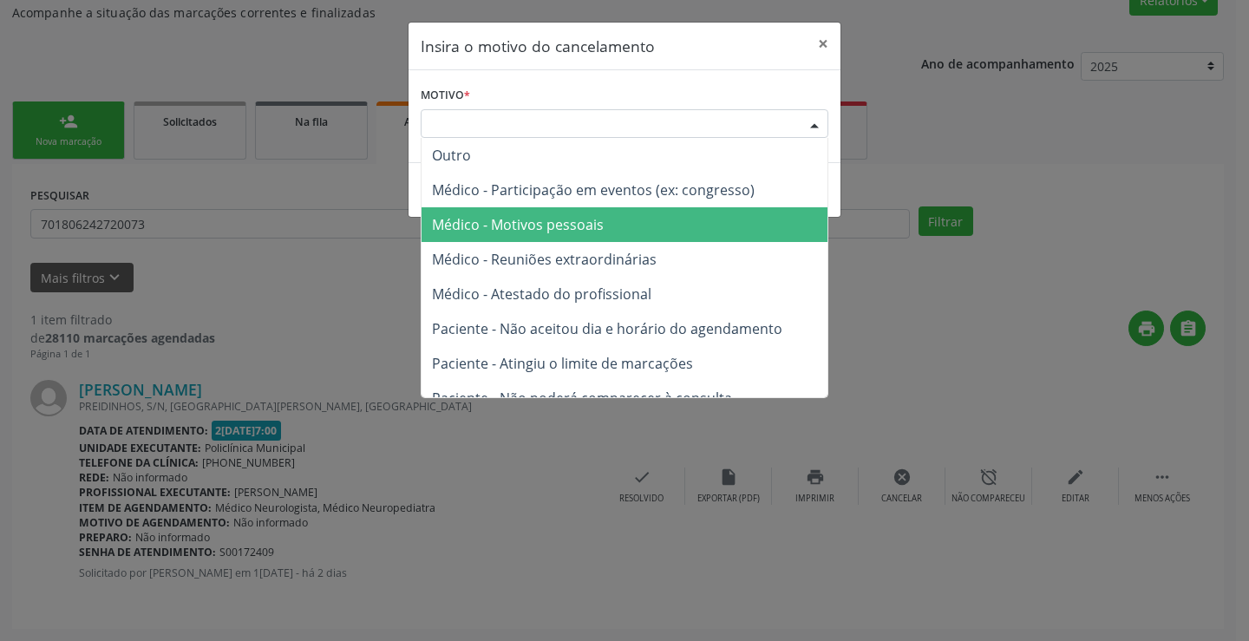
click at [580, 231] on span "Médico - Motivos pessoais" at bounding box center [518, 224] width 172 height 19
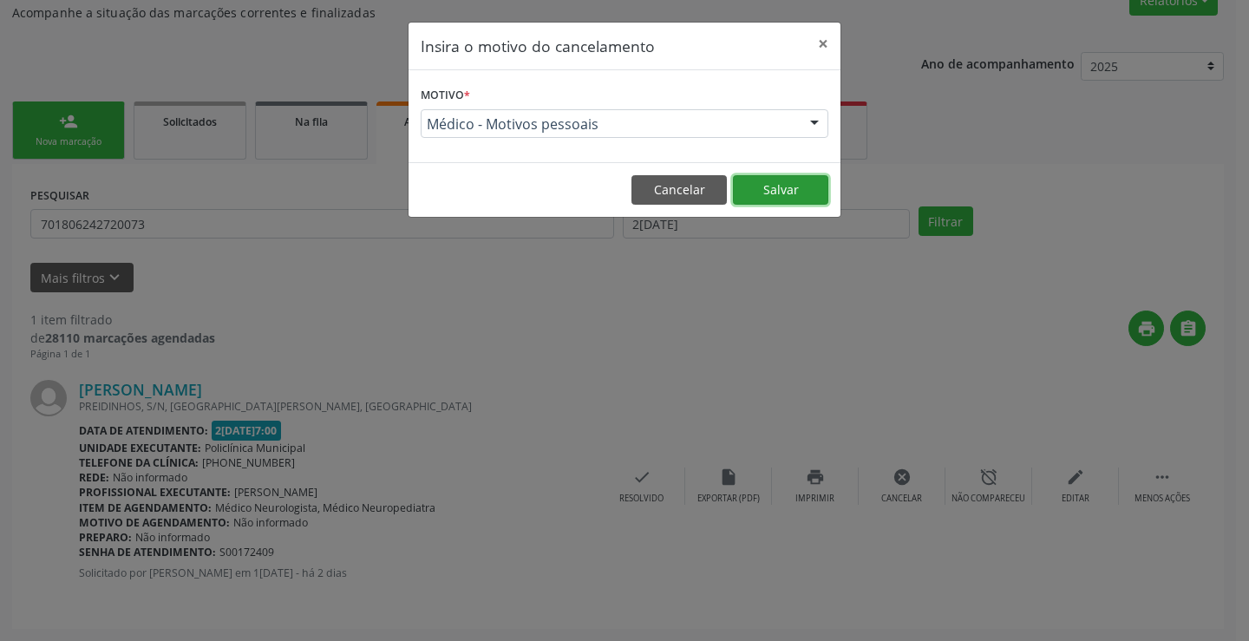
click at [788, 192] on button "Salvar" at bounding box center [780, 189] width 95 height 29
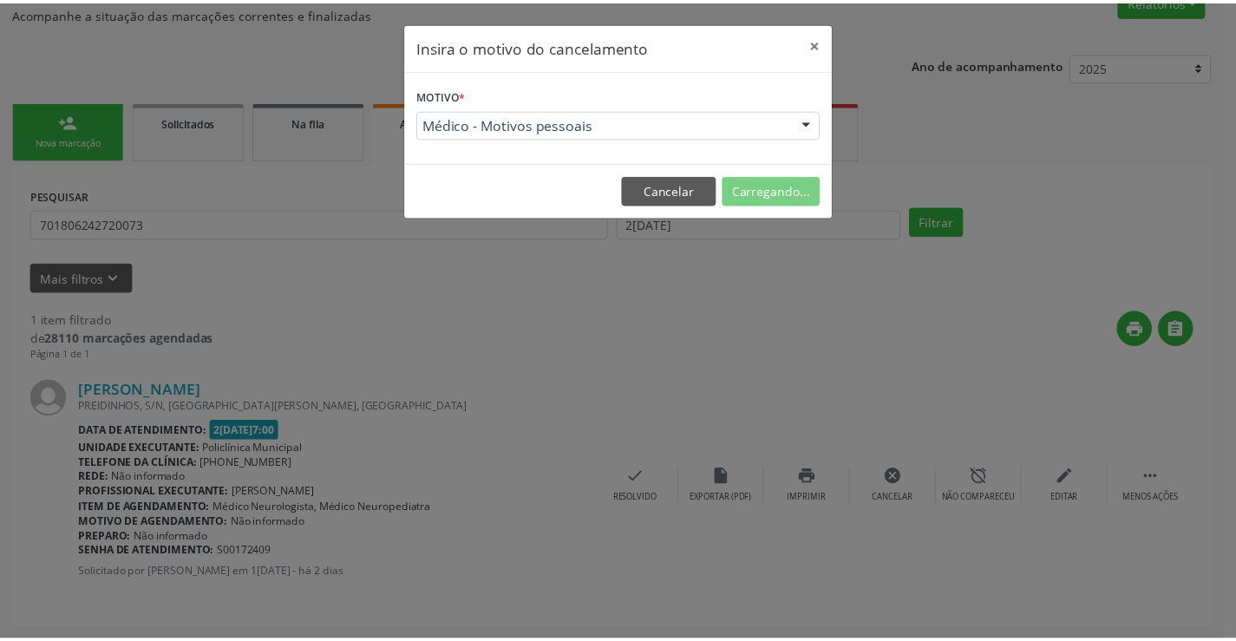
scroll to position [0, 0]
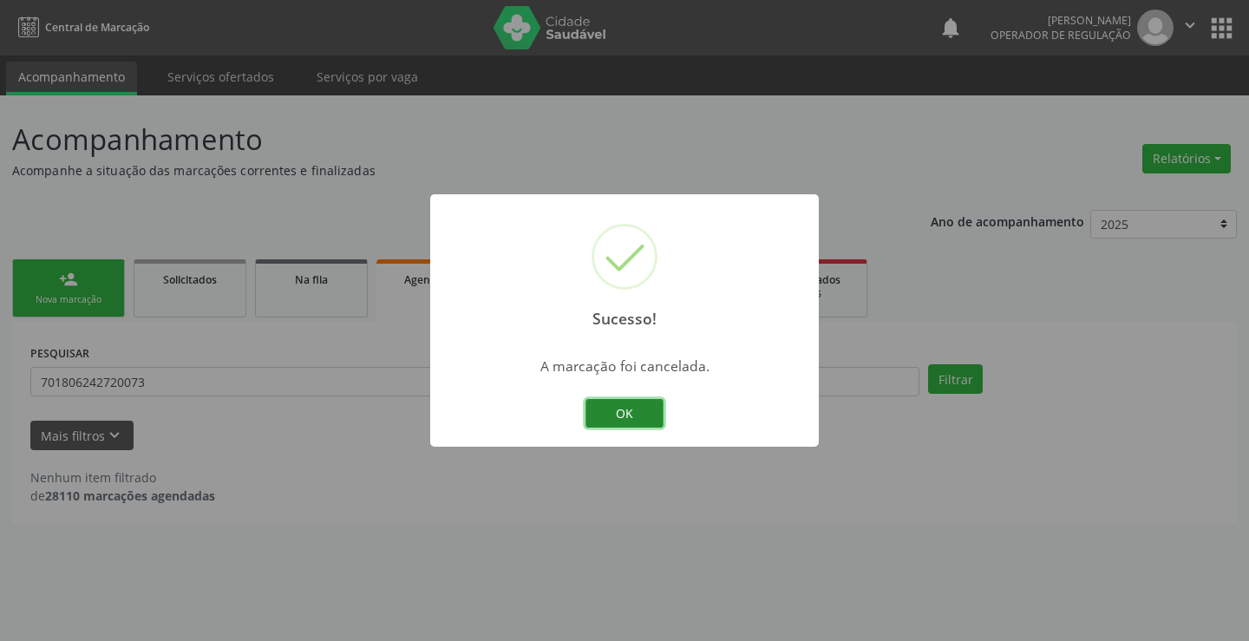
click at [645, 416] on button "OK" at bounding box center [625, 413] width 78 height 29
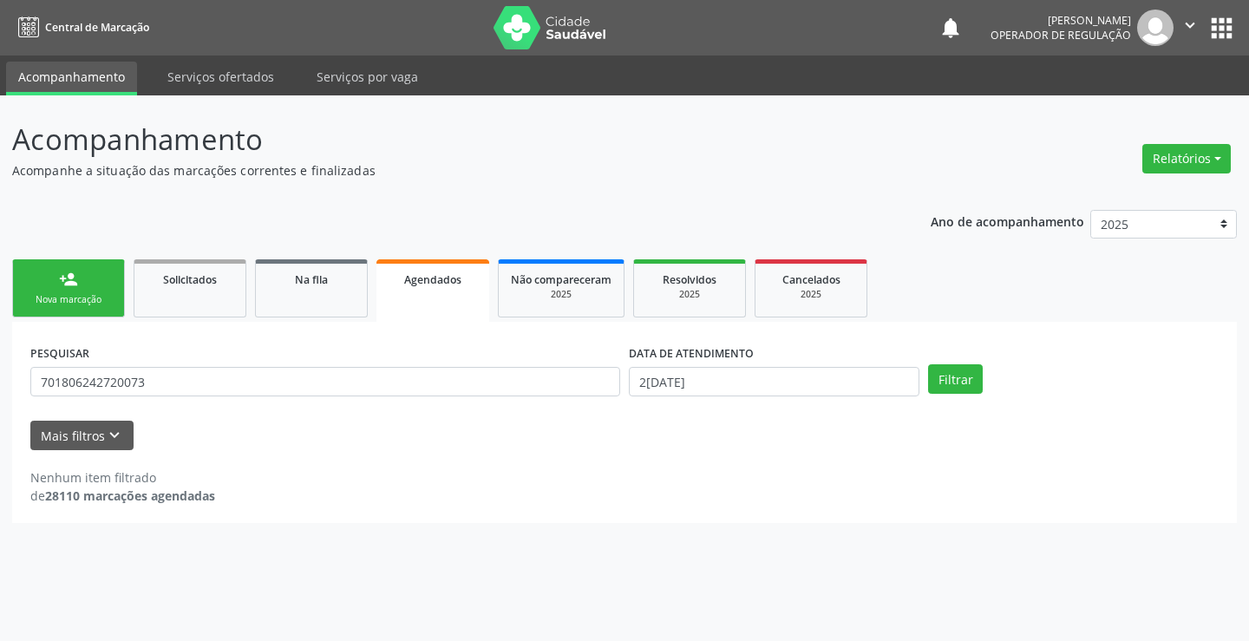
click at [95, 291] on link "person_add Nova marcação" at bounding box center [68, 288] width 113 height 58
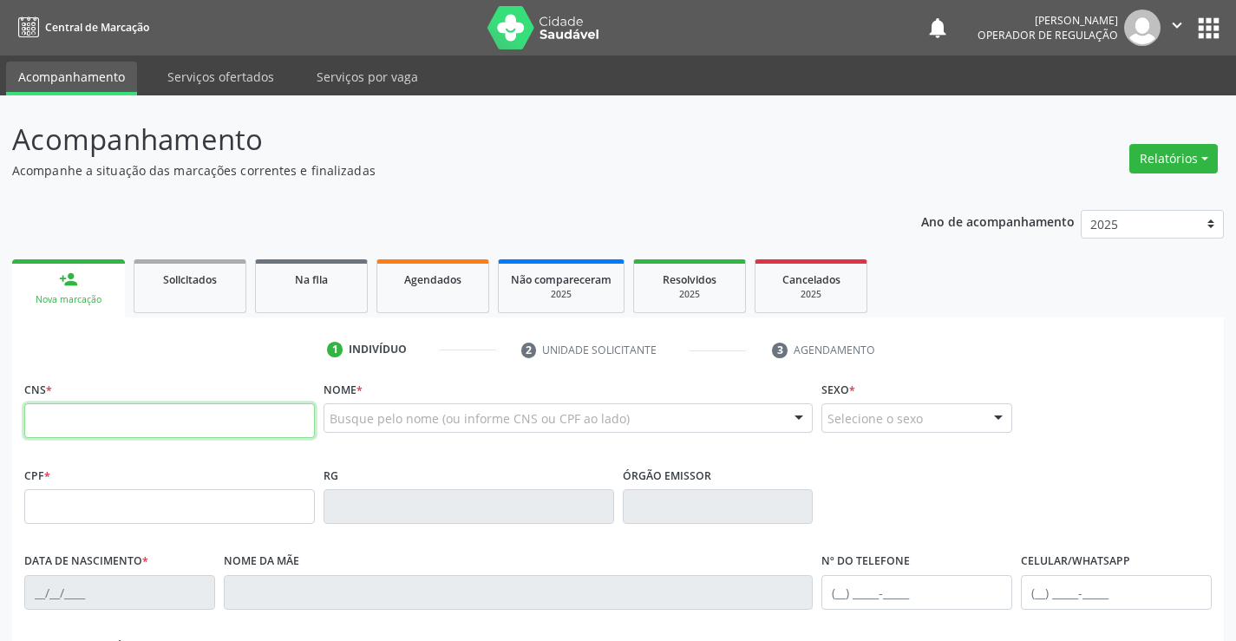
click at [97, 432] on input "text" at bounding box center [169, 420] width 291 height 35
type input "700 7069 7682 3377"
type input "447573608"
type input "13/03/1971"
type input "(74) 93300-8493"
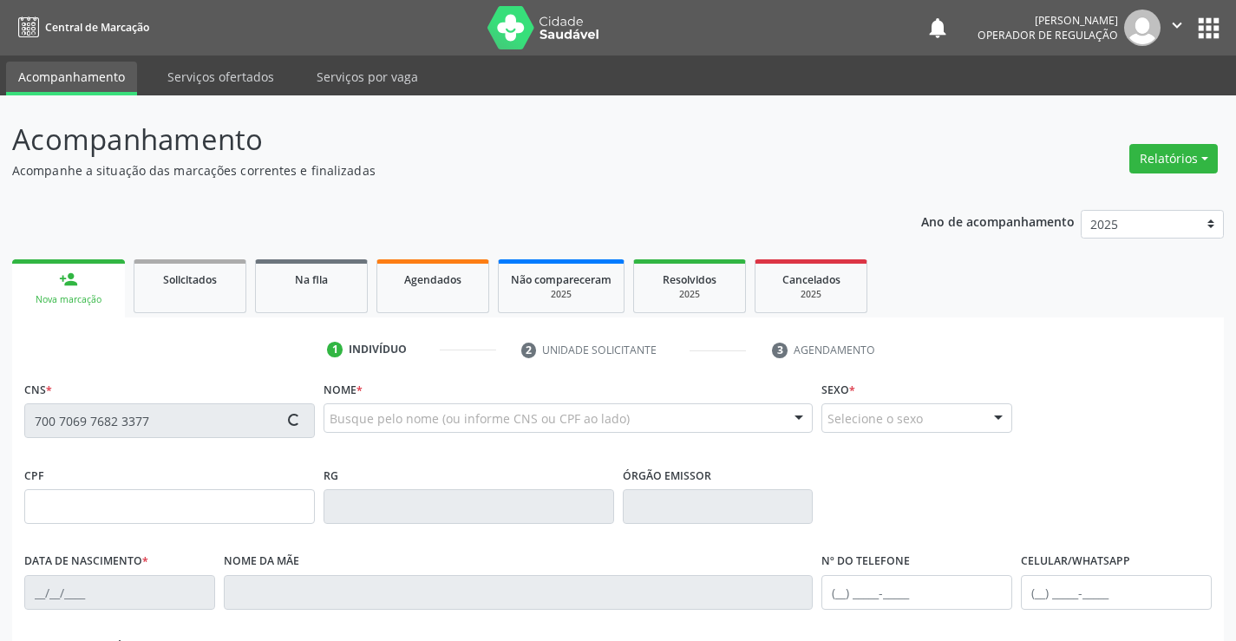
type input "(74) 98812-4936"
type input "S/N"
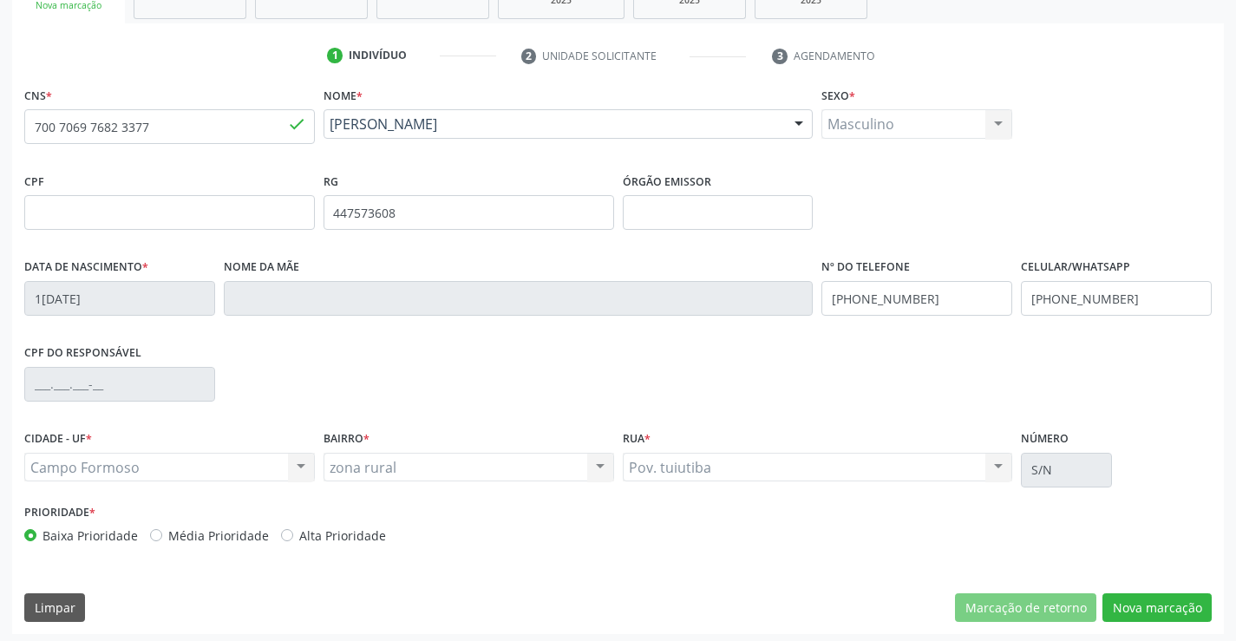
scroll to position [299, 0]
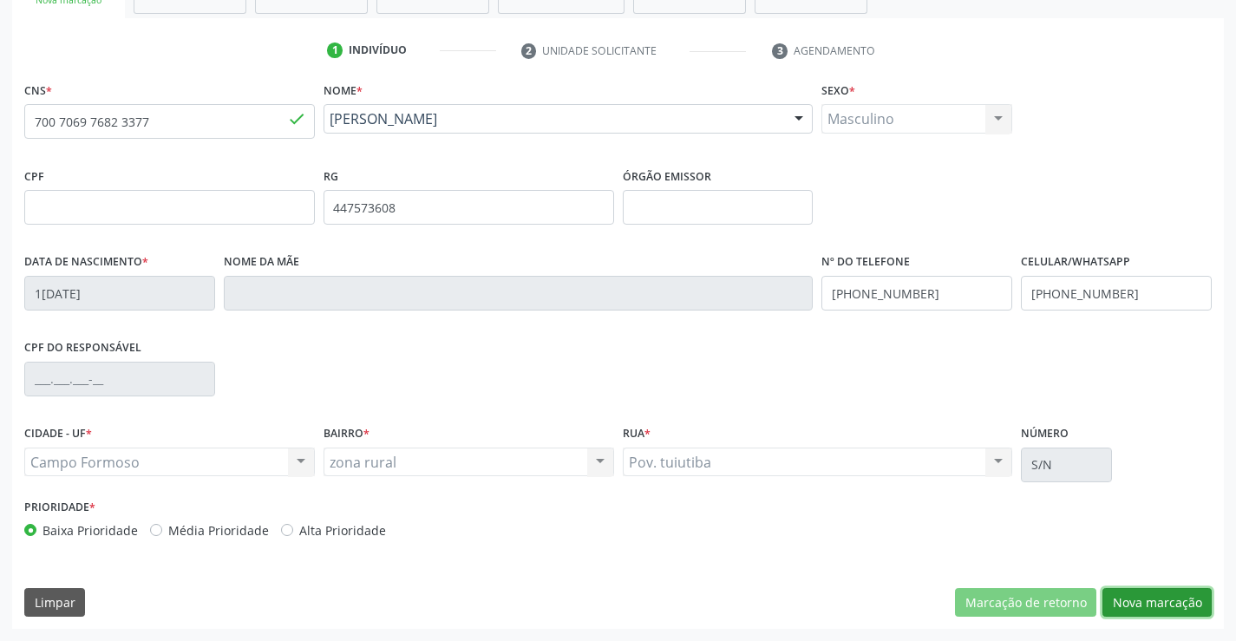
click at [1146, 598] on button "Nova marcação" at bounding box center [1157, 602] width 109 height 29
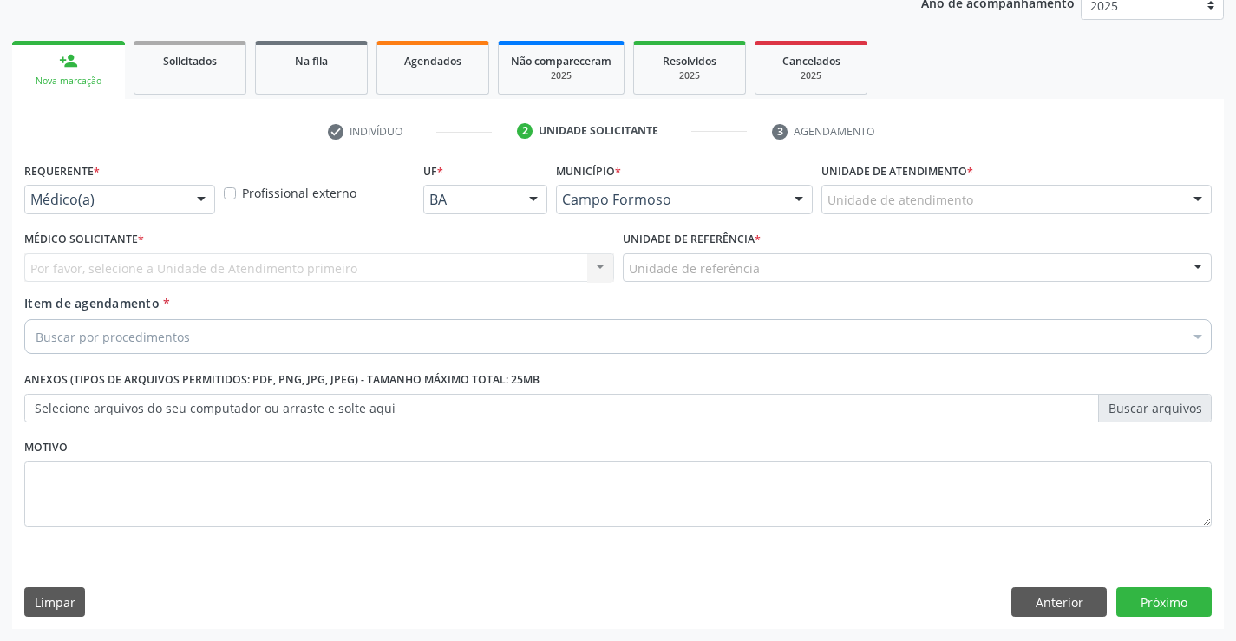
scroll to position [219, 0]
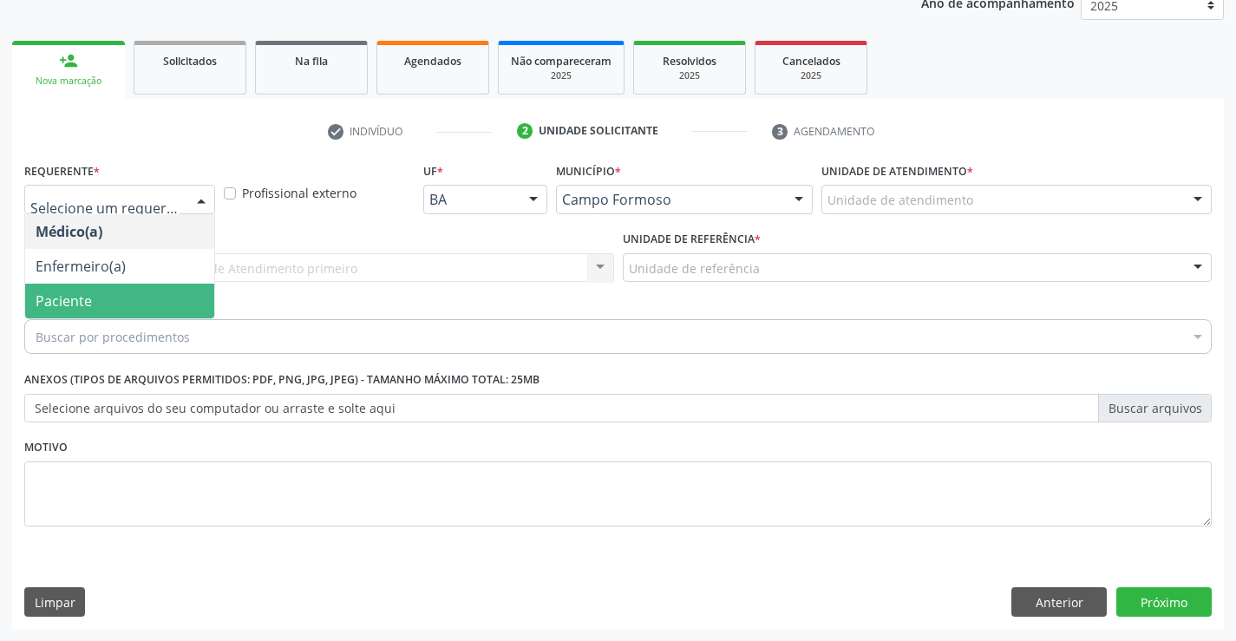
click at [102, 297] on span "Paciente" at bounding box center [119, 301] width 189 height 35
drag, startPoint x: 102, startPoint y: 297, endPoint x: 115, endPoint y: 291, distance: 14.4
click at [102, 297] on span "Paciente" at bounding box center [119, 301] width 189 height 35
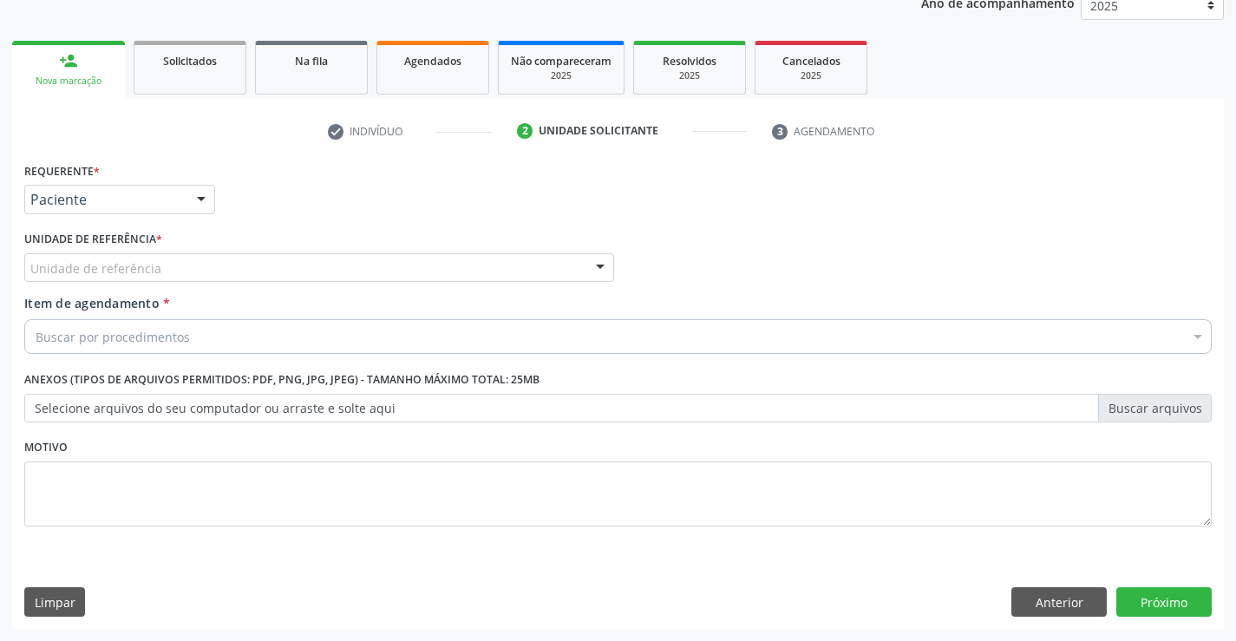
click at [30, 266] on input "text" at bounding box center [30, 276] width 0 height 35
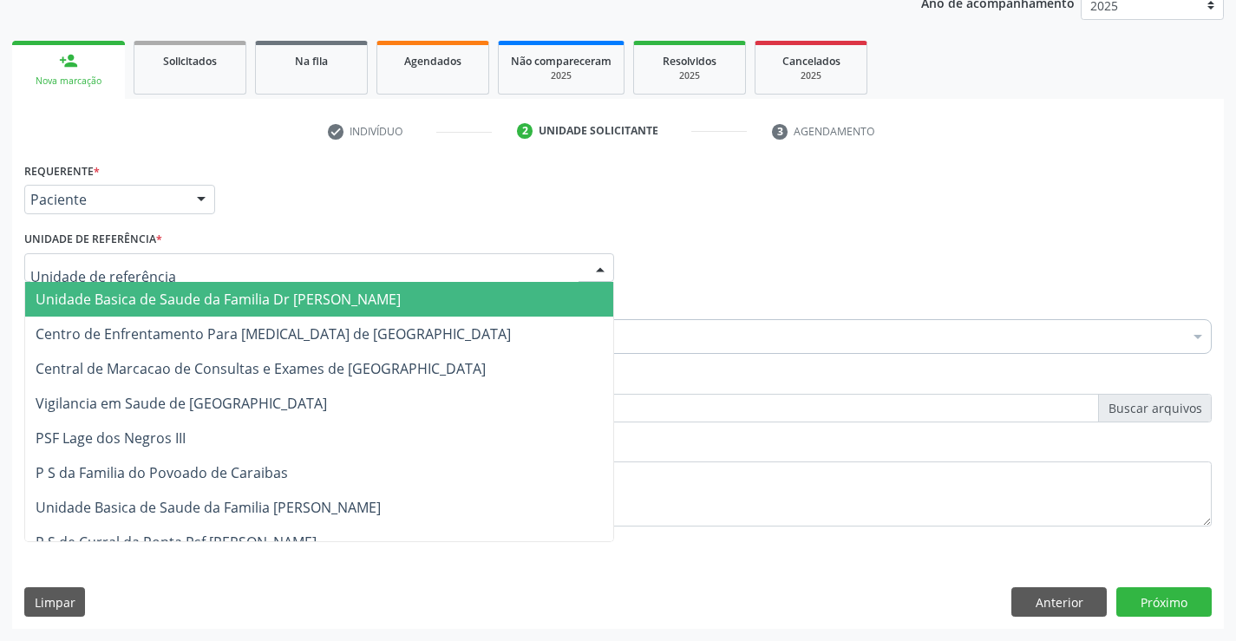
drag, startPoint x: 141, startPoint y: 290, endPoint x: 119, endPoint y: 324, distance: 40.7
click at [141, 291] on span "Unidade Basica de Saude da Familia Dr [PERSON_NAME]" at bounding box center [218, 299] width 365 height 19
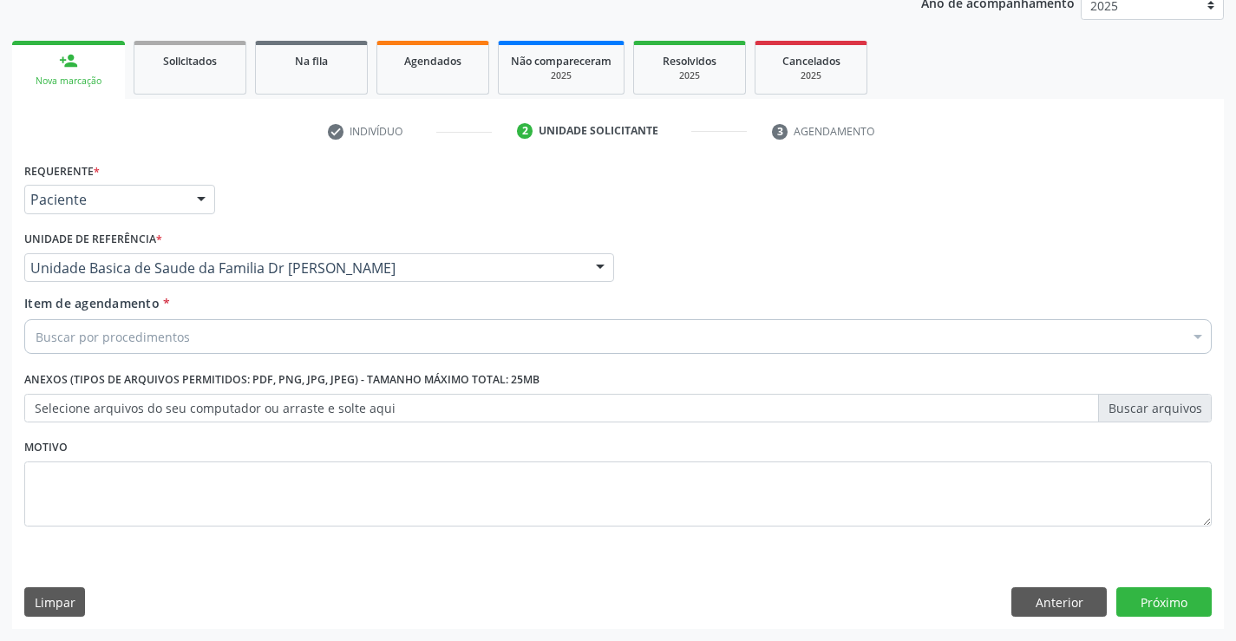
click at [36, 337] on input "Item de agendamento *" at bounding box center [36, 336] width 0 height 35
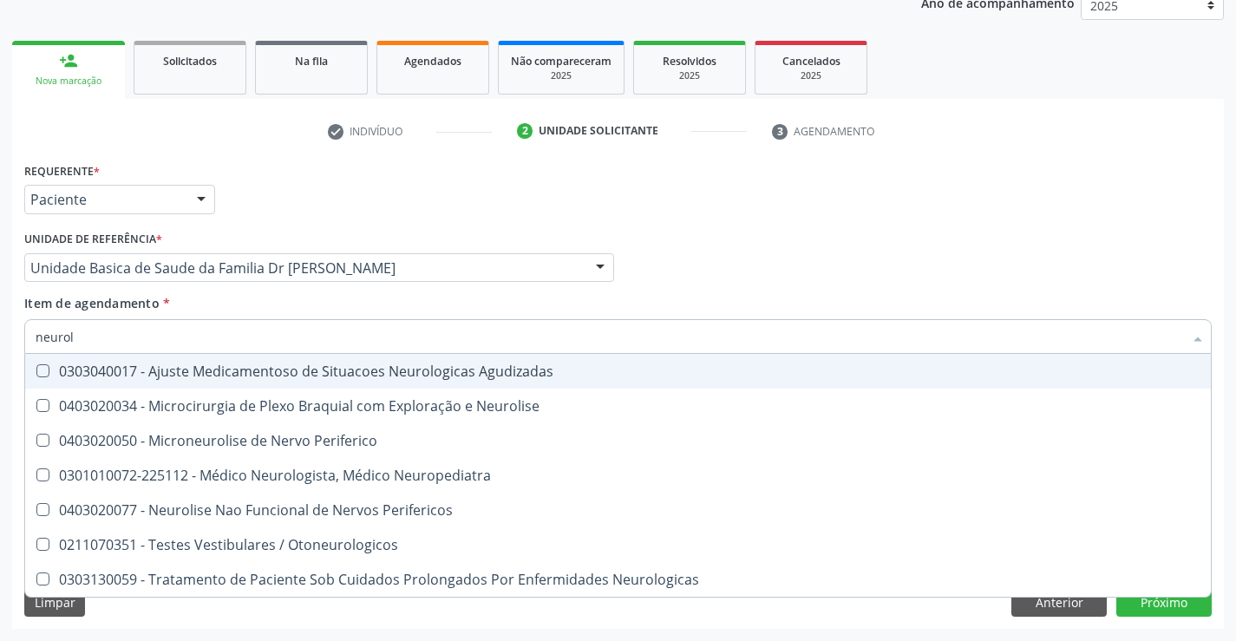
type input "neurolo"
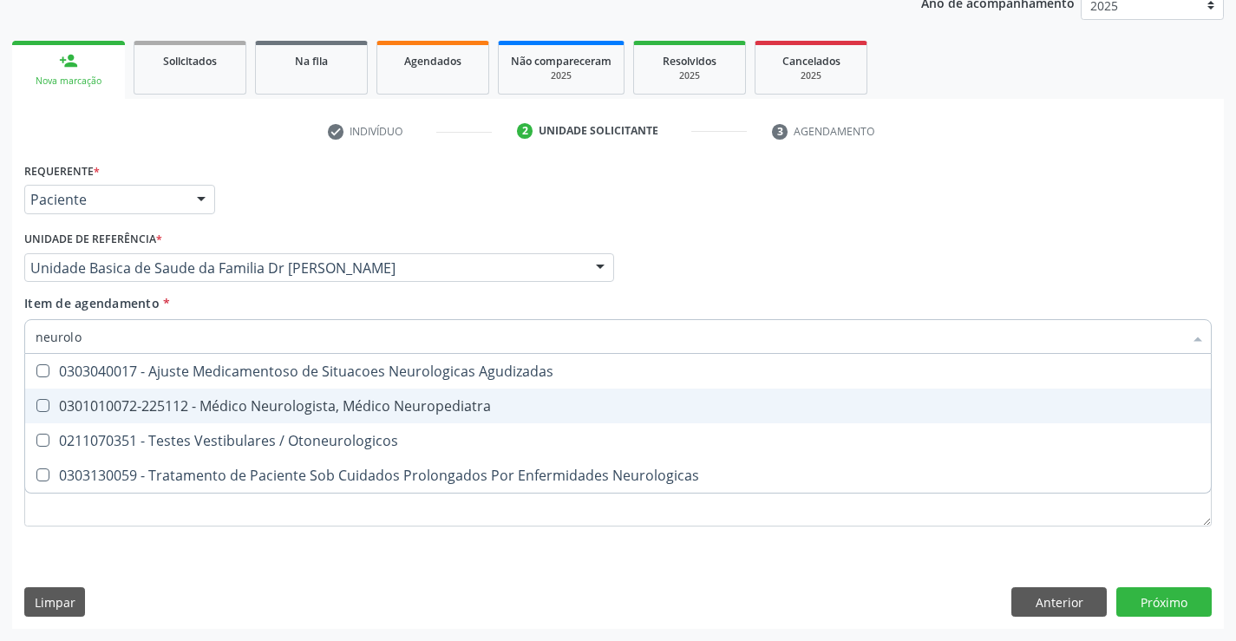
click at [193, 412] on div "0301010072-225112 - Médico Neurologista, Médico Neuropediatra" at bounding box center [618, 406] width 1165 height 14
click at [47, 403] on Neuropediatra at bounding box center [42, 405] width 13 height 13
click at [36, 403] on Neuropediatra "checkbox" at bounding box center [30, 405] width 11 height 11
click at [47, 403] on Neuropediatra at bounding box center [42, 405] width 13 height 13
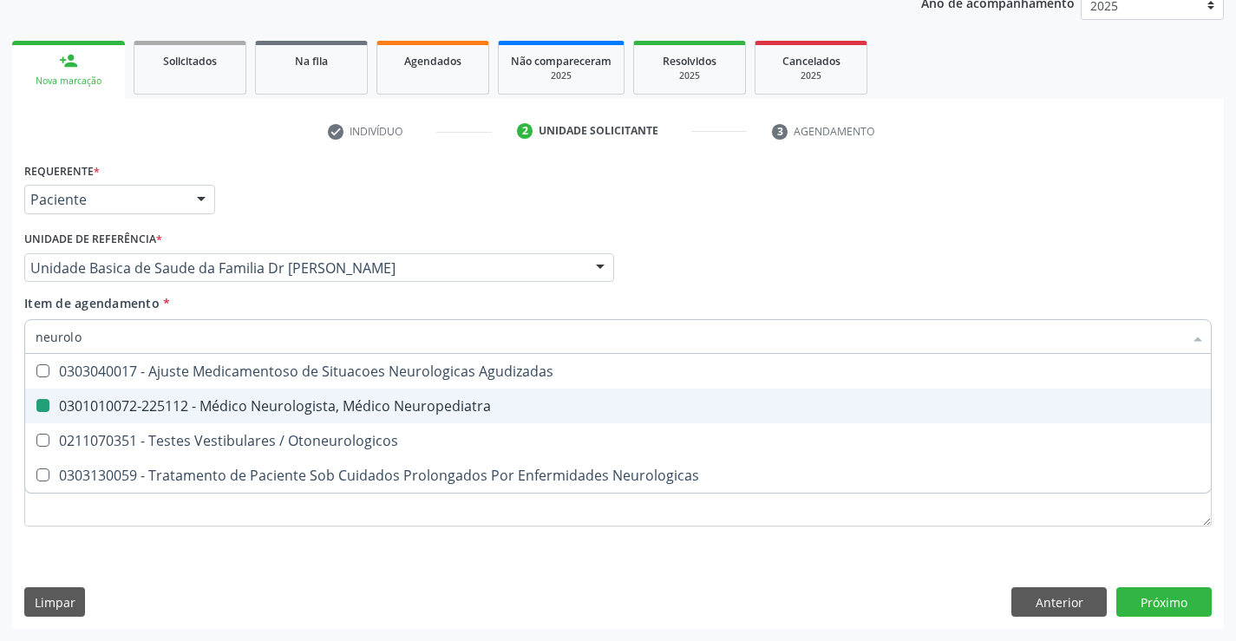
click at [36, 403] on Neuropediatra "checkbox" at bounding box center [30, 405] width 11 height 11
click at [37, 397] on span "0301010072-225112 - Médico Neurologista, Médico Neuropediatra" at bounding box center [618, 406] width 1186 height 35
checkbox Neuropediatra "true"
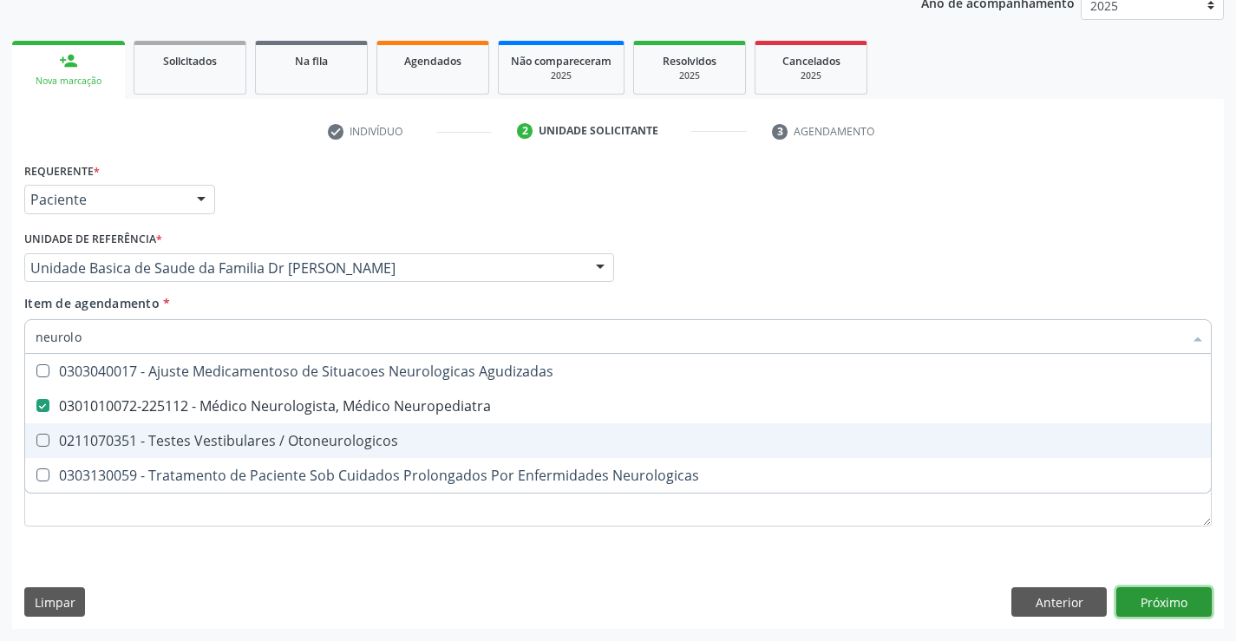
click at [1174, 606] on div "Requerente * Paciente Médico(a) Enfermeiro(a) Paciente Nenhum resultado encontr…" at bounding box center [618, 393] width 1212 height 471
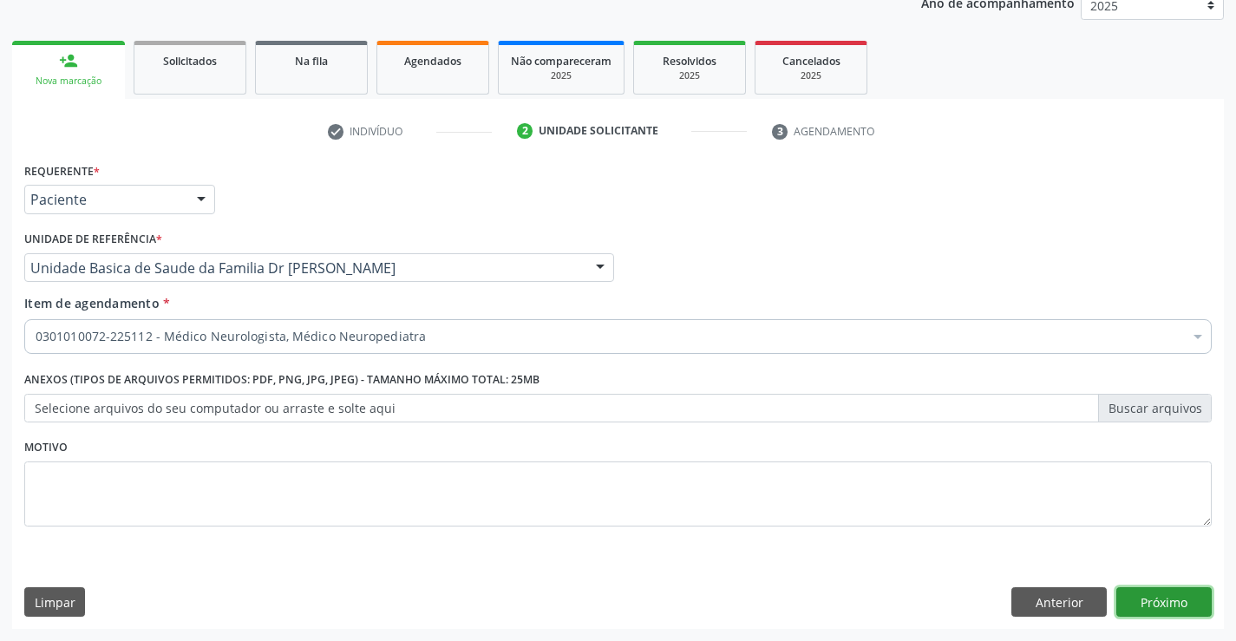
click at [1174, 606] on button "Próximo" at bounding box center [1164, 601] width 95 height 29
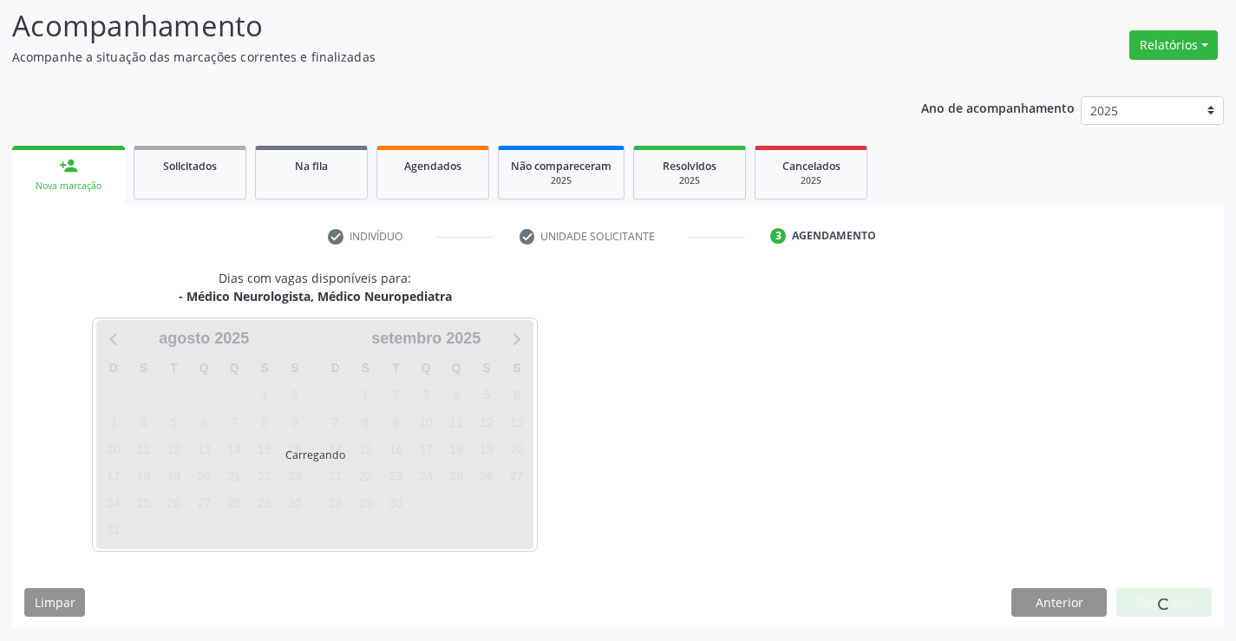
scroll to position [114, 0]
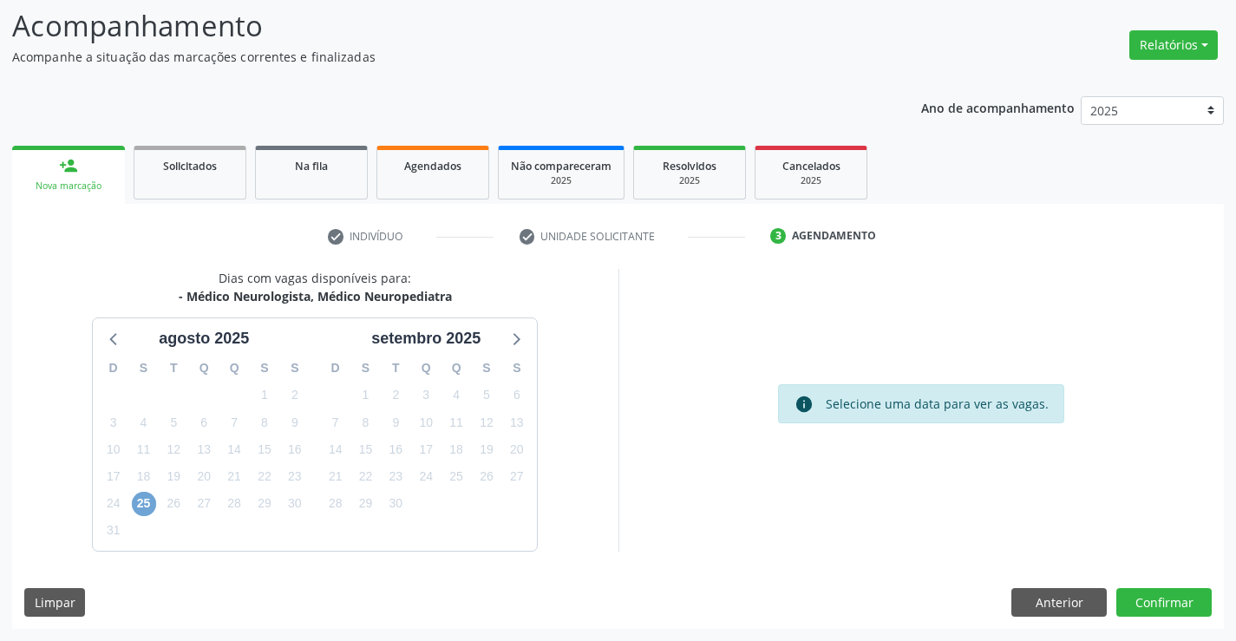
click at [141, 499] on span "25" at bounding box center [144, 504] width 24 height 24
click at [144, 505] on span "25" at bounding box center [144, 504] width 24 height 24
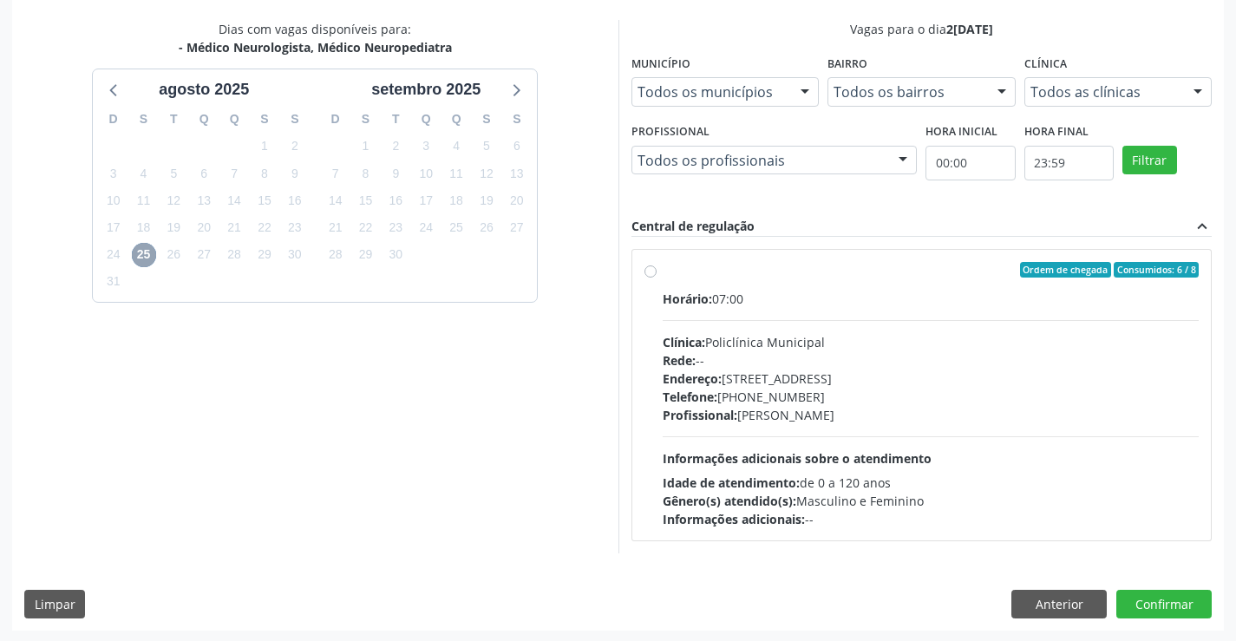
scroll to position [364, 0]
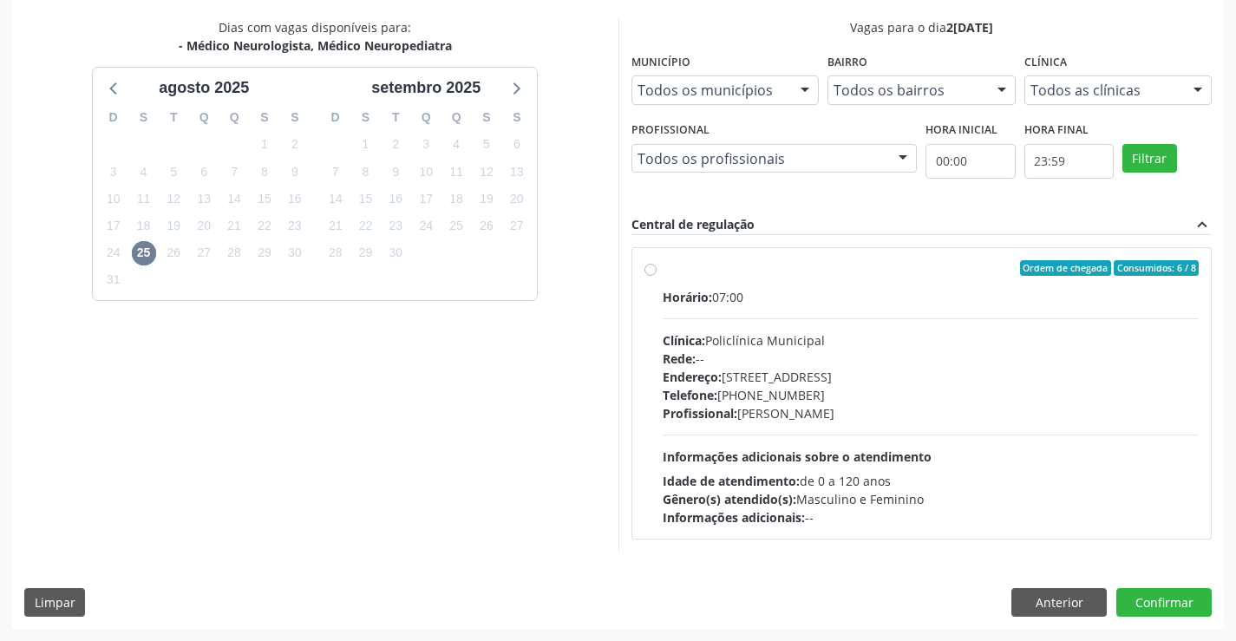
click at [663, 267] on label "Ordem de chegada Consumidos: 6 / 8 Horário: 07:00 Clínica: Policlínica Municipa…" at bounding box center [931, 393] width 537 height 266
click at [645, 267] on input "Ordem de chegada Consumidos: 6 / 8 Horário: 07:00 Clínica: Policlínica Municipa…" at bounding box center [651, 268] width 12 height 16
radio input "true"
click at [663, 267] on label "Ordem de chegada Consumidos: 6 / 8 Horário: 07:00 Clínica: Policlínica Municipa…" at bounding box center [931, 393] width 537 height 266
click at [645, 267] on input "Ordem de chegada Consumidos: 6 / 8 Horário: 07:00 Clínica: Policlínica Municipa…" at bounding box center [651, 268] width 12 height 16
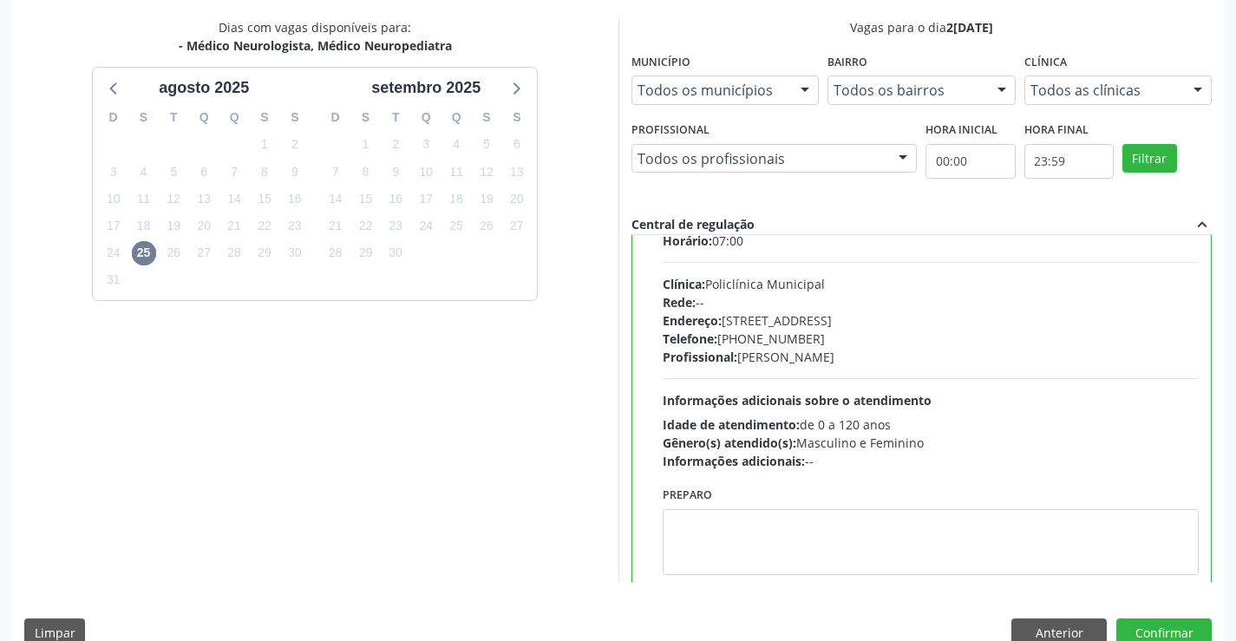
scroll to position [86, 0]
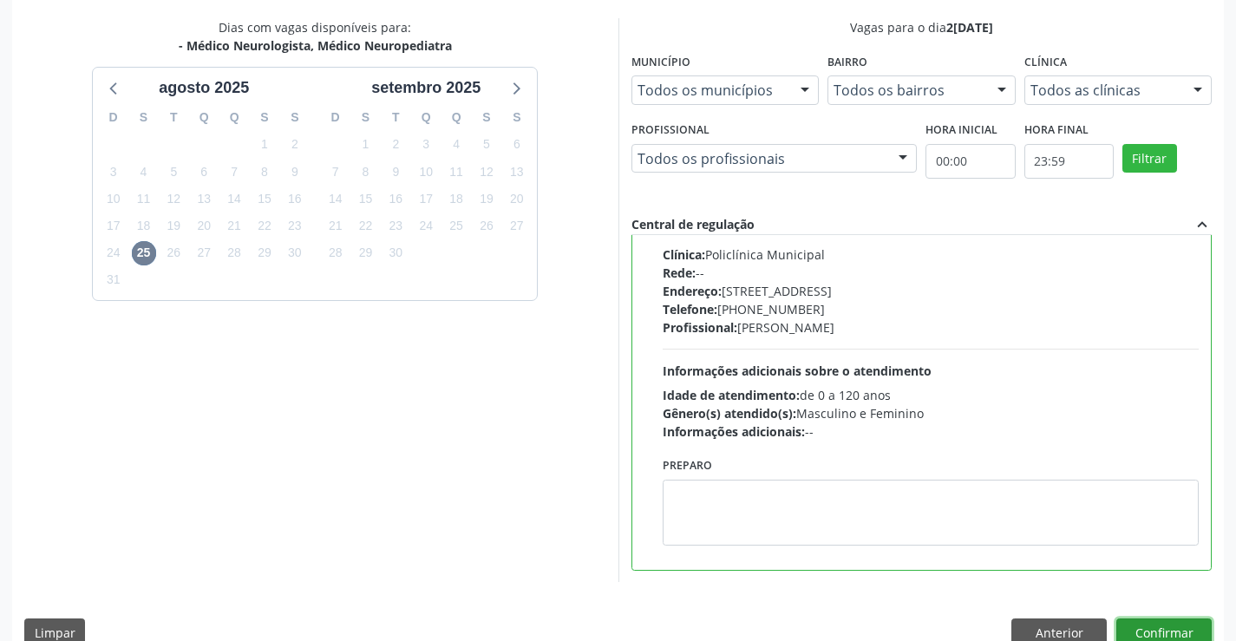
click at [1150, 629] on button "Confirmar" at bounding box center [1164, 633] width 95 height 29
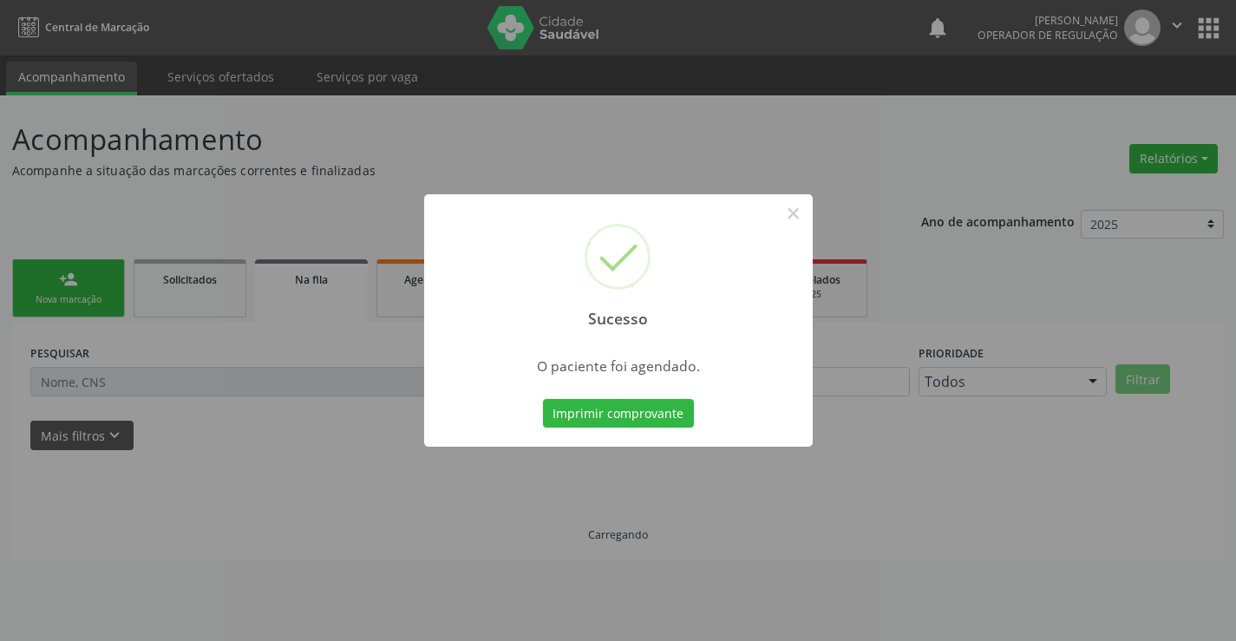
scroll to position [0, 0]
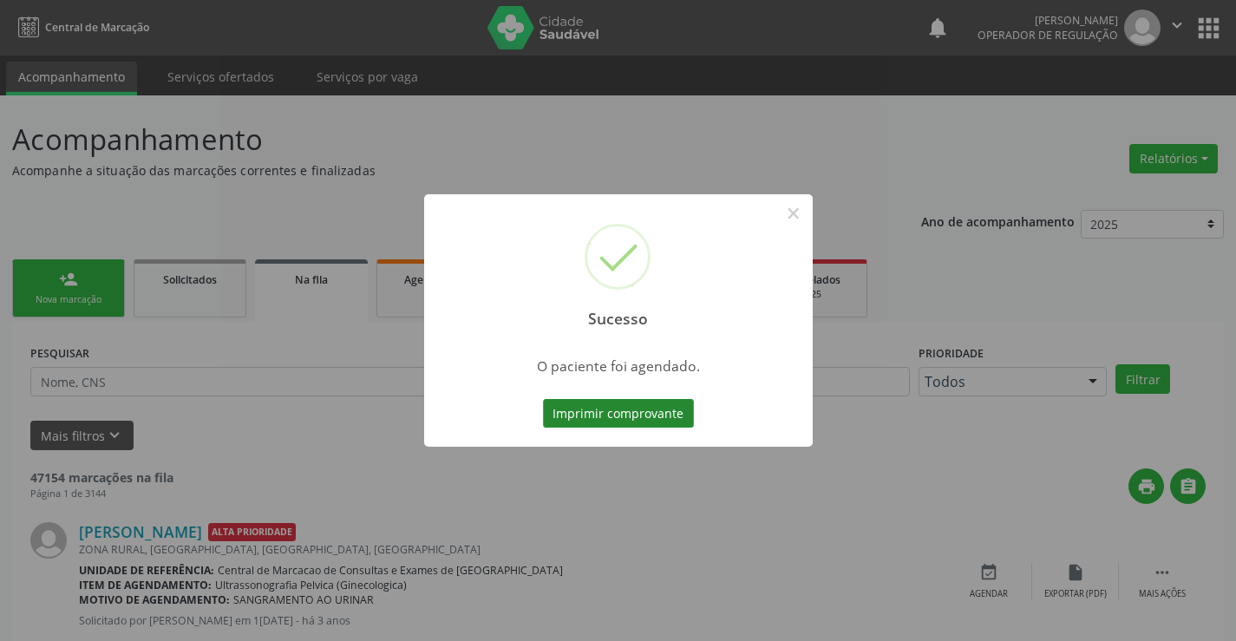
click at [651, 415] on button "Imprimir comprovante" at bounding box center [618, 413] width 151 height 29
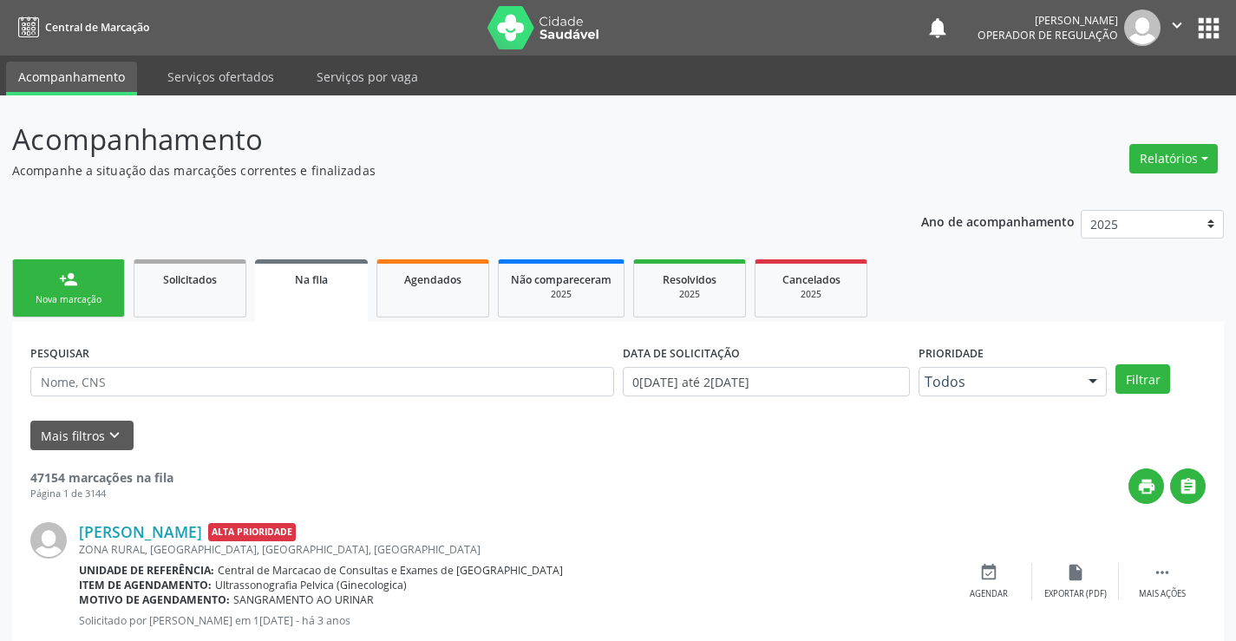
click at [84, 288] on link "person_add Nova marcação" at bounding box center [68, 288] width 113 height 58
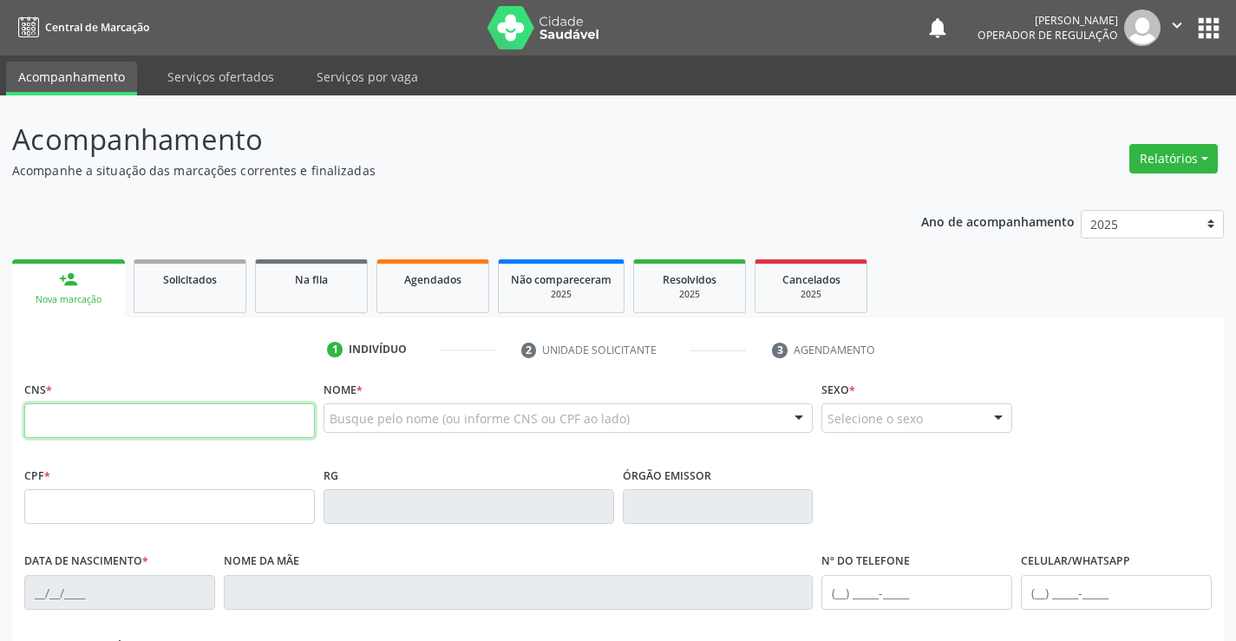
click at [108, 417] on input "text" at bounding box center [169, 420] width 291 height 35
type input "702 8086 0510 0668"
type input "04/12/2013"
type input "(74) 98859-2413"
type input "S/N"
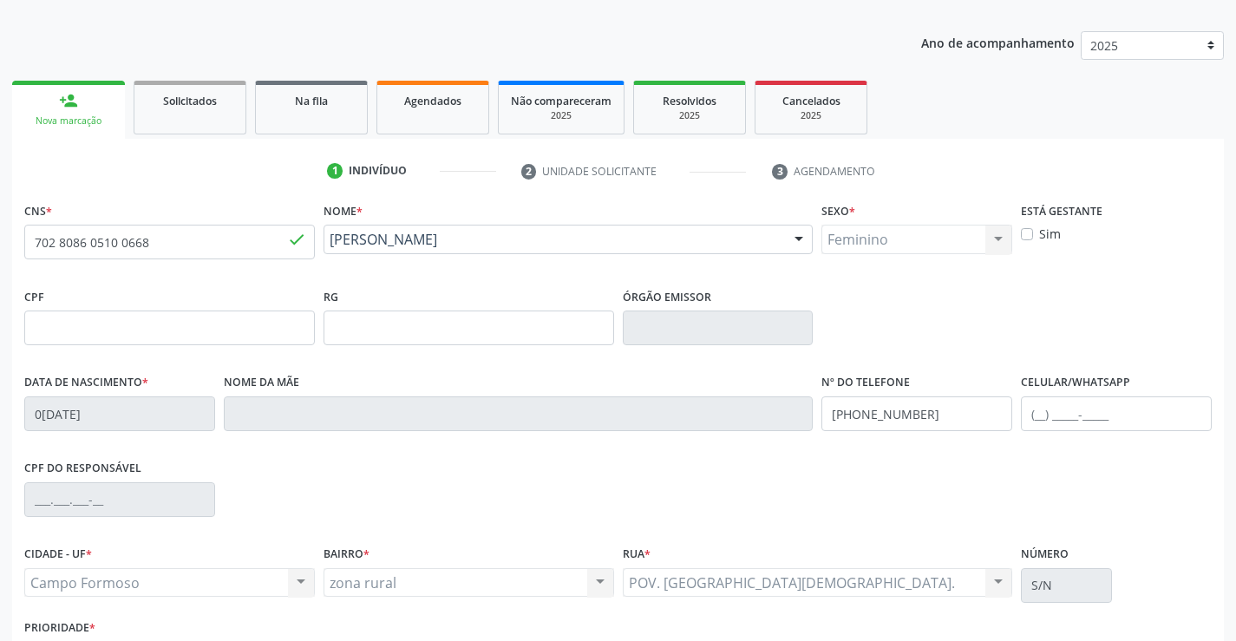
scroll to position [299, 0]
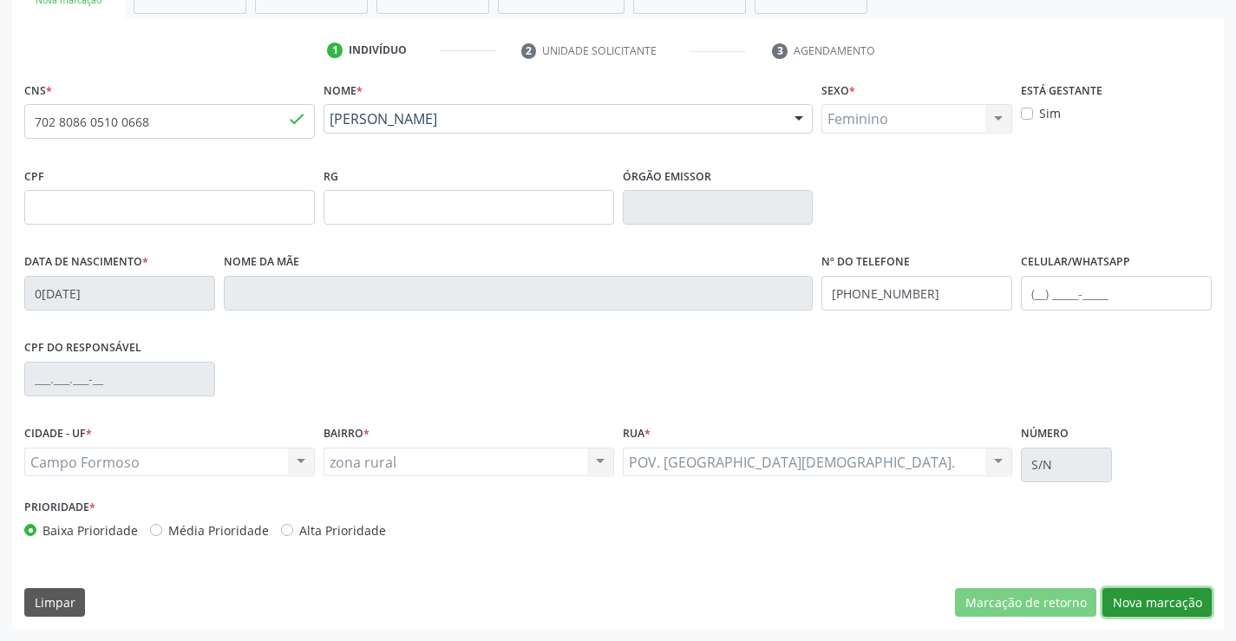
click at [1153, 600] on button "Nova marcação" at bounding box center [1157, 602] width 109 height 29
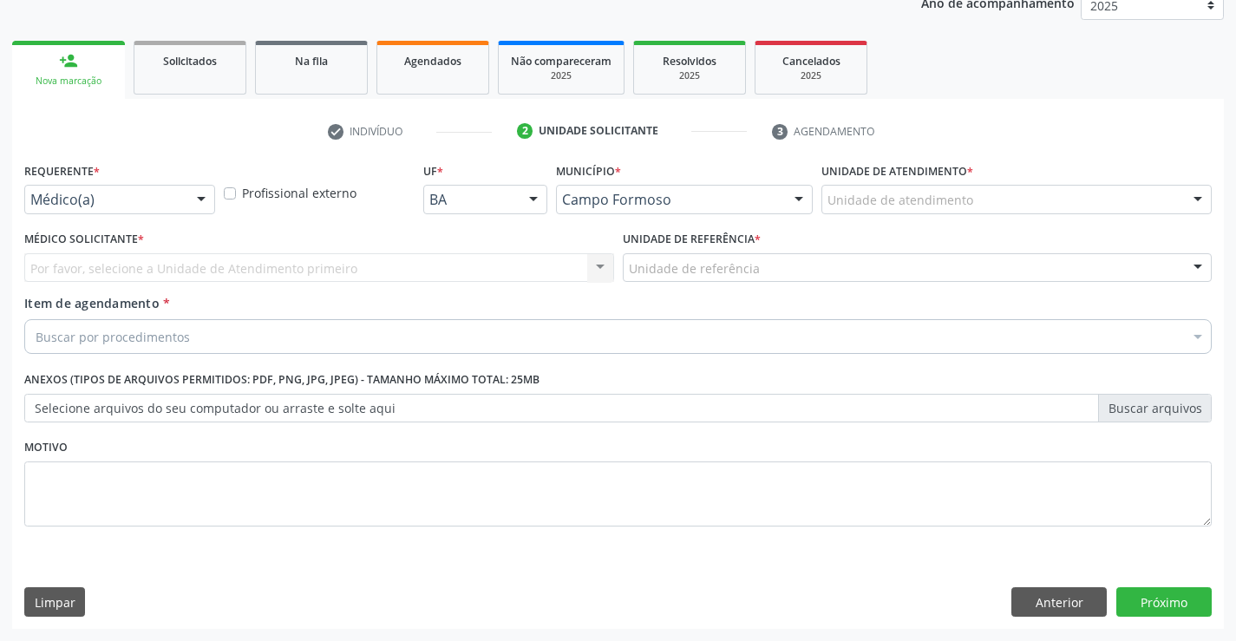
scroll to position [219, 0]
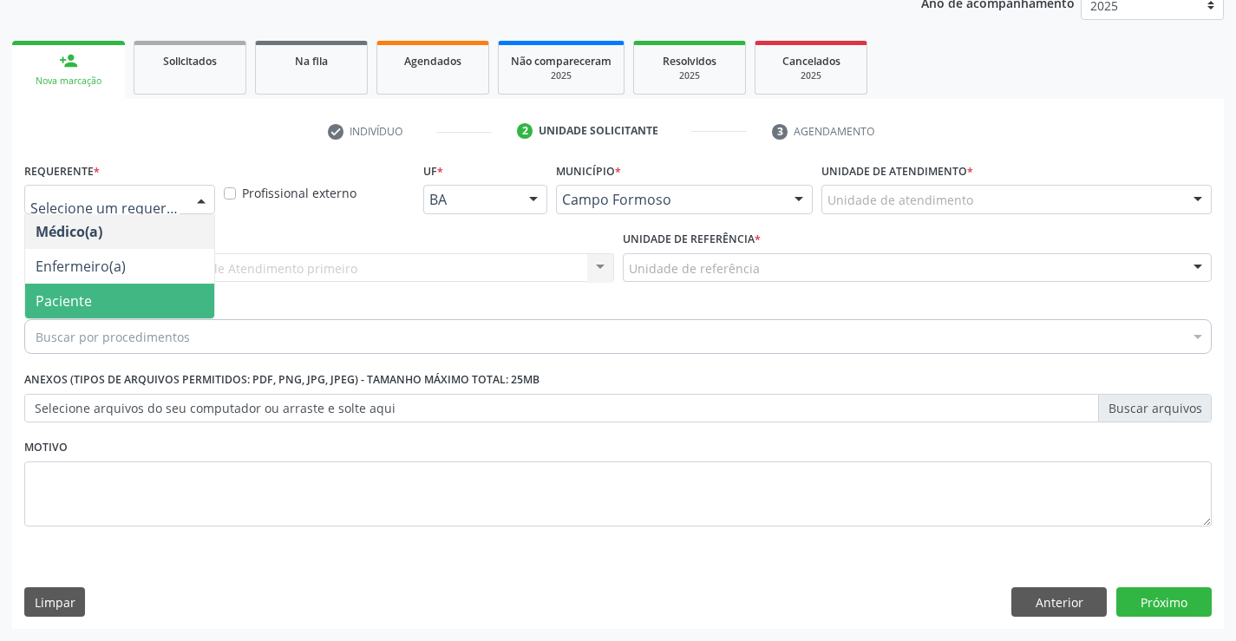
click at [92, 311] on span "Paciente" at bounding box center [119, 301] width 189 height 35
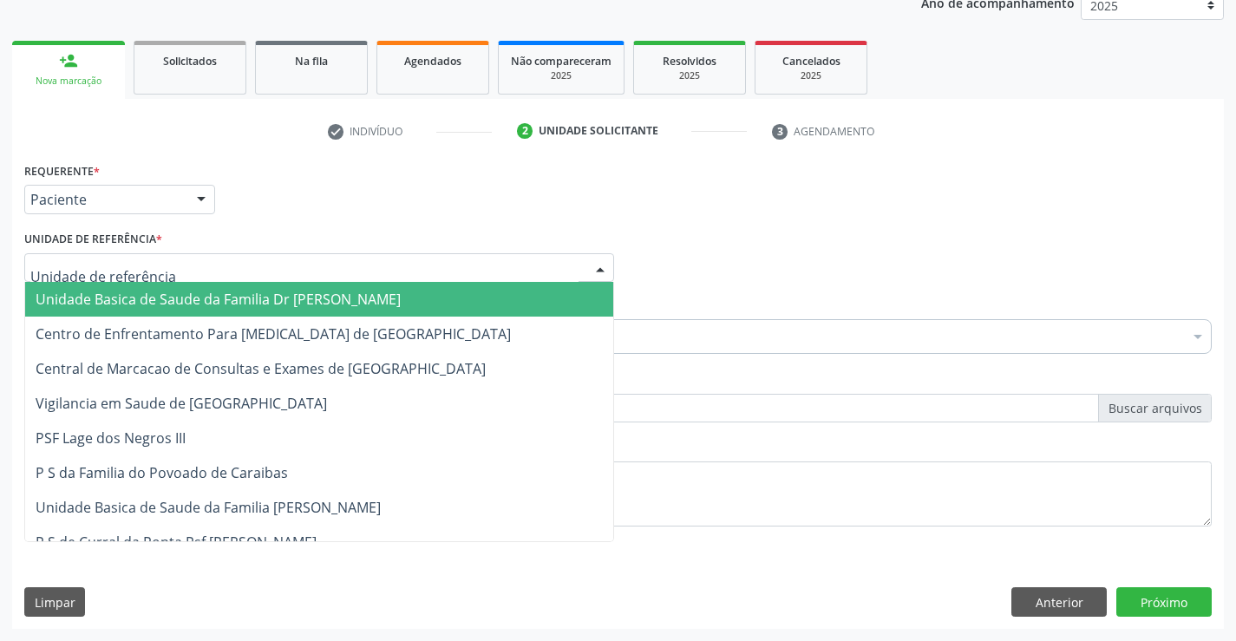
click at [120, 298] on span "Unidade Basica de Saude da Familia Dr [PERSON_NAME]" at bounding box center [218, 299] width 365 height 19
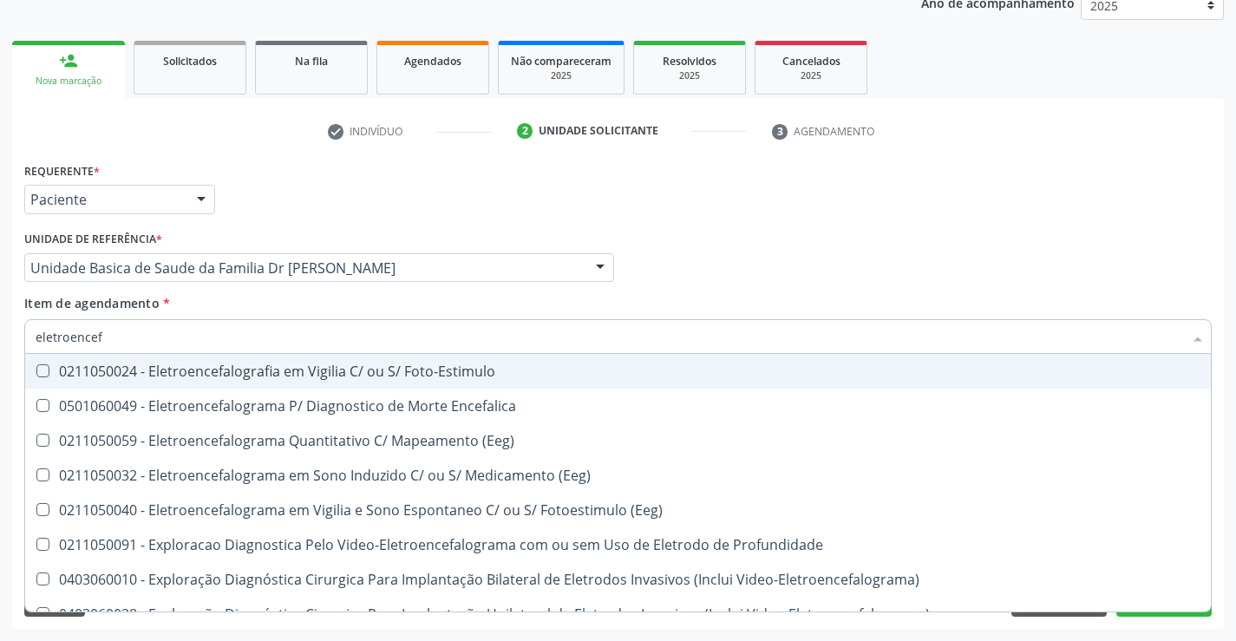
type input "eletroencefa"
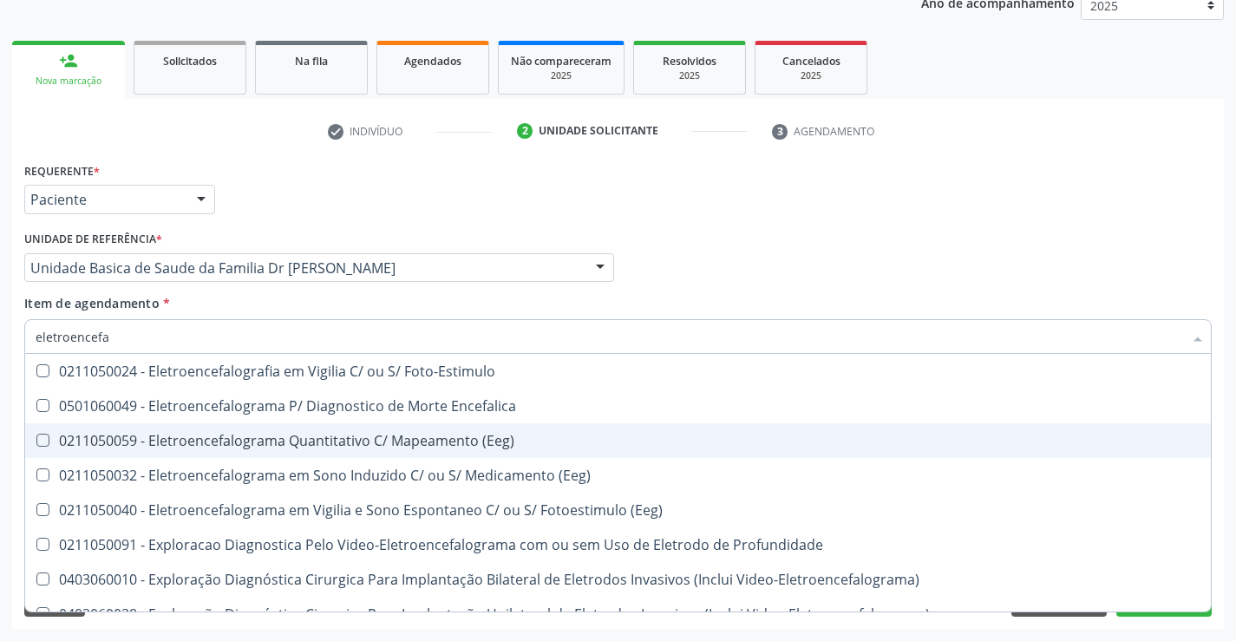
click at [357, 438] on div "0211050059 - Eletroencefalograma Quantitativo C/ Mapeamento (Eeg)" at bounding box center [618, 441] width 1165 height 14
checkbox \(Eeg\) "true"
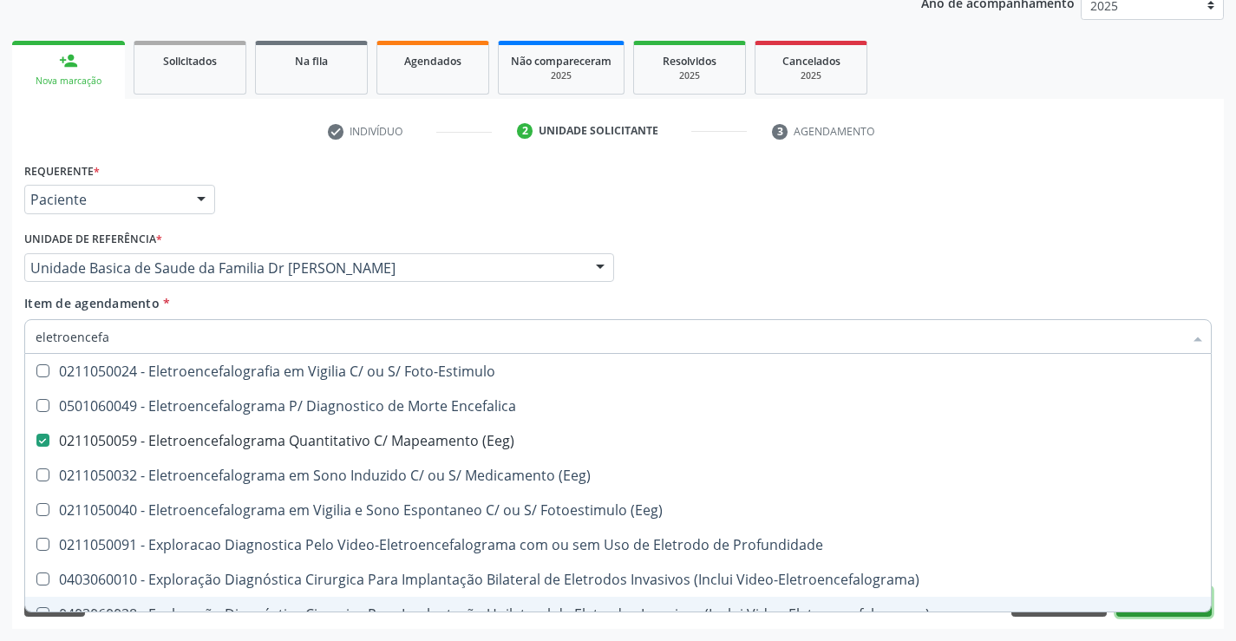
click at [1156, 616] on button "Próximo" at bounding box center [1164, 601] width 95 height 29
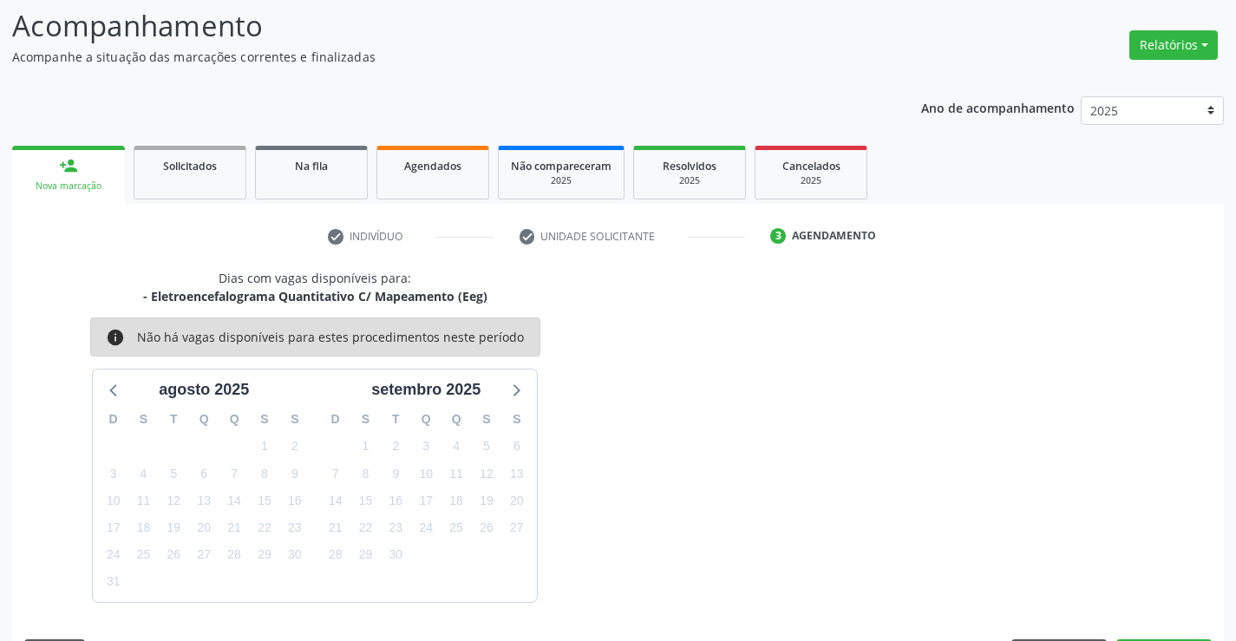
scroll to position [165, 0]
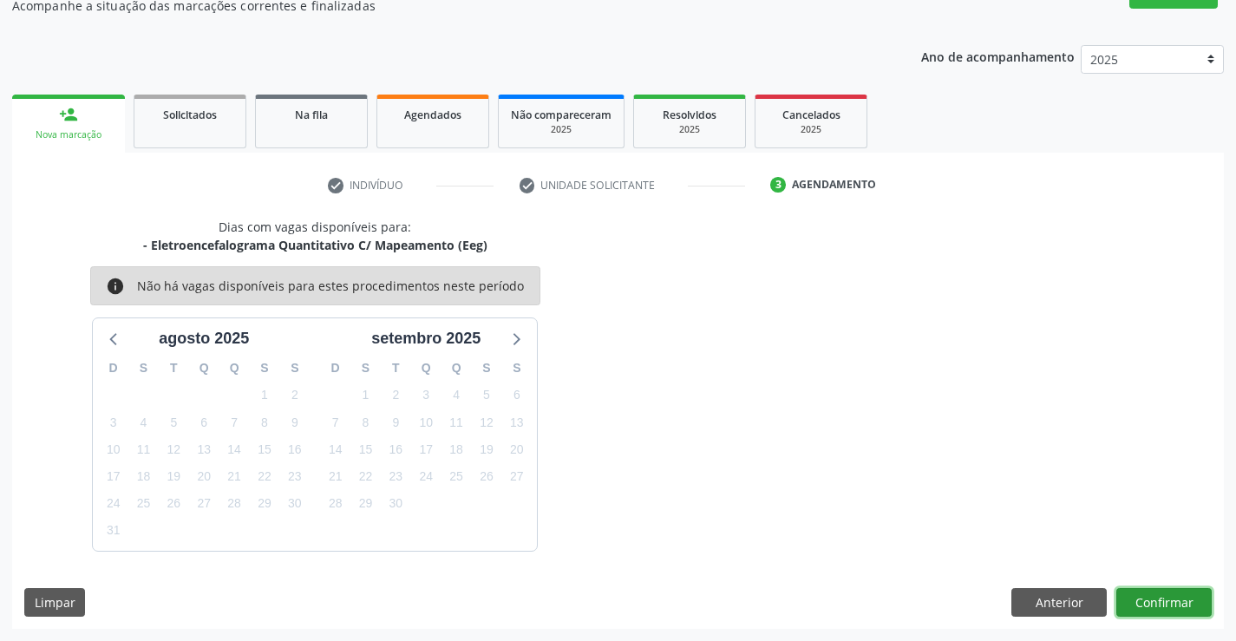
click at [1171, 607] on button "Confirmar" at bounding box center [1164, 602] width 95 height 29
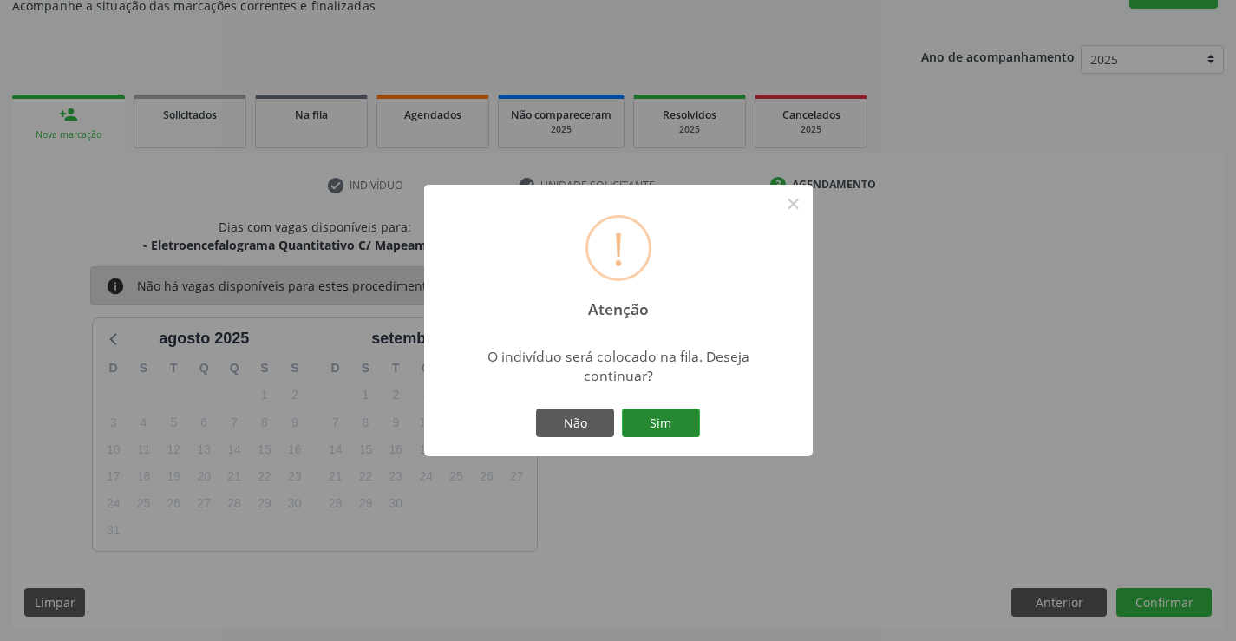
click at [678, 427] on button "Sim" at bounding box center [661, 423] width 78 height 29
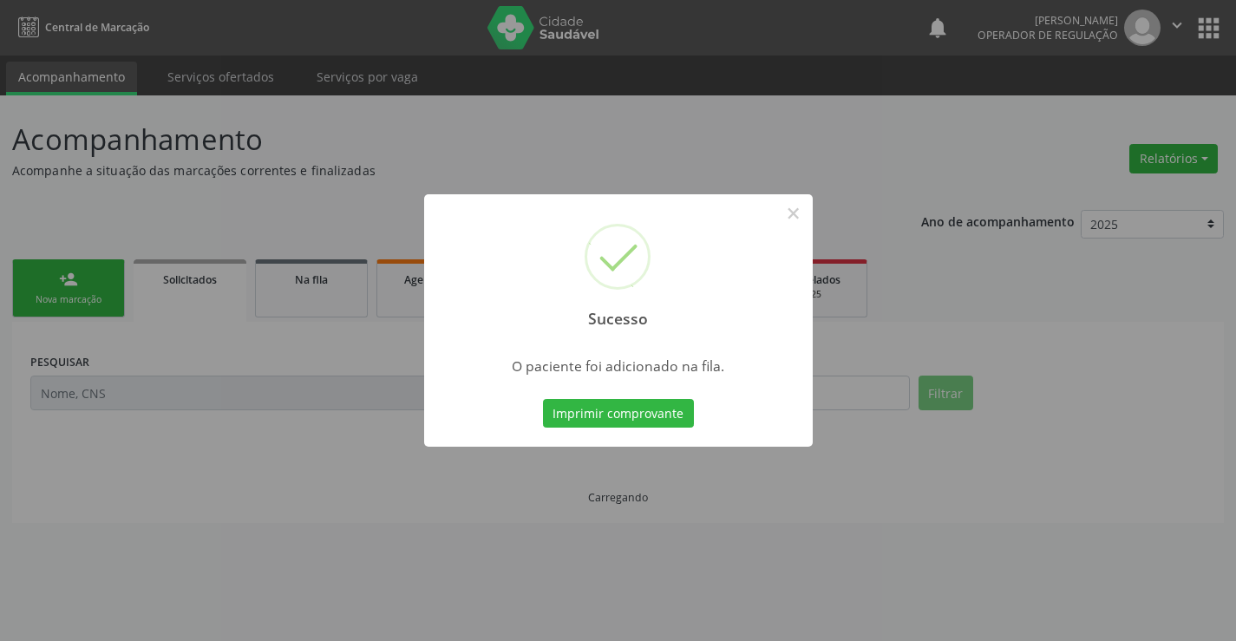
scroll to position [0, 0]
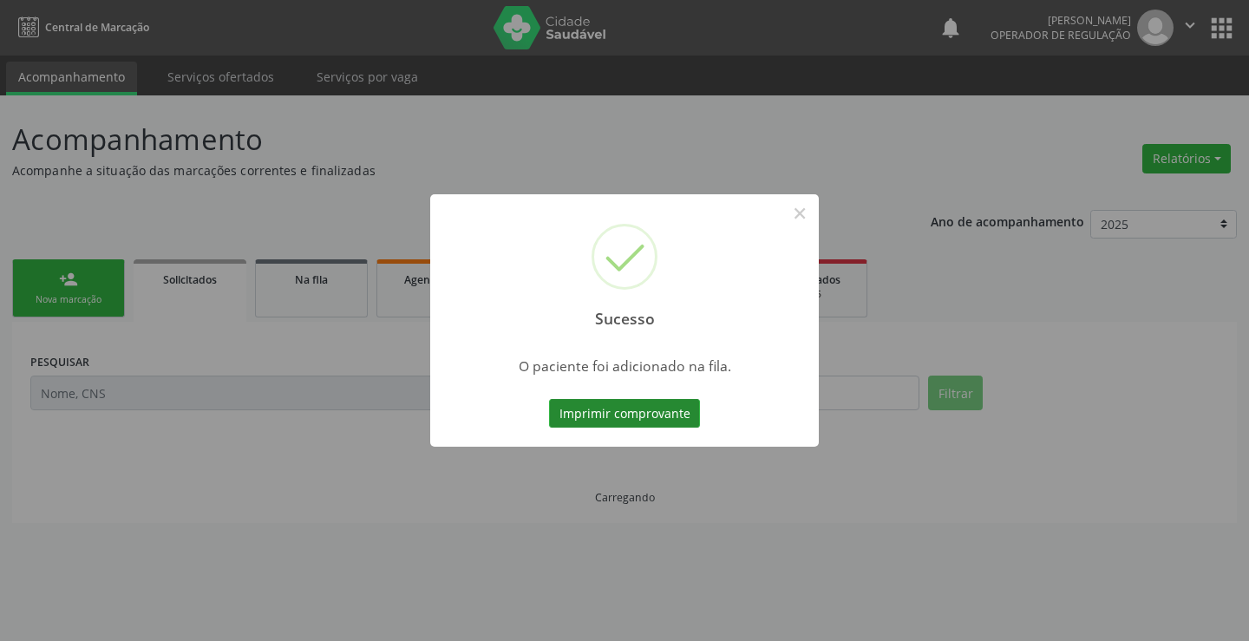
click at [668, 418] on button "Imprimir comprovante" at bounding box center [624, 413] width 151 height 29
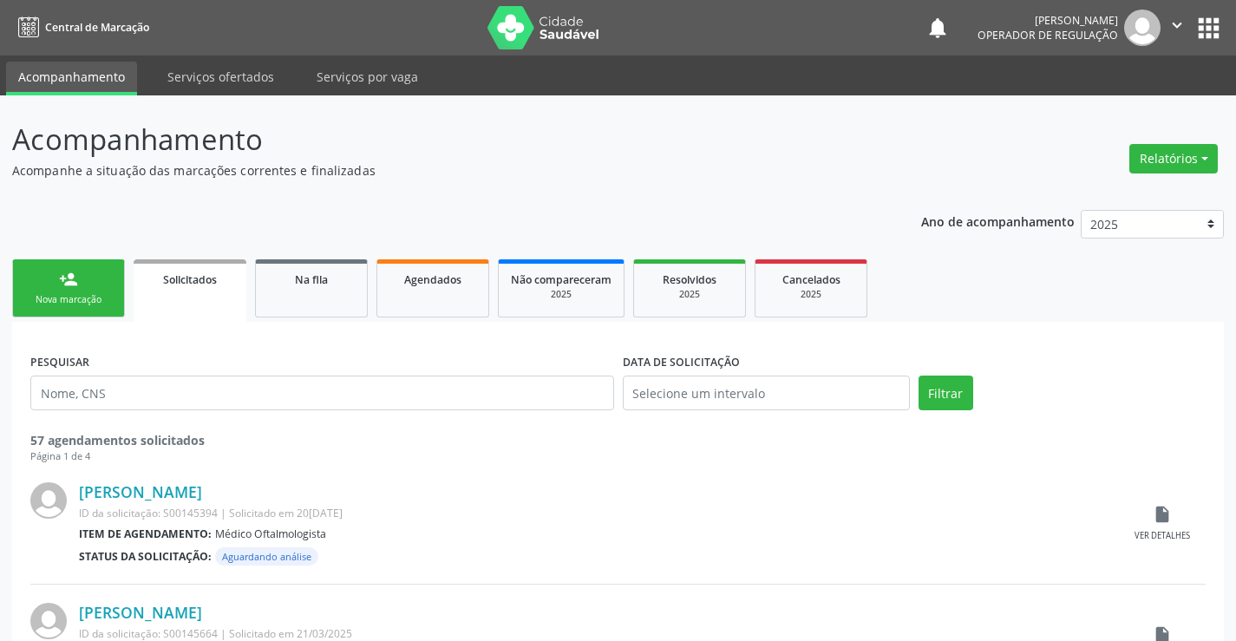
click at [92, 274] on link "person_add Nova marcação" at bounding box center [68, 288] width 113 height 58
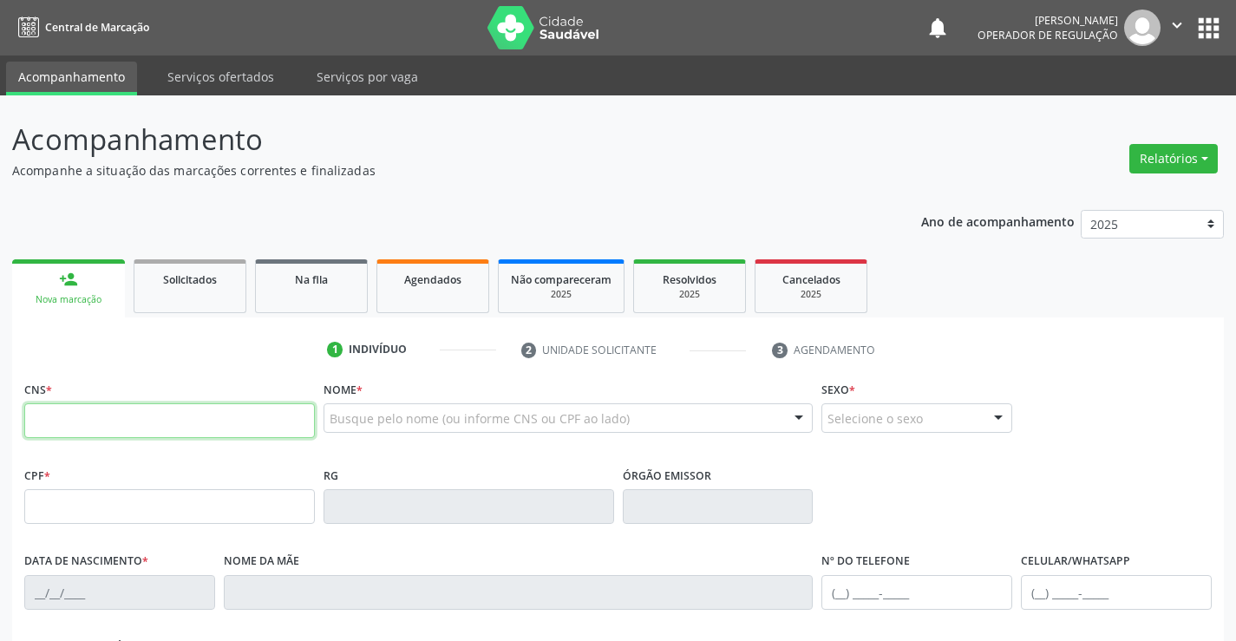
click at [115, 404] on input "text" at bounding box center [169, 420] width 291 height 35
type input "700 0064 0279 8309"
type input "02/07/1982"
type input "[PHONE_NUMBER]"
type input "S/N"
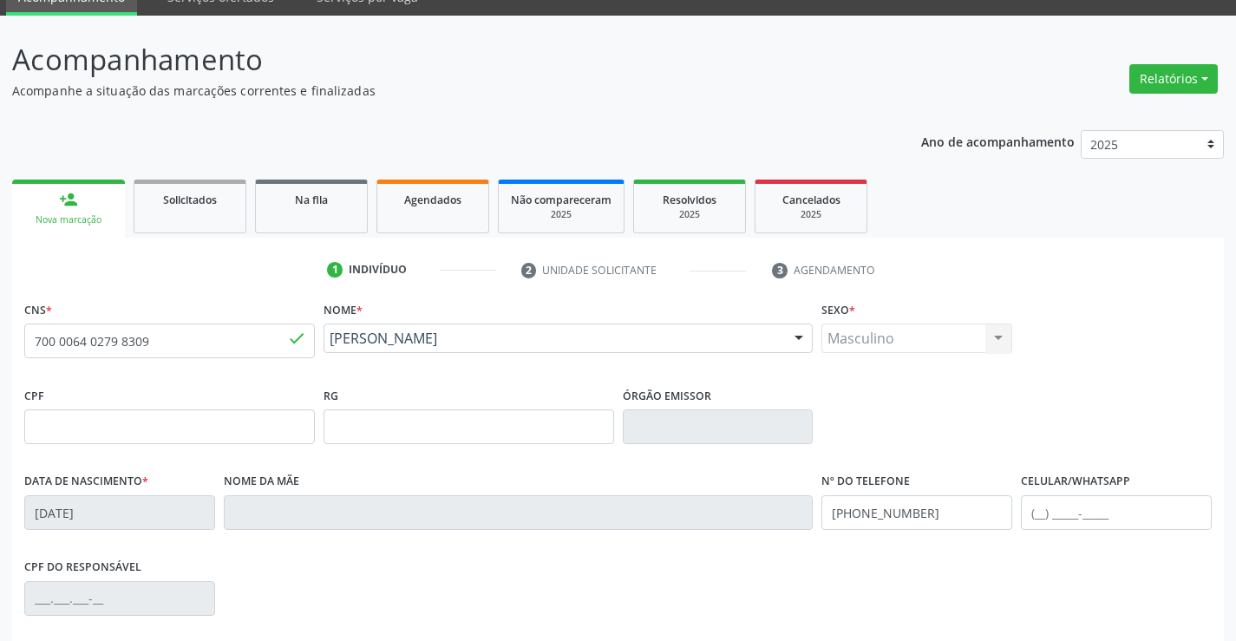
scroll to position [299, 0]
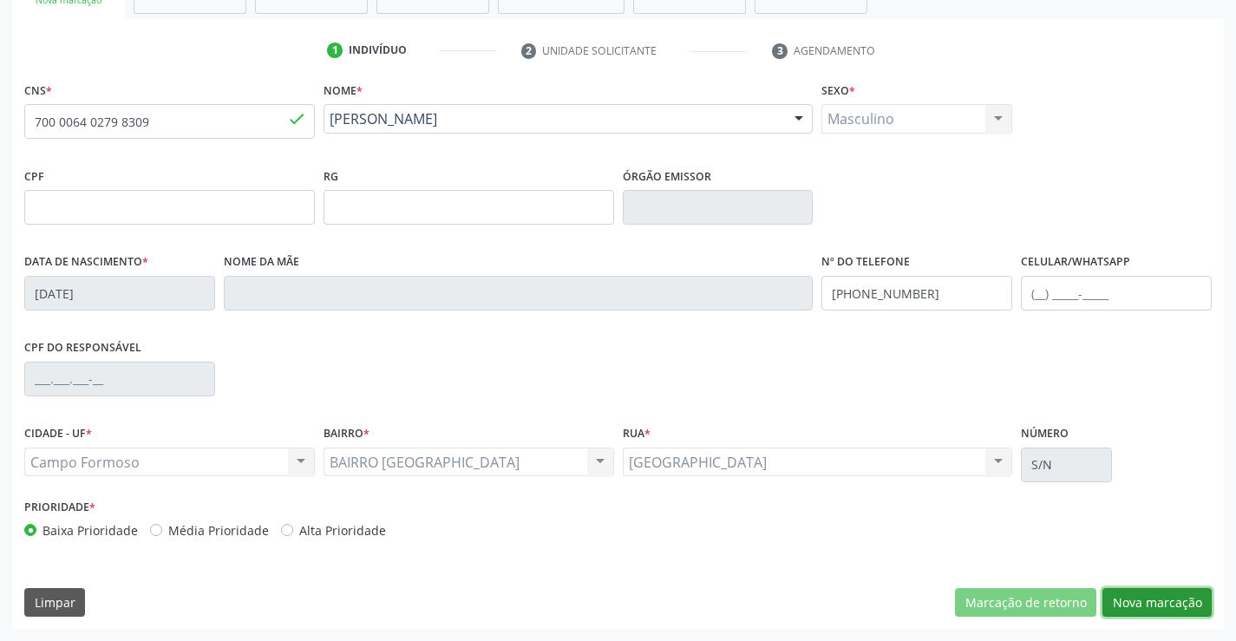
click at [1157, 600] on button "Nova marcação" at bounding box center [1157, 602] width 109 height 29
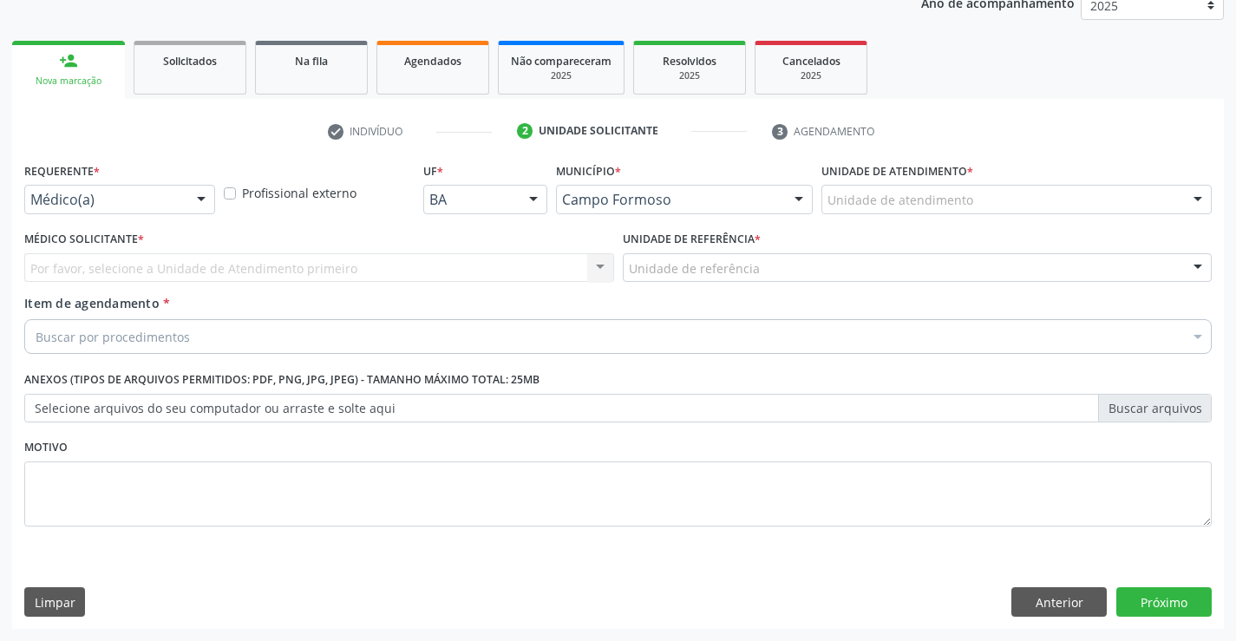
scroll to position [219, 0]
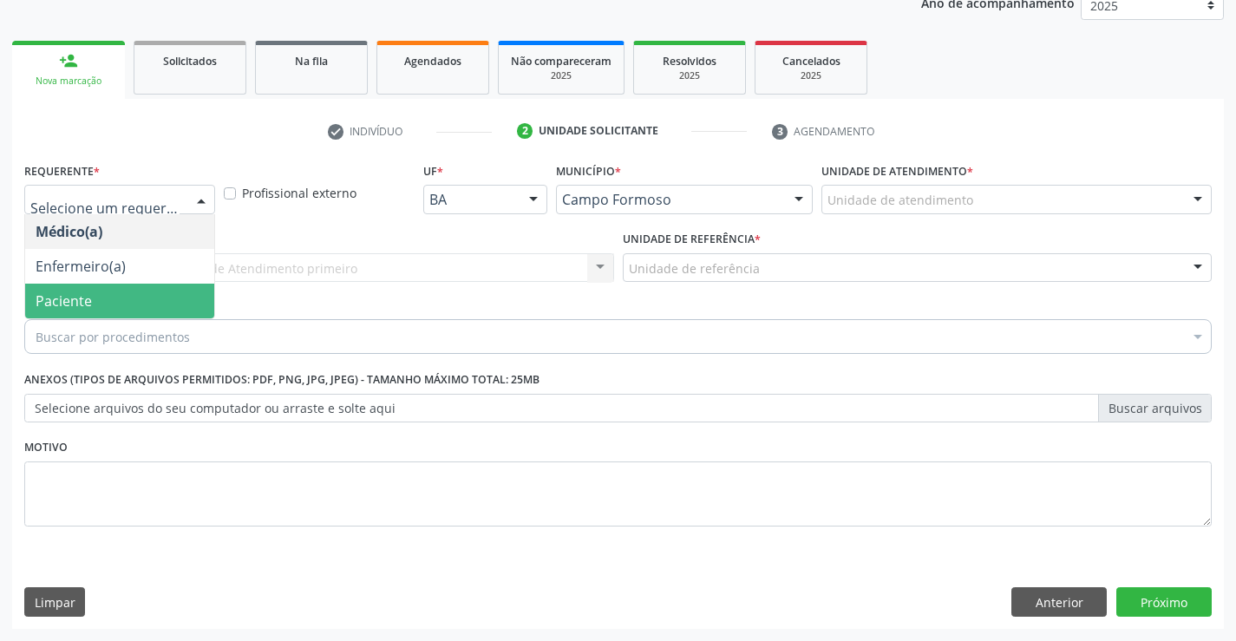
click at [97, 294] on span "Paciente" at bounding box center [119, 301] width 189 height 35
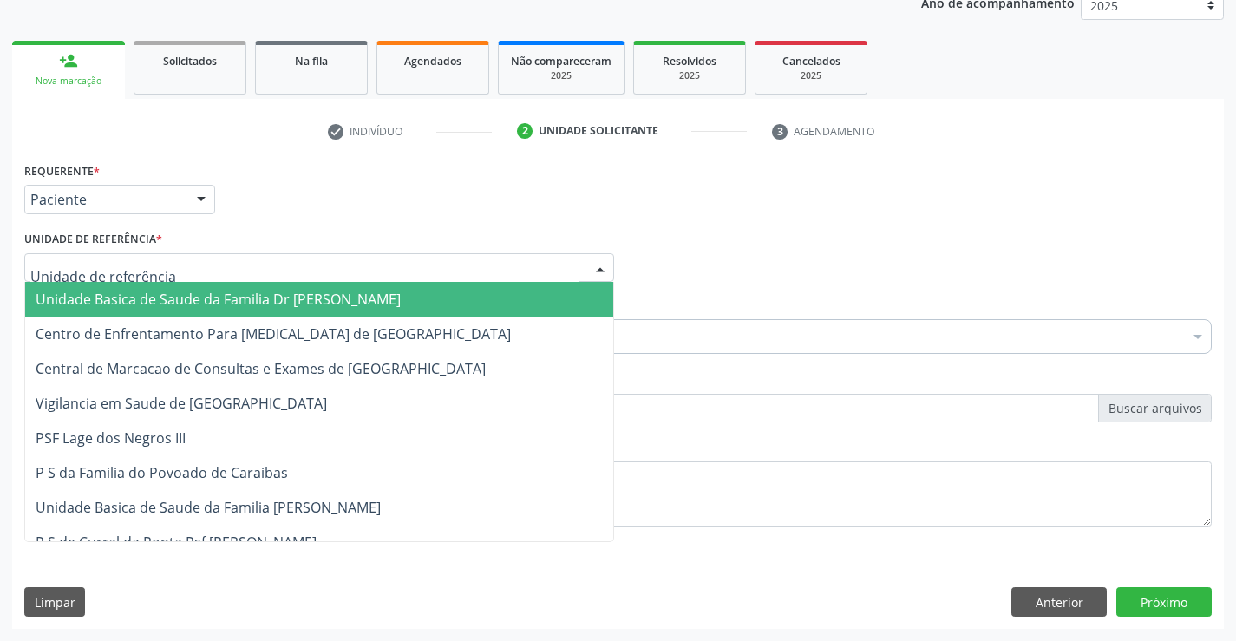
click at [139, 294] on span "Unidade Basica de Saude da Familia Dr [PERSON_NAME]" at bounding box center [218, 299] width 365 height 19
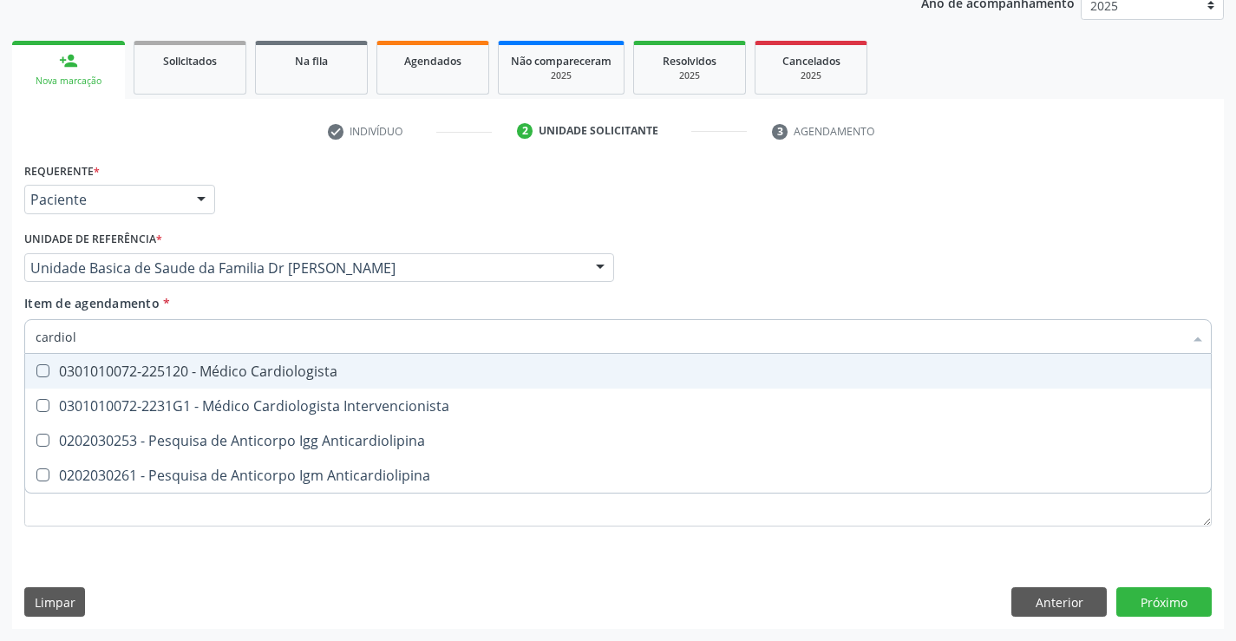
type input "cardiolo"
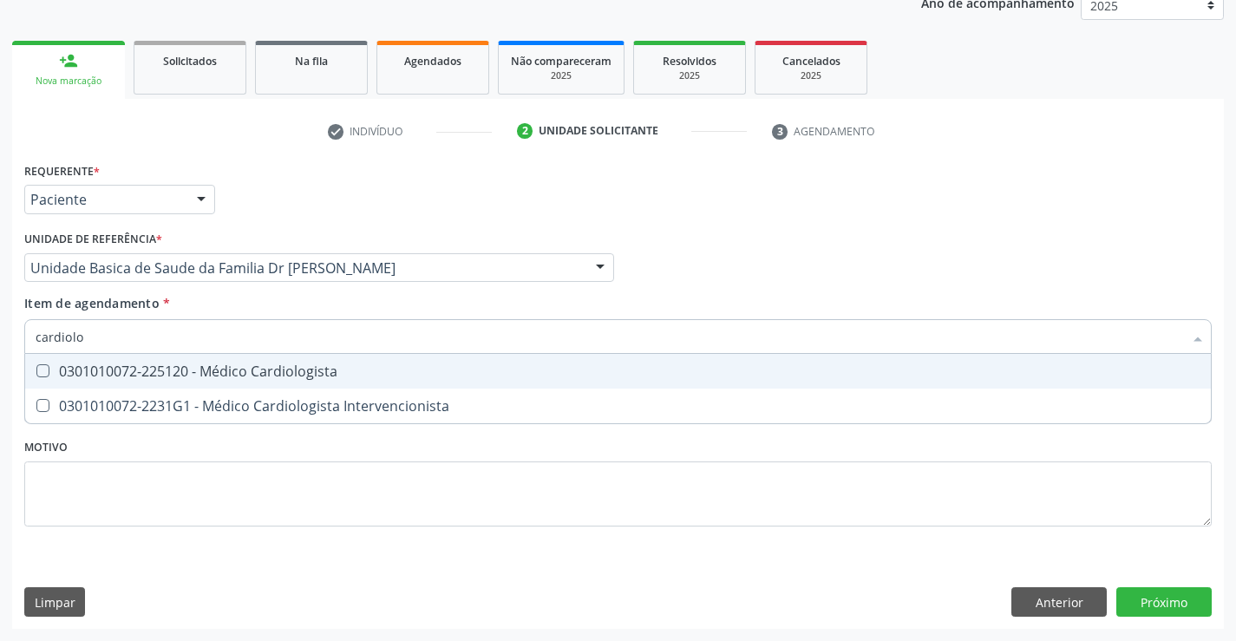
click at [234, 377] on div "0301010072-225120 - Médico Cardiologista" at bounding box center [618, 371] width 1165 height 14
checkbox Cardiologista "true"
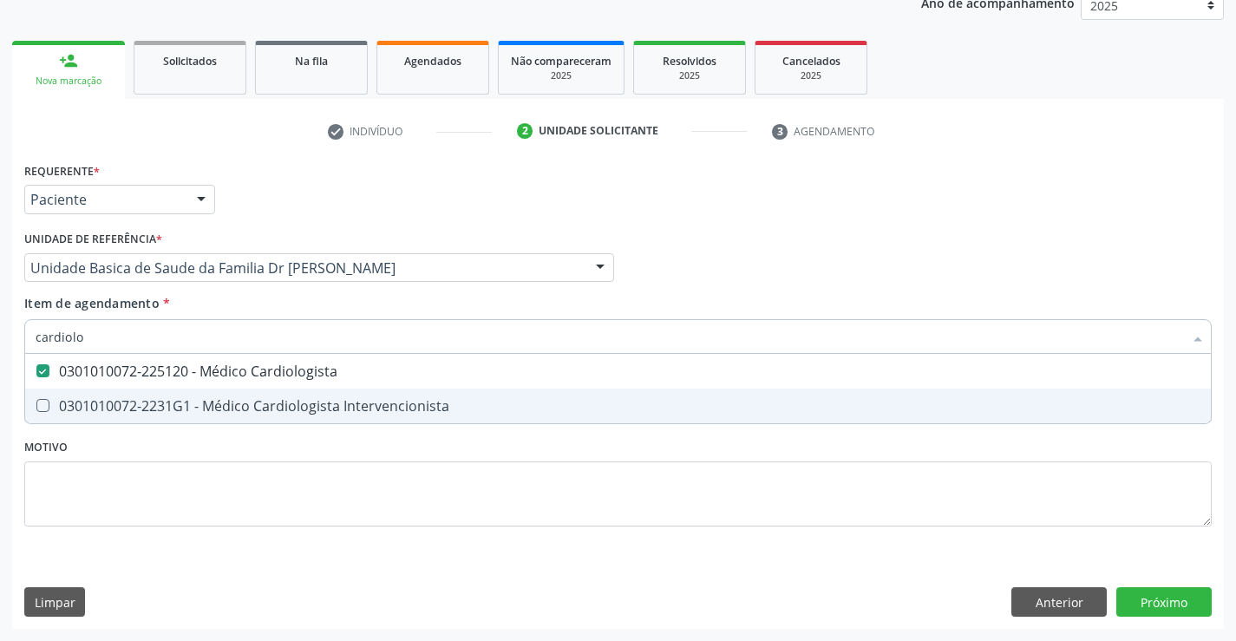
type input "cardiolo"
click at [236, 549] on div "Requerente * Paciente Médico(a) Enfermeiro(a) Paciente Nenhum resultado encontr…" at bounding box center [618, 354] width 1188 height 393
checkbox Intervencionista "true"
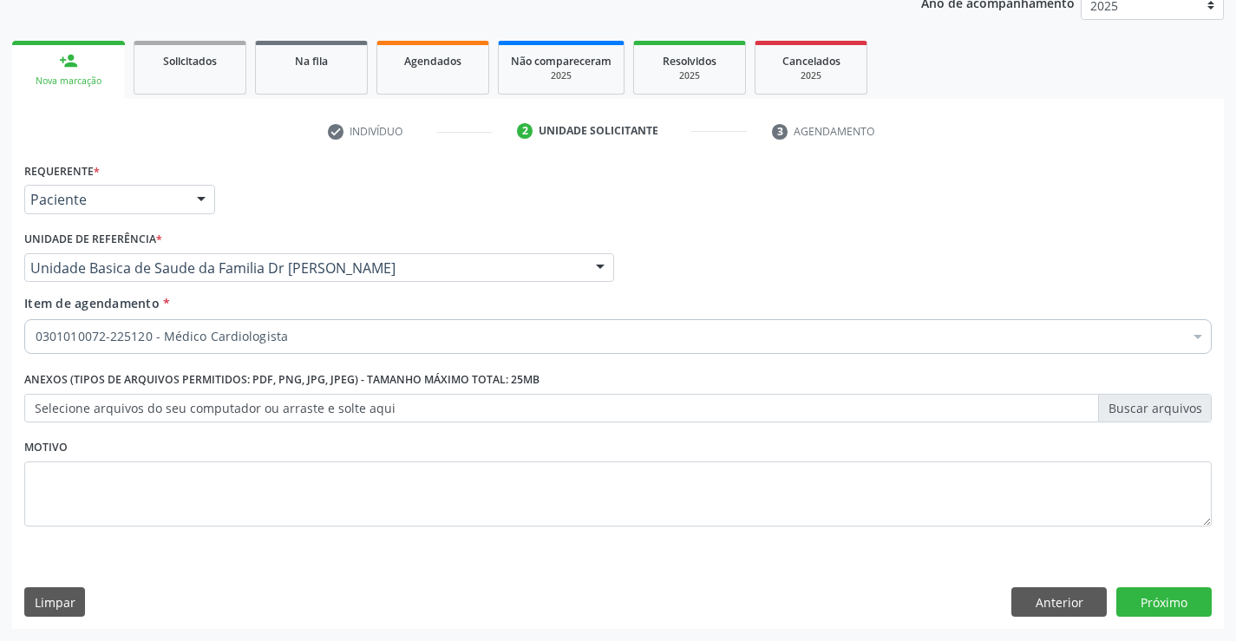
click at [324, 326] on div "0301010072-225120 - Médico Cardiologista" at bounding box center [618, 336] width 1188 height 35
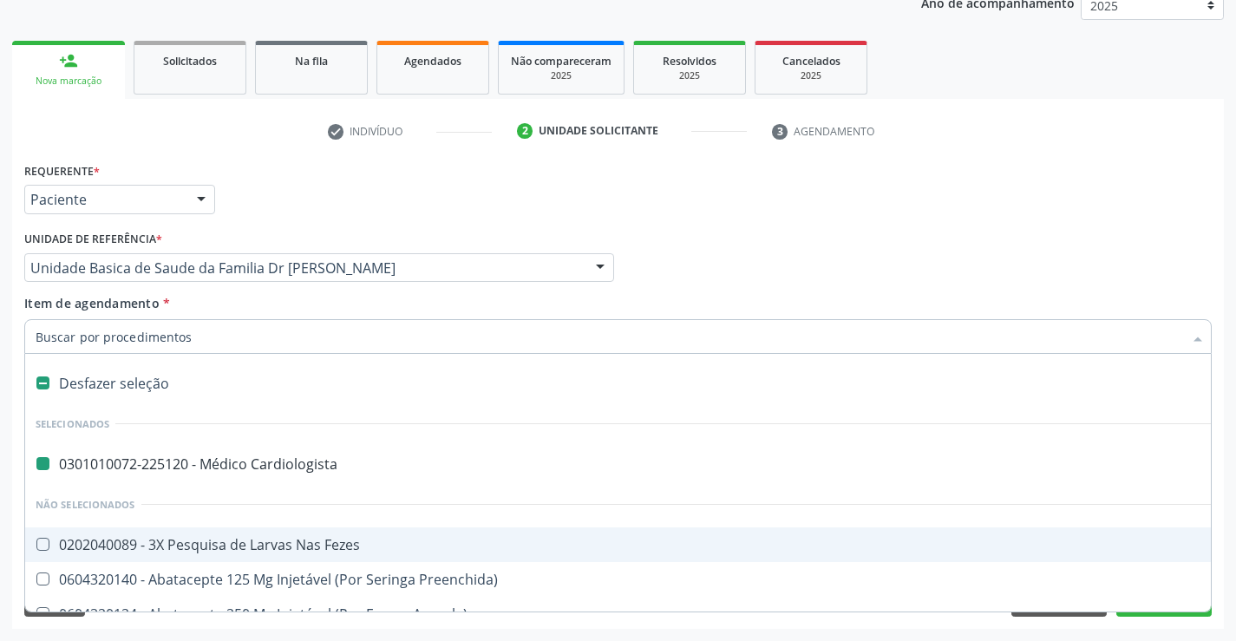
type input "p"
checkbox Cardiologista "false"
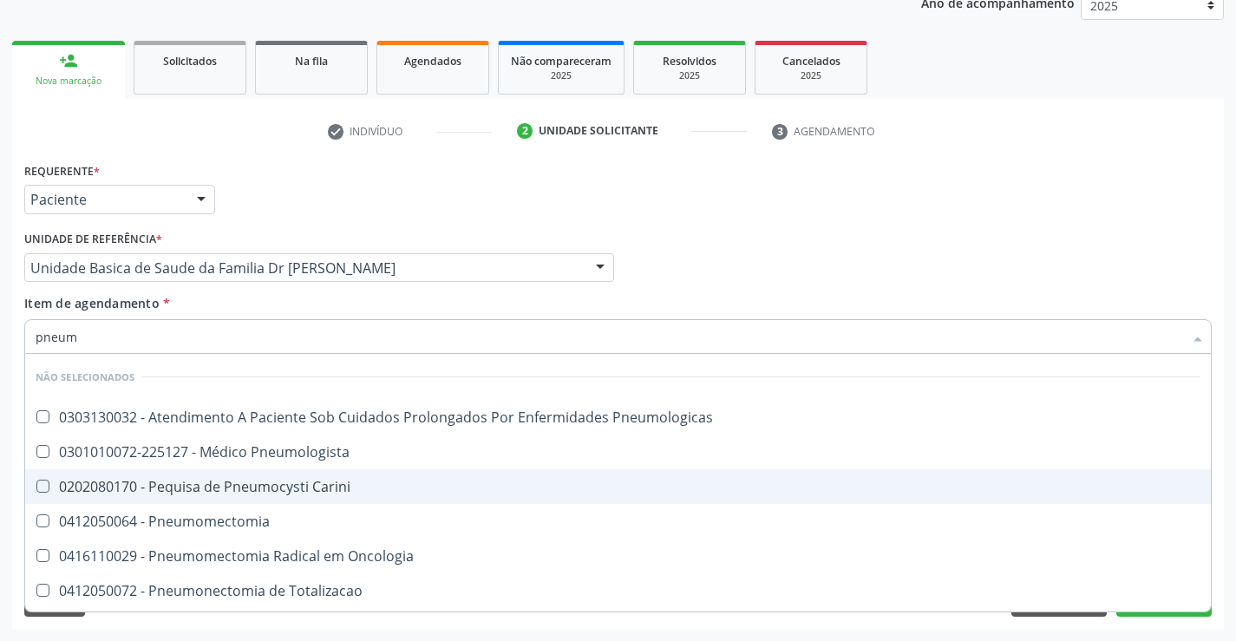
type input "pneumo"
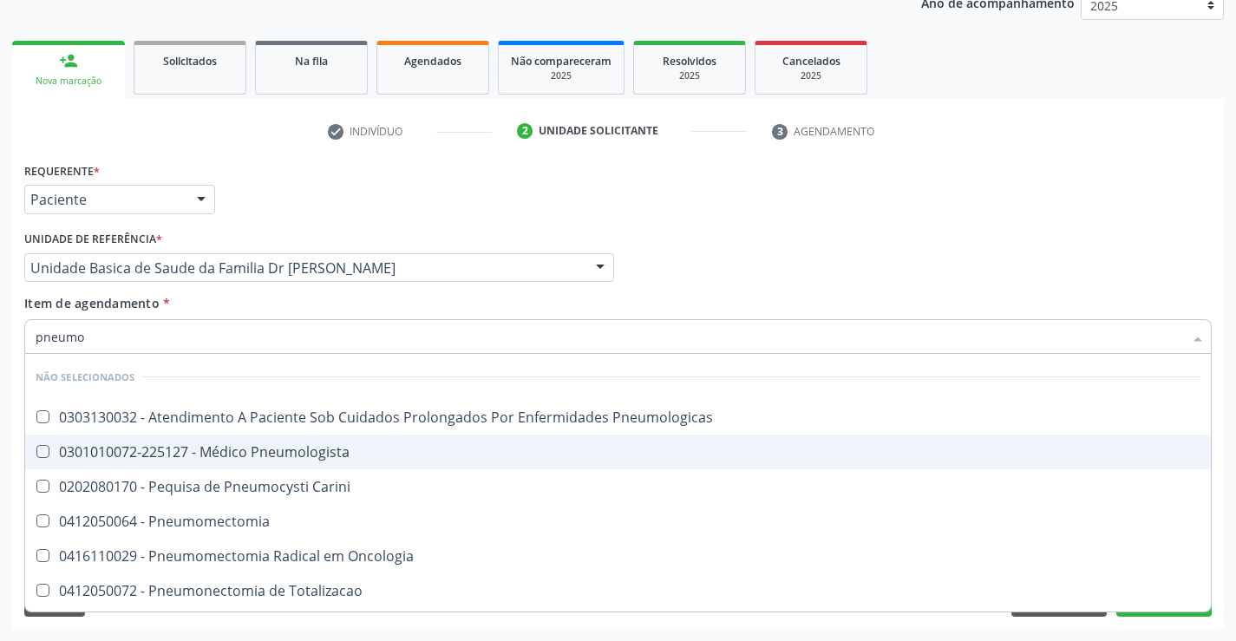
click at [334, 455] on div "0301010072-225127 - Médico Pneumologista" at bounding box center [618, 452] width 1165 height 14
checkbox Pneumologista "true"
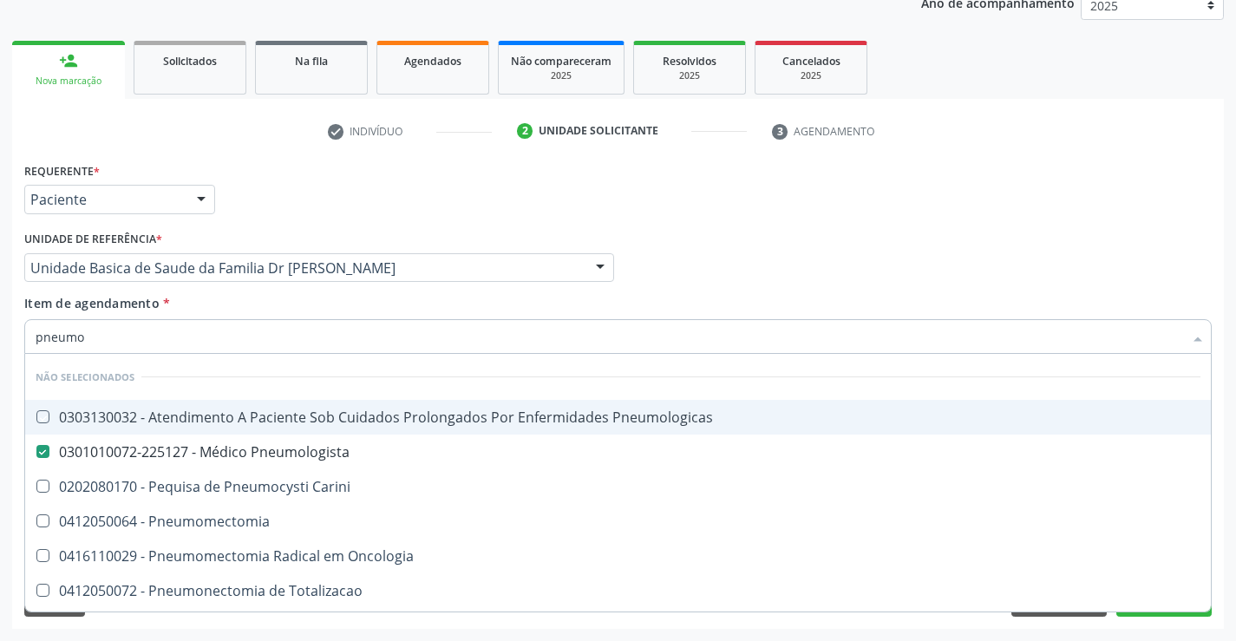
click at [721, 253] on div "Médico Solicitante Por favor, selecione a Unidade de Atendimento primeiro Nenhu…" at bounding box center [618, 260] width 1196 height 68
checkbox Pneumologicas "true"
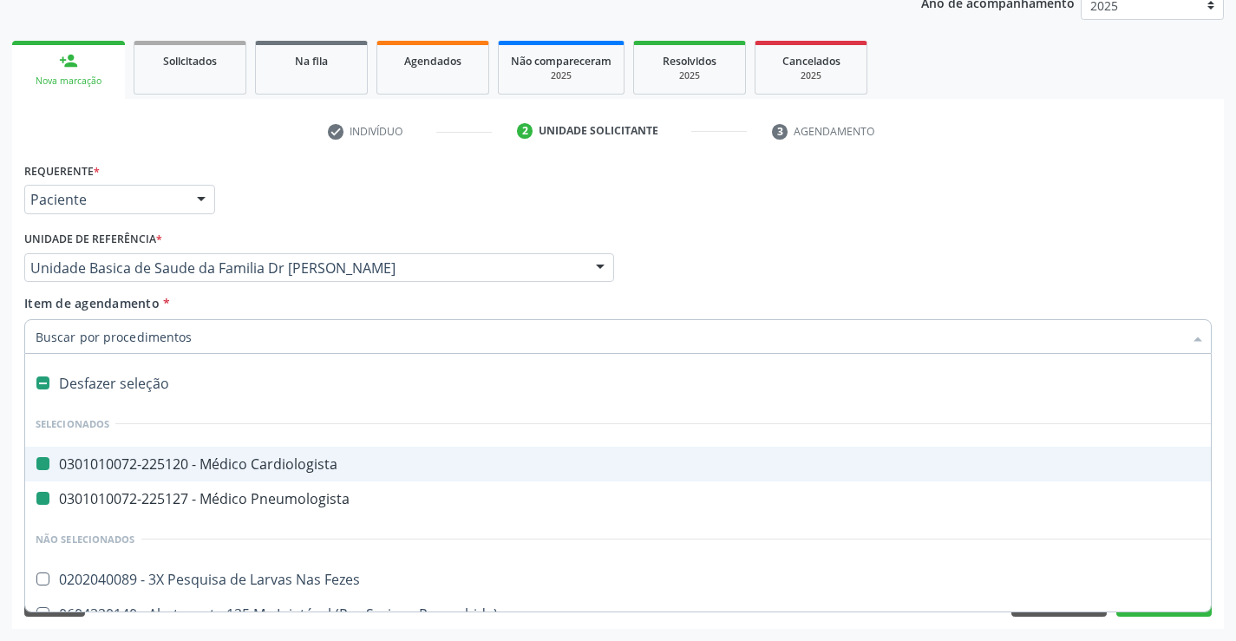
type input "h"
checkbox Cardiologista "false"
checkbox Pneumologista "false"
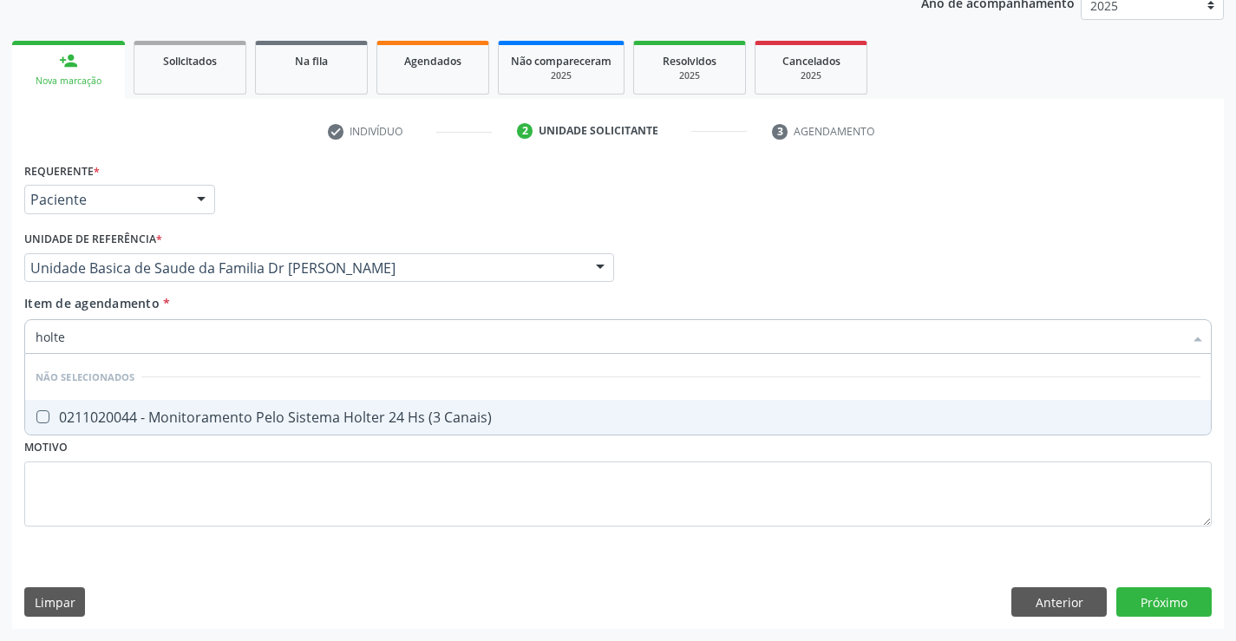
type input "holter"
click at [233, 406] on span "0211020044 - Monitoramento Pelo Sistema Holter 24 Hs (3 Canais)" at bounding box center [618, 417] width 1186 height 35
checkbox Canais\) "true"
click at [1148, 594] on div "Requerente * Paciente Médico(a) Enfermeiro(a) Paciente Nenhum resultado encontr…" at bounding box center [618, 393] width 1212 height 471
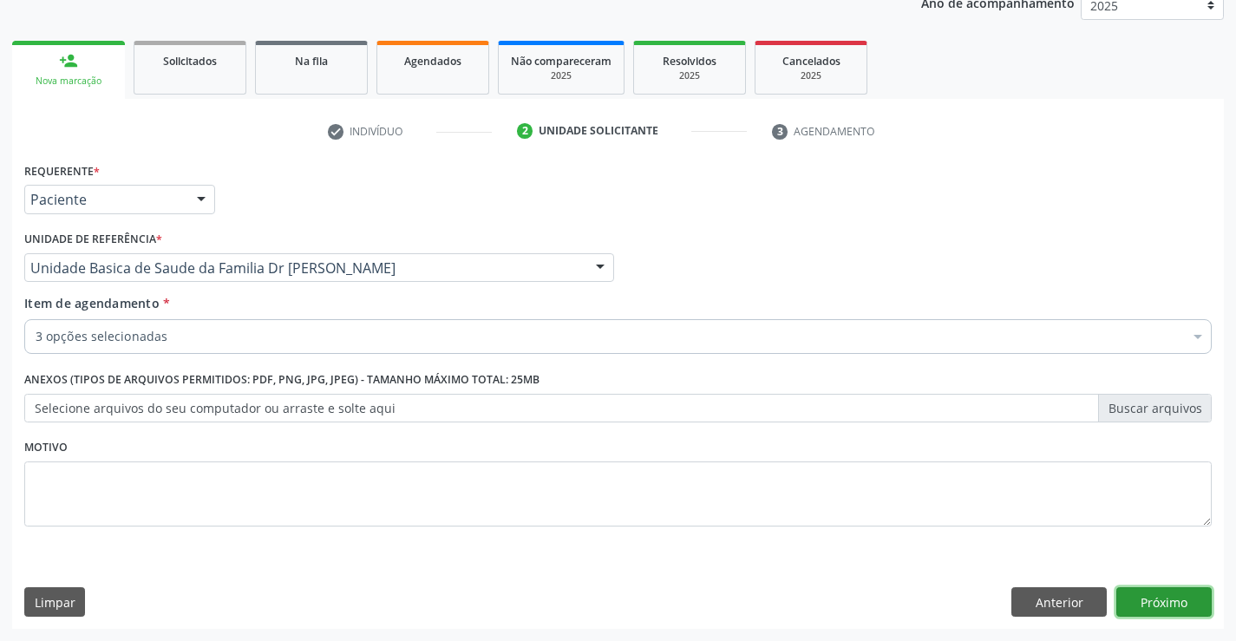
click at [1147, 597] on button "Próximo" at bounding box center [1164, 601] width 95 height 29
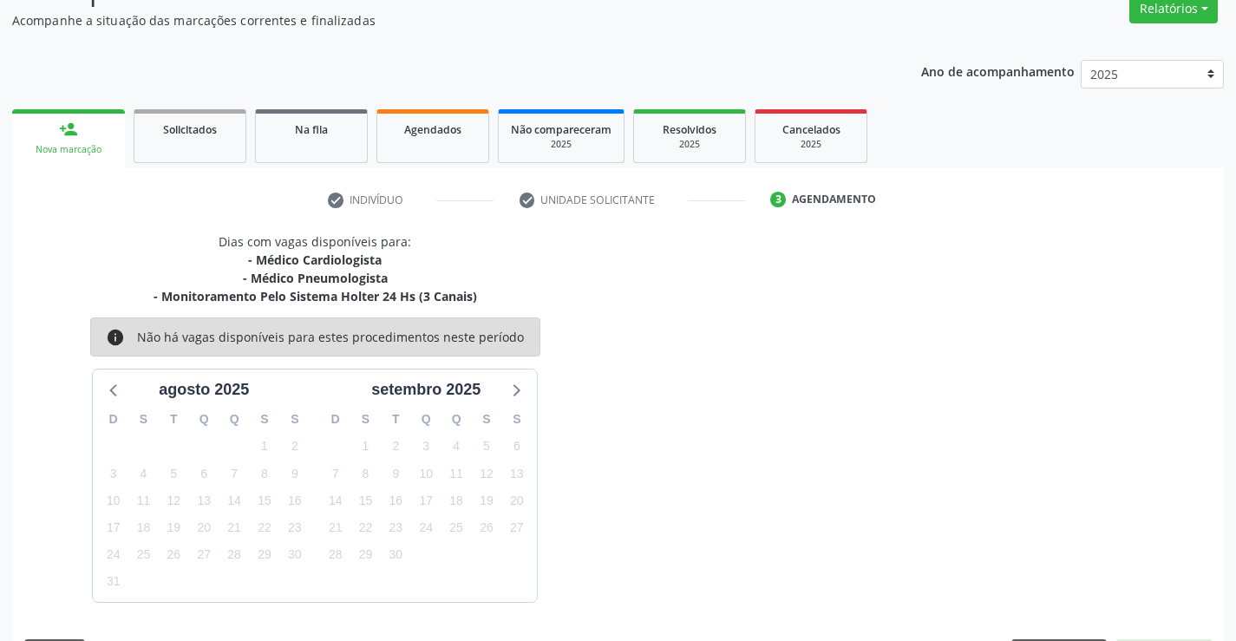
scroll to position [201, 0]
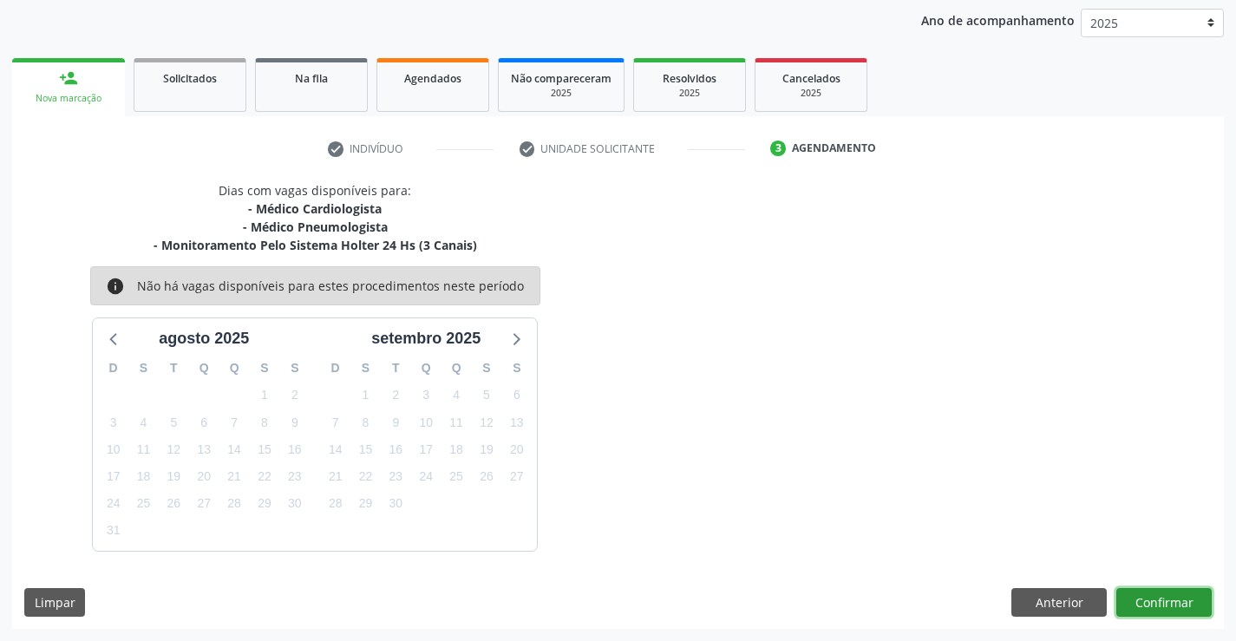
click at [1174, 602] on button "Confirmar" at bounding box center [1164, 602] width 95 height 29
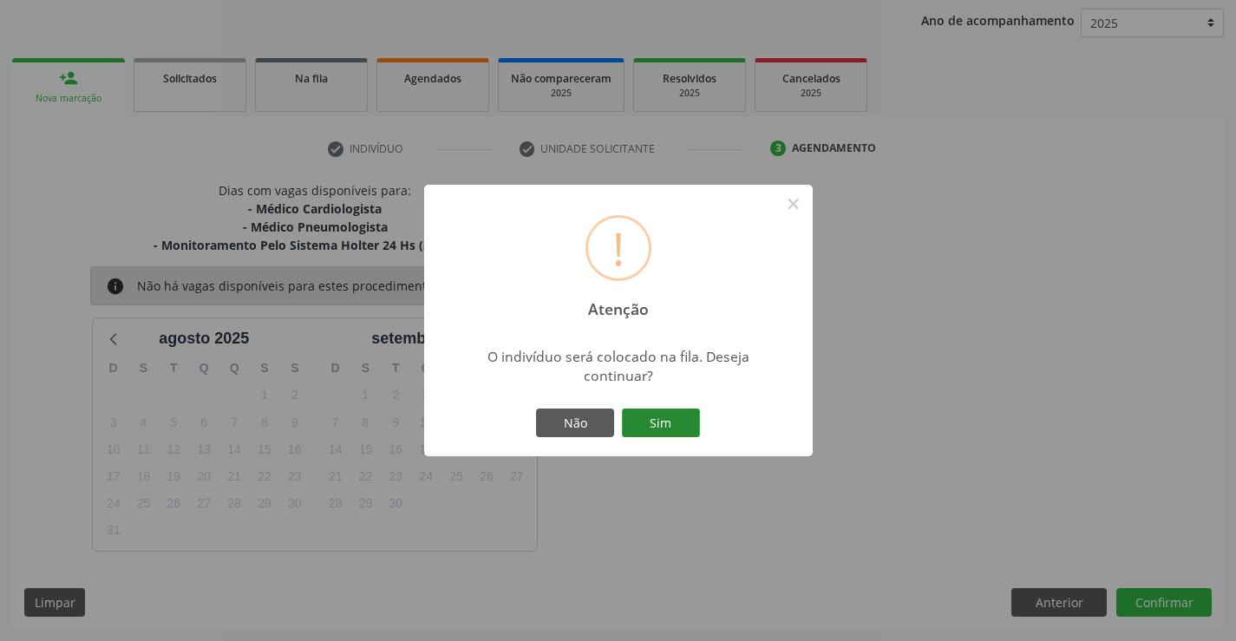
click at [678, 416] on button "Sim" at bounding box center [661, 423] width 78 height 29
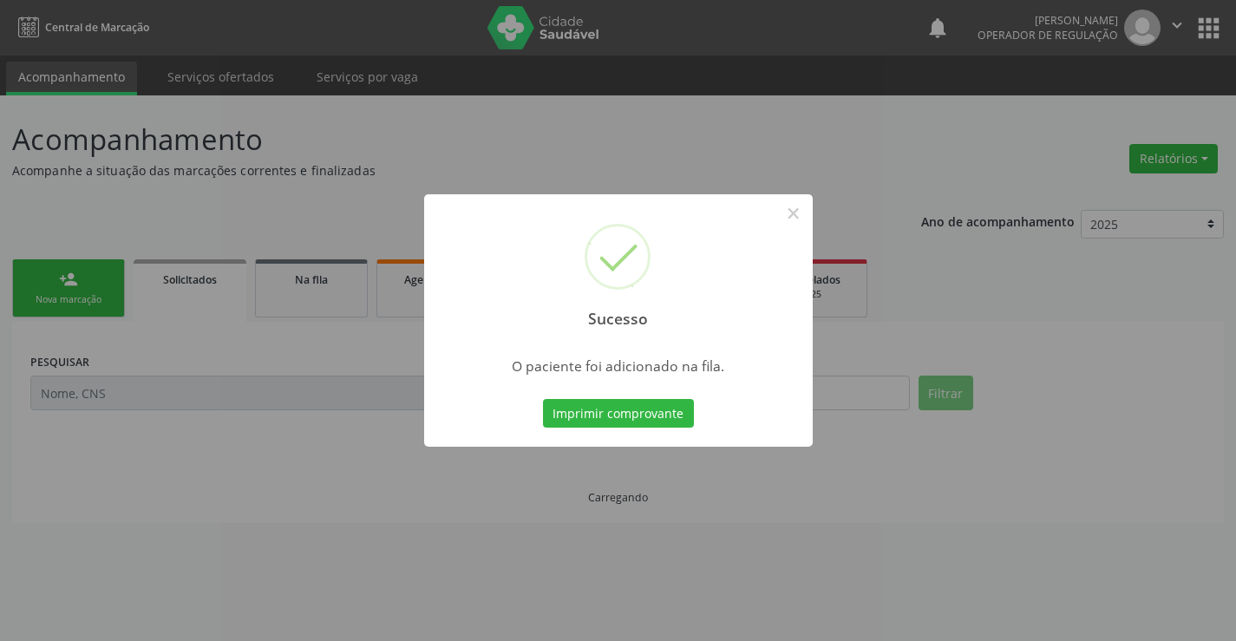
scroll to position [0, 0]
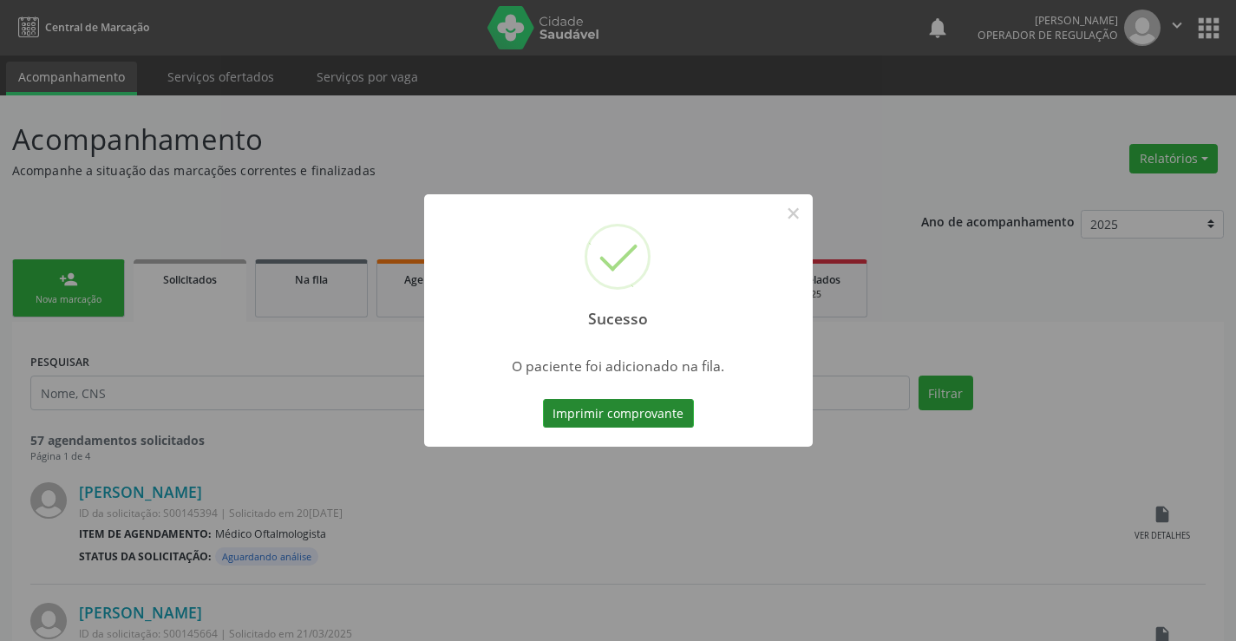
click at [652, 409] on button "Imprimir comprovante" at bounding box center [618, 413] width 151 height 29
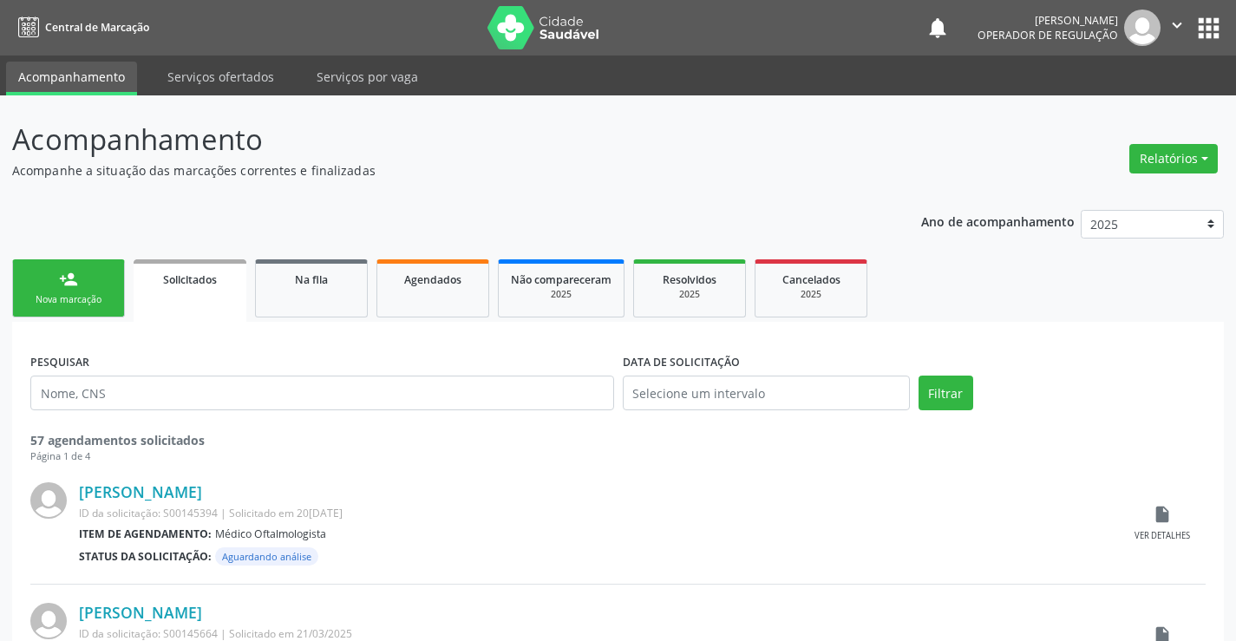
click at [57, 285] on link "person_add Nova marcação" at bounding box center [68, 288] width 113 height 58
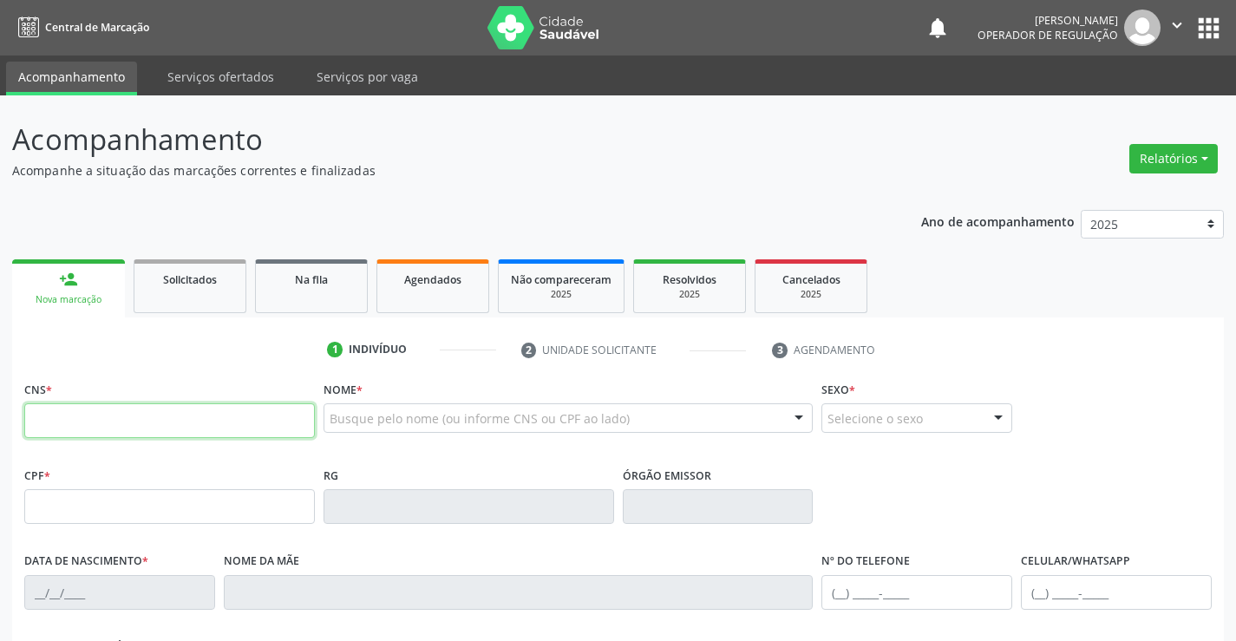
click at [78, 423] on input "text" at bounding box center [169, 420] width 291 height 35
type input "704 0063 2250 3267"
type input "019.015.715-13"
type input "0986319937"
type input "07/08/1987"
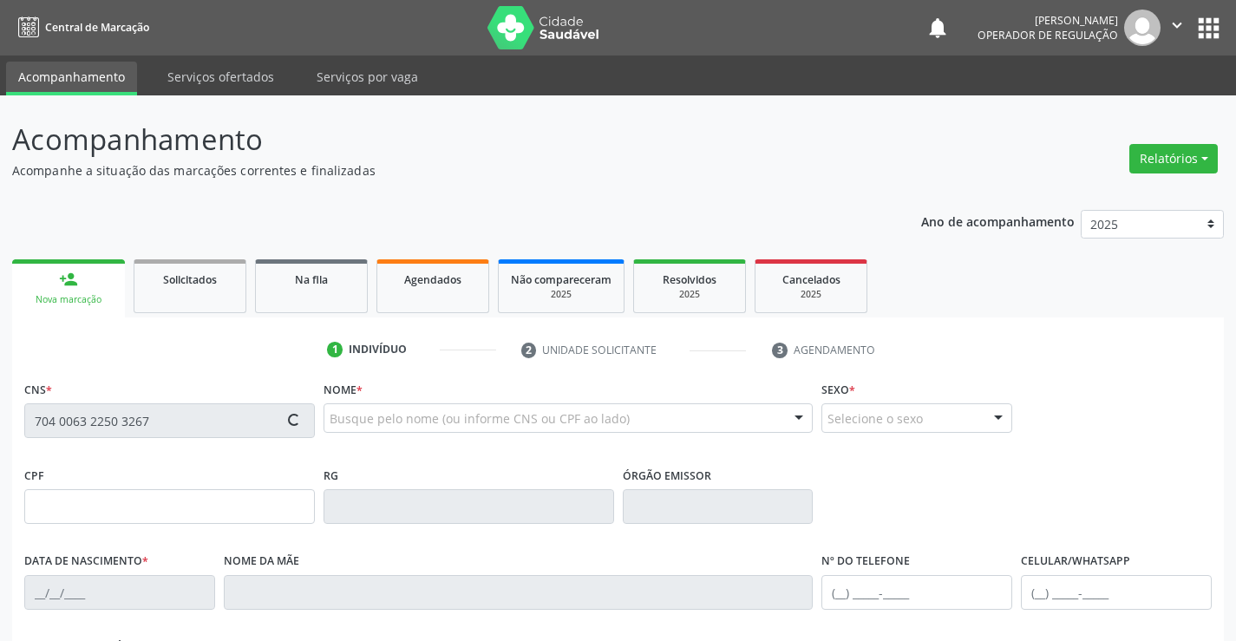
type input "[PHONE_NUMBER]"
type input "019.015.715-13"
type input "195"
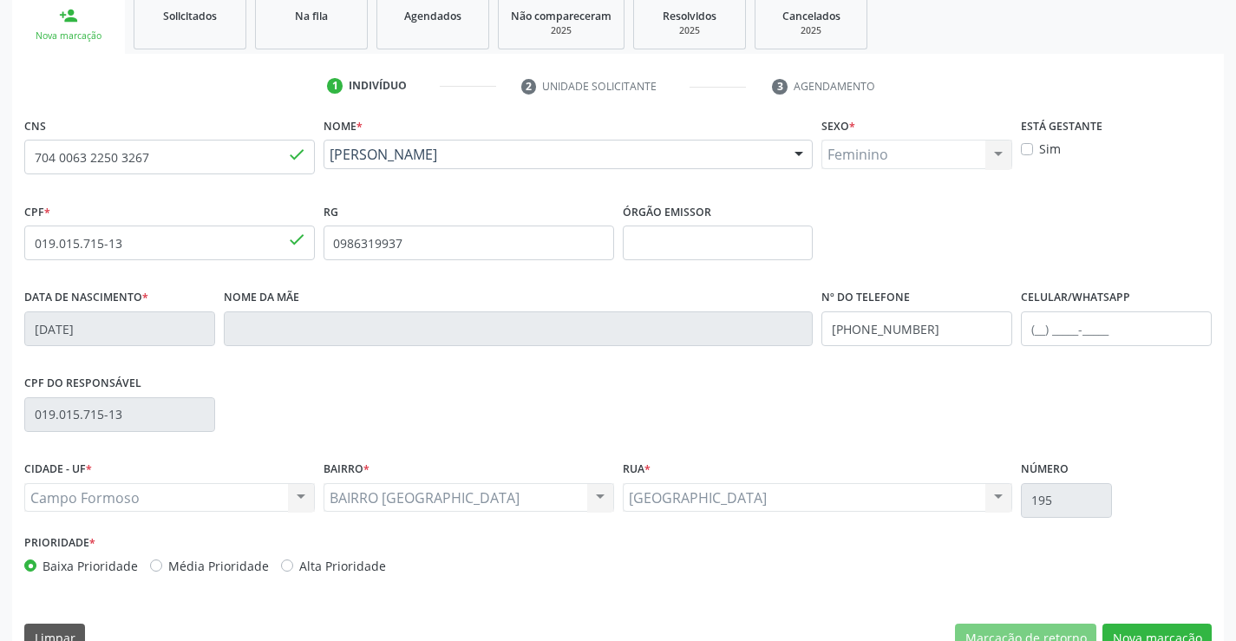
scroll to position [299, 0]
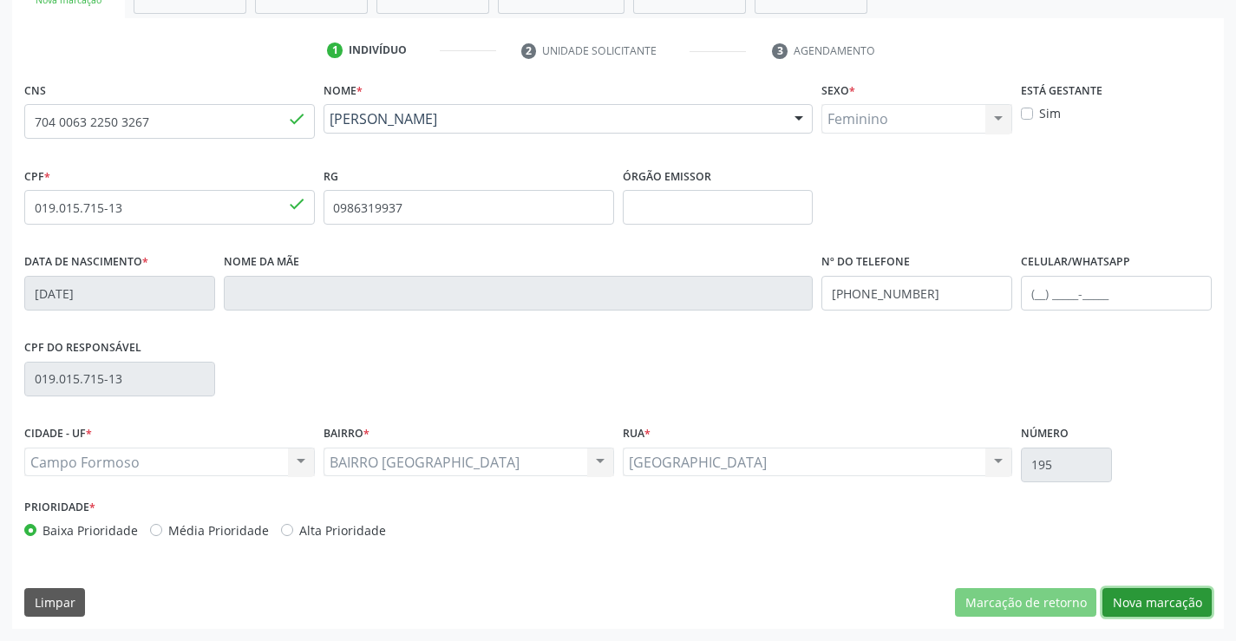
click at [1167, 601] on button "Nova marcação" at bounding box center [1157, 602] width 109 height 29
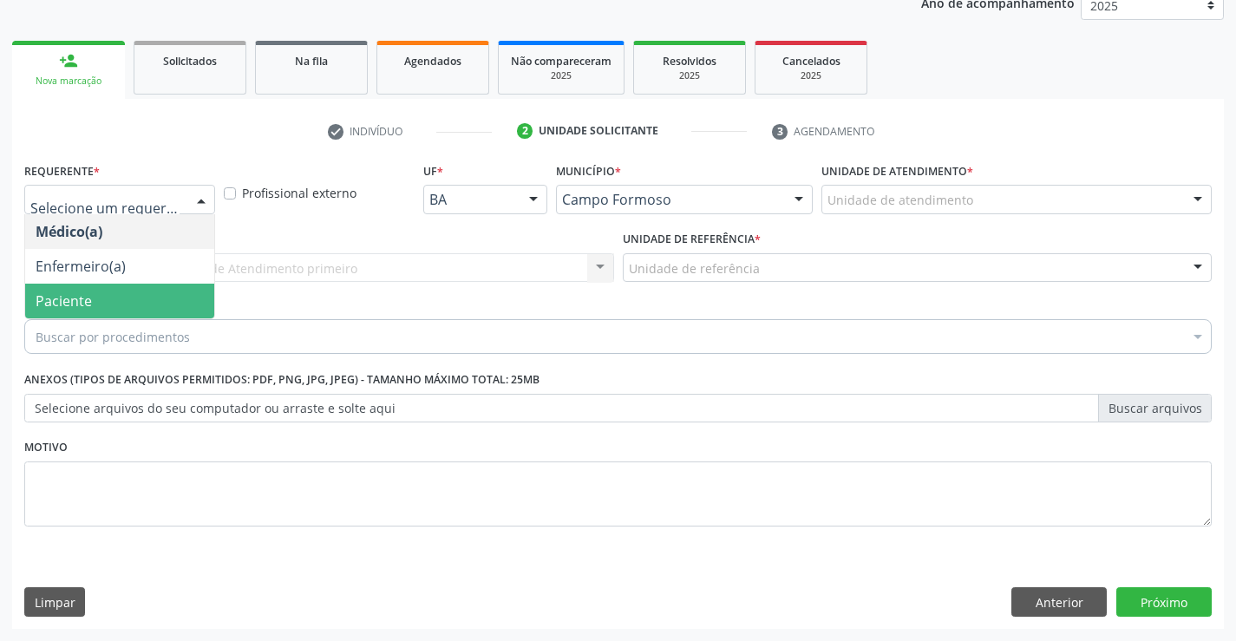
click at [87, 298] on span "Paciente" at bounding box center [64, 301] width 56 height 19
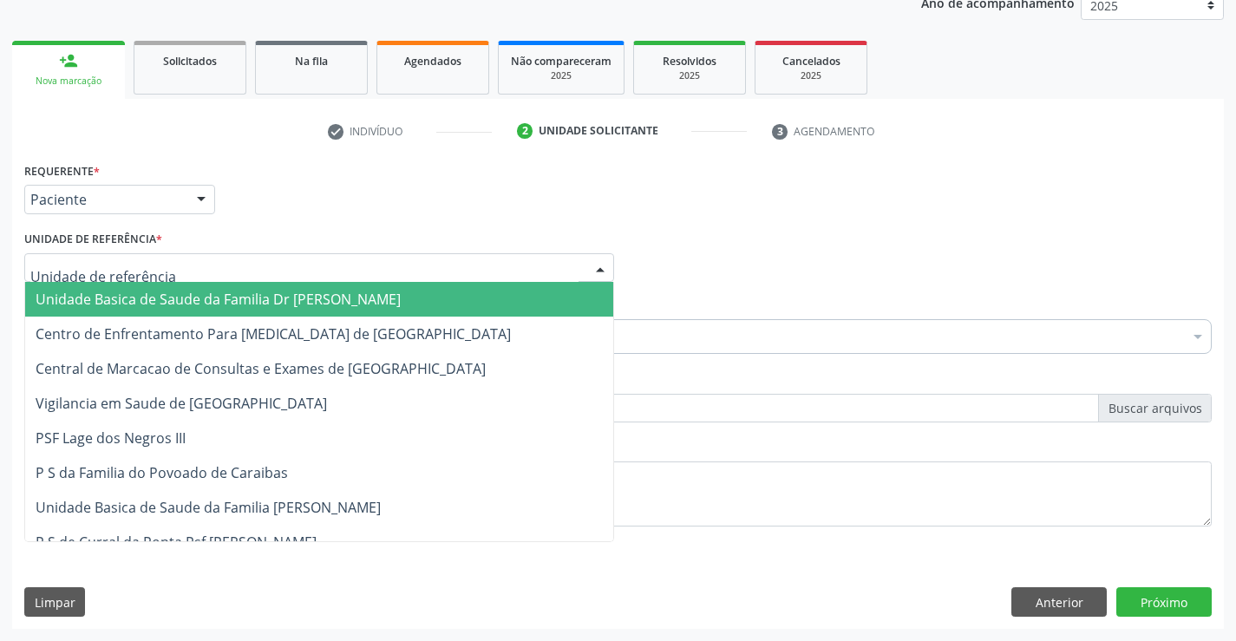
click at [110, 288] on span "Unidade Basica de Saude da Familia Dr [PERSON_NAME]" at bounding box center [319, 299] width 588 height 35
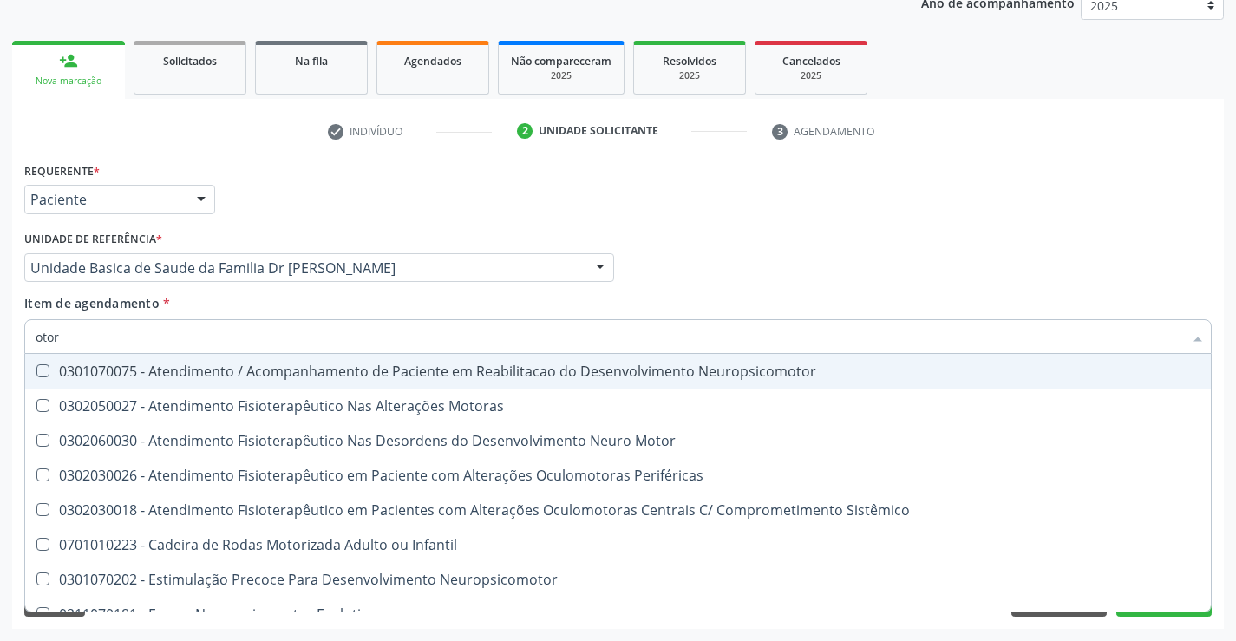
type input "otorr"
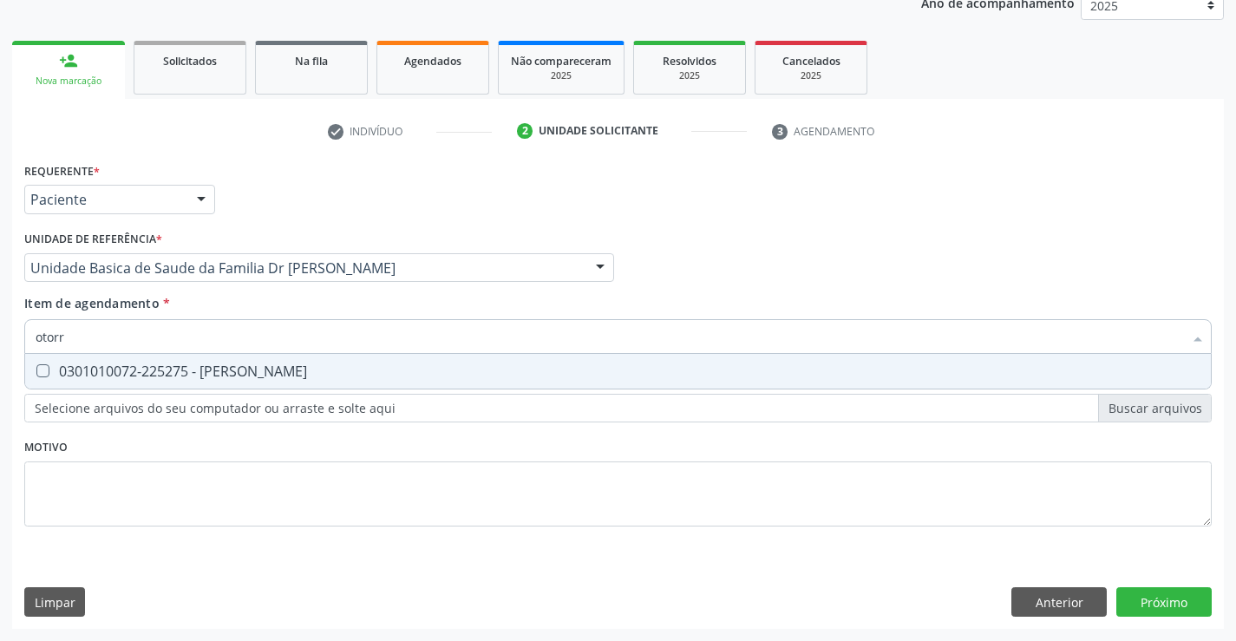
click at [108, 367] on div "0301010072-225275 - Médico Otorrinolaringologista" at bounding box center [618, 371] width 1165 height 14
checkbox Otorrinolaringologista "true"
click at [95, 474] on div "Requerente * Paciente Médico(a) Enfermeiro(a) Paciente Nenhum resultado encontr…" at bounding box center [618, 354] width 1188 height 393
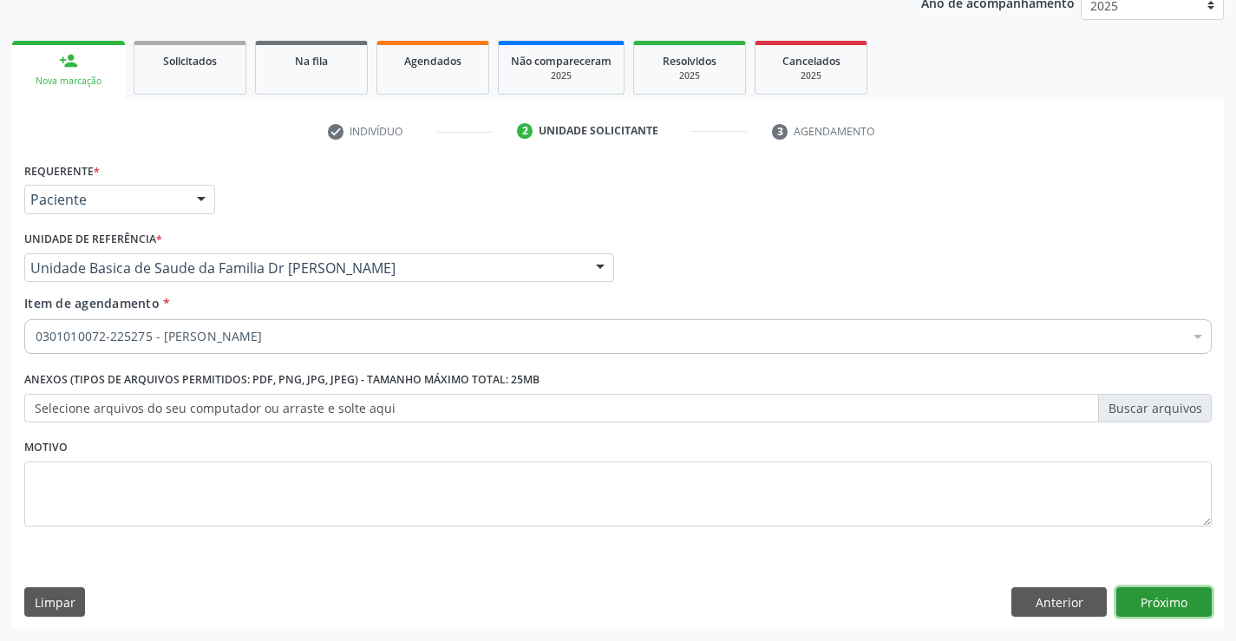
click at [1185, 604] on button "Próximo" at bounding box center [1164, 601] width 95 height 29
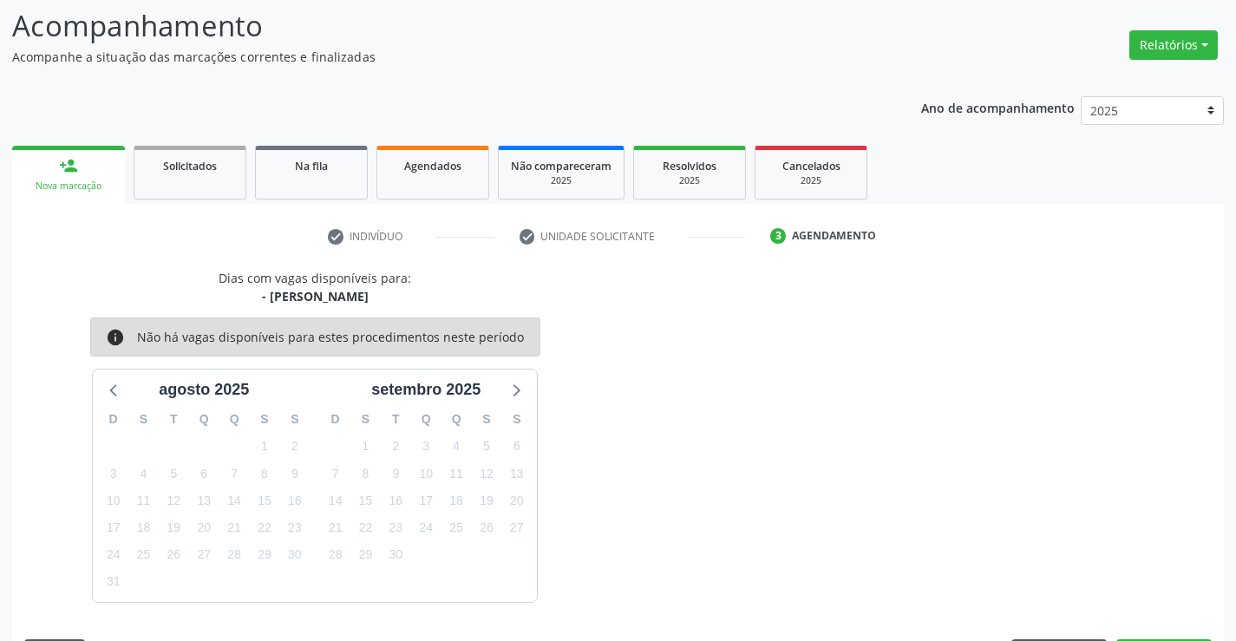
scroll to position [165, 0]
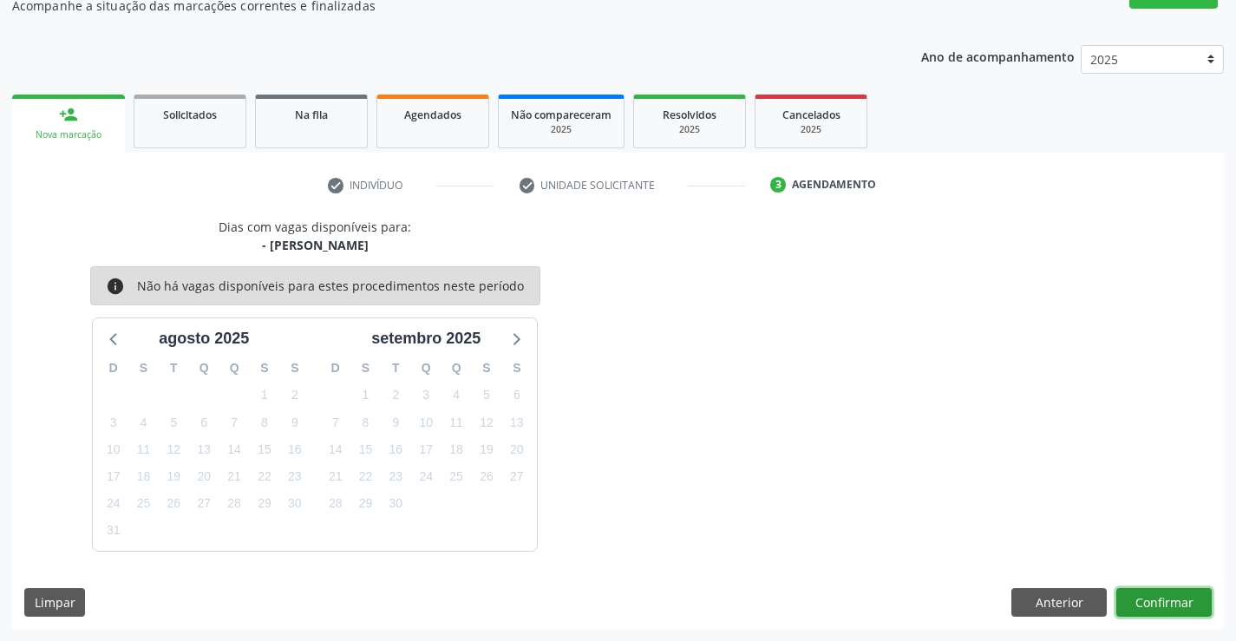
click at [1160, 598] on button "Confirmar" at bounding box center [1164, 602] width 95 height 29
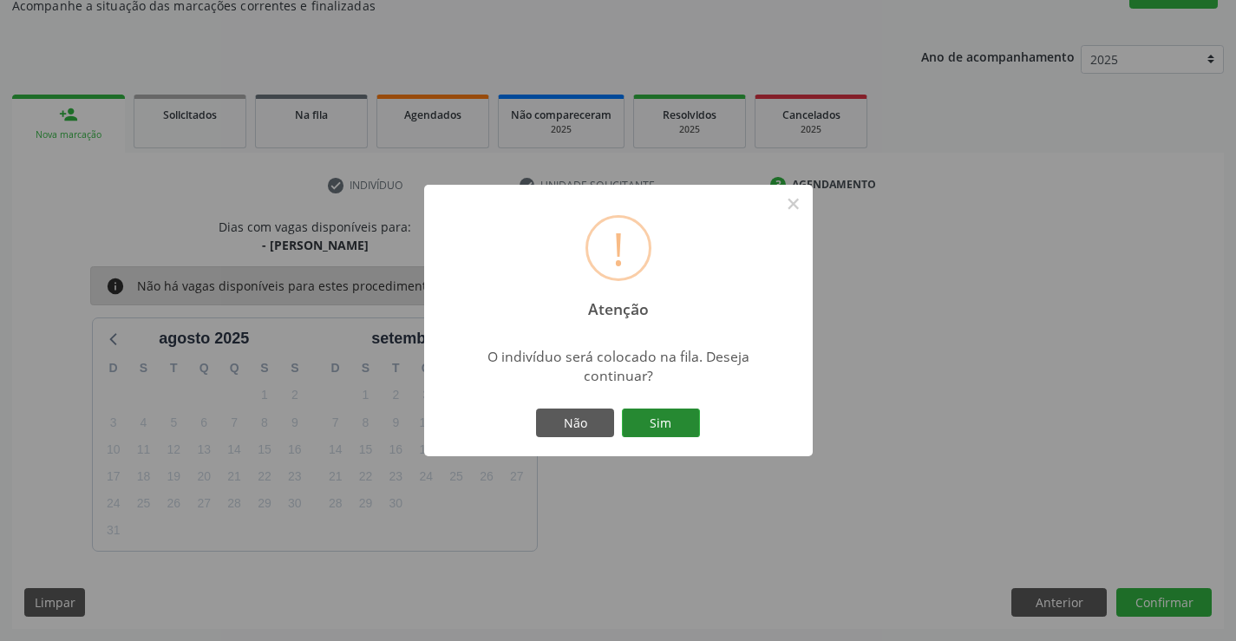
click at [648, 418] on button "Sim" at bounding box center [661, 423] width 78 height 29
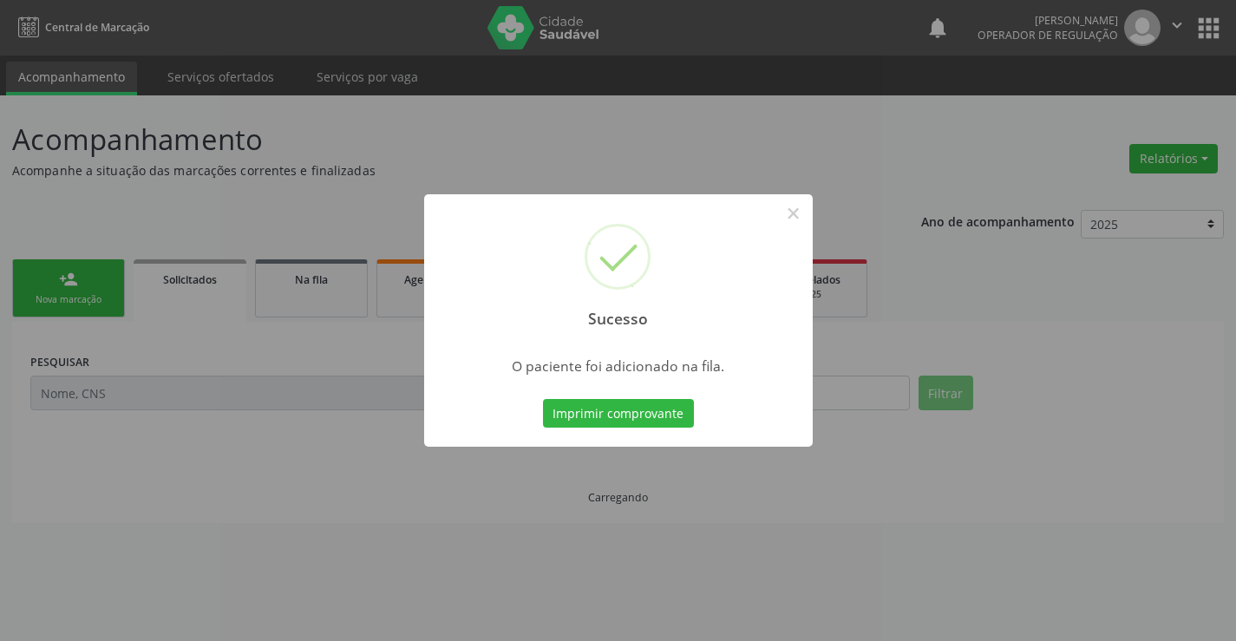
scroll to position [0, 0]
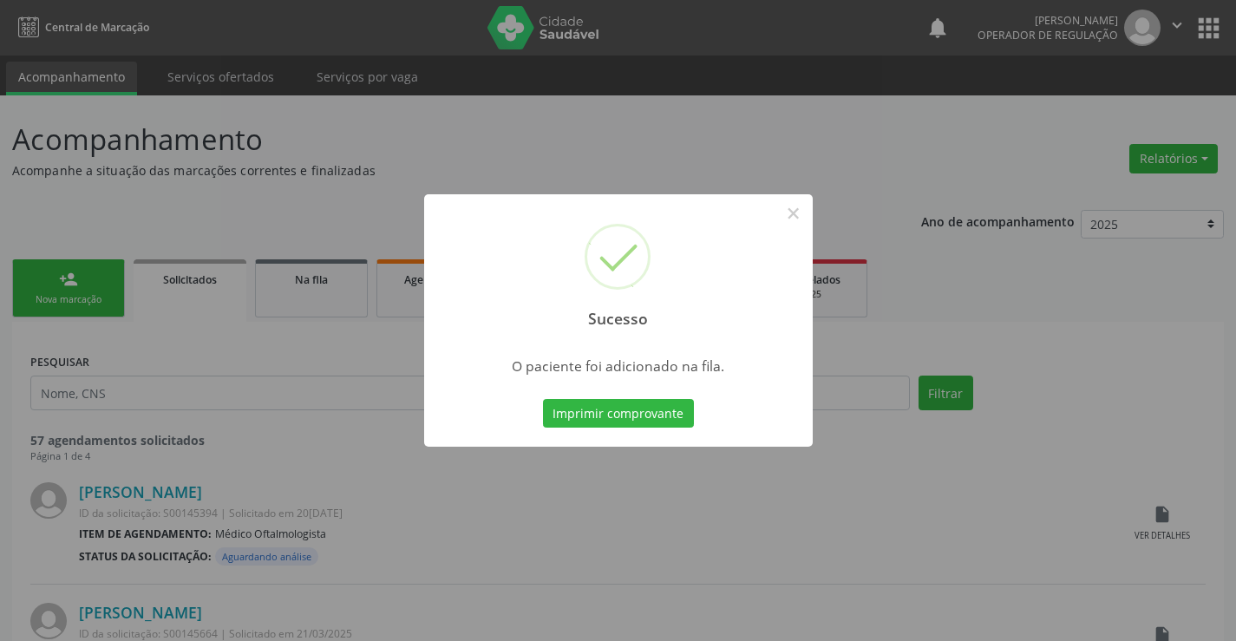
click at [648, 418] on button "Imprimir comprovante" at bounding box center [618, 413] width 151 height 29
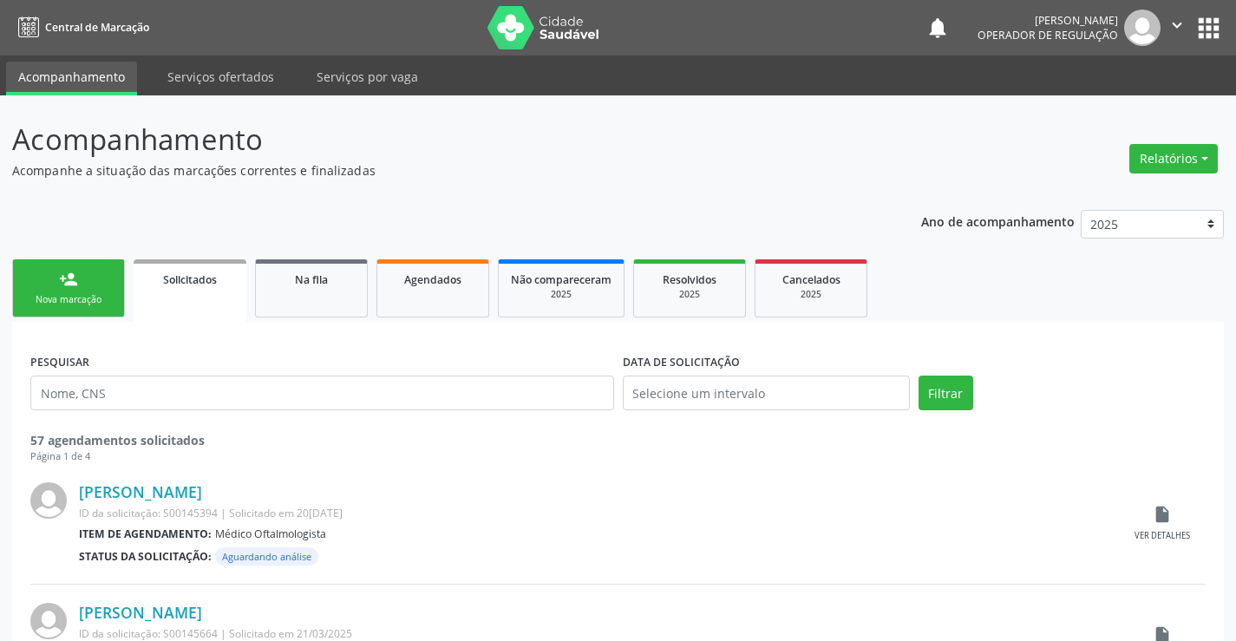
click at [83, 269] on link "person_add Nova marcação" at bounding box center [68, 288] width 113 height 58
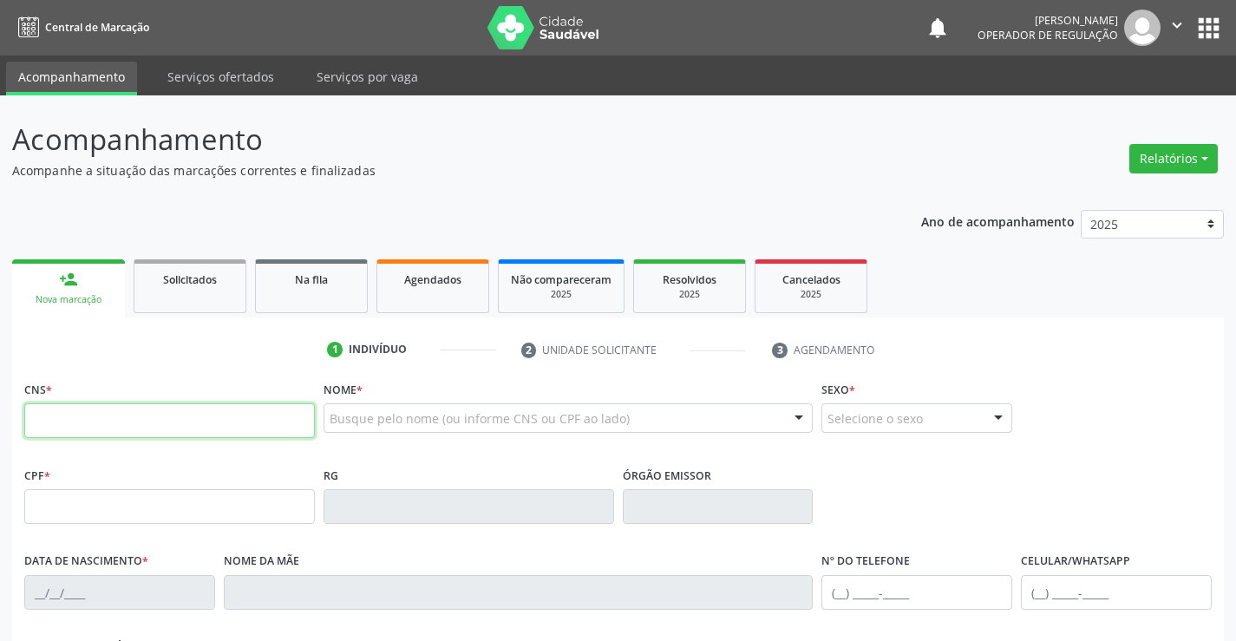
click at [88, 420] on input "text" at bounding box center [169, 420] width 291 height 35
type input "709 6036 0937 7073"
type input "1517230527"
type input "0[DATE]"
type input "[PHONE_NUMBER]"
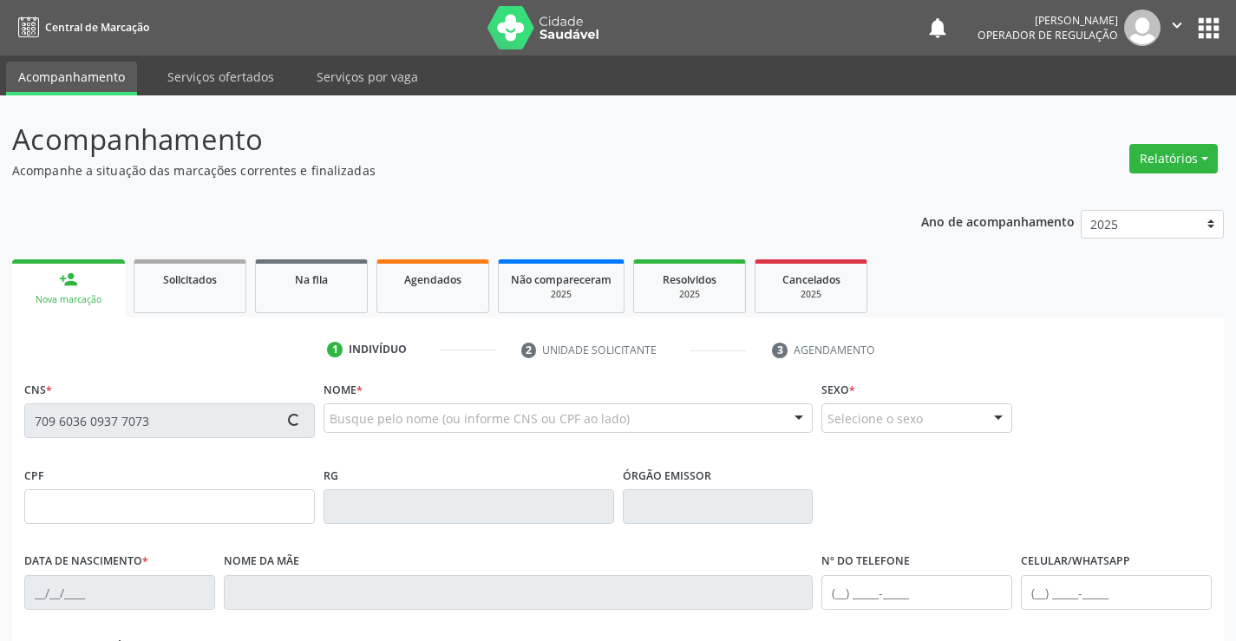
type input "[PHONE_NUMBER]"
type input "044.236.875-50"
type input "sn"
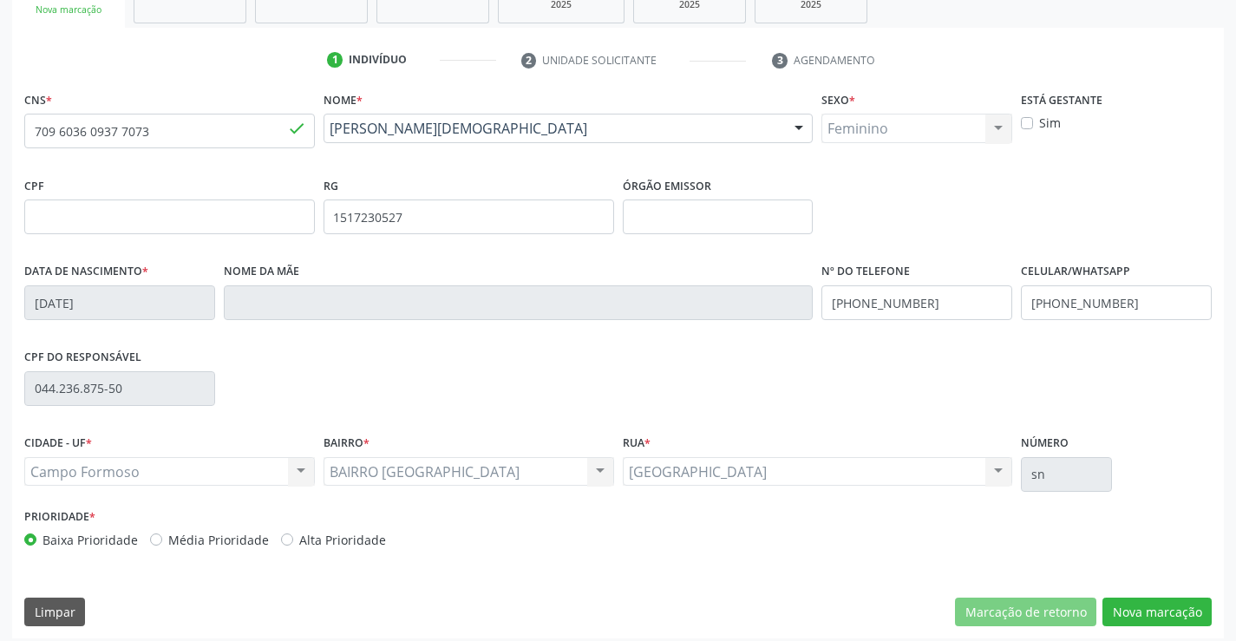
scroll to position [299, 0]
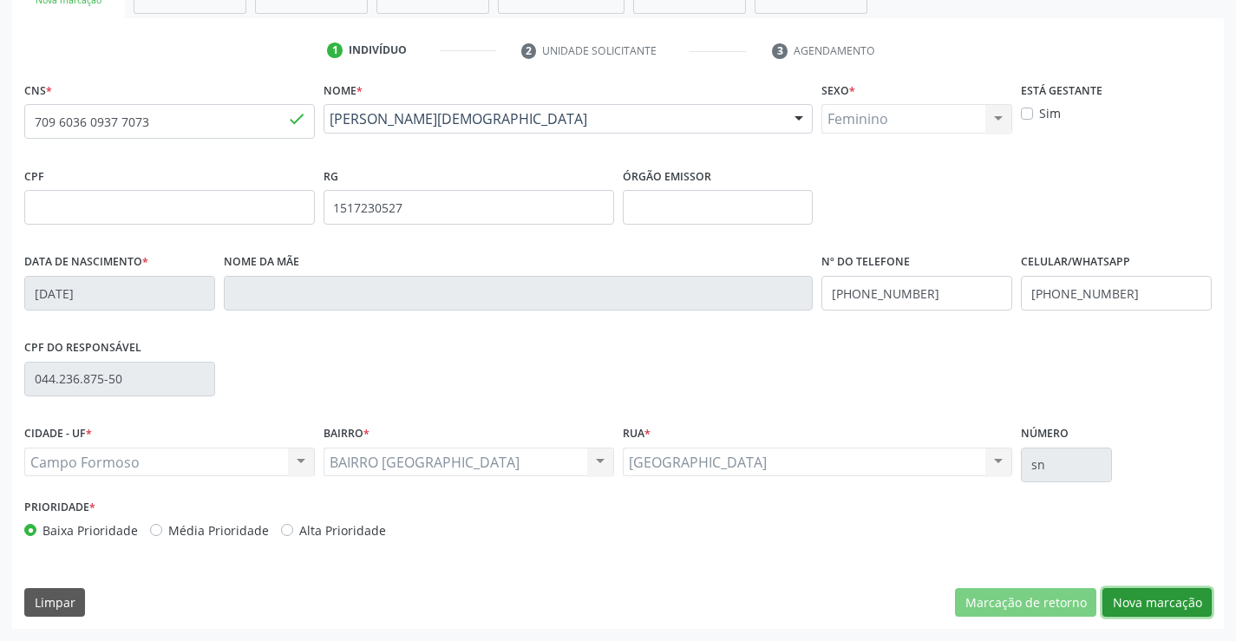
click at [1134, 597] on button "Nova marcação" at bounding box center [1157, 602] width 109 height 29
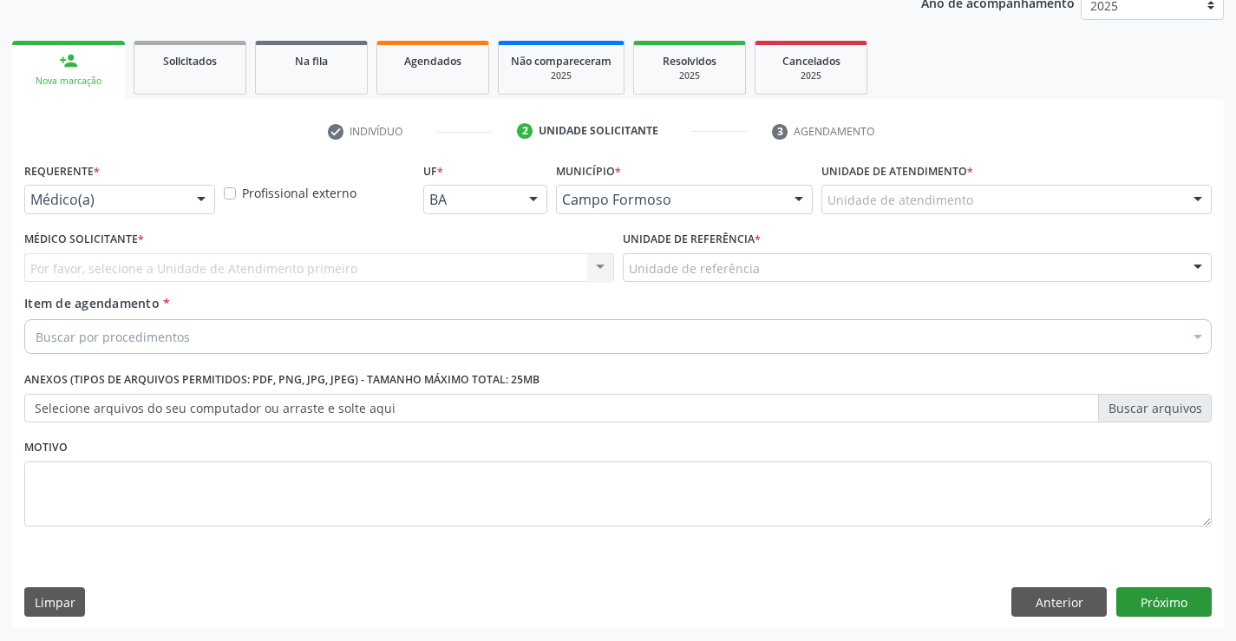
scroll to position [219, 0]
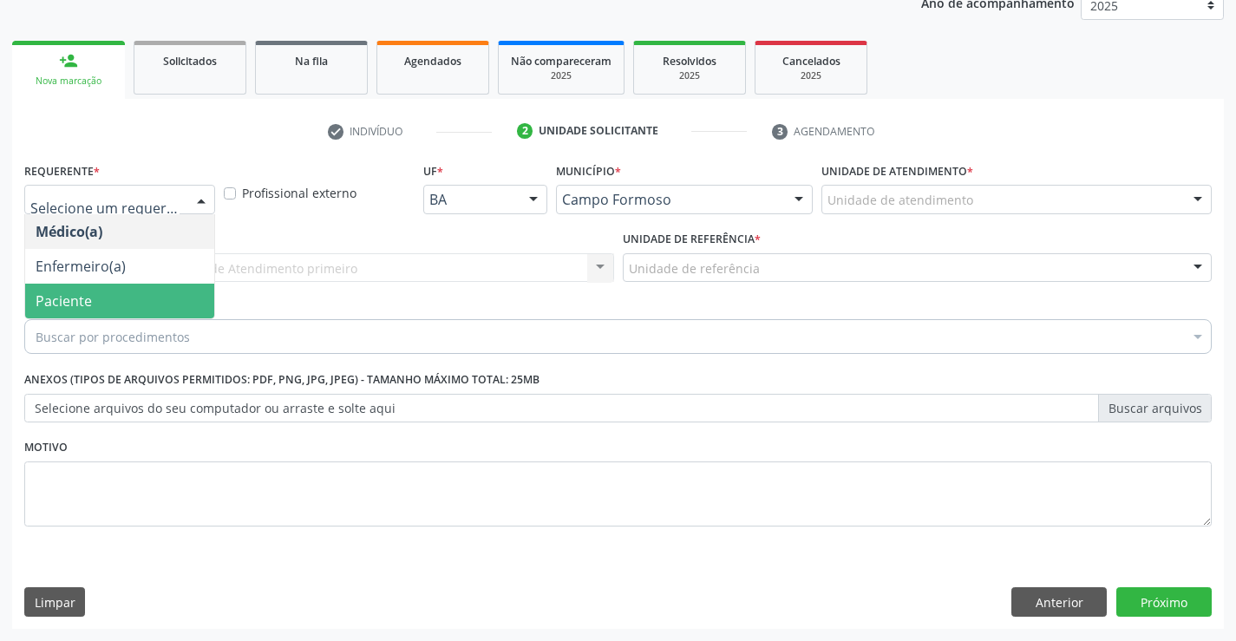
click at [85, 302] on span "Paciente" at bounding box center [64, 301] width 56 height 19
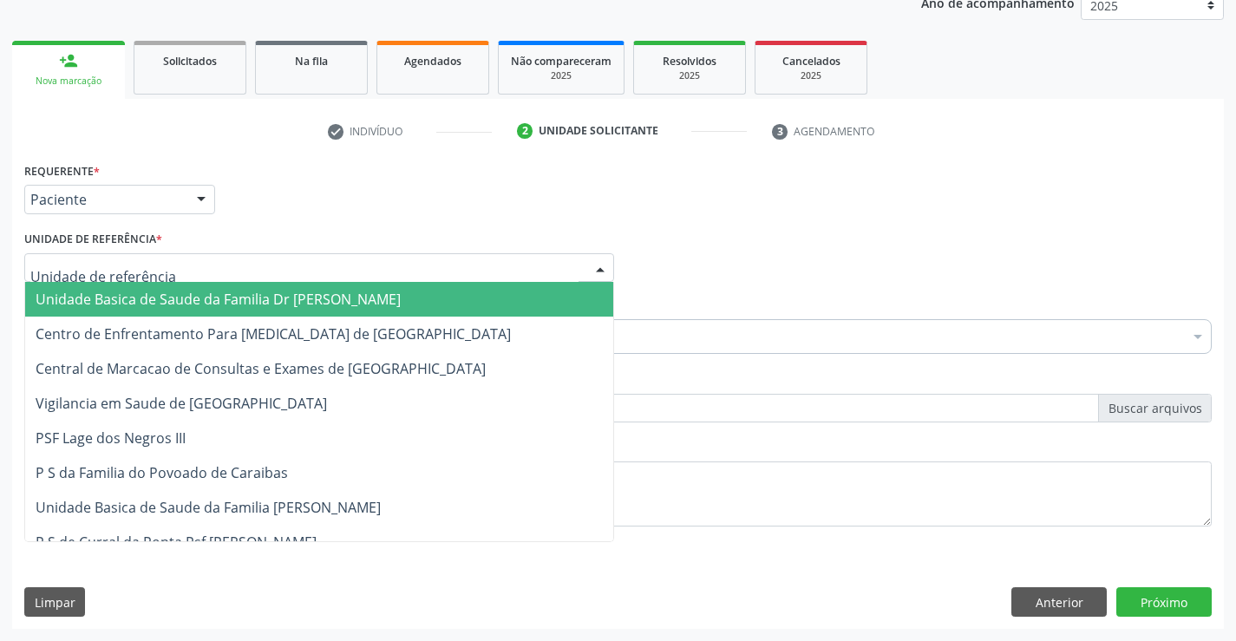
click at [136, 292] on span "Unidade Basica de Saude da Familia Dr [PERSON_NAME]" at bounding box center [218, 299] width 365 height 19
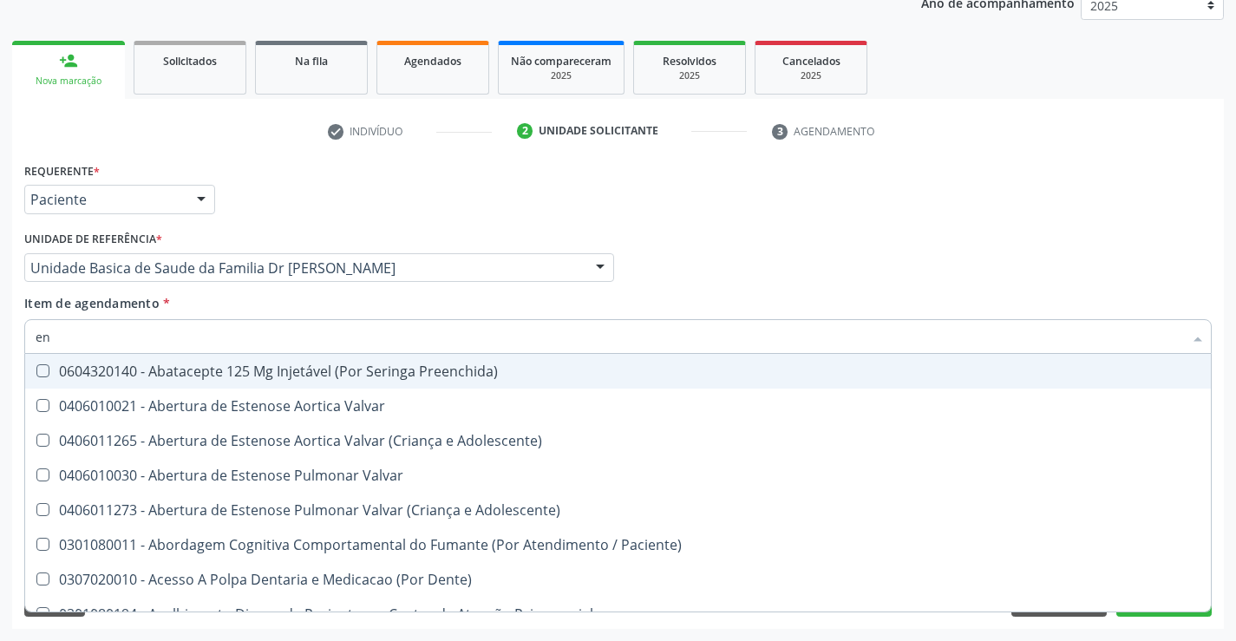
type input "end"
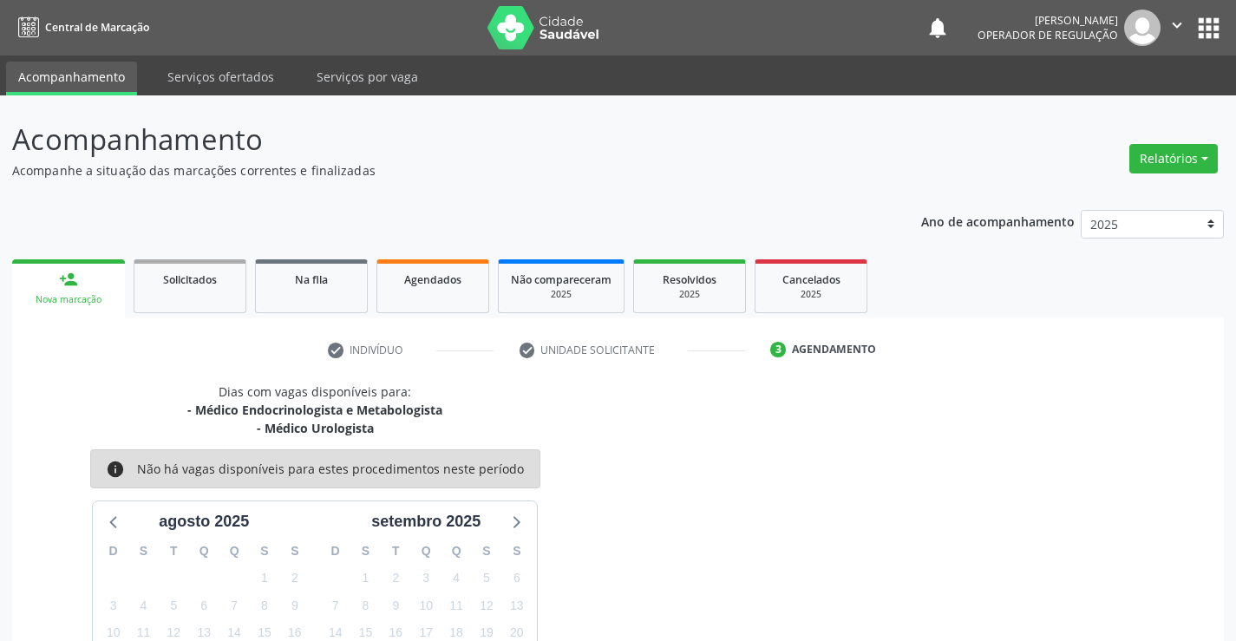
scroll to position [183, 0]
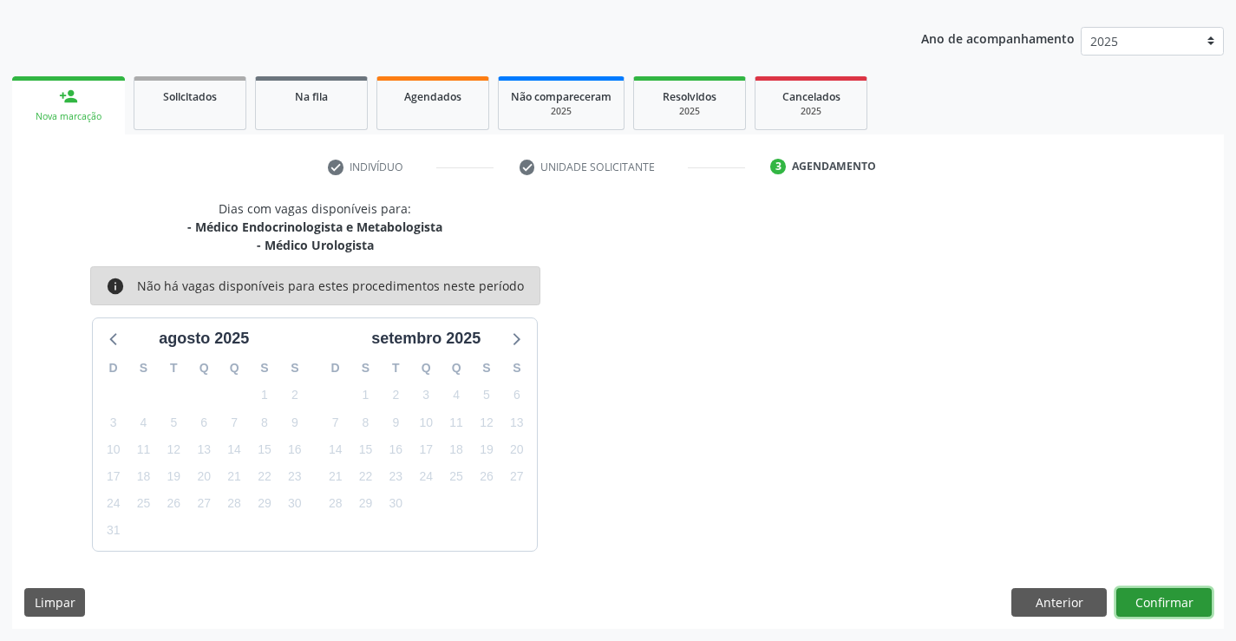
click at [1151, 599] on button "Confirmar" at bounding box center [1164, 602] width 95 height 29
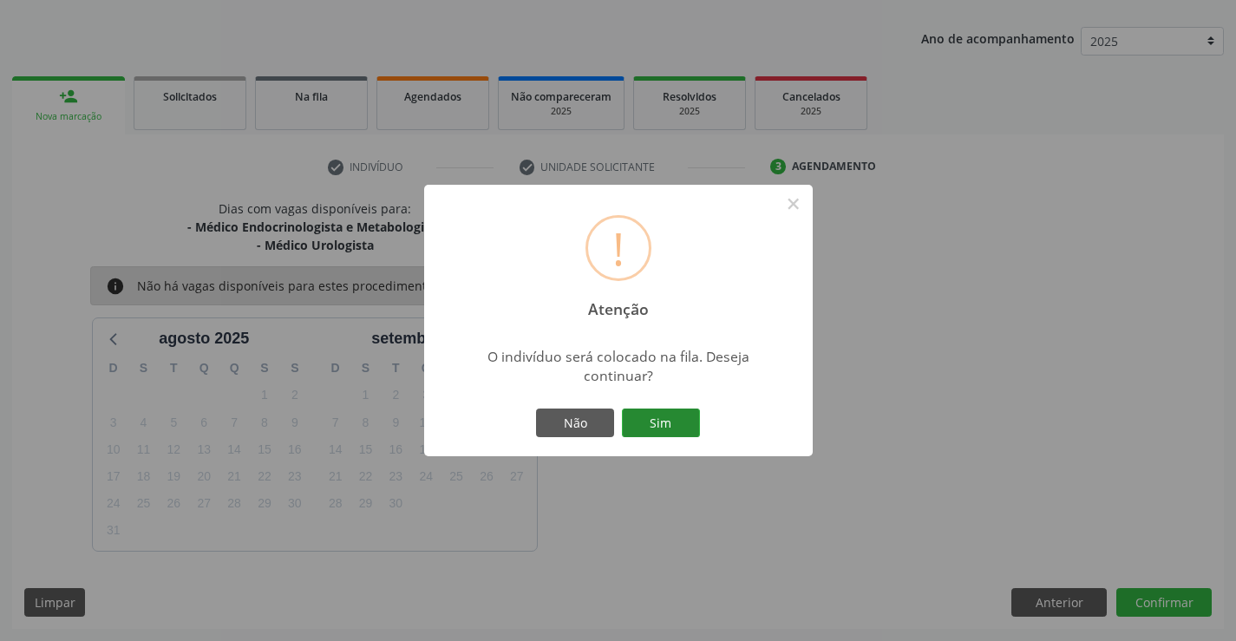
click at [668, 423] on button "Sim" at bounding box center [661, 423] width 78 height 29
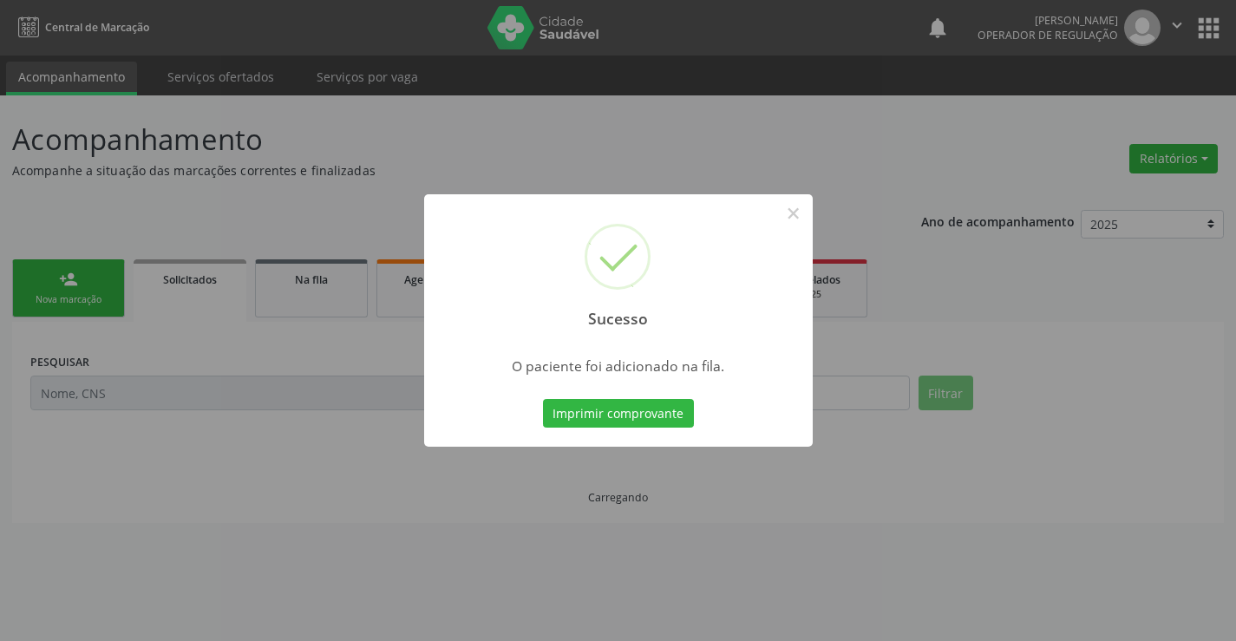
scroll to position [0, 0]
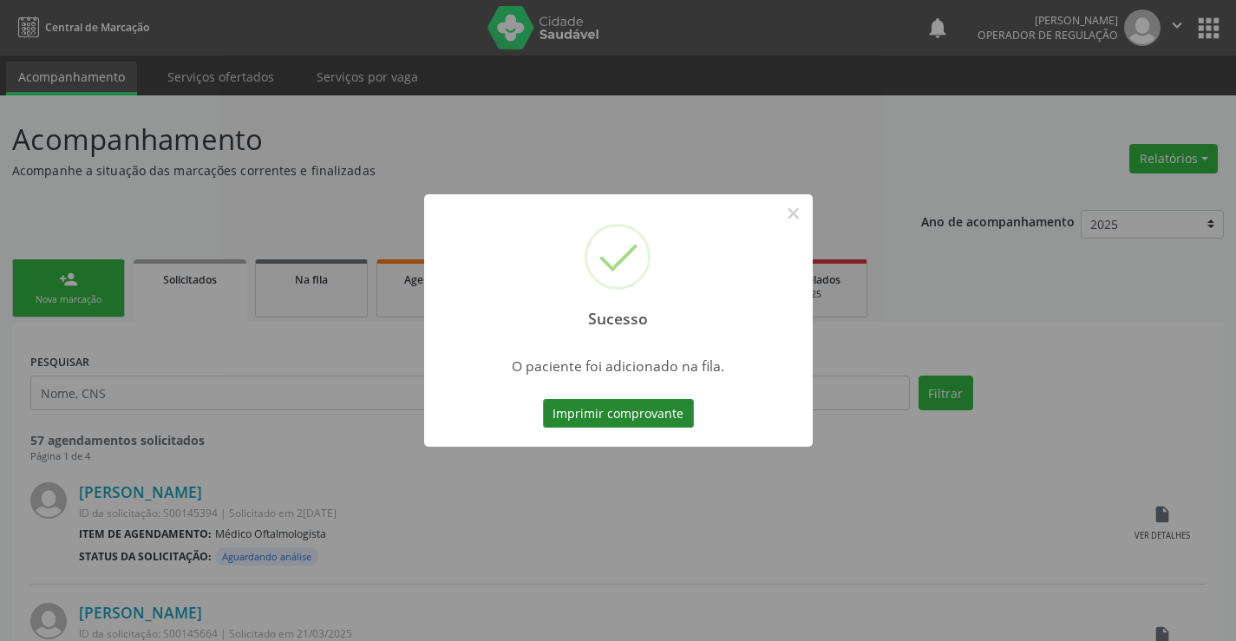
click at [668, 419] on button "Imprimir comprovante" at bounding box center [618, 413] width 151 height 29
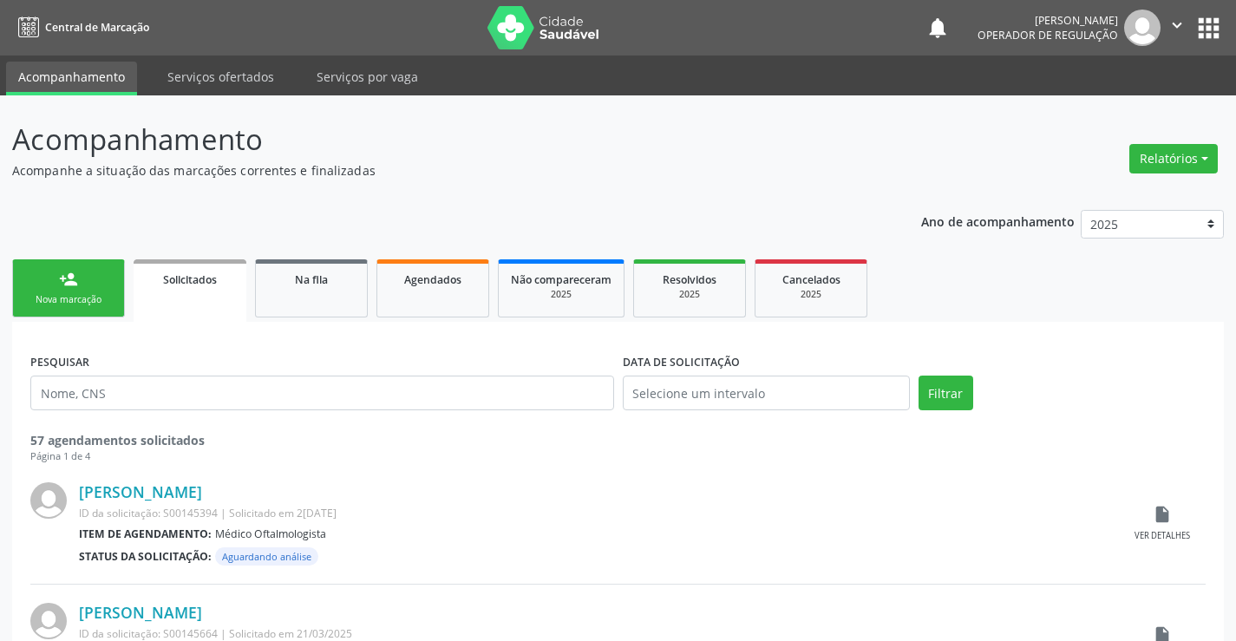
click at [49, 302] on div "Nova marcação" at bounding box center [68, 299] width 87 height 13
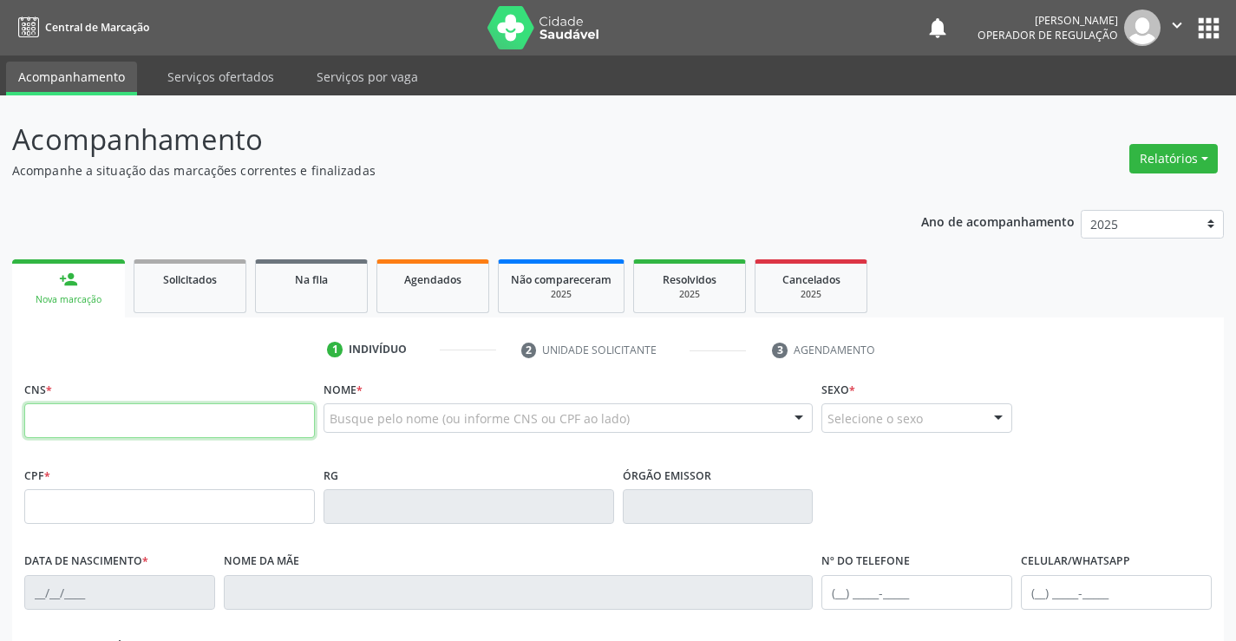
click at [93, 414] on input "text" at bounding box center [169, 420] width 291 height 35
type input "705 6004 7704 1817"
type input "0387211128"
type input "1[DATE]"
type input "[PHONE_NUMBER]"
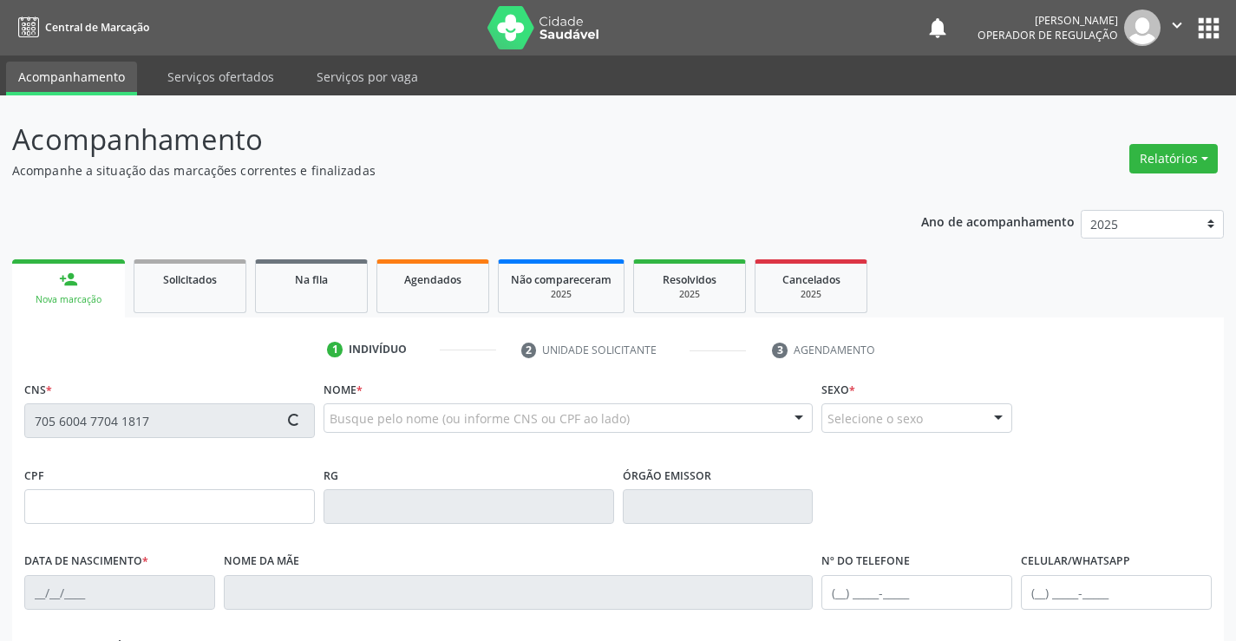
type input "14"
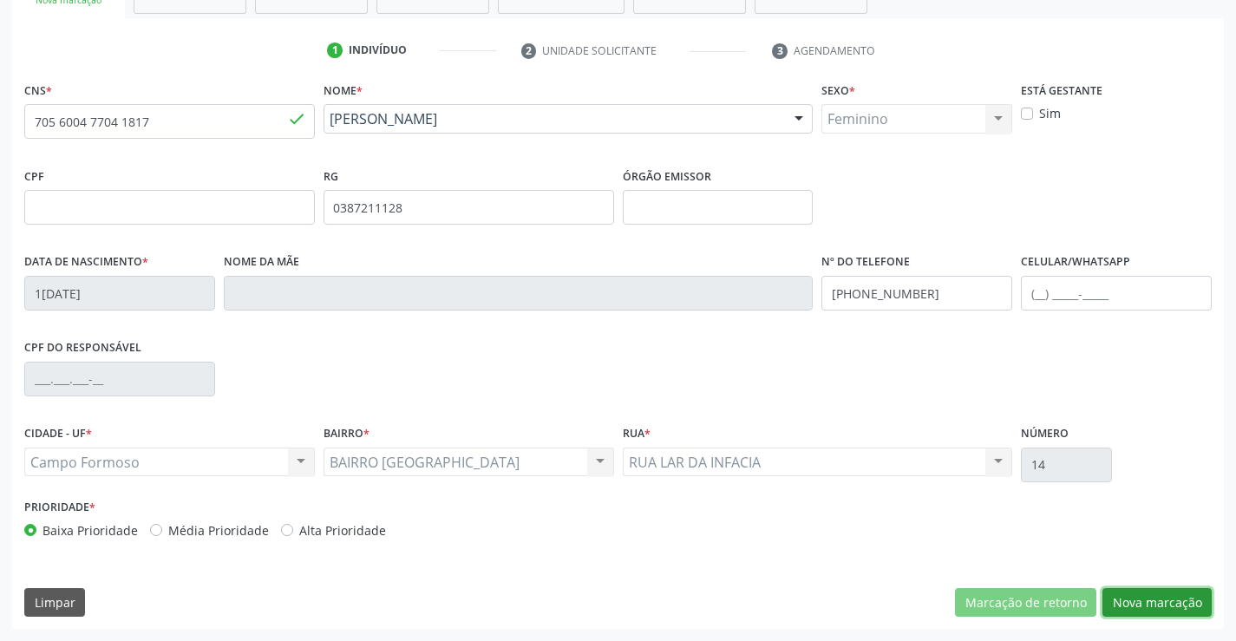
click at [1120, 598] on button "Nova marcação" at bounding box center [1157, 602] width 109 height 29
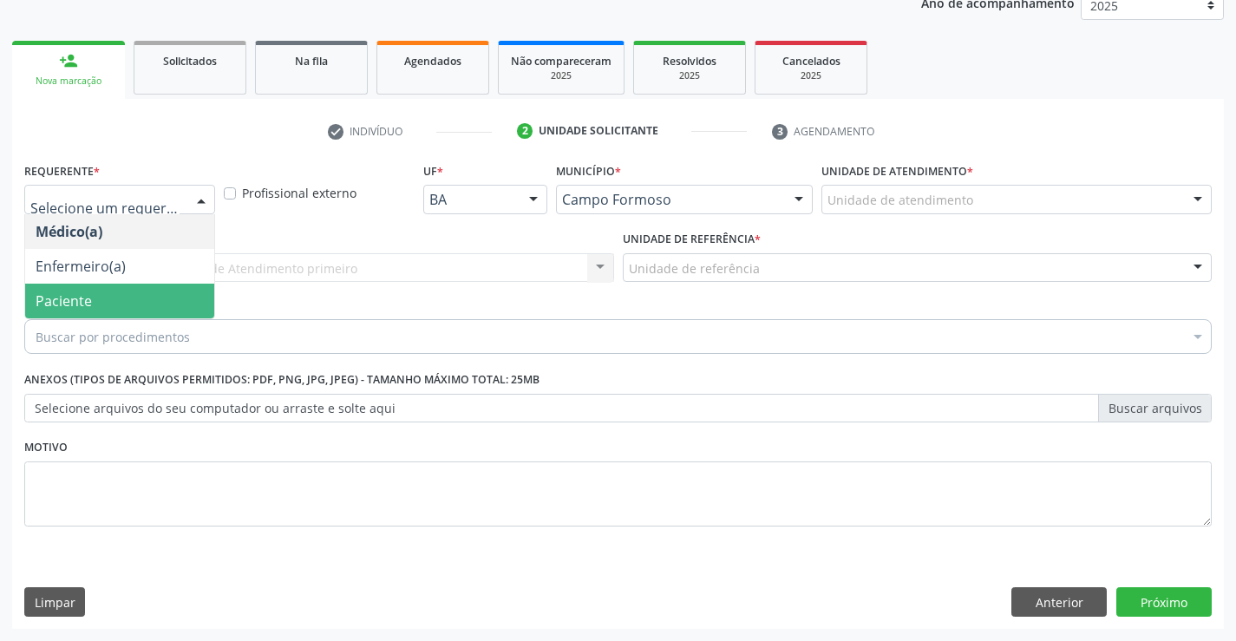
click at [115, 302] on span "Paciente" at bounding box center [119, 301] width 189 height 35
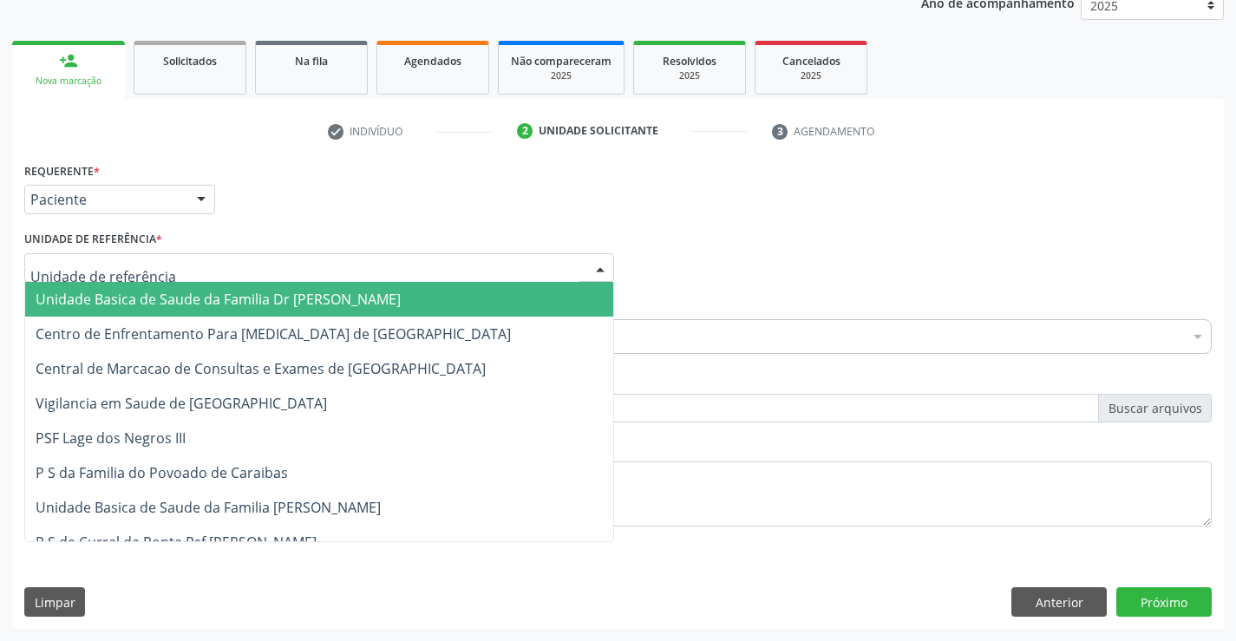
click at [138, 299] on span "Unidade Basica de Saude da Familia Dr [PERSON_NAME]" at bounding box center [218, 299] width 365 height 19
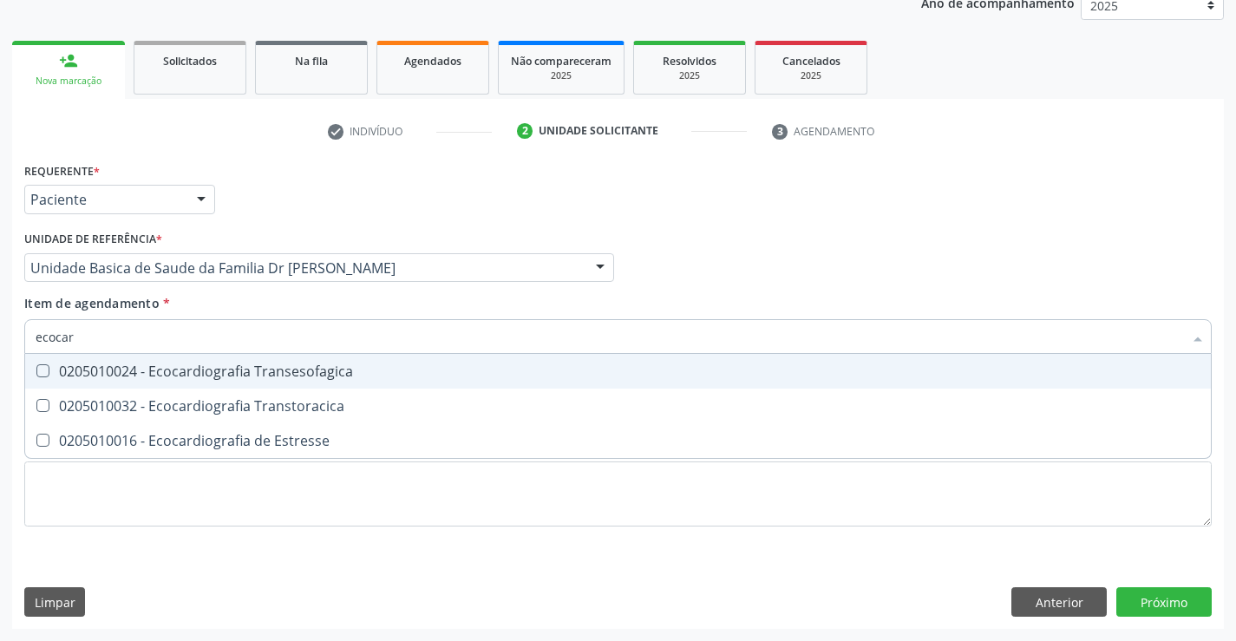
type input "ecocard"
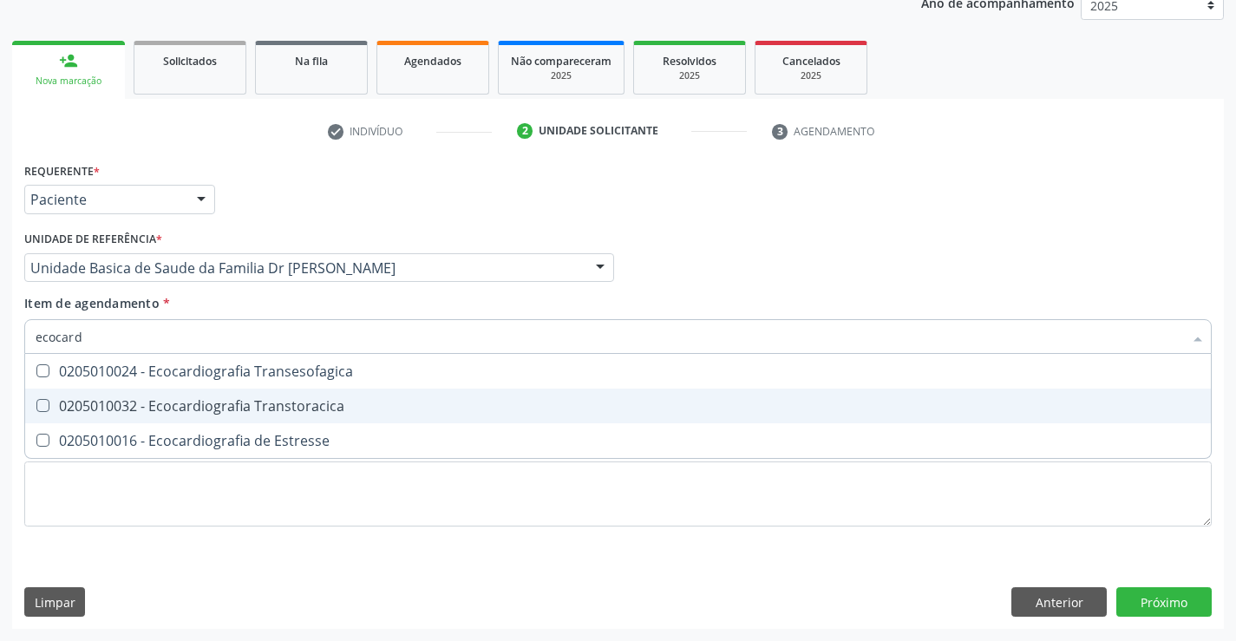
click at [187, 408] on div "0205010032 - Ecocardiografia Transtoracica" at bounding box center [618, 406] width 1165 height 14
checkbox Transtoracica "true"
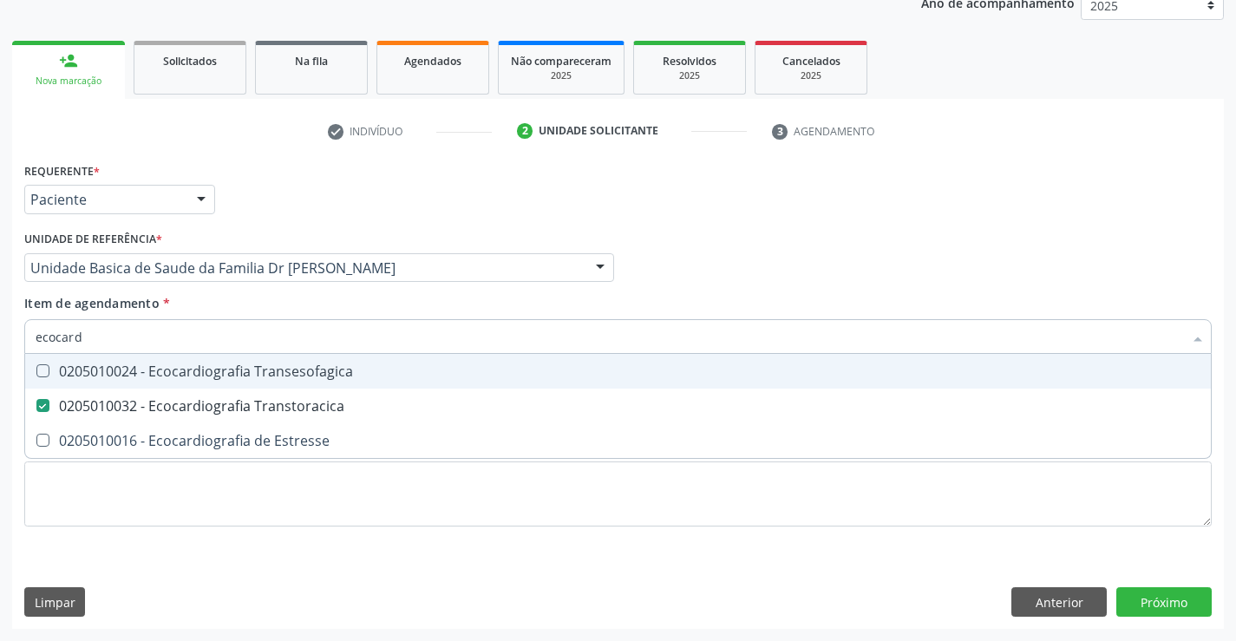
click at [655, 197] on div "Requerente * Paciente Médico(a) Enfermeiro(a) Paciente Nenhum resultado encontr…" at bounding box center [618, 192] width 1196 height 68
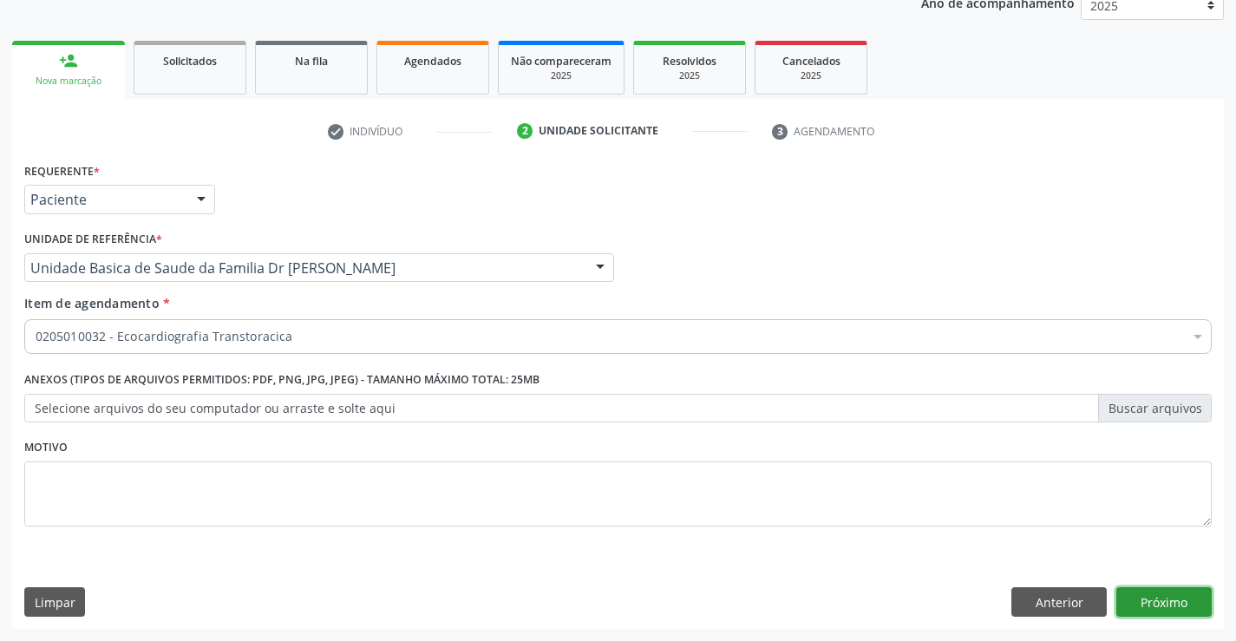
click at [1143, 593] on button "Próximo" at bounding box center [1164, 601] width 95 height 29
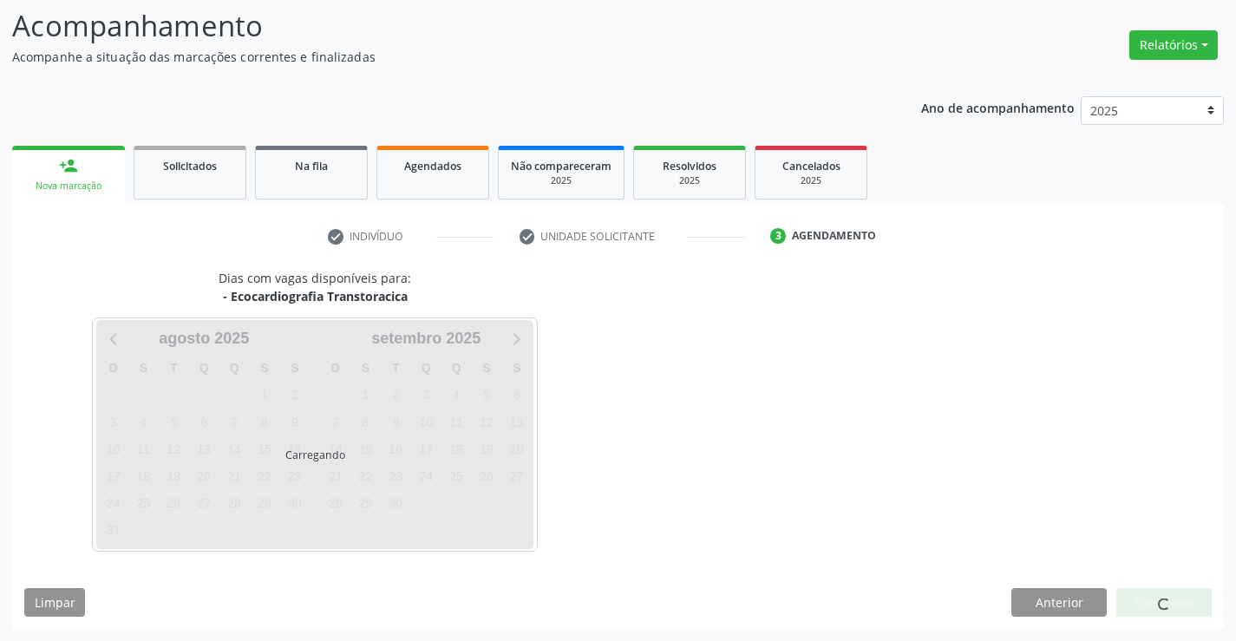
scroll to position [165, 0]
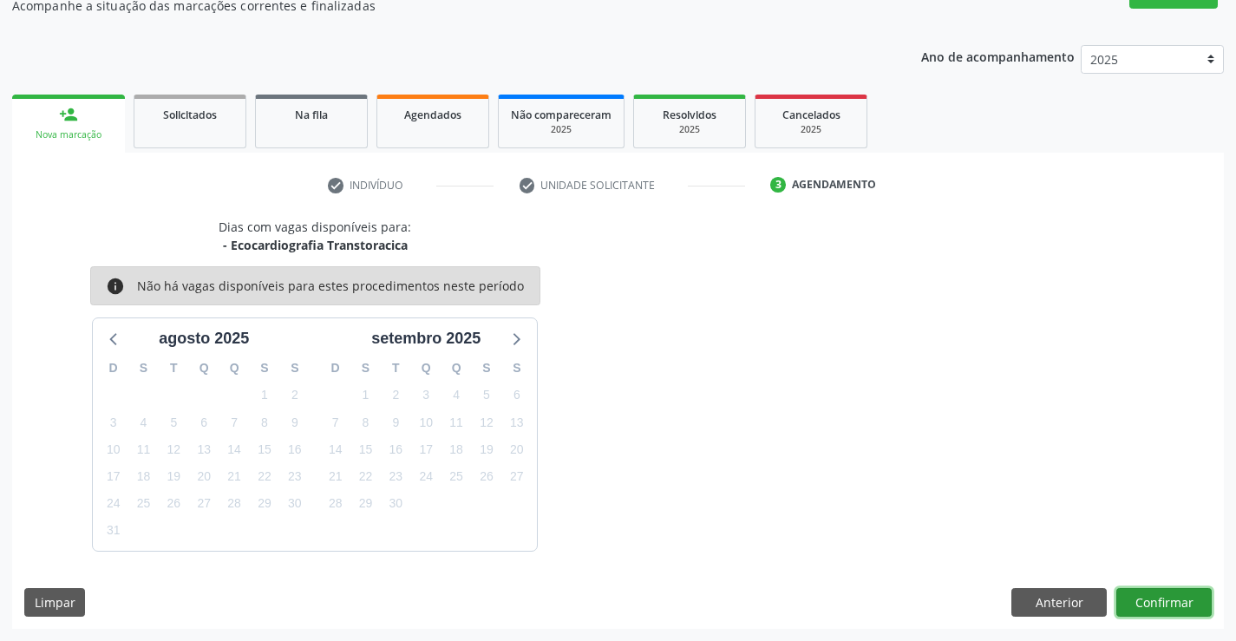
click at [1147, 600] on button "Confirmar" at bounding box center [1164, 602] width 95 height 29
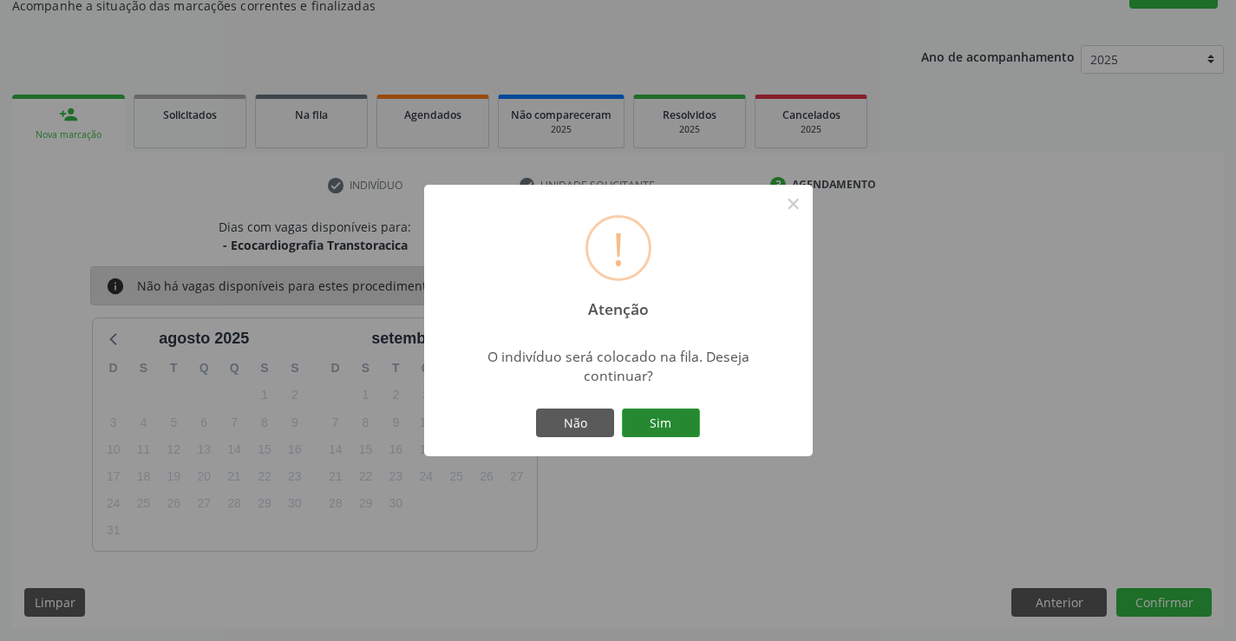
click at [658, 419] on button "Sim" at bounding box center [661, 423] width 78 height 29
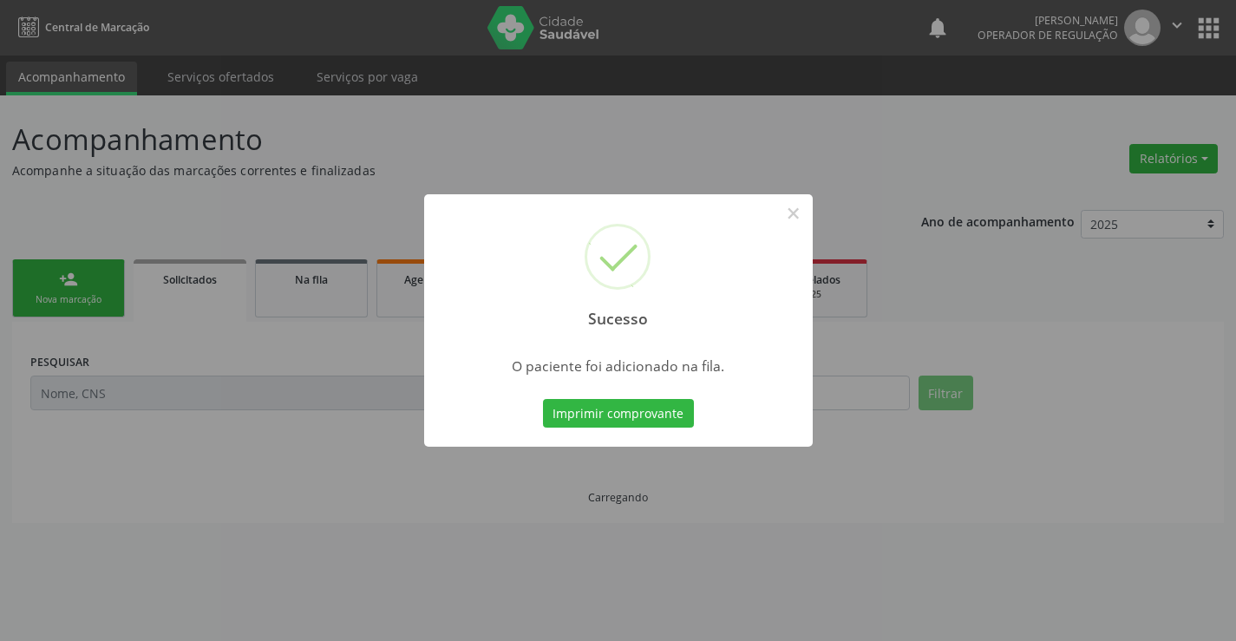
scroll to position [0, 0]
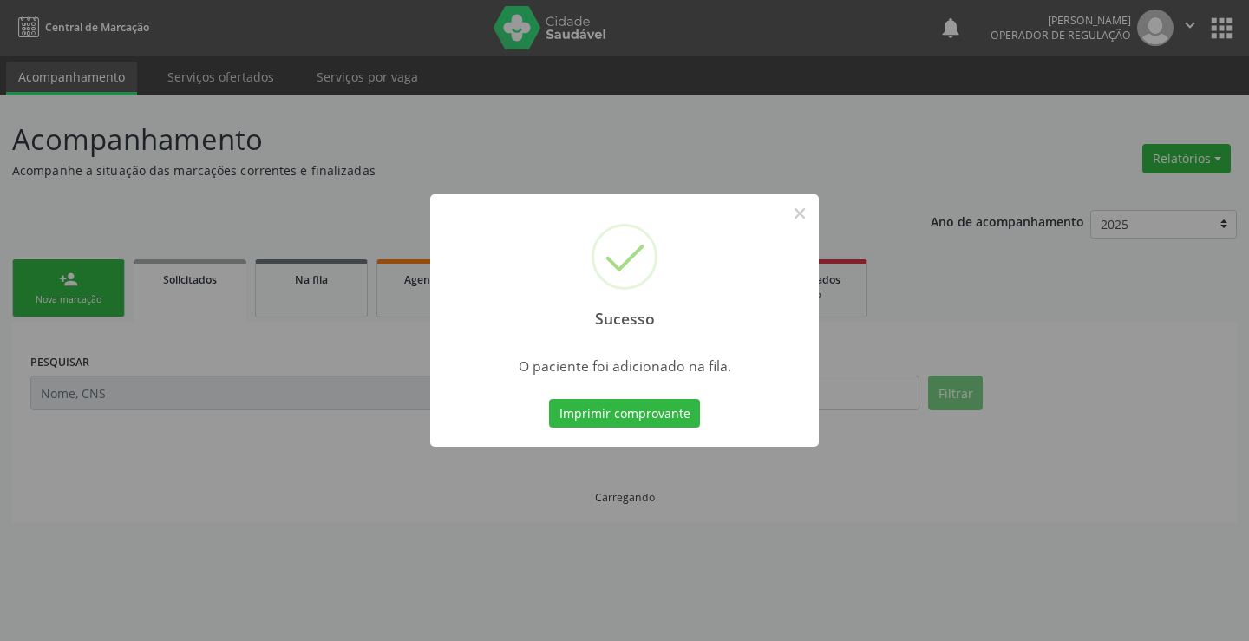
click at [658, 419] on button "Imprimir comprovante" at bounding box center [624, 413] width 151 height 29
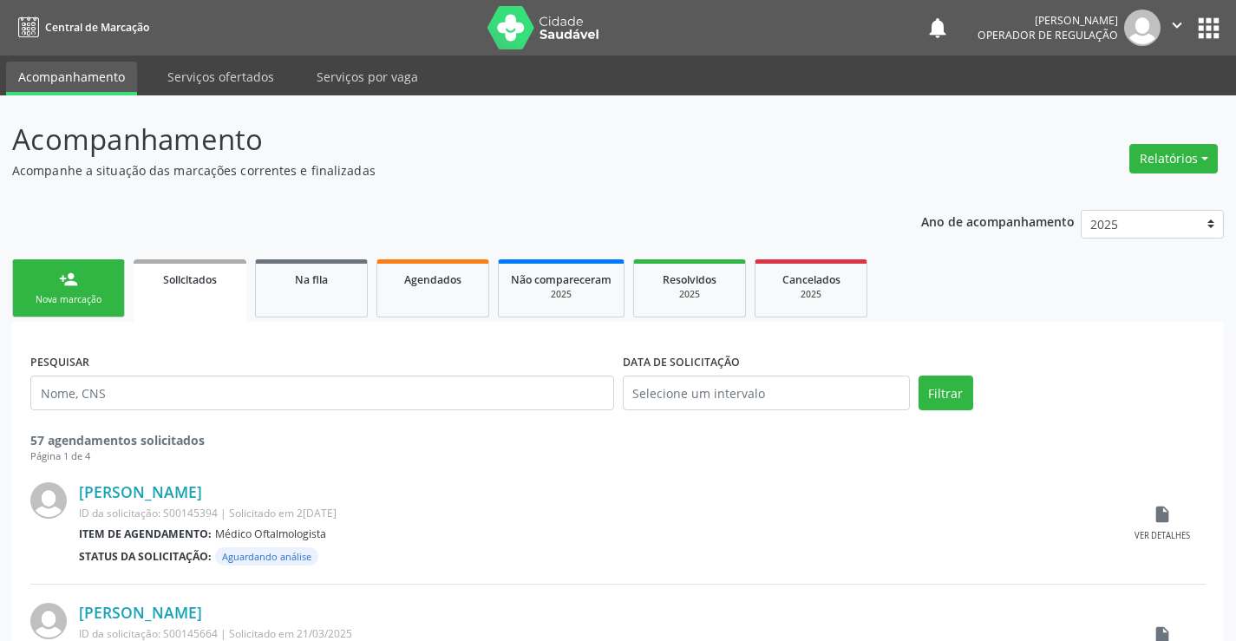
click at [70, 283] on div "person_add" at bounding box center [68, 279] width 19 height 19
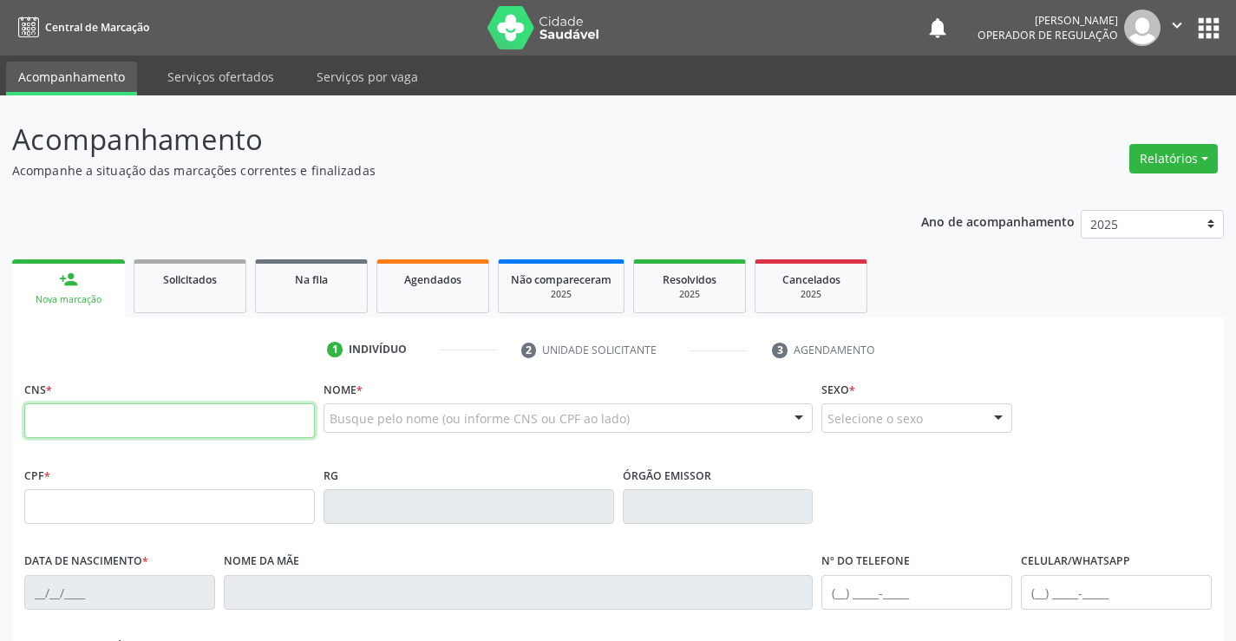
click at [69, 427] on input "text" at bounding box center [169, 420] width 291 height 35
type input "708 1041 0976 1440"
type input "1[DATE]"
type input "[PHONE_NUMBER]"
type input "S/N"
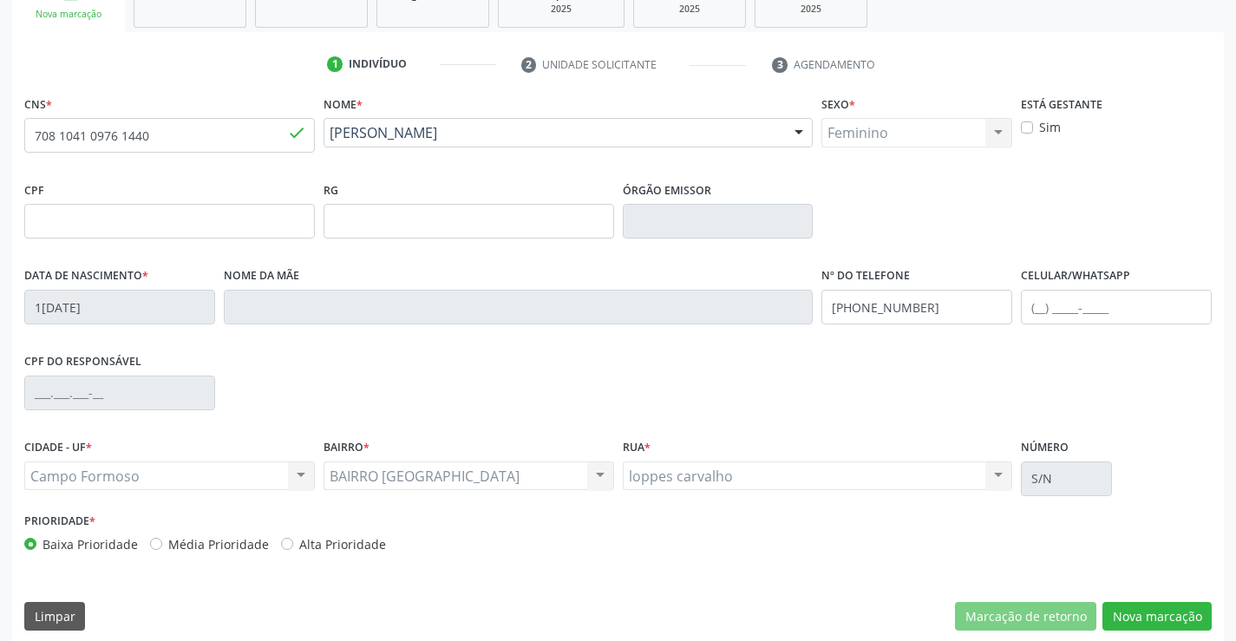
scroll to position [299, 0]
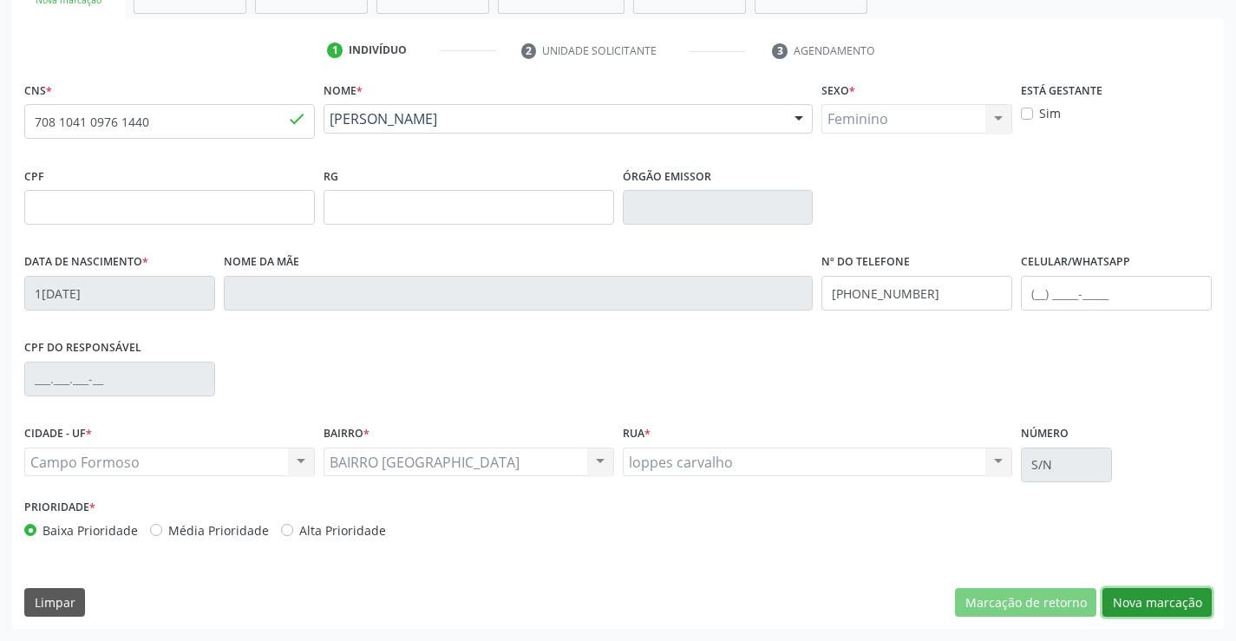
click at [1170, 603] on button "Nova marcação" at bounding box center [1157, 602] width 109 height 29
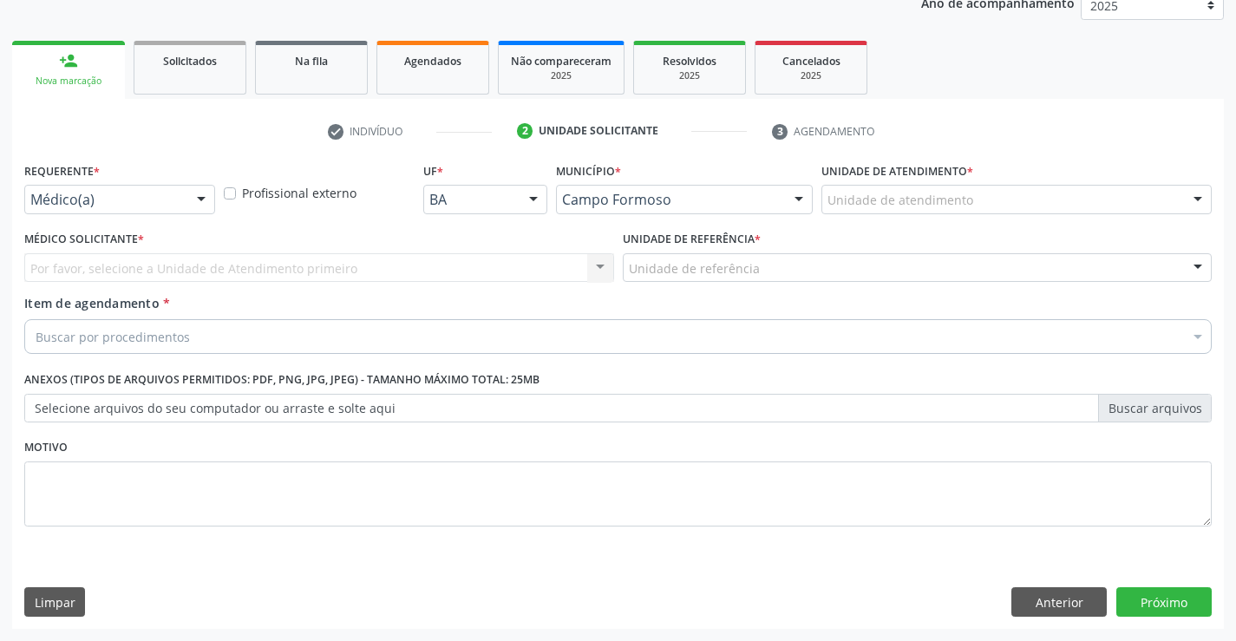
scroll to position [219, 0]
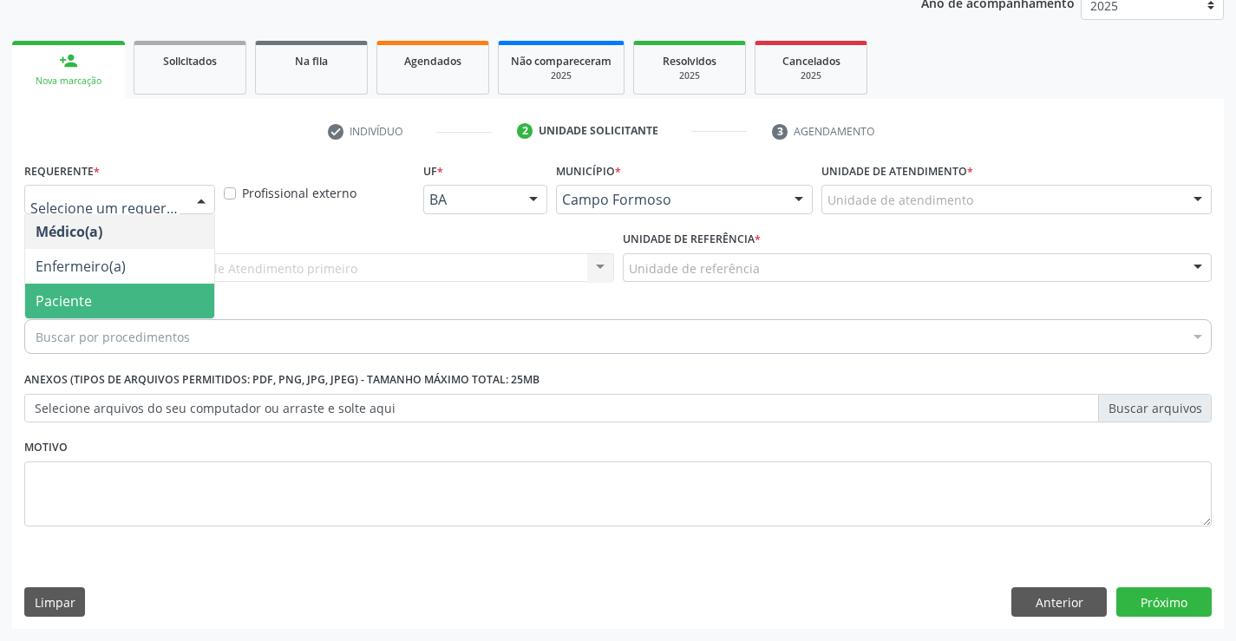
click at [95, 298] on span "Paciente" at bounding box center [119, 301] width 189 height 35
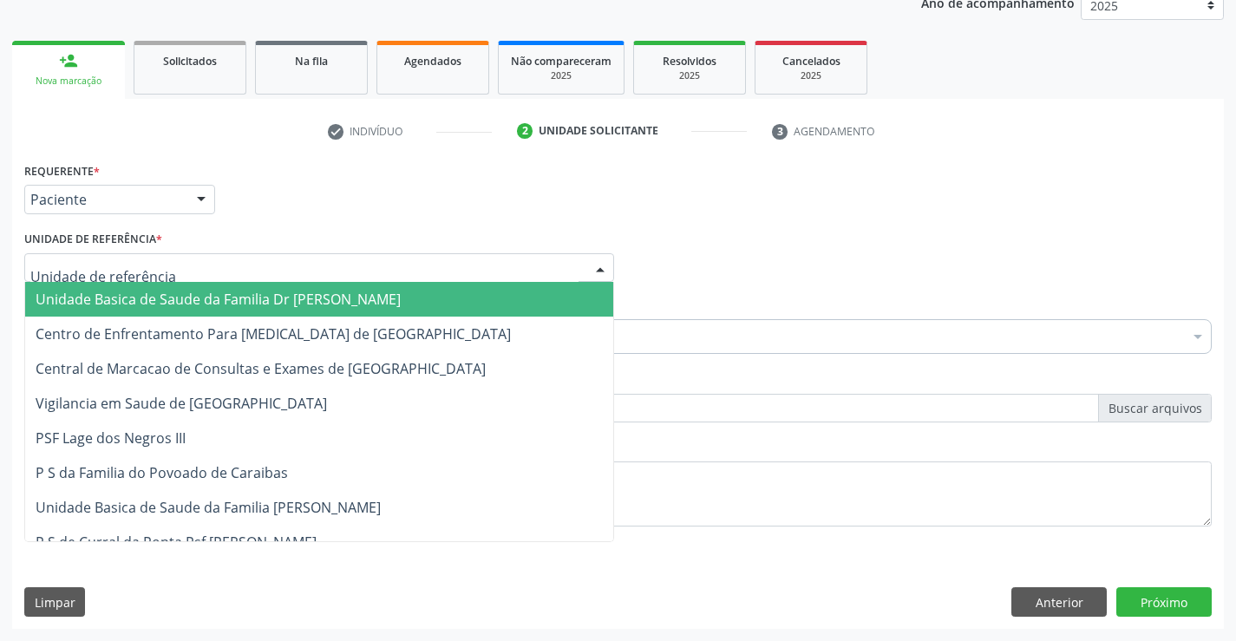
click at [144, 300] on span "Unidade Basica de Saude da Familia Dr [PERSON_NAME]" at bounding box center [218, 299] width 365 height 19
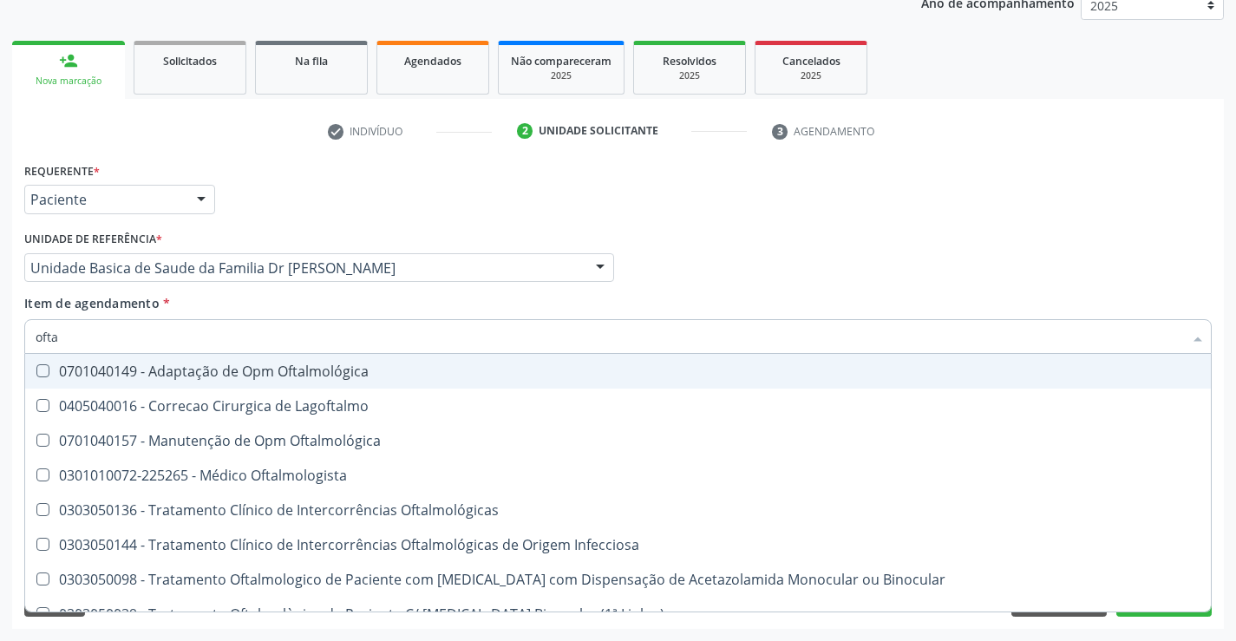
type input "oftal"
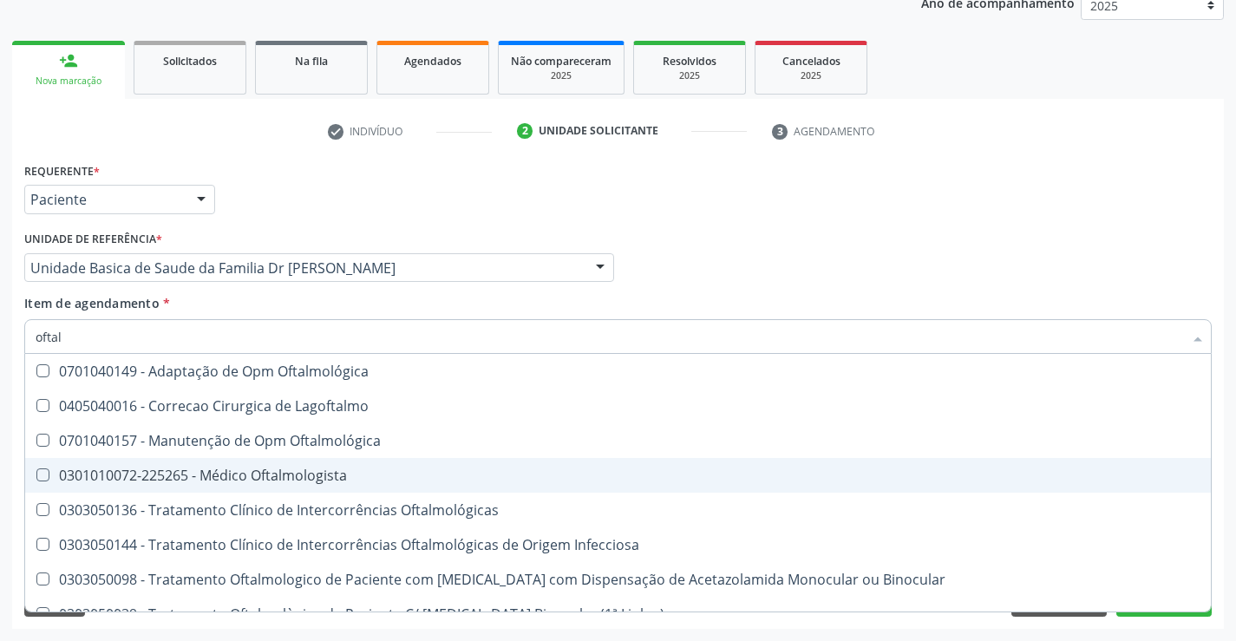
click at [298, 476] on div "0301010072-225265 - Médico Oftalmologista" at bounding box center [618, 476] width 1165 height 14
checkbox Oftalmologista "true"
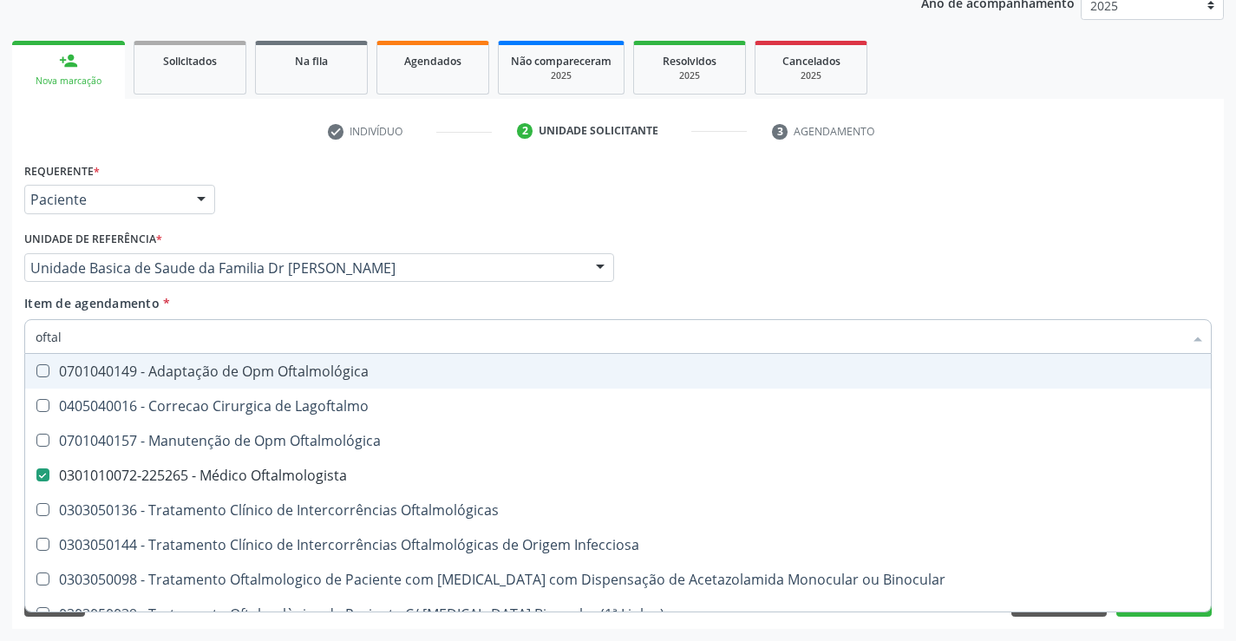
click at [209, 337] on input "oftal" at bounding box center [610, 336] width 1148 height 35
type input "o"
checkbox Oftalmologista "false"
checkbox Linha\) "false"
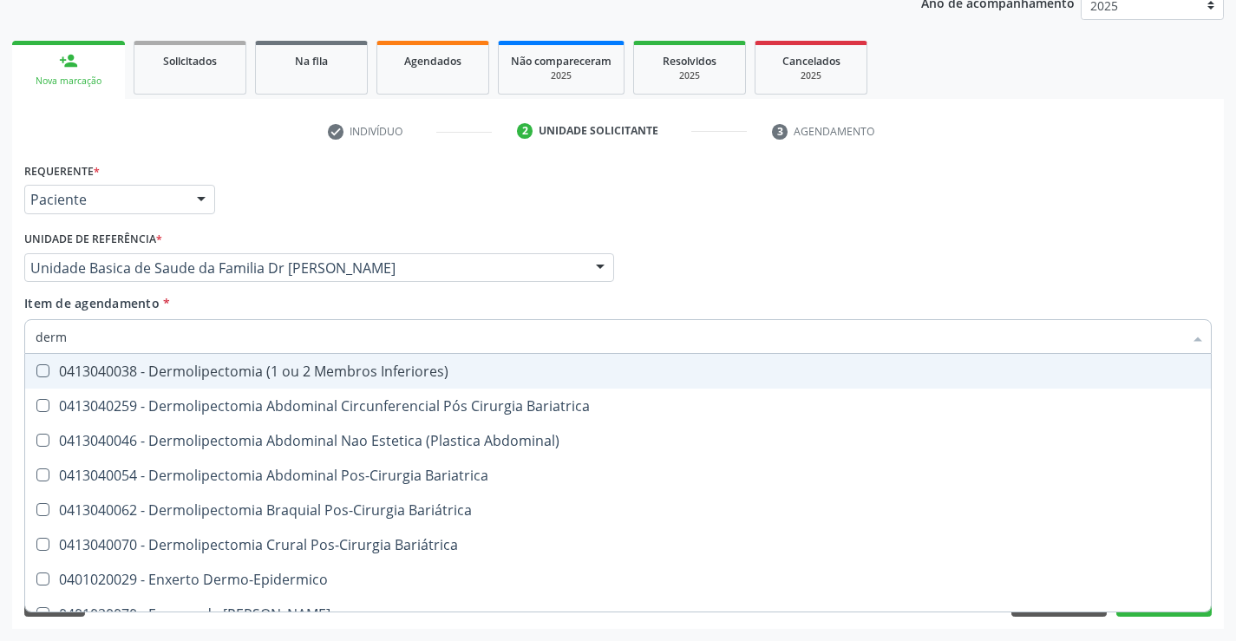
type input "derma"
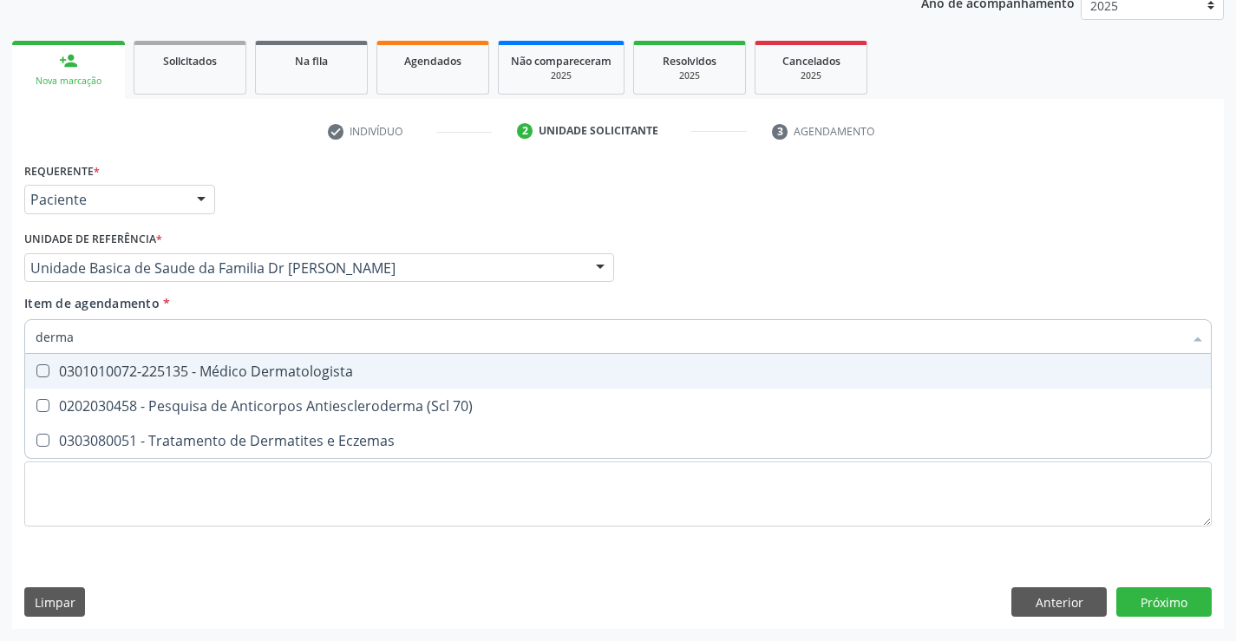
click at [221, 366] on div "0301010072-225135 - Médico Dermatologista" at bounding box center [618, 371] width 1165 height 14
checkbox Dermatologista "true"
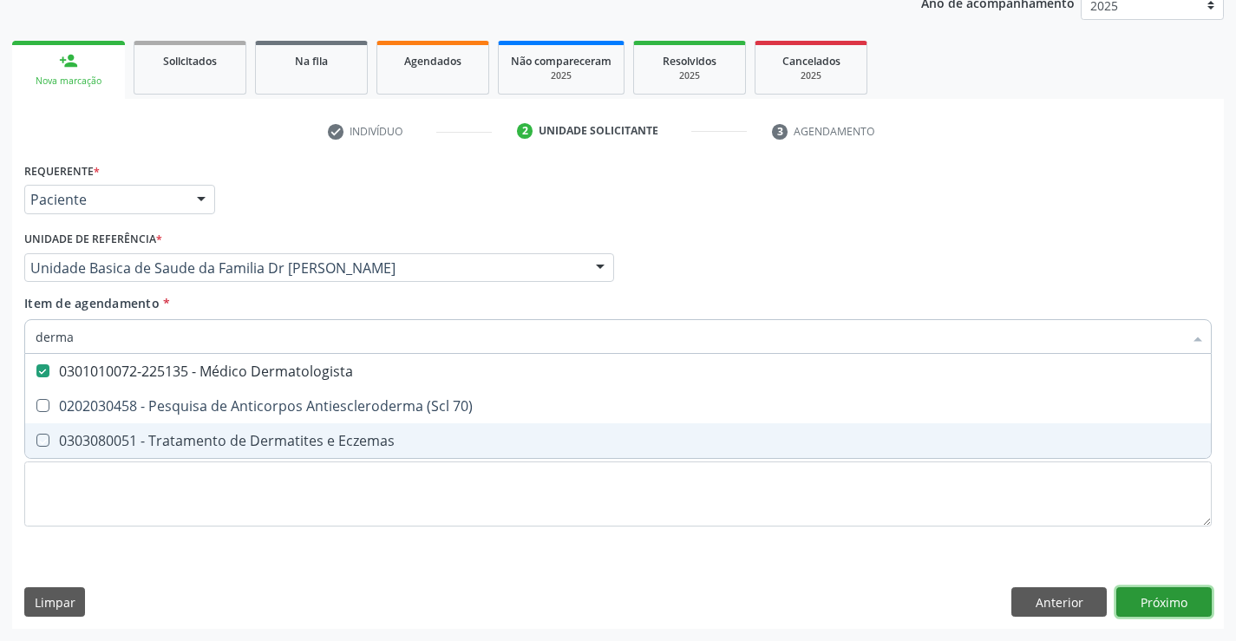
click at [1158, 600] on div "Requerente * Paciente Médico(a) Enfermeiro(a) Paciente Nenhum resultado encontr…" at bounding box center [618, 393] width 1212 height 471
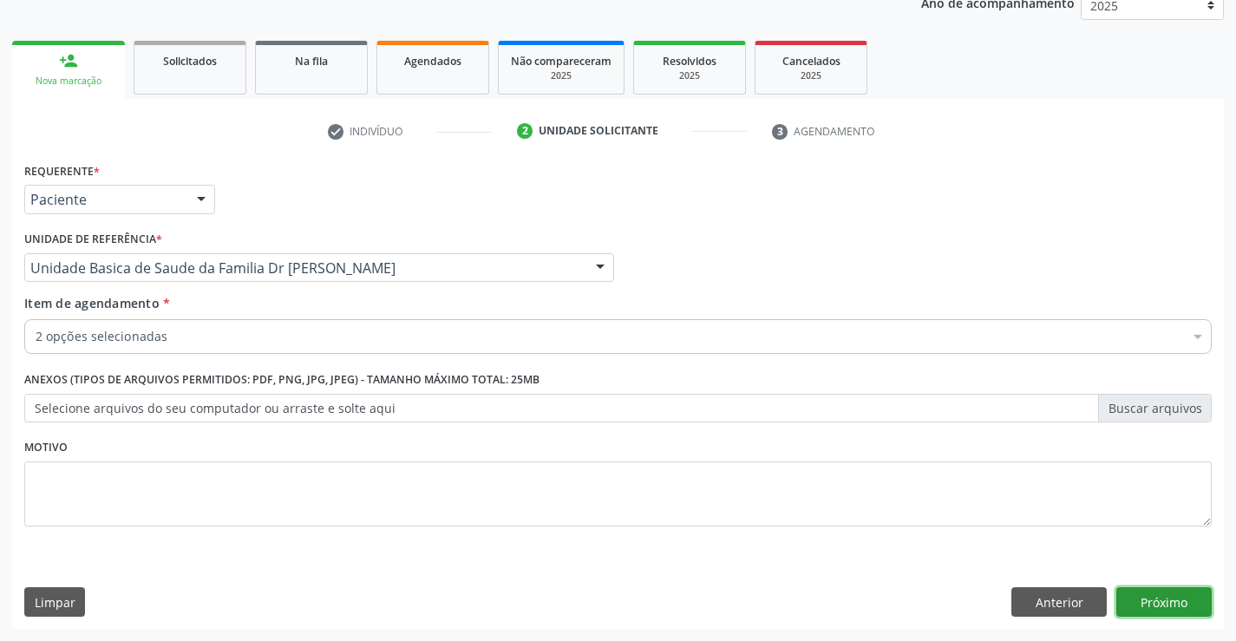
click at [1150, 597] on button "Próximo" at bounding box center [1164, 601] width 95 height 29
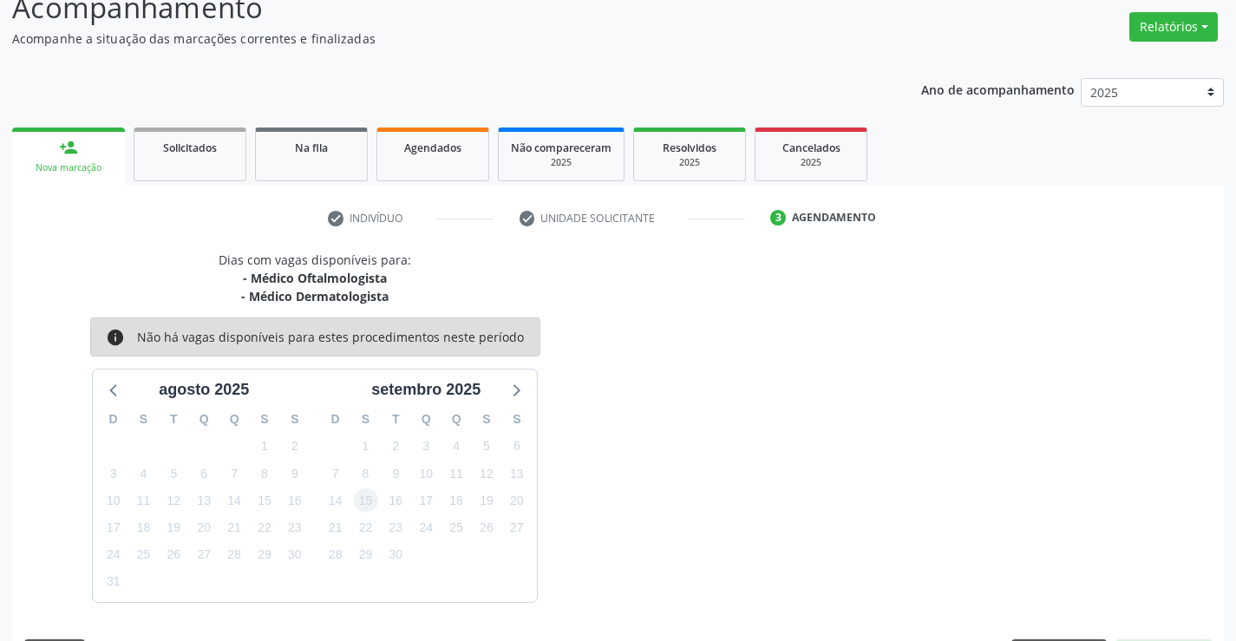
scroll to position [183, 0]
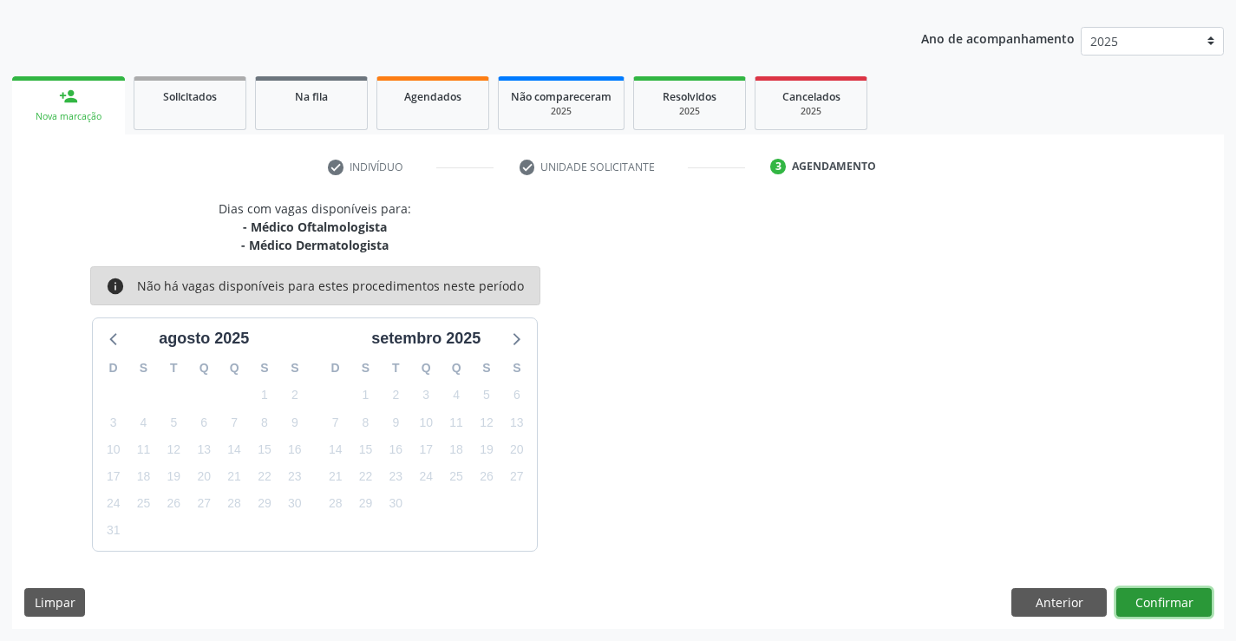
click at [1175, 604] on button "Confirmar" at bounding box center [1164, 602] width 95 height 29
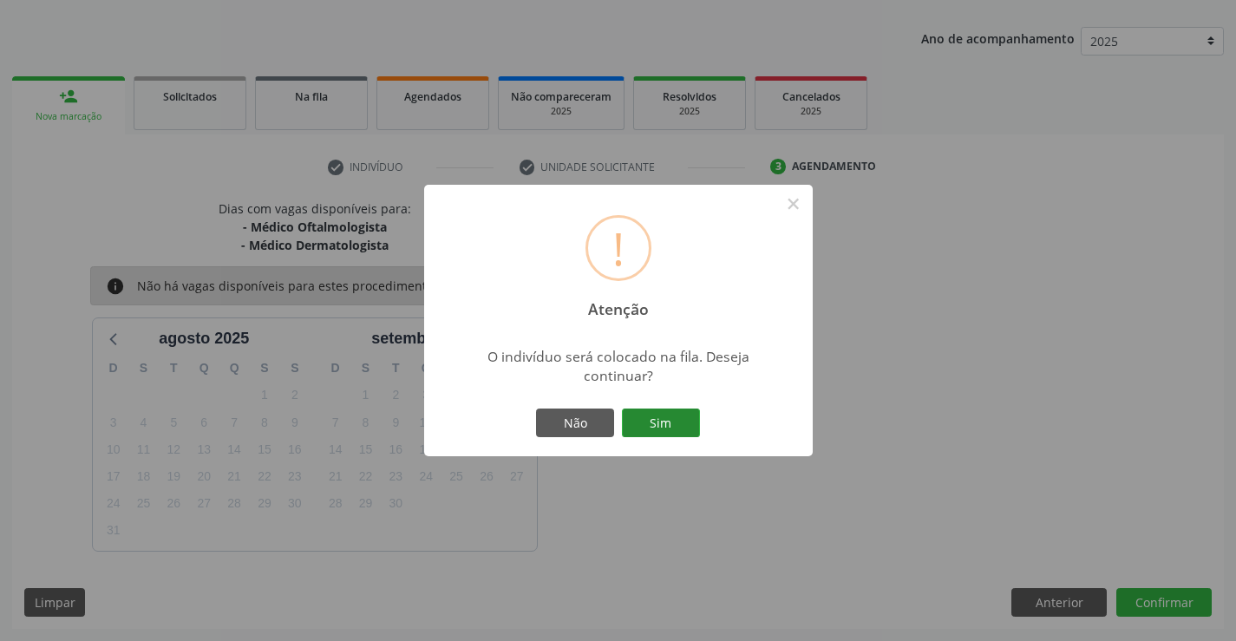
click at [652, 423] on button "Sim" at bounding box center [661, 423] width 78 height 29
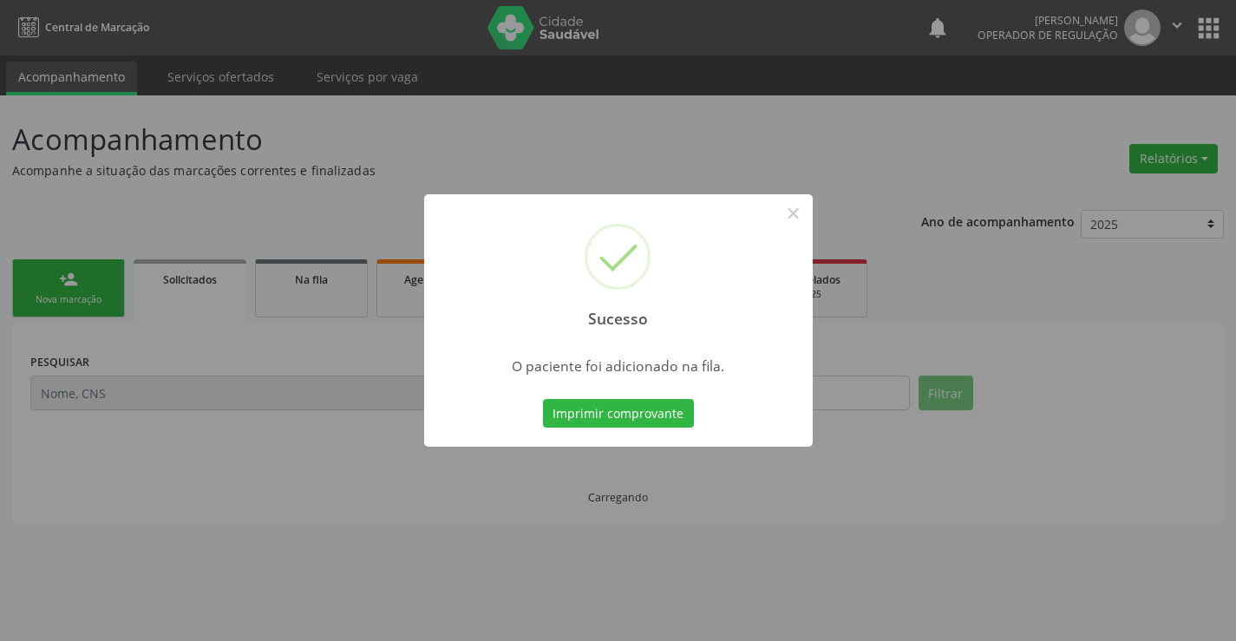
scroll to position [0, 0]
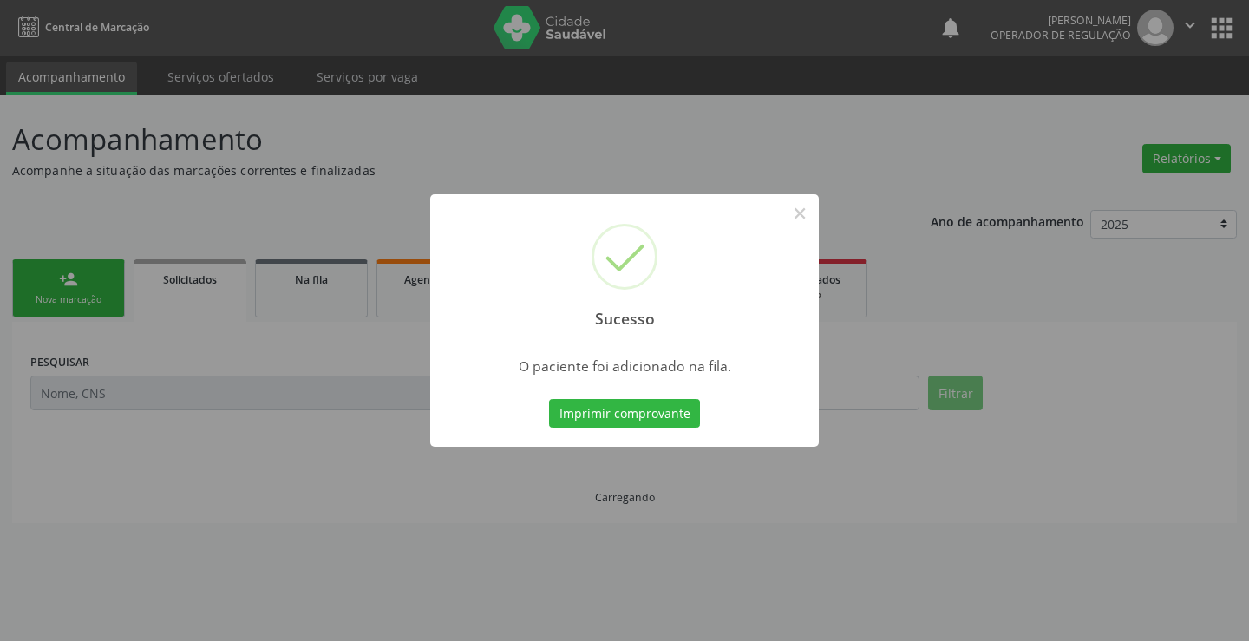
click at [652, 423] on button "Imprimir comprovante" at bounding box center [624, 413] width 151 height 29
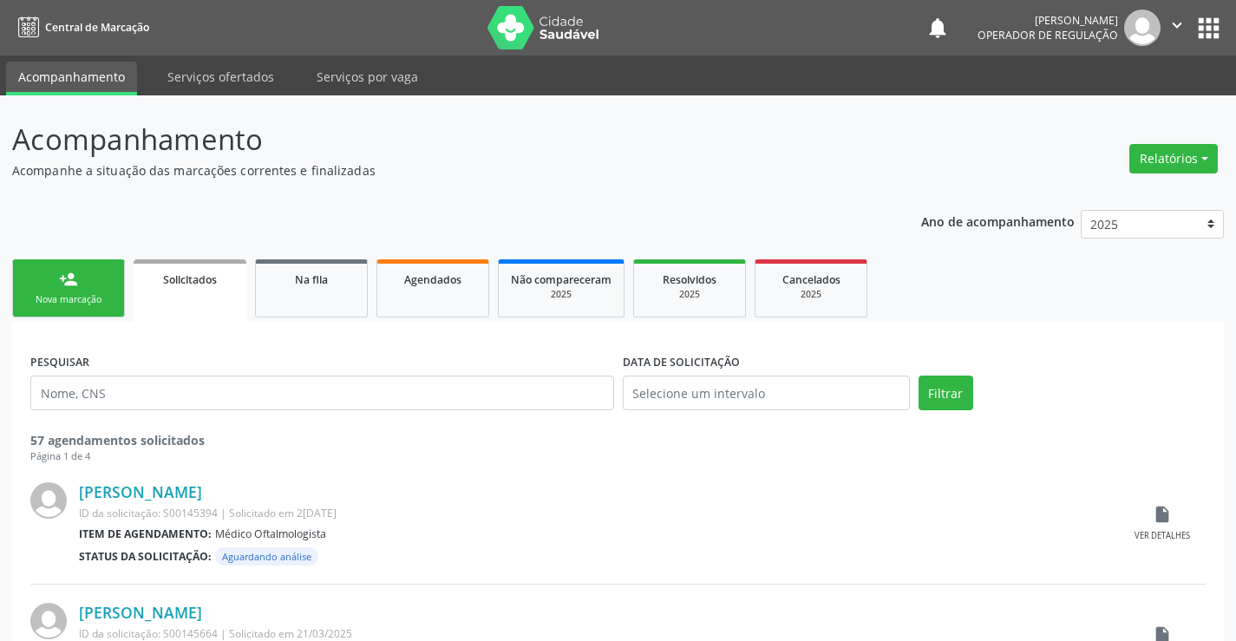
click at [97, 291] on link "person_add Nova marcação" at bounding box center [68, 288] width 113 height 58
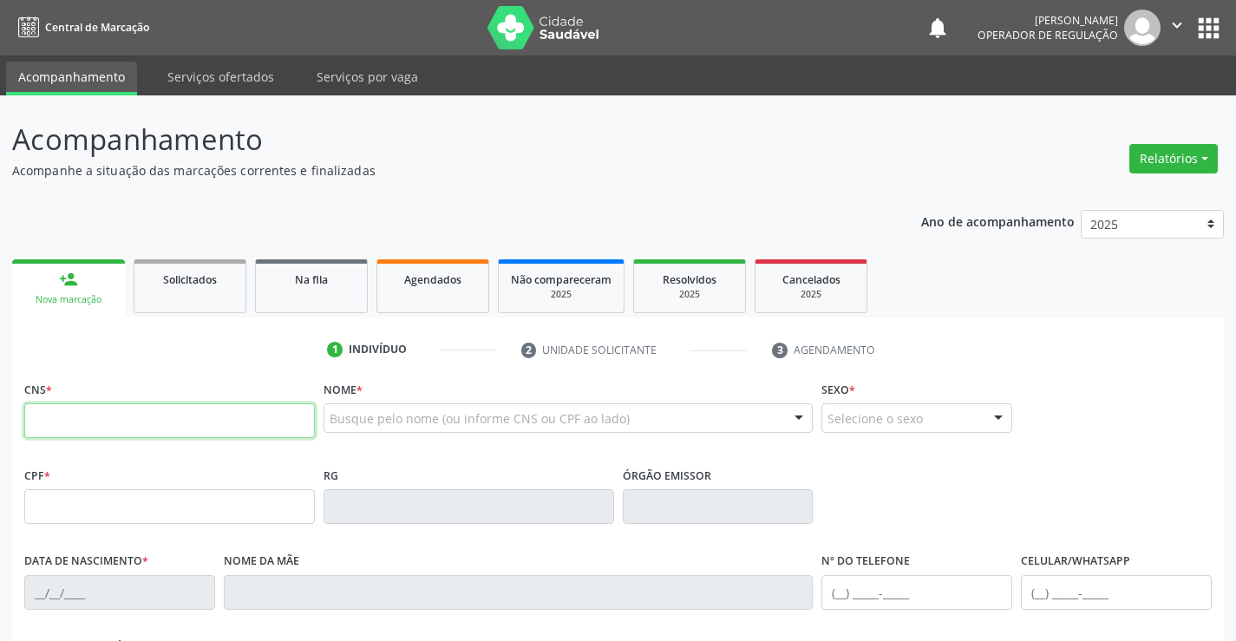
click at [82, 411] on input "text" at bounding box center [169, 420] width 291 height 35
click at [82, 414] on input "text" at bounding box center [169, 420] width 291 height 35
type input "705 4034 0206 0991"
type input "617.800.905-44"
type input "0757286640"
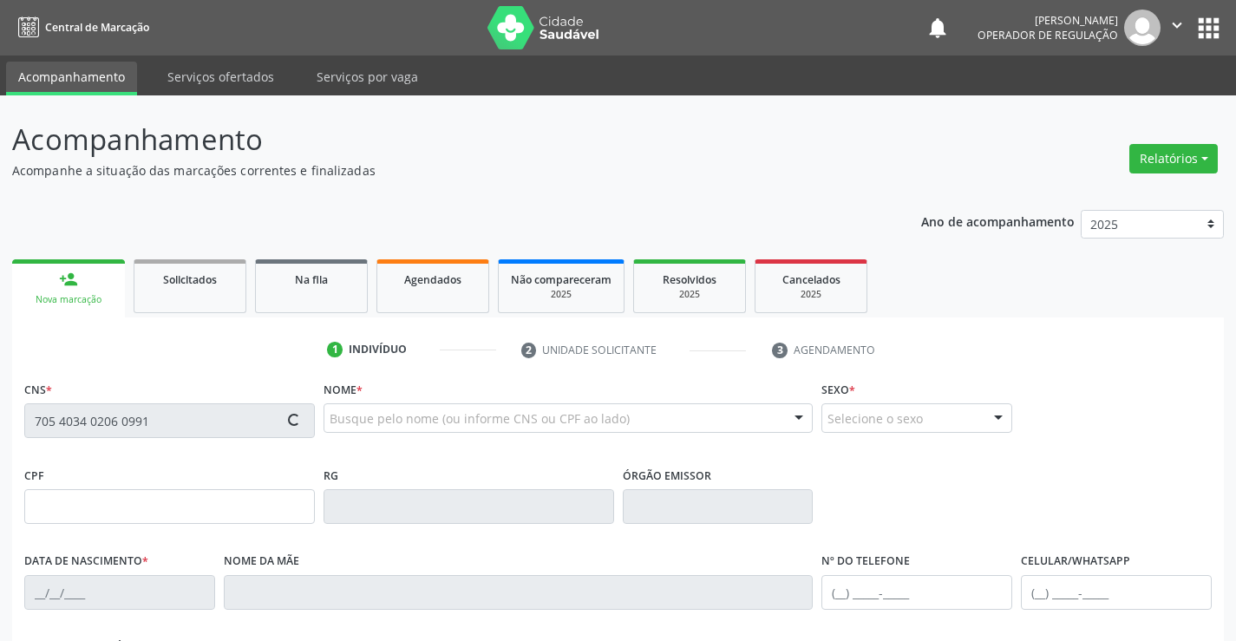
type input "0[DATE]"
type input "[PHONE_NUMBER]"
type input "617.800.905-44"
type input "S/N"
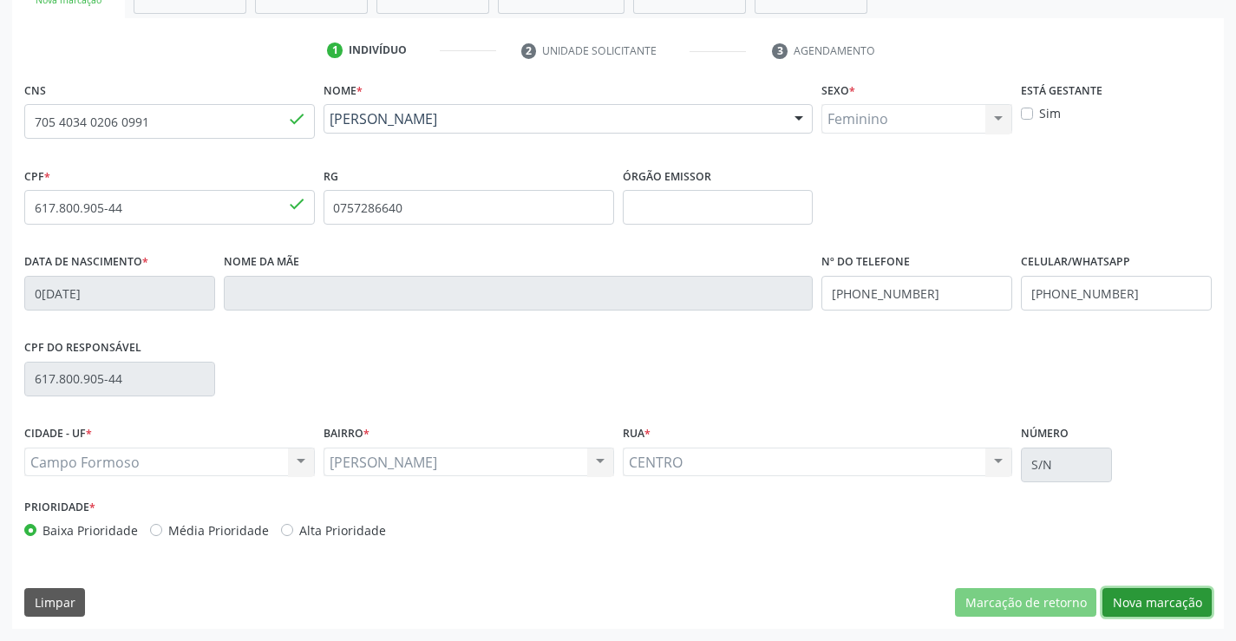
click at [1158, 600] on button "Nova marcação" at bounding box center [1157, 602] width 109 height 29
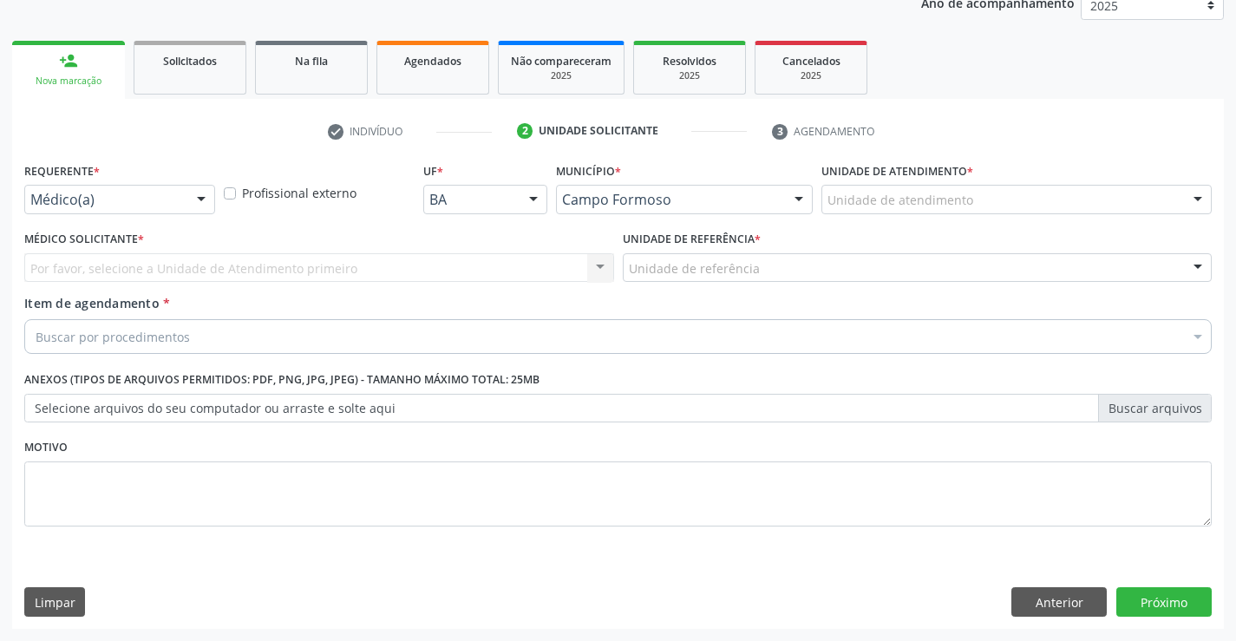
scroll to position [219, 0]
click at [155, 209] on div "Médico(a)" at bounding box center [119, 199] width 191 height 29
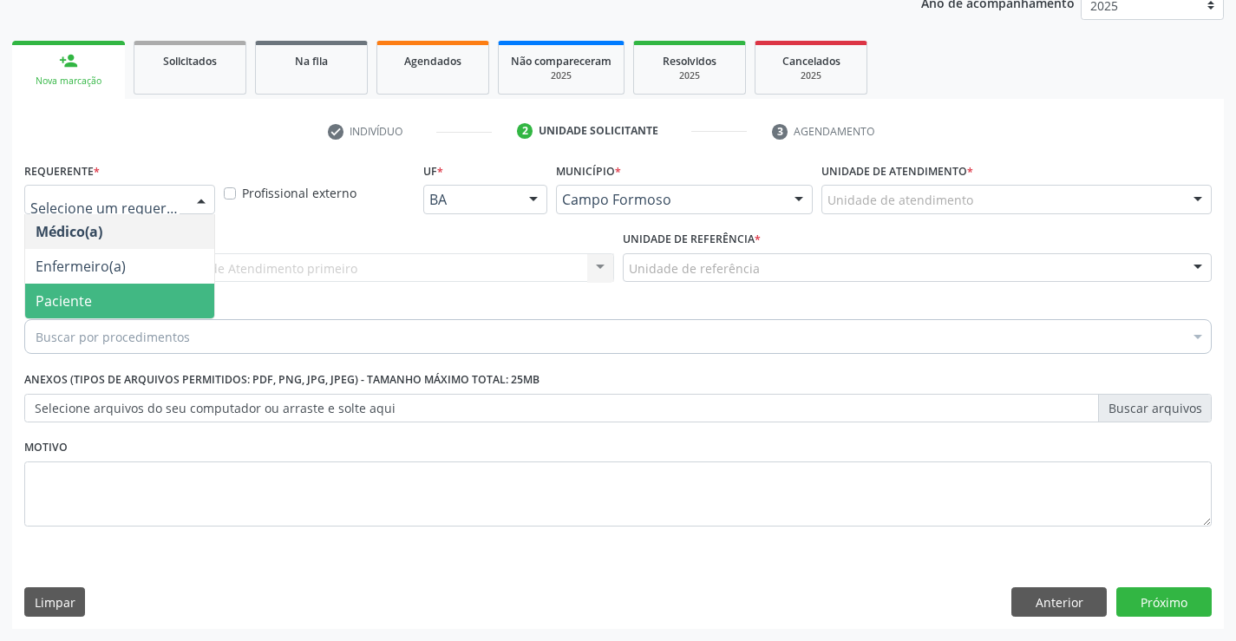
click at [121, 303] on span "Paciente" at bounding box center [119, 301] width 189 height 35
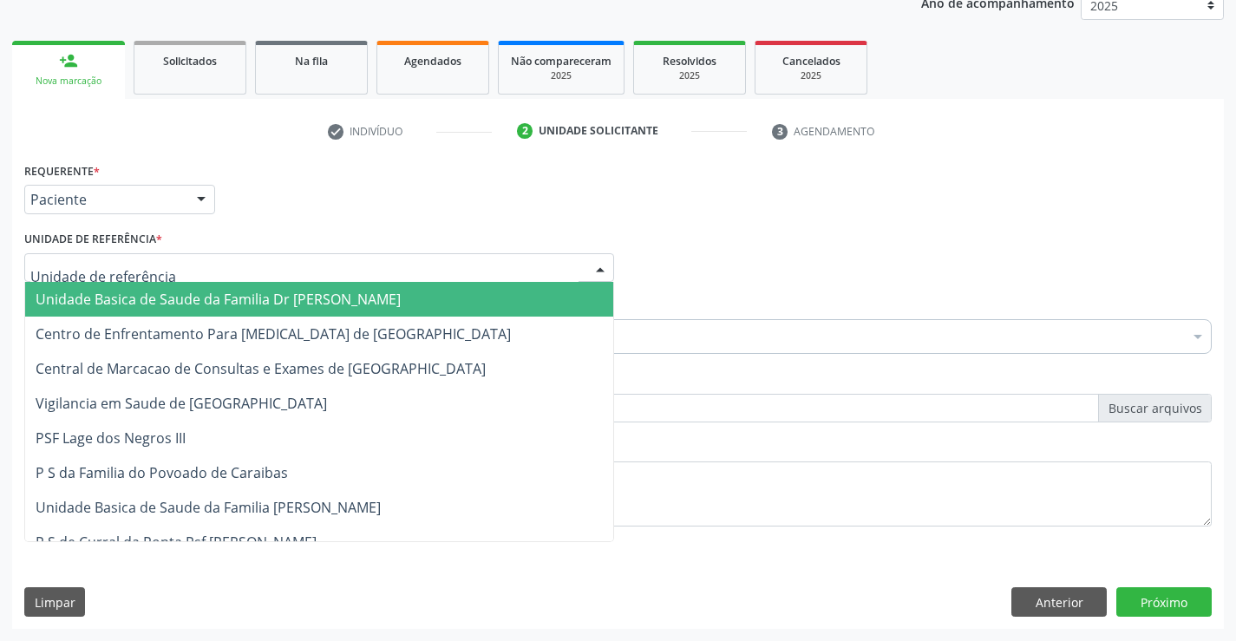
click at [154, 292] on span "Unidade Basica de Saude da Familia Dr [PERSON_NAME]" at bounding box center [218, 299] width 365 height 19
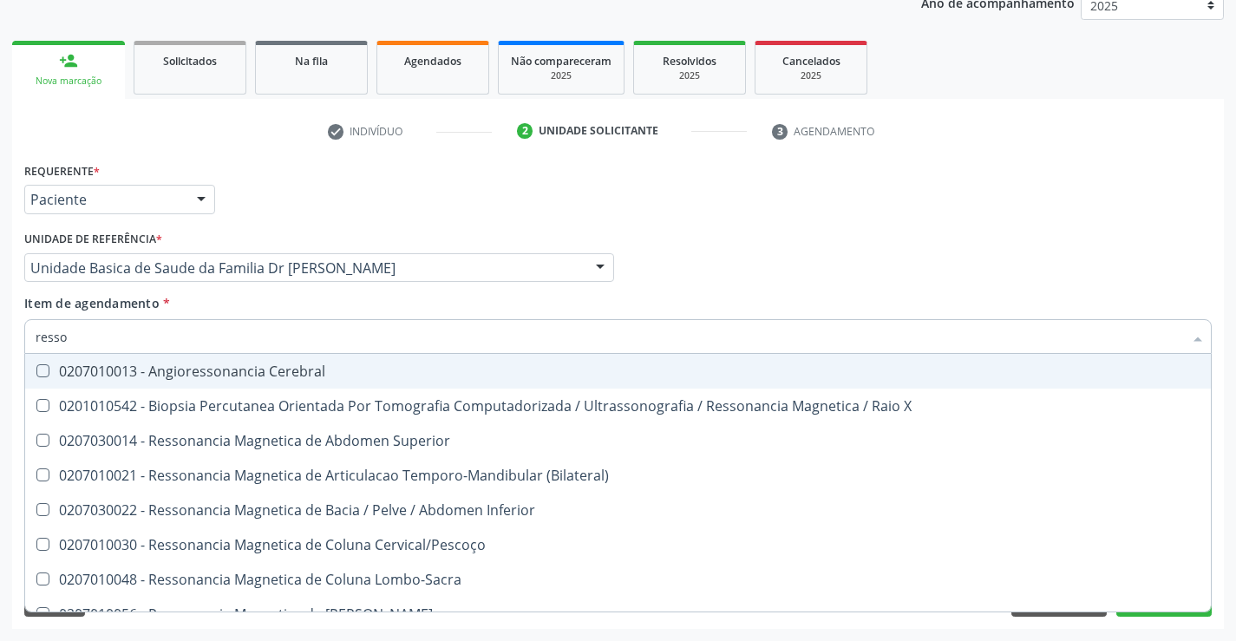
type input "resson"
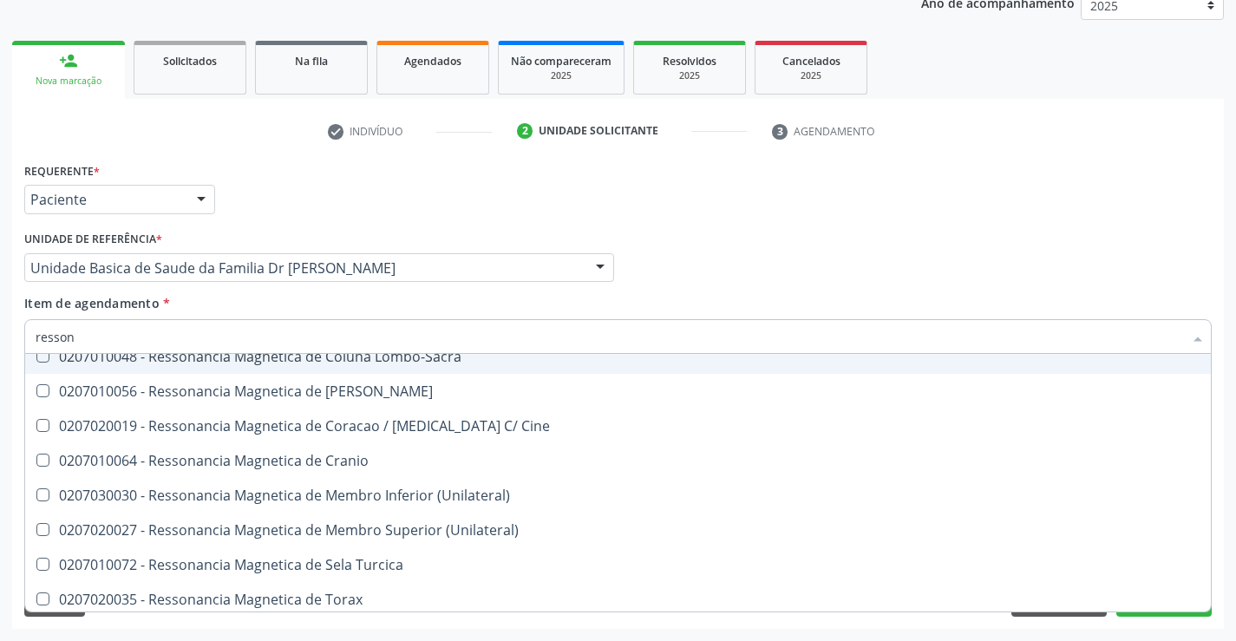
scroll to position [263, 0]
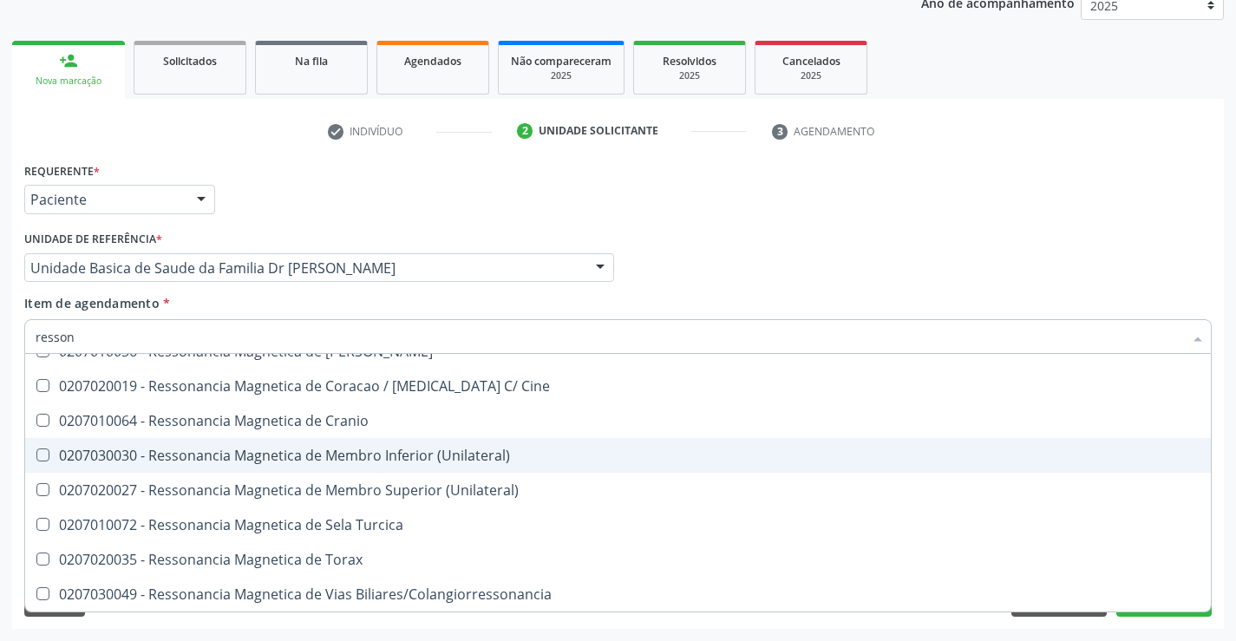
click at [470, 458] on div "0207030030 - Ressonancia Magnetica de Membro Inferior (Unilateral)" at bounding box center [618, 456] width 1165 height 14
checkbox \(Unilateral\) "true"
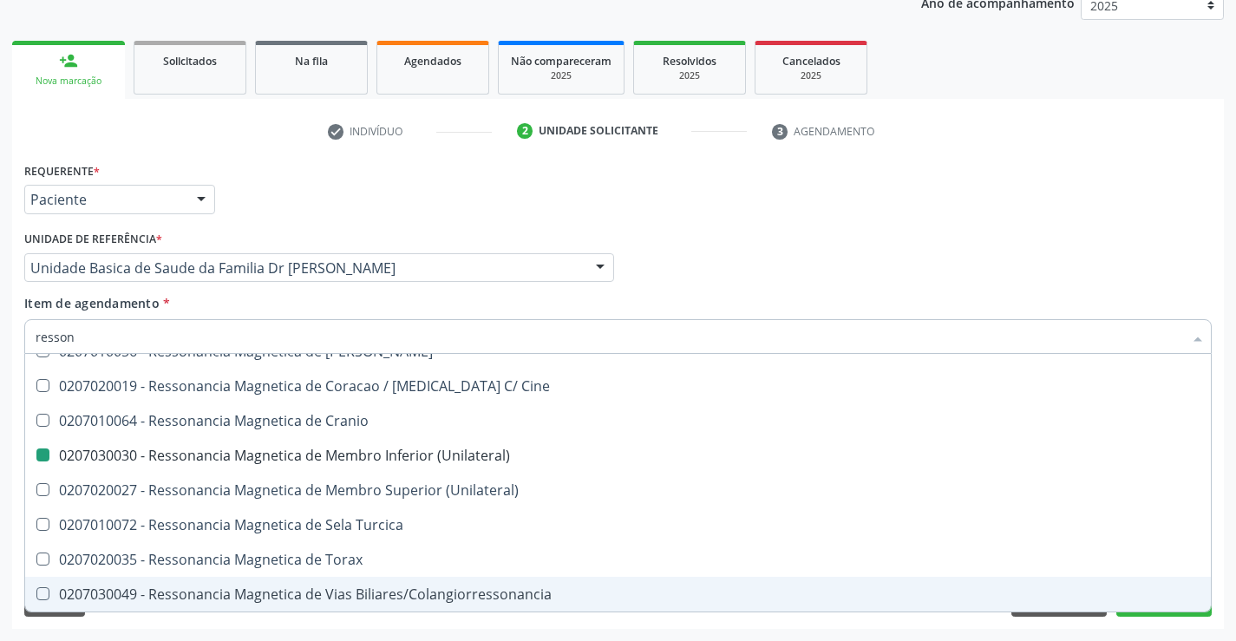
click at [1176, 617] on div "Requerente * Paciente Médico(a) Enfermeiro(a) Paciente Nenhum resultado encontr…" at bounding box center [618, 393] width 1212 height 471
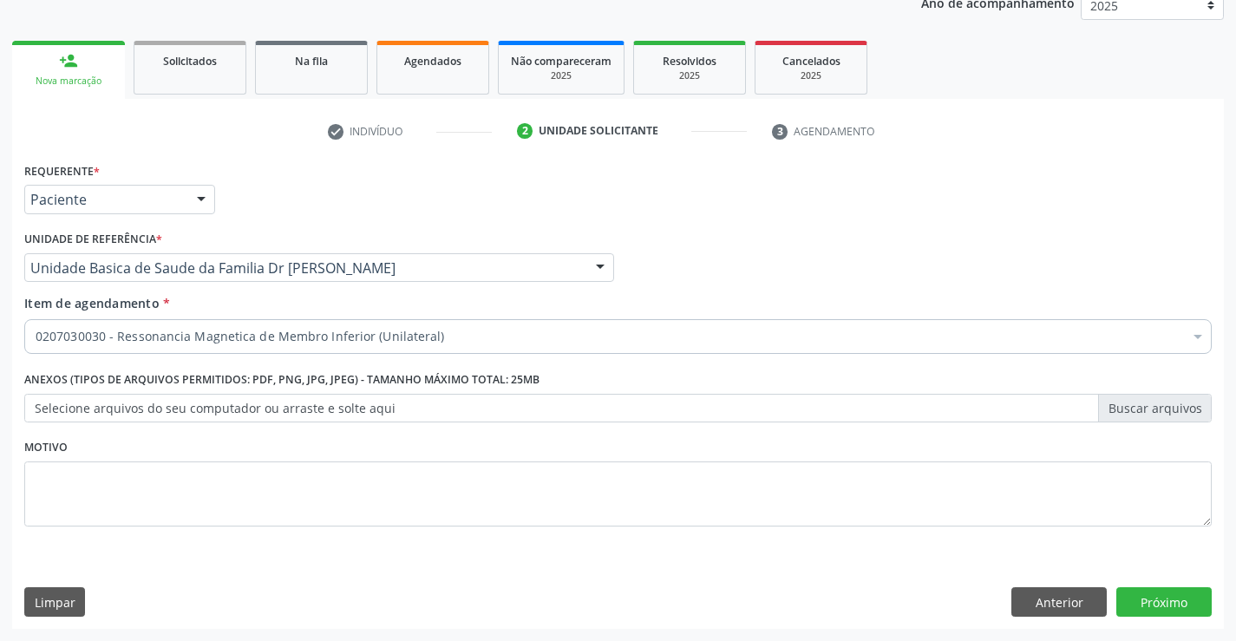
scroll to position [0, 0]
click at [1176, 603] on button "Próximo" at bounding box center [1164, 601] width 95 height 29
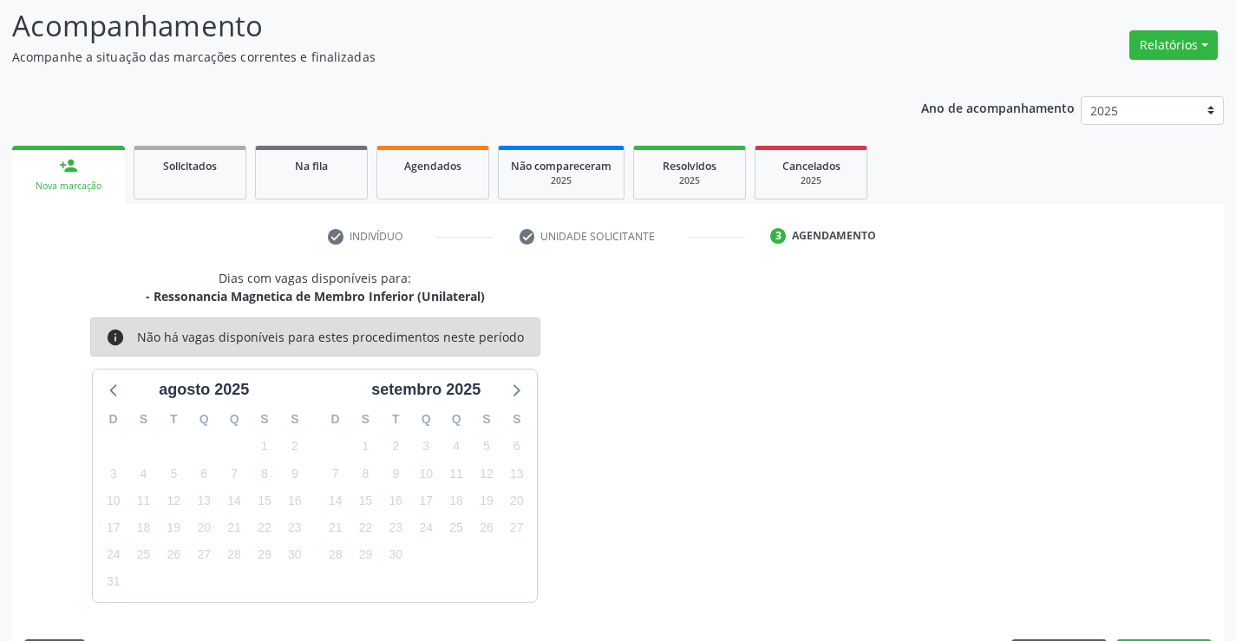
scroll to position [165, 0]
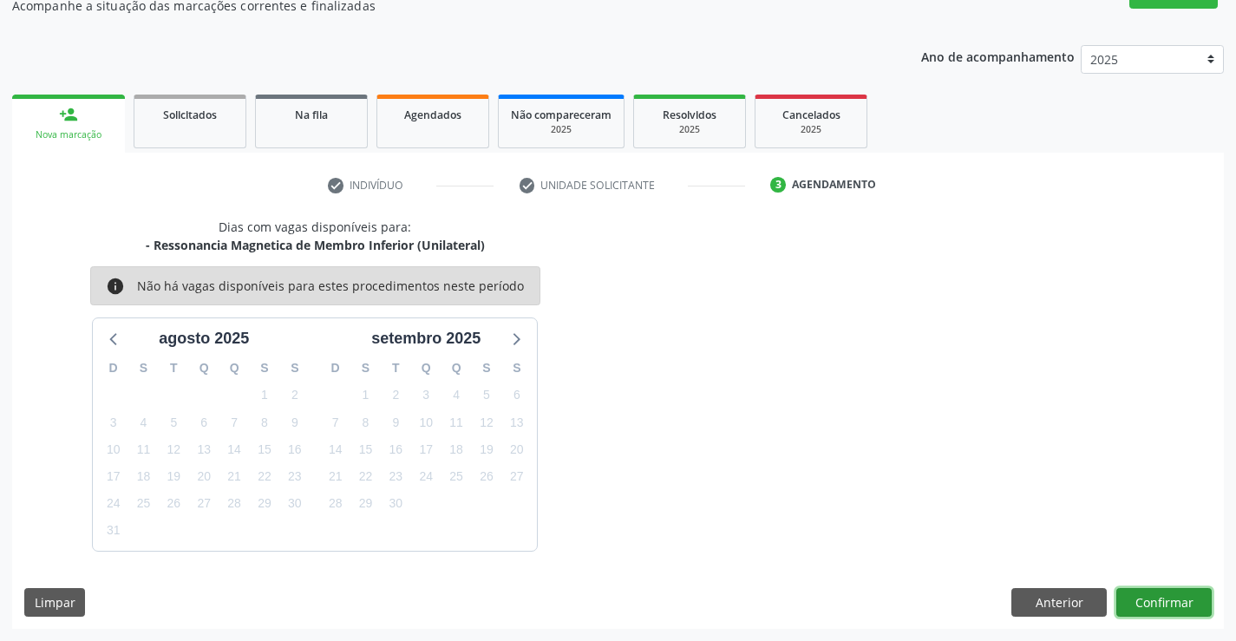
click at [1157, 608] on button "Confirmar" at bounding box center [1164, 602] width 95 height 29
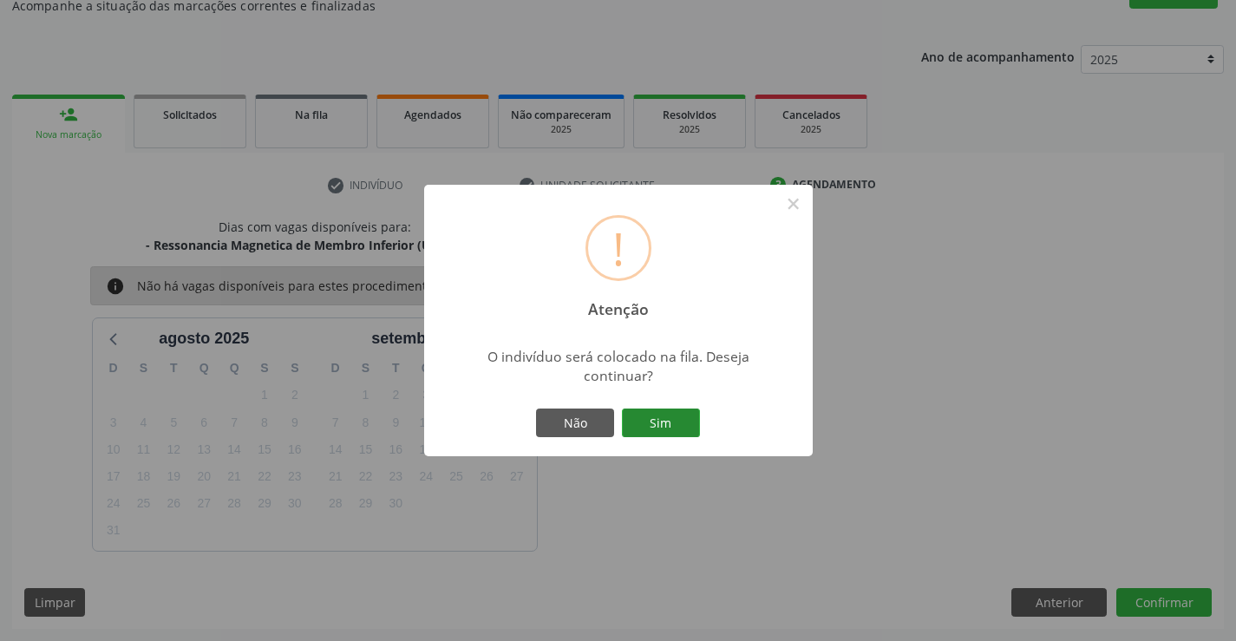
click at [677, 423] on button "Sim" at bounding box center [661, 423] width 78 height 29
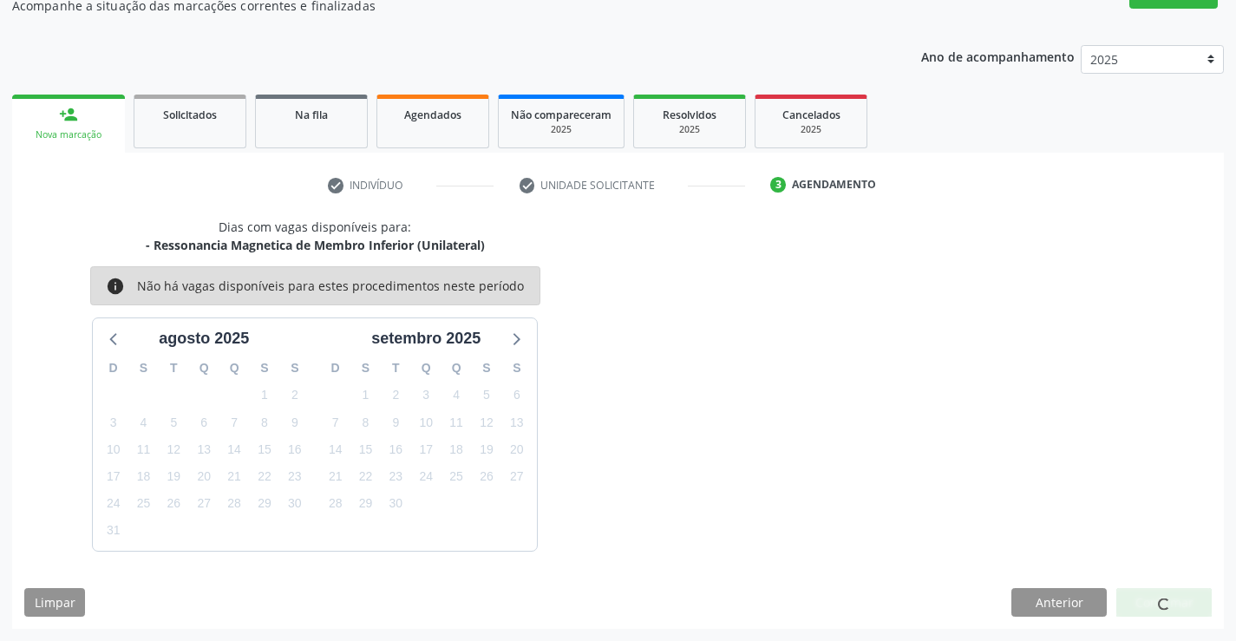
scroll to position [0, 0]
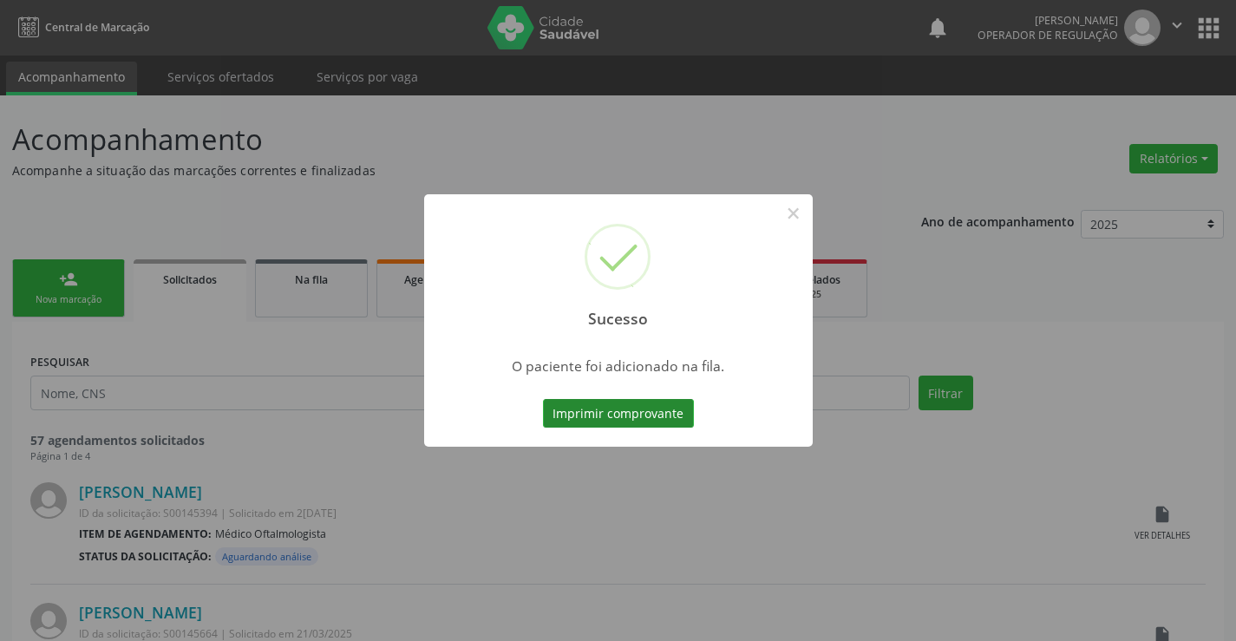
click at [643, 411] on button "Imprimir comprovante" at bounding box center [618, 413] width 151 height 29
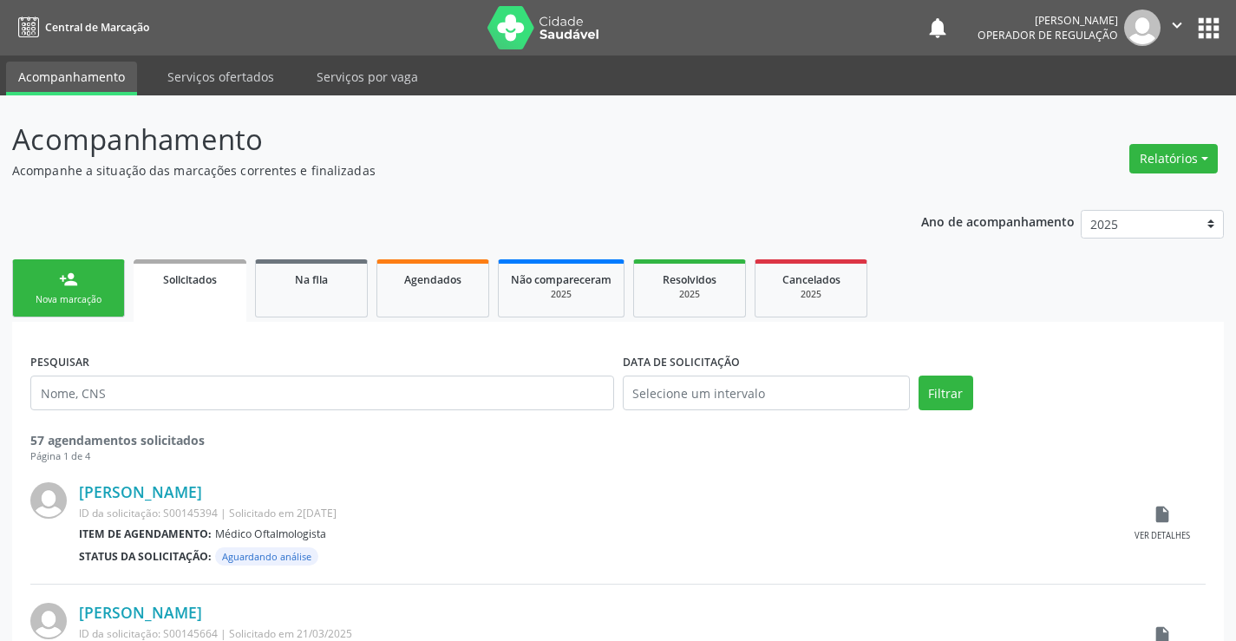
click at [77, 286] on div "person_add" at bounding box center [68, 279] width 19 height 19
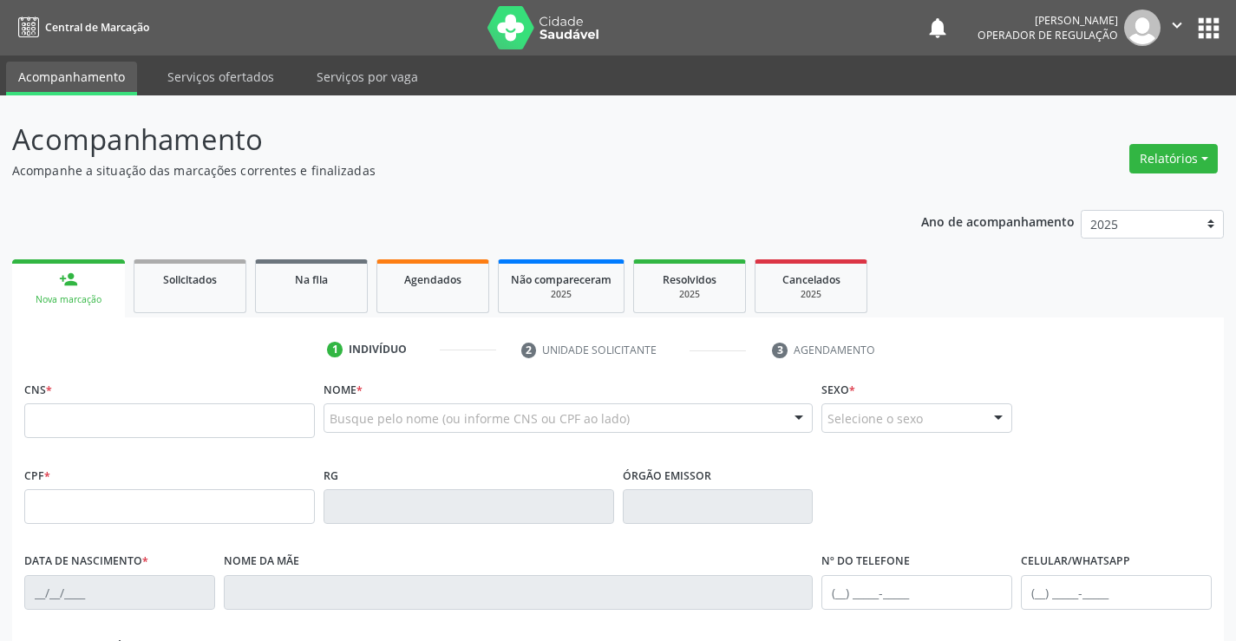
click at [157, 402] on div "CNS *" at bounding box center [169, 408] width 291 height 62
click at [160, 428] on input "text" at bounding box center [169, 420] width 291 height 35
type input "707 6062 5897 3899"
type input "1[DATE]"
type input "[PHONE_NUMBER]"
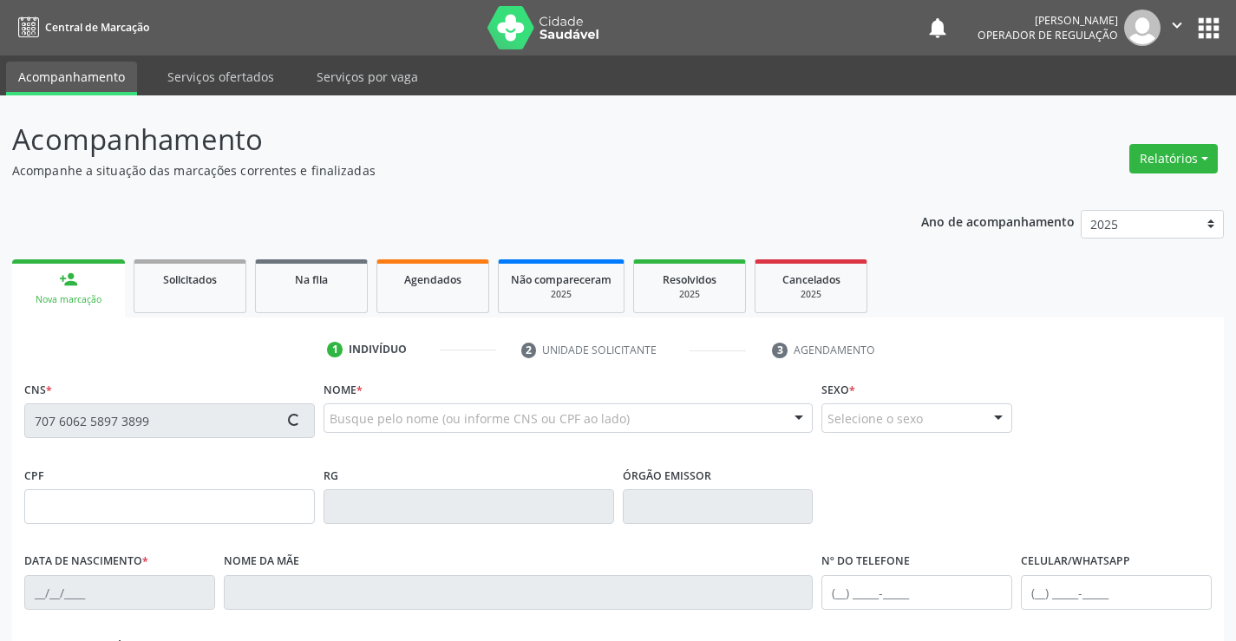
type input "[PHONE_NUMBER]"
type input "099.967.075-12"
type input "SN"
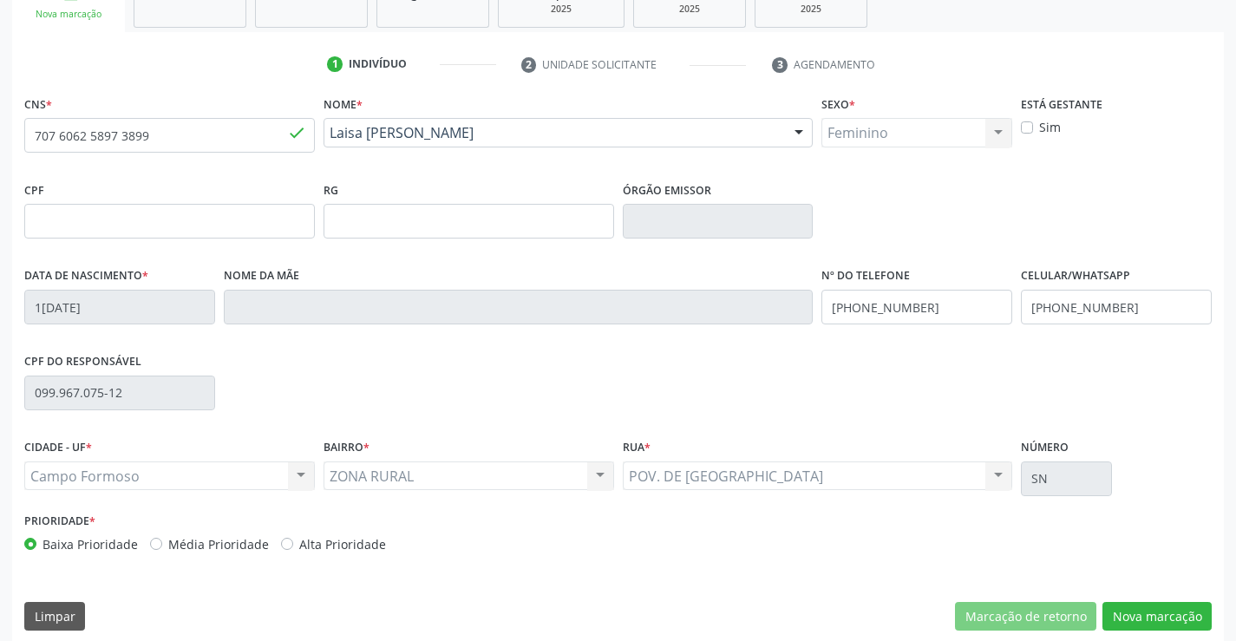
scroll to position [299, 0]
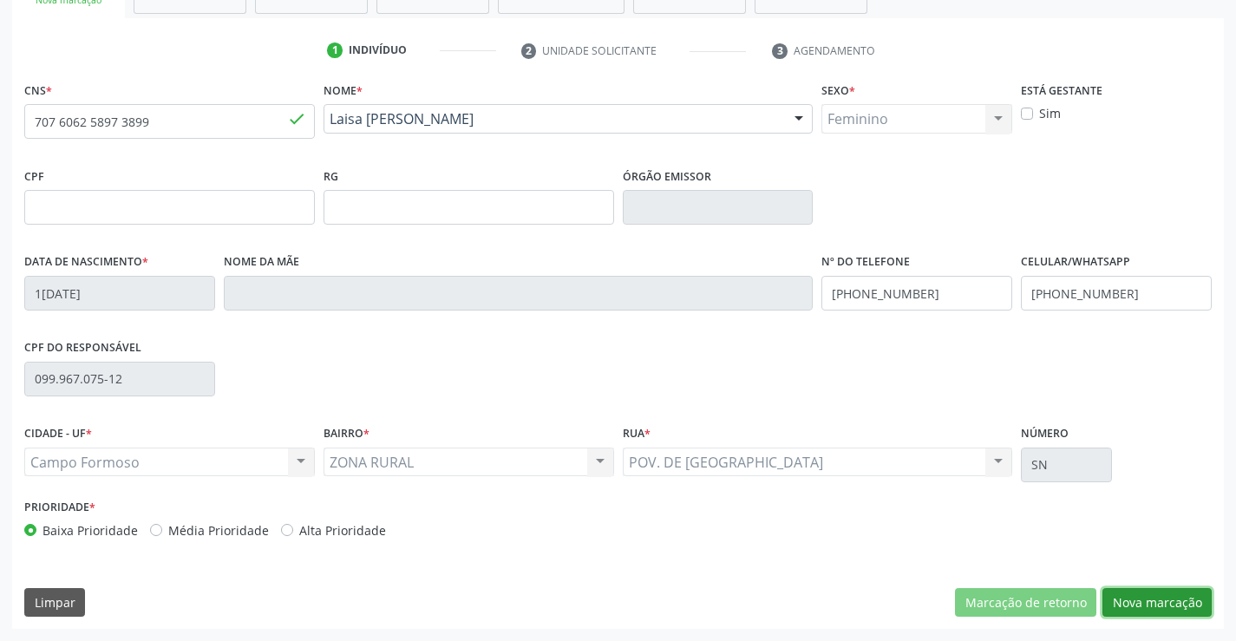
click at [1150, 607] on button "Nova marcação" at bounding box center [1157, 602] width 109 height 29
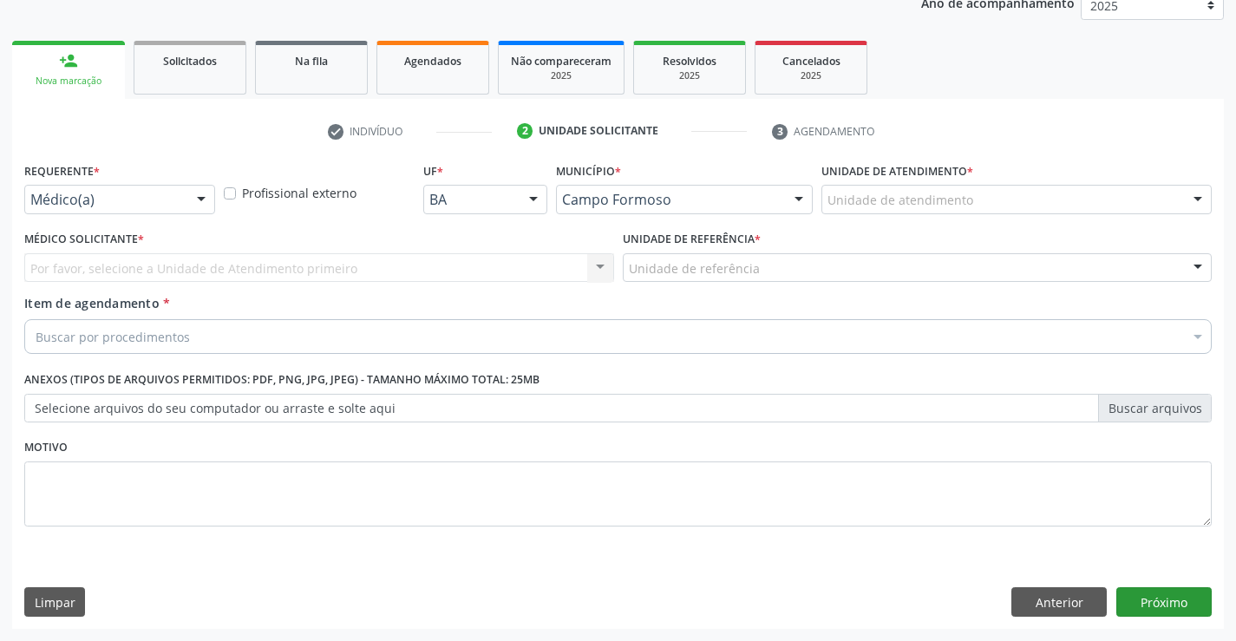
scroll to position [219, 0]
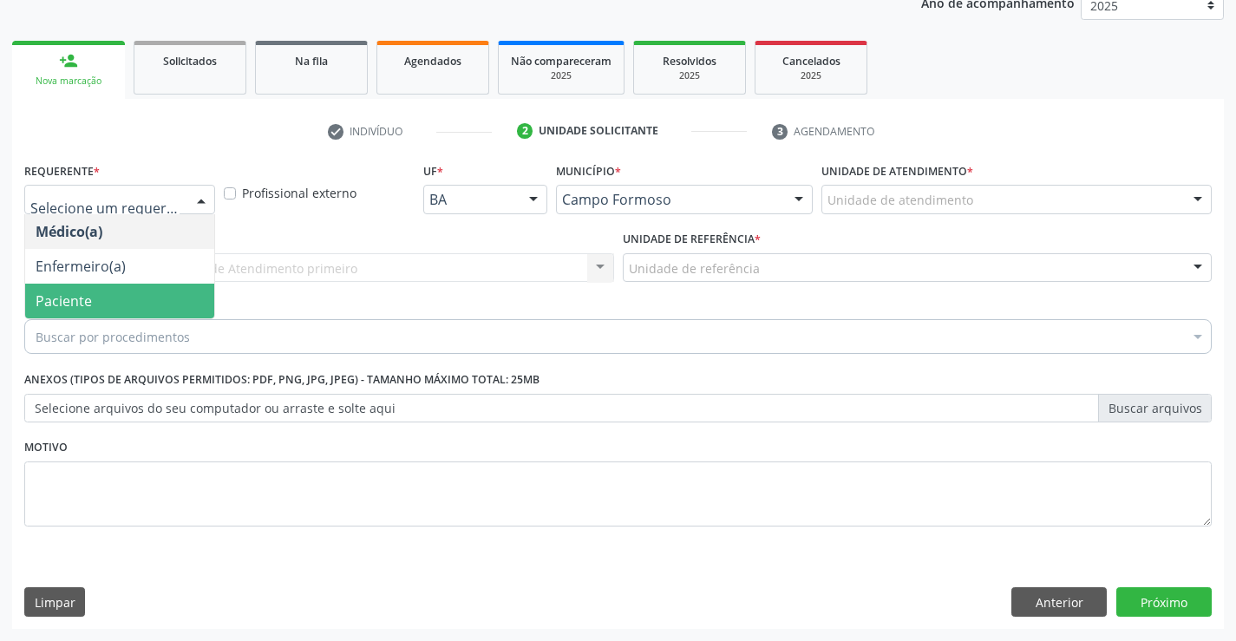
click at [108, 296] on span "Paciente" at bounding box center [119, 301] width 189 height 35
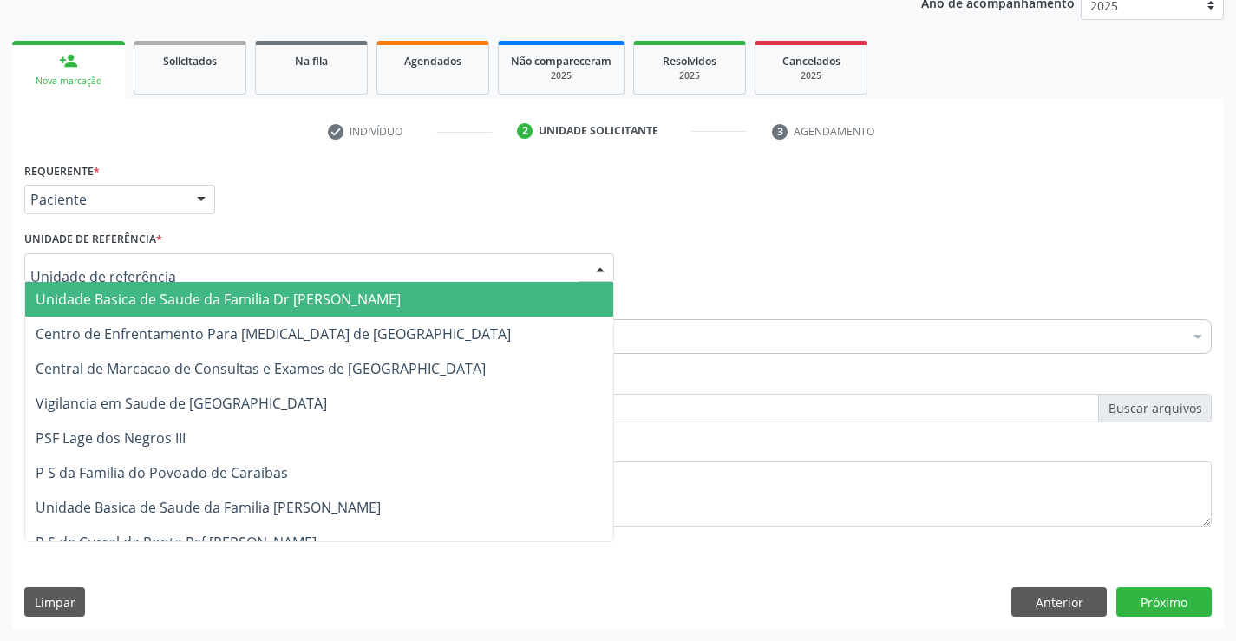
click at [128, 293] on span "Unidade Basica de Saude da Familia Dr [PERSON_NAME]" at bounding box center [218, 299] width 365 height 19
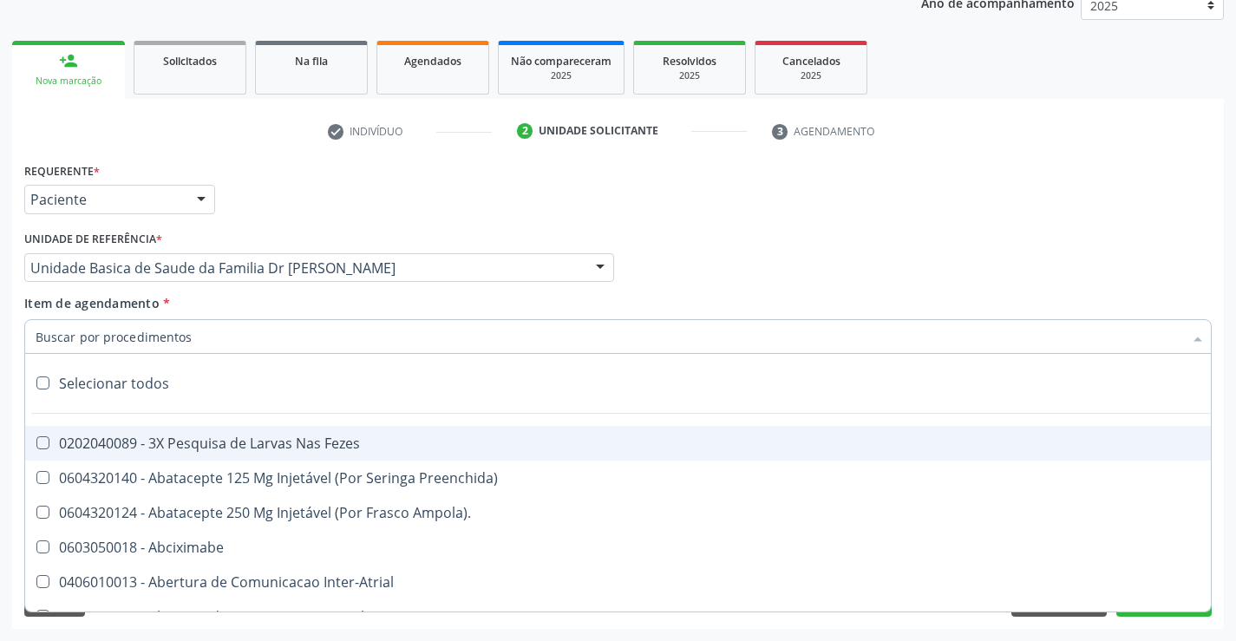
click at [112, 347] on div at bounding box center [618, 336] width 1188 height 35
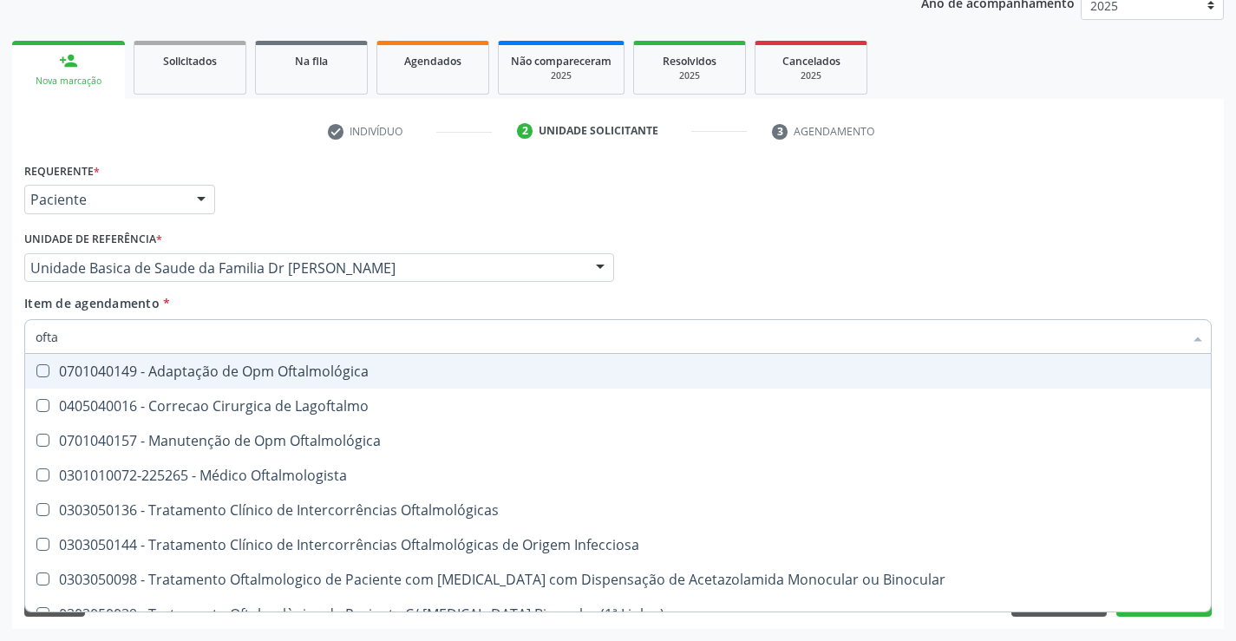
type input "oftal"
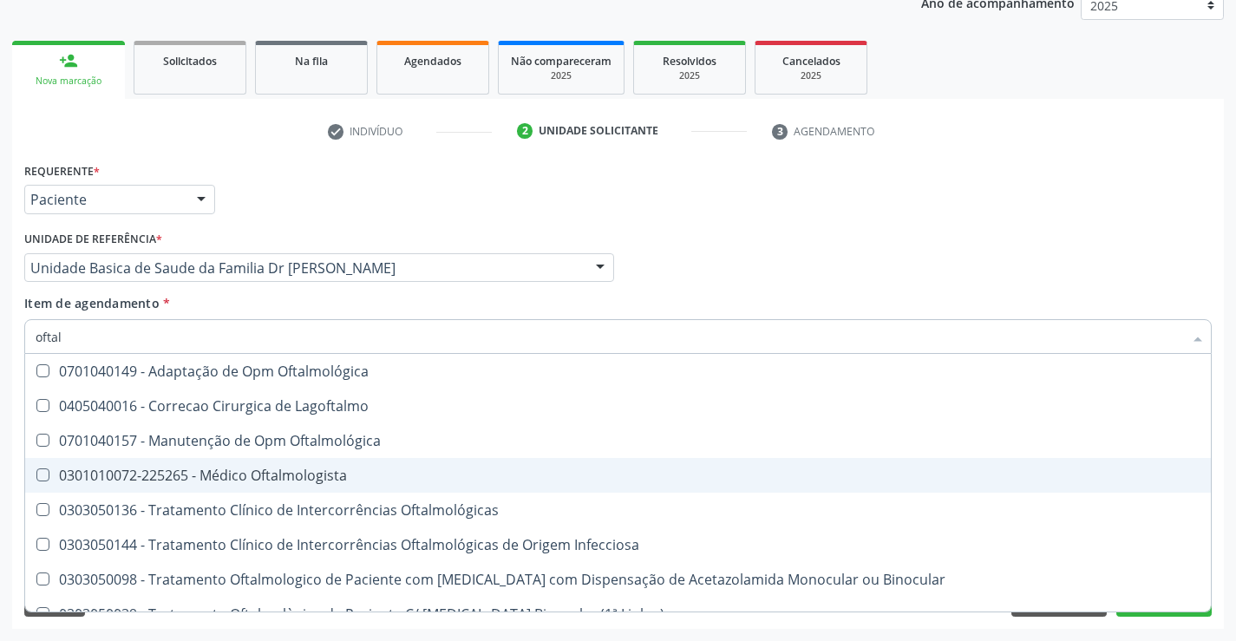
click at [210, 471] on div "0301010072-225265 - Médico Oftalmologista" at bounding box center [618, 476] width 1165 height 14
checkbox Oftalmologista "true"
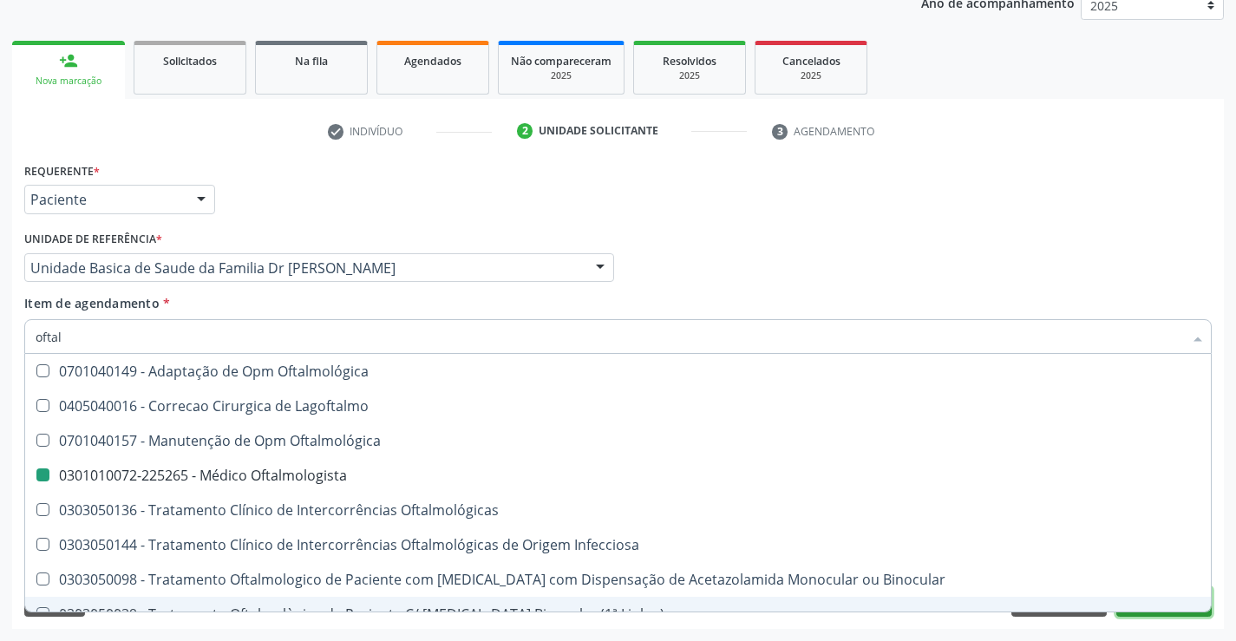
click at [1163, 614] on button "Próximo" at bounding box center [1164, 601] width 95 height 29
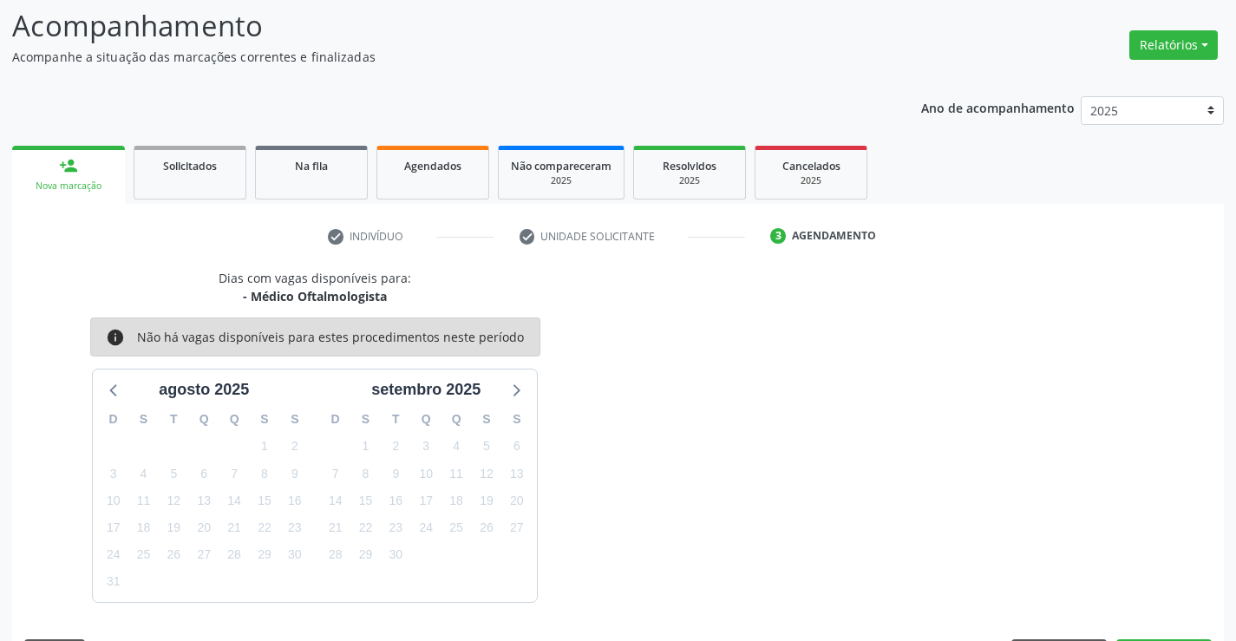
scroll to position [165, 0]
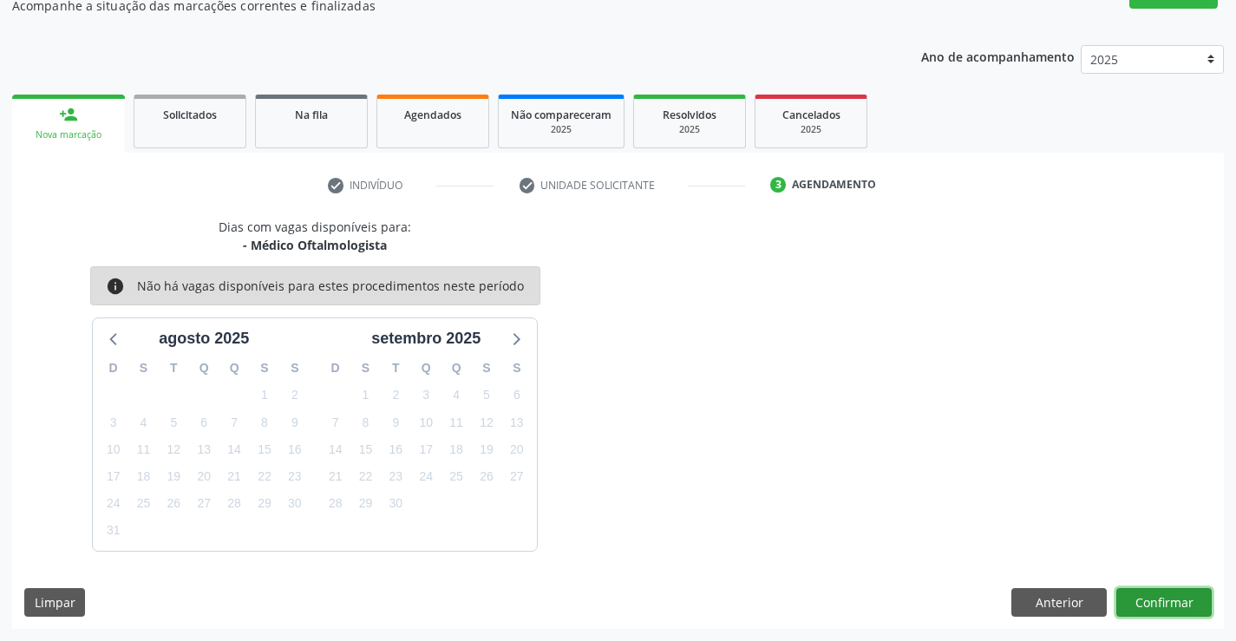
click at [1160, 597] on button "Confirmar" at bounding box center [1164, 602] width 95 height 29
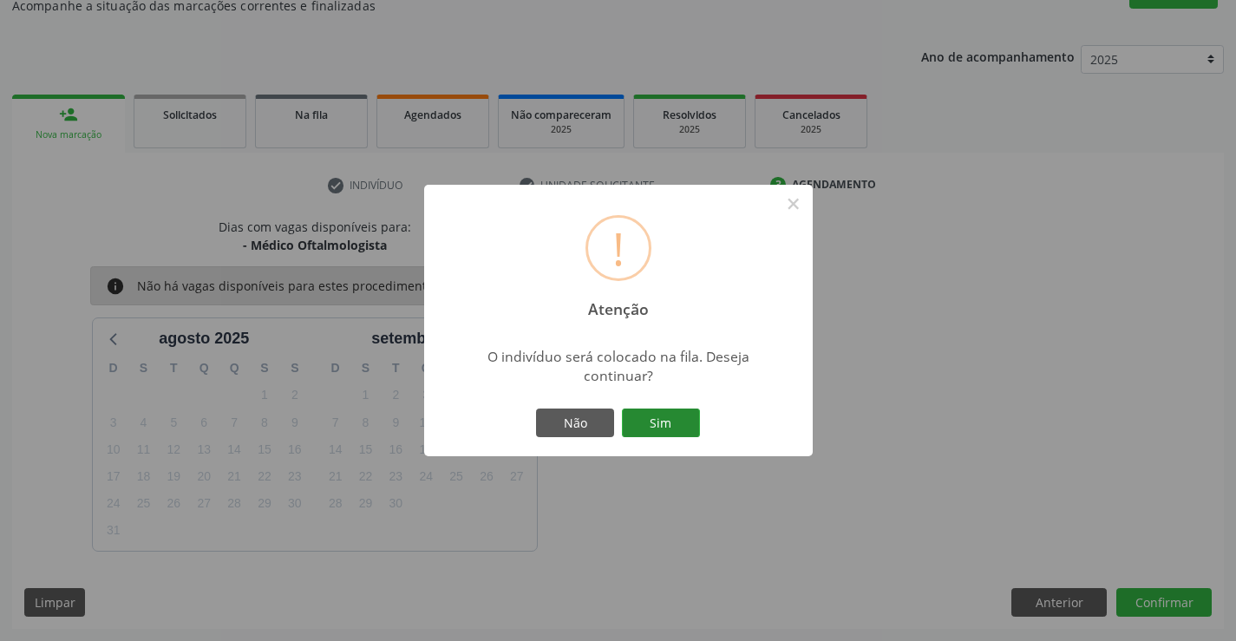
click at [662, 428] on button "Sim" at bounding box center [661, 423] width 78 height 29
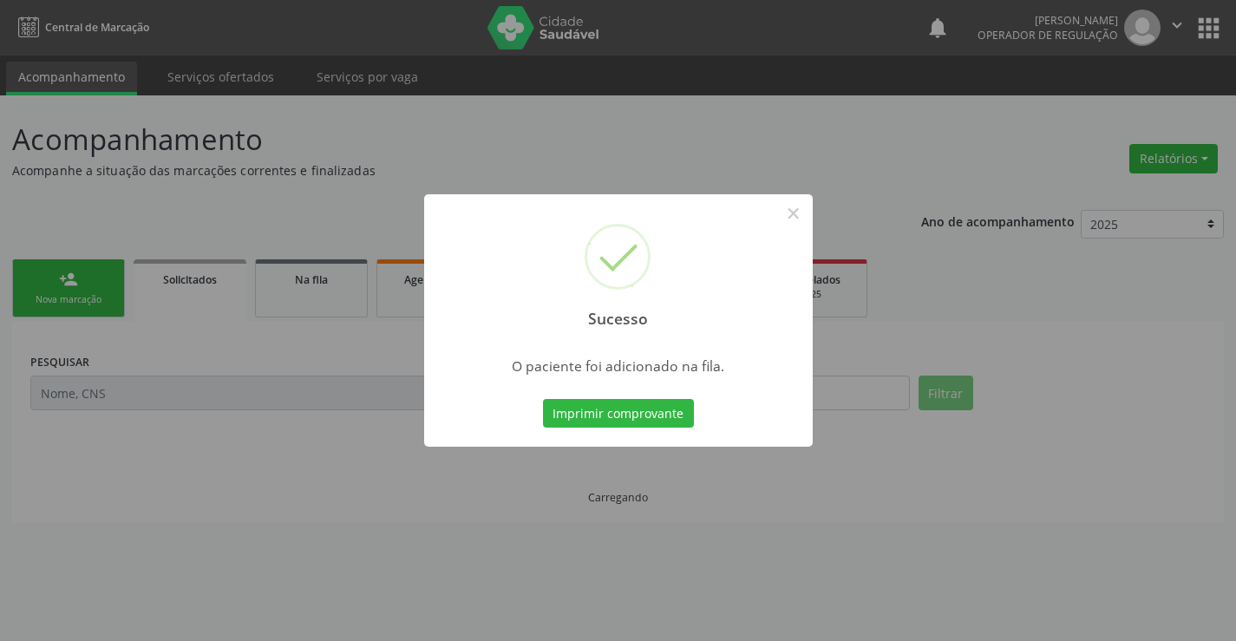
scroll to position [0, 0]
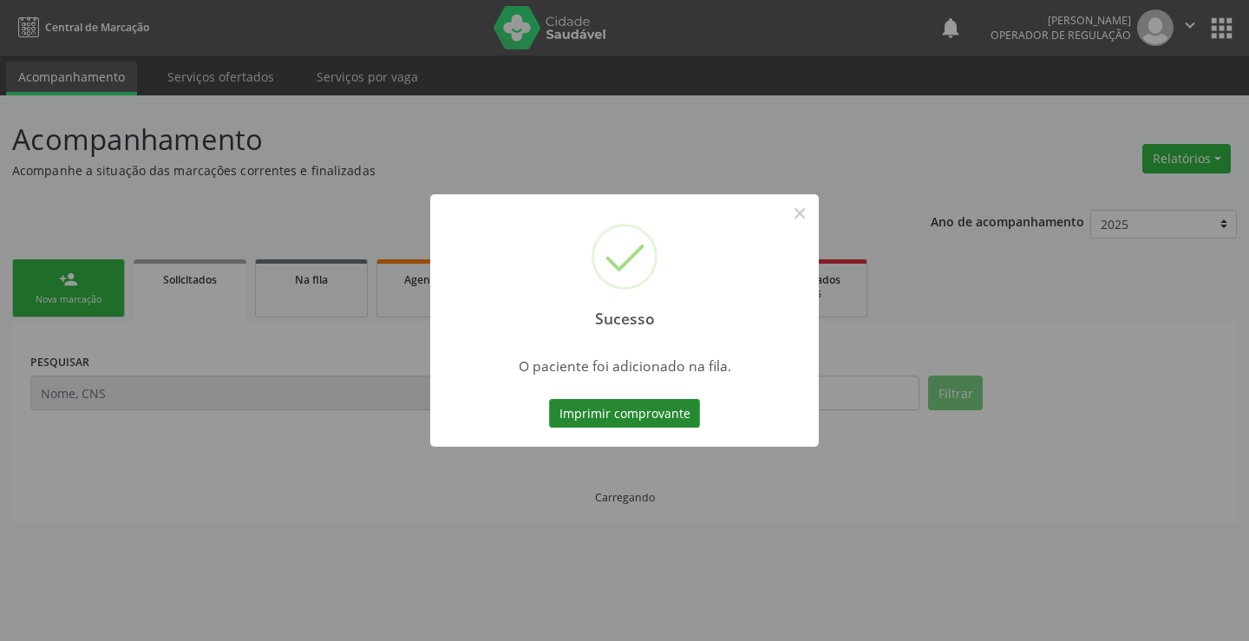
click at [650, 414] on button "Imprimir comprovante" at bounding box center [624, 413] width 151 height 29
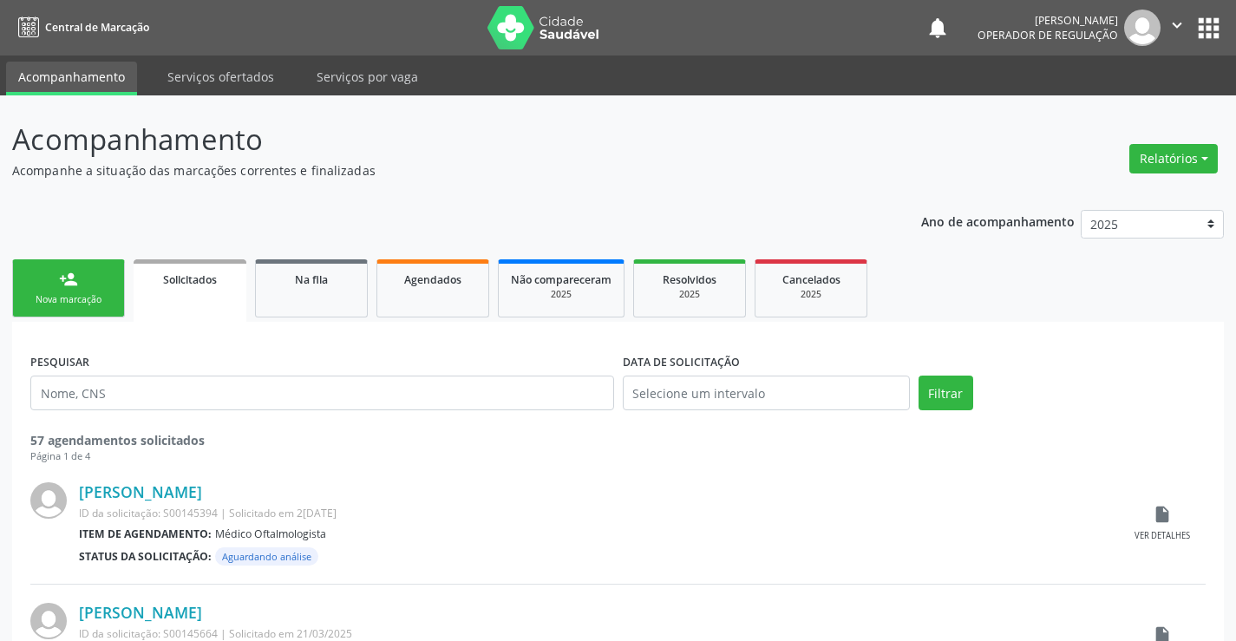
click at [1176, 23] on icon "" at bounding box center [1177, 25] width 19 height 19
click at [1104, 108] on link "Sair" at bounding box center [1133, 106] width 120 height 24
